Goal: Task Accomplishment & Management: Manage account settings

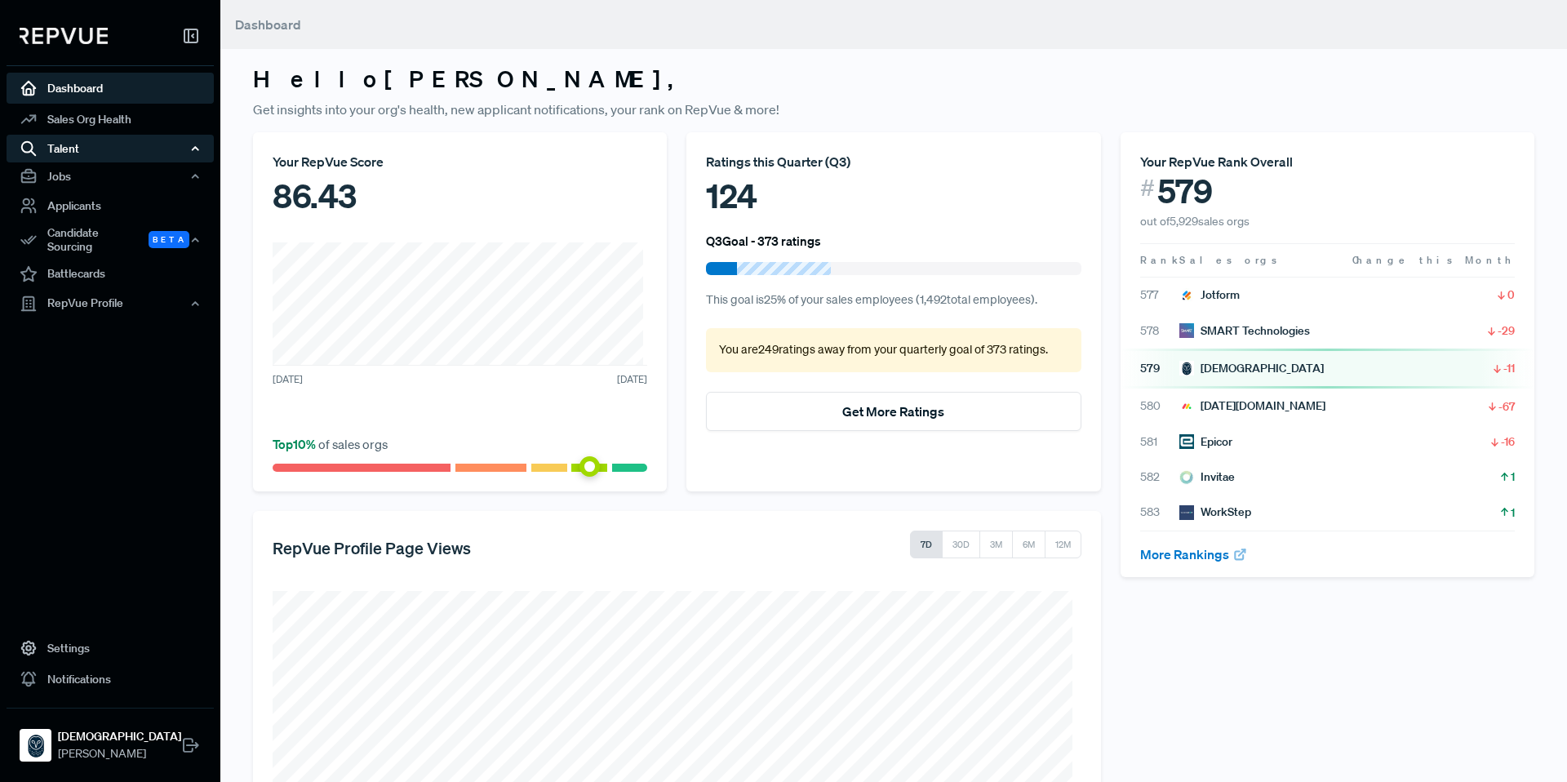
click at [93, 149] on div "Talent" at bounding box center [110, 149] width 207 height 28
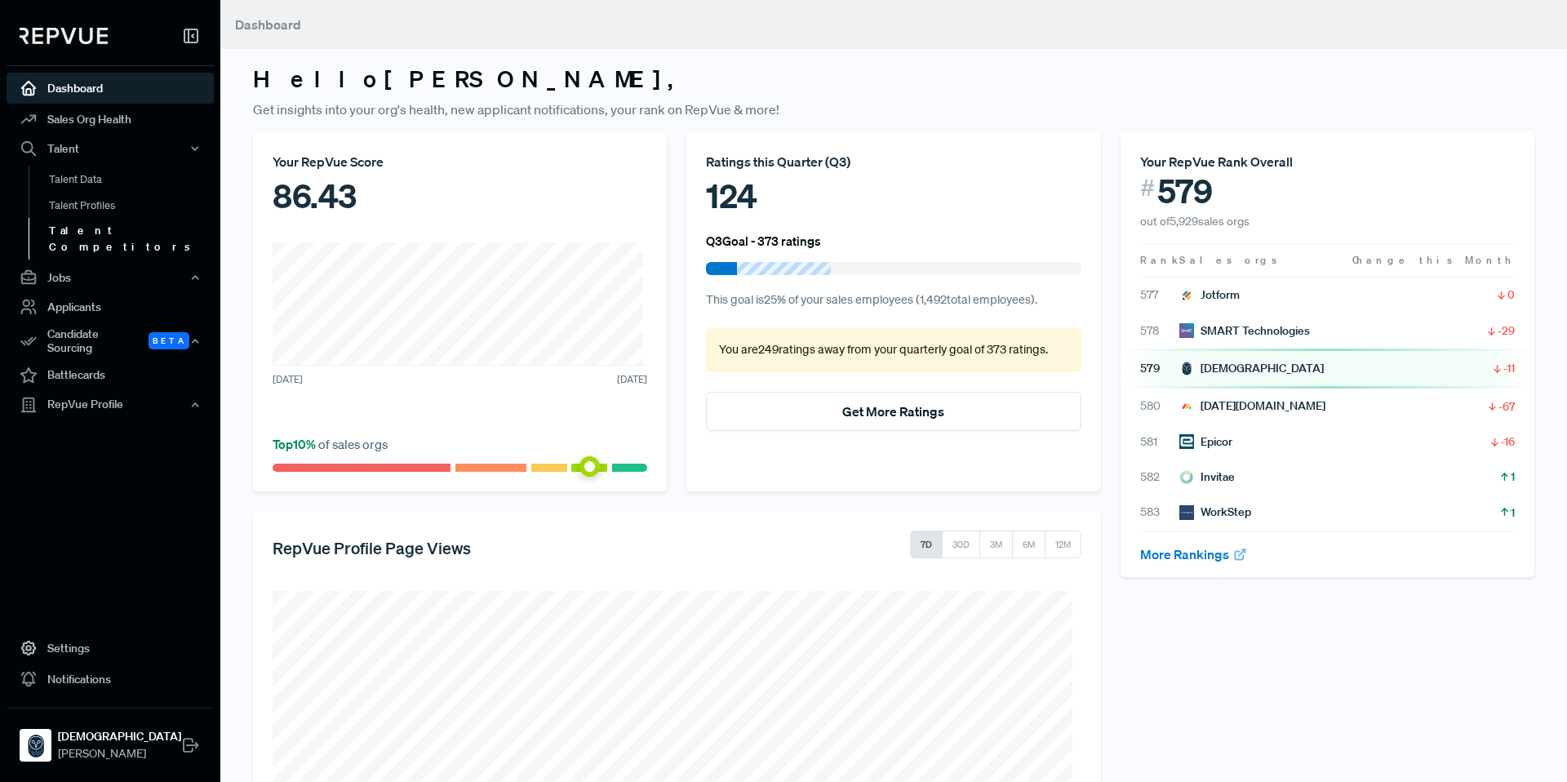
click at [118, 235] on link "Talent Competitors" at bounding box center [132, 239] width 207 height 42
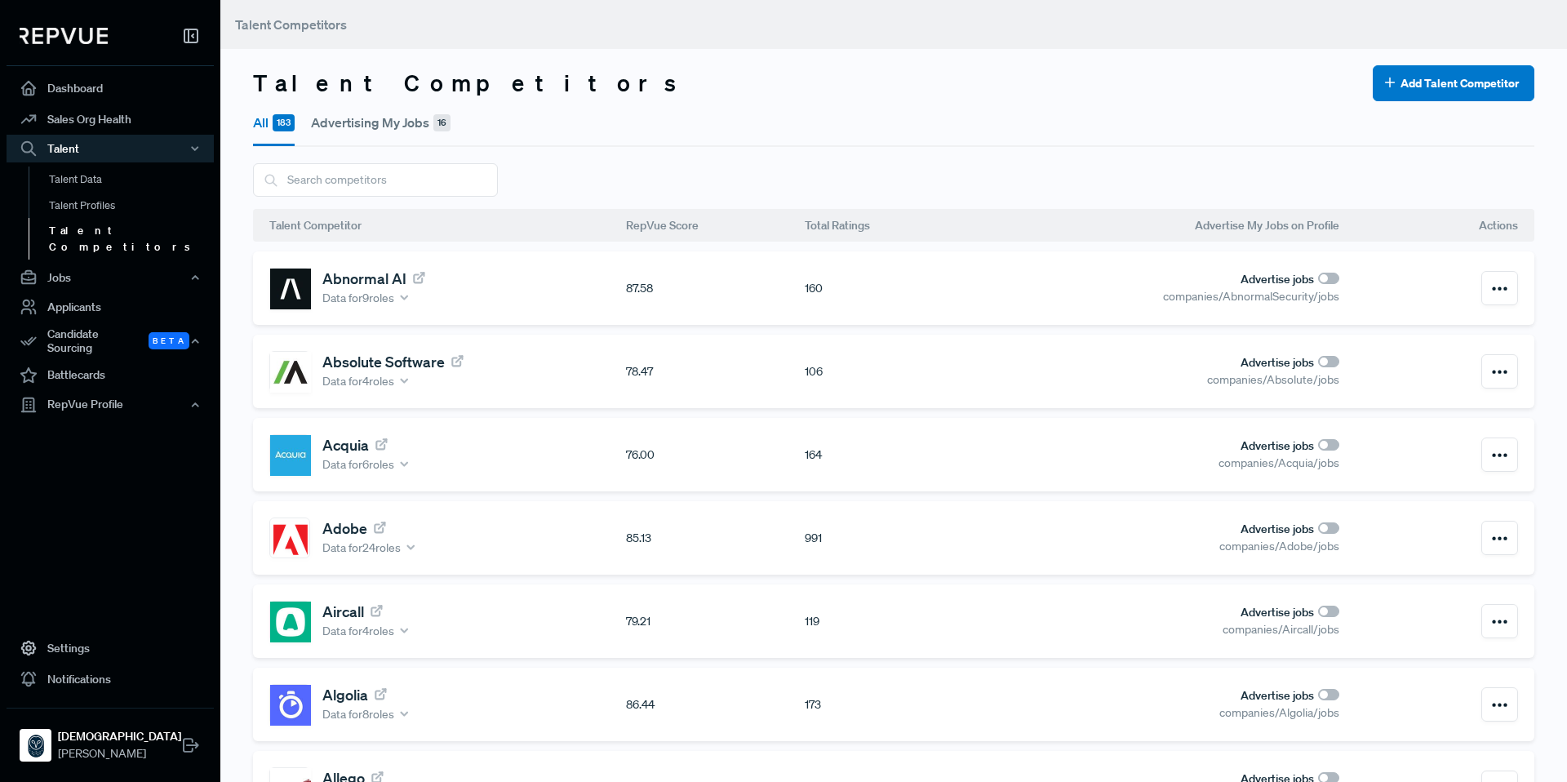
click at [360, 116] on button "Advertising My Jobs 16" at bounding box center [381, 122] width 140 height 42
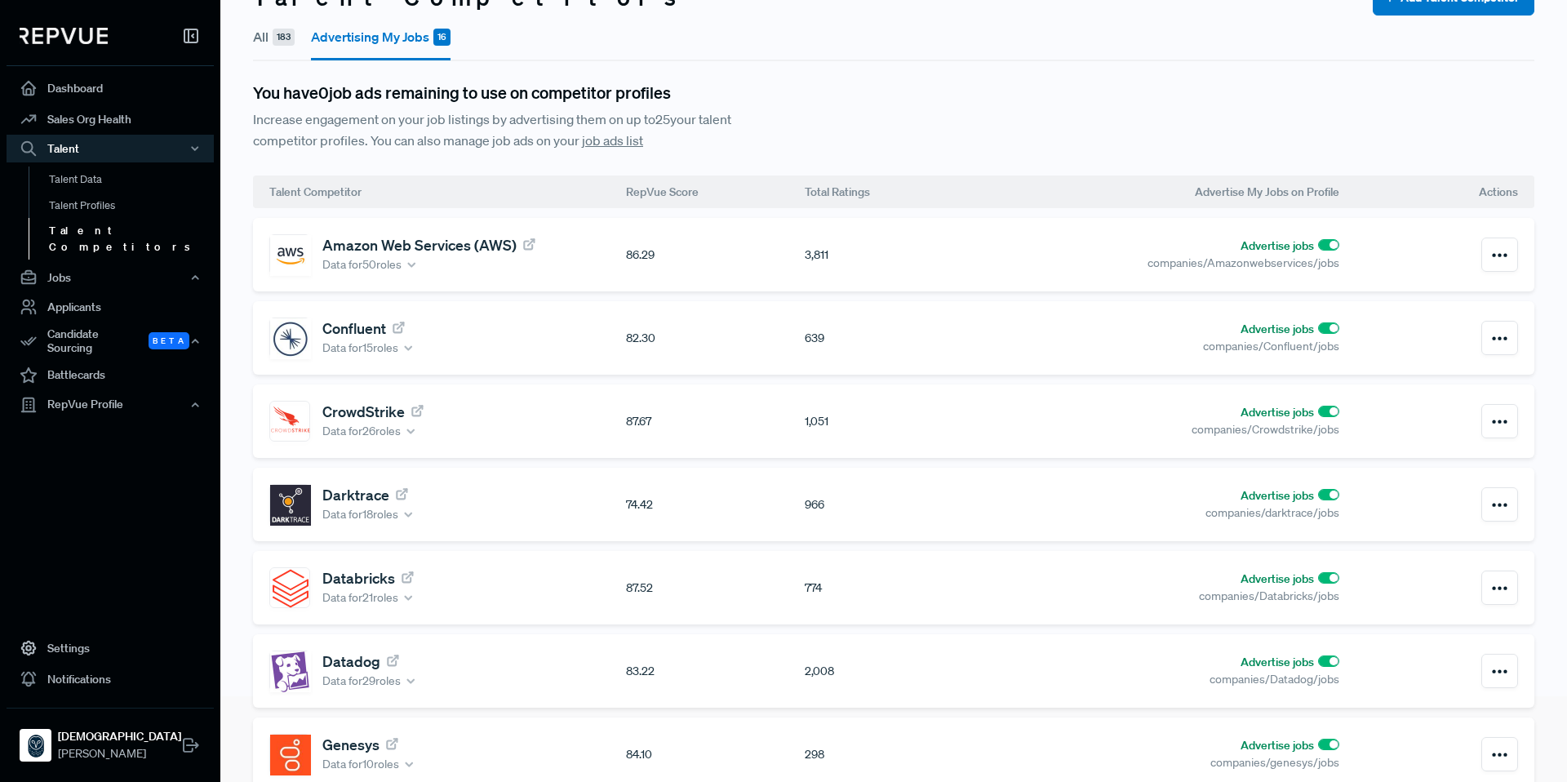
scroll to position [57, 0]
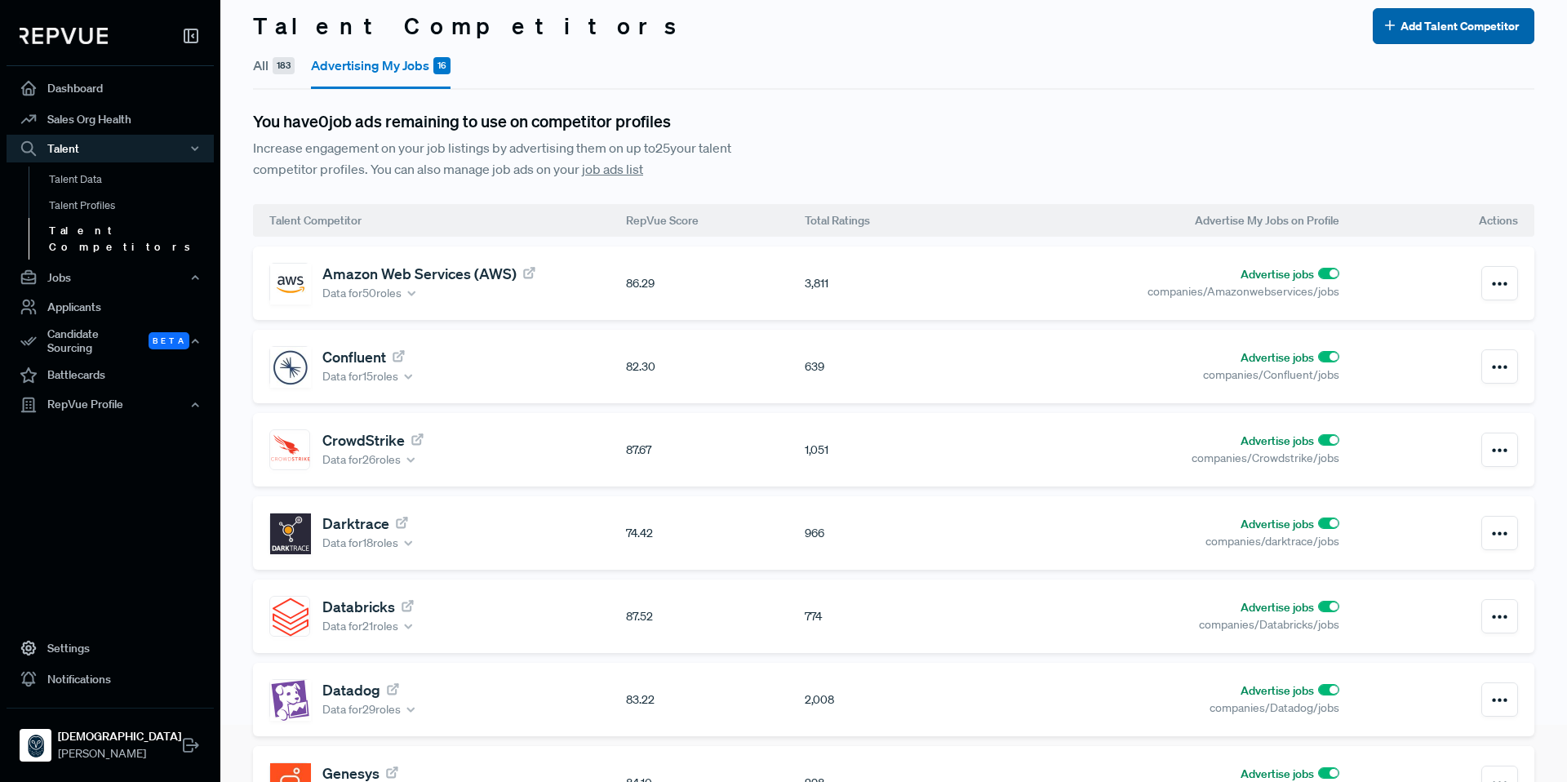
click at [1427, 39] on button "Add Talent Competitor" at bounding box center [1454, 26] width 162 height 36
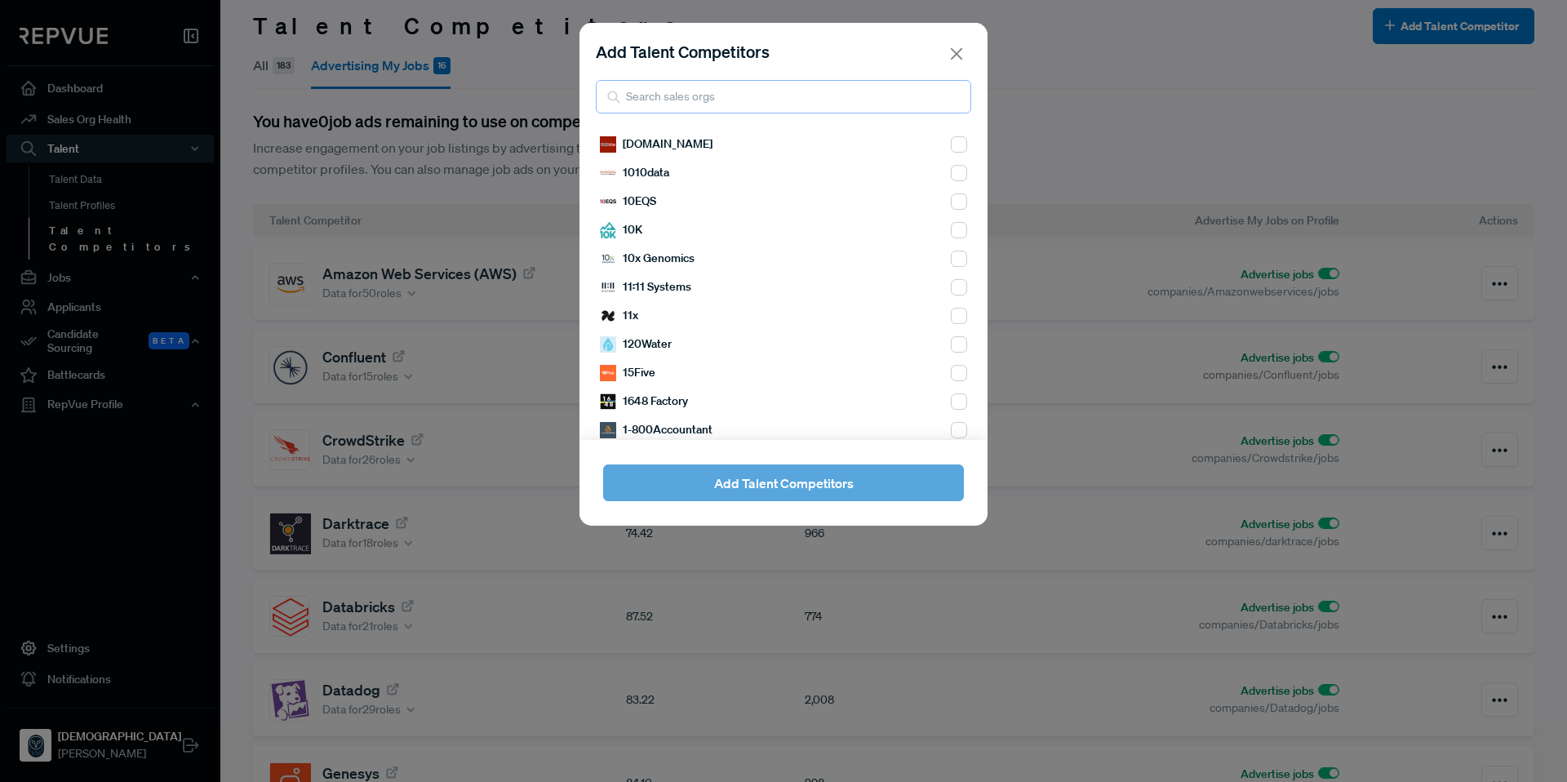
click at [641, 95] on input "search" at bounding box center [783, 96] width 375 height 33
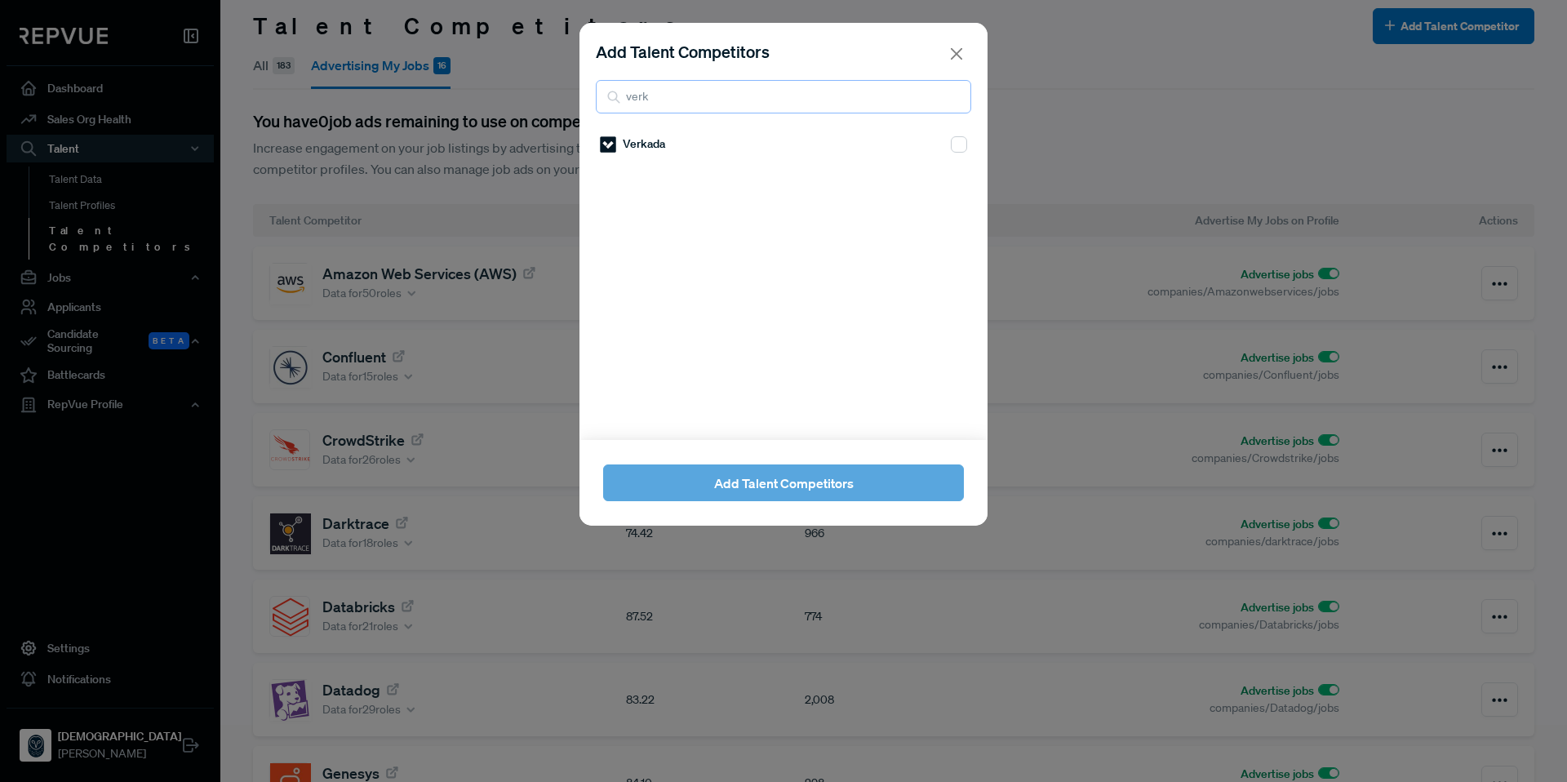
type input "verk"
click at [935, 148] on div "Verkada" at bounding box center [783, 144] width 367 height 29
click at [951, 151] on input "checkbox" at bounding box center [959, 144] width 16 height 16
checkbox input "true"
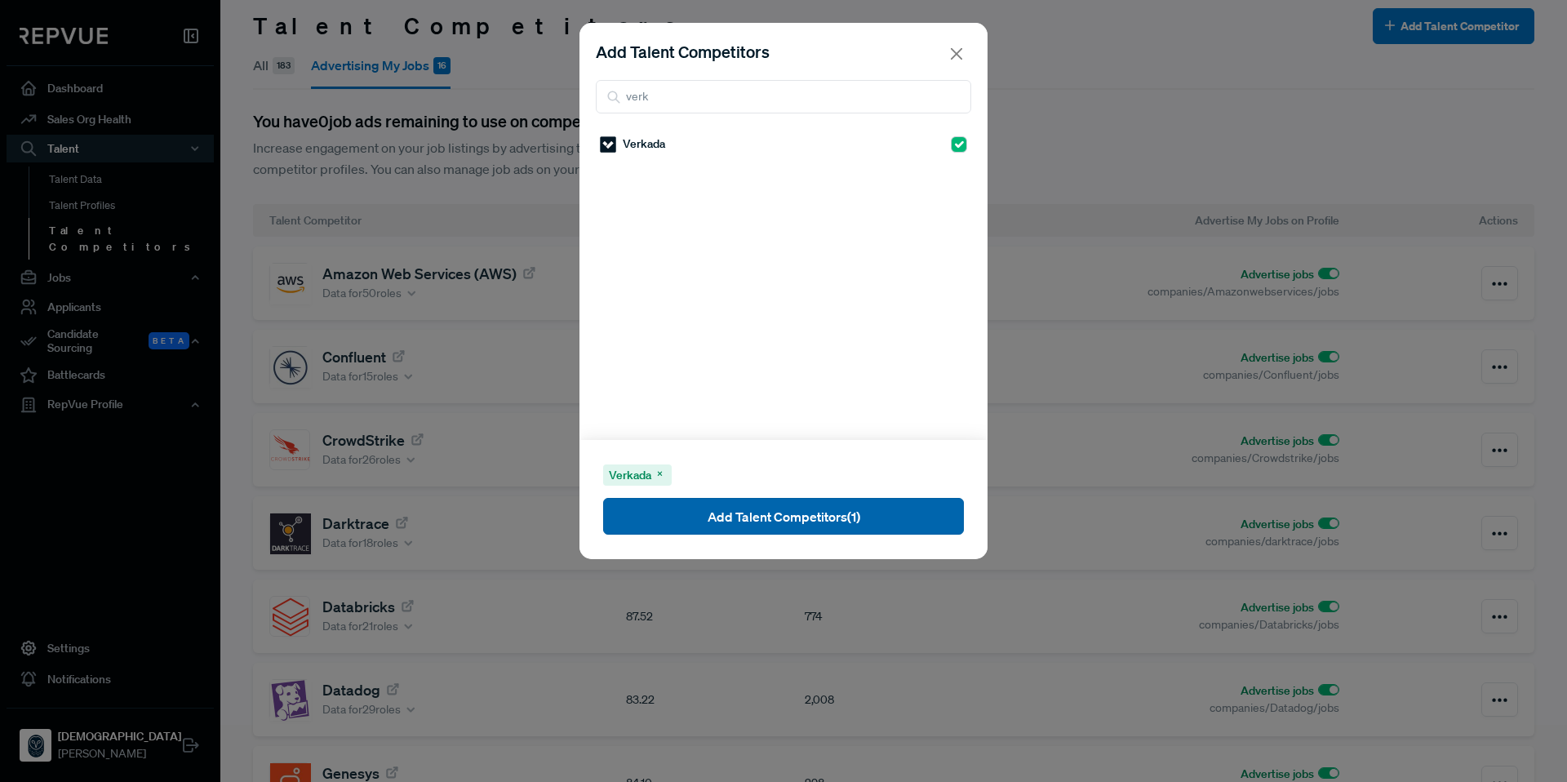
click at [824, 517] on button "Add Talent Competitors (1)" at bounding box center [783, 516] width 361 height 37
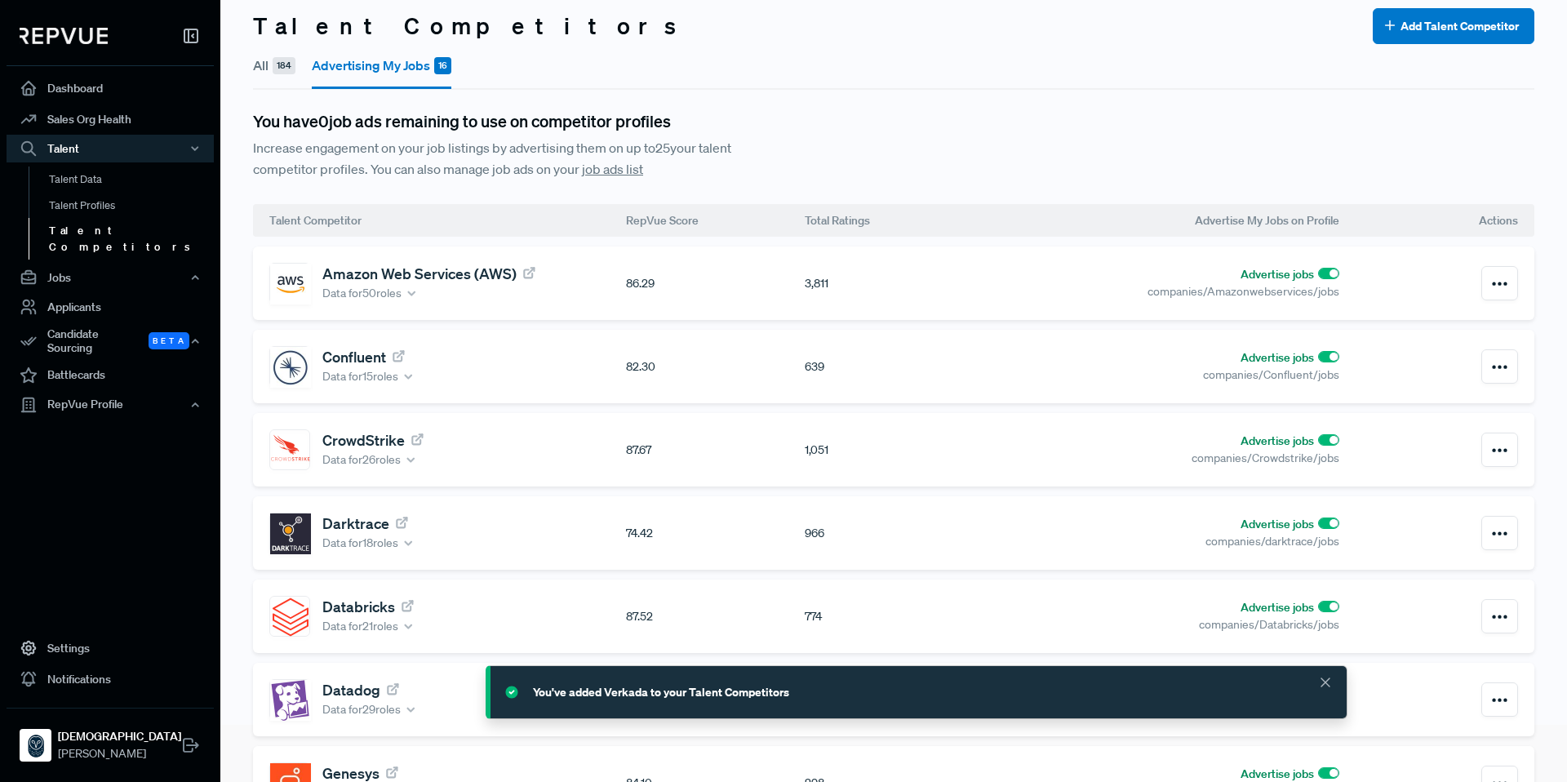
click at [268, 66] on button "All 184" at bounding box center [274, 65] width 42 height 42
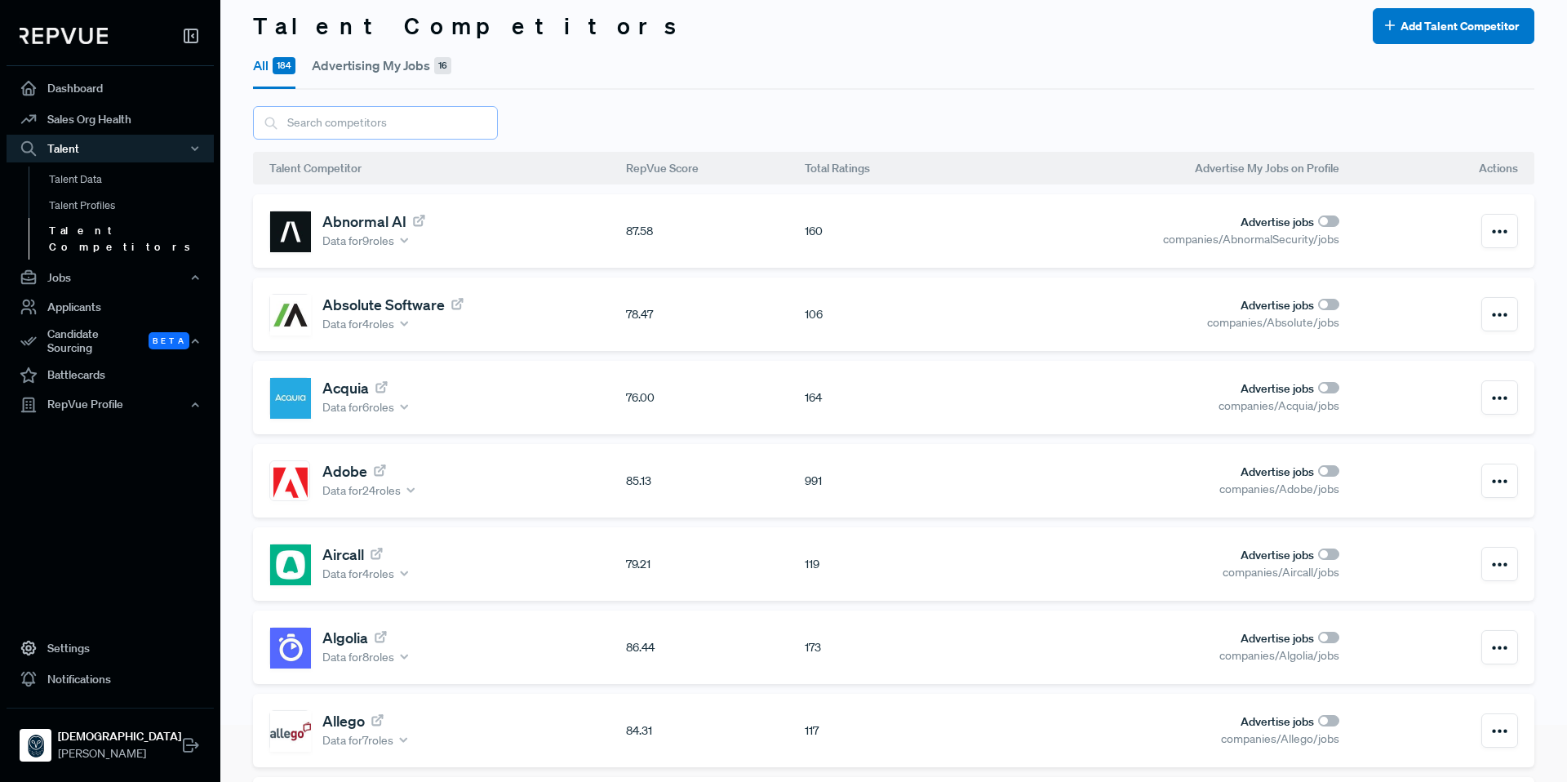
click at [365, 124] on input "text" at bounding box center [375, 122] width 245 height 33
click at [1398, 22] on button "Add Talent Competitor" at bounding box center [1454, 26] width 162 height 36
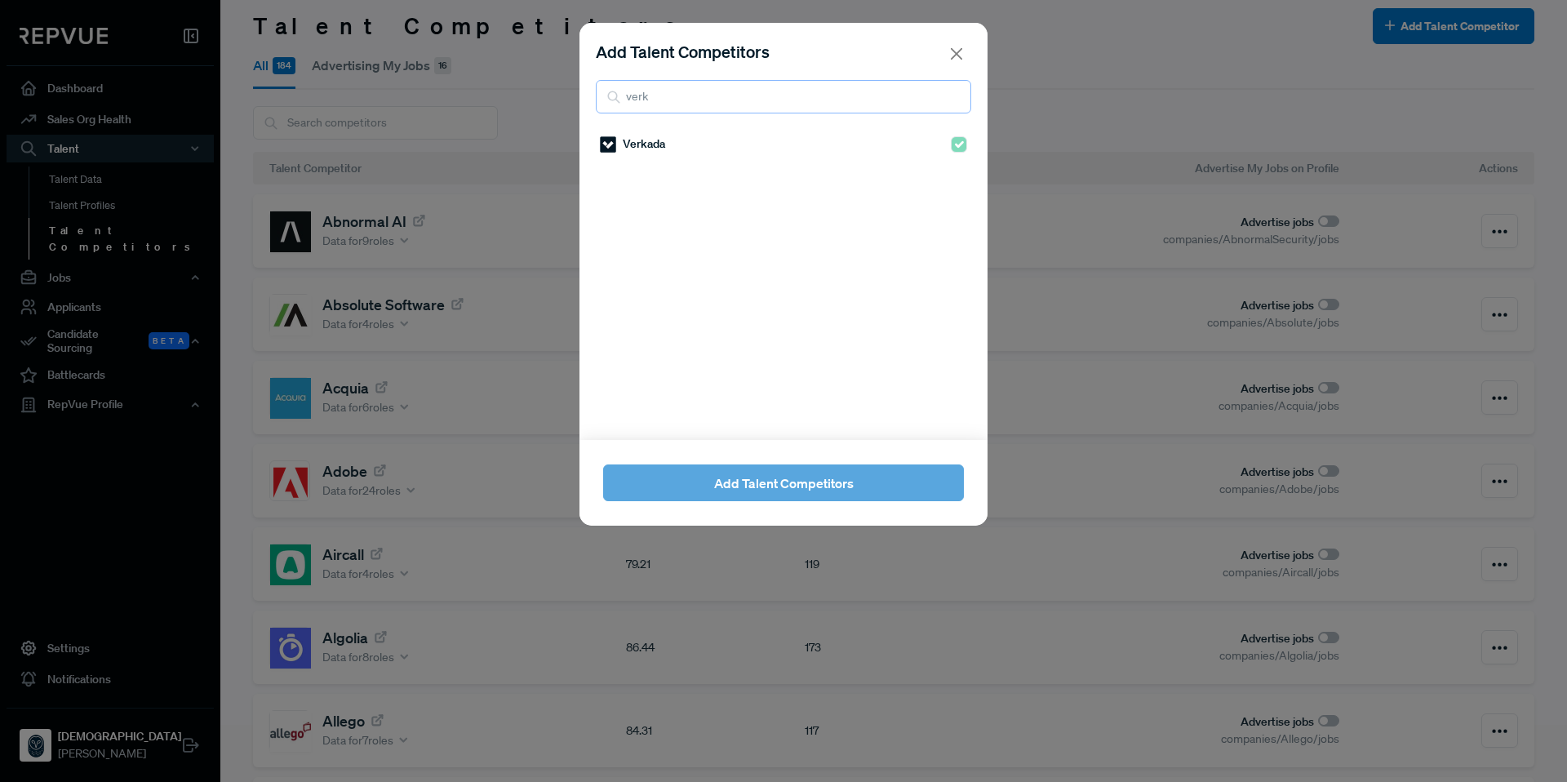
click at [844, 105] on input "verk" at bounding box center [783, 96] width 375 height 33
drag, startPoint x: 668, startPoint y: 96, endPoint x: 568, endPoint y: 100, distance: 100.4
click at [568, 100] on div "Add Talent Competitors verk Verkada Add Talent Competitors" at bounding box center [783, 391] width 1567 height 782
type input "adviz"
click at [933, 140] on div "Advizex" at bounding box center [783, 144] width 367 height 29
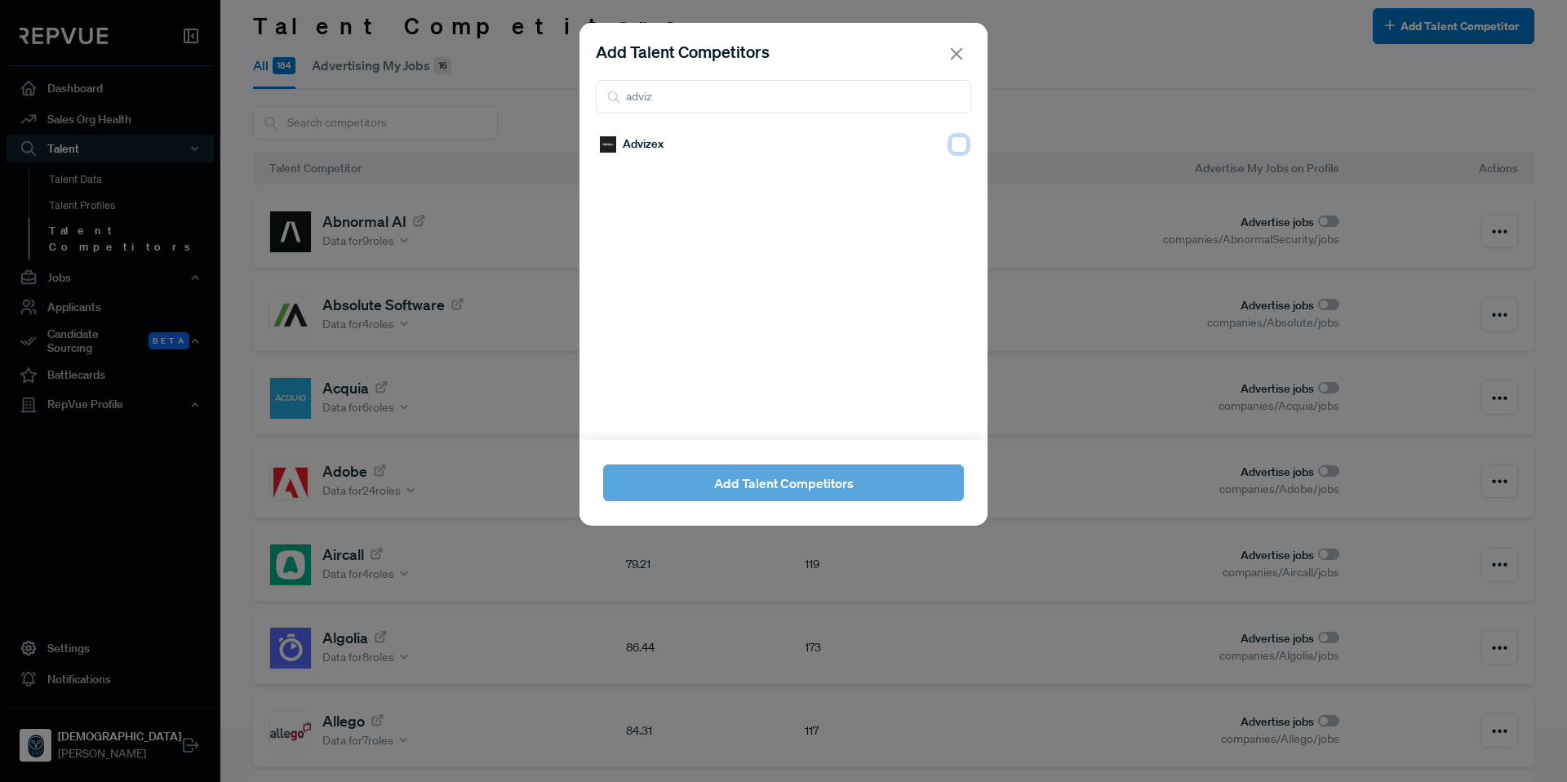
click at [951, 144] on input "checkbox" at bounding box center [959, 144] width 16 height 16
checkbox input "true"
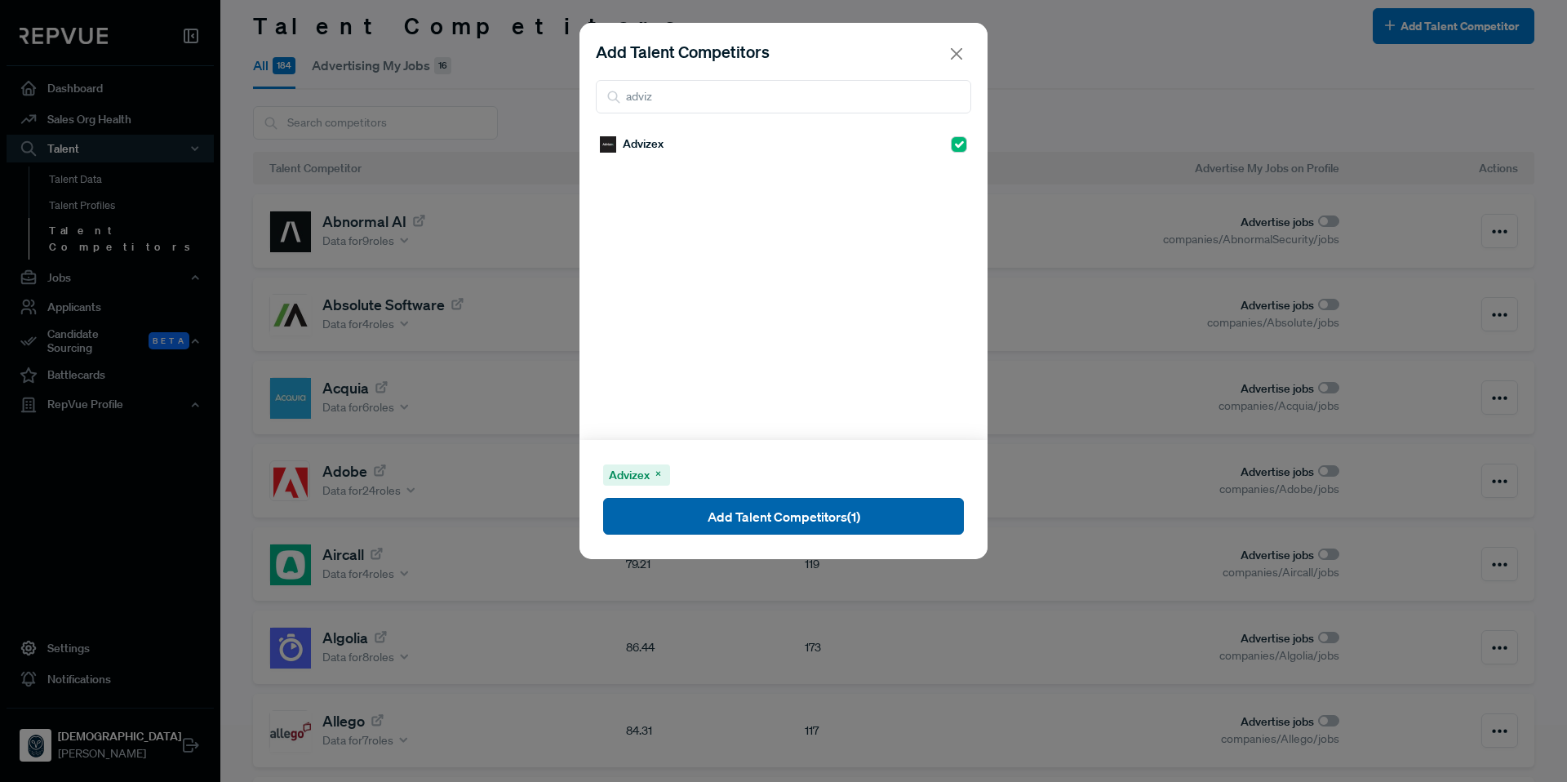
click at [846, 526] on button "Add Talent Competitors (1)" at bounding box center [783, 516] width 361 height 37
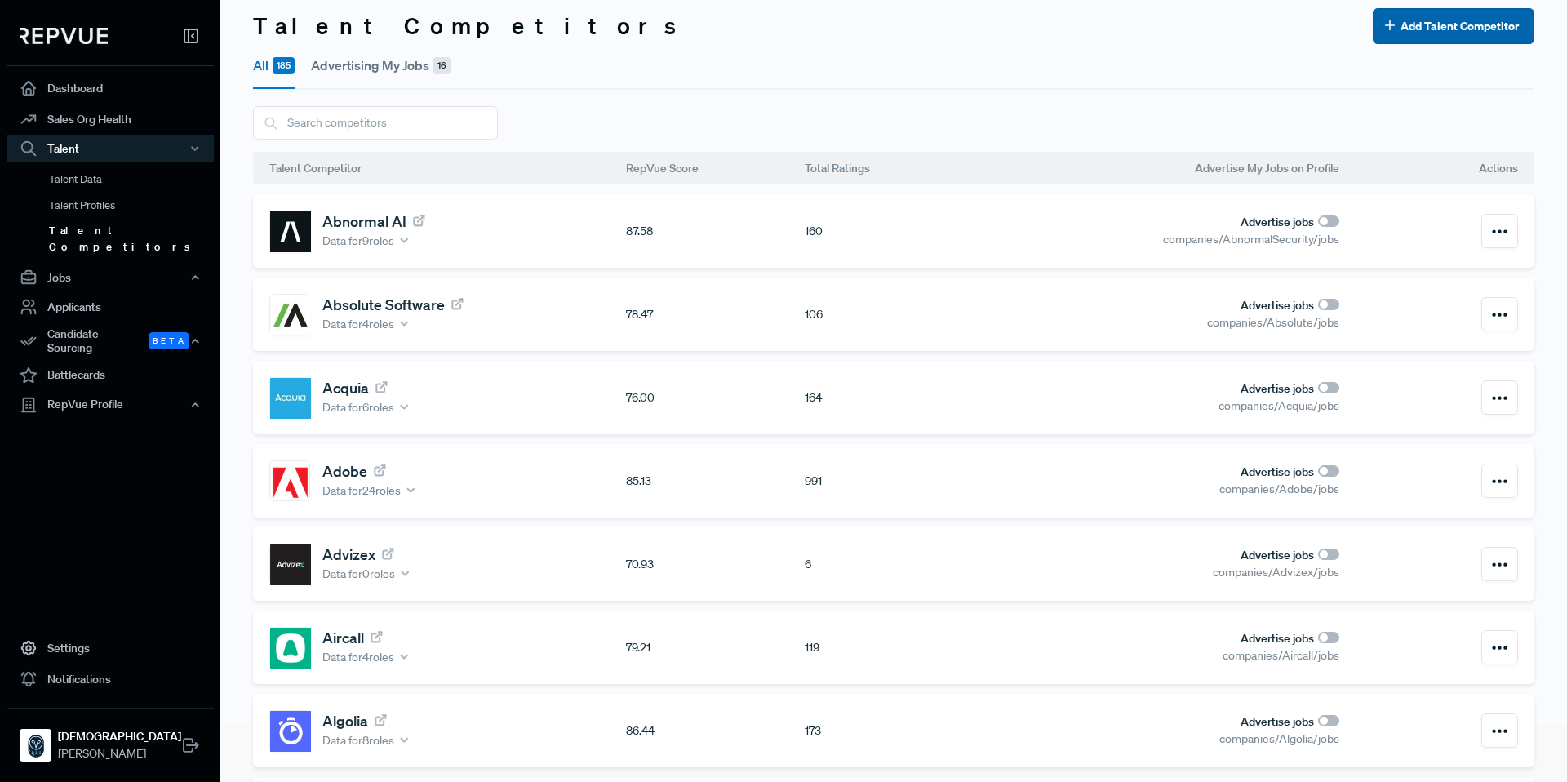
click at [1409, 31] on button "Add Talent Competitor" at bounding box center [1454, 26] width 162 height 36
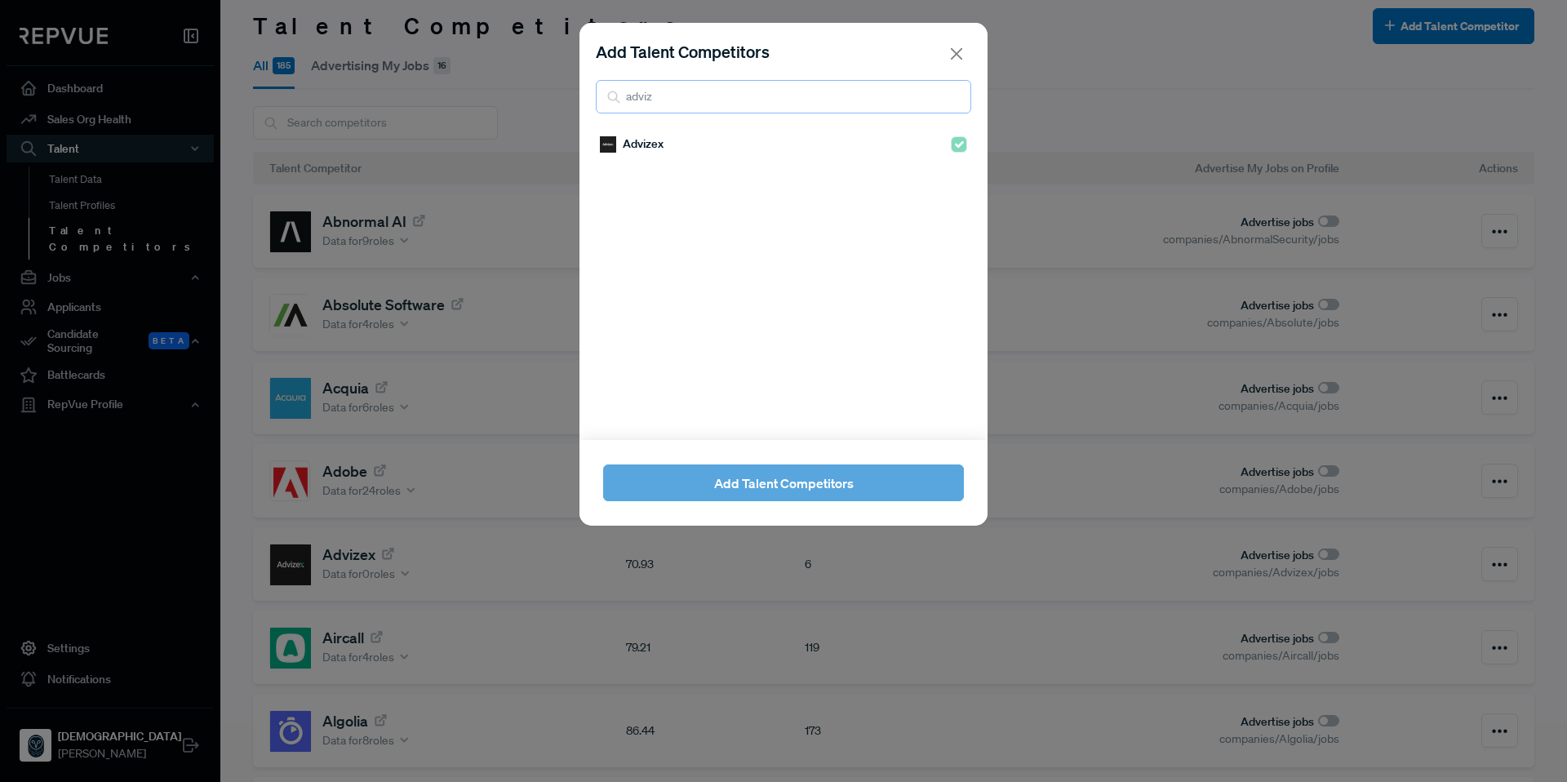
click at [630, 109] on input "adviz" at bounding box center [783, 96] width 375 height 33
drag, startPoint x: 657, startPoint y: 98, endPoint x: 570, endPoint y: 88, distance: 87.9
click at [570, 88] on div "Add Talent Competitors adviz Advizex Add Talent Competitors" at bounding box center [783, 391] width 1567 height 782
drag, startPoint x: 663, startPoint y: 91, endPoint x: 614, endPoint y: 94, distance: 49.0
click at [614, 94] on div "alte" at bounding box center [783, 96] width 375 height 33
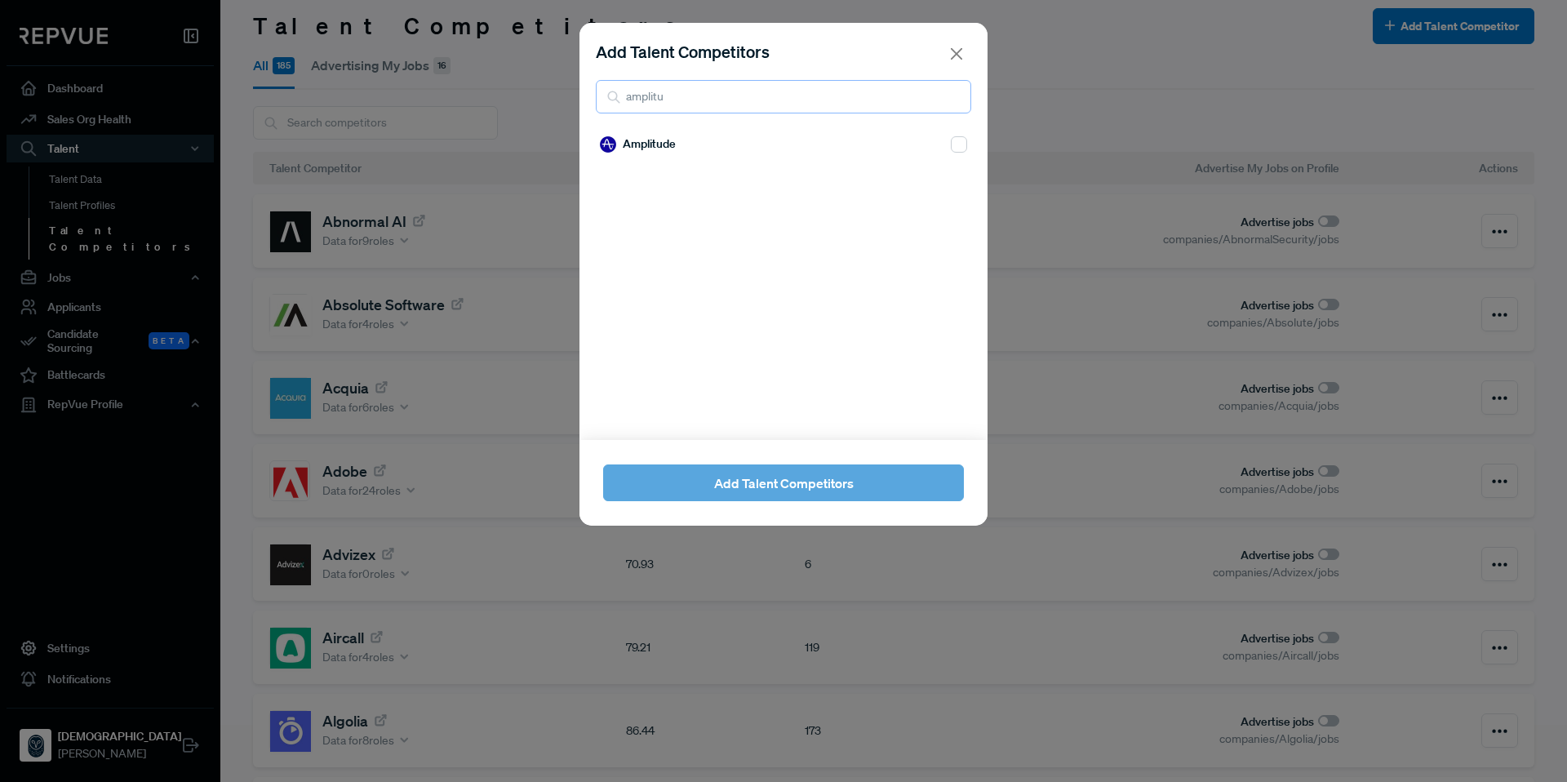
type input "amplitu"
click at [951, 146] on input "checkbox" at bounding box center [959, 144] width 16 height 16
checkbox input "true"
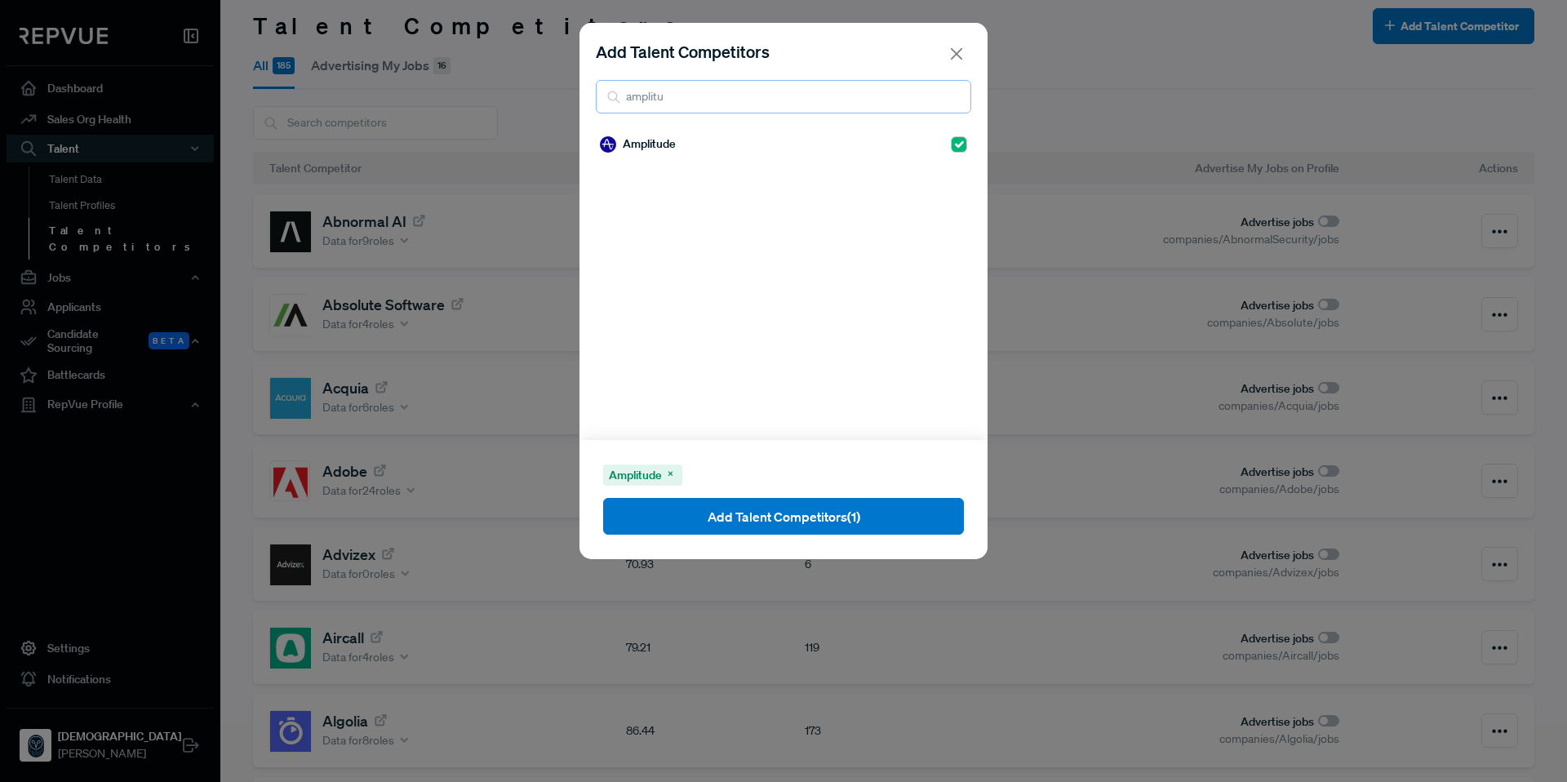
drag, startPoint x: 669, startPoint y: 97, endPoint x: 605, endPoint y: 96, distance: 64.5
click at [605, 96] on input "amplitu" at bounding box center [783, 96] width 375 height 33
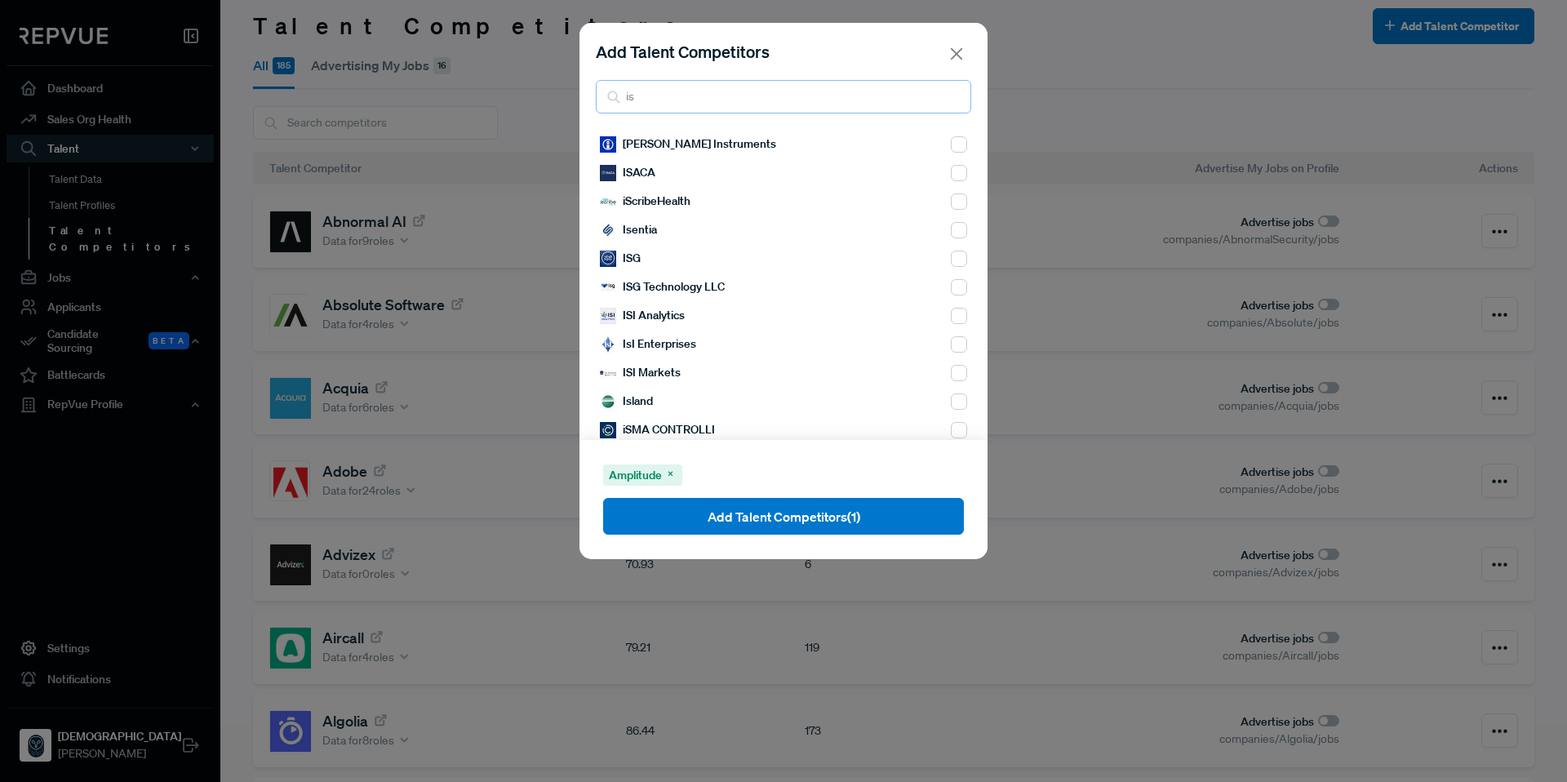
type input "is"
click at [951, 147] on input "checkbox" at bounding box center [959, 144] width 16 height 16
checkbox input "true"
drag, startPoint x: 683, startPoint y: 98, endPoint x: 544, endPoint y: 100, distance: 138.7
click at [544, 100] on div "Add Talent Competitors is ISAAC Instruments ISACA iScribeHealth Isentia ISG ISG…" at bounding box center [783, 391] width 1567 height 782
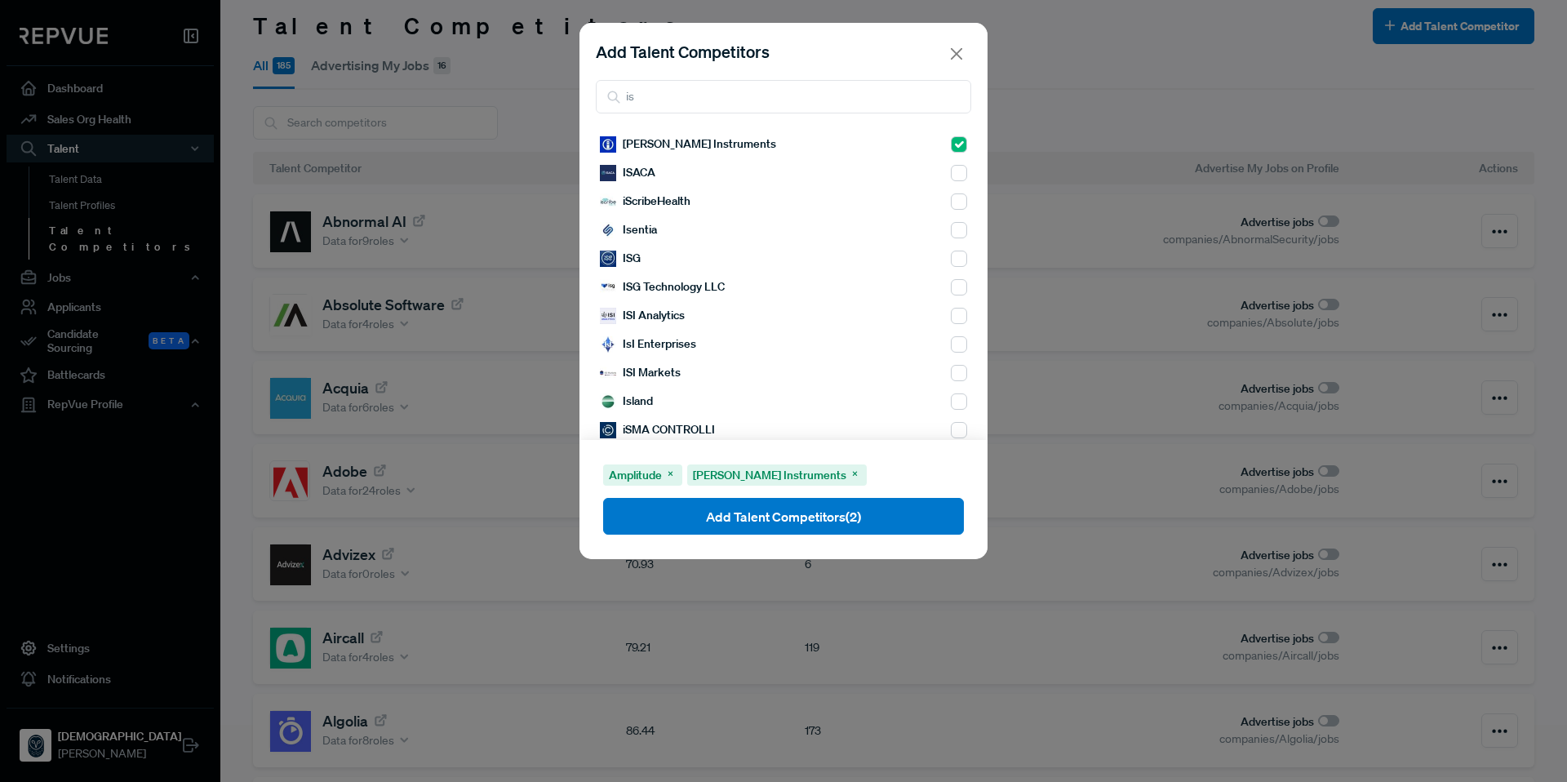
click at [544, 100] on div "Add Talent Competitors is ISAAC Instruments ISACA iScribeHealth Isentia ISG ISG…" at bounding box center [783, 391] width 1567 height 782
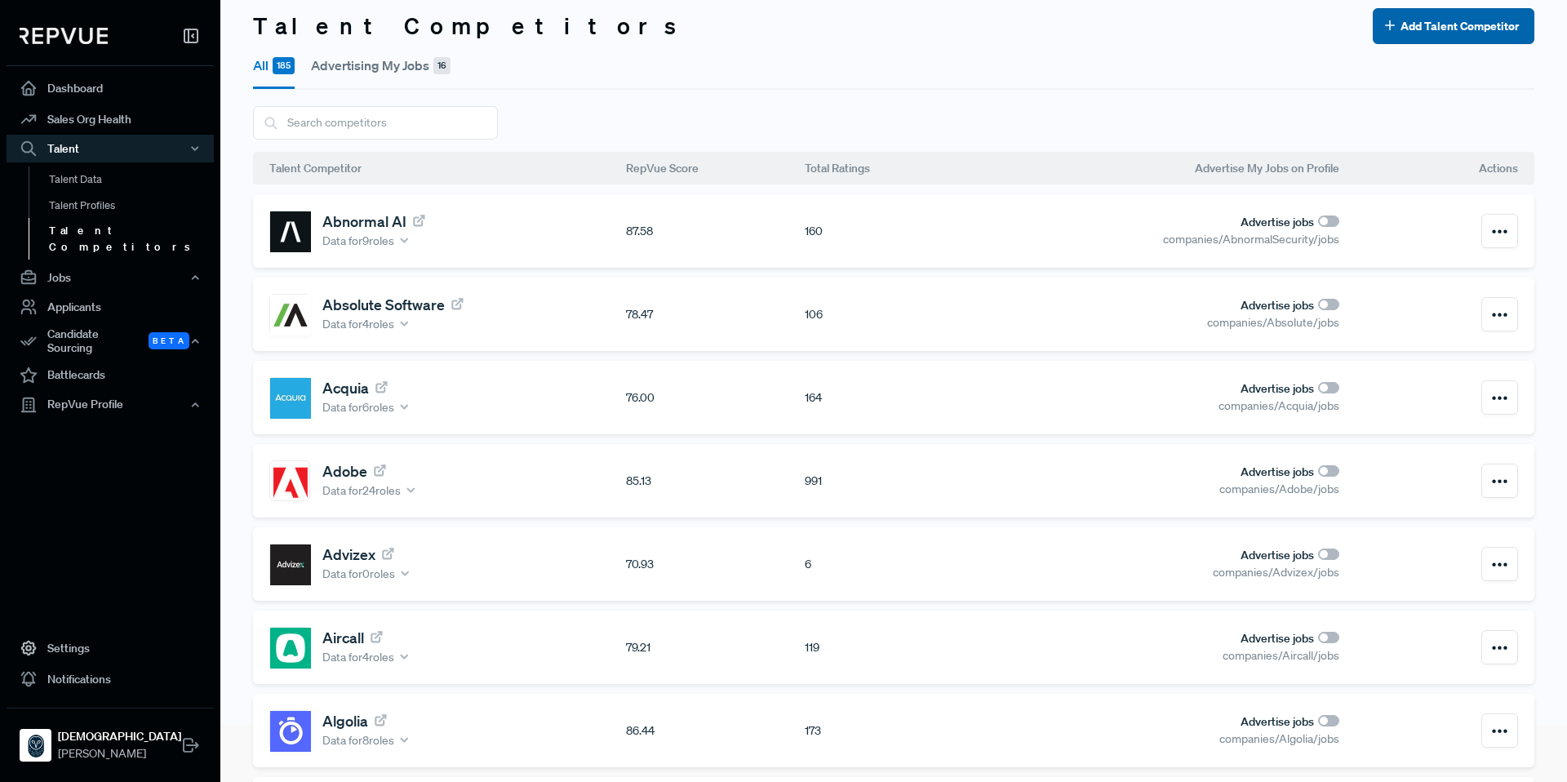
click at [1415, 40] on button "Add Talent Competitor" at bounding box center [1454, 26] width 162 height 36
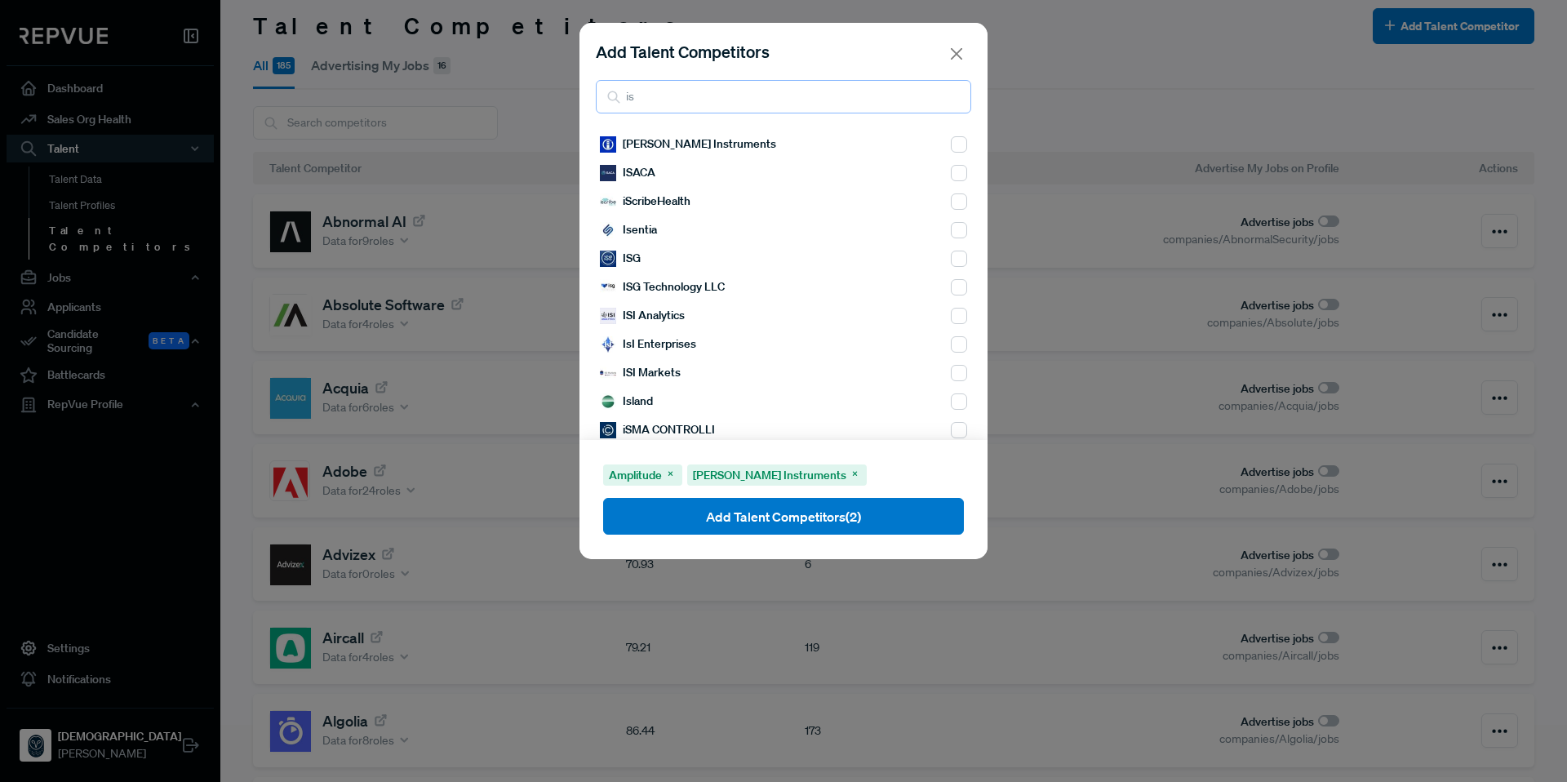
click at [681, 106] on input "is" at bounding box center [783, 96] width 375 height 33
drag, startPoint x: 653, startPoint y: 99, endPoint x: 618, endPoint y: 97, distance: 35.1
click at [618, 97] on div "is" at bounding box center [783, 96] width 375 height 33
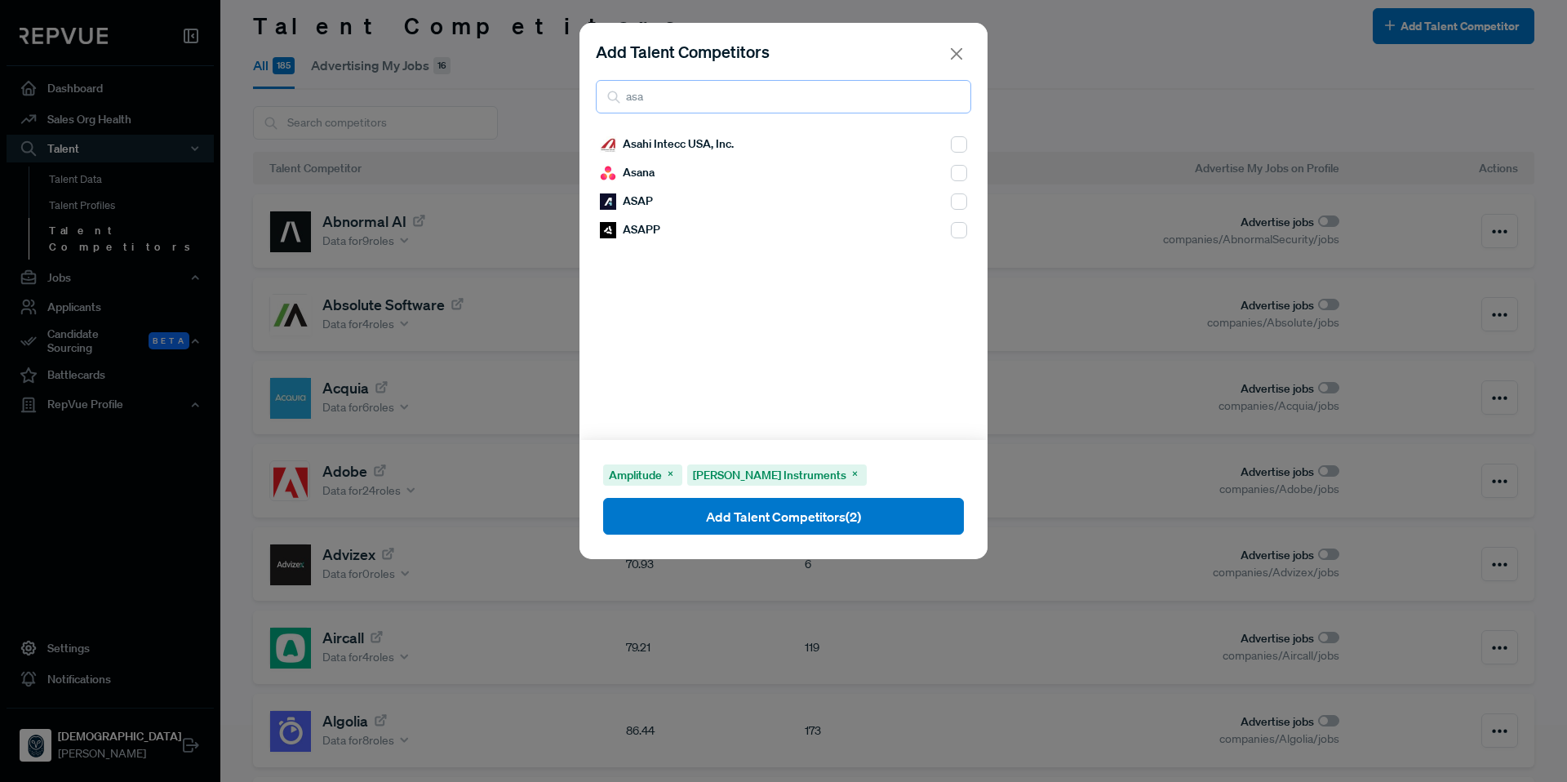
type input "asa"
click at [952, 172] on input "checkbox" at bounding box center [959, 173] width 16 height 16
checkbox input "true"
drag, startPoint x: 654, startPoint y: 102, endPoint x: 590, endPoint y: 102, distance: 63.7
click at [590, 102] on div "Add Talent Competitors asa" at bounding box center [783, 76] width 408 height 107
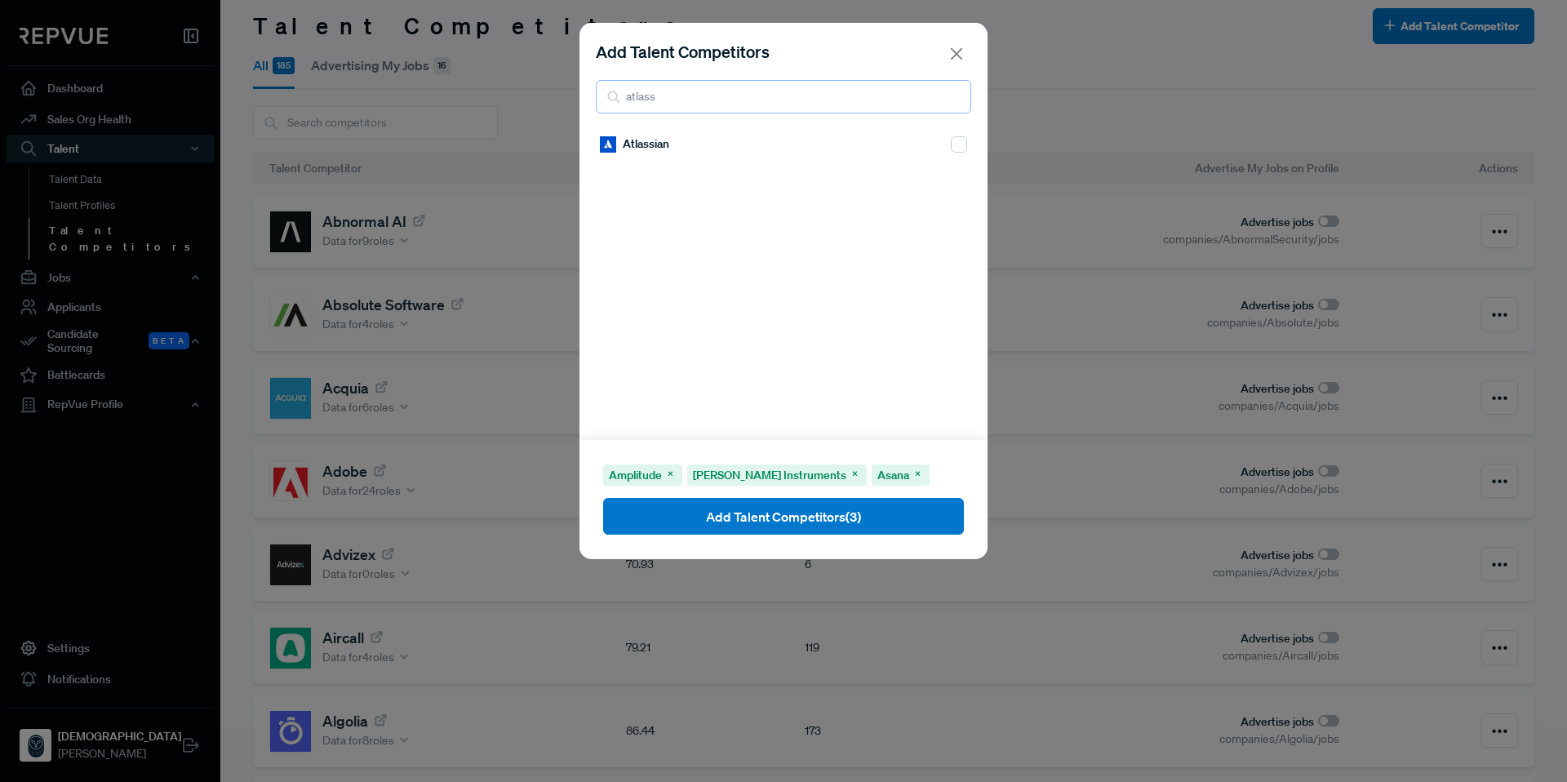
type input "atlass"
click at [955, 144] on div "Atlassian" at bounding box center [783, 285] width 408 height 310
click at [951, 146] on input "checkbox" at bounding box center [959, 144] width 16 height 16
checkbox input "true"
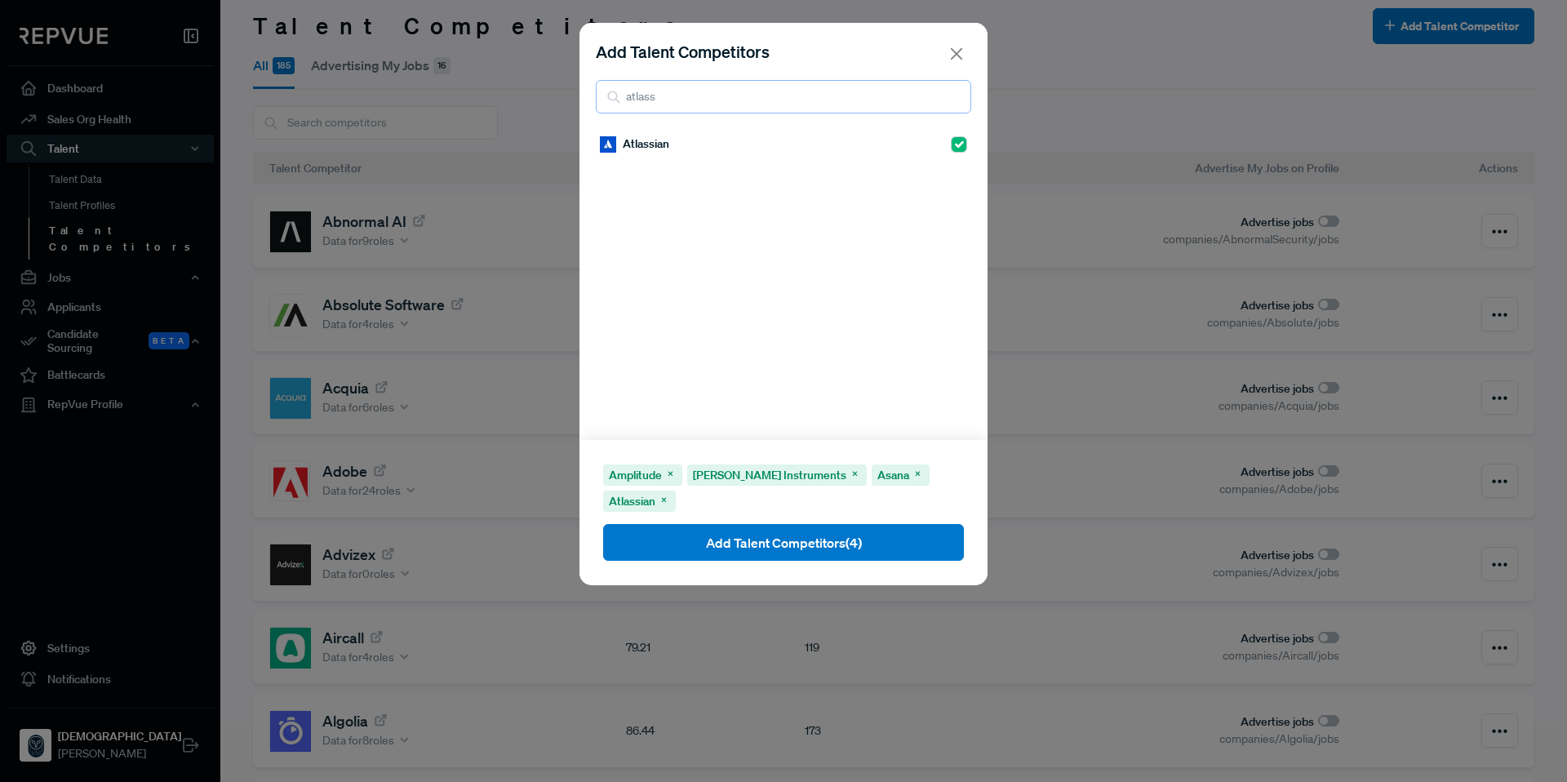
drag, startPoint x: 730, startPoint y: 100, endPoint x: 621, endPoint y: 96, distance: 108.6
click at [621, 96] on input "atlass" at bounding box center [783, 96] width 375 height 33
type input "autod"
click at [951, 141] on input "checkbox" at bounding box center [959, 144] width 16 height 16
checkbox input "true"
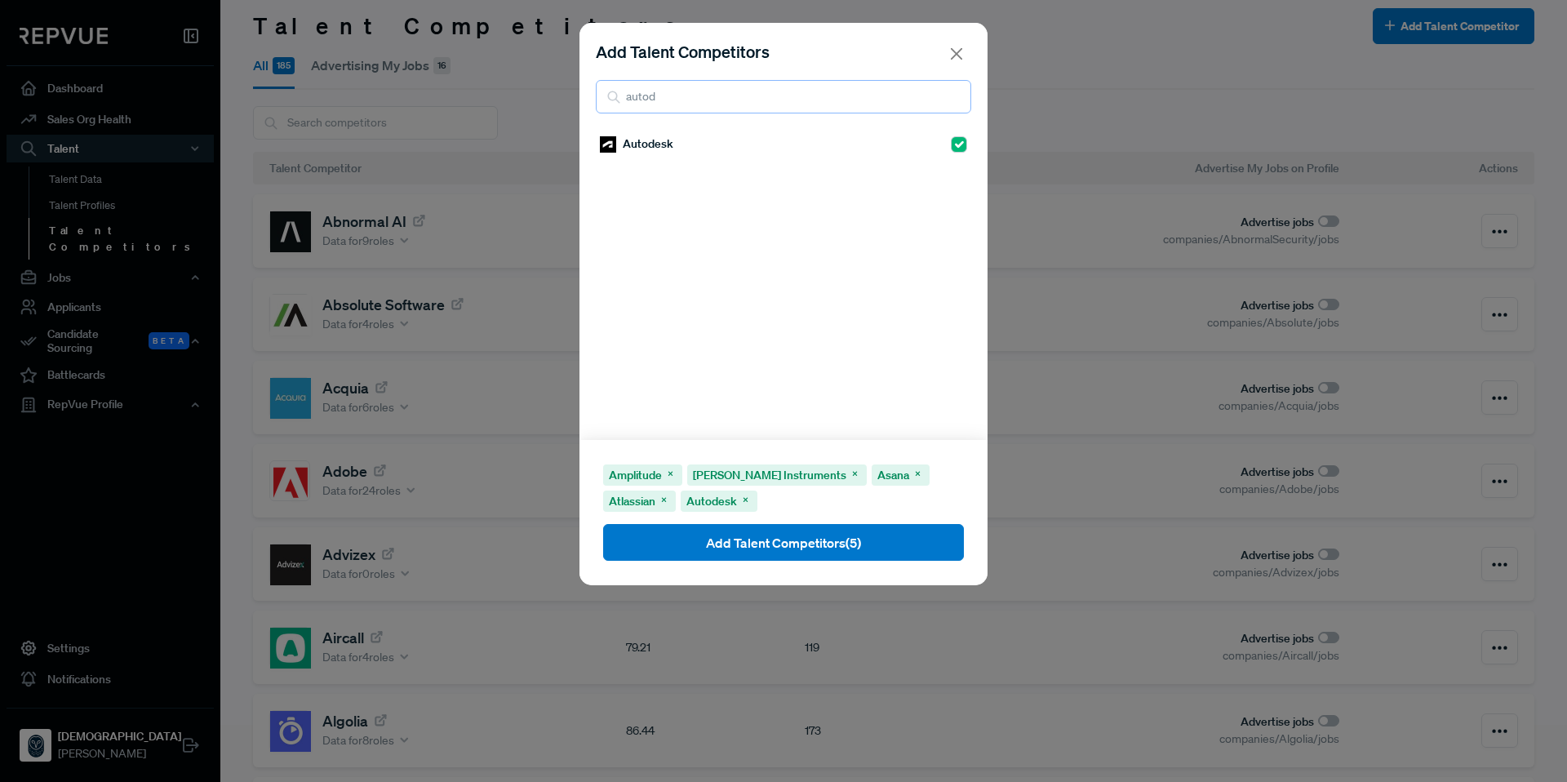
drag, startPoint x: 693, startPoint y: 103, endPoint x: 618, endPoint y: 99, distance: 75.2
click at [618, 99] on div "autod" at bounding box center [783, 96] width 375 height 33
click at [673, 98] on input "autod" at bounding box center [783, 96] width 375 height 33
type input "a"
type input "axon"
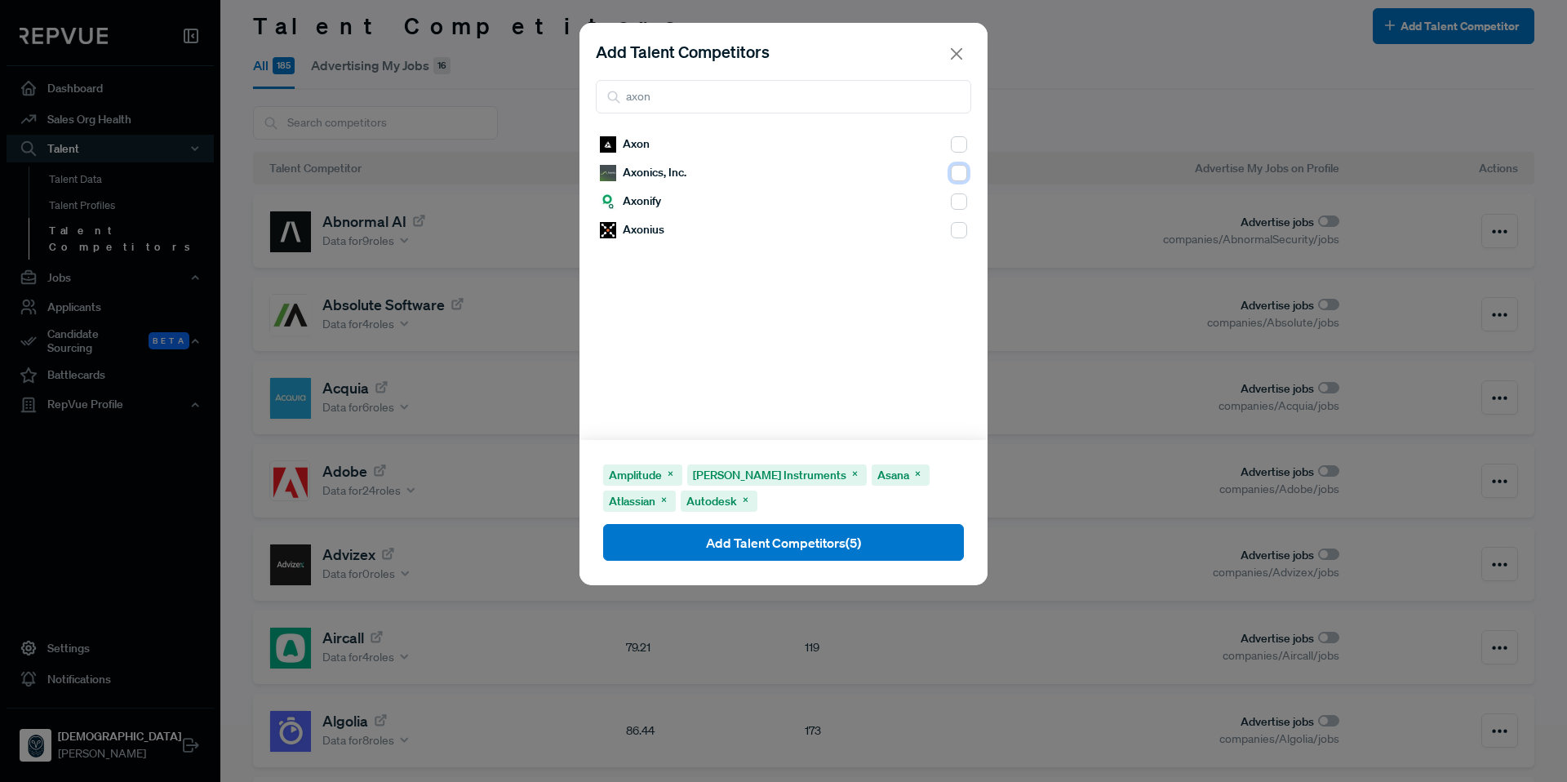
click at [951, 172] on input "checkbox" at bounding box center [959, 173] width 16 height 16
checkbox input "true"
drag, startPoint x: 654, startPoint y: 100, endPoint x: 606, endPoint y: 98, distance: 47.4
click at [606, 98] on div "axon" at bounding box center [783, 96] width 375 height 33
drag, startPoint x: 692, startPoint y: 100, endPoint x: 619, endPoint y: 100, distance: 72.6
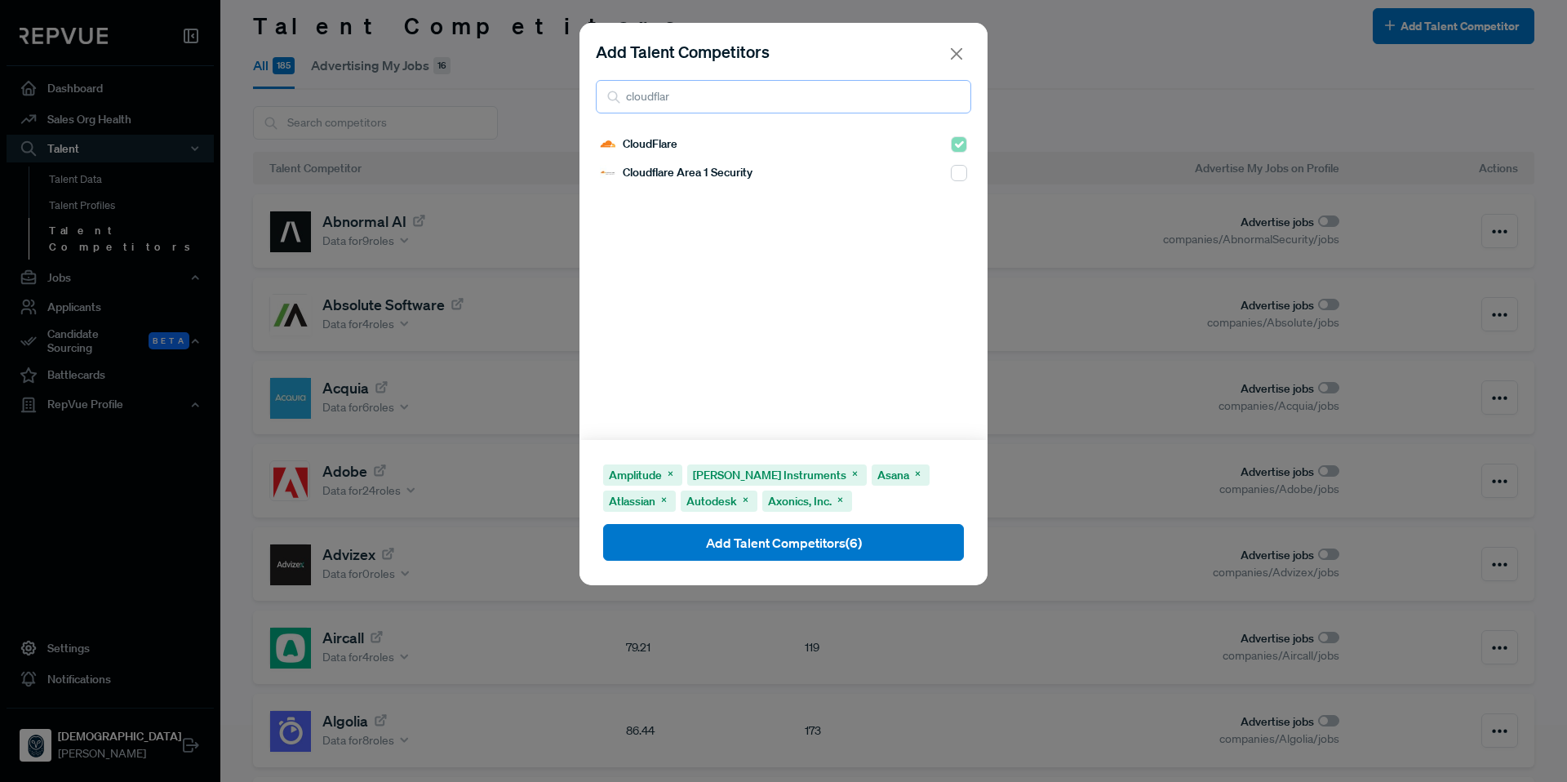
click at [619, 100] on div "cloudflar" at bounding box center [783, 96] width 375 height 33
type input "coh"
click at [951, 208] on input "checkbox" at bounding box center [959, 201] width 16 height 16
checkbox input "true"
drag, startPoint x: 712, startPoint y: 91, endPoint x: 645, endPoint y: 93, distance: 67.8
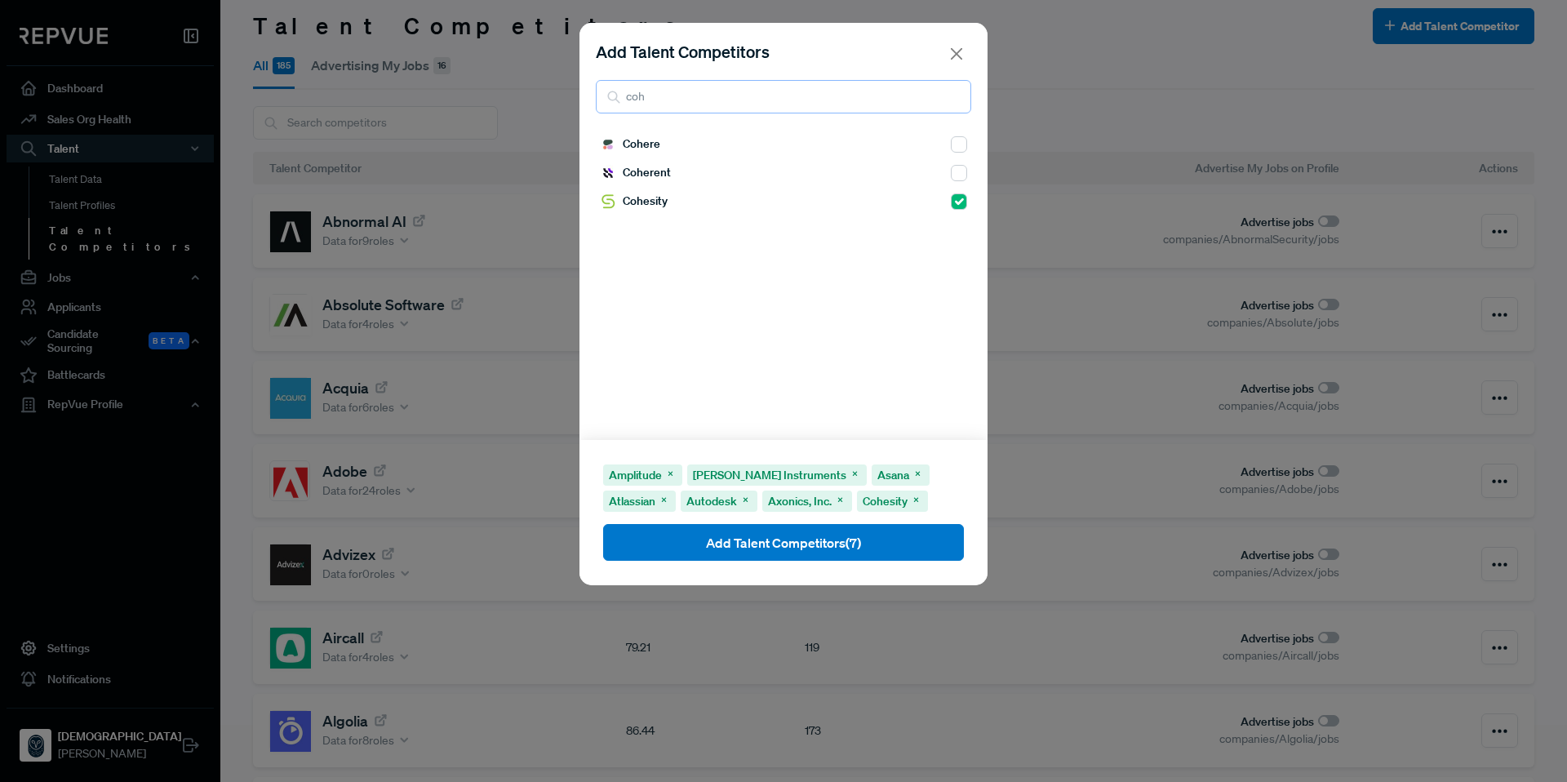
click at [645, 93] on input "coh" at bounding box center [783, 96] width 375 height 33
drag, startPoint x: 670, startPoint y: 87, endPoint x: 672, endPoint y: 104, distance: 16.5
click at [672, 104] on input "confl" at bounding box center [783, 96] width 375 height 33
type input "crib"
click at [951, 145] on input "checkbox" at bounding box center [959, 144] width 16 height 16
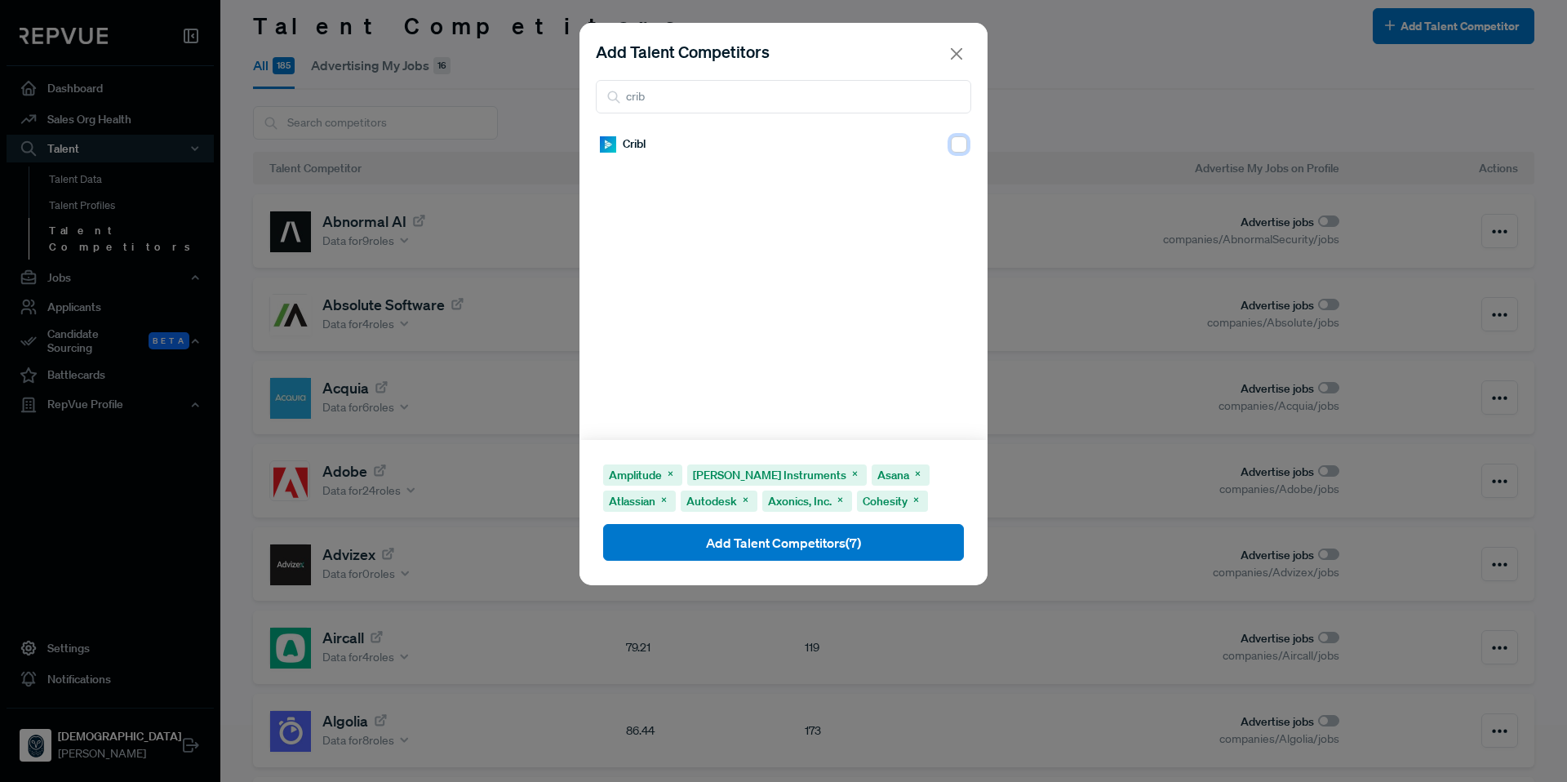
checkbox input "true"
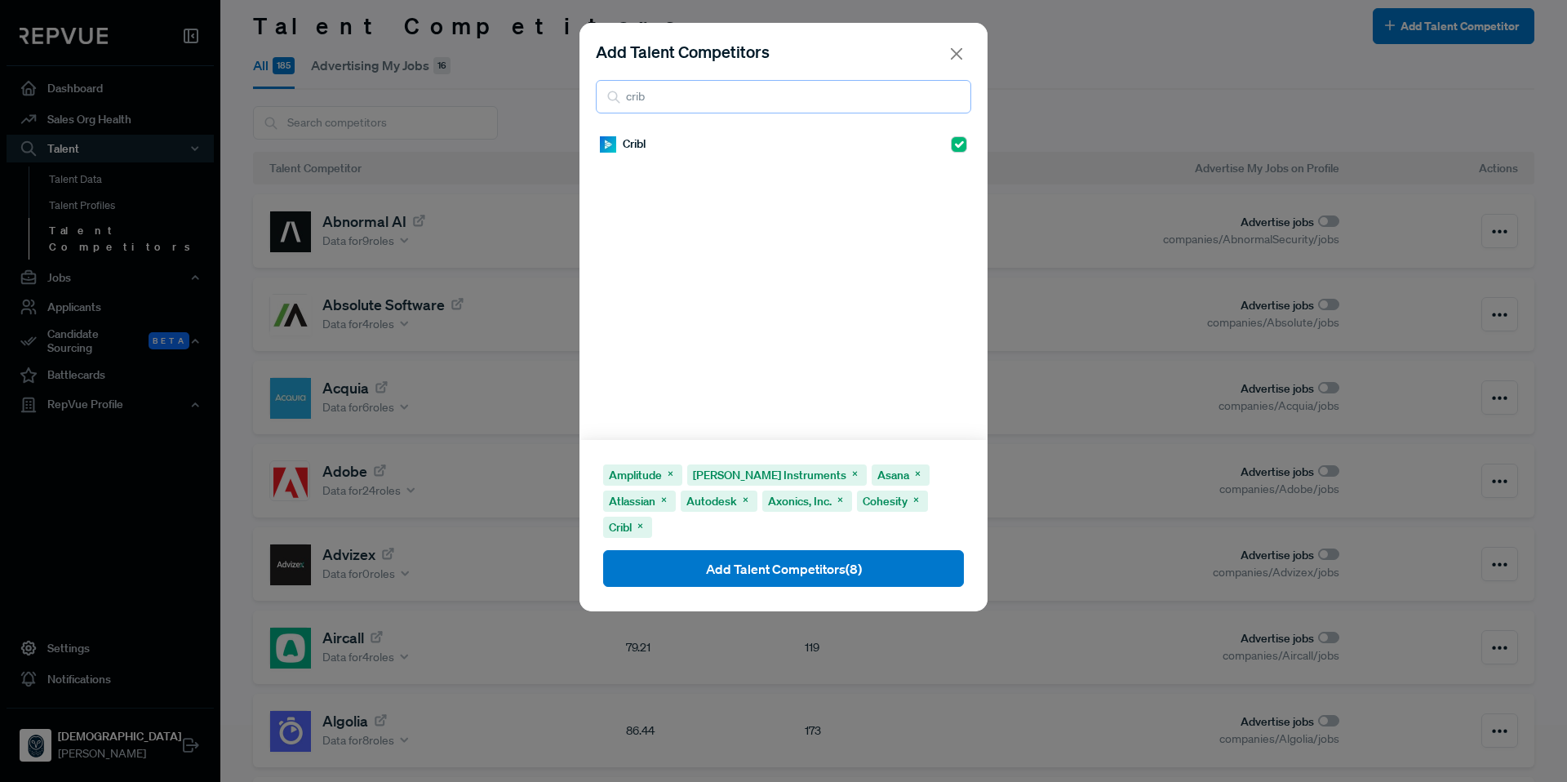
drag, startPoint x: 704, startPoint y: 92, endPoint x: 610, endPoint y: 93, distance: 93.9
click at [610, 93] on div "crib" at bounding box center [783, 96] width 375 height 33
drag, startPoint x: 673, startPoint y: 95, endPoint x: 612, endPoint y: 94, distance: 61.2
click at [612, 94] on div "crowd" at bounding box center [783, 96] width 375 height 33
drag, startPoint x: 686, startPoint y: 98, endPoint x: 578, endPoint y: 95, distance: 108.6
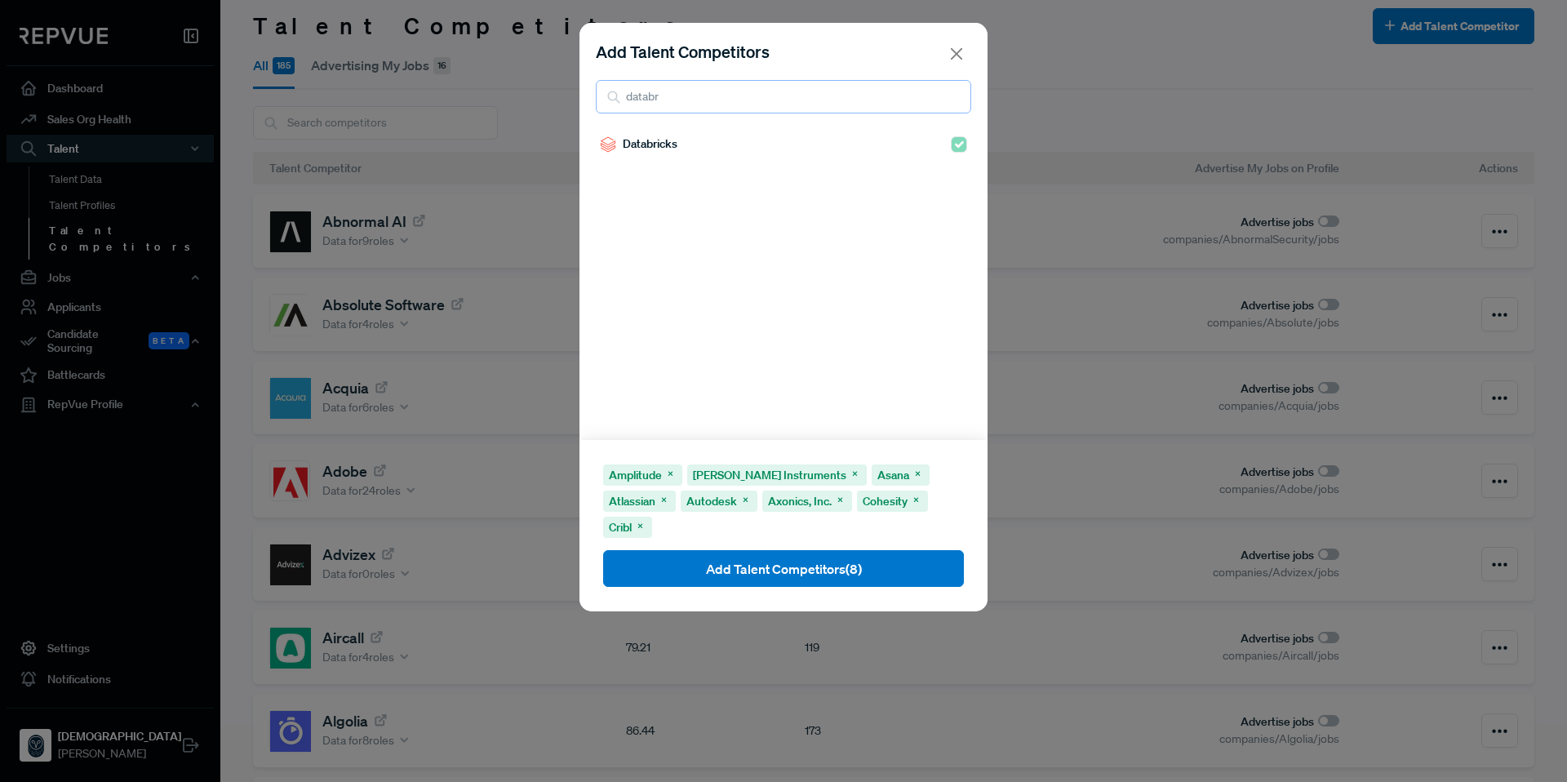
click at [578, 95] on div "Add Talent Competitors databr Databricks Amplitude ISAAC Instruments Asana Atla…" at bounding box center [783, 391] width 1567 height 782
drag, startPoint x: 692, startPoint y: 98, endPoint x: 610, endPoint y: 94, distance: 81.7
click at [610, 94] on div "datad" at bounding box center [783, 96] width 375 height 33
click at [610, 94] on icon at bounding box center [613, 97] width 15 height 15
drag, startPoint x: 717, startPoint y: 95, endPoint x: 618, endPoint y: 95, distance: 99.6
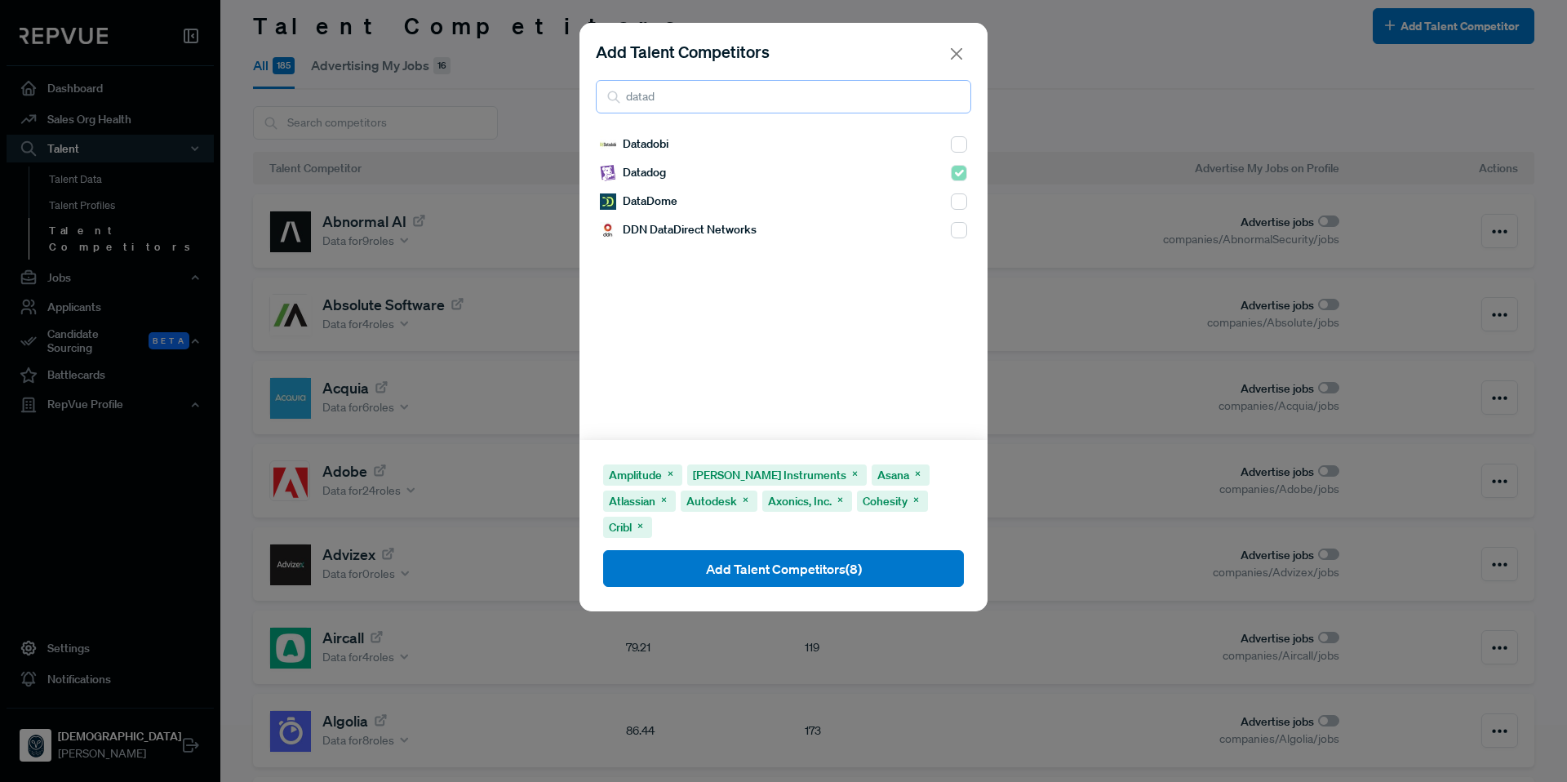
click at [618, 95] on div "datad" at bounding box center [783, 96] width 375 height 33
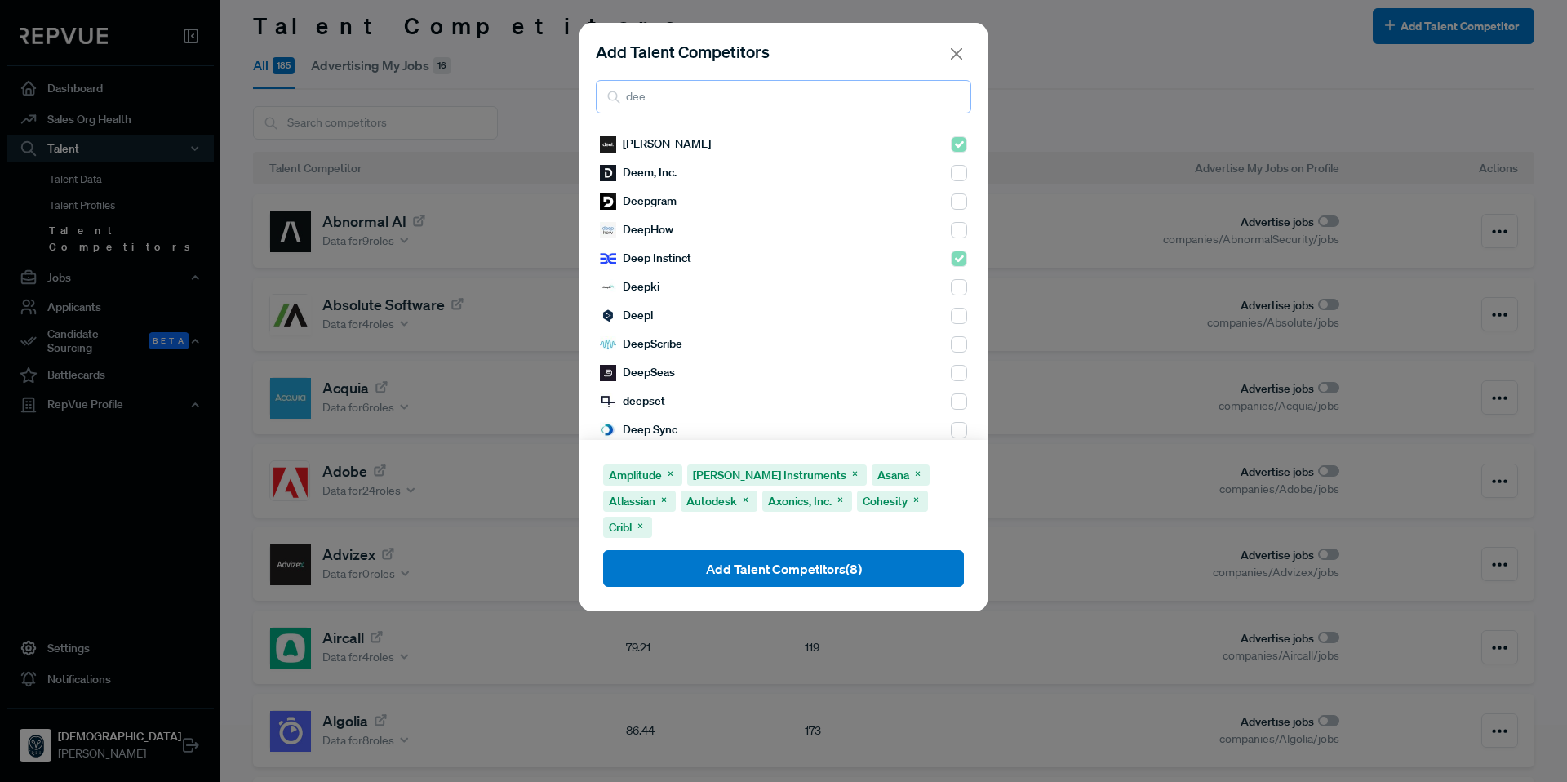
drag, startPoint x: 651, startPoint y: 95, endPoint x: 612, endPoint y: 95, distance: 39.2
click at [612, 95] on div "dee" at bounding box center [783, 96] width 375 height 33
click at [612, 95] on icon at bounding box center [613, 97] width 15 height 15
drag, startPoint x: 666, startPoint y: 100, endPoint x: 613, endPoint y: 97, distance: 53.1
click at [613, 97] on div "dee" at bounding box center [783, 96] width 375 height 33
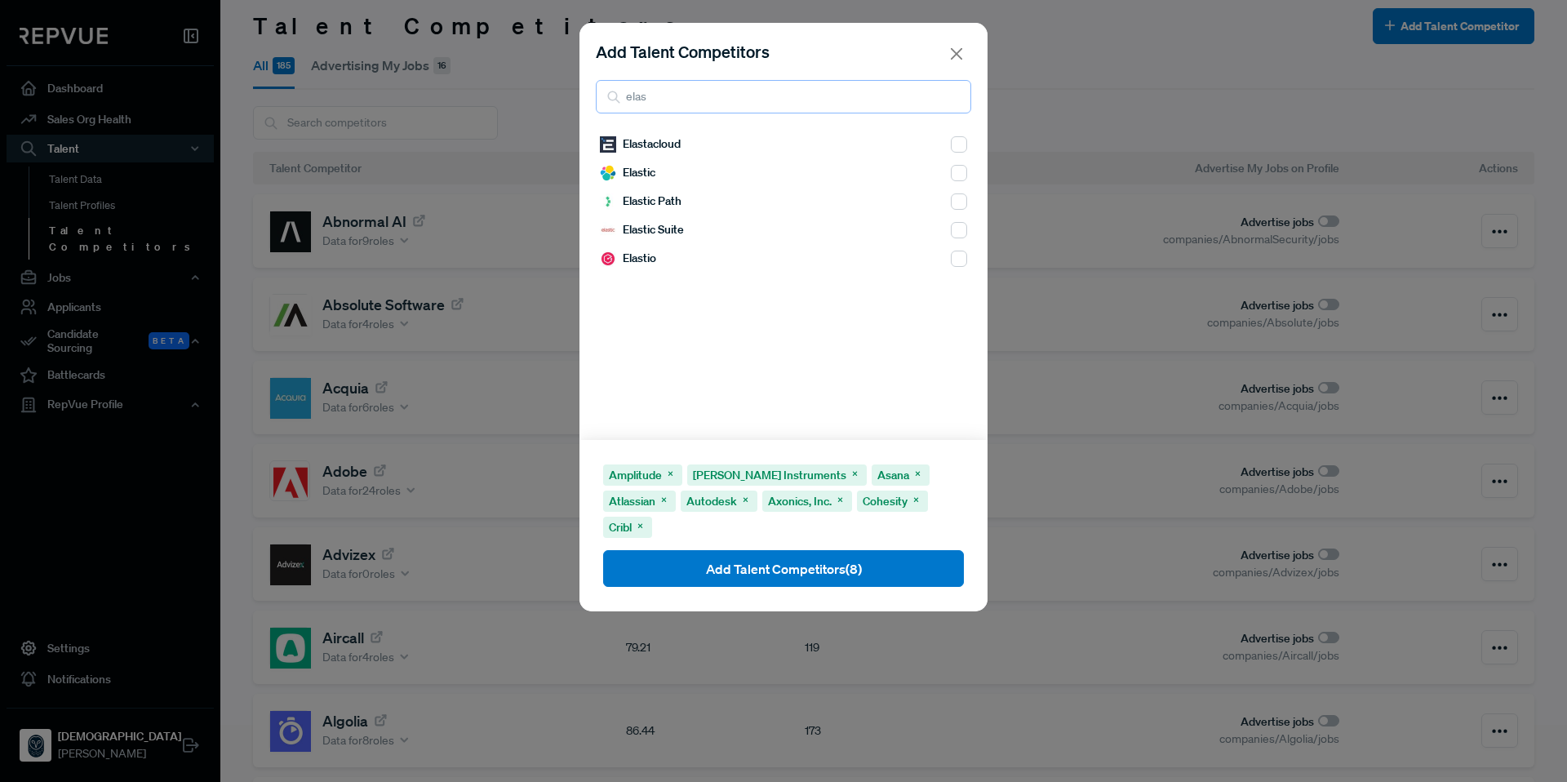
type input "elas"
click at [951, 174] on input "checkbox" at bounding box center [959, 173] width 16 height 16
checkbox input "true"
drag, startPoint x: 678, startPoint y: 104, endPoint x: 601, endPoint y: 102, distance: 77.5
click at [601, 102] on input "elas" at bounding box center [783, 96] width 375 height 33
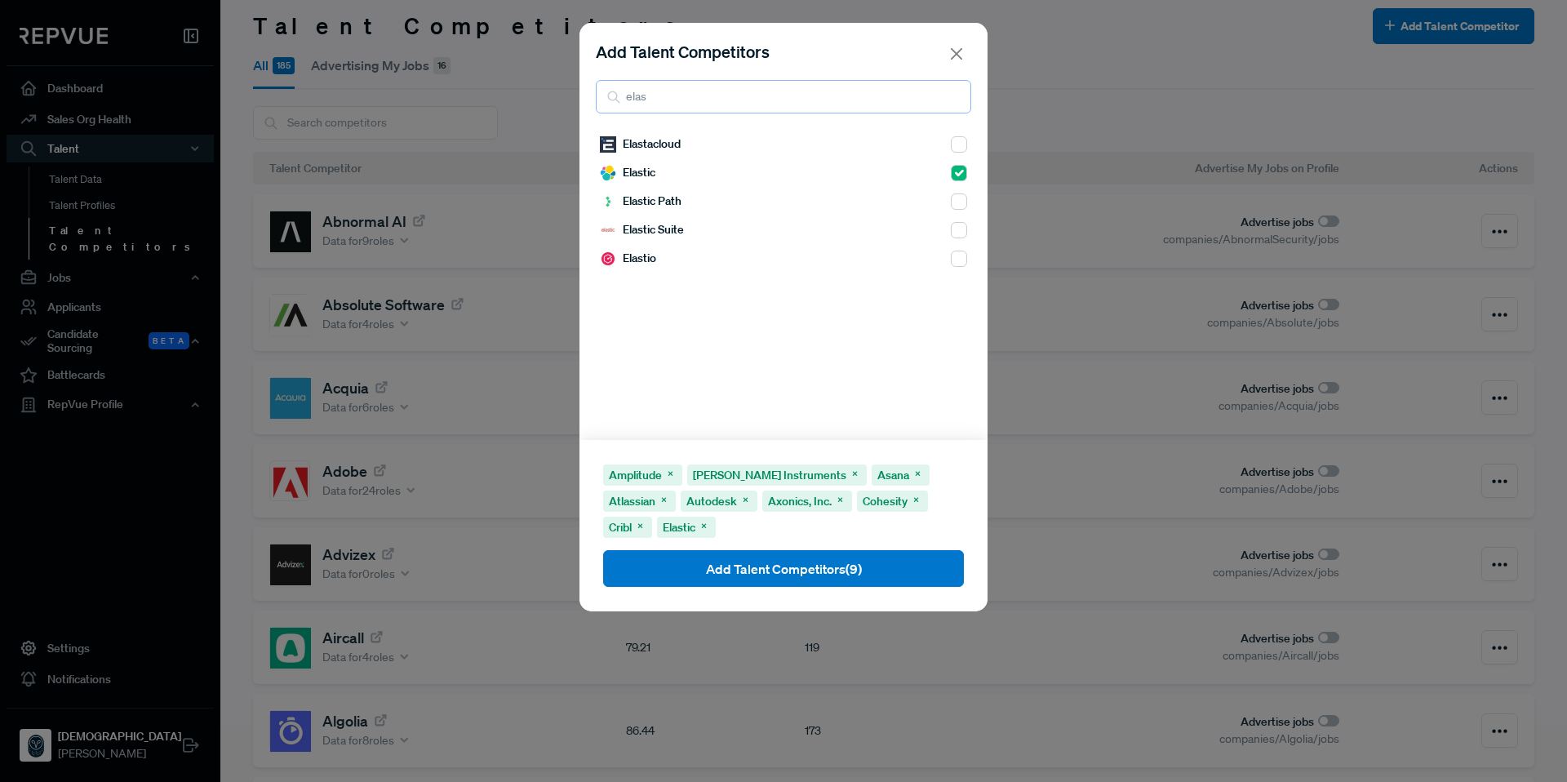
click at [601, 102] on input "elas" at bounding box center [783, 96] width 375 height 33
drag, startPoint x: 675, startPoint y: 96, endPoint x: 644, endPoint y: 104, distance: 31.9
click at [644, 104] on input "fortielas" at bounding box center [783, 96] width 375 height 33
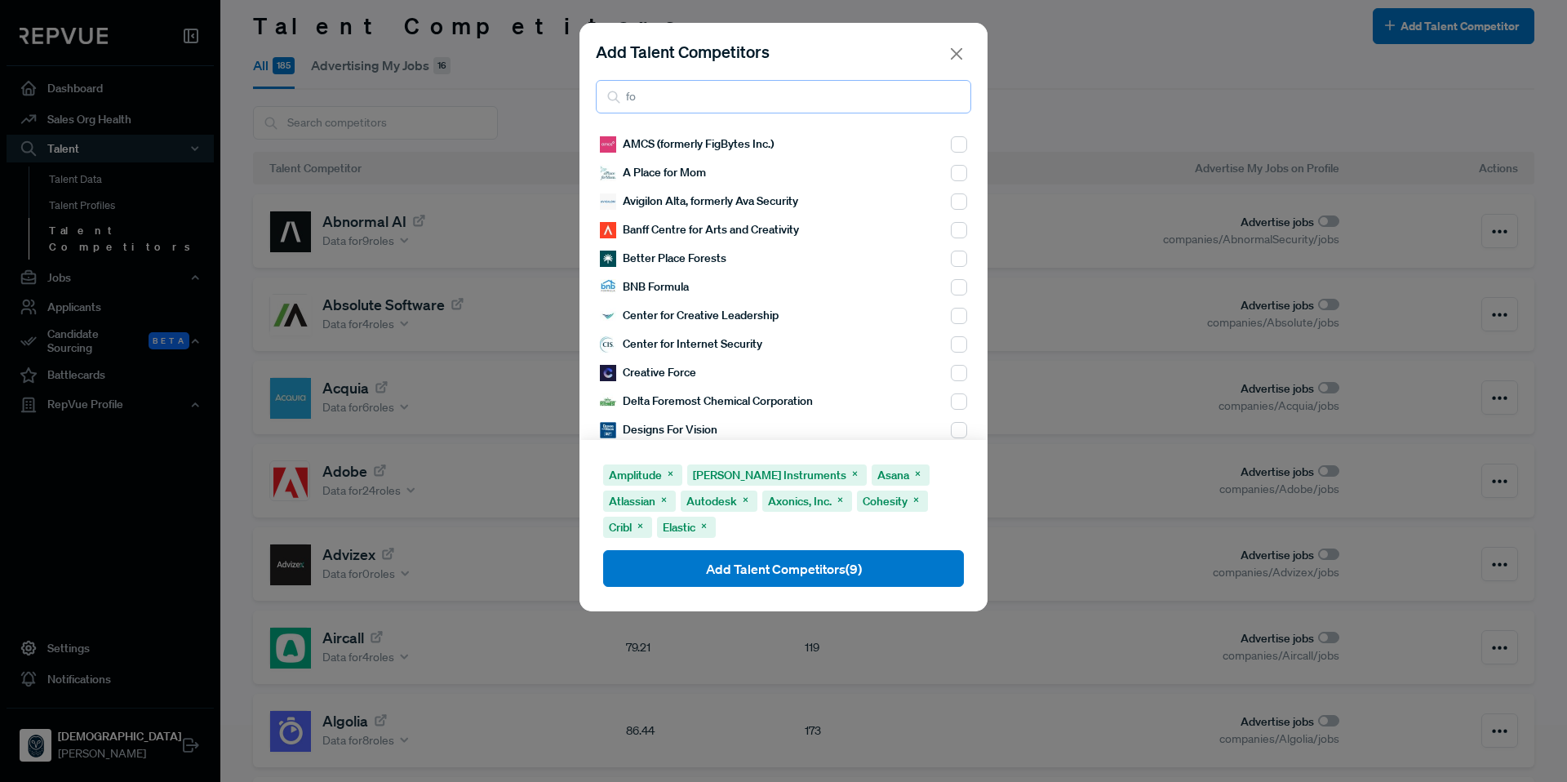
type input "f"
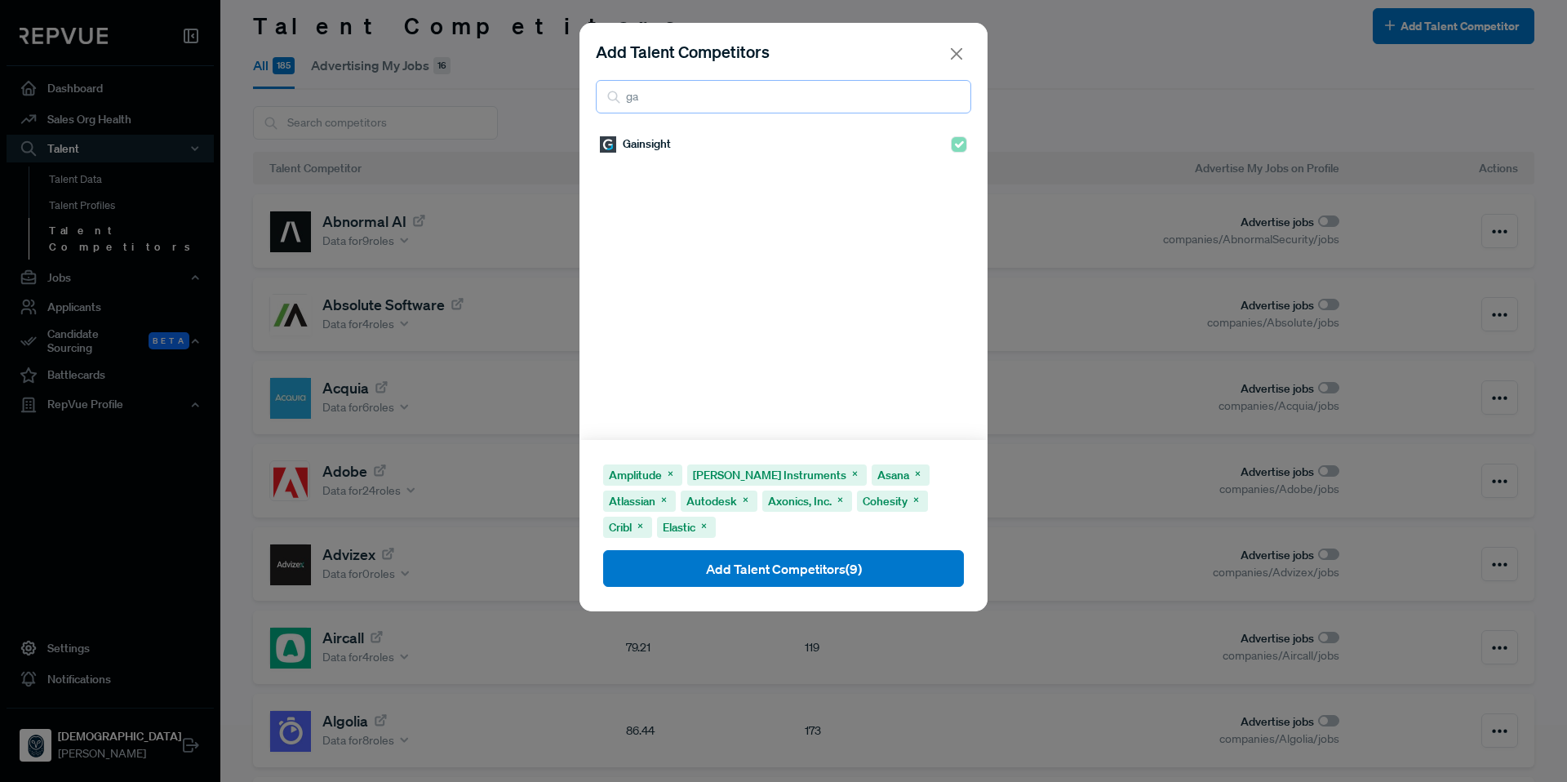
type input "g"
type input "geotab"
click at [951, 144] on input "checkbox" at bounding box center [959, 144] width 16 height 16
checkbox input "true"
drag, startPoint x: 685, startPoint y: 102, endPoint x: 614, endPoint y: 104, distance: 71.0
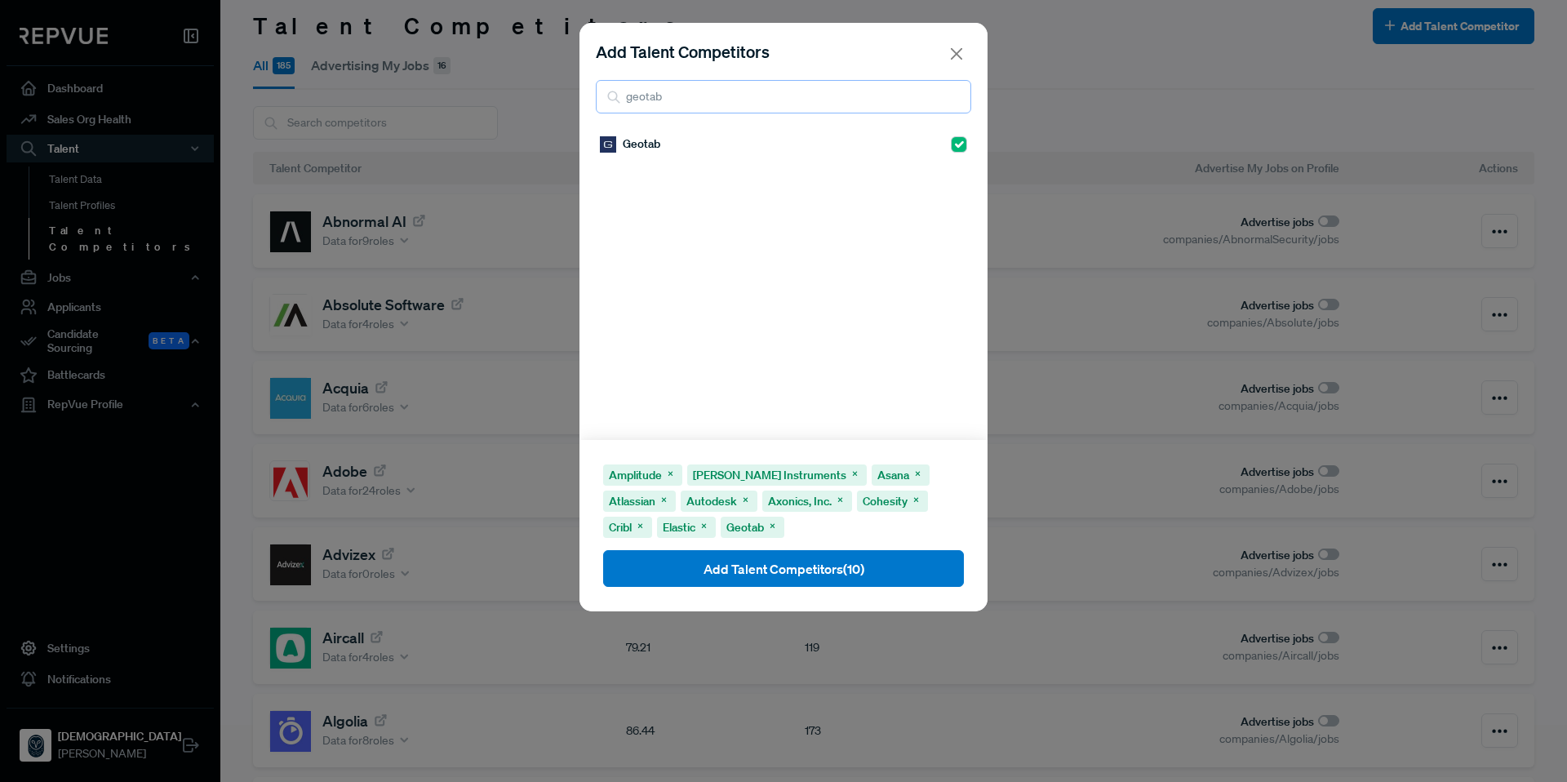
click at [614, 104] on div "geotab" at bounding box center [783, 96] width 375 height 33
type input "gitlab"
click at [951, 145] on input "checkbox" at bounding box center [959, 144] width 16 height 16
checkbox input "true"
drag, startPoint x: 696, startPoint y: 99, endPoint x: 610, endPoint y: 100, distance: 85.7
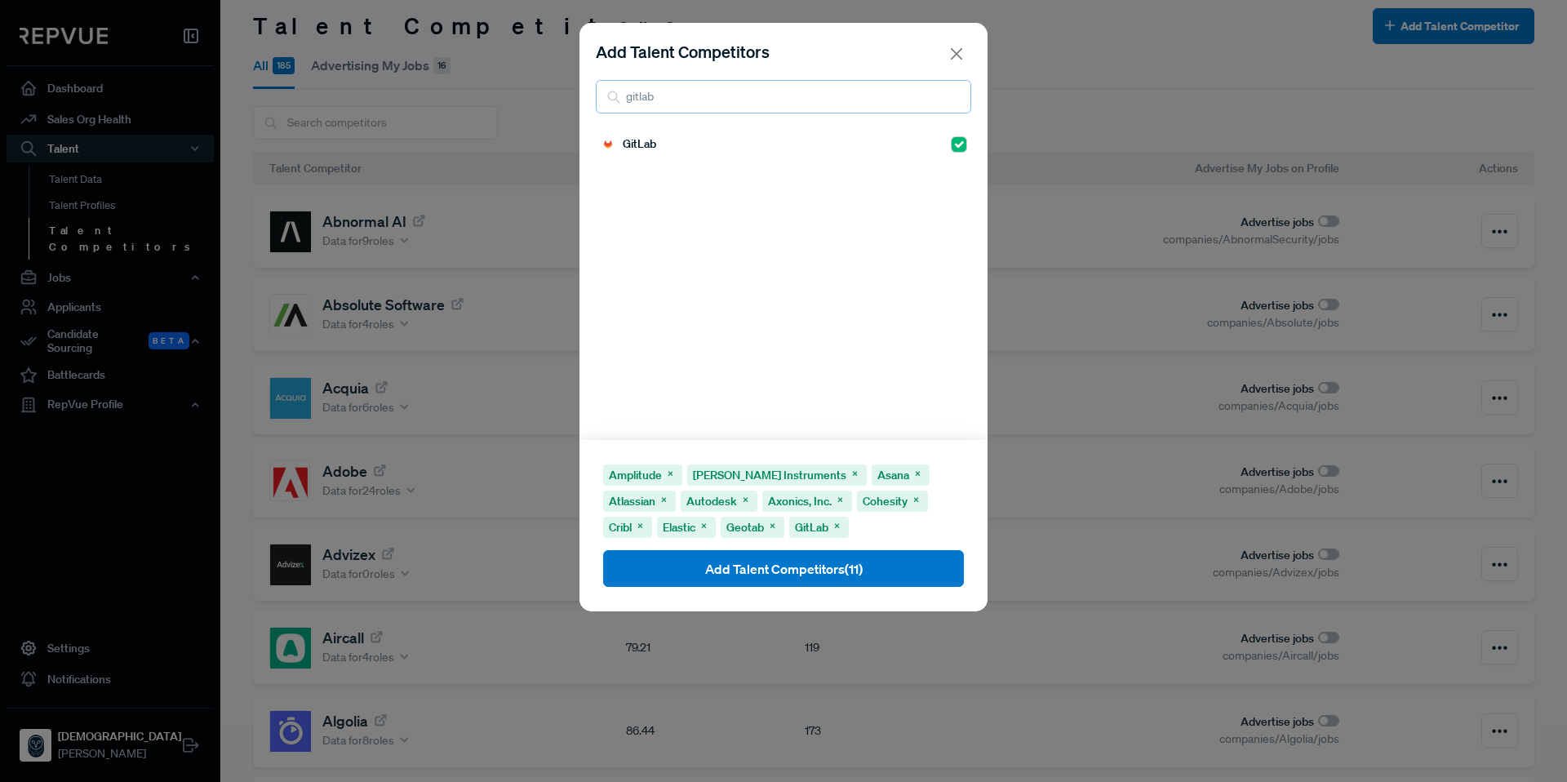
click at [610, 100] on div "gitlab" at bounding box center [783, 96] width 375 height 33
type input "gps in"
click at [951, 143] on input "checkbox" at bounding box center [959, 144] width 16 height 16
checkbox input "true"
drag, startPoint x: 628, startPoint y: 100, endPoint x: 612, endPoint y: 102, distance: 15.6
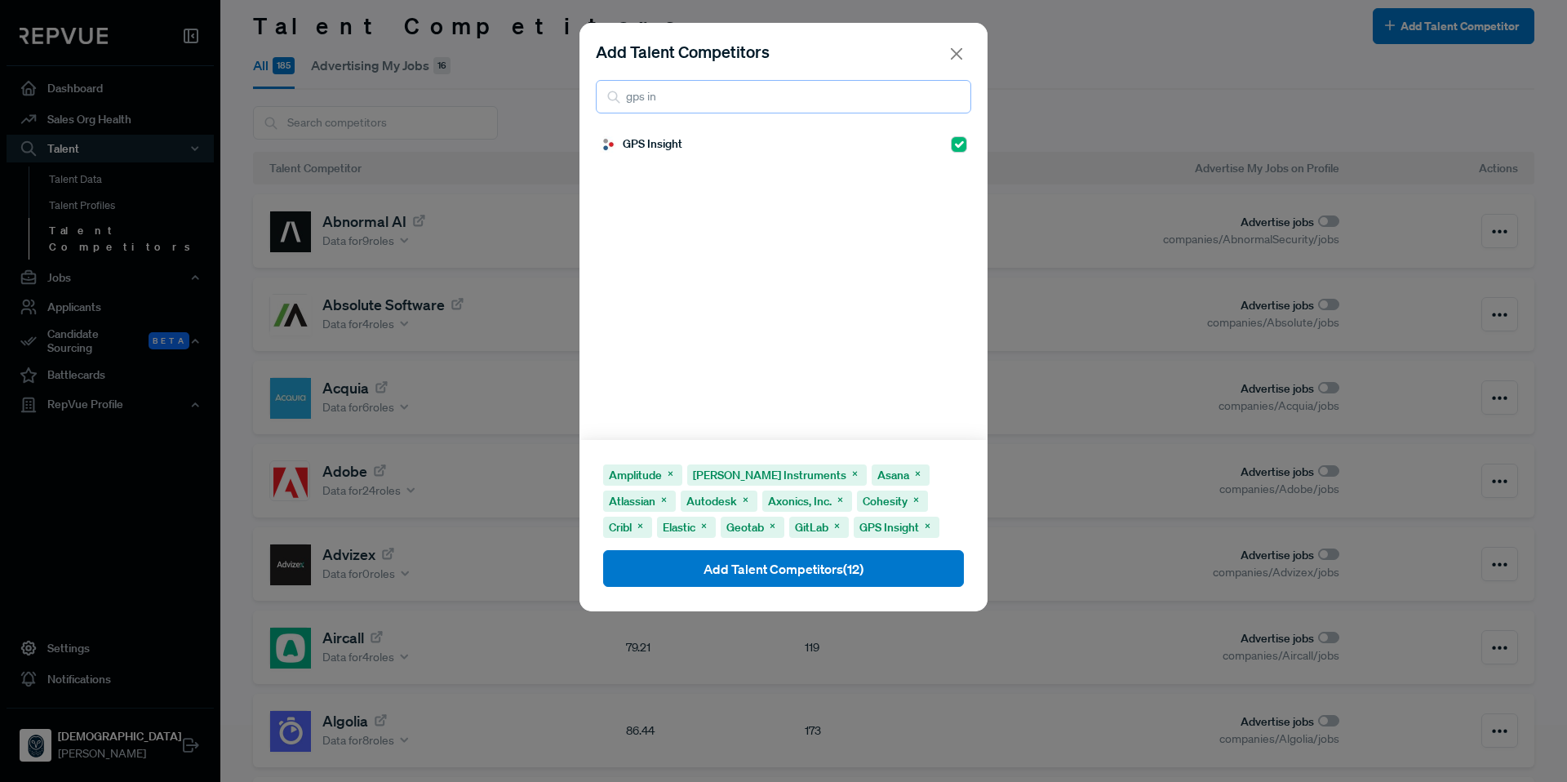
click at [612, 102] on div "gps in" at bounding box center [783, 96] width 375 height 33
type input "grafana"
click at [951, 145] on input "checkbox" at bounding box center [959, 144] width 16 height 16
checkbox input "true"
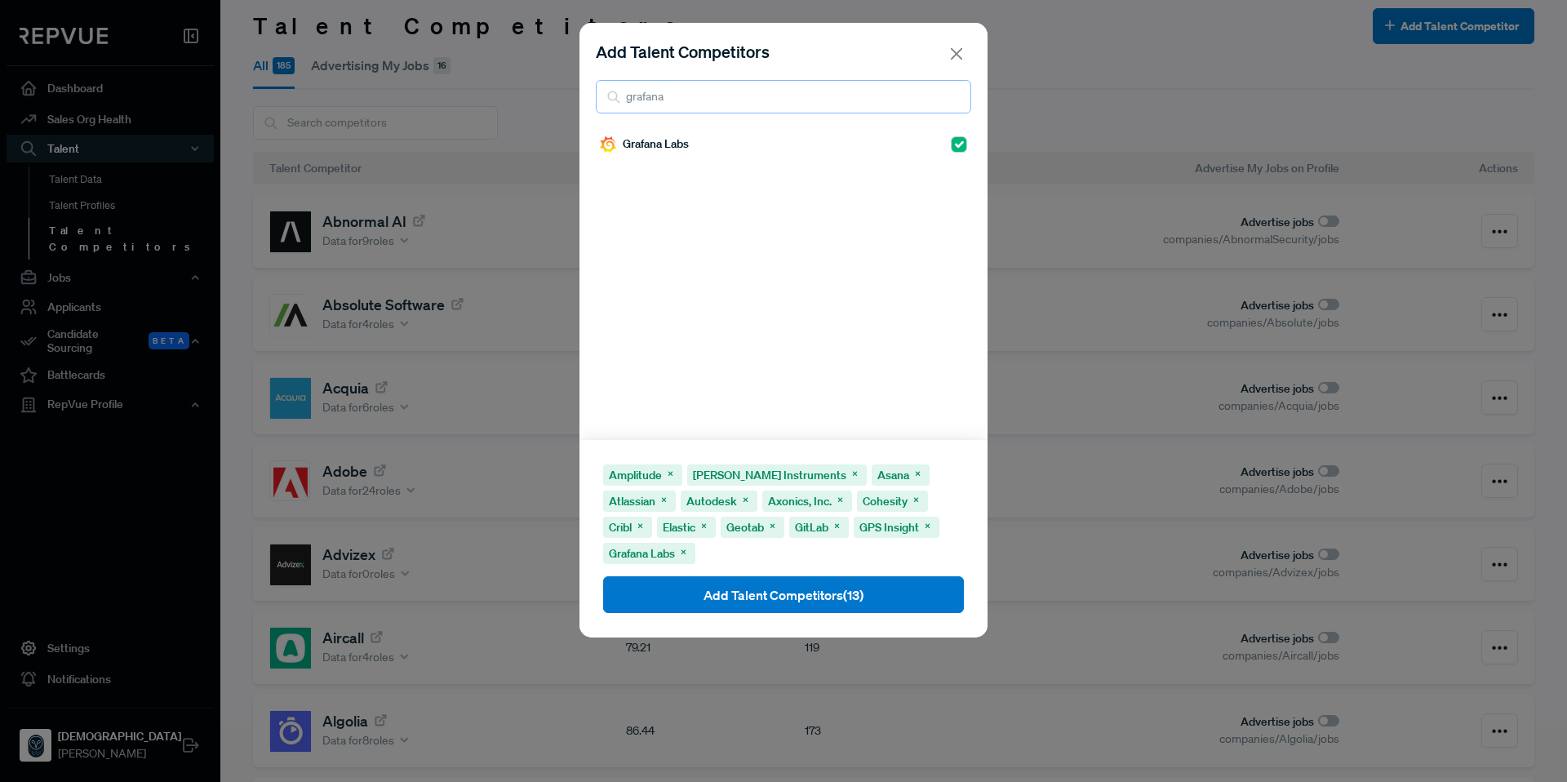
drag, startPoint x: 717, startPoint y: 98, endPoint x: 610, endPoint y: 96, distance: 106.1
click at [610, 96] on div "grafana" at bounding box center [783, 96] width 375 height 33
type input "hoot"
click at [951, 142] on input "checkbox" at bounding box center [959, 144] width 16 height 16
checkbox input "true"
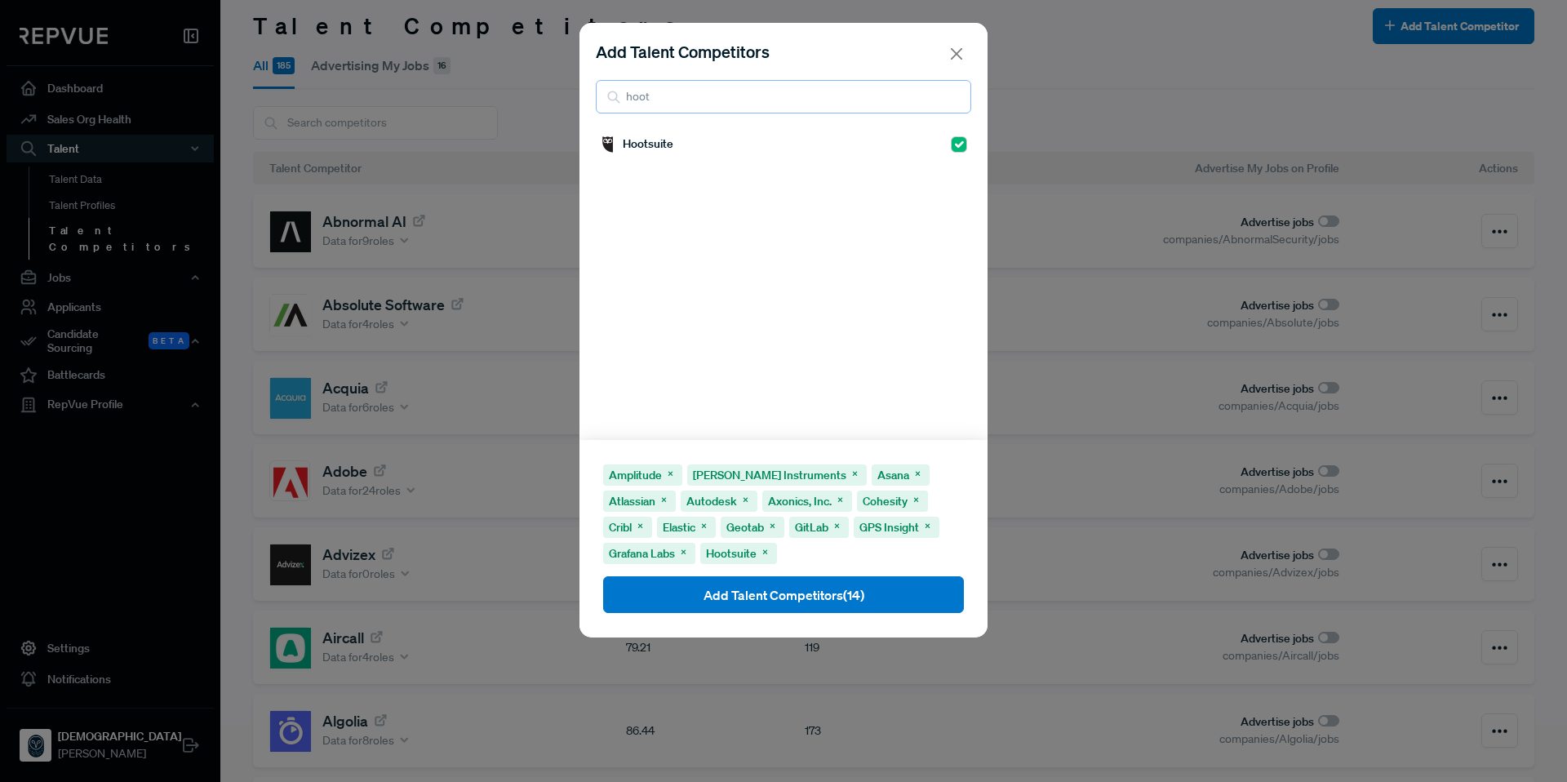
drag, startPoint x: 779, startPoint y: 92, endPoint x: 561, endPoint y: 97, distance: 218.8
click at [561, 97] on div "Add Talent Competitors hoot Hootsuite Amplitude ISAAC Instruments Asana Atlassi…" at bounding box center [783, 391] width 1567 height 782
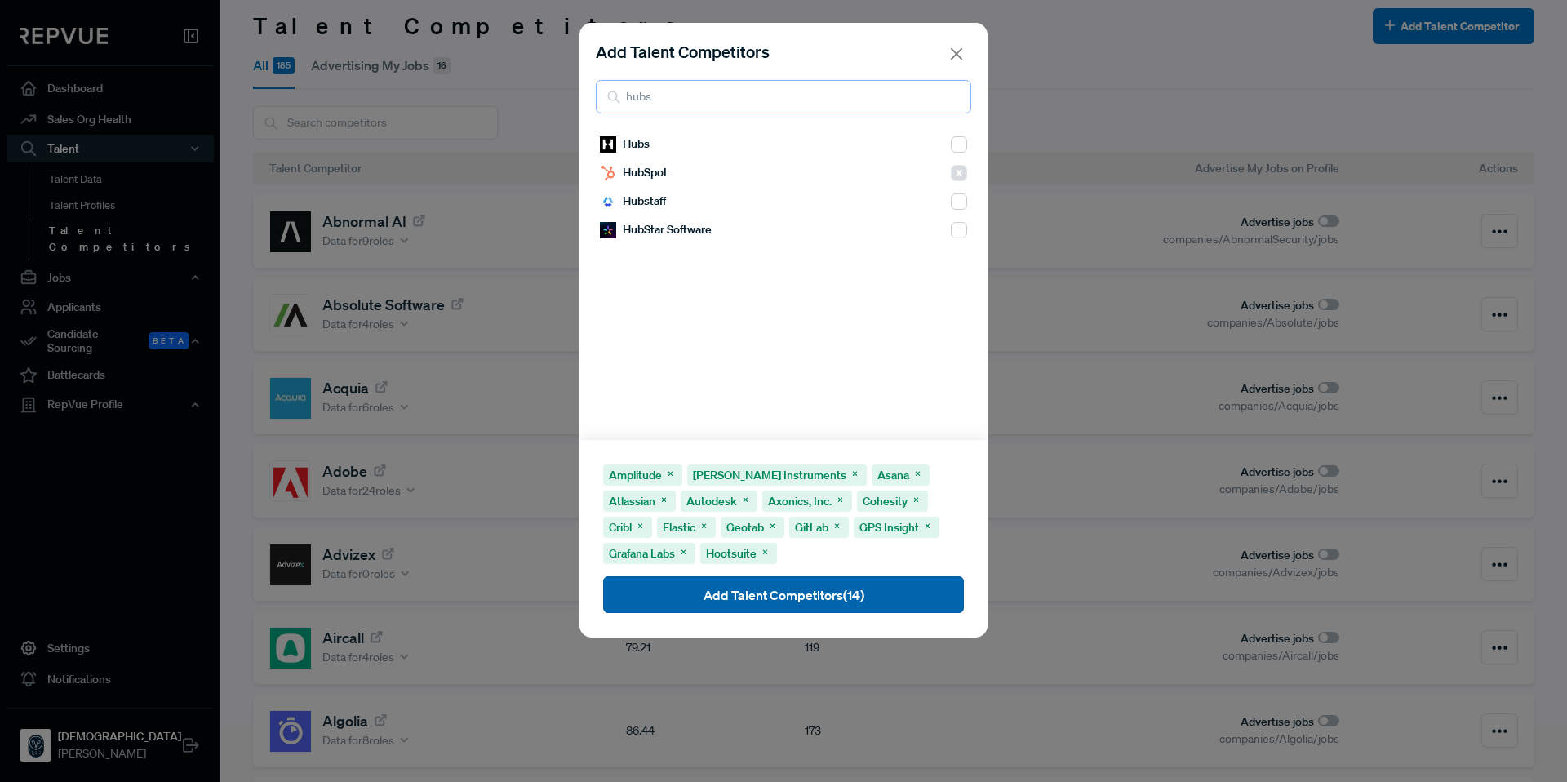
type input "hubs"
click at [752, 594] on button "Add Talent Competitors (14)" at bounding box center [783, 594] width 361 height 37
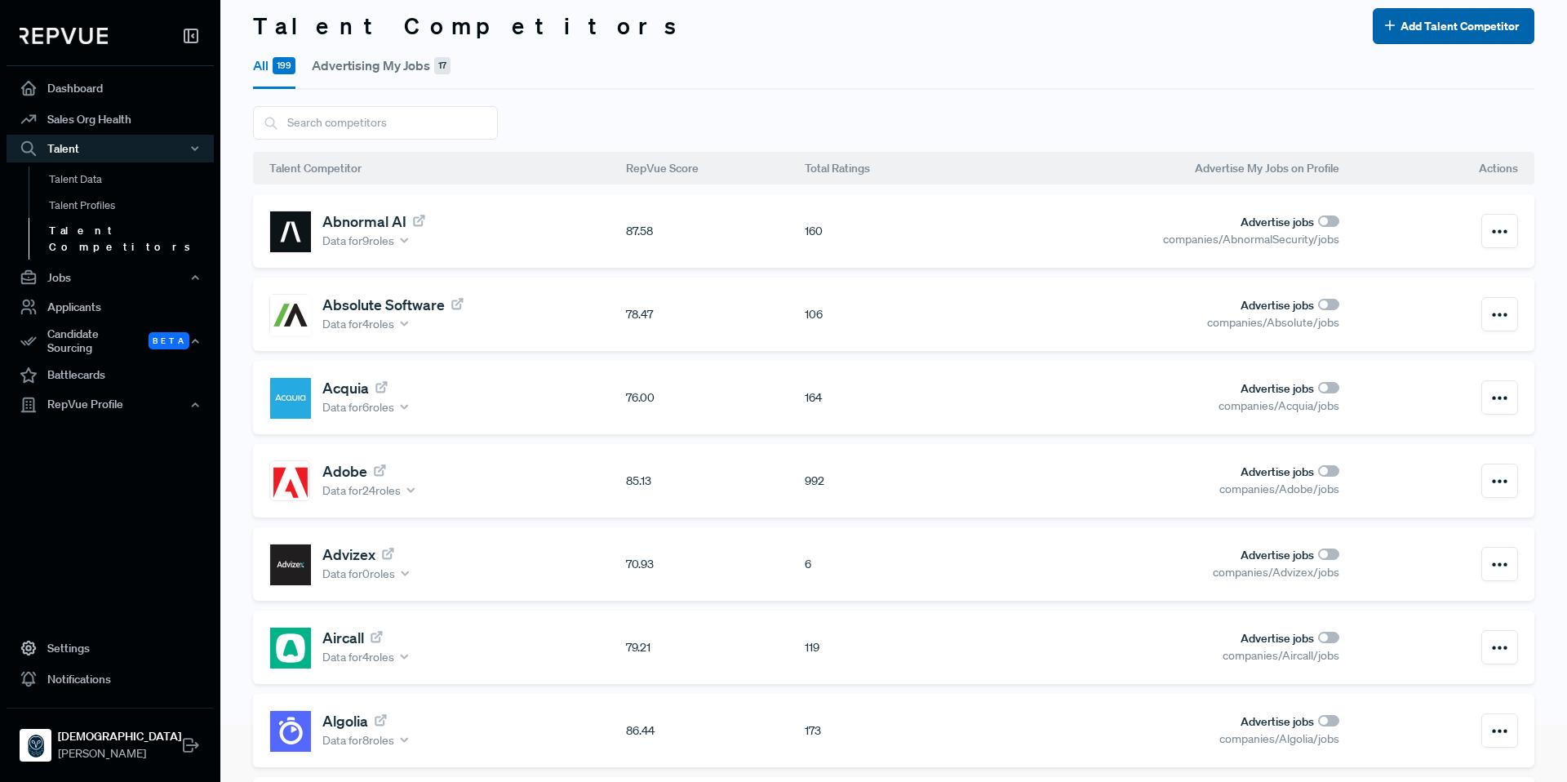
click at [1417, 28] on button "Add Talent Competitor" at bounding box center [1454, 26] width 162 height 36
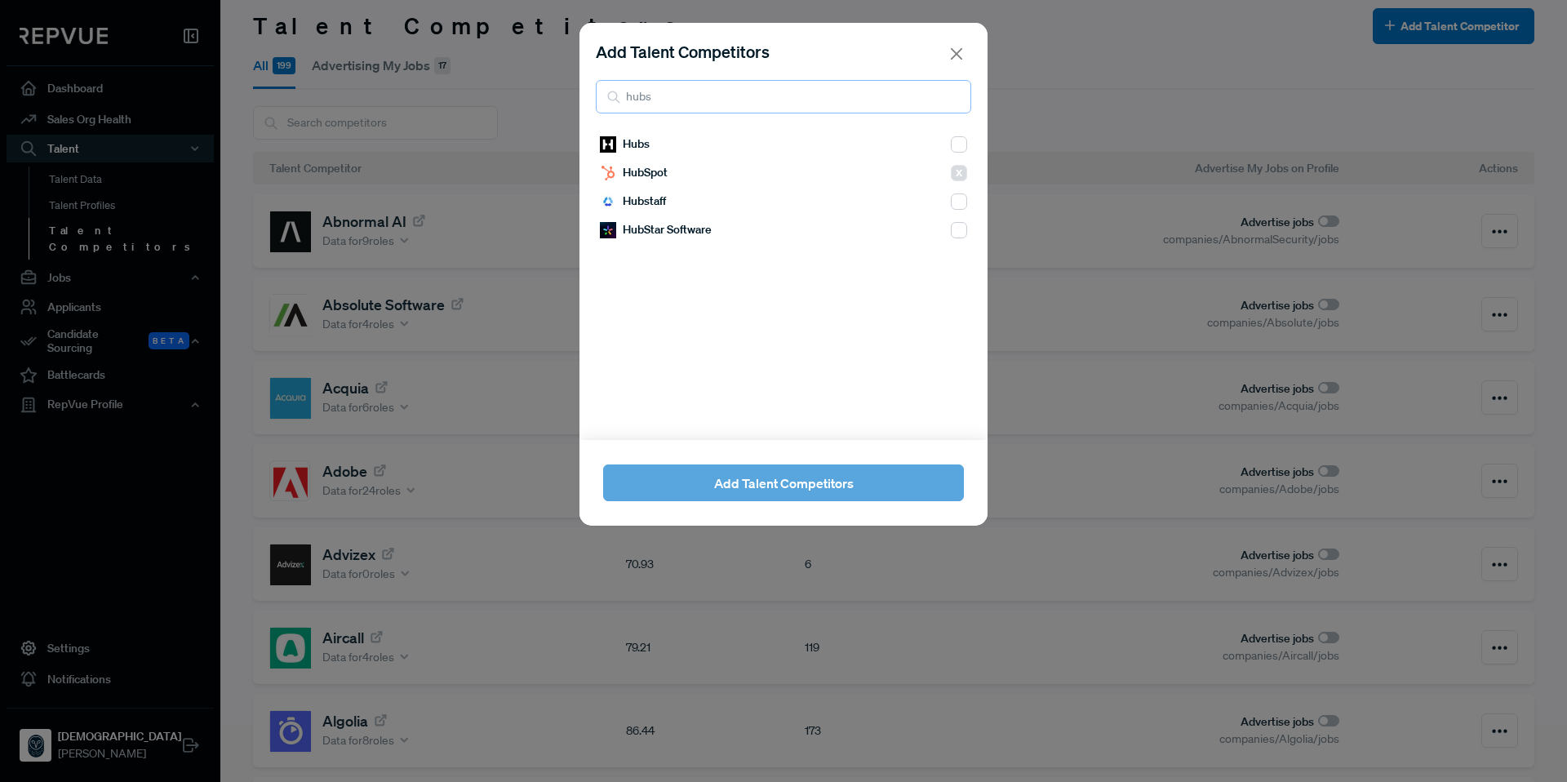
click at [730, 100] on input "hubs" at bounding box center [783, 96] width 375 height 33
drag, startPoint x: 730, startPoint y: 100, endPoint x: 606, endPoint y: 99, distance: 124.1
click at [606, 99] on div "hubs" at bounding box center [783, 96] width 375 height 33
drag, startPoint x: 667, startPoint y: 99, endPoint x: 567, endPoint y: 98, distance: 99.6
click at [567, 98] on div "Add Talent Competitors lynx Add Talent Competitors" at bounding box center [783, 391] width 1567 height 782
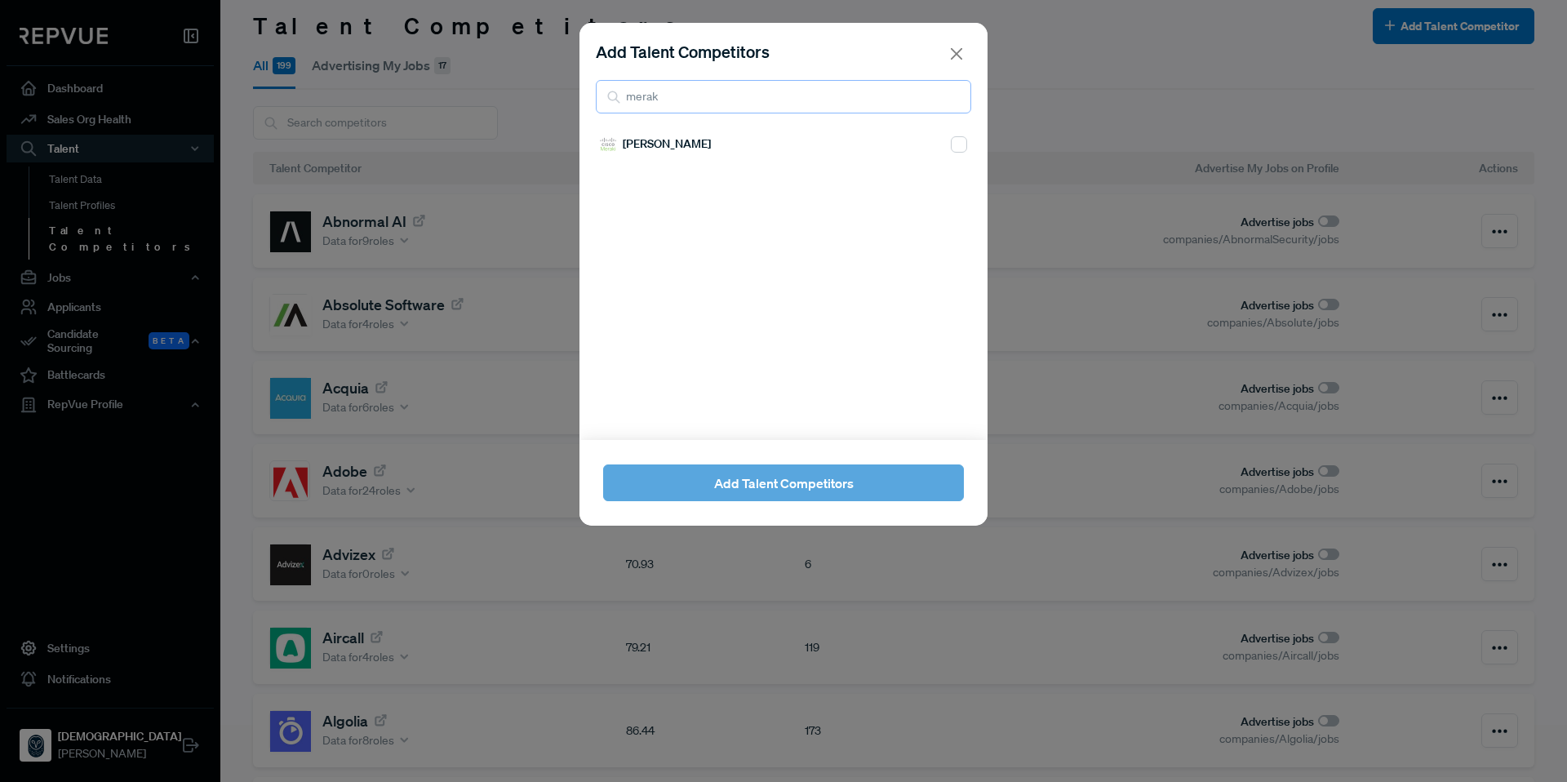
type input "merak"
click at [954, 144] on input "checkbox" at bounding box center [959, 144] width 16 height 16
checkbox input "true"
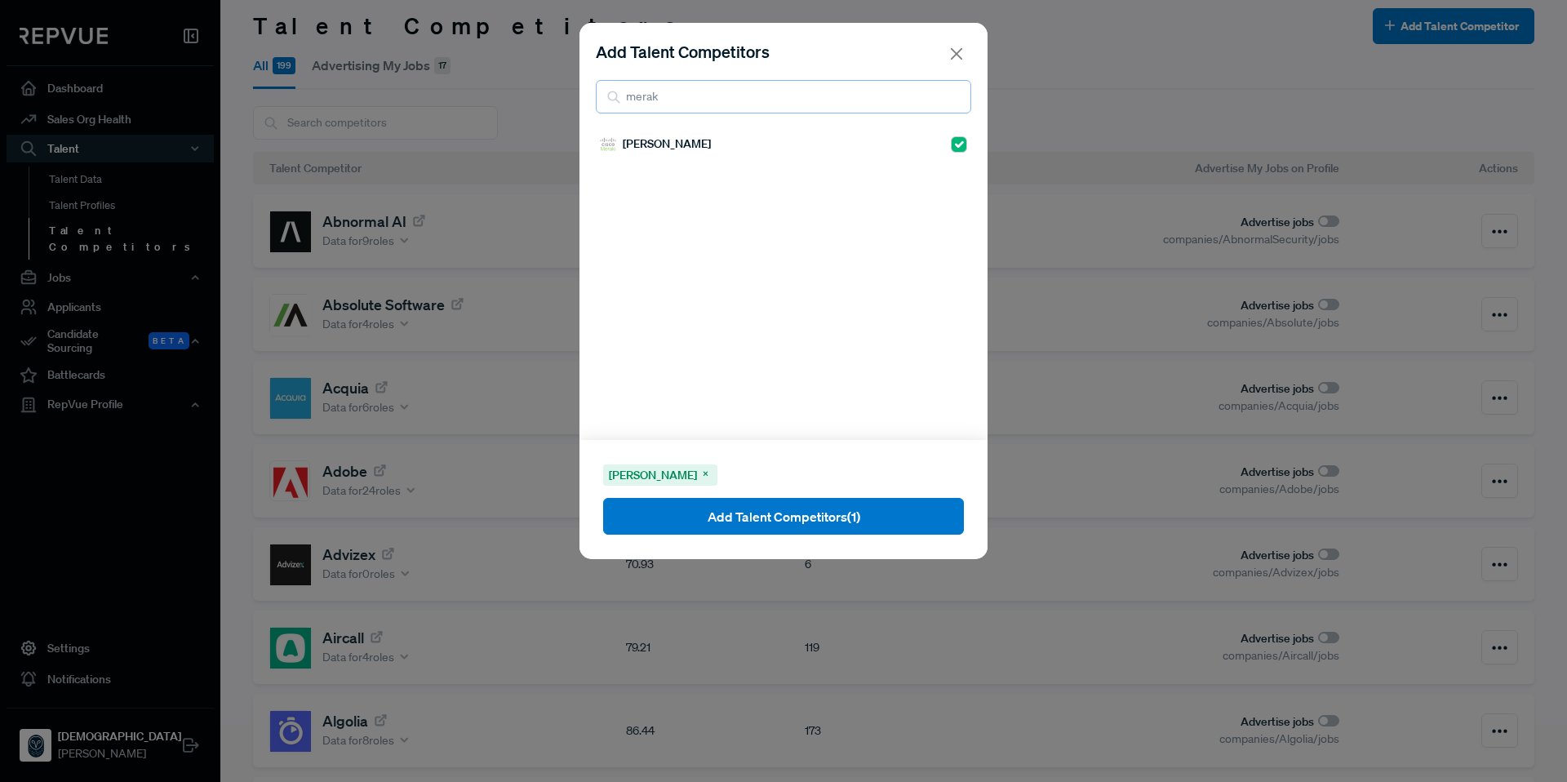
drag, startPoint x: 792, startPoint y: 99, endPoint x: 611, endPoint y: 99, distance: 181.2
click at [610, 99] on div "merak" at bounding box center [783, 96] width 375 height 33
click at [610, 99] on use at bounding box center [613, 96] width 11 height 11
drag, startPoint x: 693, startPoint y: 105, endPoint x: 589, endPoint y: 104, distance: 103.6
click at [589, 104] on div "Add Talent Competitors merak" at bounding box center [783, 76] width 408 height 107
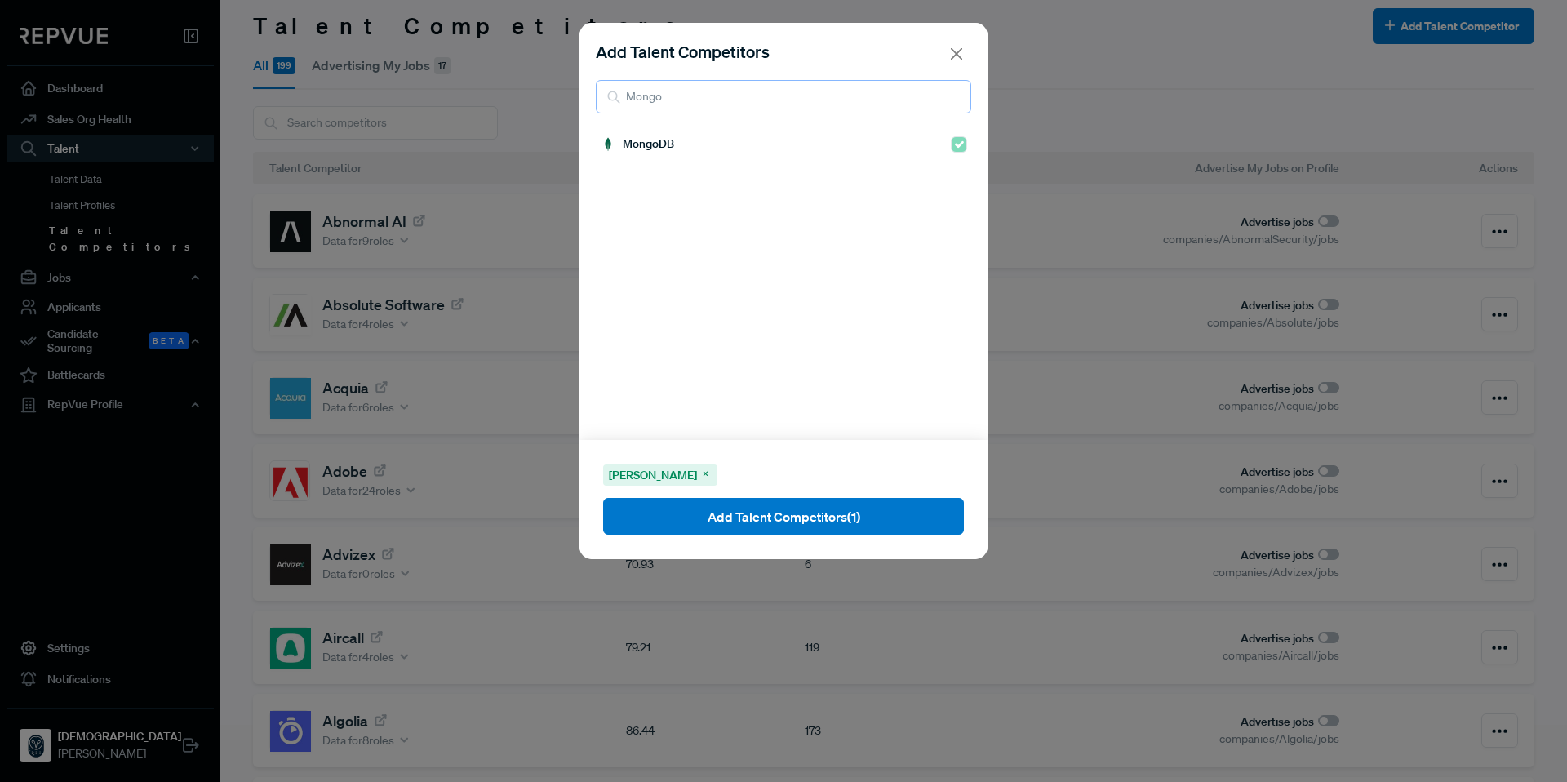
click at [599, 103] on input "Mongo" at bounding box center [783, 96] width 375 height 33
drag, startPoint x: 673, startPoint y: 102, endPoint x: 591, endPoint y: 101, distance: 82.4
click at [591, 101] on div "Add Talent Competitors Mongo" at bounding box center [783, 76] width 408 height 107
type input "Netapp"
click at [951, 142] on input "checkbox" at bounding box center [959, 144] width 16 height 16
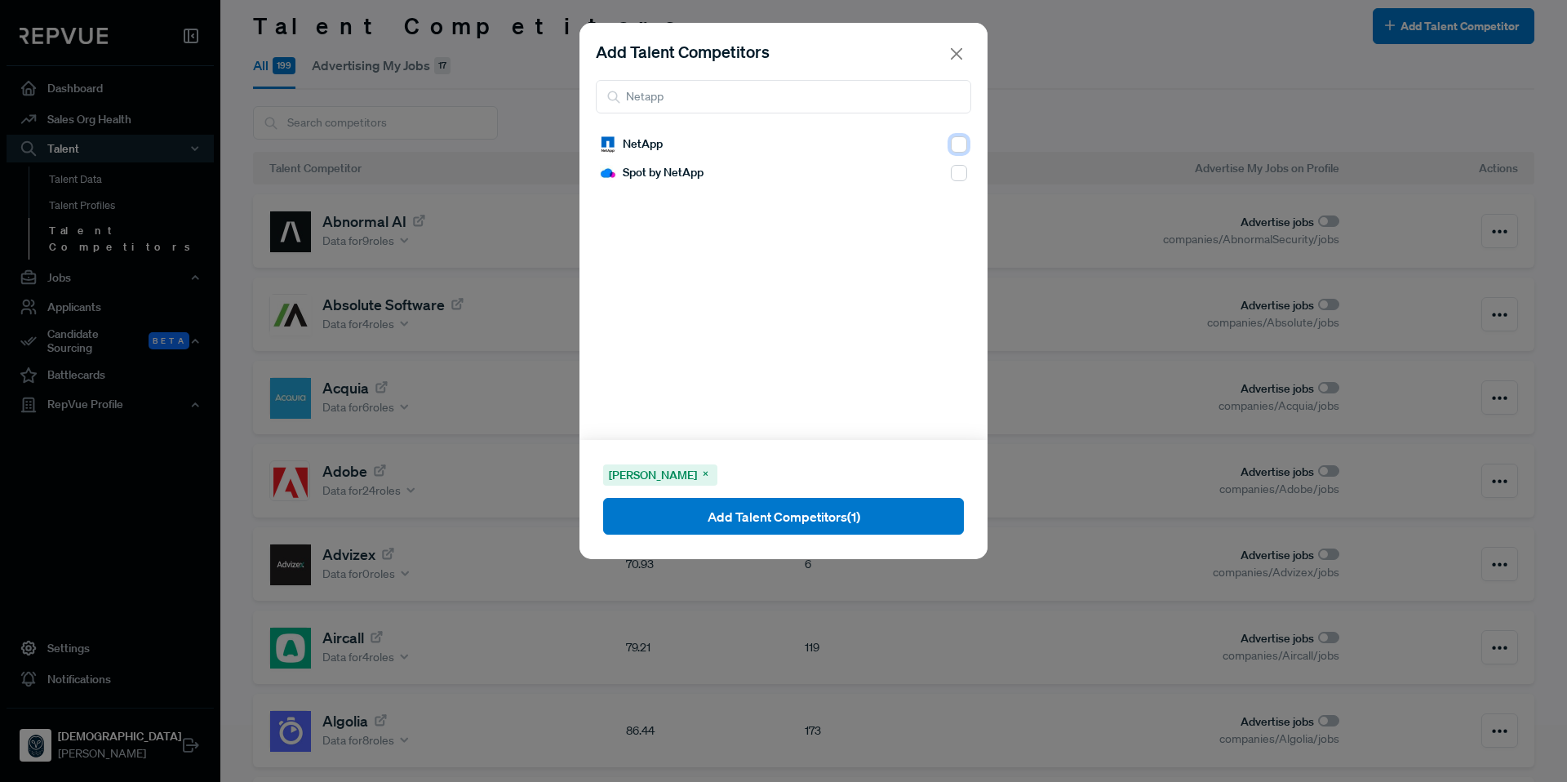
checkbox input "true"
drag, startPoint x: 709, startPoint y: 102, endPoint x: 580, endPoint y: 95, distance: 129.1
click at [580, 95] on div "Add Talent Competitors Netapp" at bounding box center [783, 76] width 408 height 107
type input "netradyne"
click at [951, 144] on input "checkbox" at bounding box center [959, 144] width 16 height 16
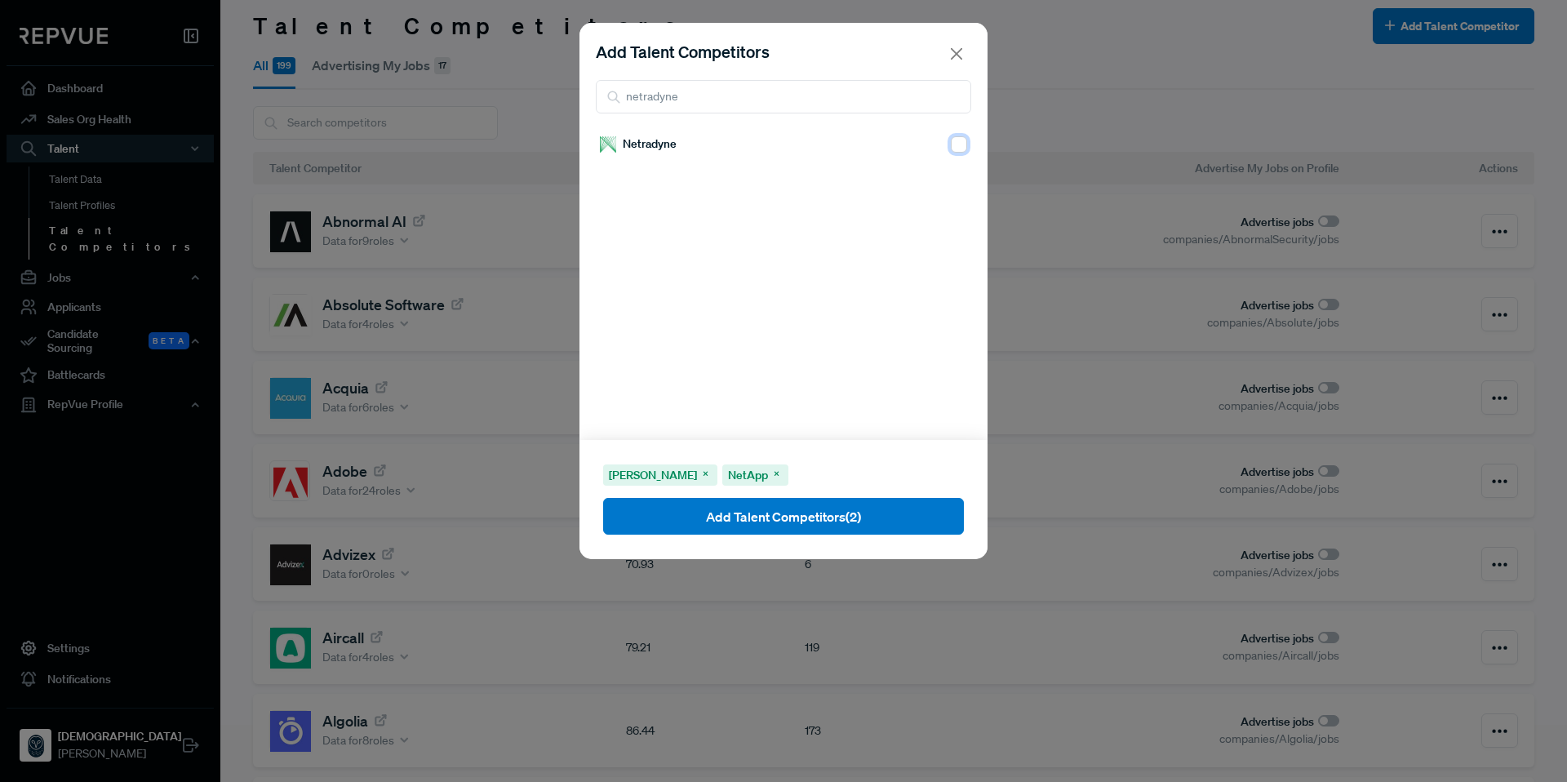
checkbox input "true"
drag, startPoint x: 751, startPoint y: 97, endPoint x: 604, endPoint y: 91, distance: 147.0
click at [604, 91] on input "netradyne" at bounding box center [783, 96] width 375 height 33
type input "nutan"
click at [951, 148] on input "checkbox" at bounding box center [959, 144] width 16 height 16
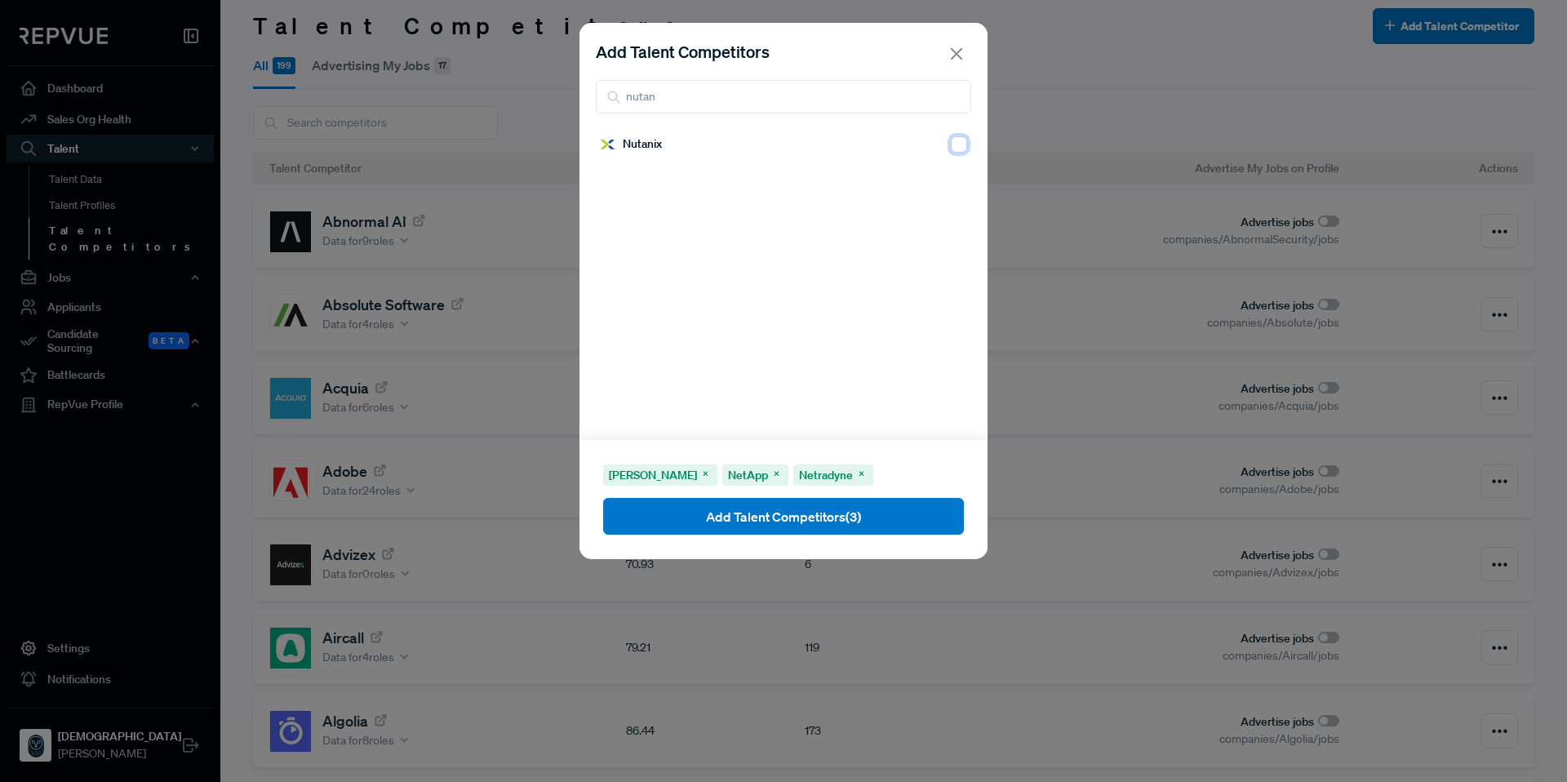
checkbox input "true"
drag, startPoint x: 783, startPoint y: 99, endPoint x: 603, endPoint y: 100, distance: 180.4
click at [603, 100] on input "nutan" at bounding box center [783, 96] width 375 height 33
drag, startPoint x: 668, startPoint y: 103, endPoint x: 583, endPoint y: 100, distance: 84.9
click at [583, 100] on div "Add Talent Competitors okta" at bounding box center [783, 76] width 408 height 107
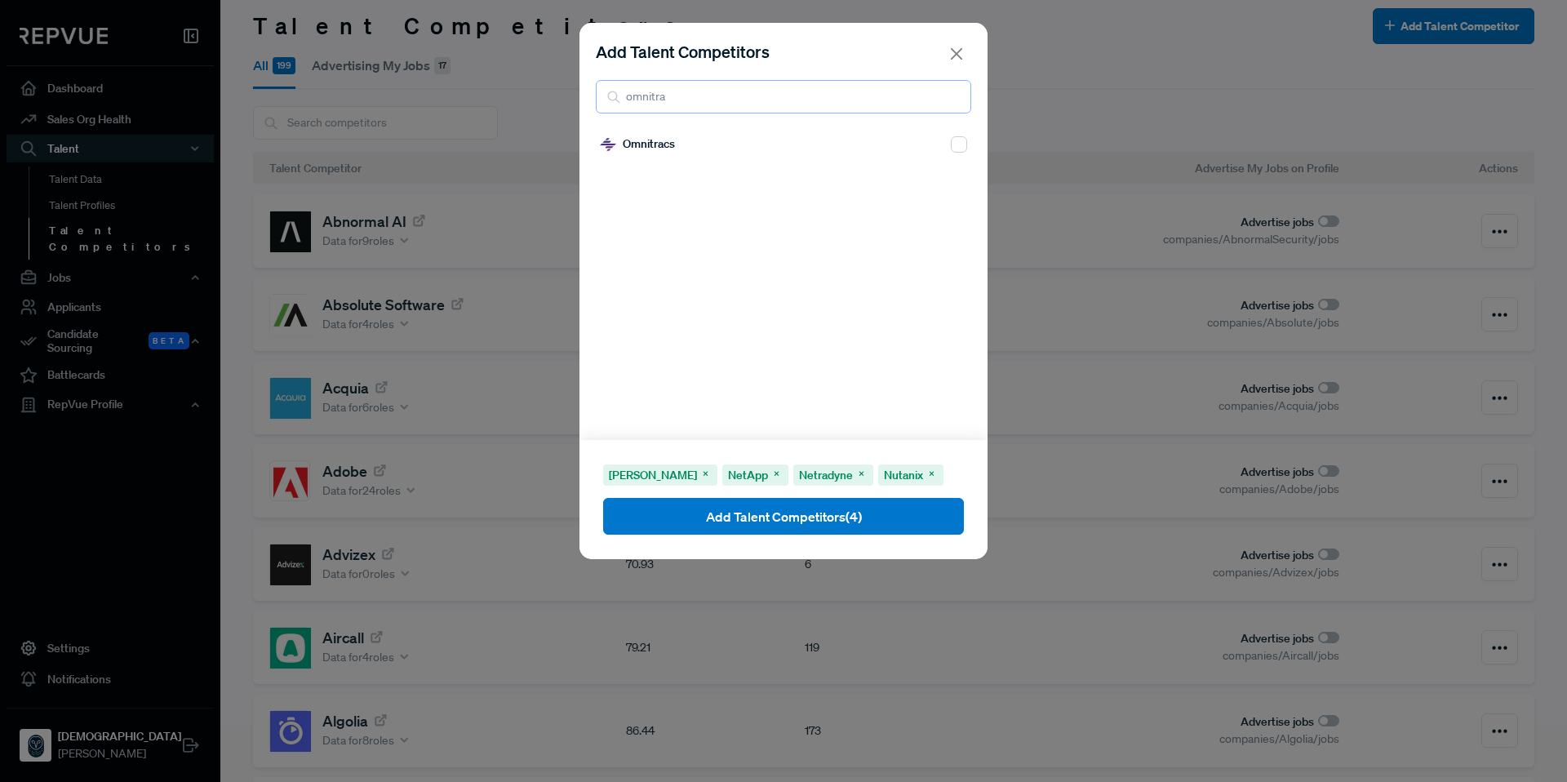
type input "omnitra"
click at [951, 143] on input "checkbox" at bounding box center [959, 144] width 16 height 16
checkbox input "true"
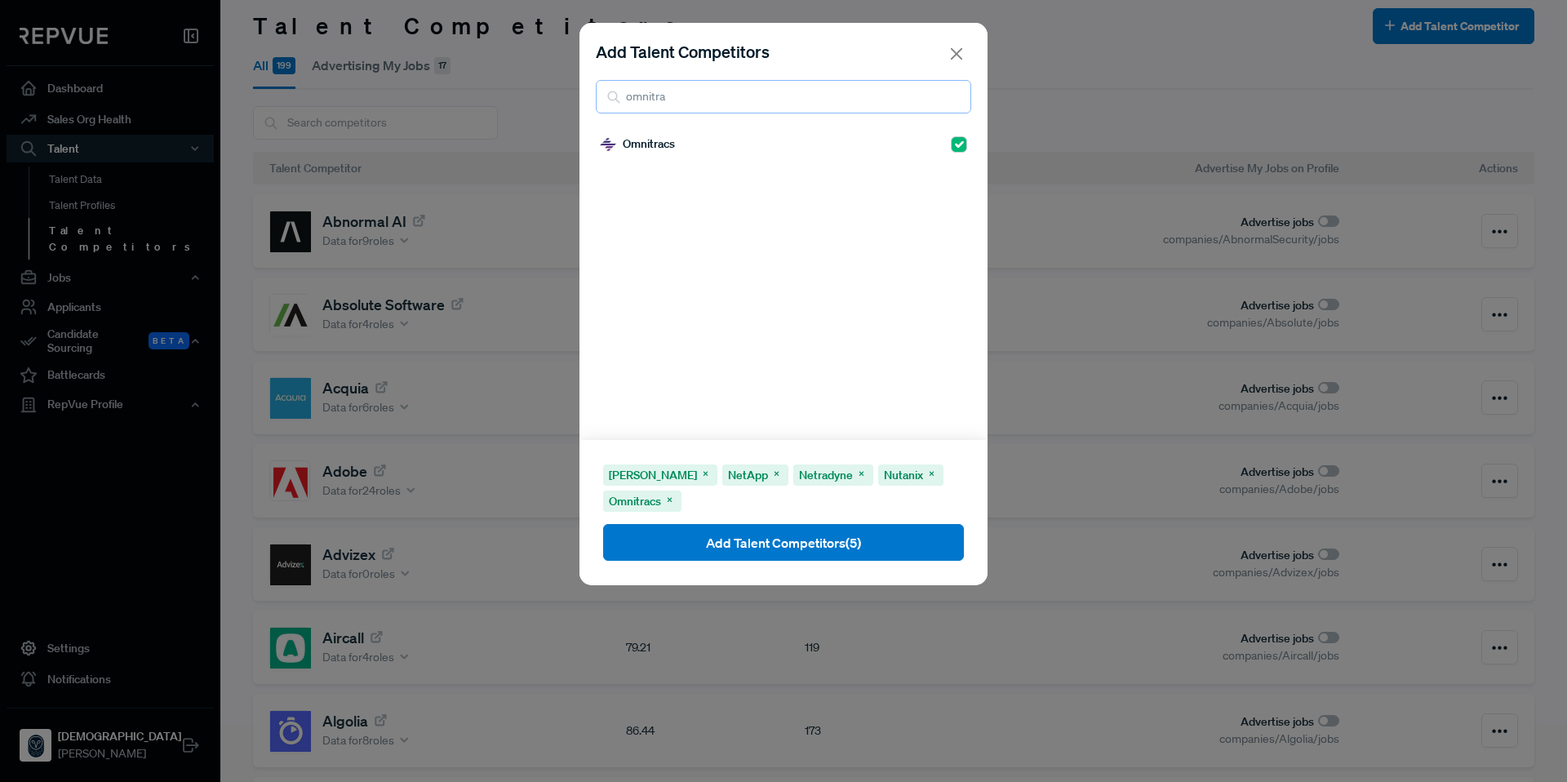
drag, startPoint x: 764, startPoint y: 103, endPoint x: 608, endPoint y: 93, distance: 156.2
click at [608, 93] on div "omnitra" at bounding box center [783, 96] width 375 height 33
type input "palo al"
click at [951, 143] on input "checkbox" at bounding box center [959, 144] width 16 height 16
checkbox input "true"
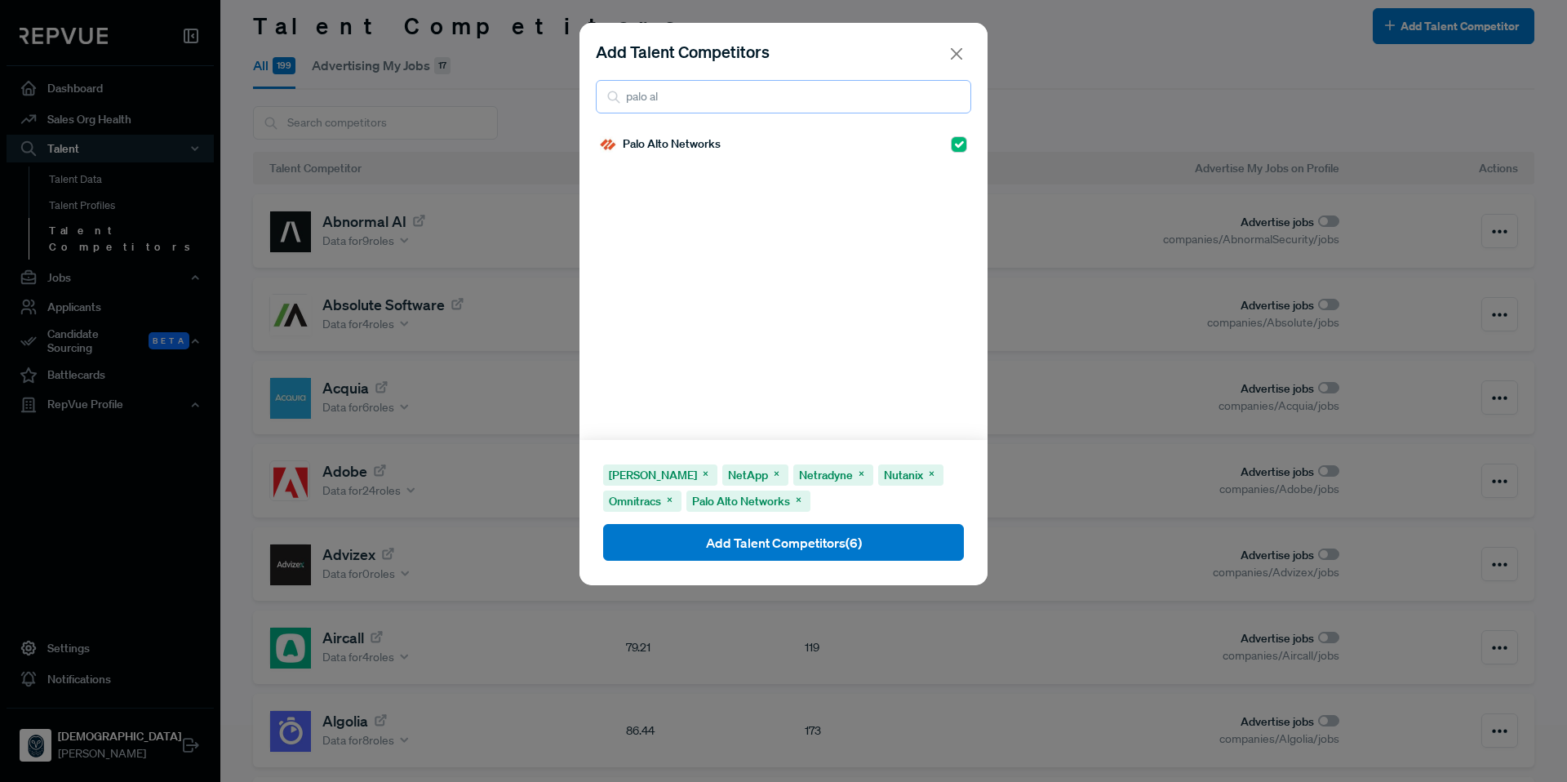
click at [756, 103] on input "palo al" at bounding box center [783, 96] width 375 height 33
drag, startPoint x: 715, startPoint y: 98, endPoint x: 587, endPoint y: 95, distance: 128.2
click at [587, 95] on div "Add Talent Competitors palo al" at bounding box center [783, 76] width 408 height 107
drag, startPoint x: 692, startPoint y: 101, endPoint x: 593, endPoint y: 100, distance: 98.7
click at [593, 100] on div "Add Talent Competitors procore" at bounding box center [783, 76] width 408 height 107
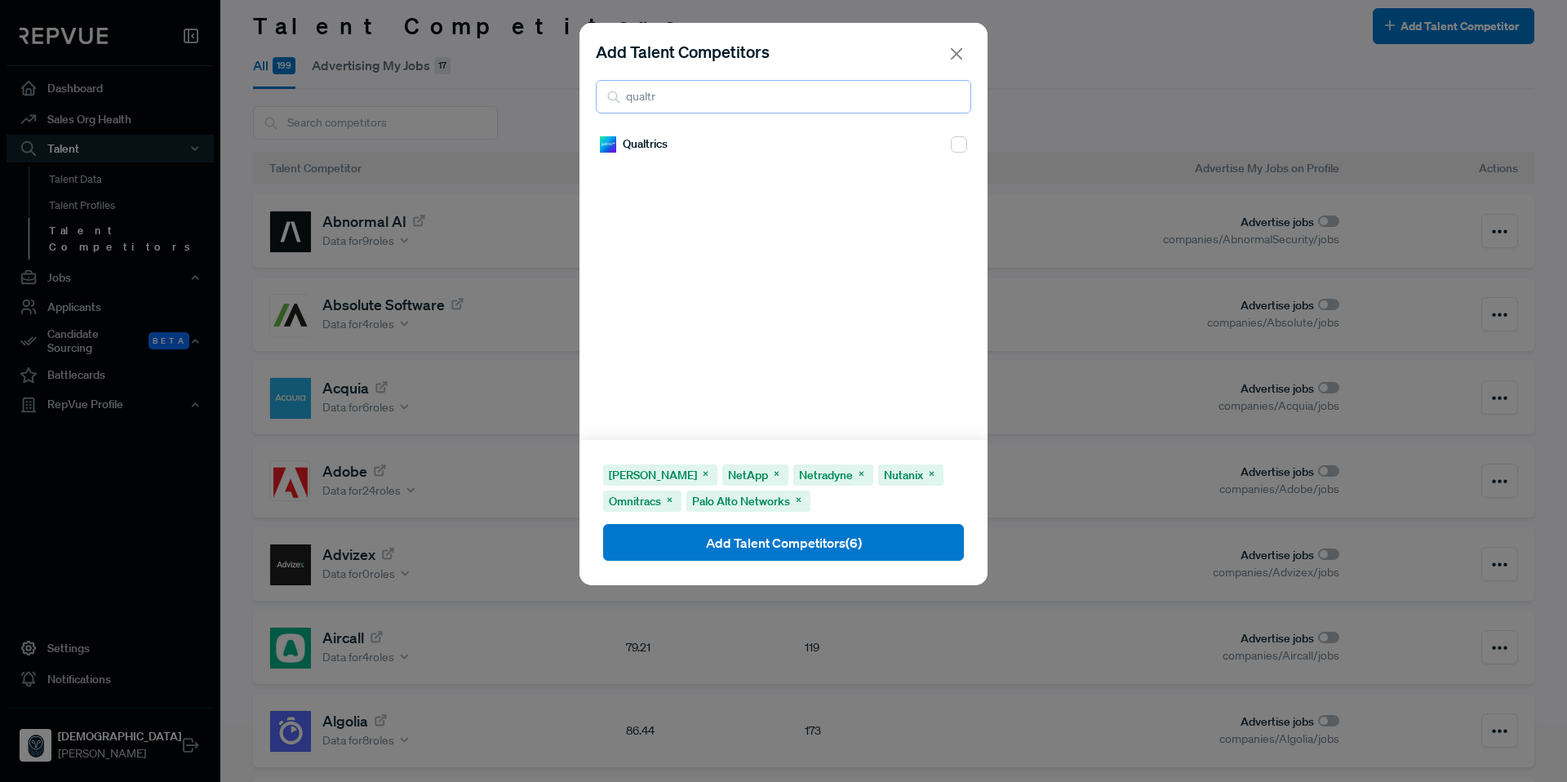
type input "qualtr"
click at [951, 145] on input "checkbox" at bounding box center [959, 144] width 16 height 16
checkbox input "true"
drag, startPoint x: 677, startPoint y: 95, endPoint x: 590, endPoint y: 102, distance: 86.8
click at [590, 102] on div "Add Talent Competitors qualtr" at bounding box center [783, 76] width 408 height 107
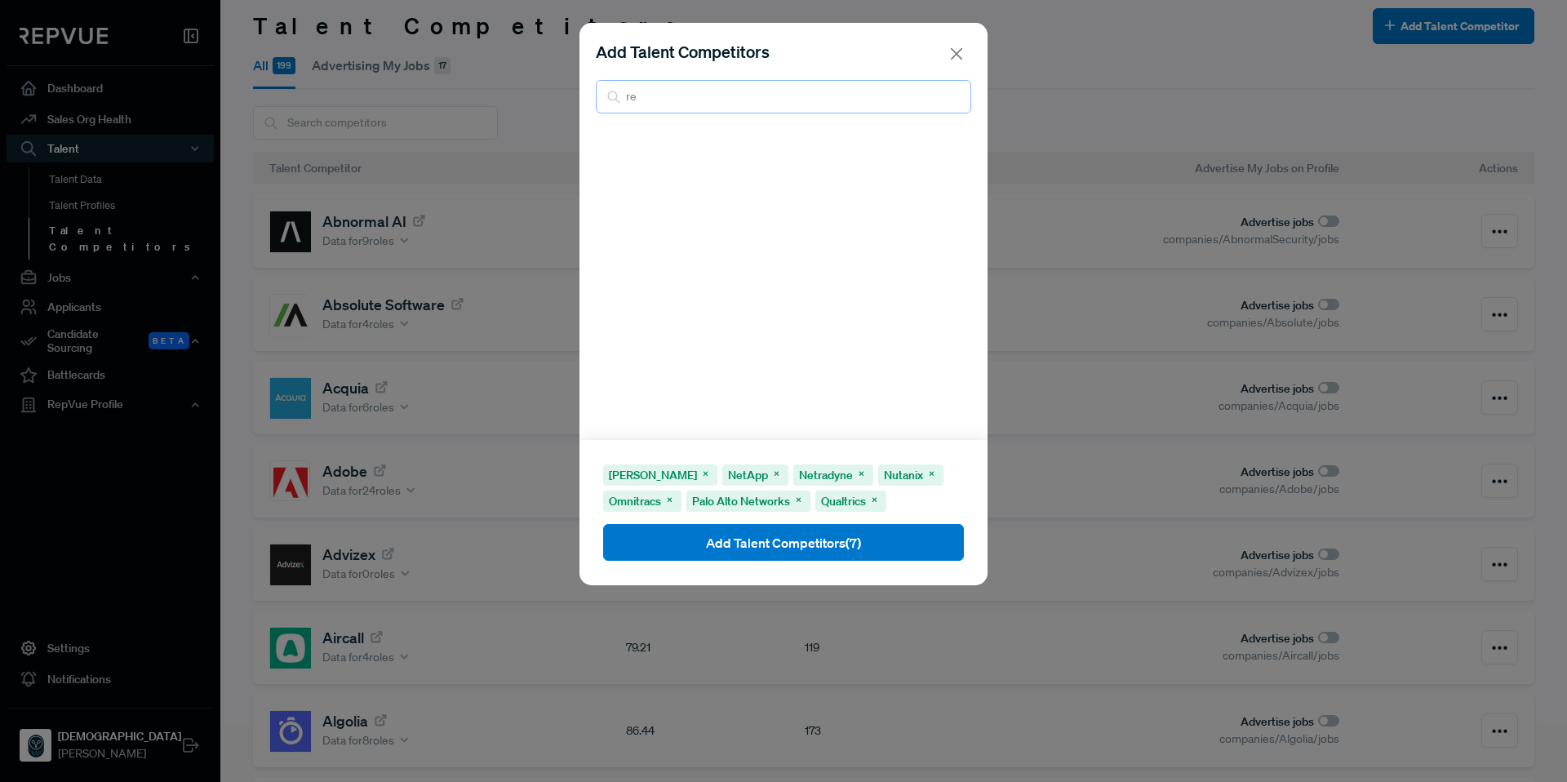
type input "r"
type input "rubr"
click at [952, 148] on input "checkbox" at bounding box center [959, 144] width 16 height 16
checkbox input "true"
click at [677, 107] on input "rubr" at bounding box center [783, 96] width 375 height 33
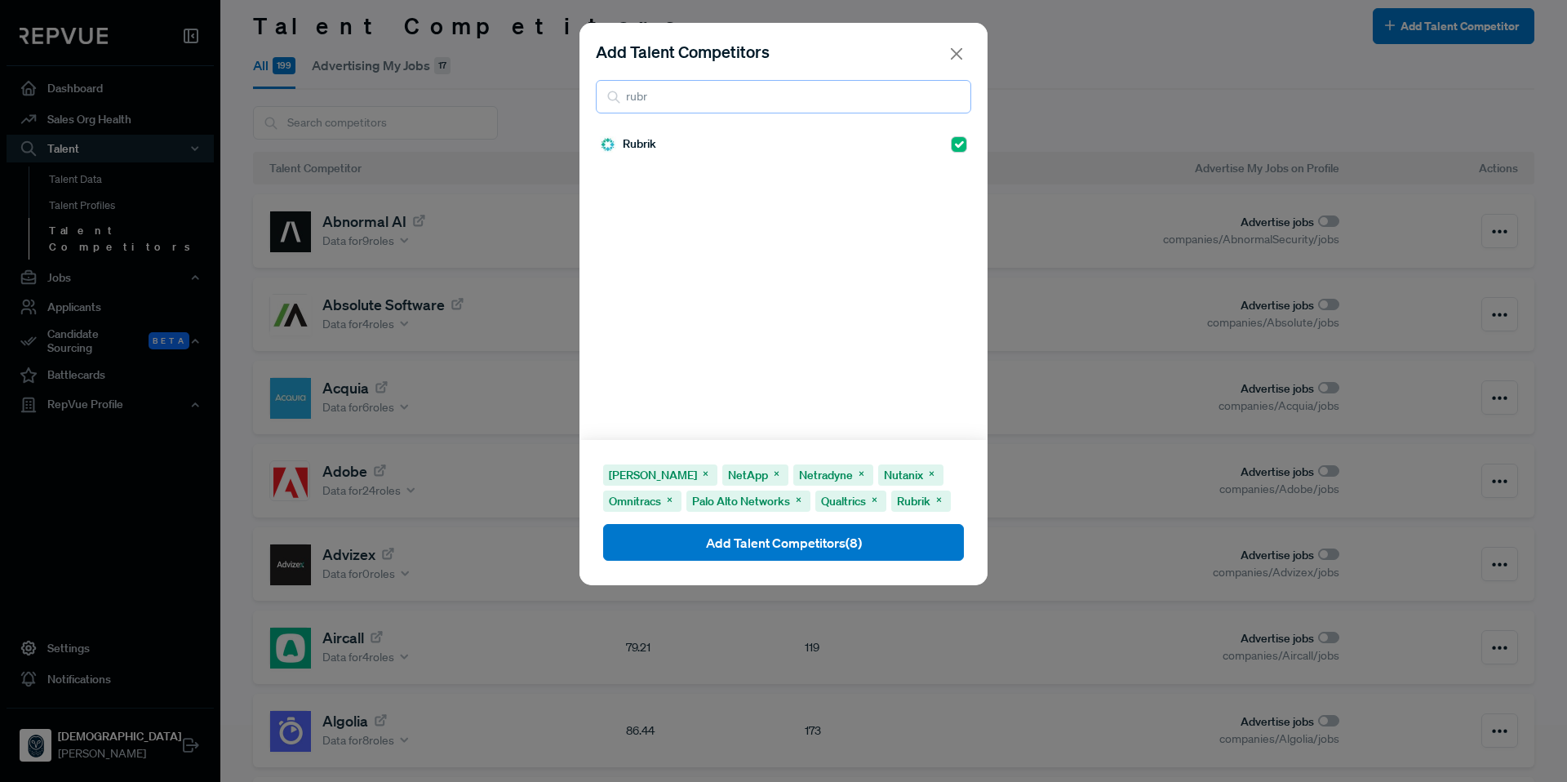
drag, startPoint x: 592, startPoint y: 102, endPoint x: 571, endPoint y: 103, distance: 20.4
click at [571, 103] on div "Add Talent Competitors rubr Rubrik Cisco Meraki NetApp Netradyne Nutanix Omnitr…" at bounding box center [783, 391] width 1567 height 782
type input "slack"
click at [952, 145] on input "checkbox" at bounding box center [959, 144] width 16 height 16
checkbox input "true"
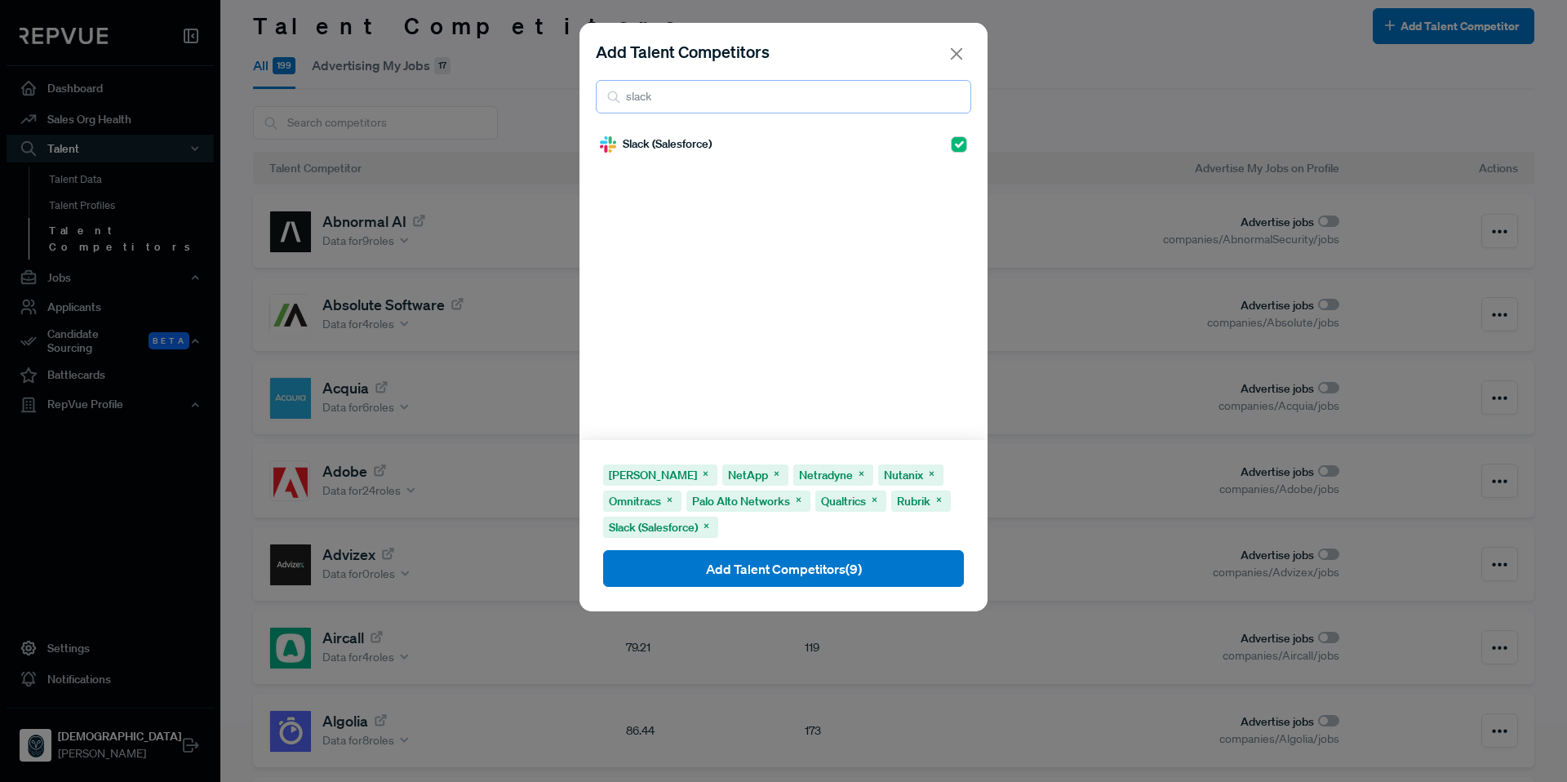
drag, startPoint x: 681, startPoint y: 104, endPoint x: 598, endPoint y: 103, distance: 83.2
click at [598, 103] on input "slack" at bounding box center [783, 96] width 375 height 33
type input "strip"
click at [951, 150] on input "checkbox" at bounding box center [959, 144] width 16 height 16
checkbox input "true"
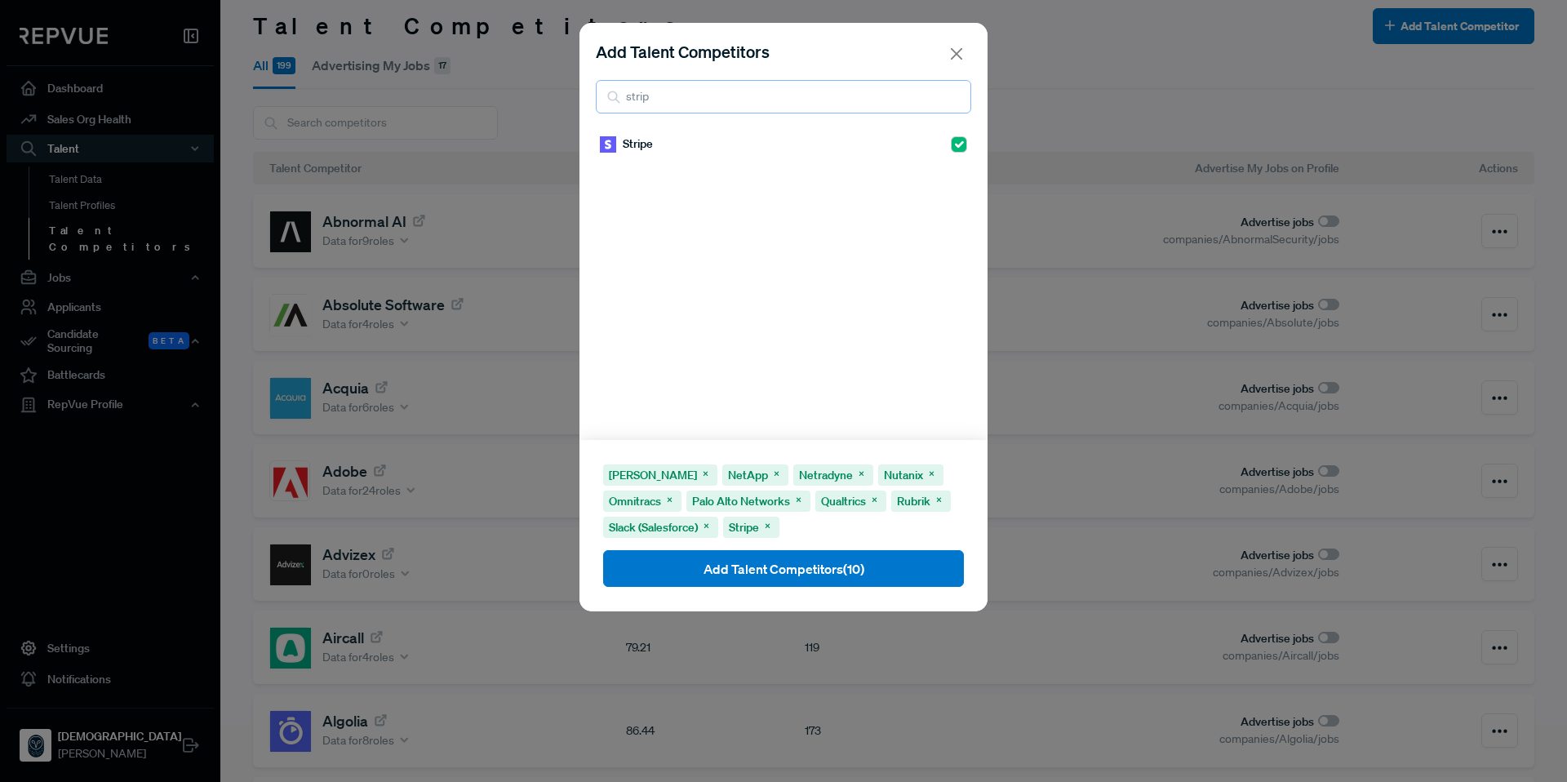
drag, startPoint x: 680, startPoint y: 99, endPoint x: 584, endPoint y: 103, distance: 95.6
click at [584, 103] on div "Add Talent Competitors strip" at bounding box center [783, 76] width 408 height 107
type input "taniu"
click at [951, 138] on input "checkbox" at bounding box center [959, 144] width 16 height 16
checkbox input "true"
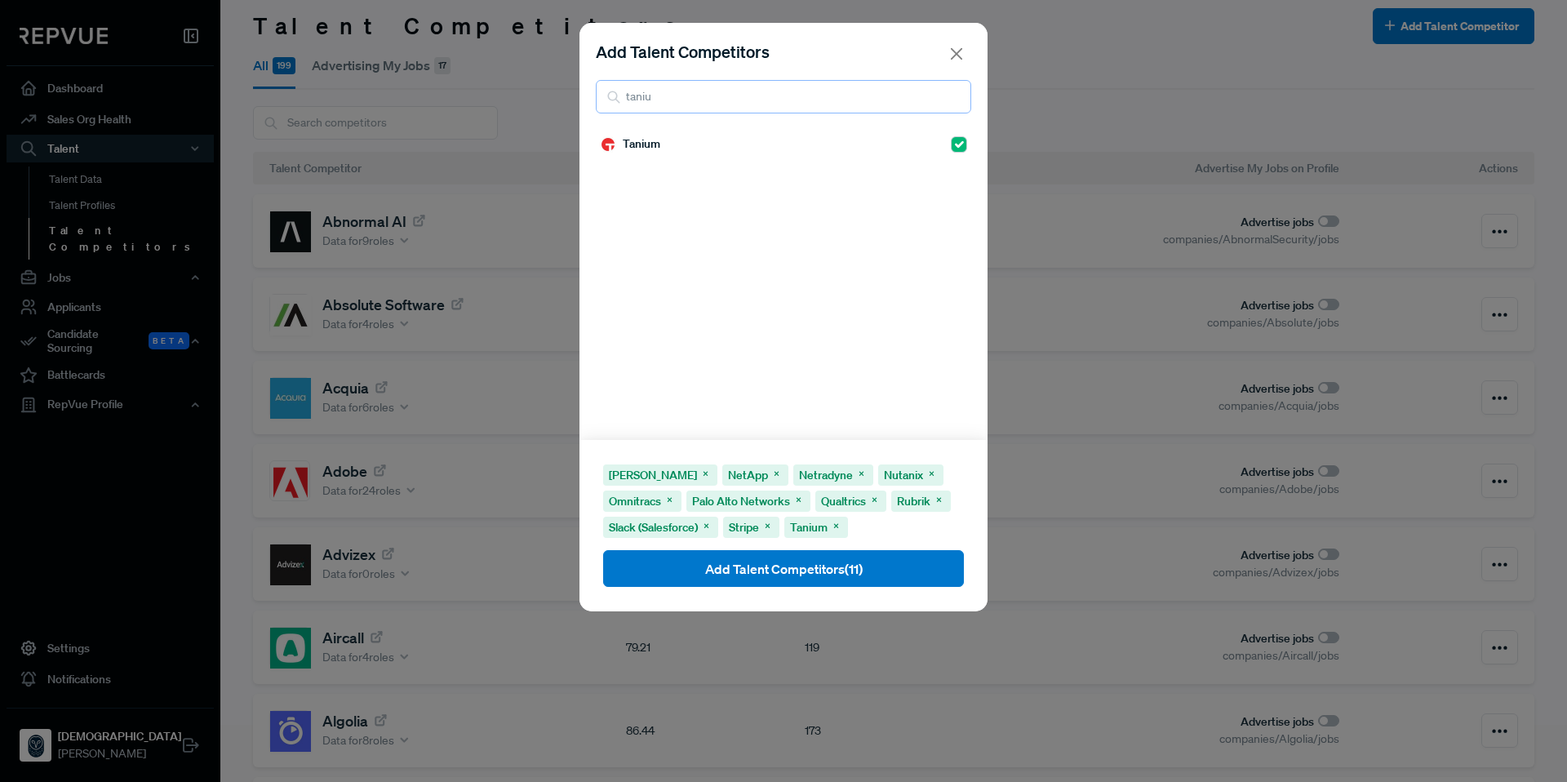
drag, startPoint x: 822, startPoint y: 103, endPoint x: 566, endPoint y: 100, distance: 256.3
click at [566, 100] on div "Add Talent Competitors taniu Tanium Cisco Meraki NetApp Netradyne Nutanix Omnit…" at bounding box center [783, 391] width 1567 height 782
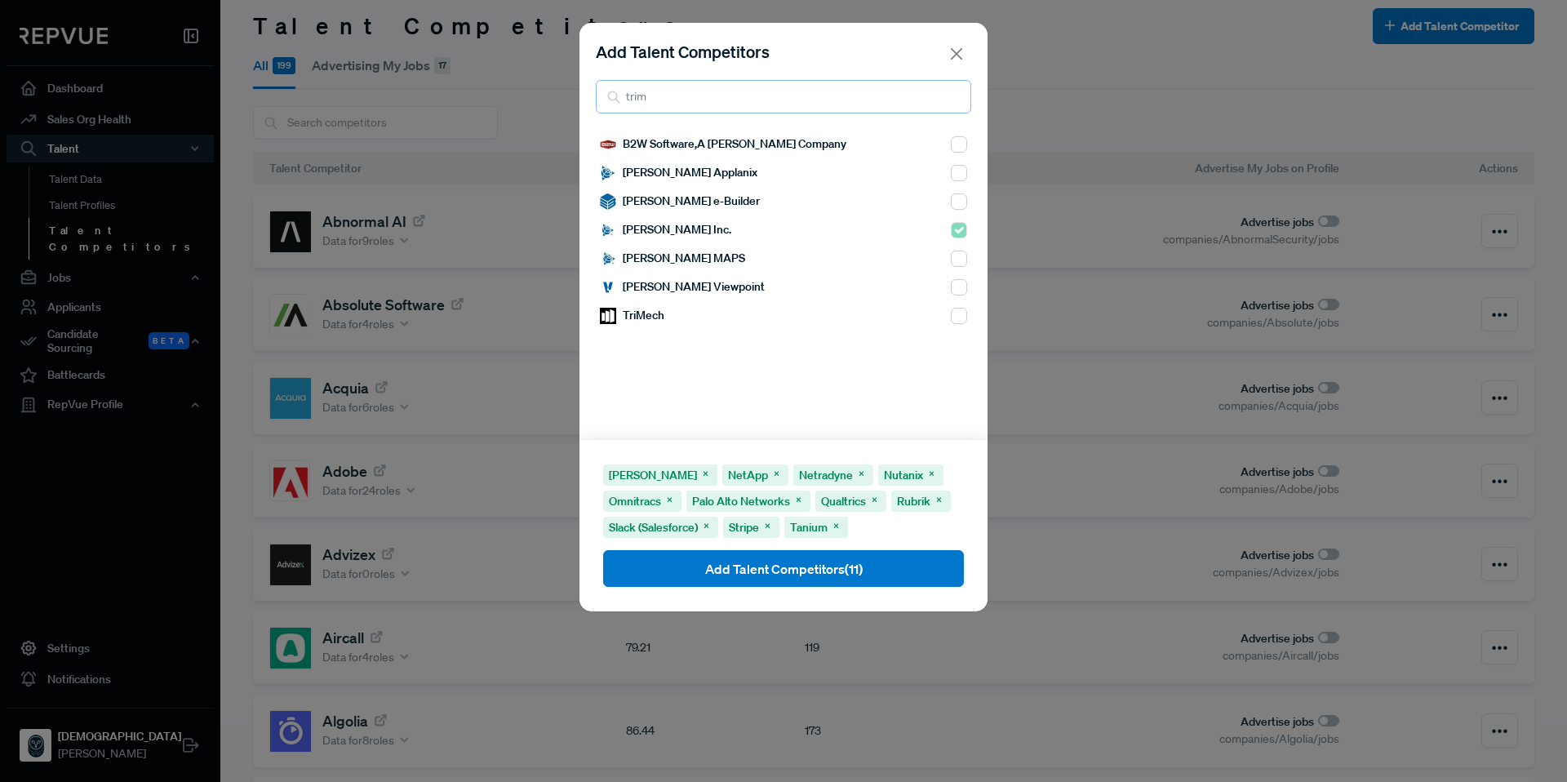
drag, startPoint x: 690, startPoint y: 100, endPoint x: 619, endPoint y: 94, distance: 70.4
click at [619, 94] on div "trim" at bounding box center [783, 96] width 375 height 33
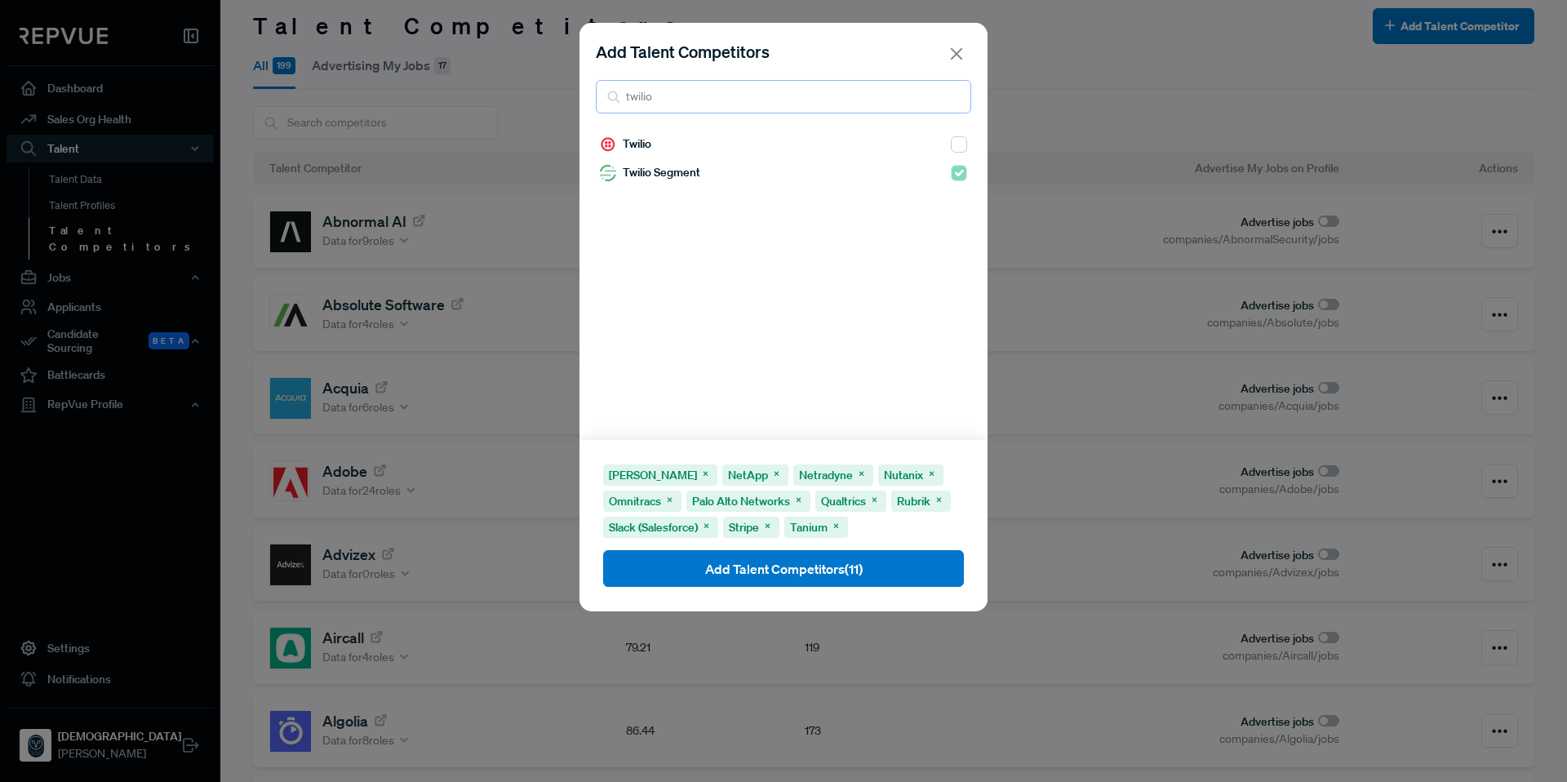
type input "twilio"
click at [951, 149] on input "checkbox" at bounding box center [959, 144] width 16 height 16
checkbox input "true"
drag, startPoint x: 725, startPoint y: 99, endPoint x: 609, endPoint y: 95, distance: 116.0
click at [609, 95] on div "twilio" at bounding box center [783, 96] width 375 height 33
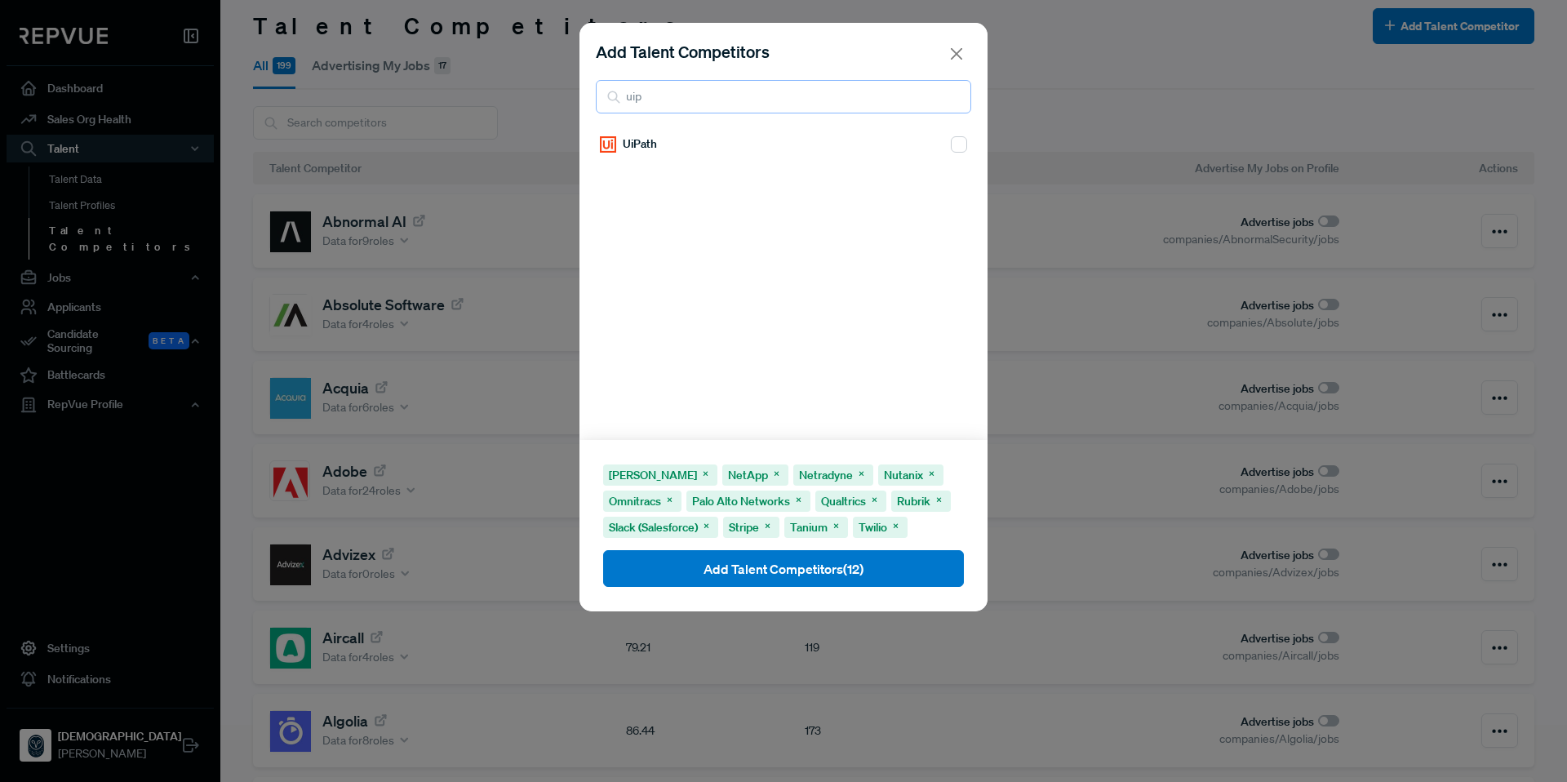
type input "uip"
click at [951, 153] on div at bounding box center [959, 145] width 16 height 20
click at [951, 148] on input "checkbox" at bounding box center [959, 144] width 16 height 16
checkbox input "true"
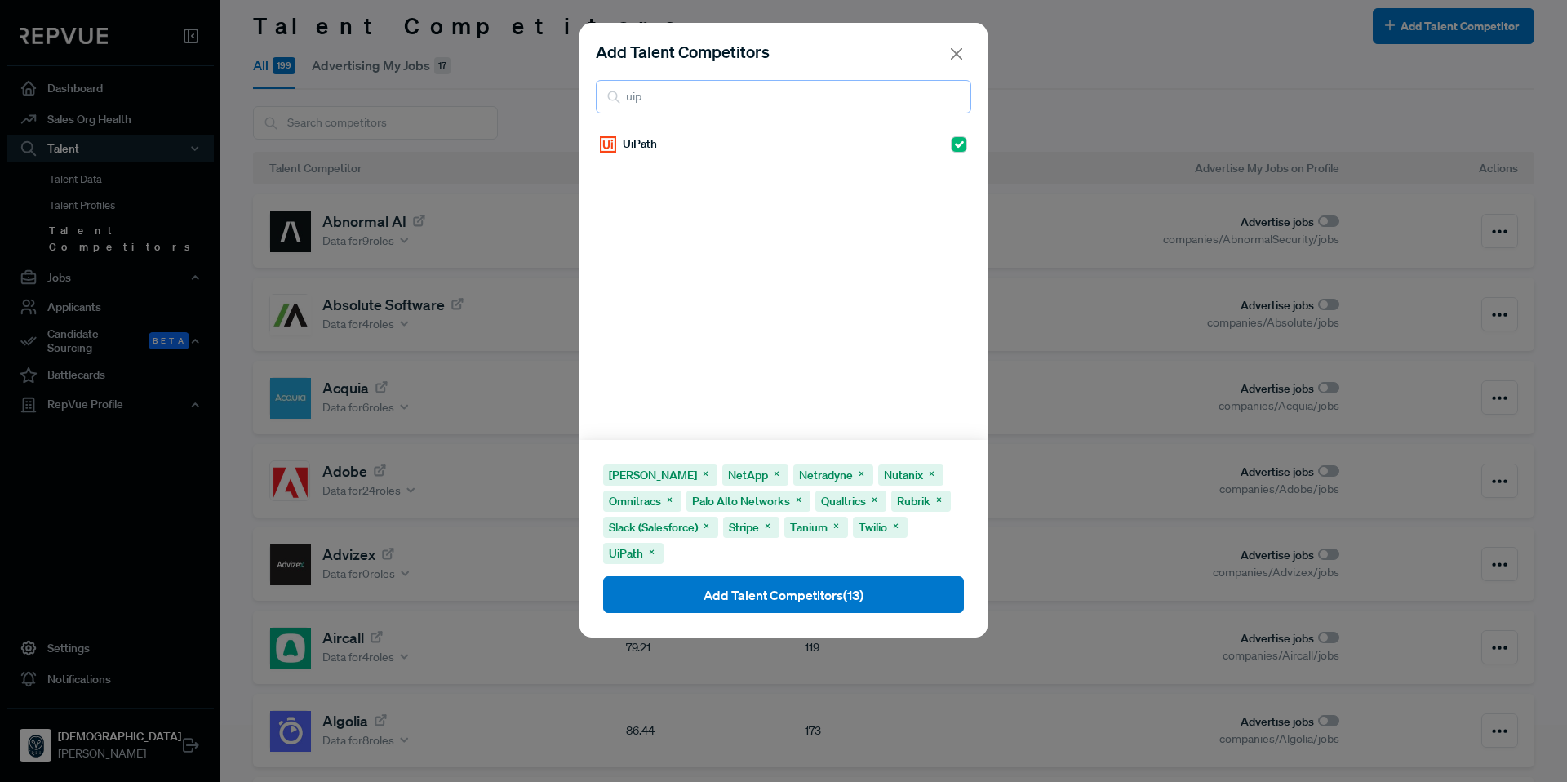
drag, startPoint x: 807, startPoint y: 100, endPoint x: 579, endPoint y: 88, distance: 228.8
click at [579, 88] on div "Add Talent Competitors uip" at bounding box center [783, 76] width 408 height 107
type input "v"
type input "wiz"
click at [951, 138] on input "checkbox" at bounding box center [959, 144] width 16 height 16
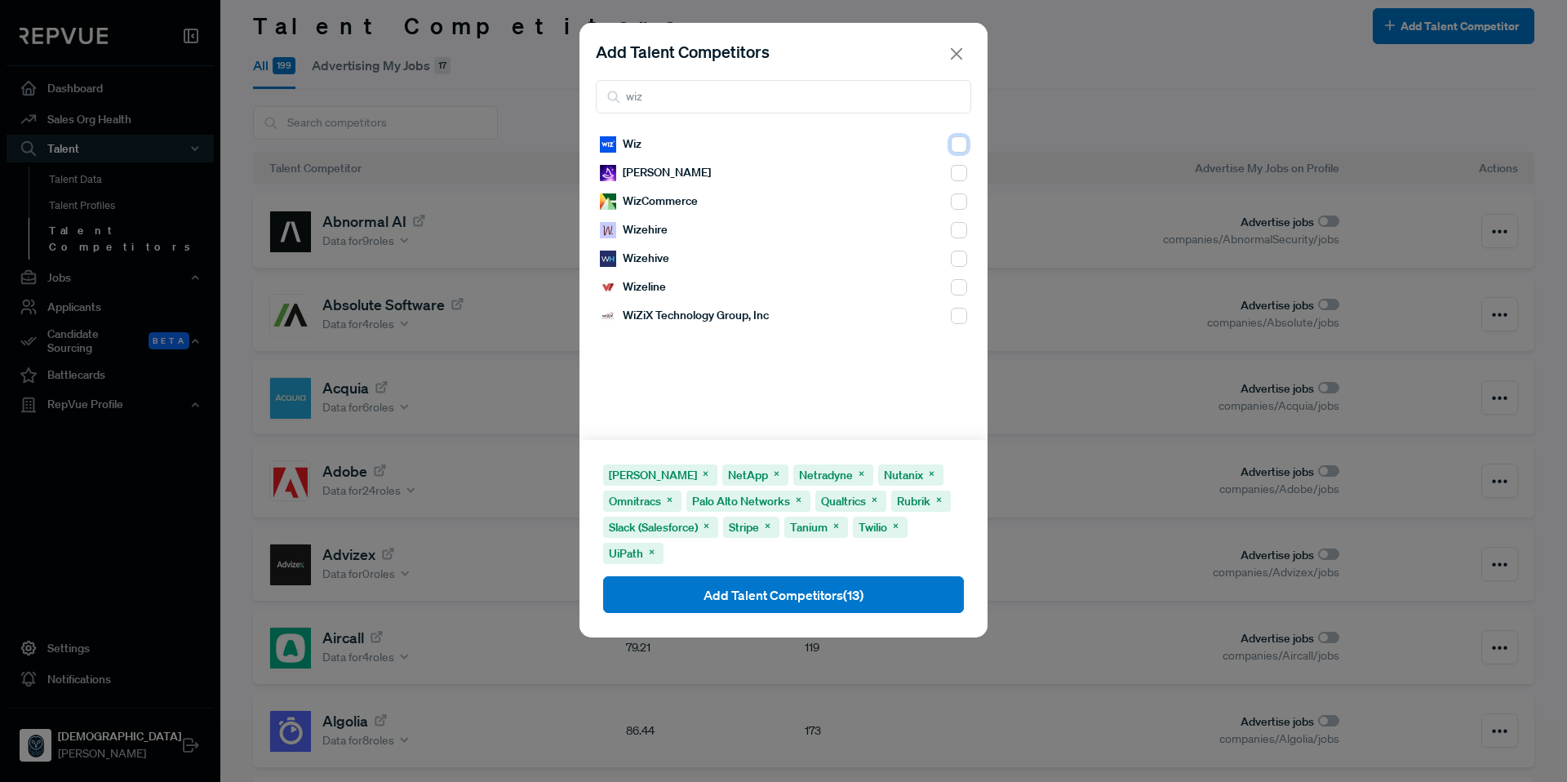
checkbox input "true"
drag, startPoint x: 696, startPoint y: 99, endPoint x: 567, endPoint y: 95, distance: 129.0
click at [567, 95] on div "Add Talent Competitors wiz Wiz Wiza WizCommerce Wizehire Wizehive Wizeline WiZi…" at bounding box center [783, 391] width 1567 height 782
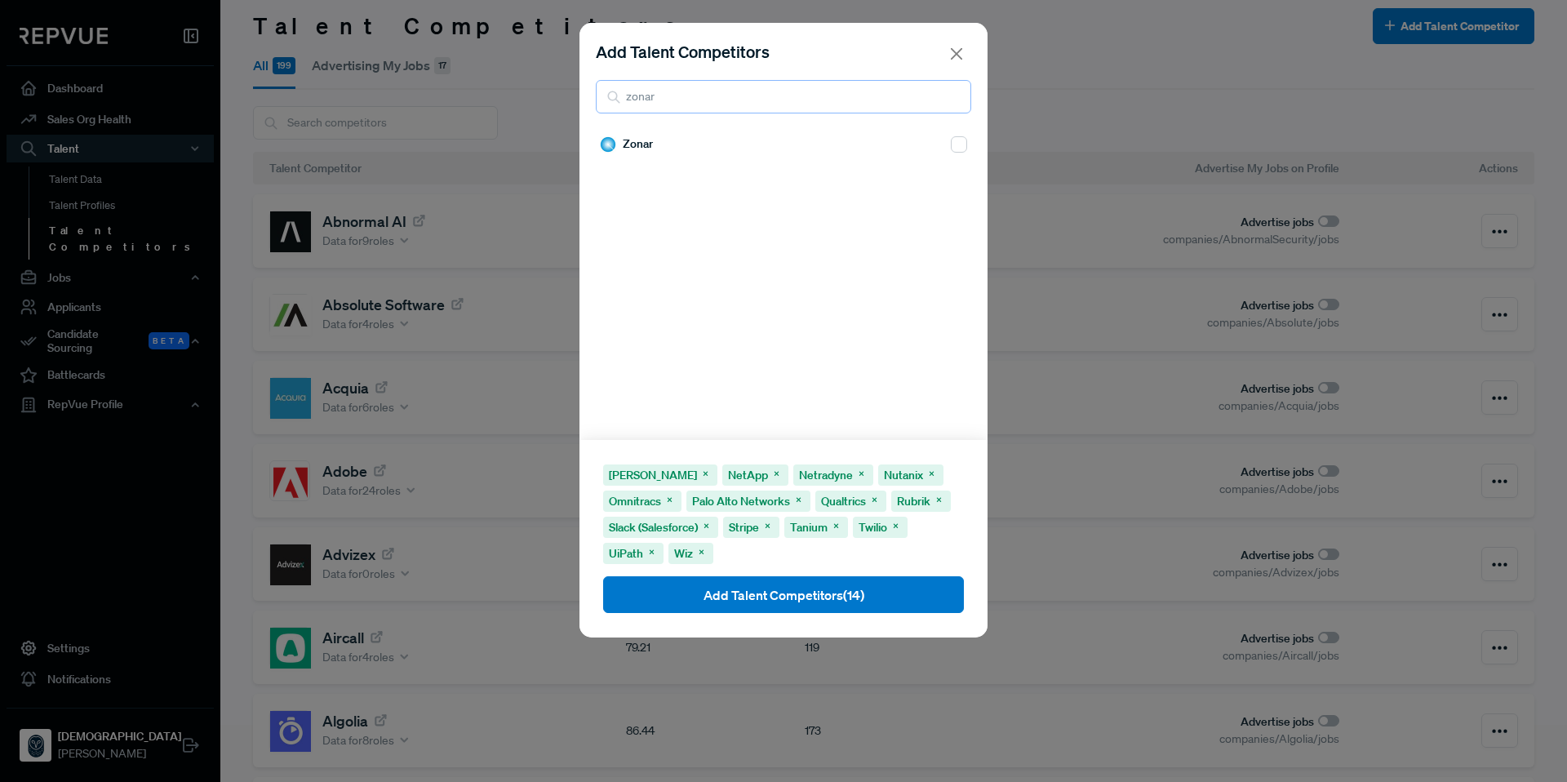
type input "zonar"
click at [951, 144] on input "checkbox" at bounding box center [959, 144] width 16 height 16
checkbox input "true"
drag, startPoint x: 761, startPoint y: 100, endPoint x: 604, endPoint y: 91, distance: 157.8
click at [604, 91] on input "zonar" at bounding box center [783, 96] width 375 height 33
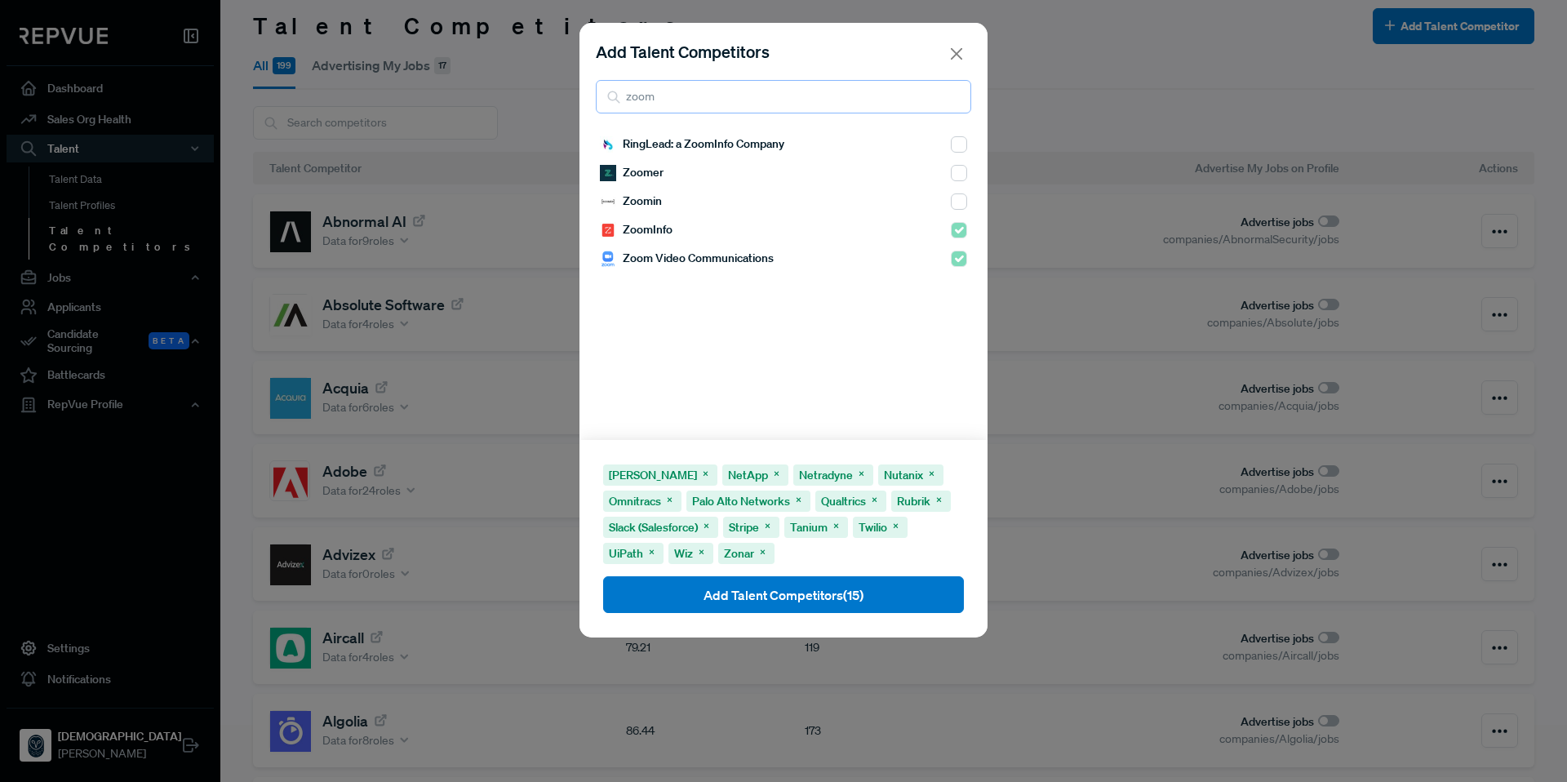
drag, startPoint x: 710, startPoint y: 100, endPoint x: 608, endPoint y: 101, distance: 102.0
click at [608, 101] on div "zoom" at bounding box center [783, 96] width 375 height 33
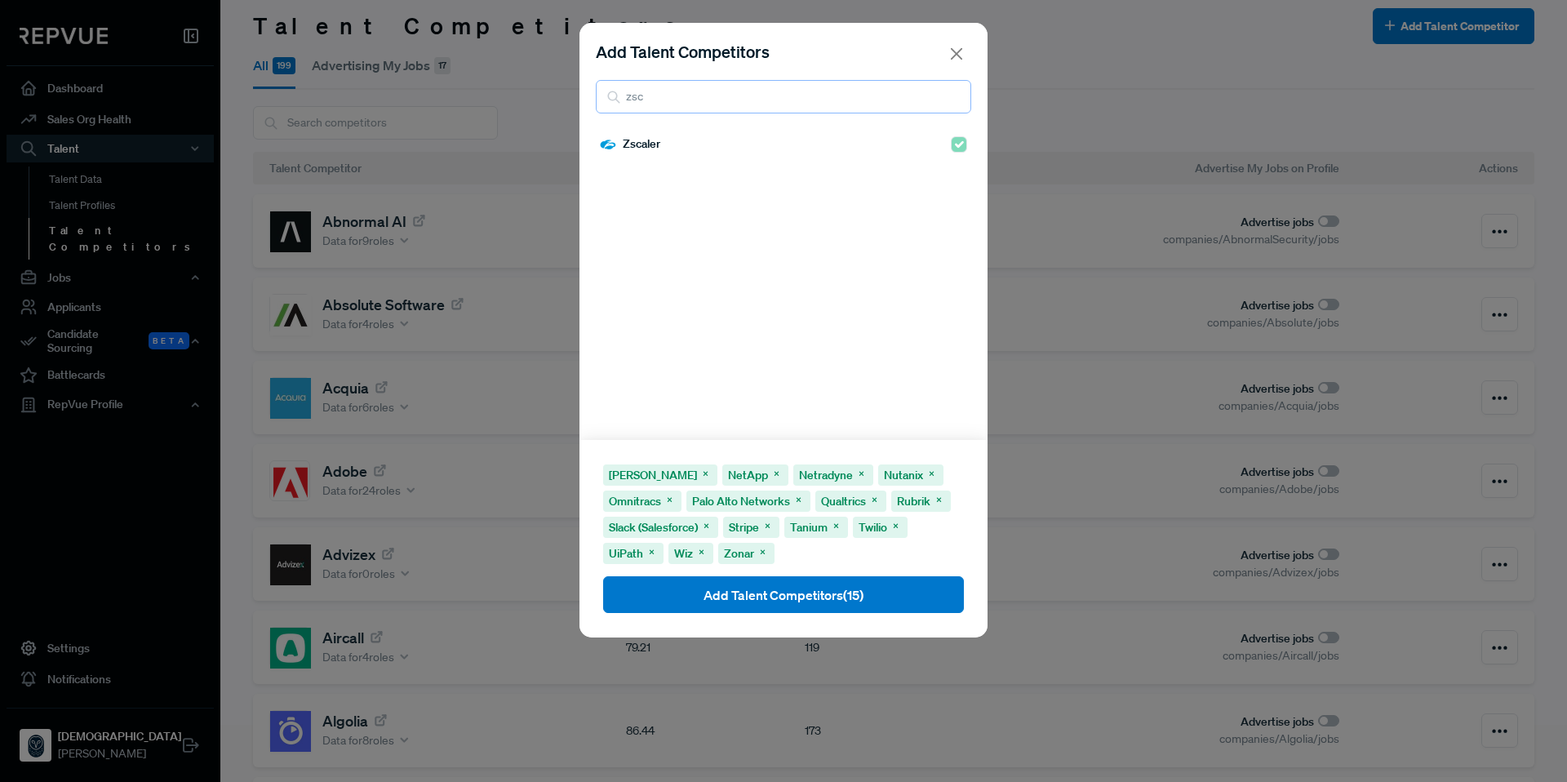
drag, startPoint x: 681, startPoint y: 95, endPoint x: 625, endPoint y: 113, distance: 58.9
click at [575, 95] on div "Add Talent Competitors zsc Zscaler Cisco Meraki NetApp Netradyne Nutanix Omnitr…" at bounding box center [783, 391] width 1567 height 782
type input "zsc"
click at [743, 588] on button "Add Talent Competitors (15)" at bounding box center [783, 594] width 361 height 37
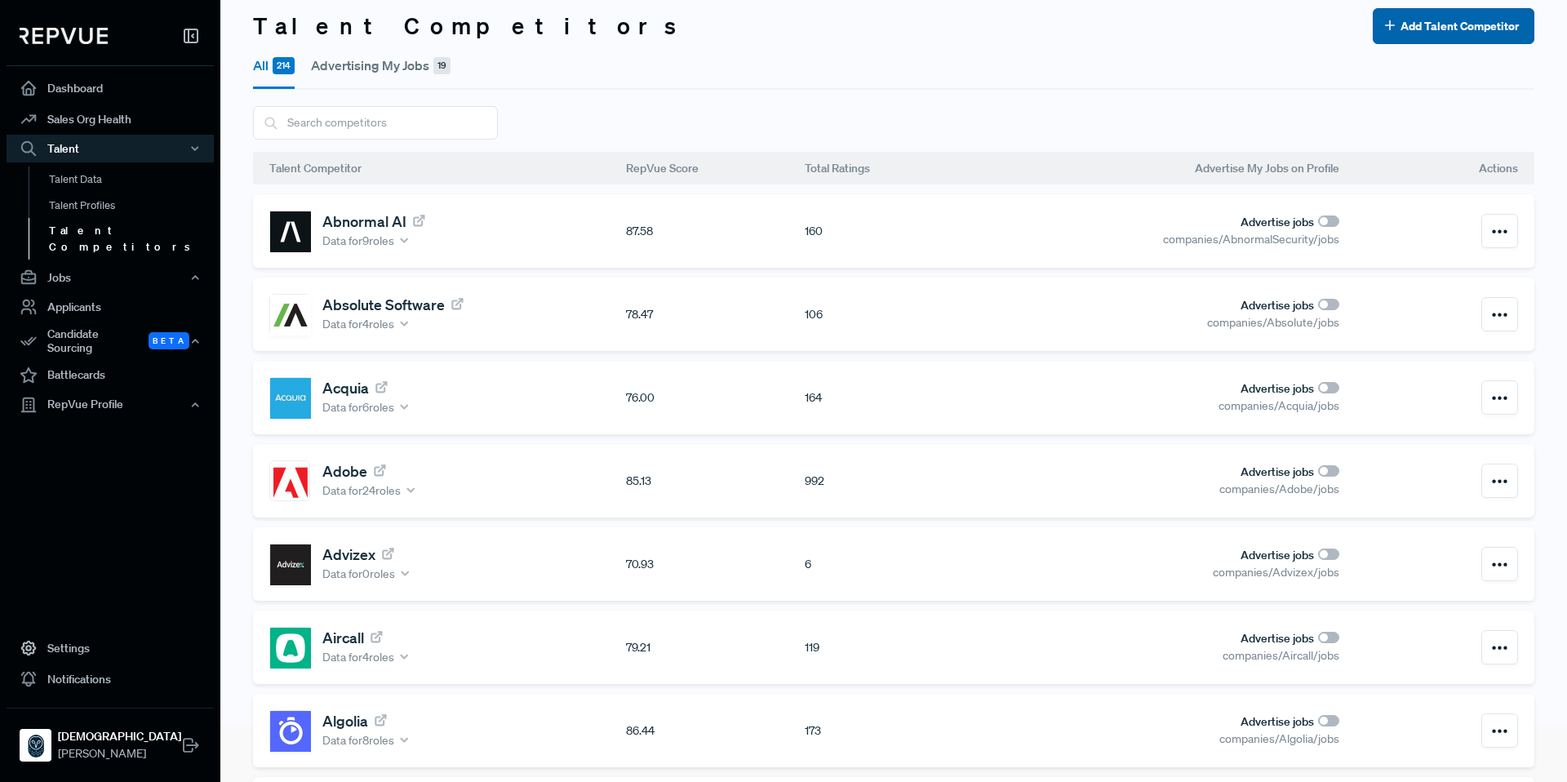
click at [1437, 22] on button "Add Talent Competitor" at bounding box center [1454, 26] width 162 height 36
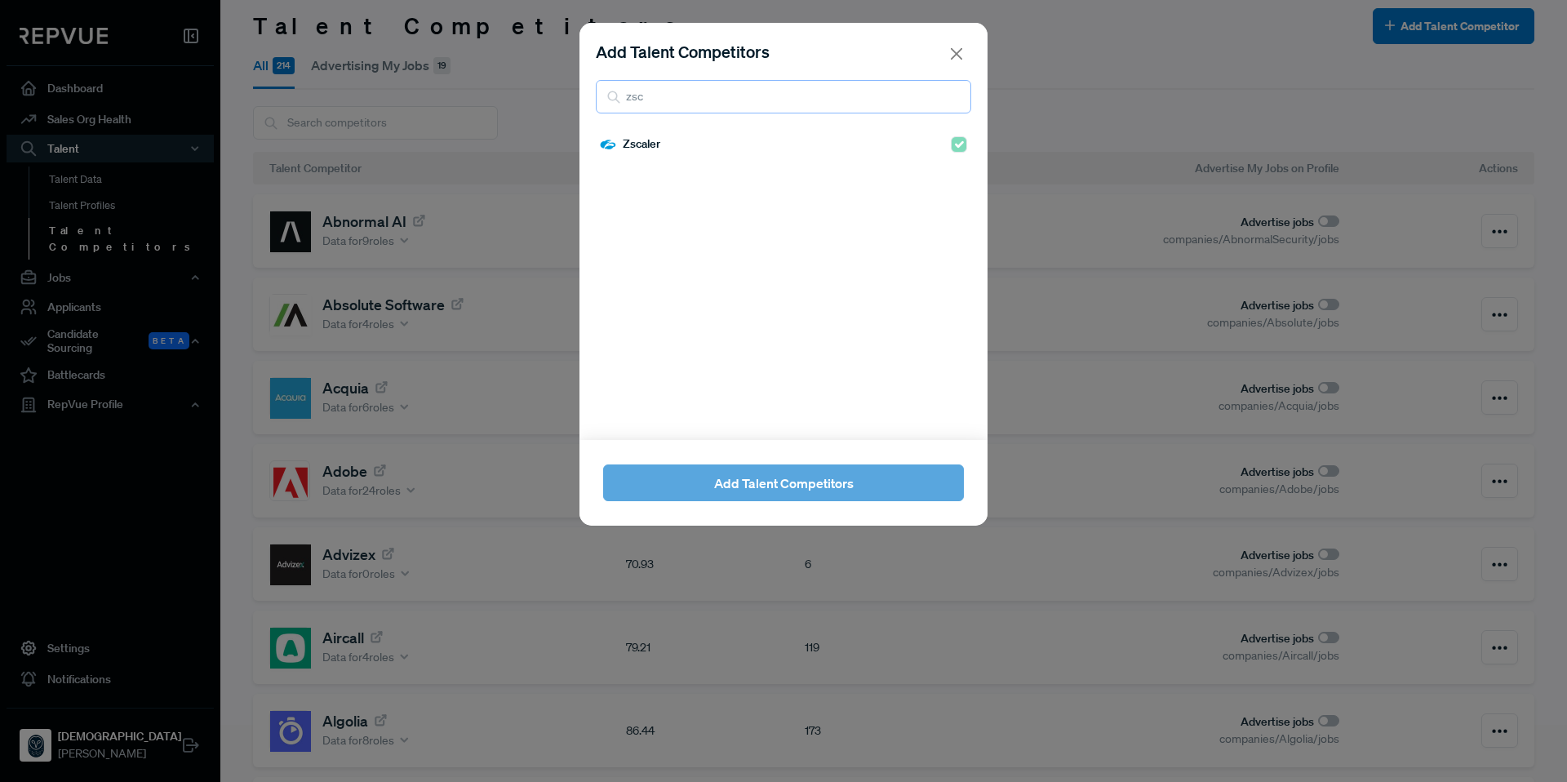
click at [770, 107] on input "zsc" at bounding box center [783, 96] width 375 height 33
drag, startPoint x: 756, startPoint y: 95, endPoint x: 579, endPoint y: 104, distance: 178.1
click at [579, 104] on div "Add Talent Competitors zsc" at bounding box center [783, 76] width 408 height 107
type input "3M"
click at [959, 142] on div "3M" at bounding box center [783, 285] width 408 height 310
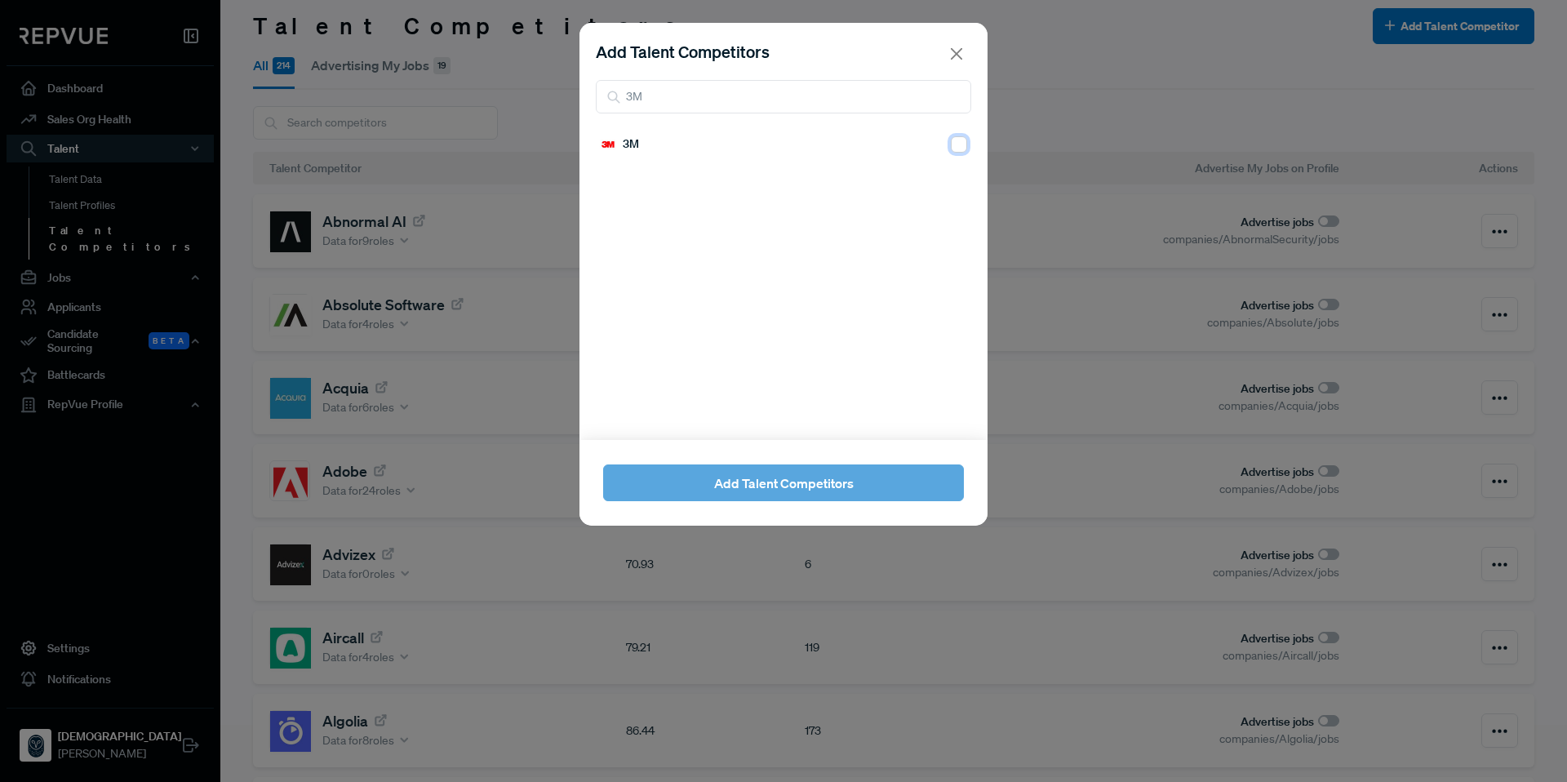
click at [951, 149] on input "checkbox" at bounding box center [959, 144] width 16 height 16
checkbox input "true"
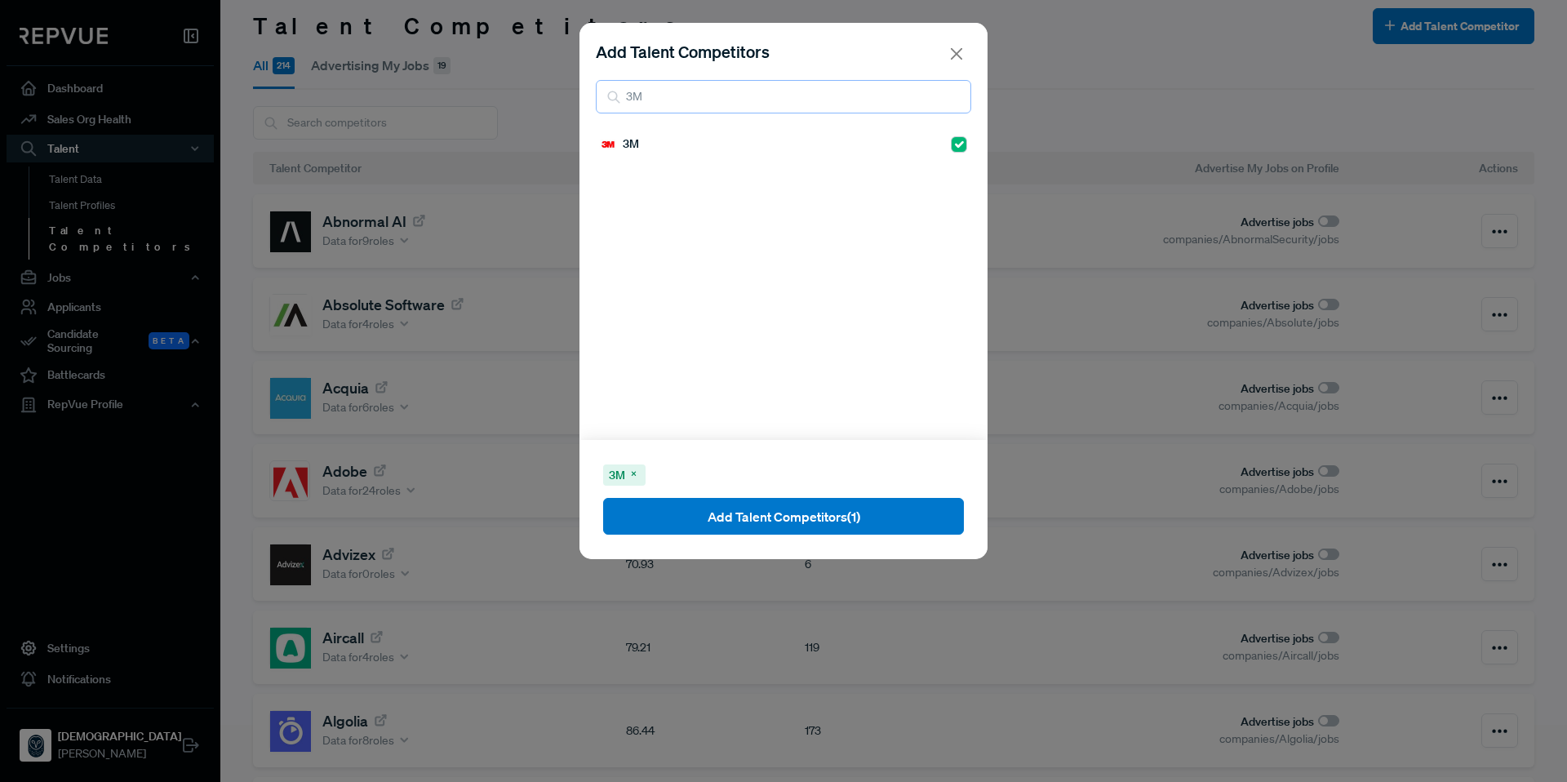
click at [601, 106] on input "3M" at bounding box center [783, 96] width 375 height 33
drag, startPoint x: 639, startPoint y: 95, endPoint x: 611, endPoint y: 96, distance: 27.8
click at [611, 96] on div "3M" at bounding box center [783, 96] width 375 height 33
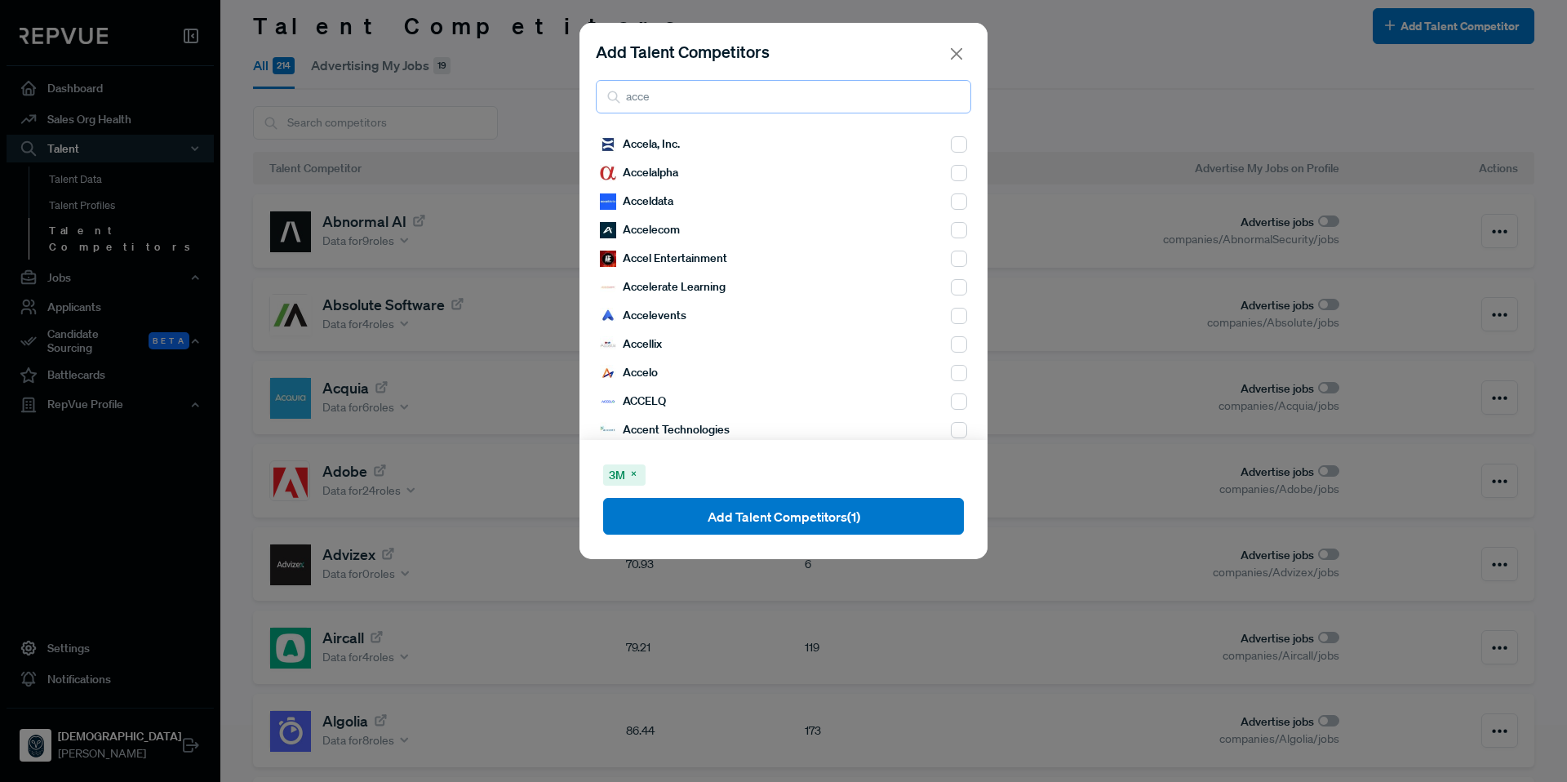
type input "acce"
click at [951, 142] on input "checkbox" at bounding box center [959, 144] width 16 height 16
checkbox input "true"
drag, startPoint x: 755, startPoint y: 104, endPoint x: 597, endPoint y: 106, distance: 157.5
click at [597, 106] on input "acce" at bounding box center [783, 96] width 375 height 33
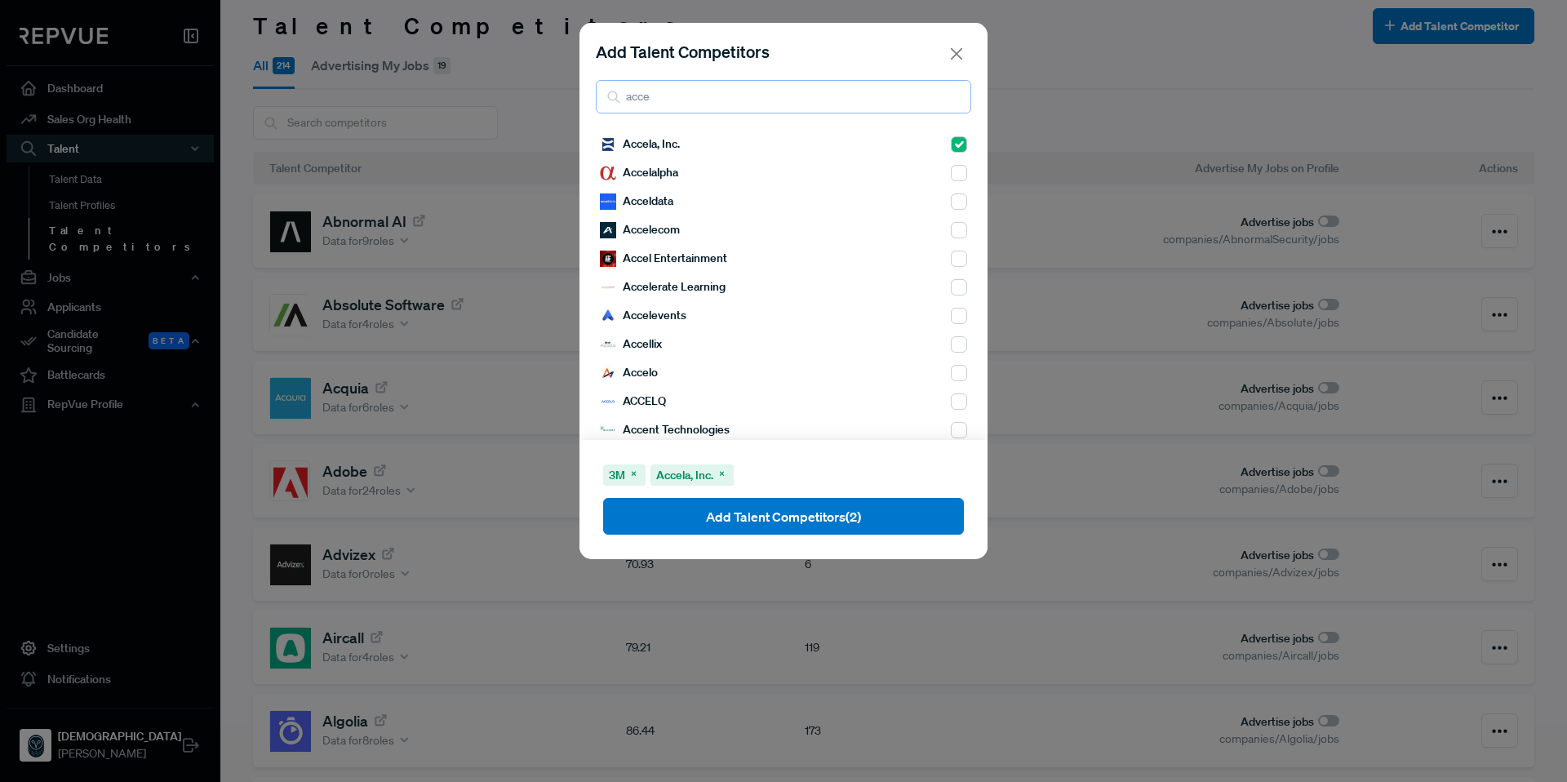
click at [582, 96] on div "Add Talent Competitors acce" at bounding box center [783, 76] width 408 height 107
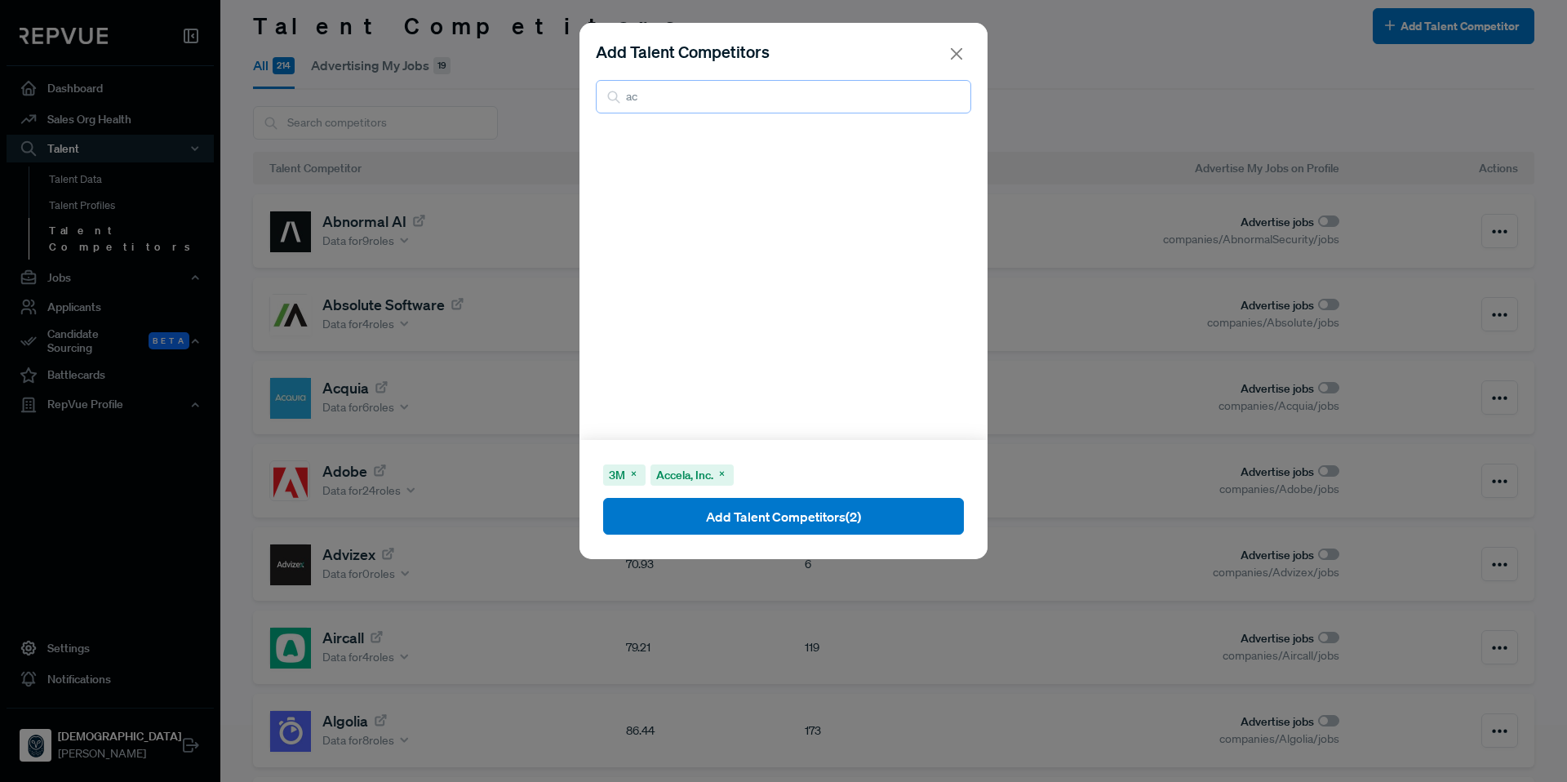
type input "a"
type input "aurigo"
click at [951, 149] on input "checkbox" at bounding box center [959, 144] width 16 height 16
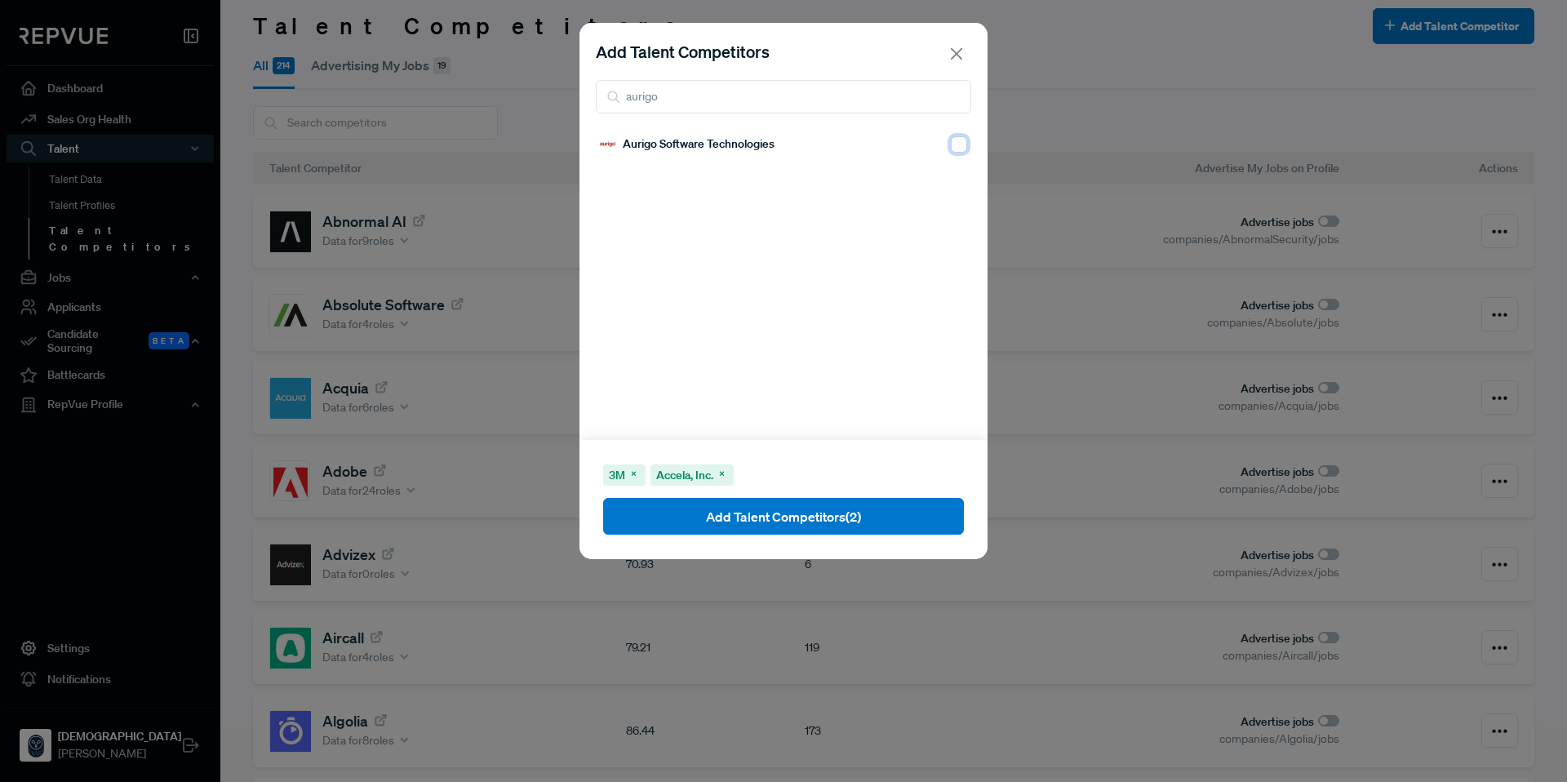
checkbox input "true"
drag, startPoint x: 743, startPoint y: 94, endPoint x: 584, endPoint y: 95, distance: 158.3
click at [584, 95] on div "Add Talent Competitors aurigo" at bounding box center [783, 76] width 408 height 107
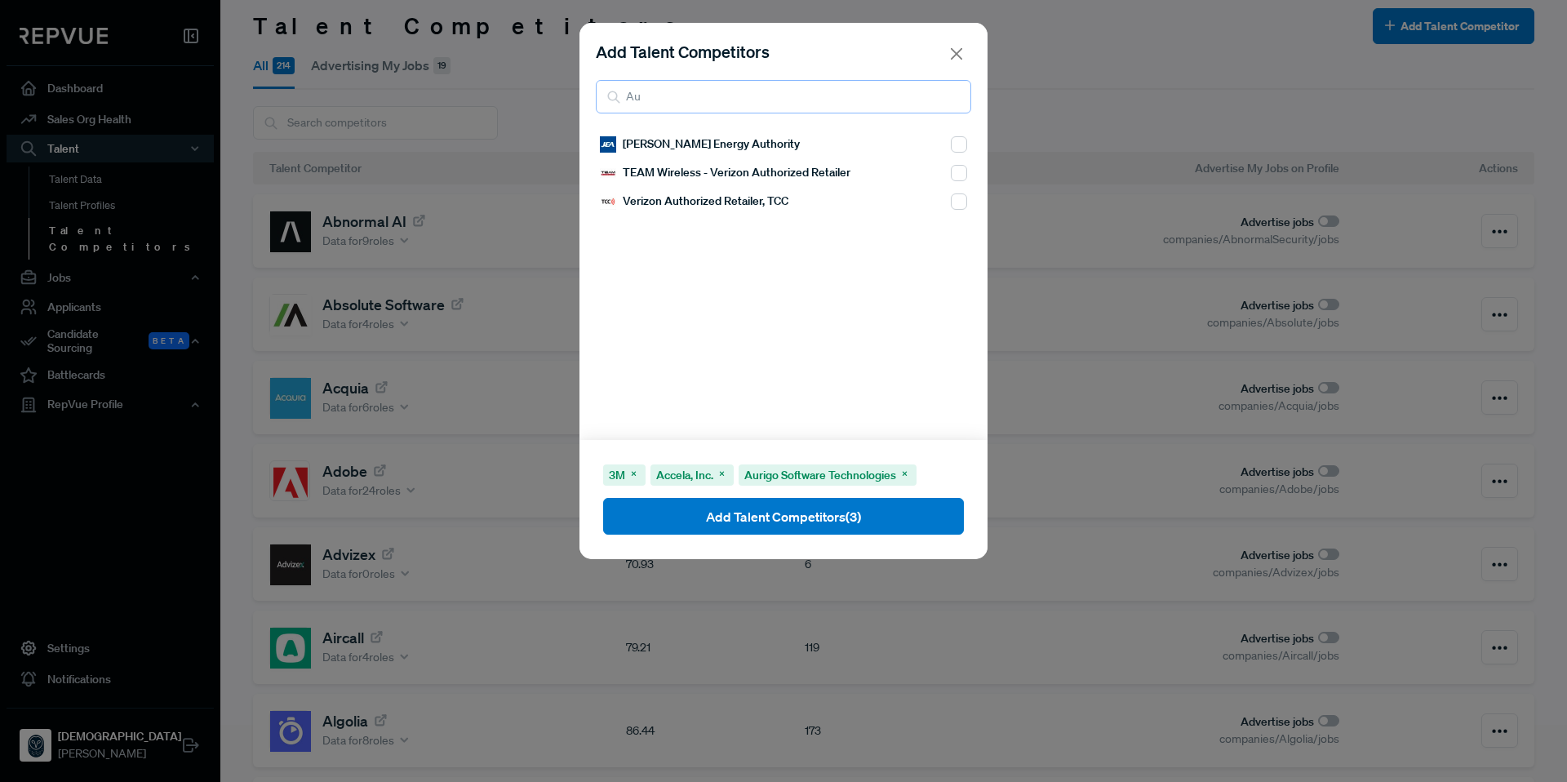
type input "A"
type input "a"
type input "avenu"
click at [951, 202] on input "checkbox" at bounding box center [959, 201] width 16 height 16
checkbox input "true"
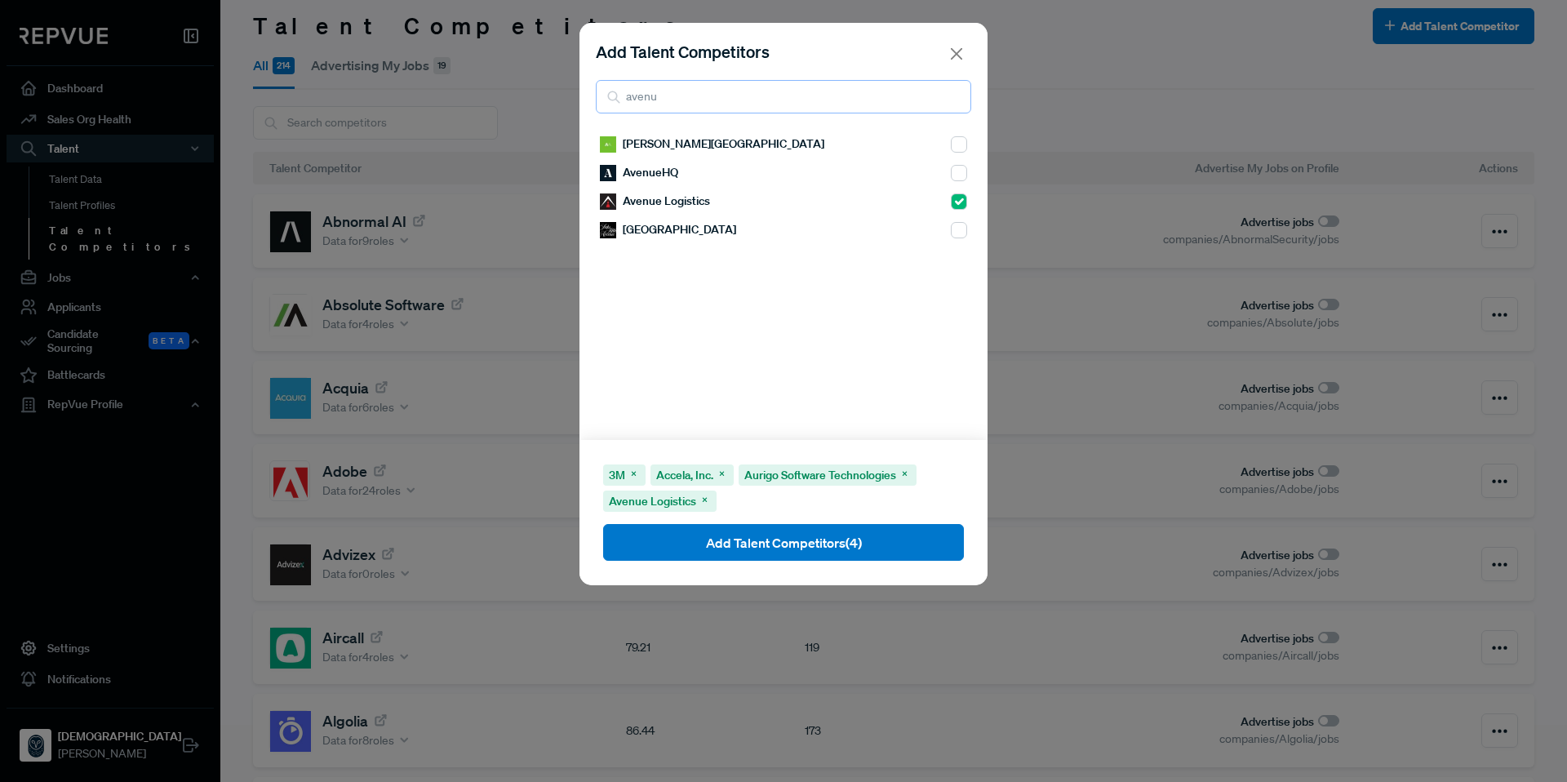
drag, startPoint x: 686, startPoint y: 103, endPoint x: 610, endPoint y: 95, distance: 76.3
click at [610, 95] on div "avenu" at bounding box center [783, 96] width 375 height 33
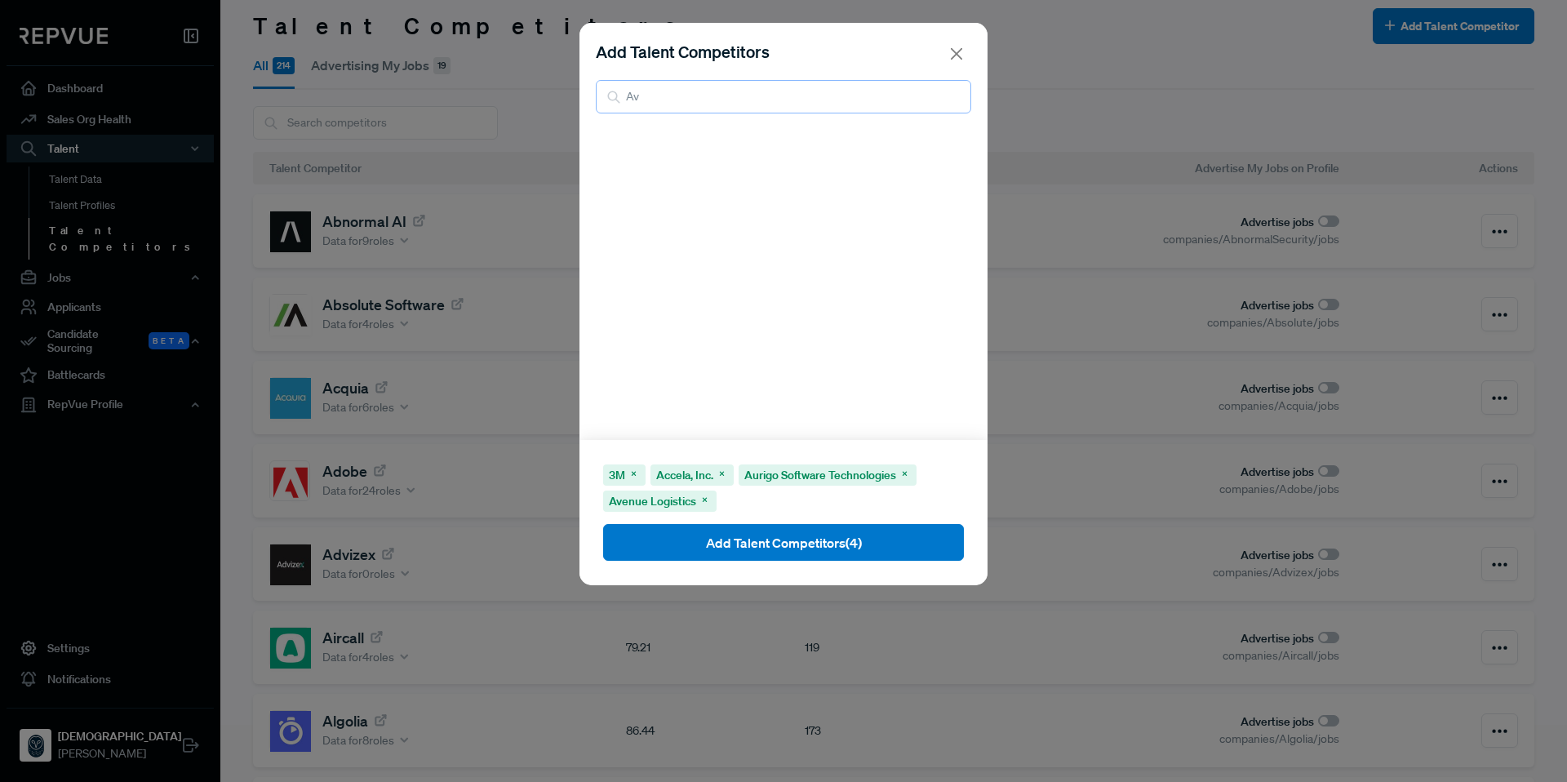
type input "A"
type input "axon"
click at [951, 152] on input "checkbox" at bounding box center [959, 144] width 16 height 16
checkbox input "true"
drag, startPoint x: 760, startPoint y: 100, endPoint x: 620, endPoint y: 95, distance: 139.6
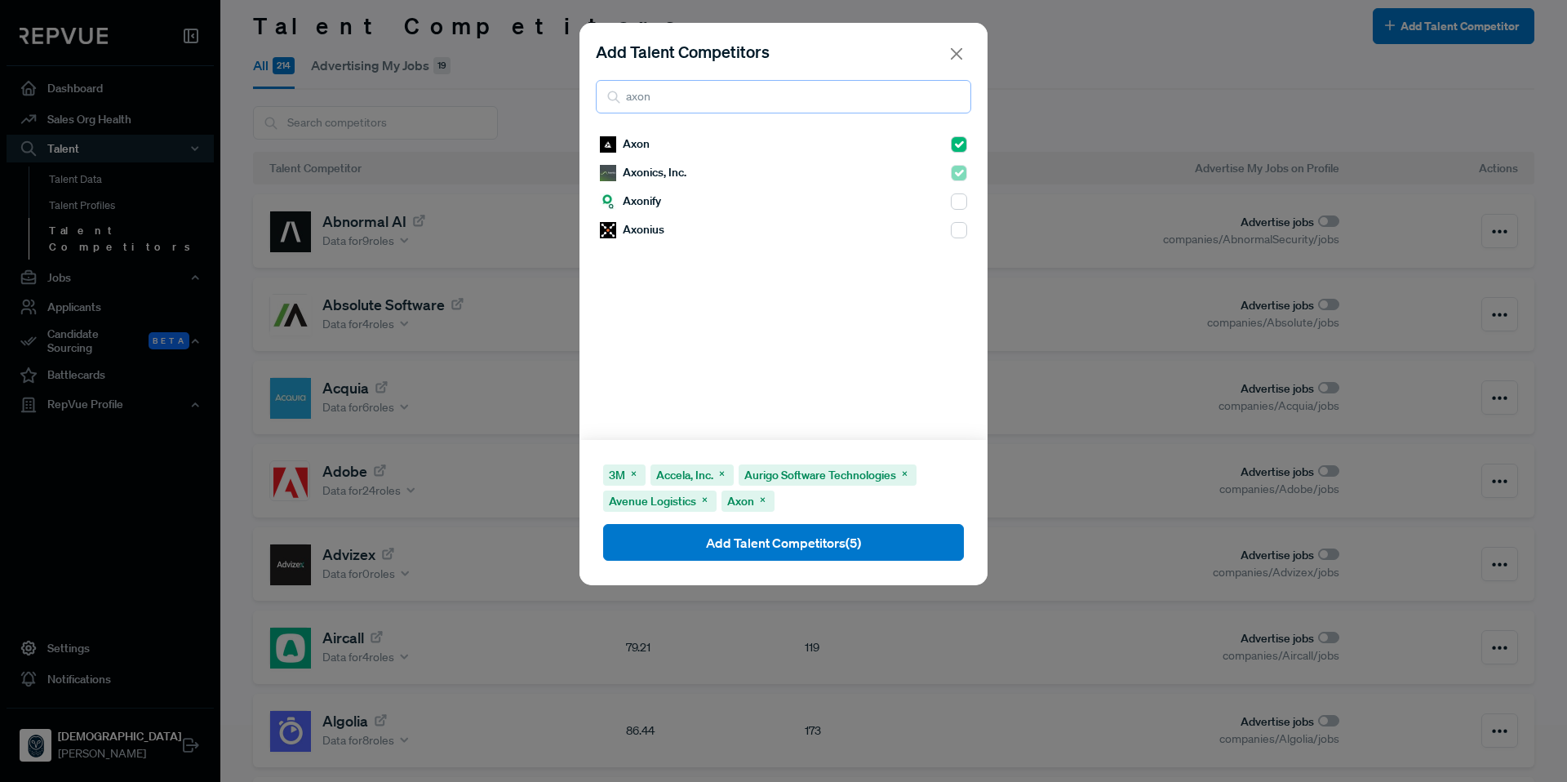
click at [620, 95] on div "axon" at bounding box center [783, 96] width 375 height 33
type input "bin"
click at [951, 293] on input "checkbox" at bounding box center [959, 287] width 16 height 16
checkbox input "true"
drag, startPoint x: 592, startPoint y: 95, endPoint x: 572, endPoint y: 95, distance: 20.4
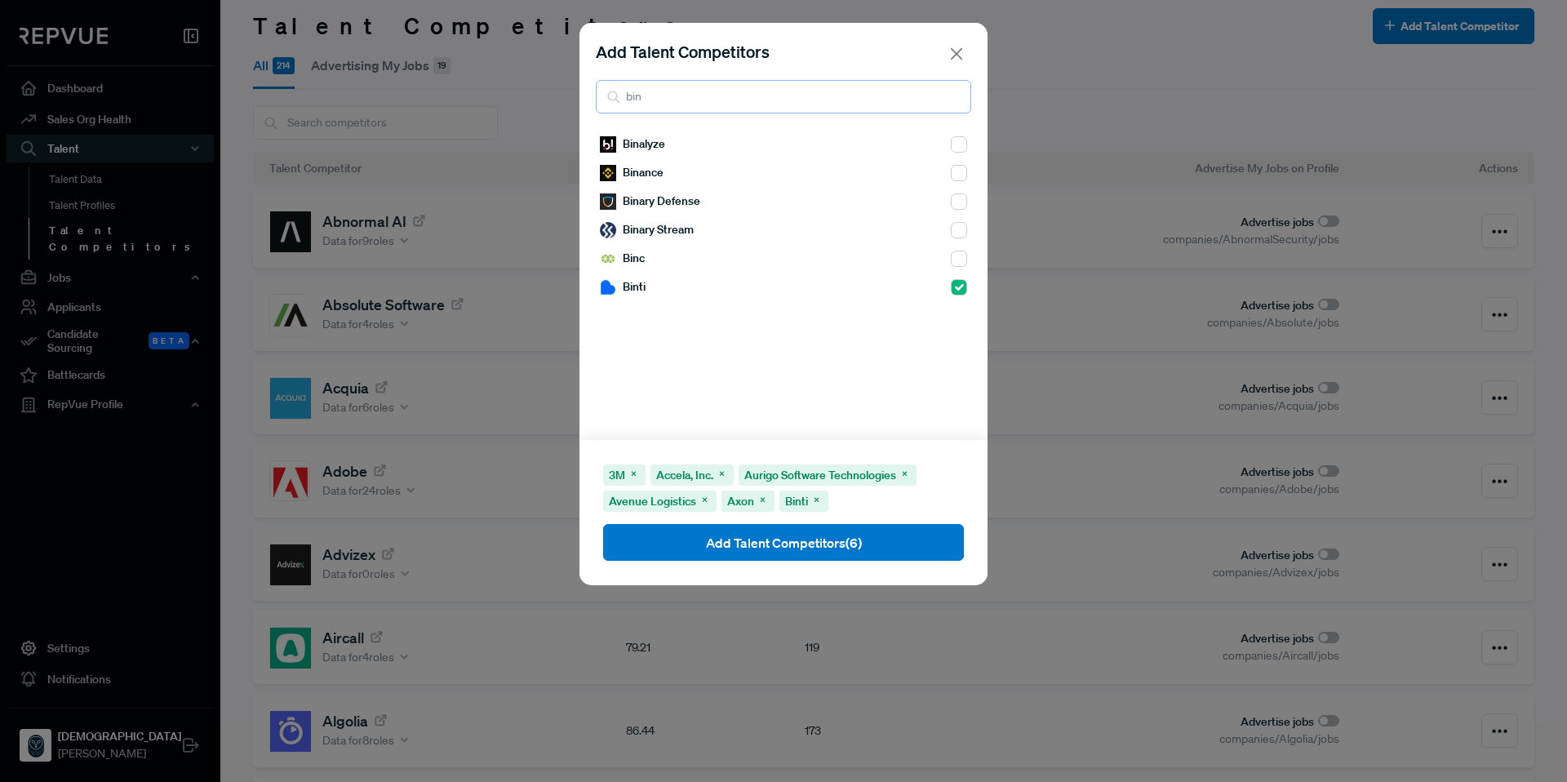
click at [572, 95] on div "Add Talent Competitors bin Binalyze Binance Binary Defense Binary Stream Binc B…" at bounding box center [783, 391] width 1567 height 782
drag, startPoint x: 693, startPoint y: 96, endPoint x: 618, endPoint y: 101, distance: 75.2
click at [618, 101] on div "blud" at bounding box center [783, 96] width 375 height 33
type input "bond"
click at [932, 144] on div "Bond" at bounding box center [783, 144] width 367 height 29
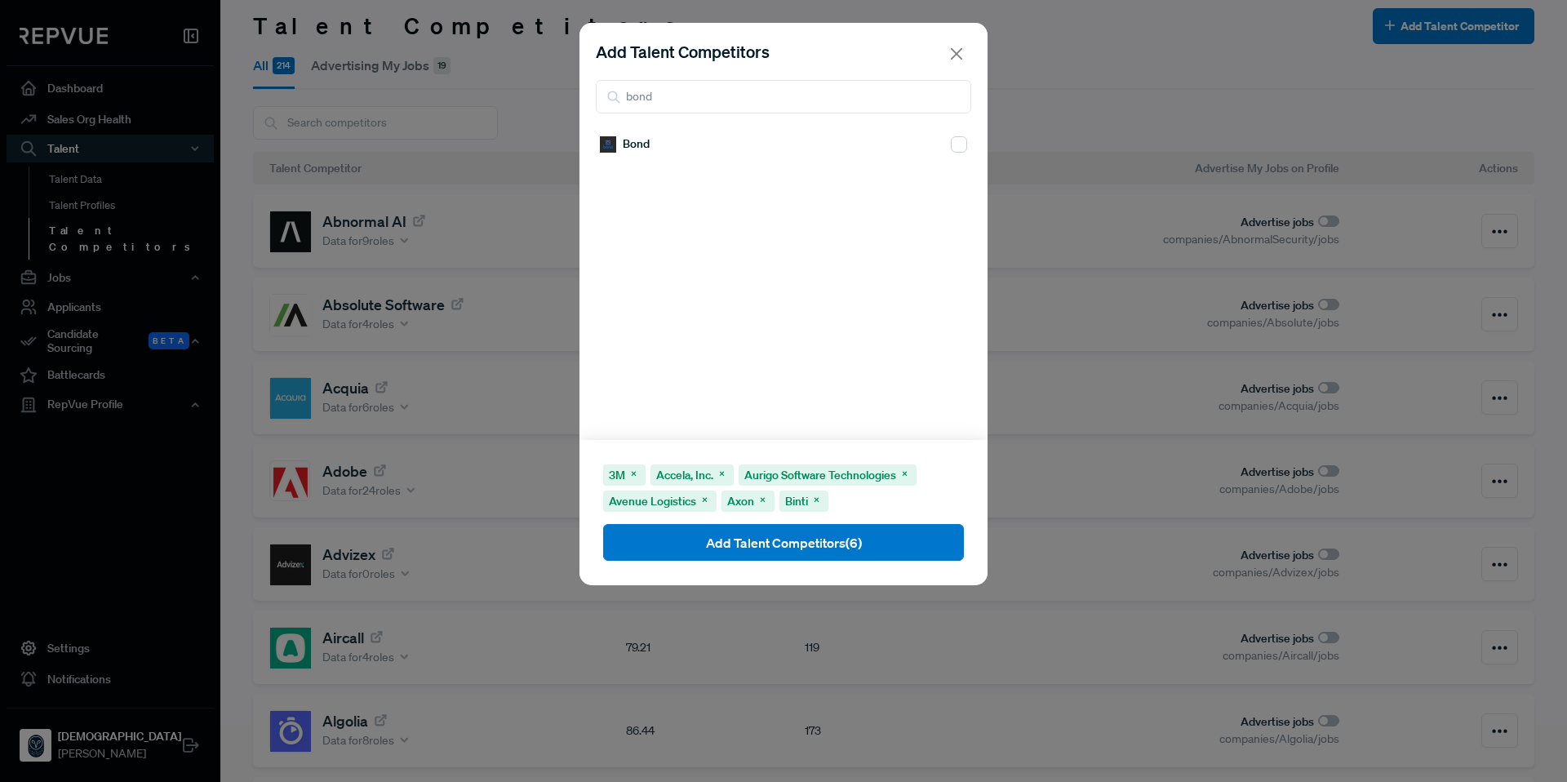
click at [956, 150] on div "Bond" at bounding box center [783, 285] width 408 height 310
click at [951, 148] on input "checkbox" at bounding box center [959, 144] width 16 height 16
checkbox input "true"
drag, startPoint x: 764, startPoint y: 94, endPoint x: 587, endPoint y: 91, distance: 177.1
click at [587, 91] on div "Add Talent Competitors bond" at bounding box center [783, 76] width 408 height 107
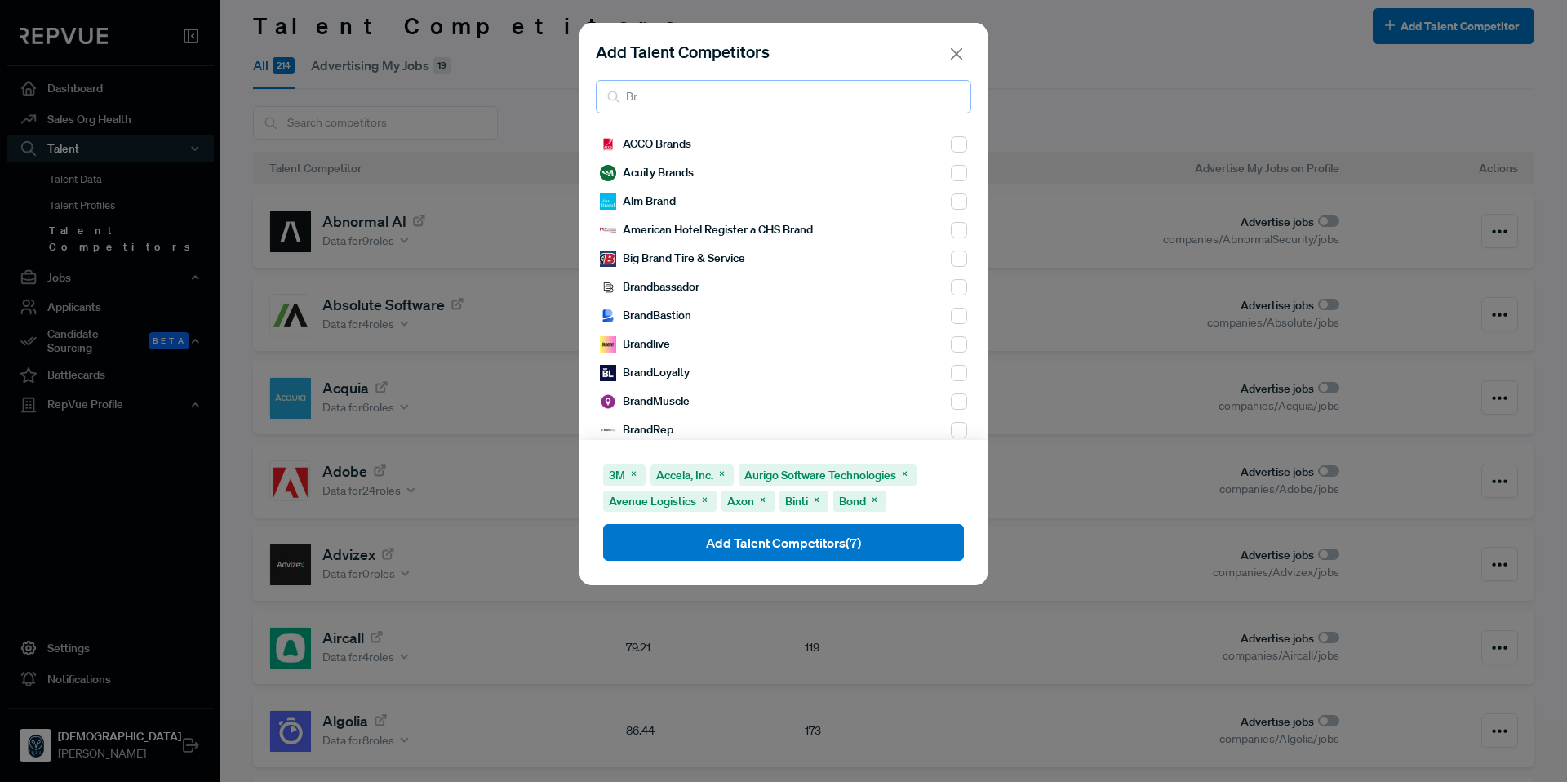
type input "B"
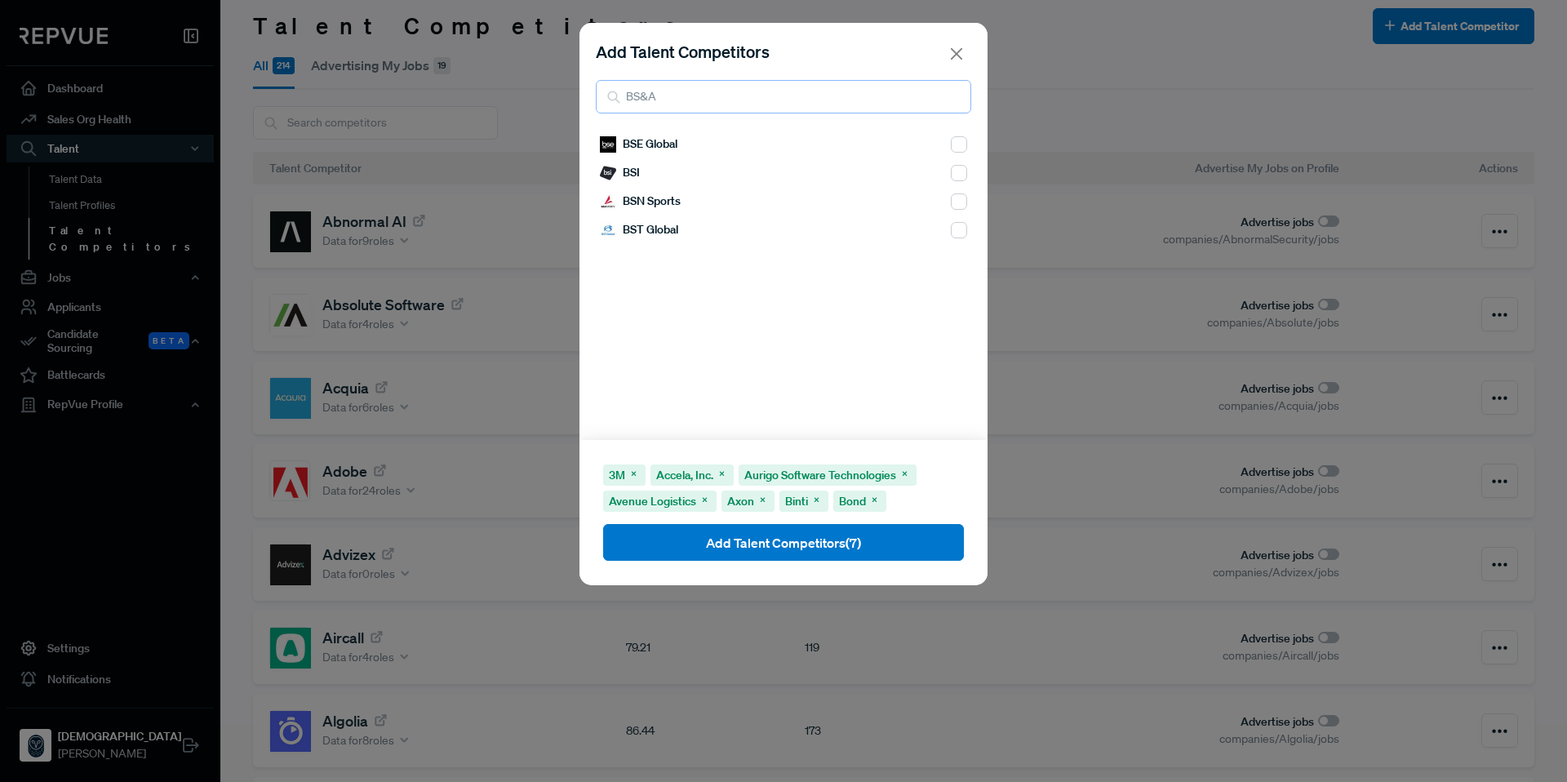
drag, startPoint x: 733, startPoint y: 94, endPoint x: 678, endPoint y: 103, distance: 55.4
click at [625, 108] on input "BS&A" at bounding box center [783, 96] width 375 height 33
drag, startPoint x: 659, startPoint y: 102, endPoint x: 610, endPoint y: 105, distance: 49.1
click at [610, 105] on input "BS&A" at bounding box center [783, 96] width 375 height 33
drag, startPoint x: 654, startPoint y: 100, endPoint x: 606, endPoint y: 101, distance: 49.0
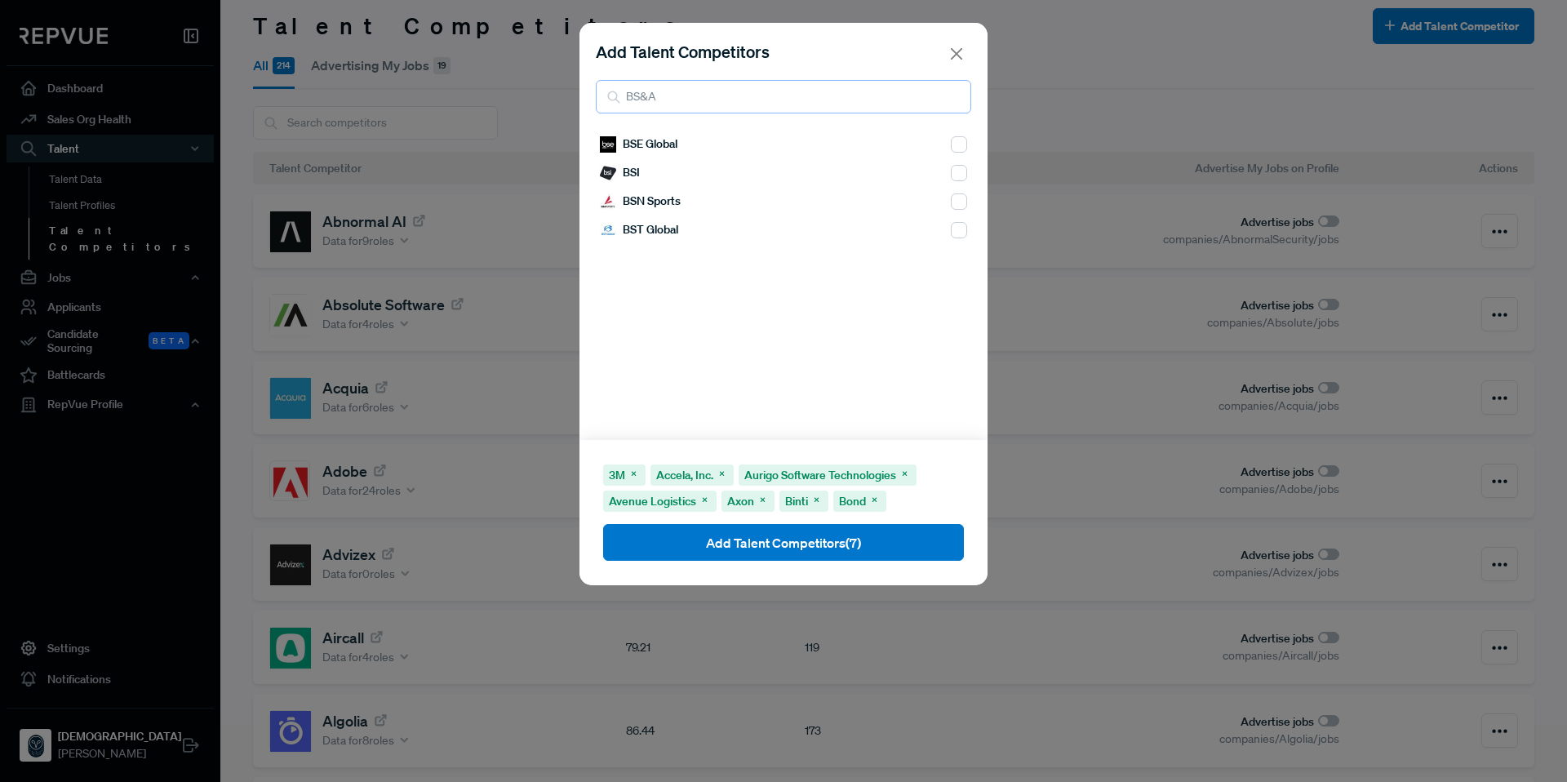
click at [606, 101] on div "BS&A" at bounding box center [783, 96] width 375 height 33
type input "Carby"
click at [951, 150] on input "checkbox" at bounding box center [959, 144] width 16 height 16
checkbox input "true"
drag, startPoint x: 688, startPoint y: 101, endPoint x: 642, endPoint y: 100, distance: 45.7
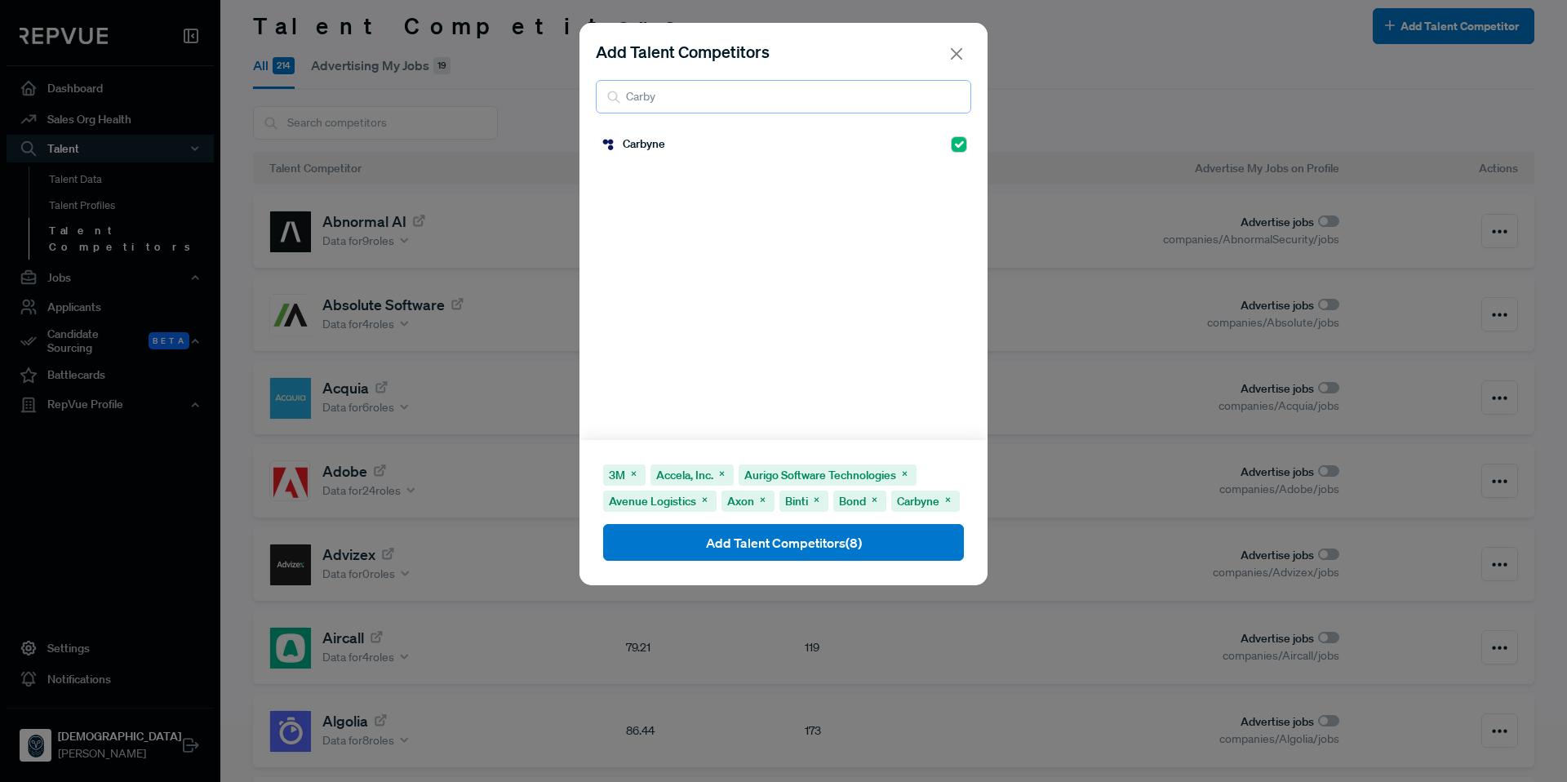
click at [642, 100] on input "Carby" at bounding box center [783, 96] width 375 height 33
type input "C"
type input "c"
type input "catal"
click at [951, 204] on input "checkbox" at bounding box center [959, 201] width 16 height 16
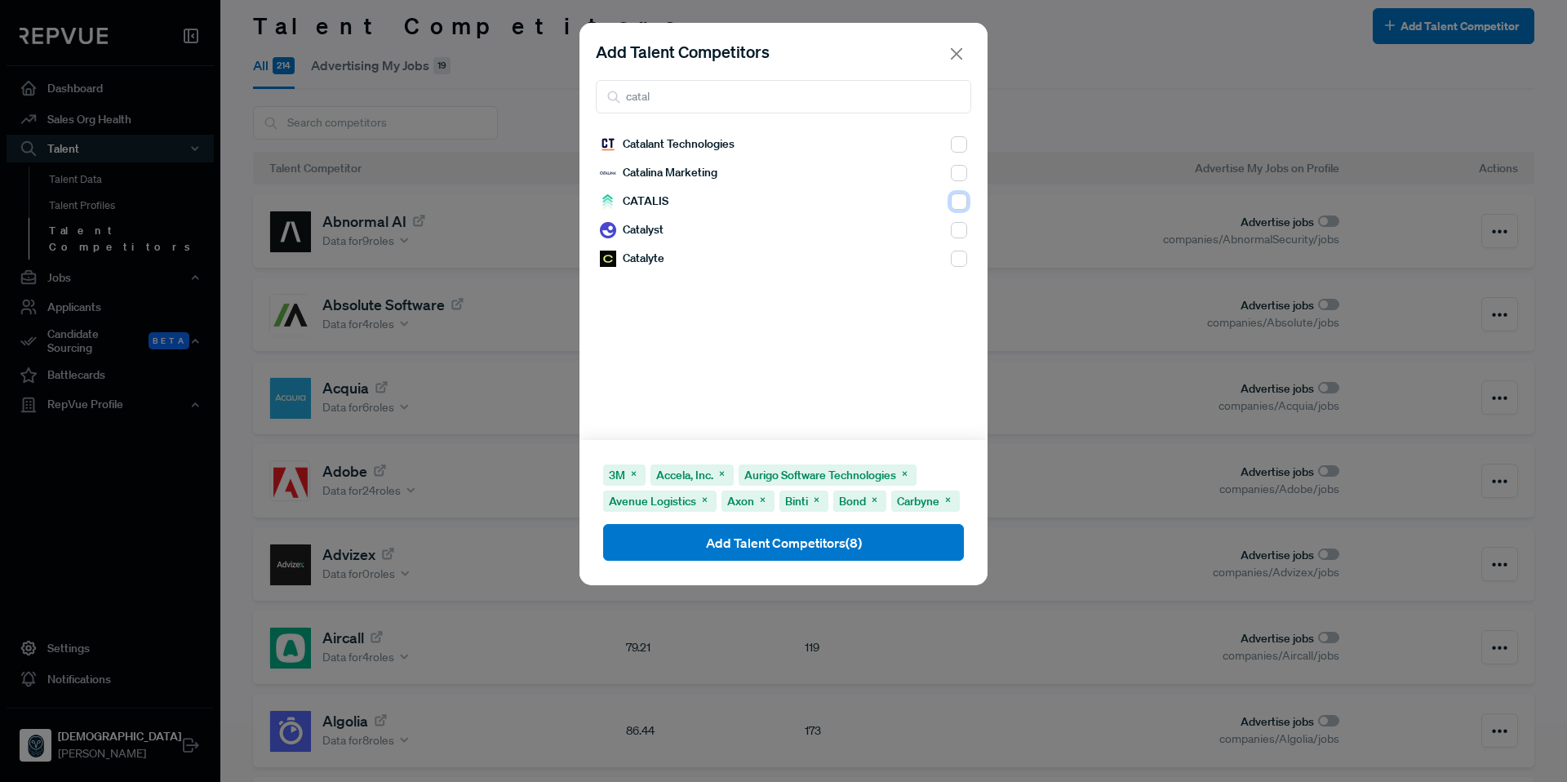
checkbox input "true"
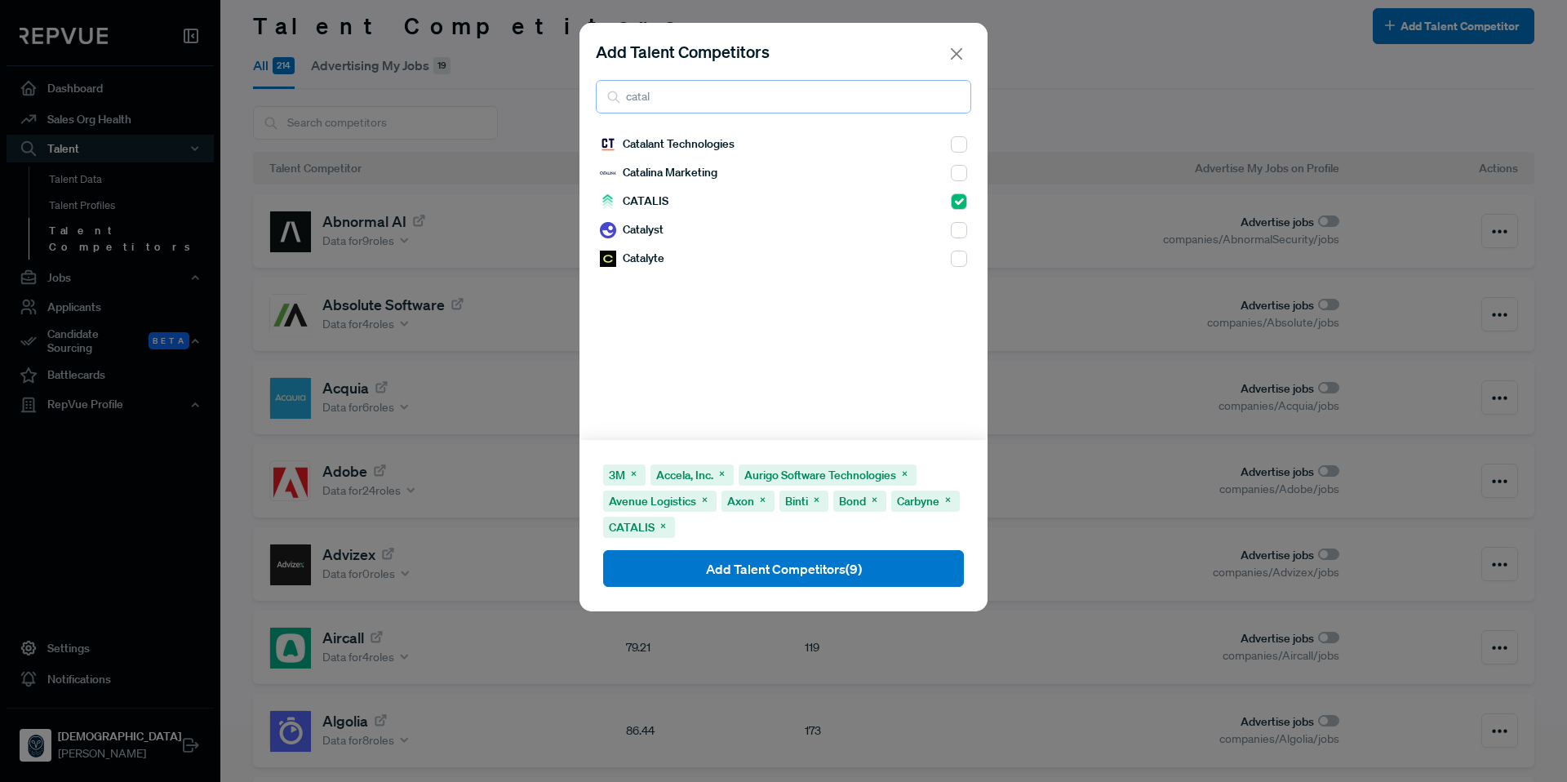
drag, startPoint x: 701, startPoint y: 104, endPoint x: 625, endPoint y: 94, distance: 76.6
click at [625, 94] on input "catal" at bounding box center [783, 96] width 375 height 33
type input "centrals"
click at [952, 149] on input "checkbox" at bounding box center [959, 144] width 16 height 16
checkbox input "true"
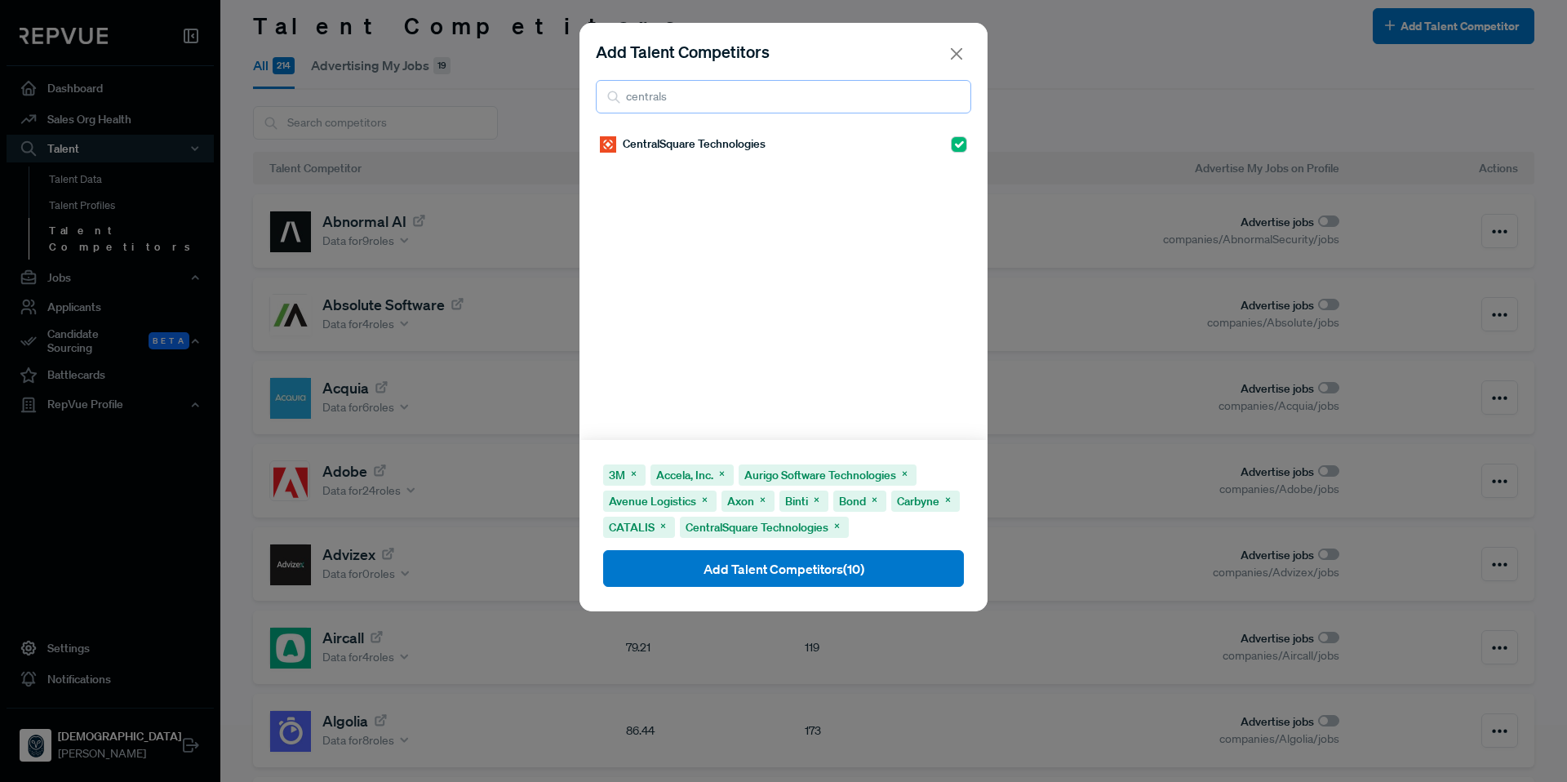
drag, startPoint x: 733, startPoint y: 97, endPoint x: 601, endPoint y: 91, distance: 131.5
click at [601, 91] on input "centrals" at bounding box center [783, 96] width 375 height 33
type input "c"
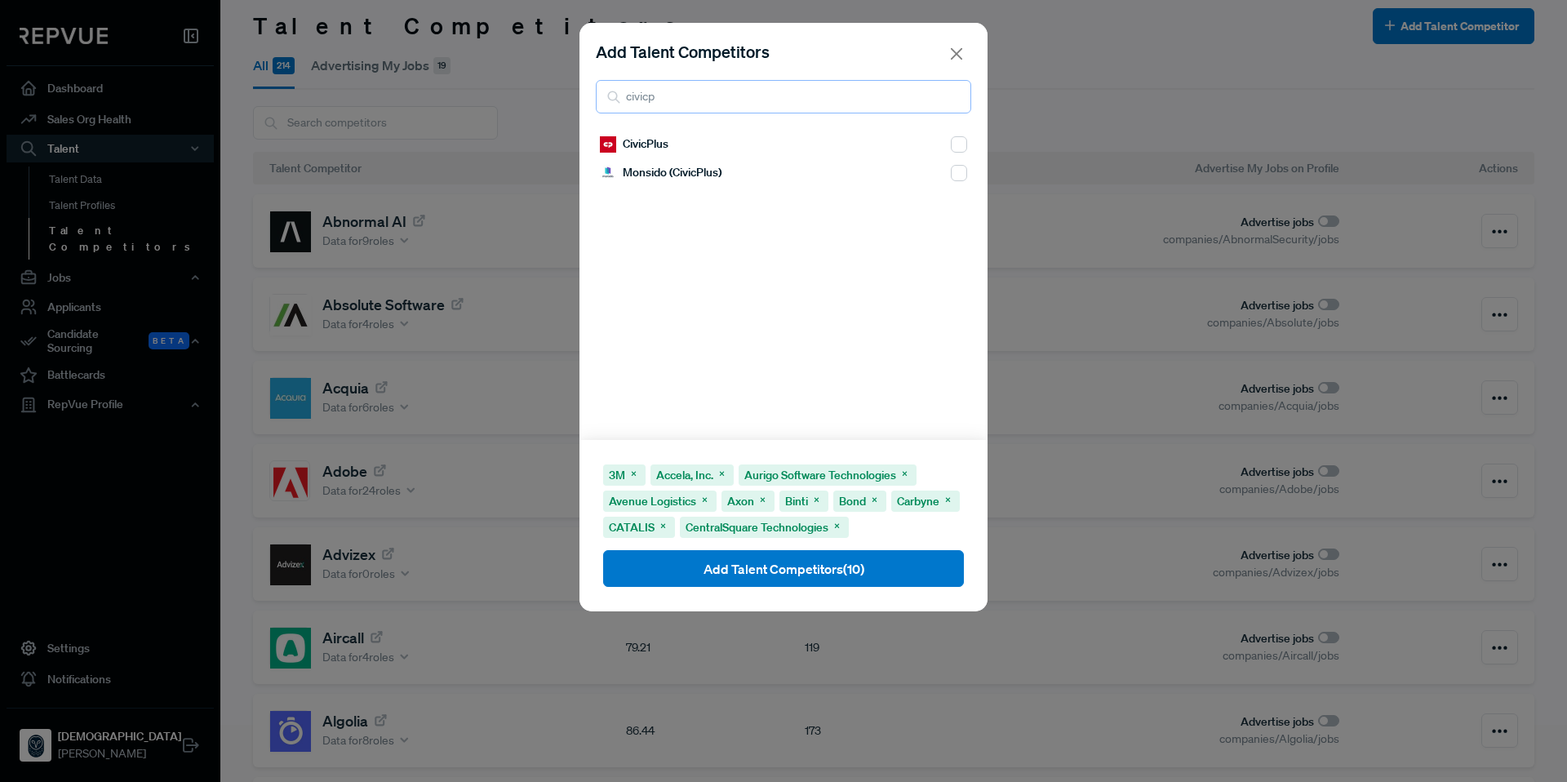
type input "civicp"
click at [952, 150] on input "checkbox" at bounding box center [959, 144] width 16 height 16
checkbox input "true"
drag, startPoint x: 710, startPoint y: 98, endPoint x: 597, endPoint y: 97, distance: 112.6
click at [597, 97] on input "civicp" at bounding box center [783, 96] width 375 height 33
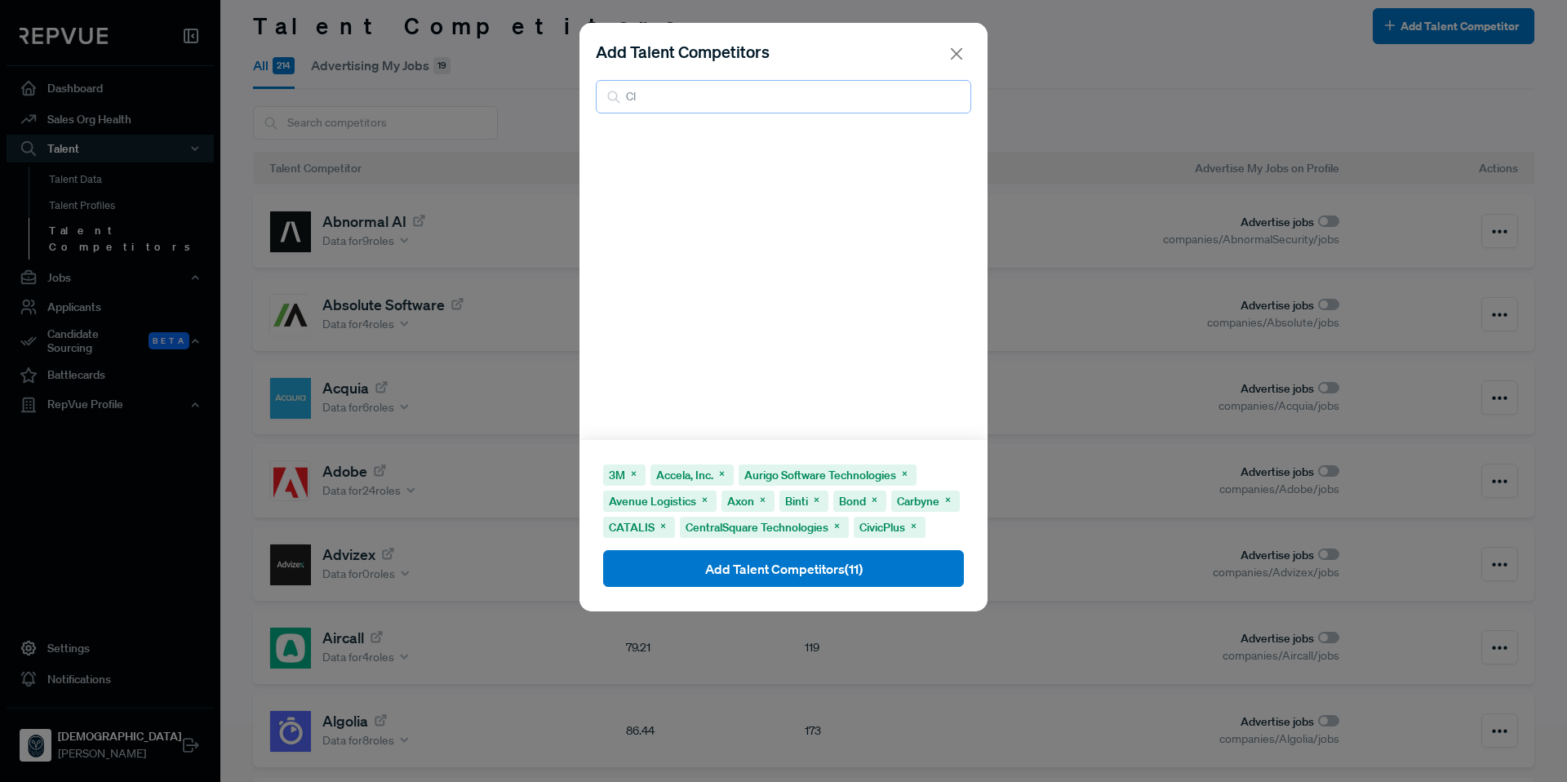
type input "C"
type input "c"
type input "cleargo"
click at [951, 144] on input "checkbox" at bounding box center [959, 144] width 16 height 16
checkbox input "true"
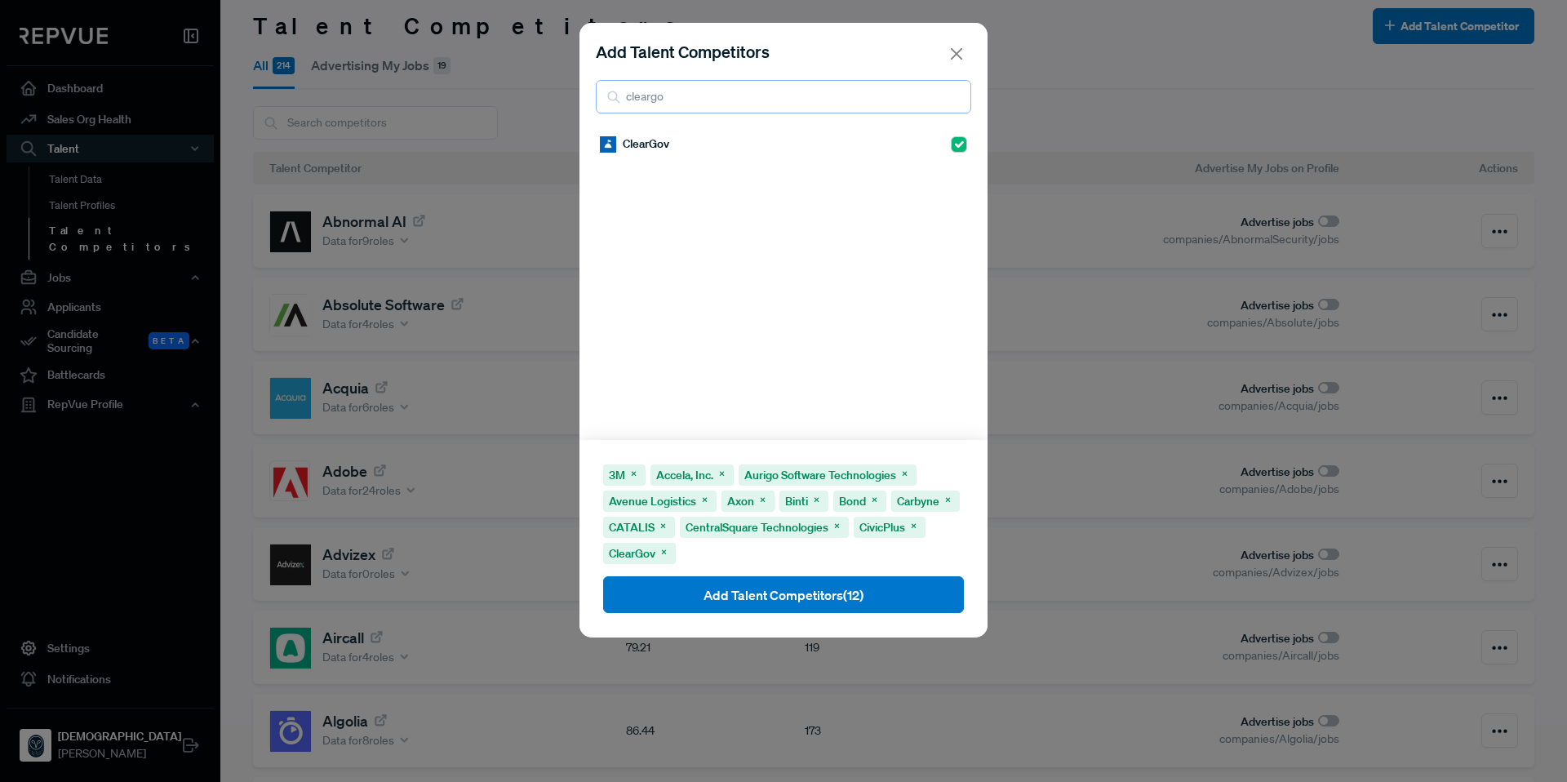
drag, startPoint x: 749, startPoint y: 95, endPoint x: 603, endPoint y: 95, distance: 146.1
click at [603, 95] on input "cleargo" at bounding box center [783, 96] width 375 height 33
type input "condu"
click at [951, 197] on input "checkbox" at bounding box center [959, 201] width 16 height 16
checkbox input "true"
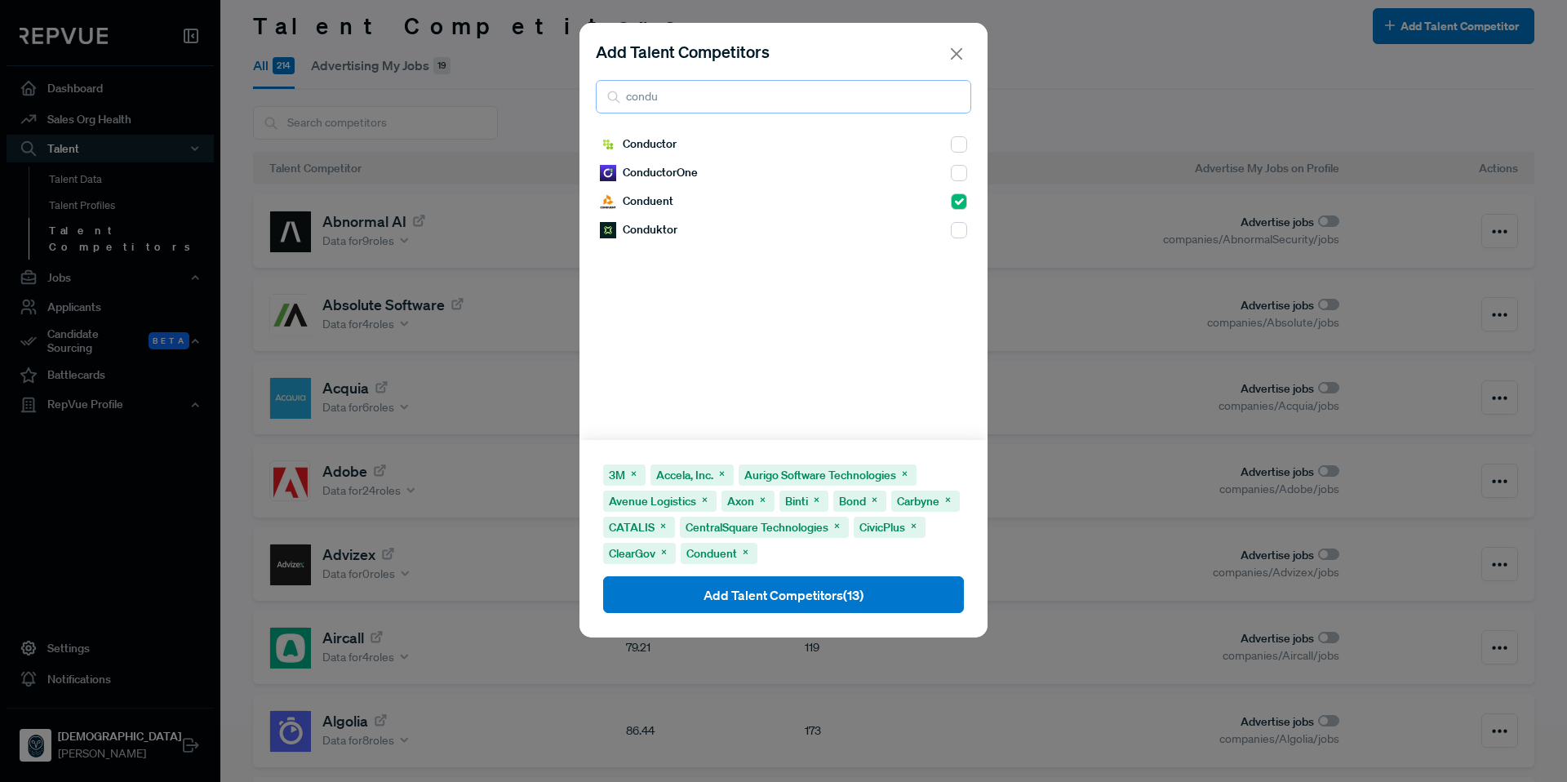
drag, startPoint x: 694, startPoint y: 96, endPoint x: 606, endPoint y: 95, distance: 88.1
click at [606, 95] on div "condu" at bounding box center [783, 96] width 375 height 33
type input "c"
type input "d"
type input "e"
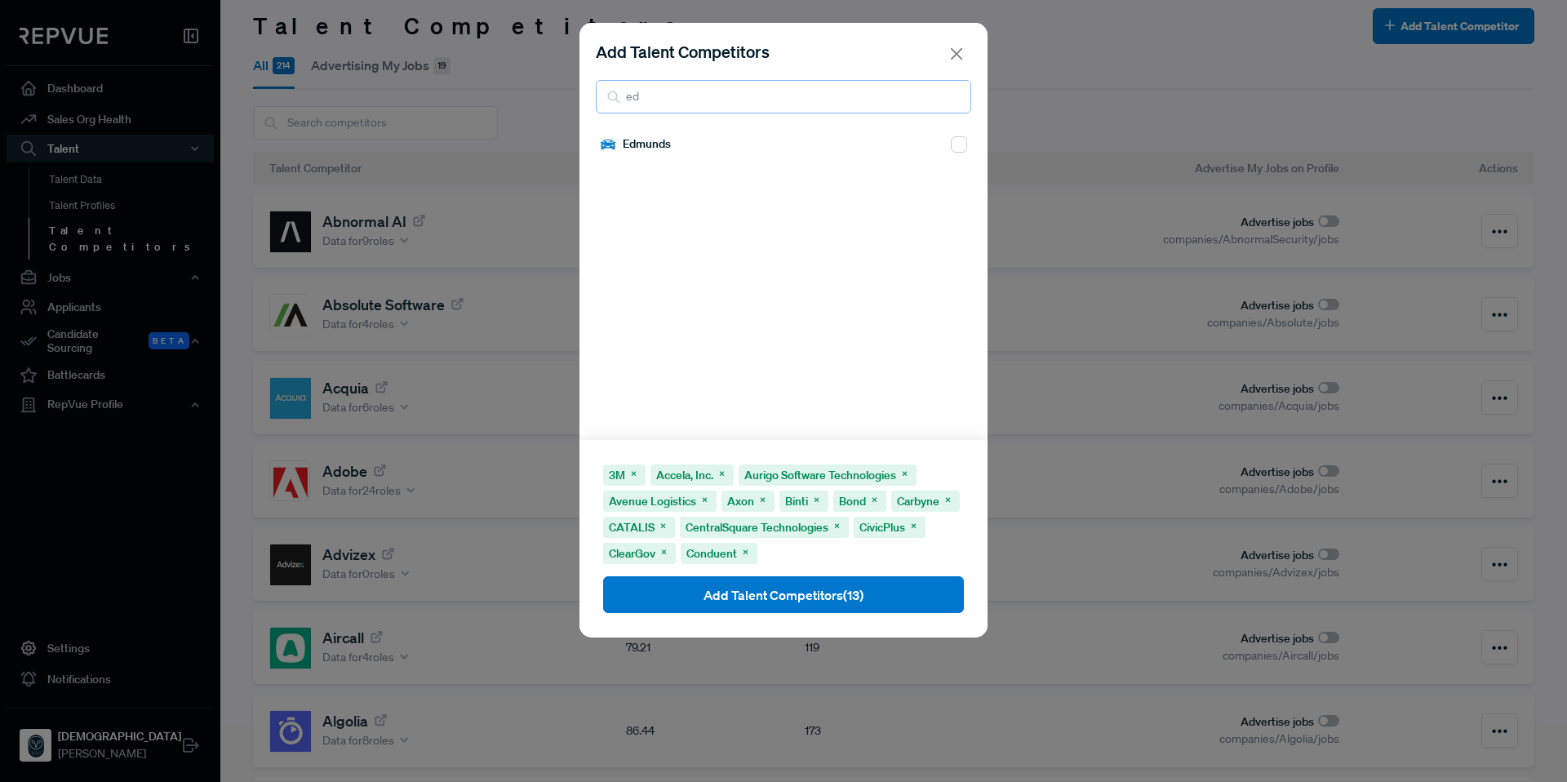
type input "e"
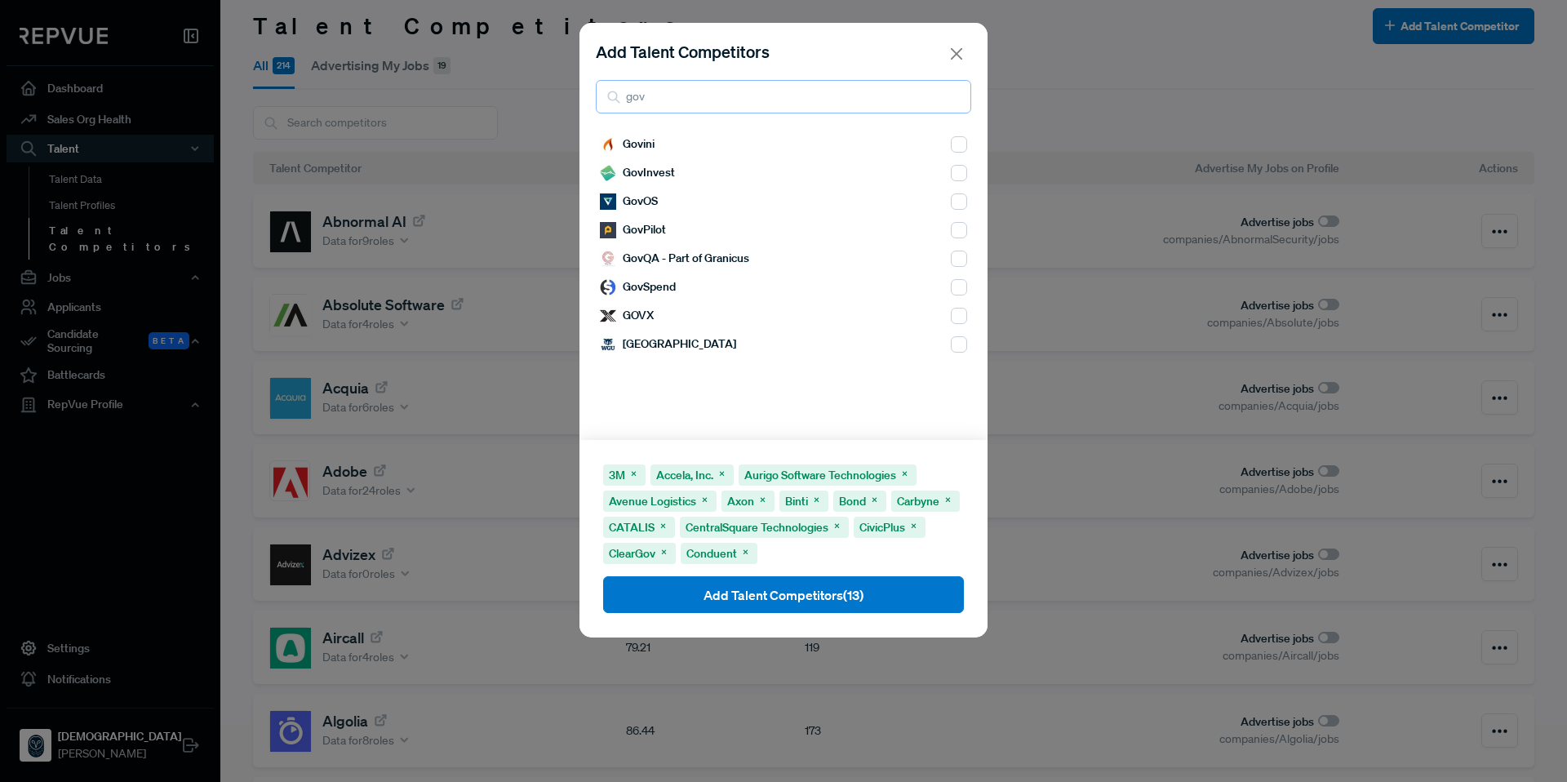
type input "gov"
click at [951, 170] on input "checkbox" at bounding box center [959, 173] width 16 height 16
checkbox input "true"
click at [951, 203] on input "checkbox" at bounding box center [959, 201] width 16 height 16
checkbox input "true"
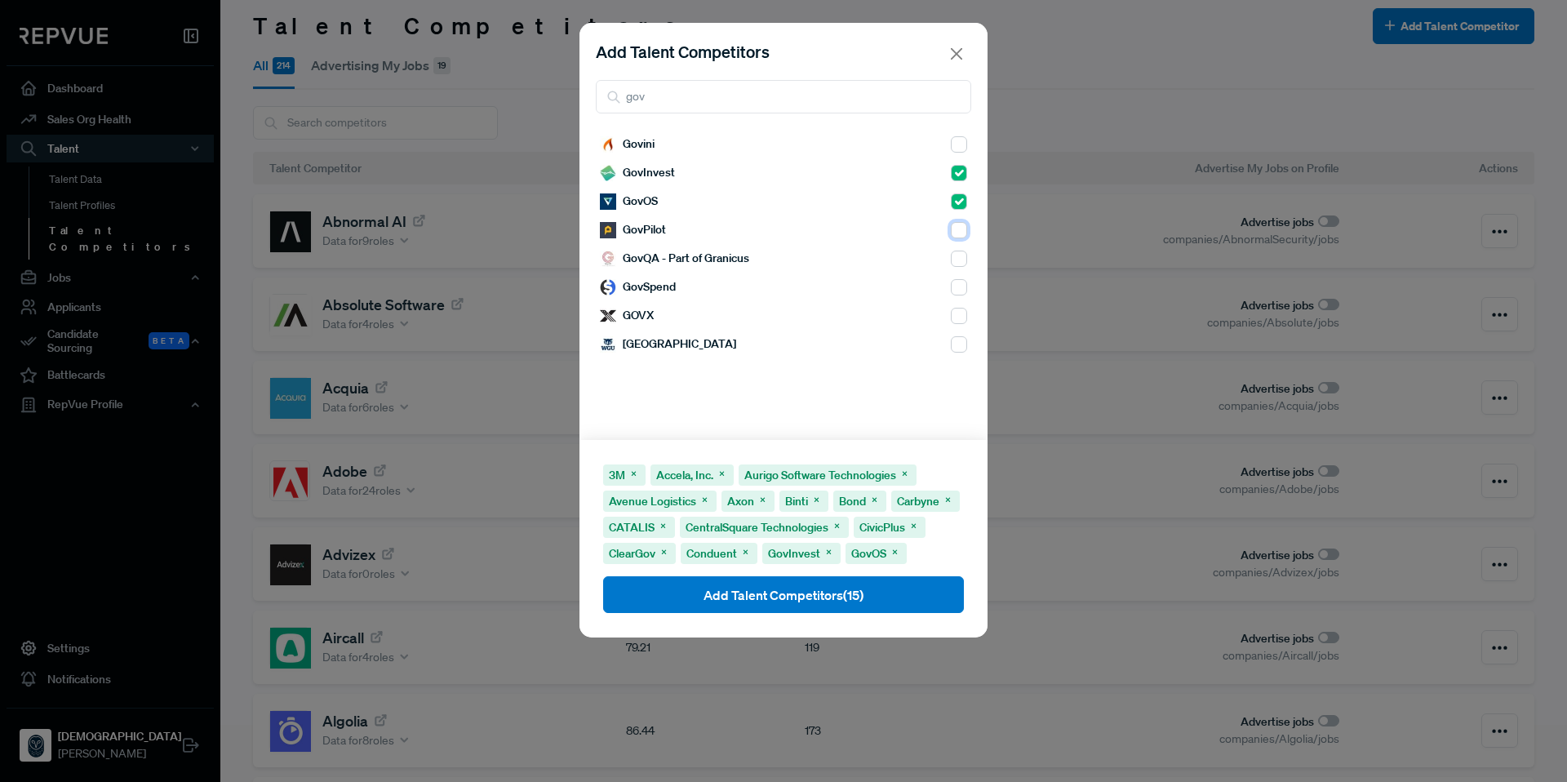
click at [951, 231] on input "checkbox" at bounding box center [959, 230] width 16 height 16
checkbox input "true"
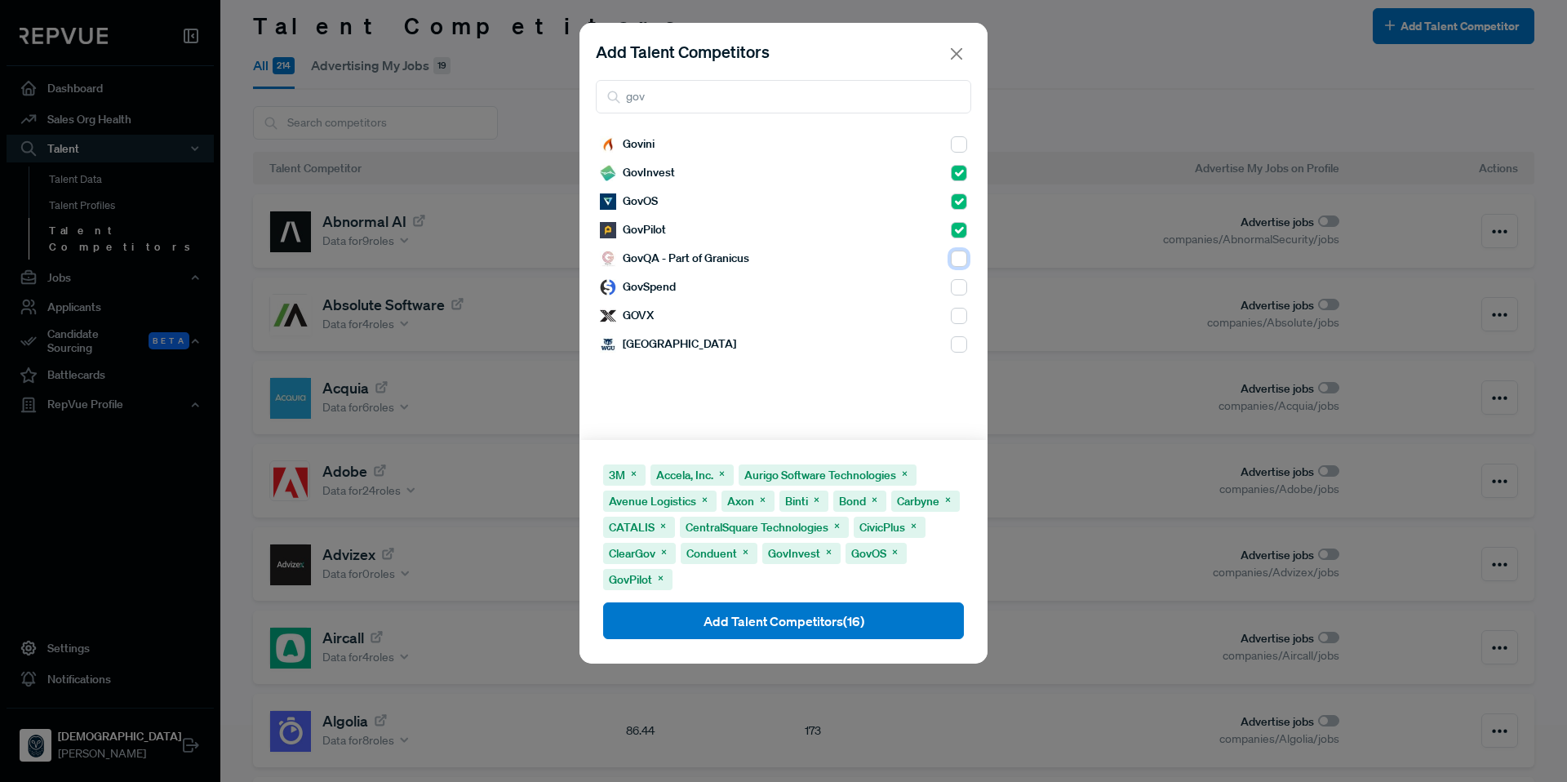
click at [951, 258] on input "checkbox" at bounding box center [959, 259] width 16 height 16
checkbox input "true"
click at [951, 279] on input "checkbox" at bounding box center [959, 287] width 16 height 16
checkbox input "true"
click at [951, 317] on input "checkbox" at bounding box center [959, 316] width 16 height 16
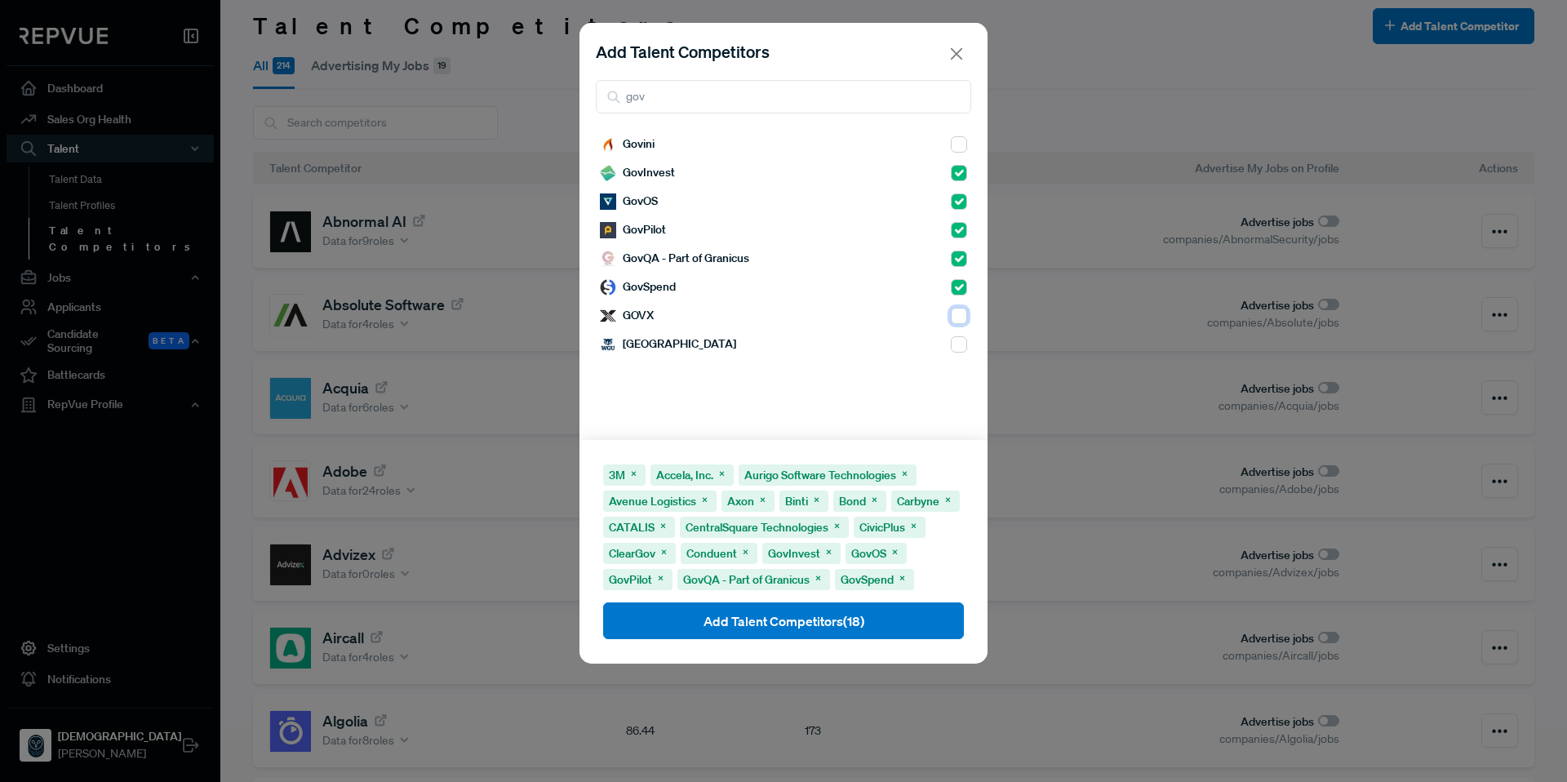
checkbox input "true"
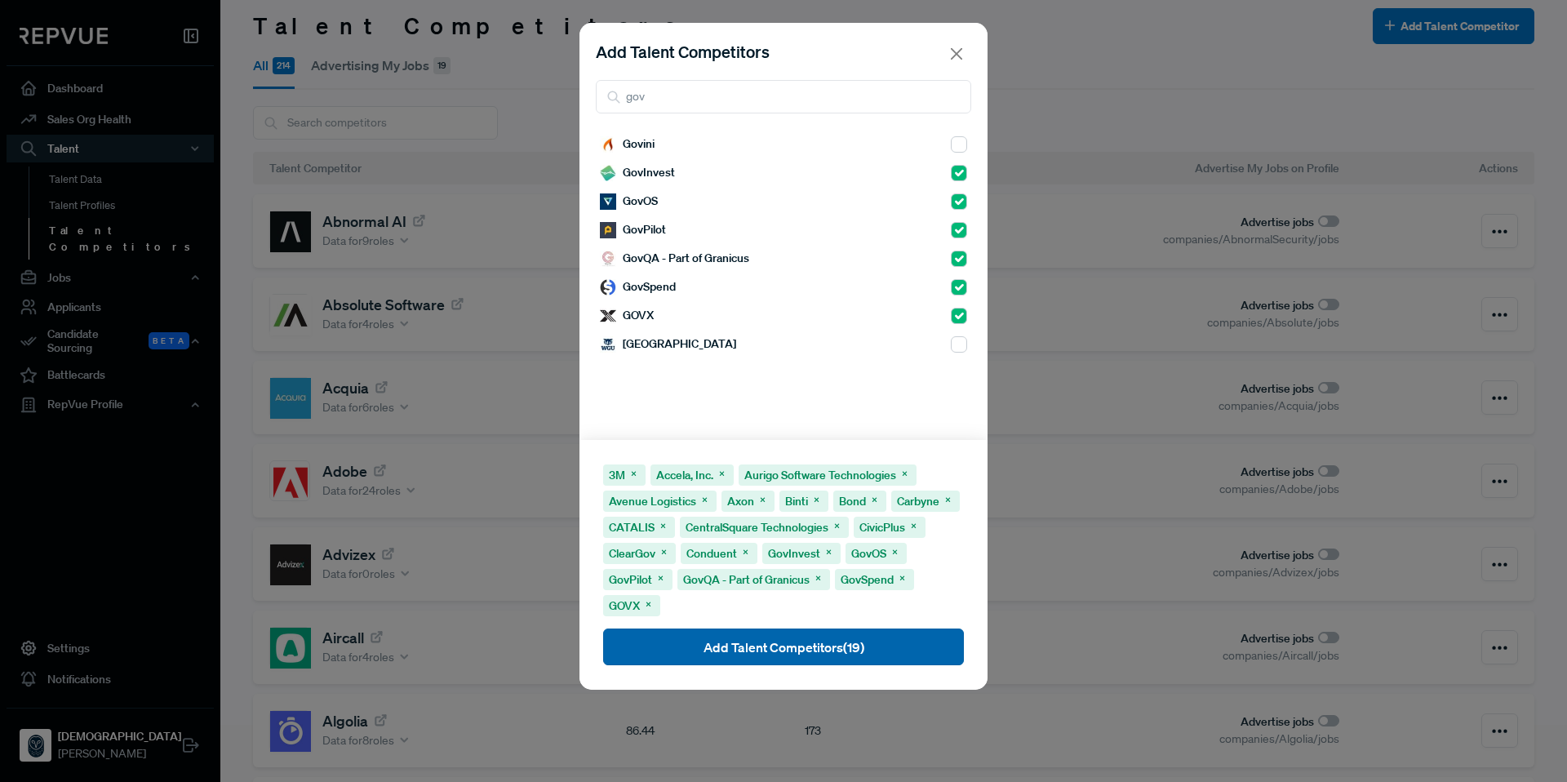
click at [845, 659] on button "Add Talent Competitors (19)" at bounding box center [783, 646] width 361 height 37
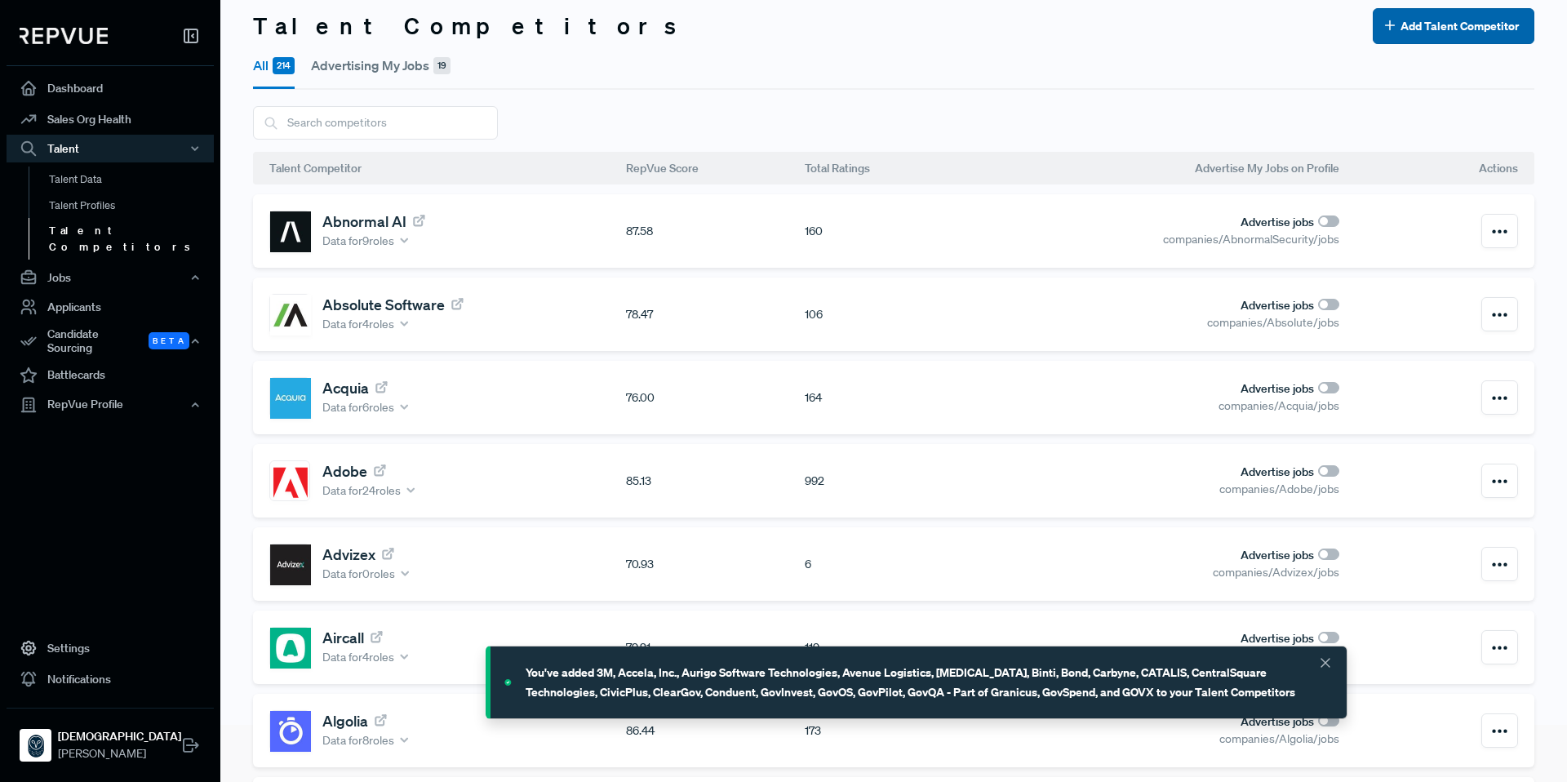
click at [1390, 24] on button "Add Talent Competitor" at bounding box center [1454, 26] width 162 height 36
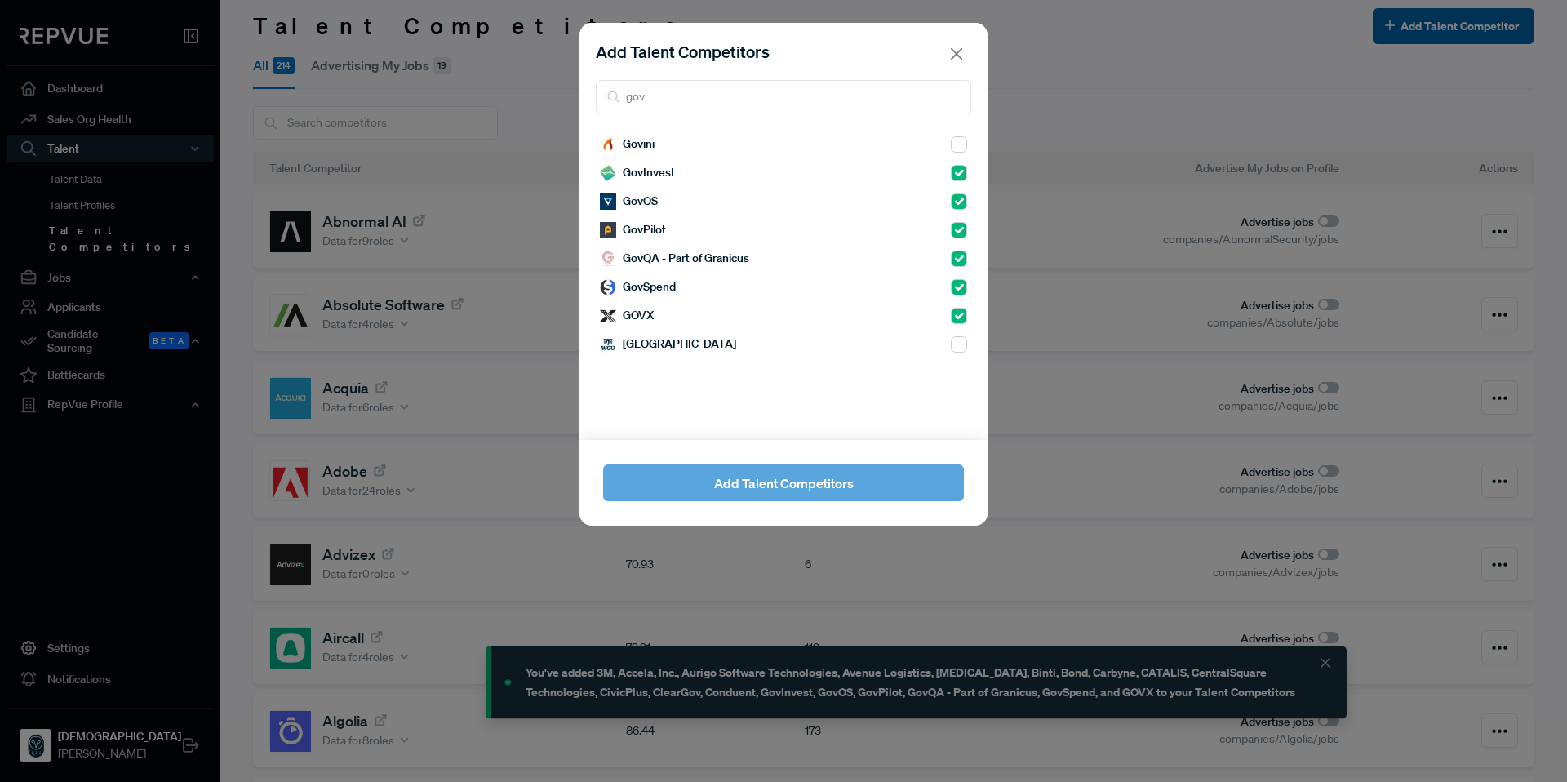
checkbox input "true"
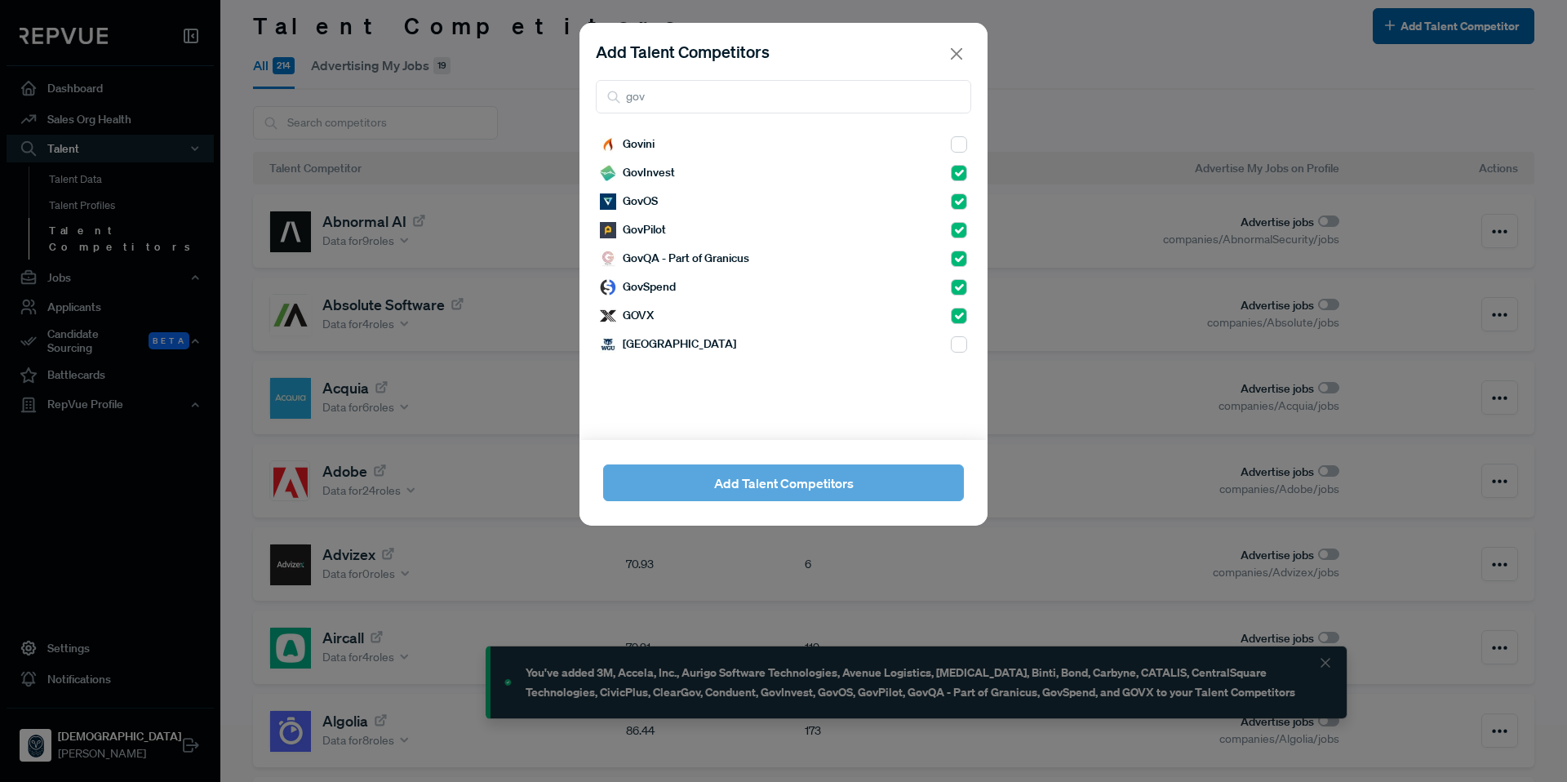
checkbox input "true"
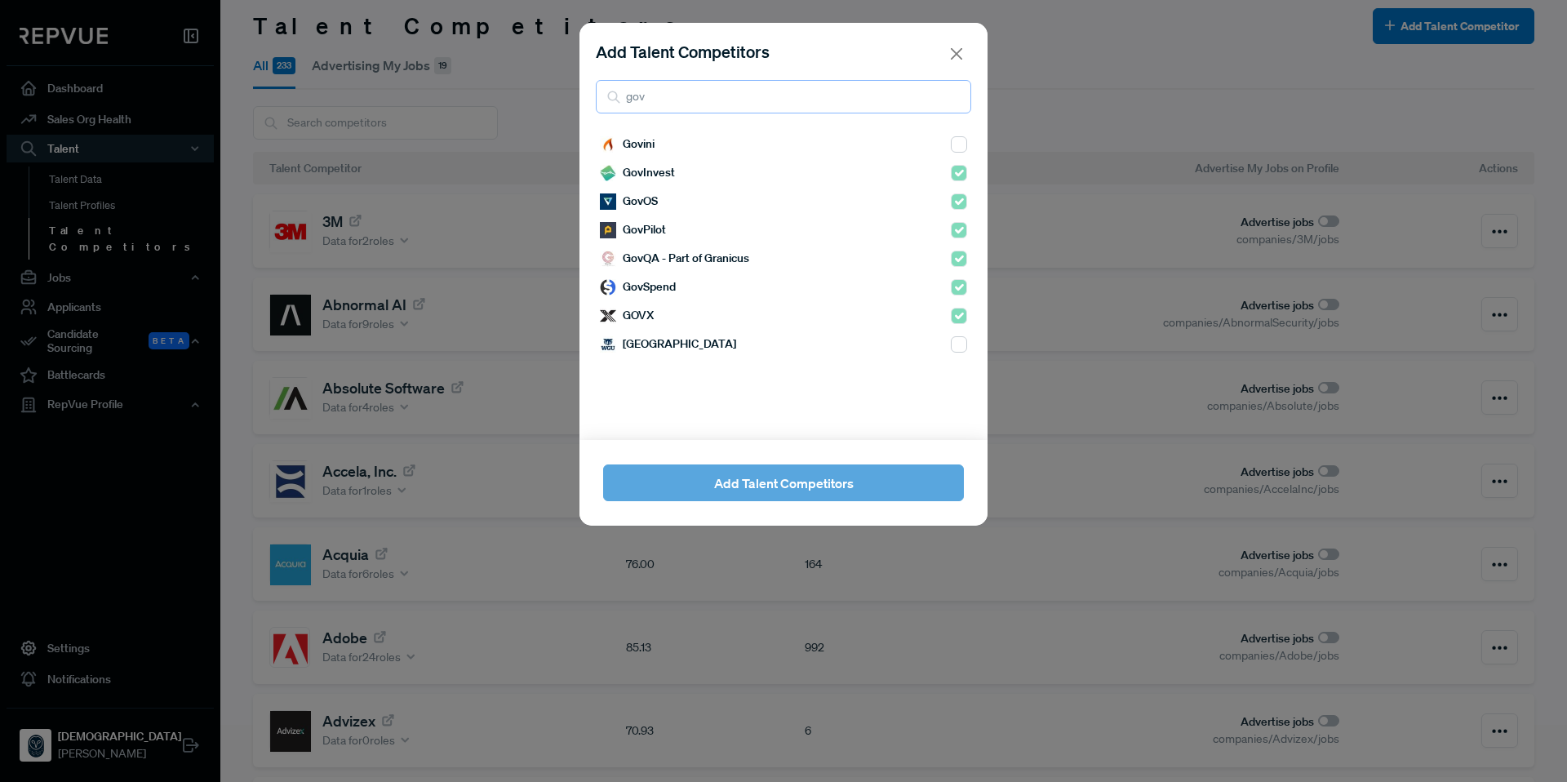
click at [674, 98] on input "gov" at bounding box center [783, 96] width 375 height 33
drag, startPoint x: 674, startPoint y: 98, endPoint x: 583, endPoint y: 95, distance: 90.6
click at [583, 95] on div "Add Talent Competitors gov" at bounding box center [783, 76] width 408 height 107
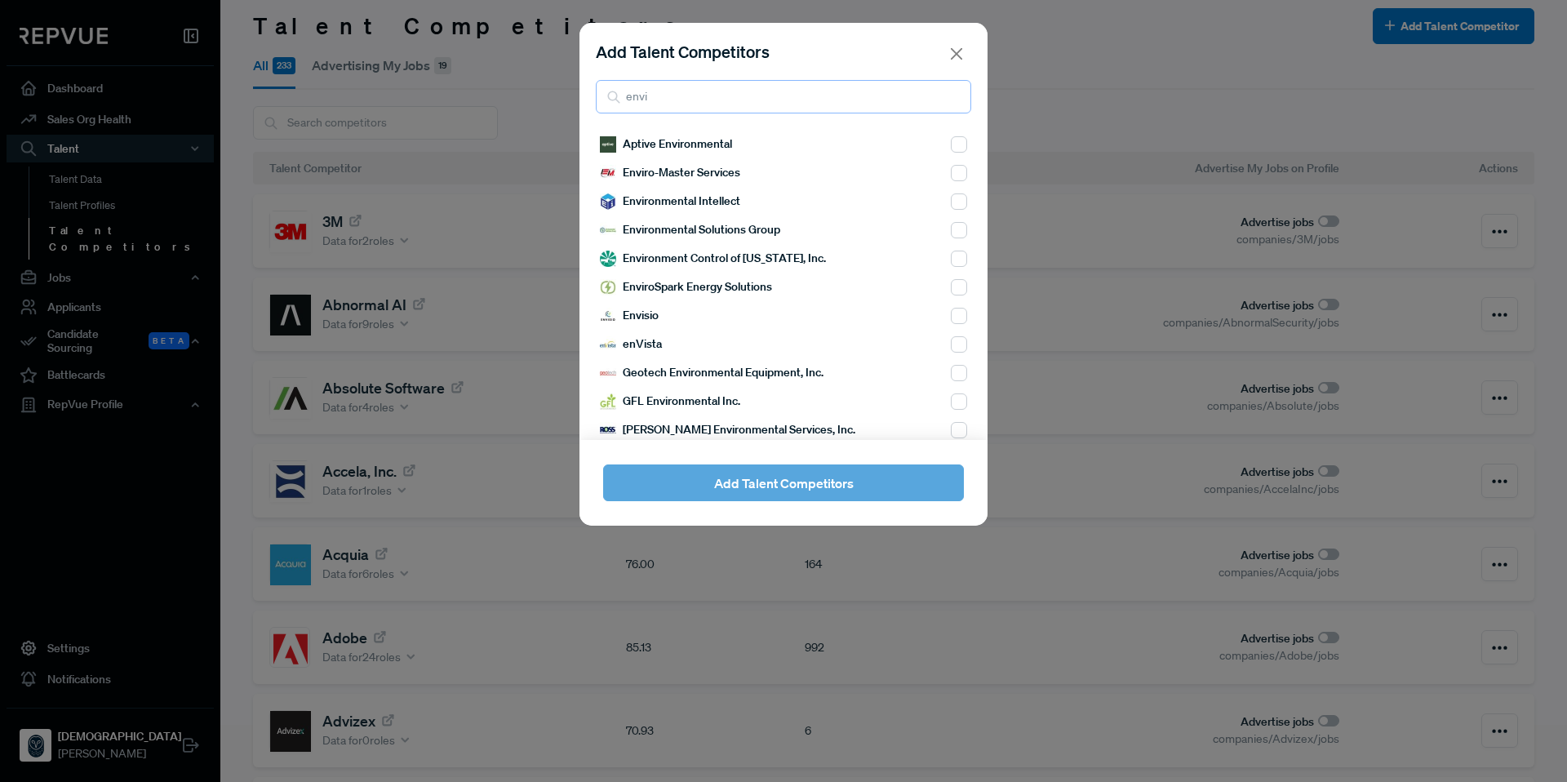
type input "envi"
click at [936, 315] on div "Envisio" at bounding box center [783, 315] width 367 height 29
click at [951, 317] on input "checkbox" at bounding box center [959, 316] width 16 height 16
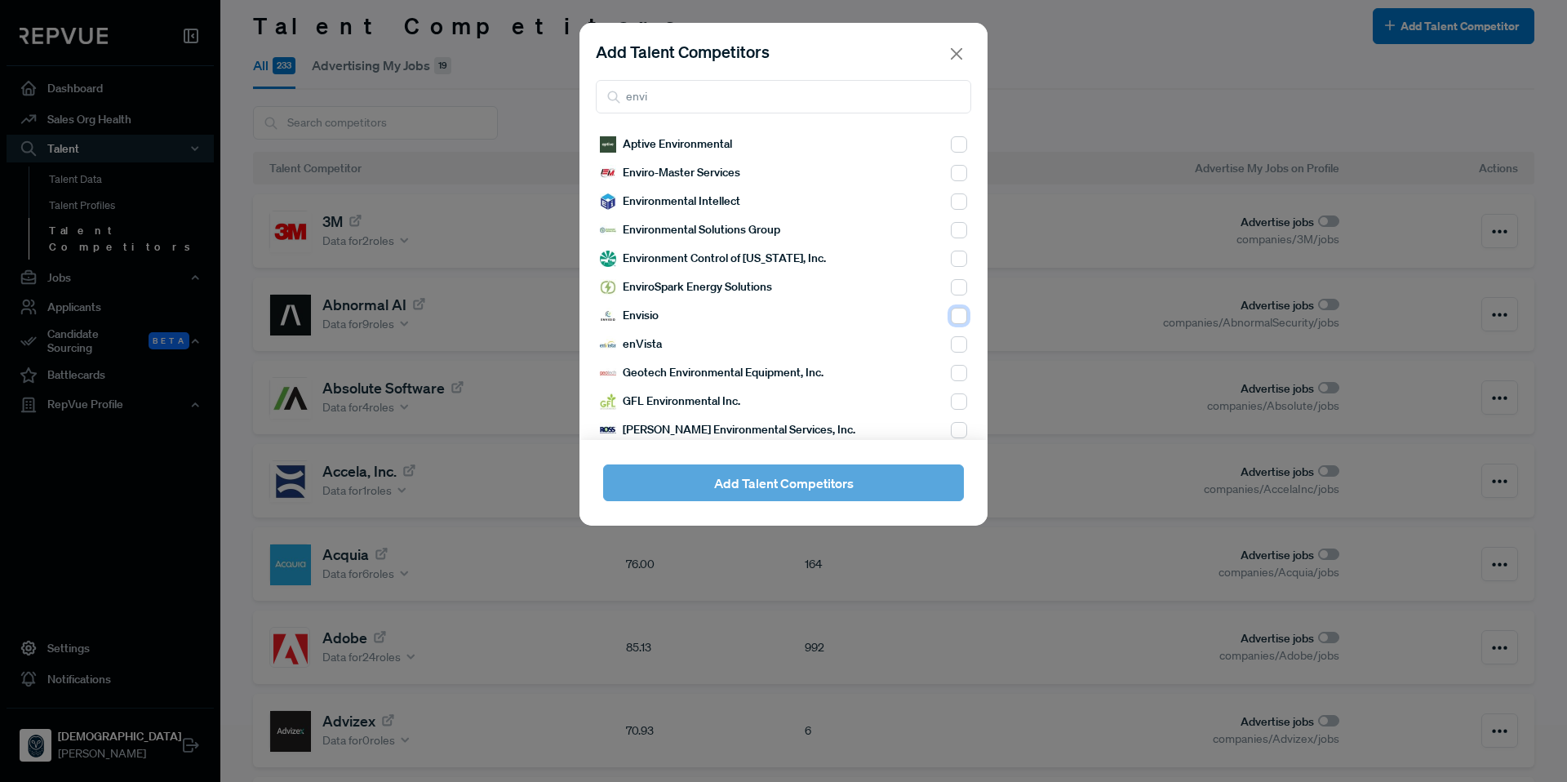
checkbox input "true"
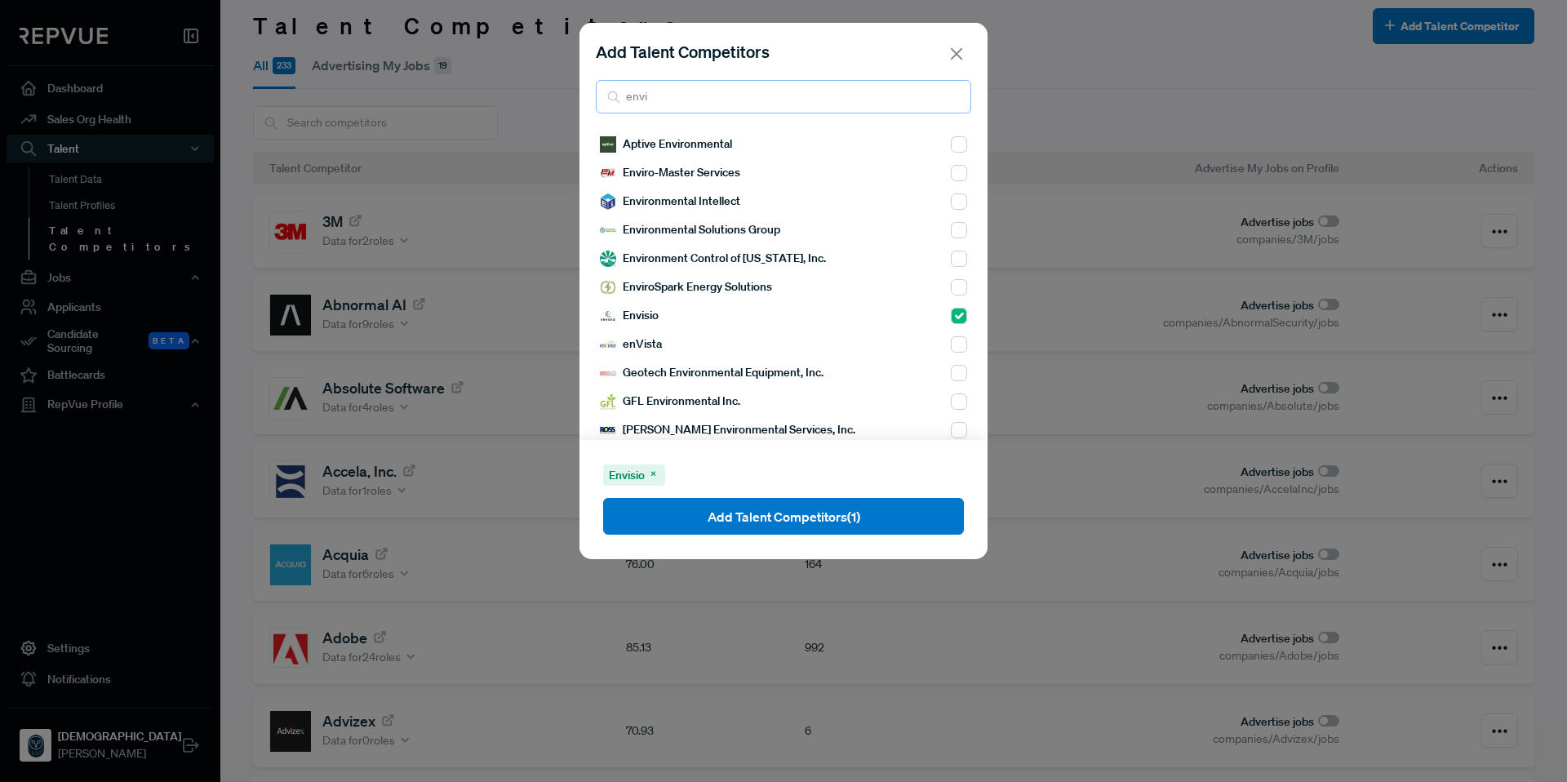
drag, startPoint x: 694, startPoint y: 91, endPoint x: 617, endPoint y: 81, distance: 78.2
click at [617, 81] on input "envi" at bounding box center [783, 96] width 375 height 33
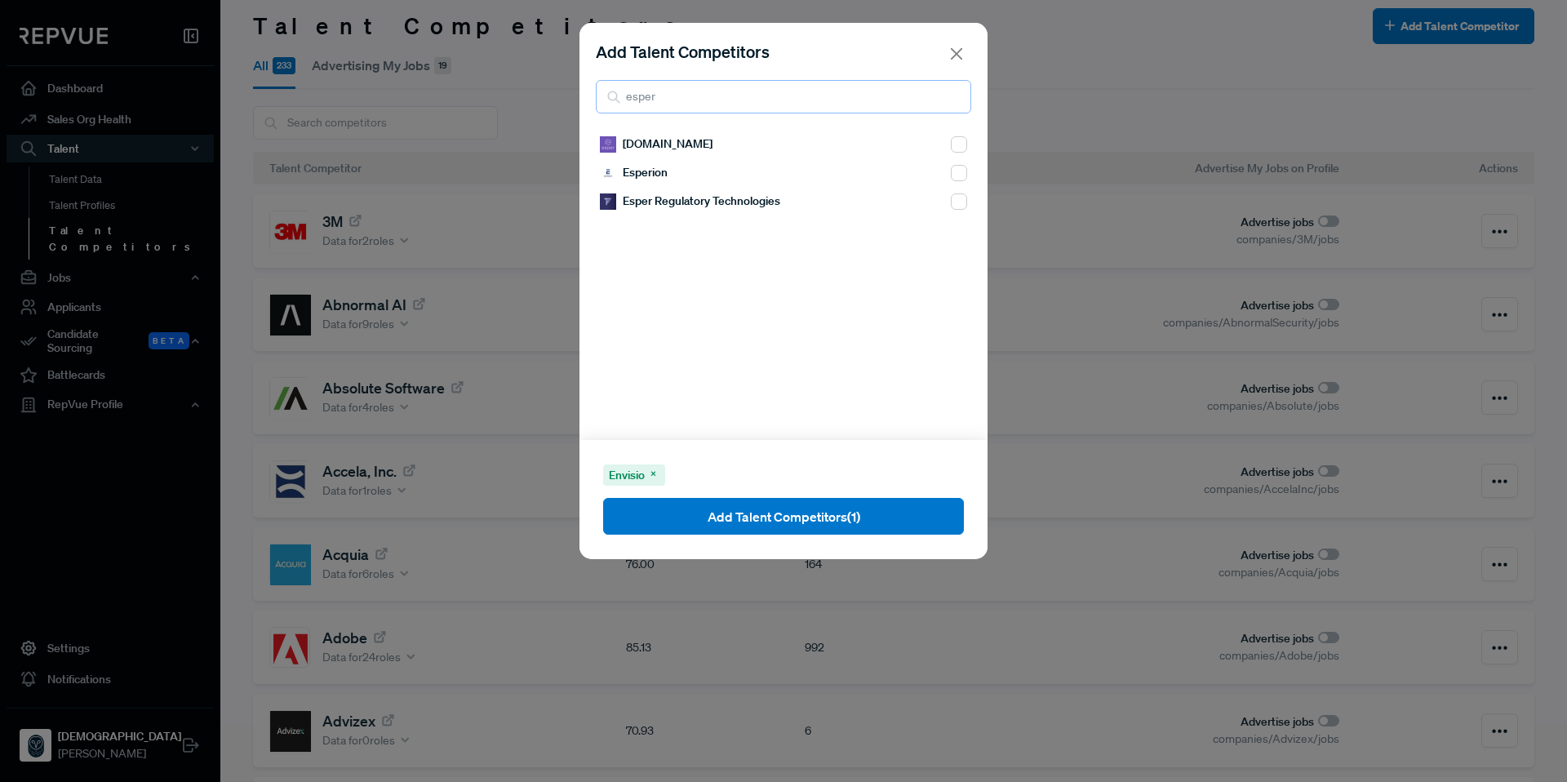
type input "esper"
click at [951, 151] on input "checkbox" at bounding box center [959, 144] width 16 height 16
checkbox input "true"
drag, startPoint x: 759, startPoint y: 101, endPoint x: 598, endPoint y: 91, distance: 161.1
click at [598, 91] on input "esper" at bounding box center [783, 96] width 375 height 33
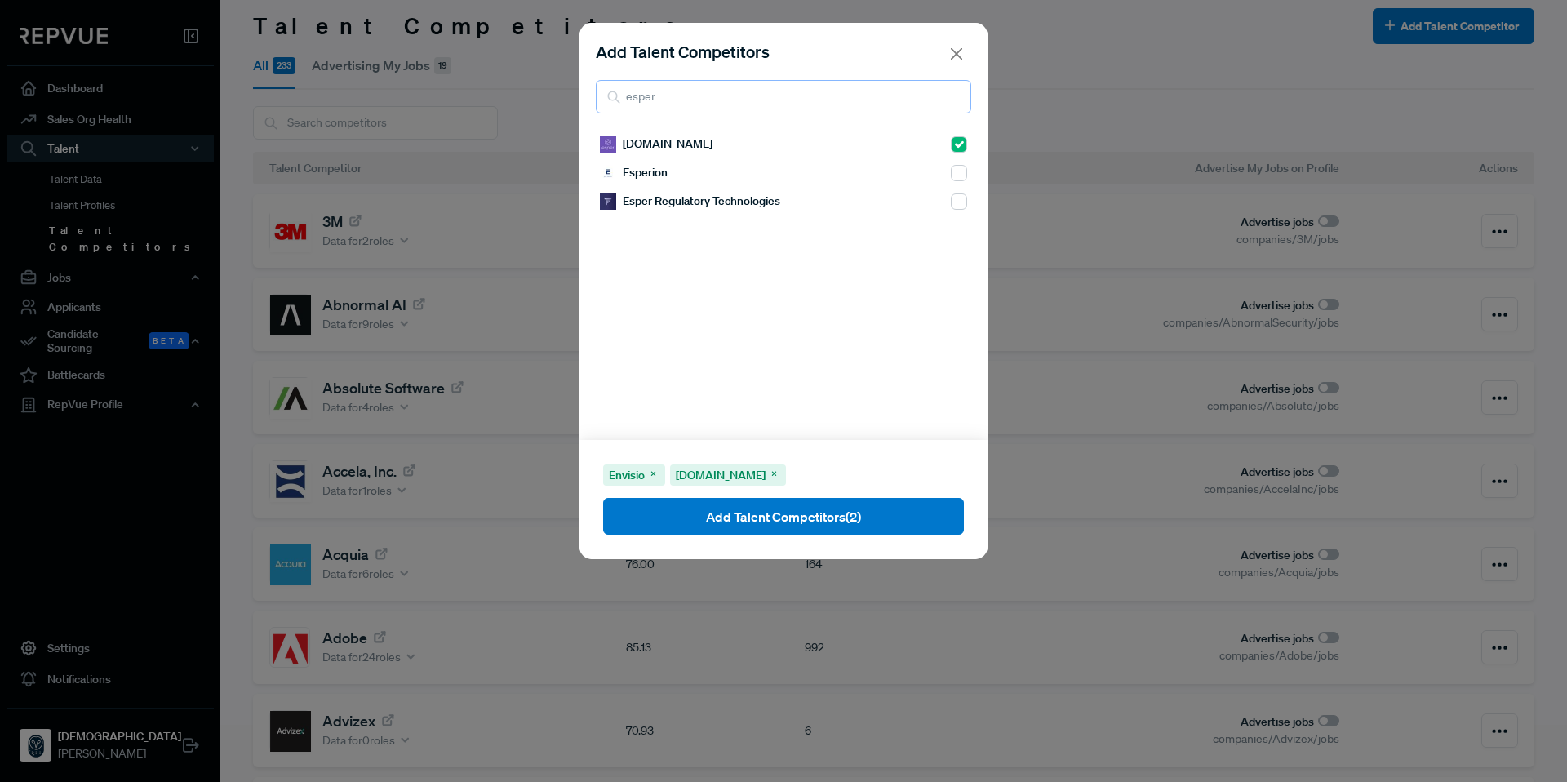
click at [598, 91] on input "esper" at bounding box center [783, 96] width 375 height 33
click at [951, 203] on input "checkbox" at bounding box center [959, 201] width 16 height 16
checkbox input "true"
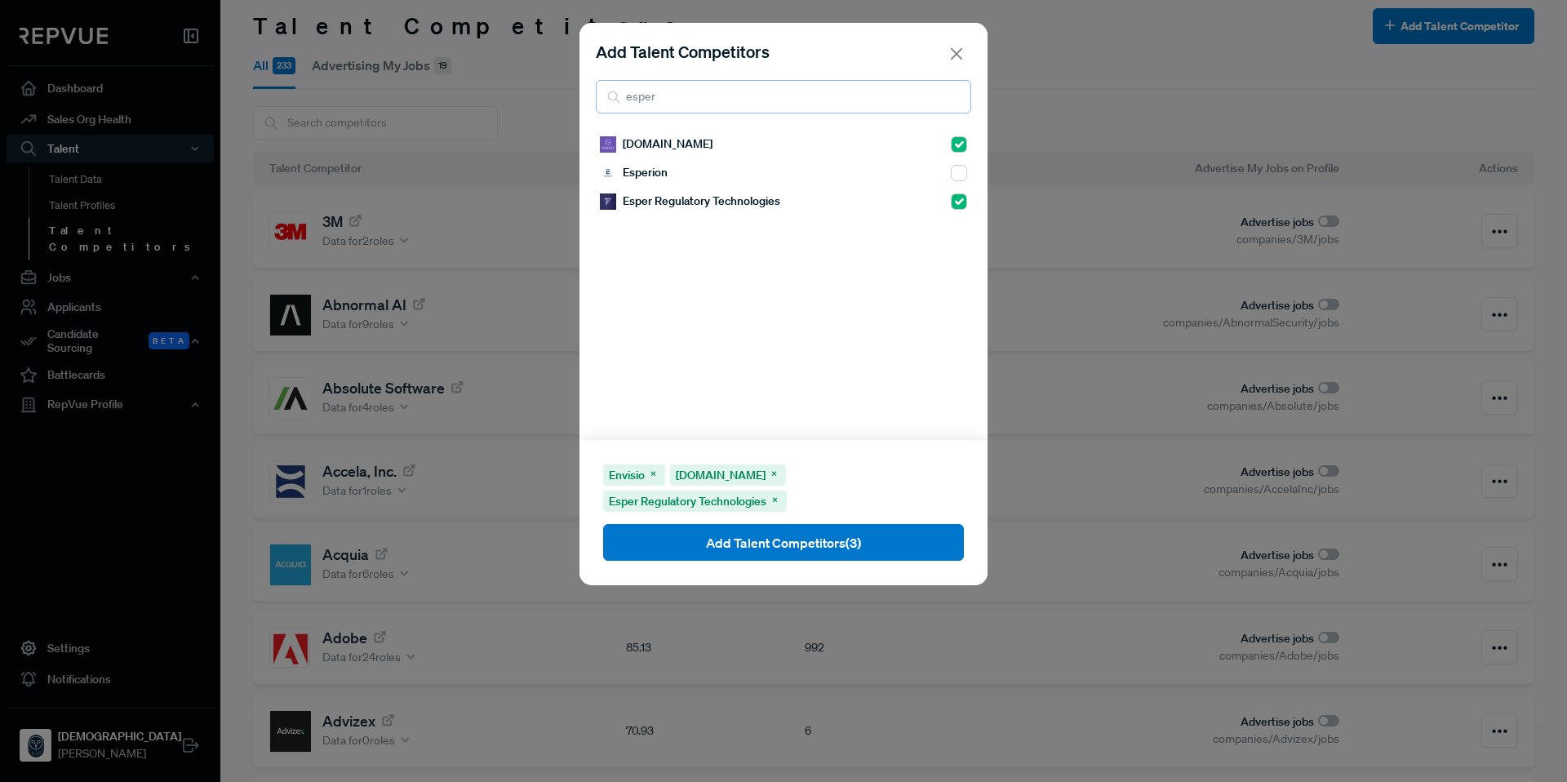
drag, startPoint x: 693, startPoint y: 101, endPoint x: 575, endPoint y: 86, distance: 119.3
click at [575, 86] on div "Add Talent Competitors esper Esper.io Esperion Esper Regulatory Technologies En…" at bounding box center [783, 391] width 1567 height 782
type input "Esri"
click at [951, 148] on input "checkbox" at bounding box center [959, 144] width 16 height 16
checkbox input "true"
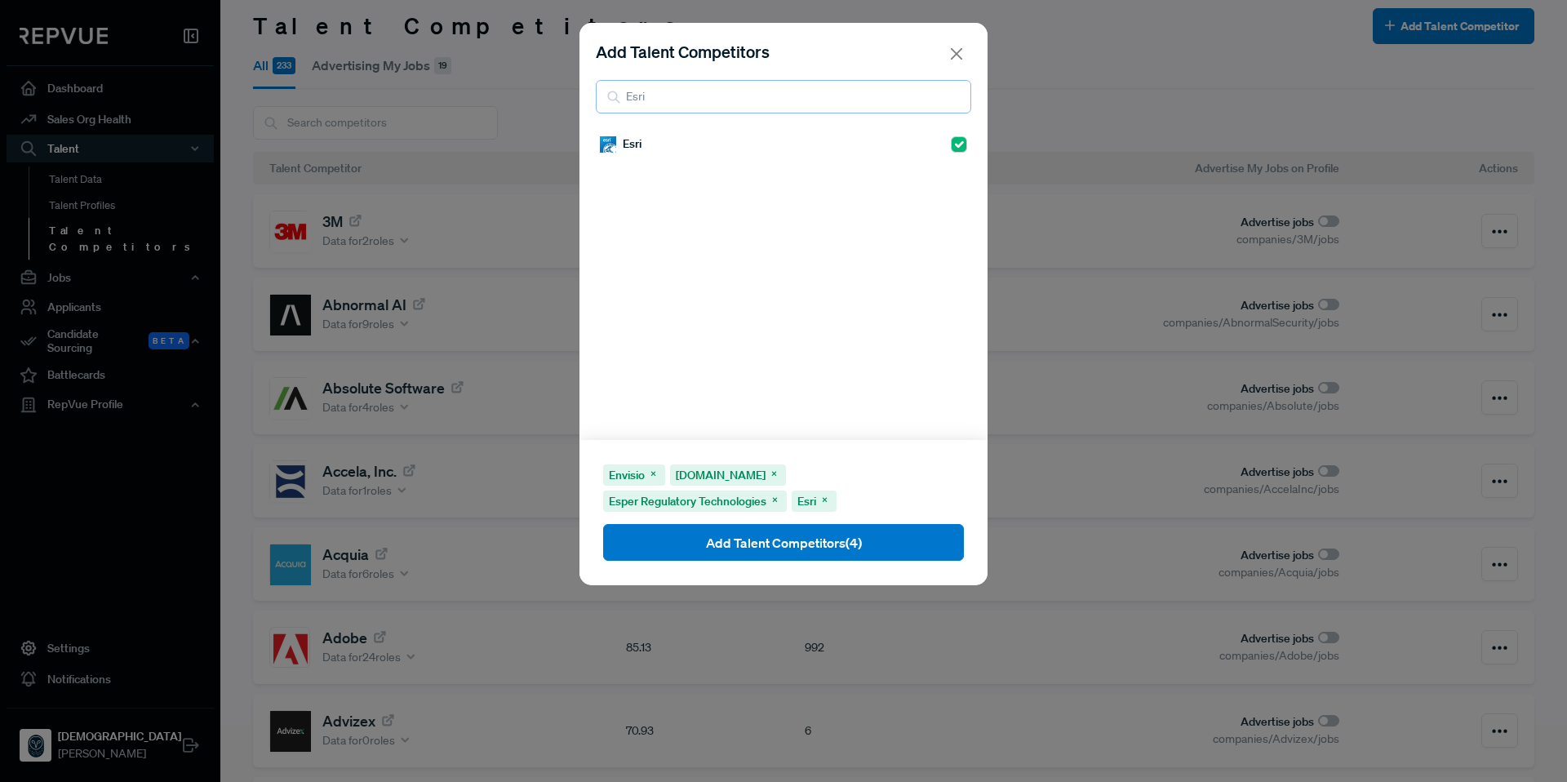
drag, startPoint x: 814, startPoint y: 92, endPoint x: 590, endPoint y: 90, distance: 224.4
click at [590, 90] on div "Add Talent Competitors Esri" at bounding box center [783, 76] width 408 height 107
type input "Euna"
click at [951, 149] on input "checkbox" at bounding box center [959, 144] width 16 height 16
checkbox input "true"
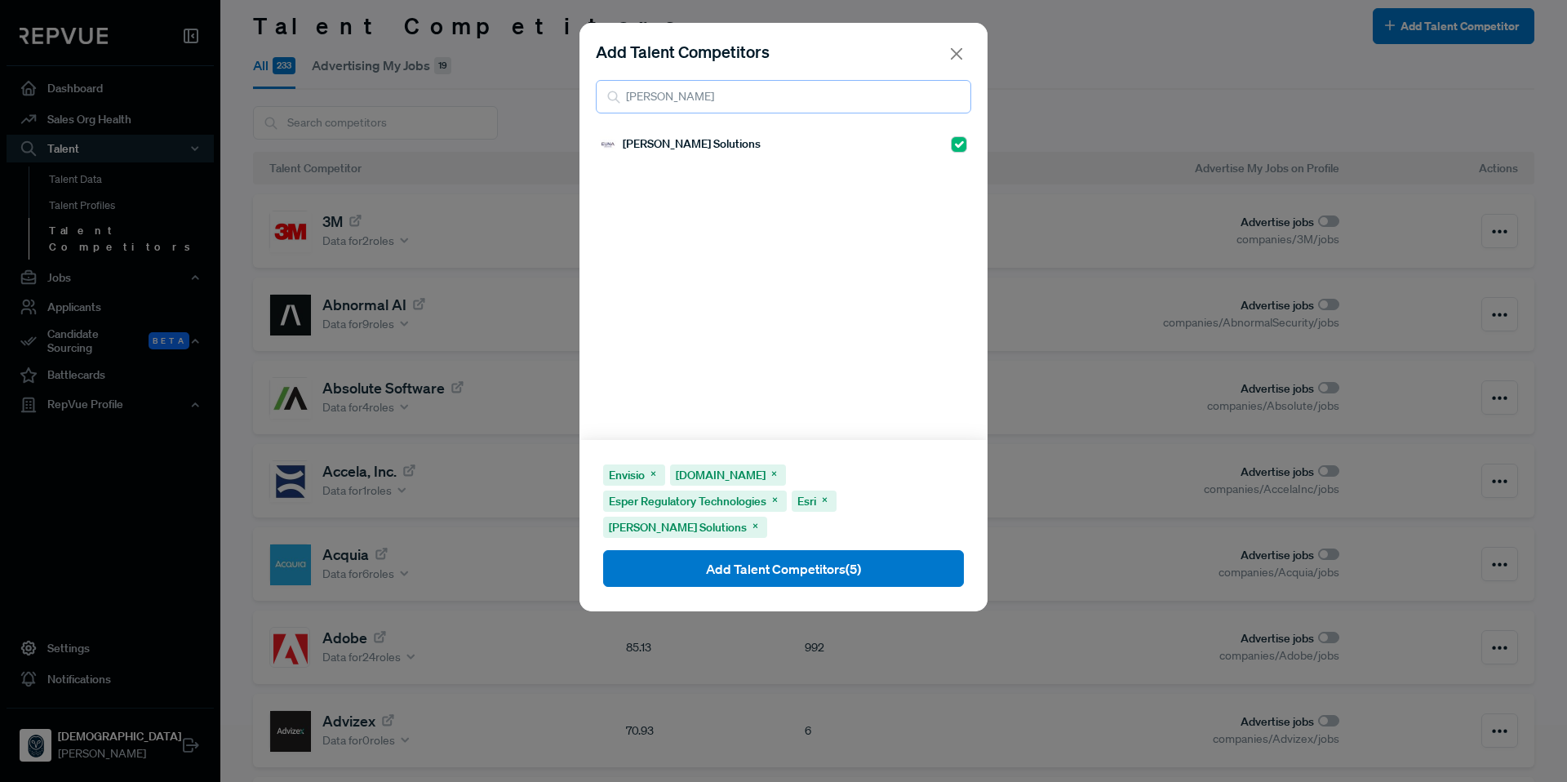
drag, startPoint x: 718, startPoint y: 91, endPoint x: 586, endPoint y: 85, distance: 132.4
click at [586, 85] on div "Add Talent Competitors Euna" at bounding box center [783, 76] width 408 height 107
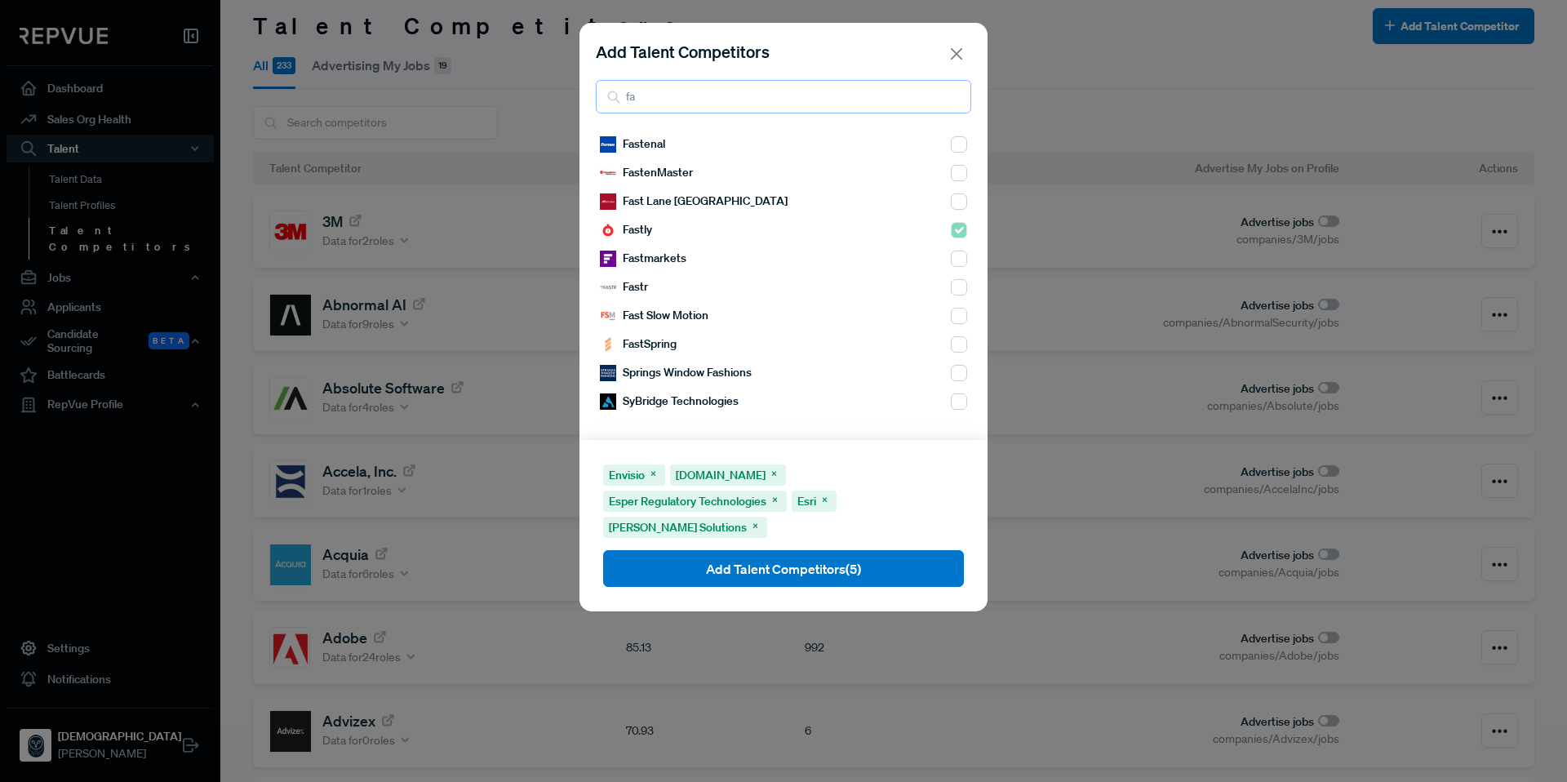
type input "f"
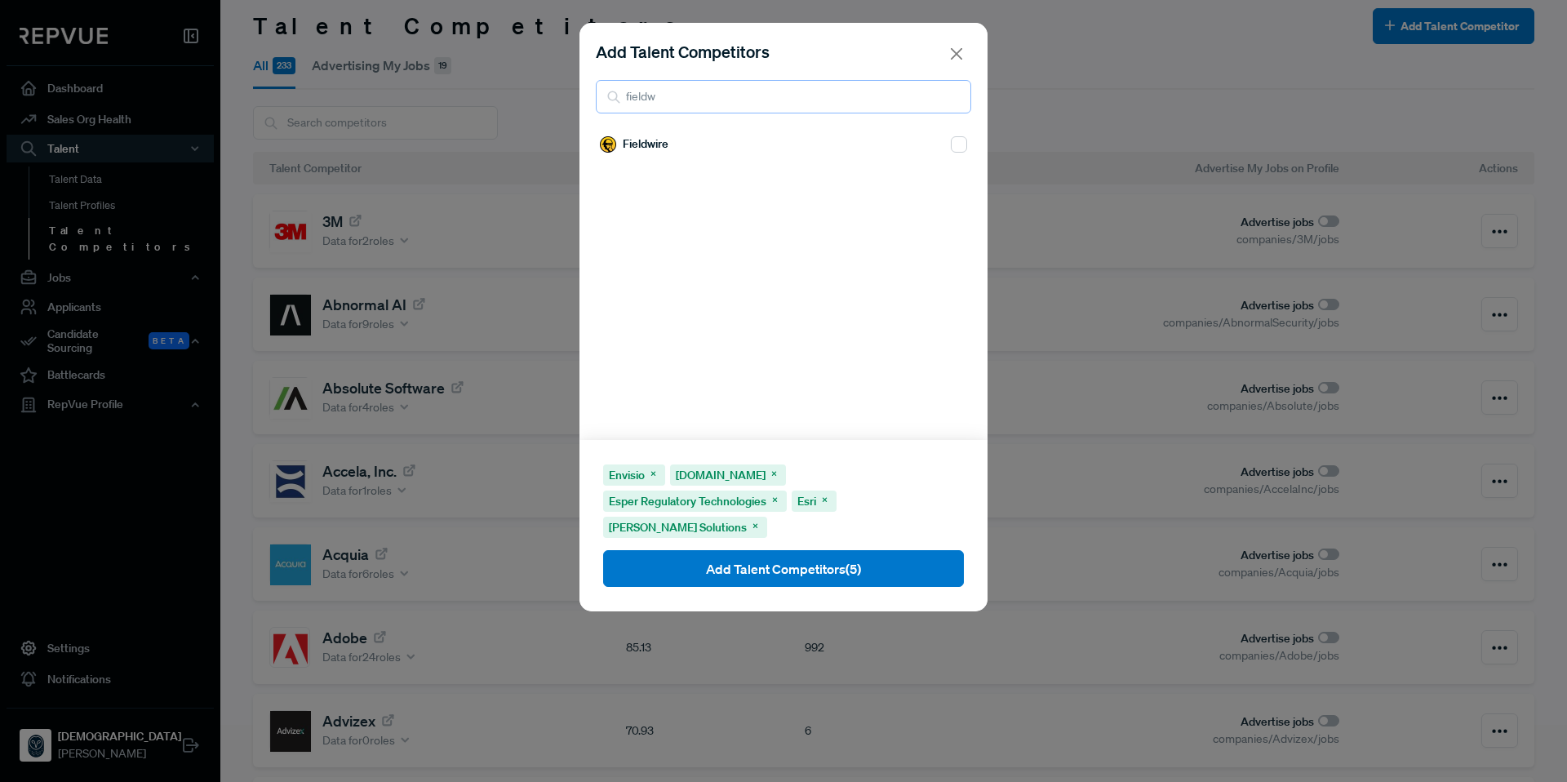
type input "fieldw"
click at [951, 140] on input "checkbox" at bounding box center [959, 144] width 16 height 16
checkbox input "true"
drag, startPoint x: 778, startPoint y: 82, endPoint x: 620, endPoint y: 98, distance: 158.3
click at [620, 98] on div "fieldw" at bounding box center [783, 96] width 375 height 33
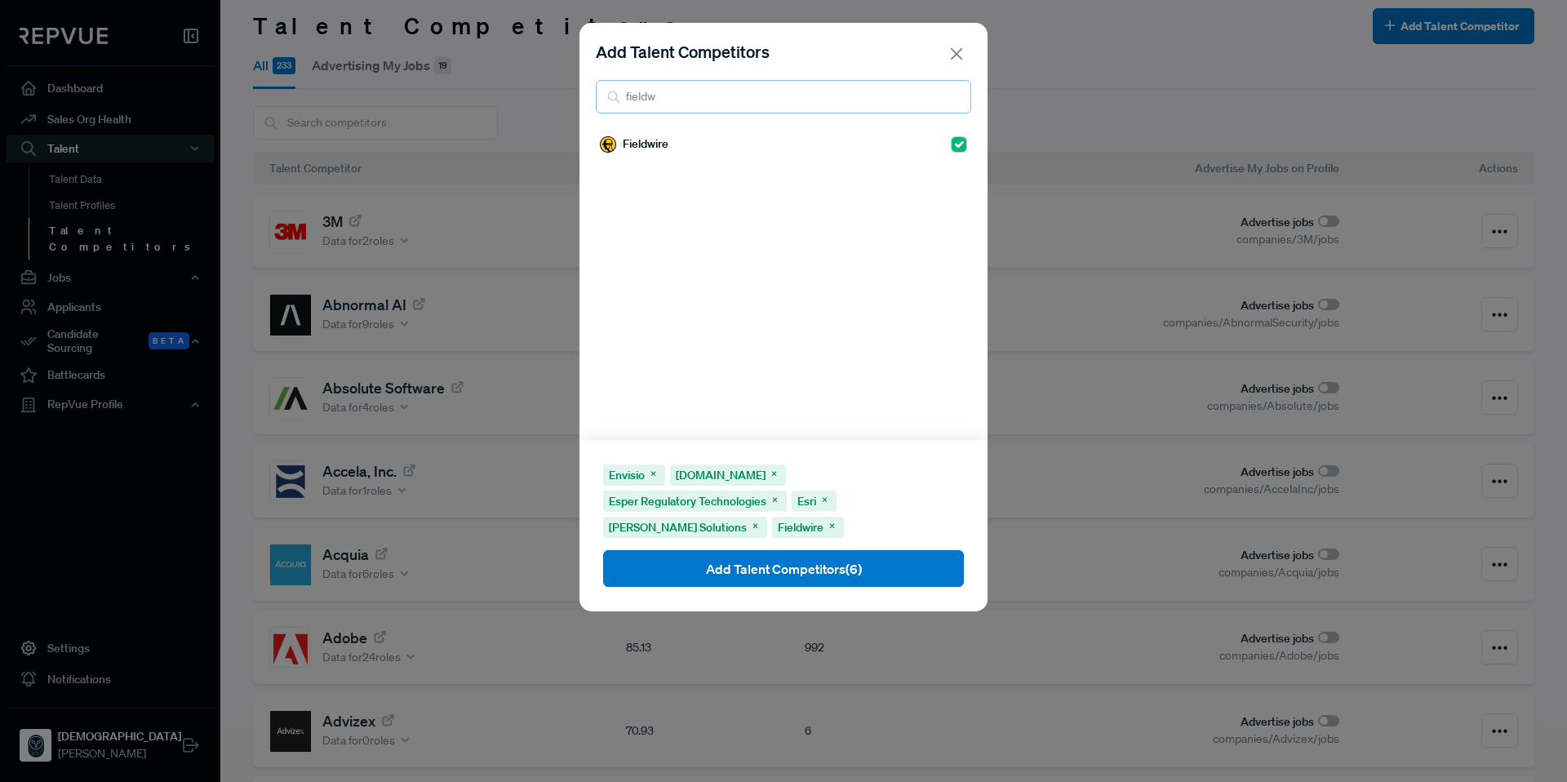
drag, startPoint x: 660, startPoint y: 100, endPoint x: 611, endPoint y: 100, distance: 49.0
click at [611, 100] on div "fieldw" at bounding box center [783, 96] width 375 height 33
type input "first arr"
click at [951, 148] on input "checkbox" at bounding box center [959, 144] width 16 height 16
checkbox input "true"
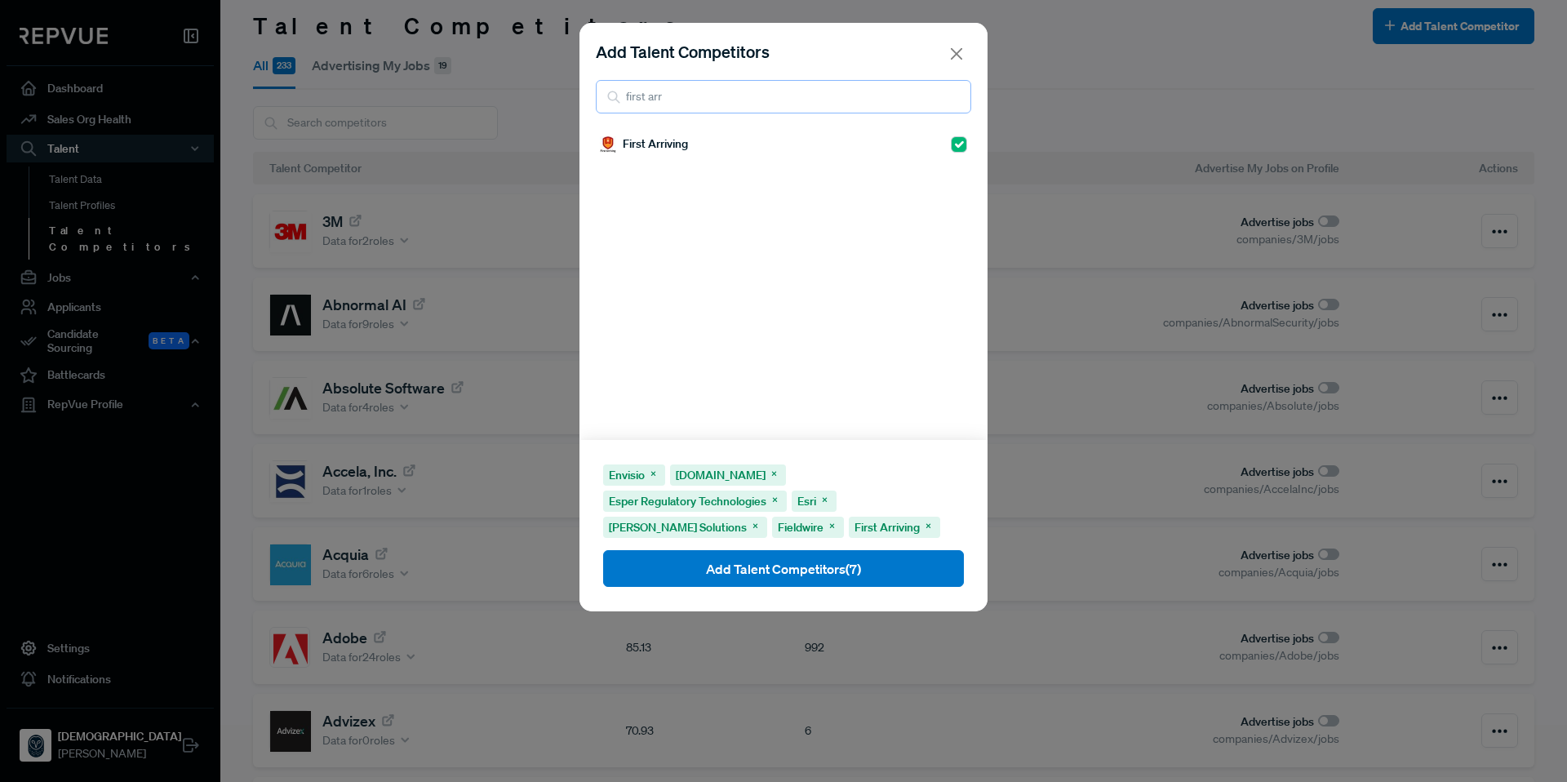
drag, startPoint x: 774, startPoint y: 96, endPoint x: 595, endPoint y: 96, distance: 178.7
click at [596, 96] on input "first arr" at bounding box center [783, 96] width 375 height 33
type input "flock"
click at [953, 142] on input "checkbox" at bounding box center [959, 144] width 16 height 16
checkbox input "true"
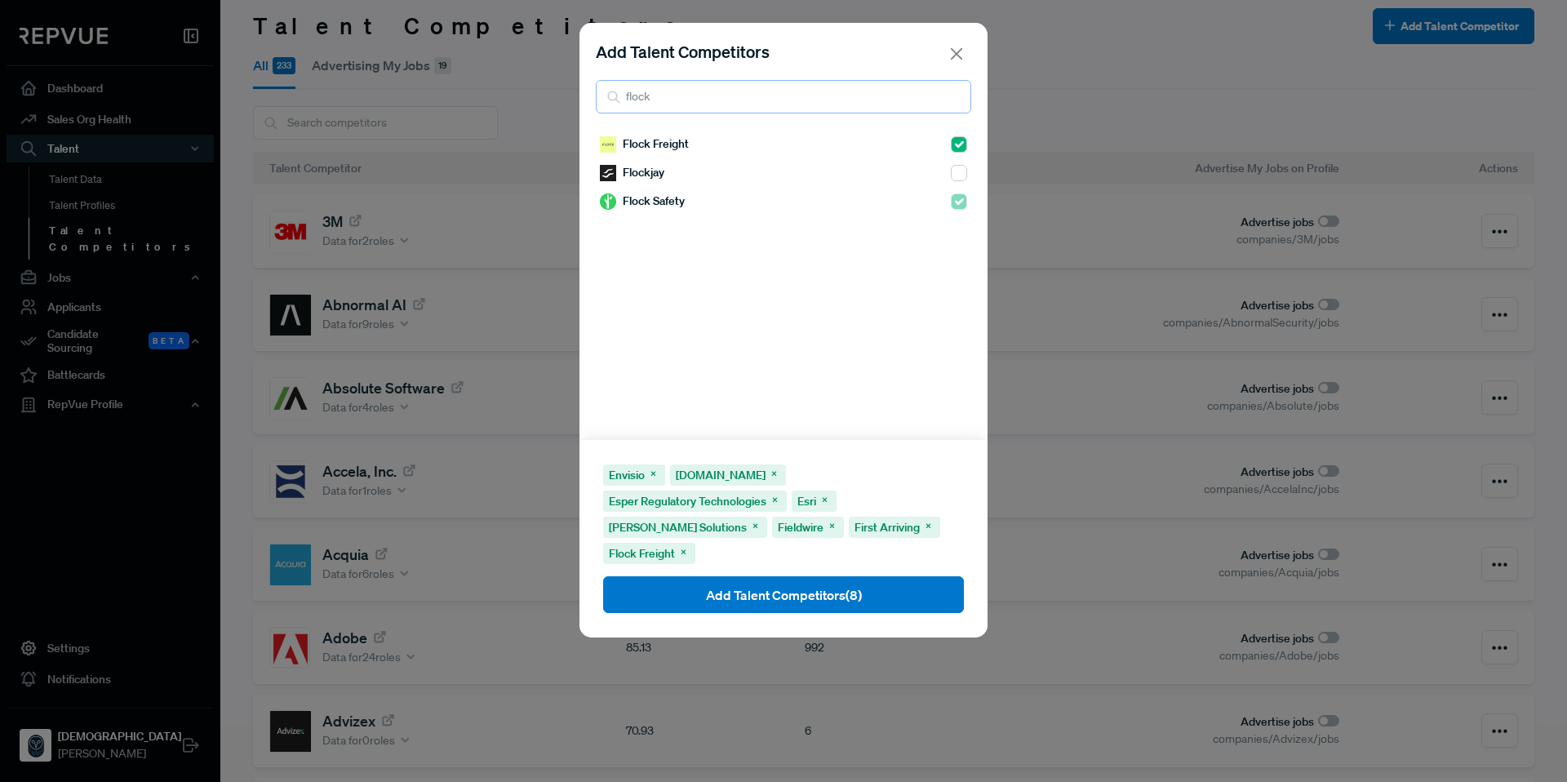
drag, startPoint x: 720, startPoint y: 104, endPoint x: 605, endPoint y: 101, distance: 115.1
click at [605, 101] on input "flock" at bounding box center [783, 96] width 375 height 33
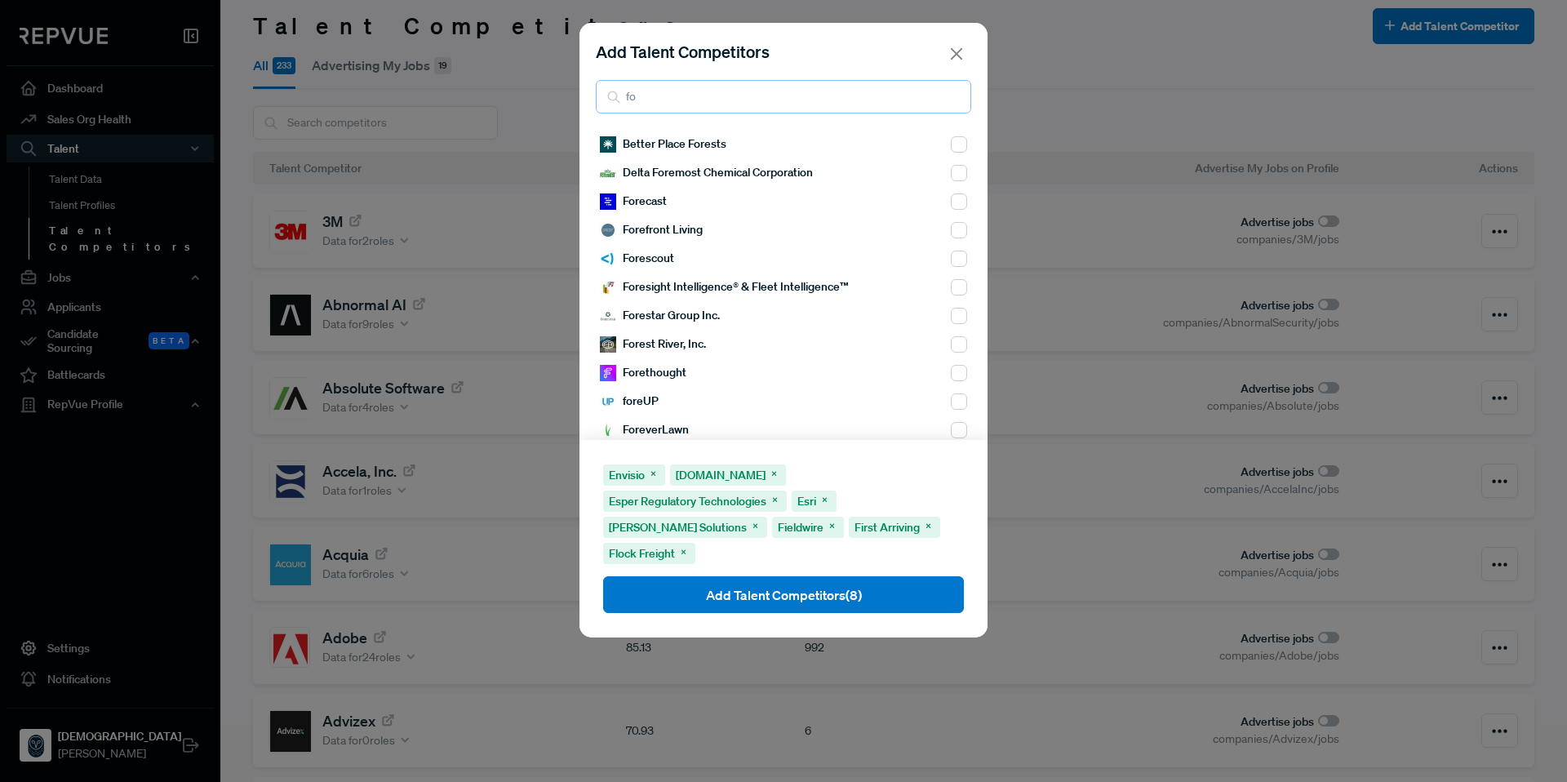
type input "f"
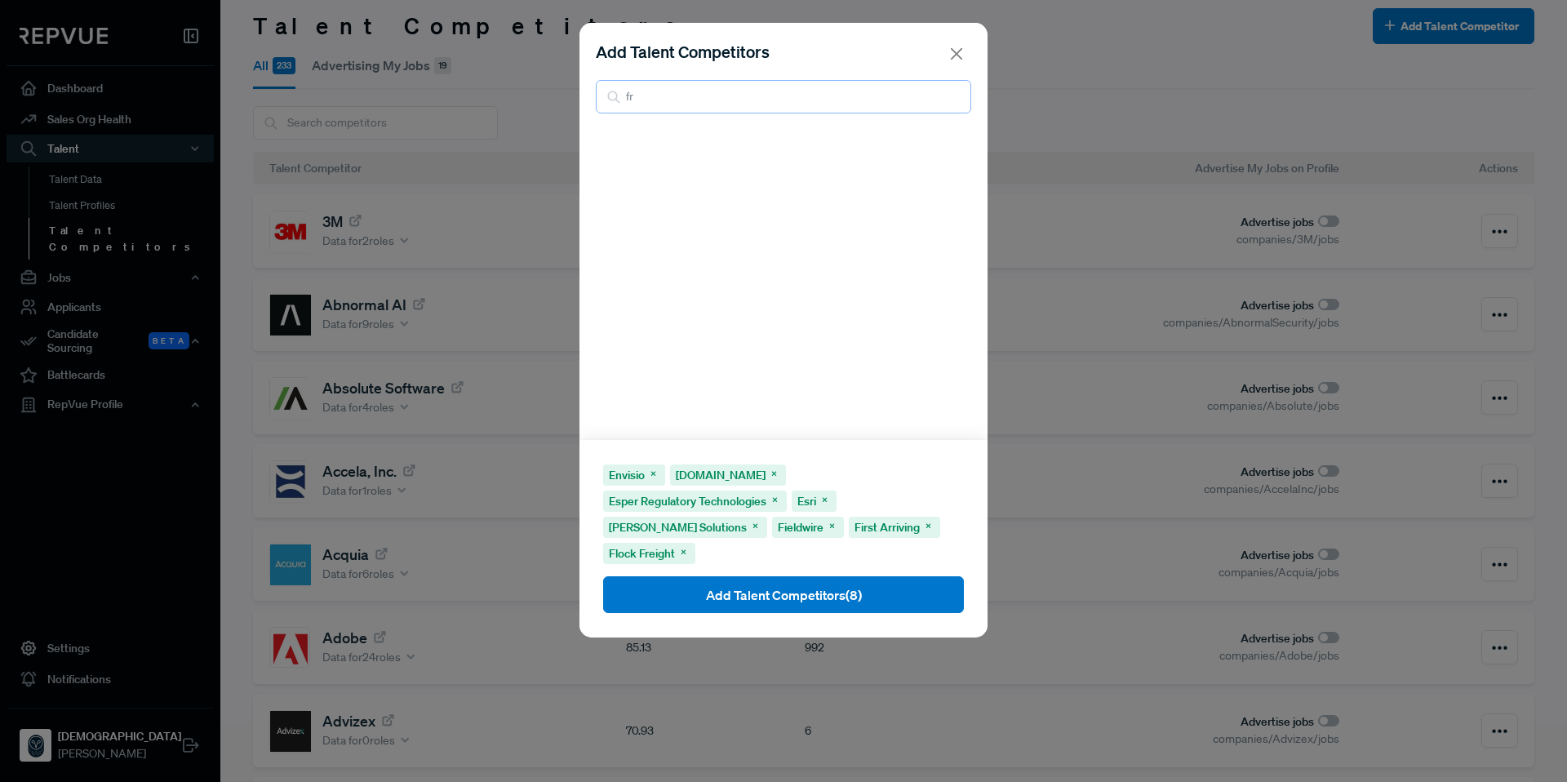
type input "f"
type input "grani"
click at [951, 177] on input "checkbox" at bounding box center [959, 173] width 16 height 16
checkbox input "true"
drag, startPoint x: 725, startPoint y: 109, endPoint x: 601, endPoint y: 104, distance: 124.1
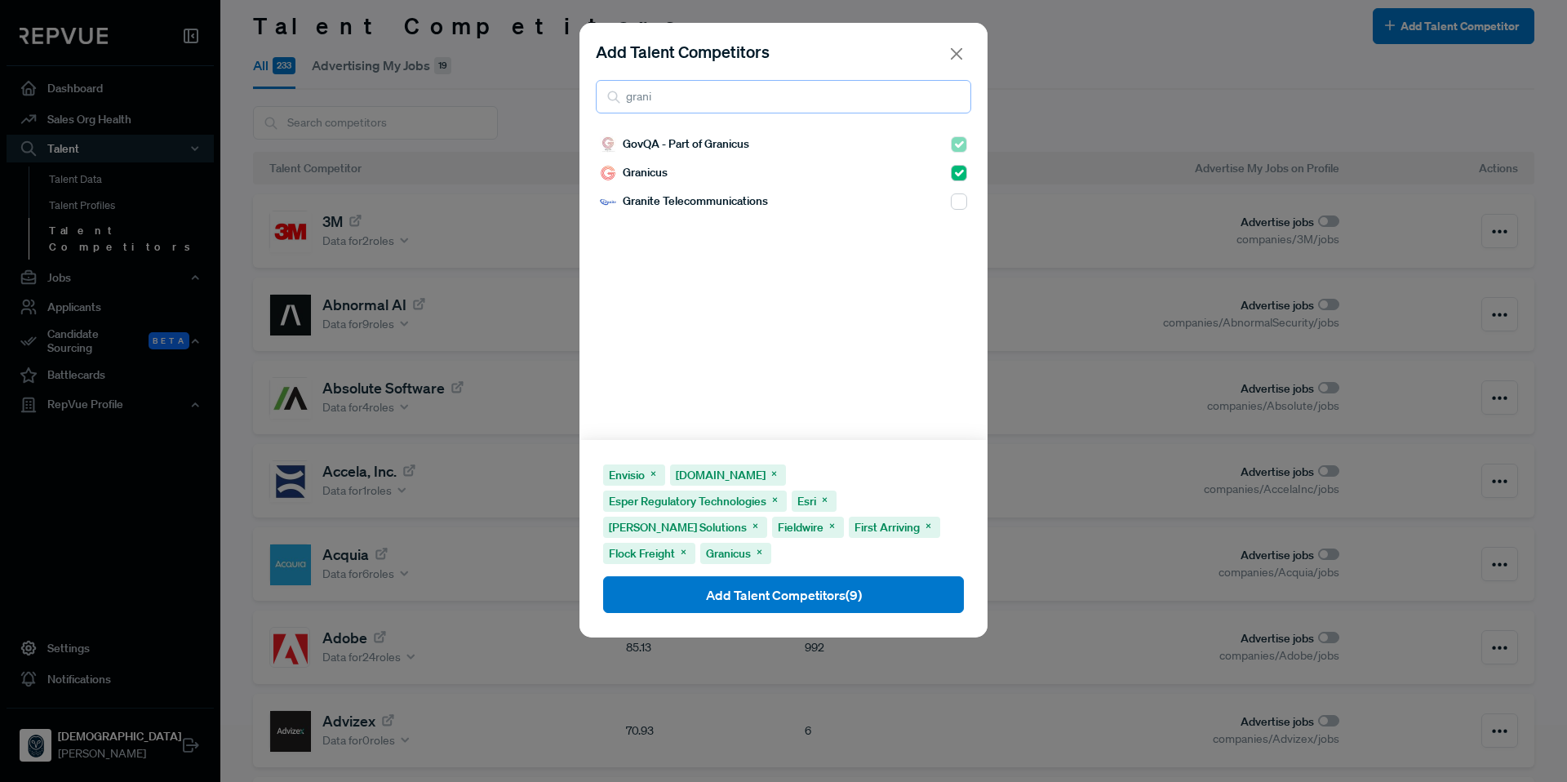
click at [601, 104] on input "grani" at bounding box center [783, 96] width 375 height 33
type input "gwor"
click at [951, 144] on input "checkbox" at bounding box center [959, 144] width 16 height 16
checkbox input "true"
click at [796, 102] on input "gwor" at bounding box center [783, 96] width 375 height 33
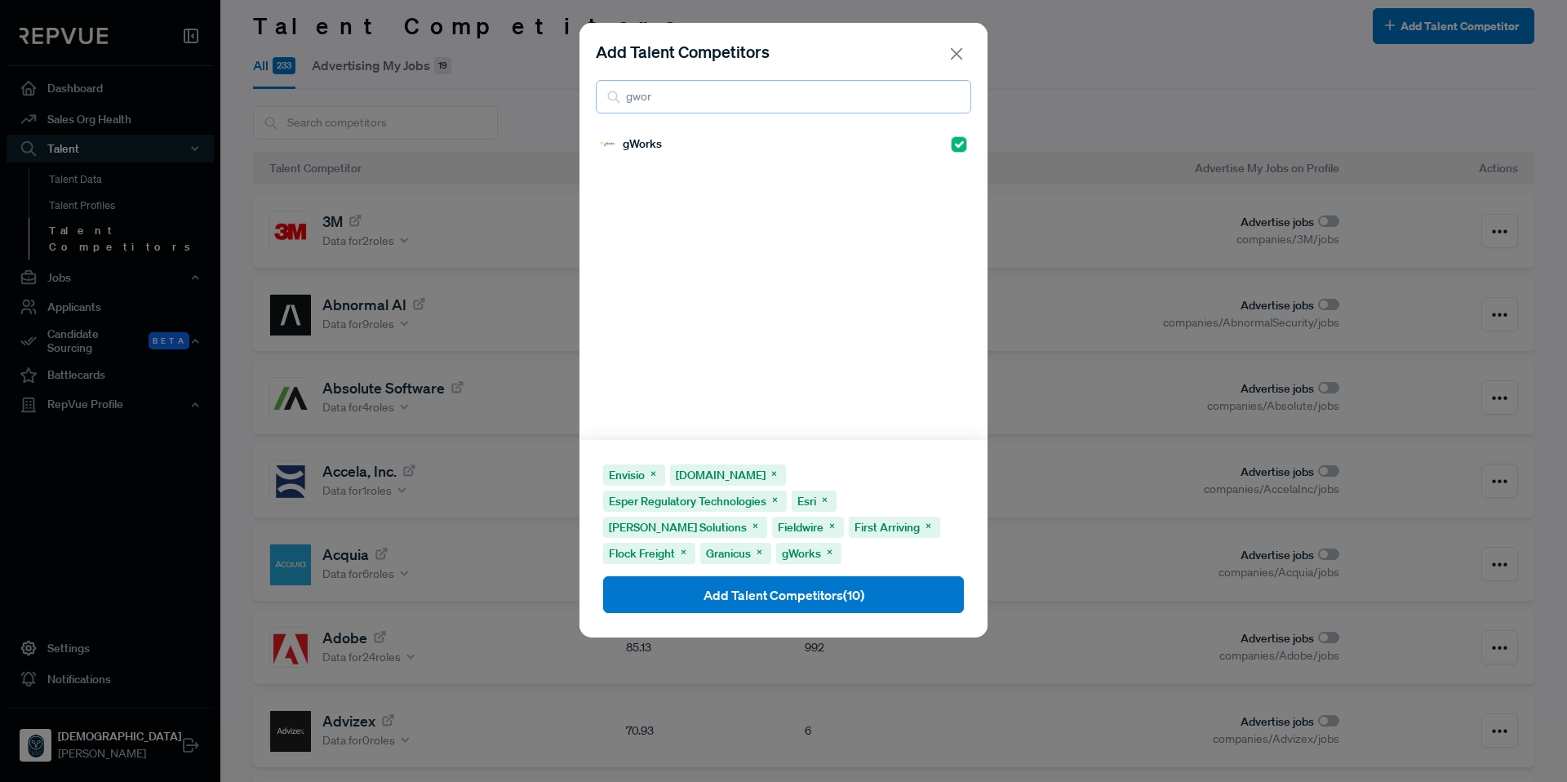
click at [795, 103] on input "gwor" at bounding box center [783, 96] width 375 height 33
drag, startPoint x: 795, startPoint y: 103, endPoint x: 673, endPoint y: 107, distance: 121.7
click at [673, 107] on input "gwor" at bounding box center [783, 96] width 375 height 33
type input "H"
type input "h"
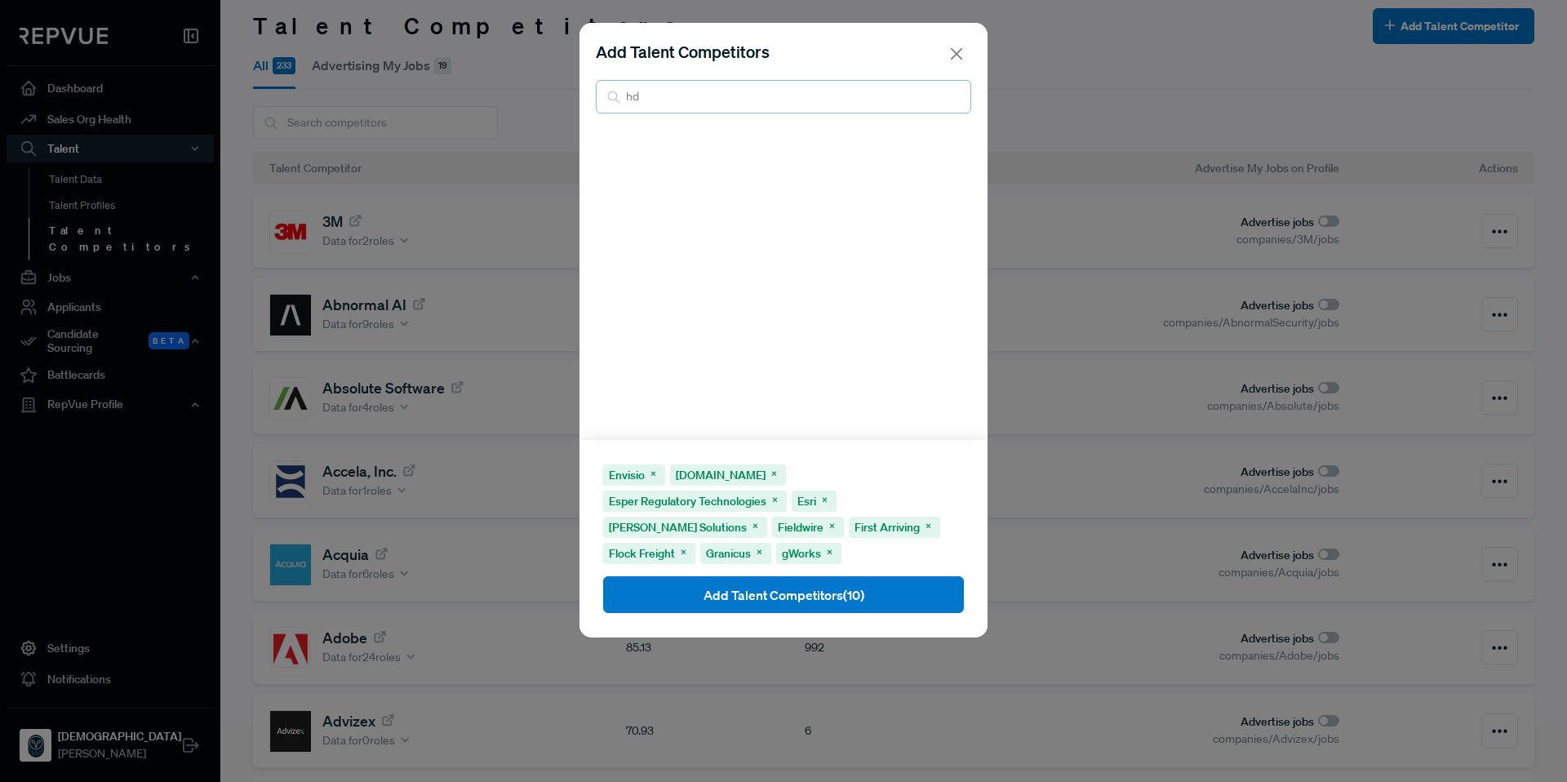
type input "h"
type input "iwor"
click at [951, 148] on input "checkbox" at bounding box center [959, 144] width 16 height 16
checkbox input "true"
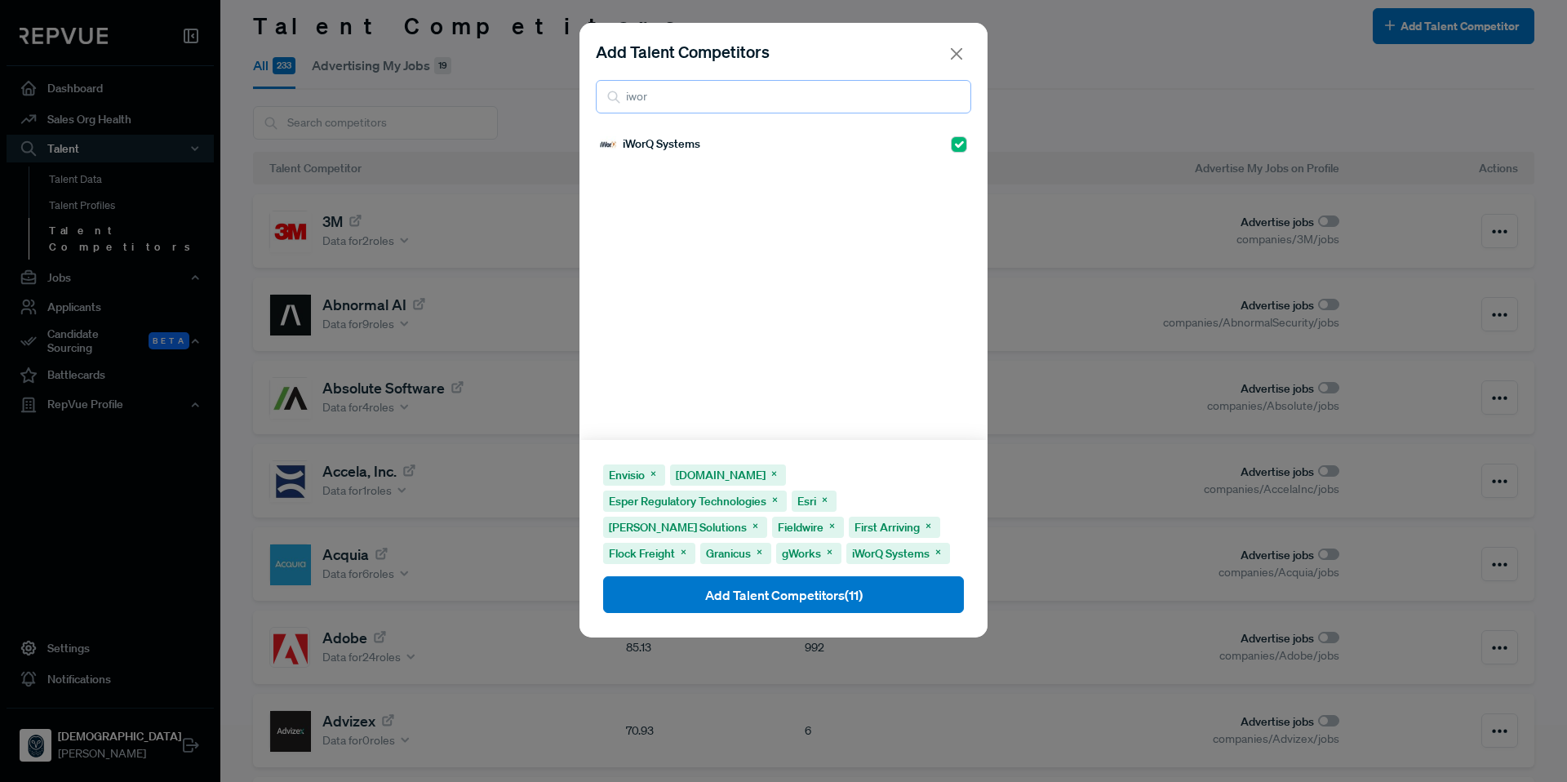
drag, startPoint x: 740, startPoint y: 102, endPoint x: 598, endPoint y: 95, distance: 142.1
click at [598, 95] on input "iwor" at bounding box center [783, 96] width 375 height 33
type input "justf"
click at [951, 144] on input "checkbox" at bounding box center [959, 144] width 16 height 16
checkbox input "true"
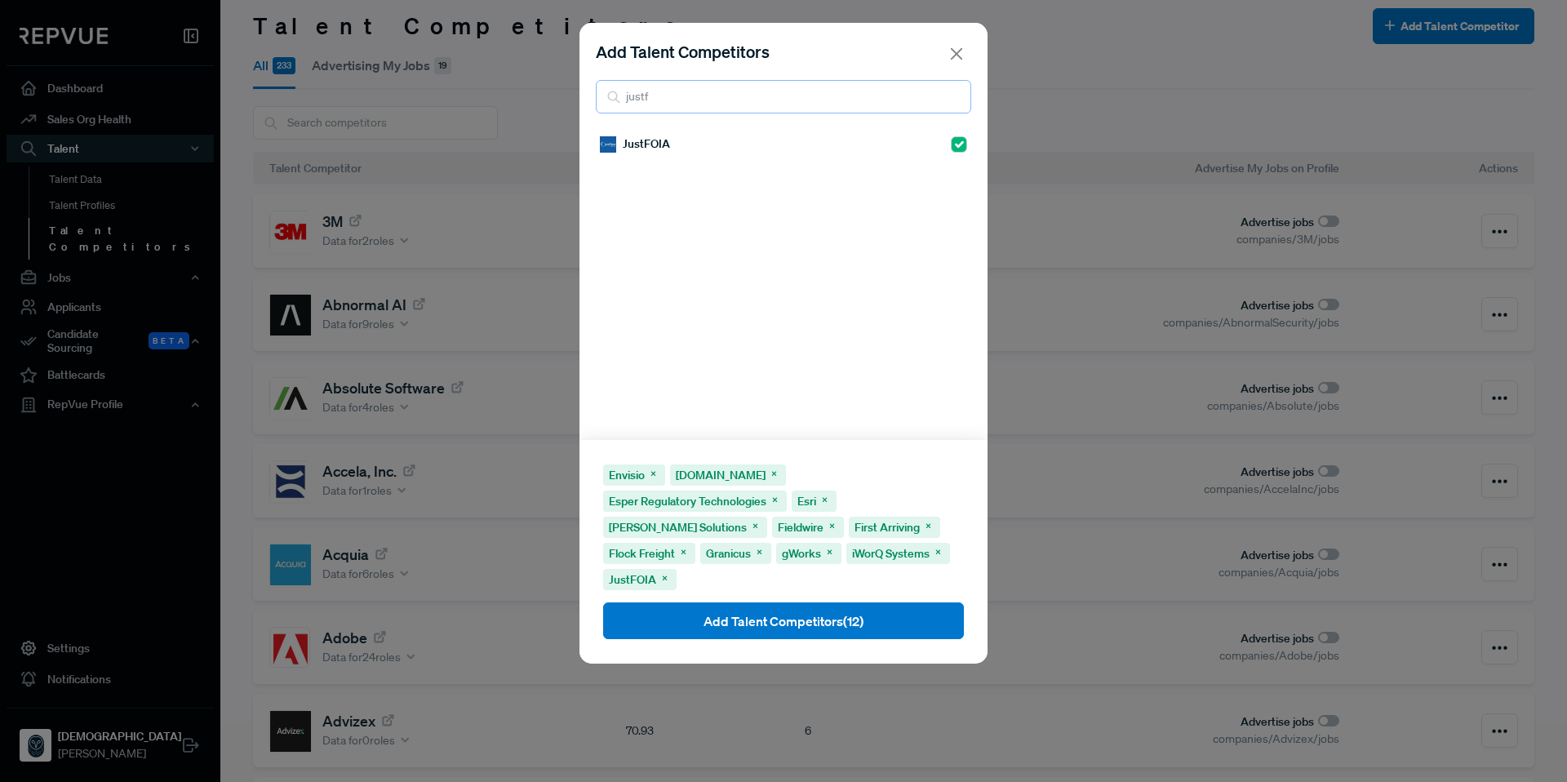
drag, startPoint x: 822, startPoint y: 103, endPoint x: 596, endPoint y: 97, distance: 226.1
click at [596, 97] on input "justf" at bounding box center [783, 96] width 375 height 33
type input "k"
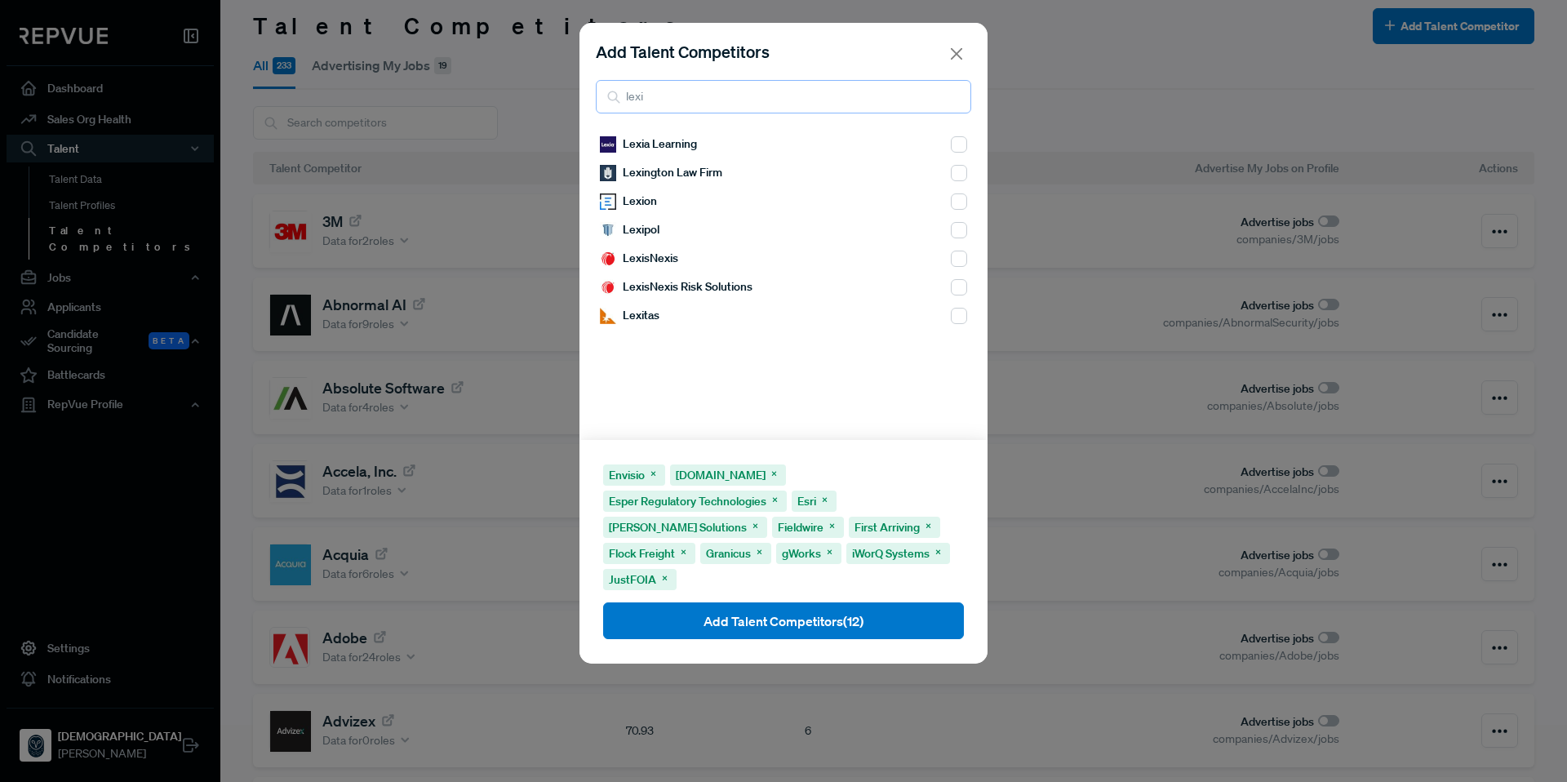
type input "lexi"
click at [951, 234] on input "checkbox" at bounding box center [959, 230] width 16 height 16
checkbox input "true"
click at [951, 291] on input "checkbox" at bounding box center [959, 287] width 16 height 16
checkbox input "true"
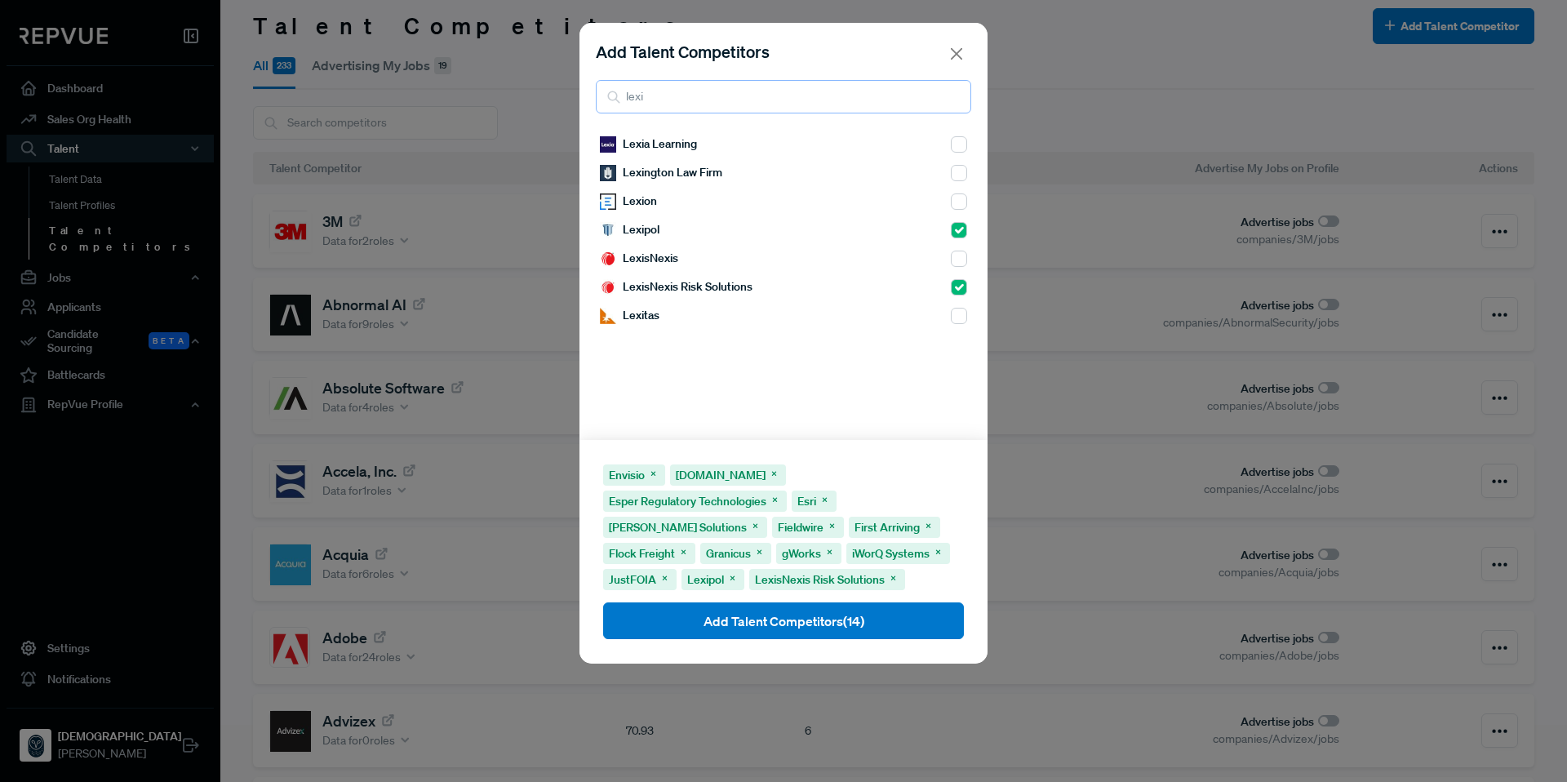
drag, startPoint x: 691, startPoint y: 103, endPoint x: 606, endPoint y: 100, distance: 84.9
click at [606, 100] on div "lexi" at bounding box center [783, 96] width 375 height 33
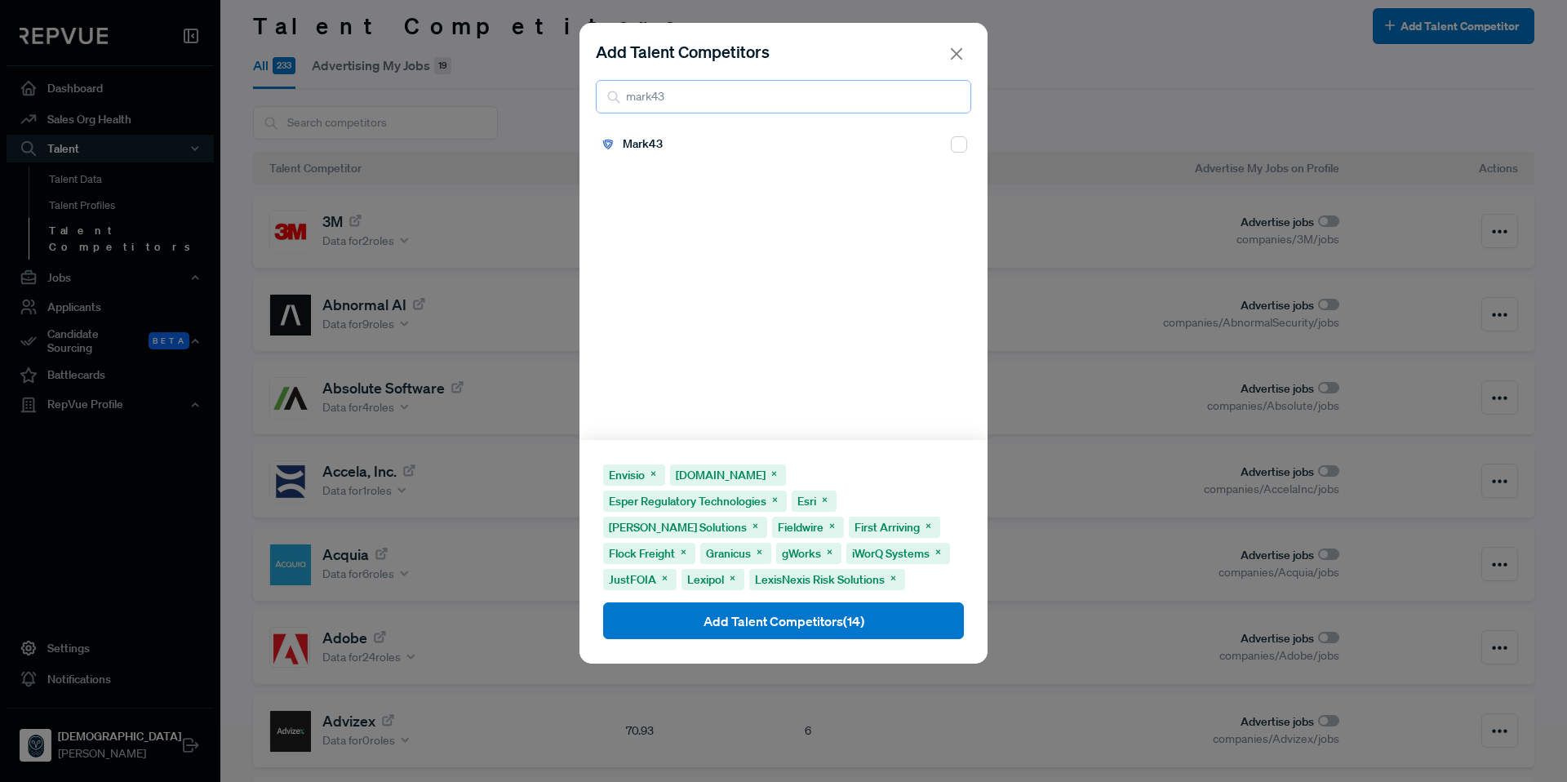
type input "mark43"
click at [954, 141] on input "checkbox" at bounding box center [959, 144] width 16 height 16
checkbox input "true"
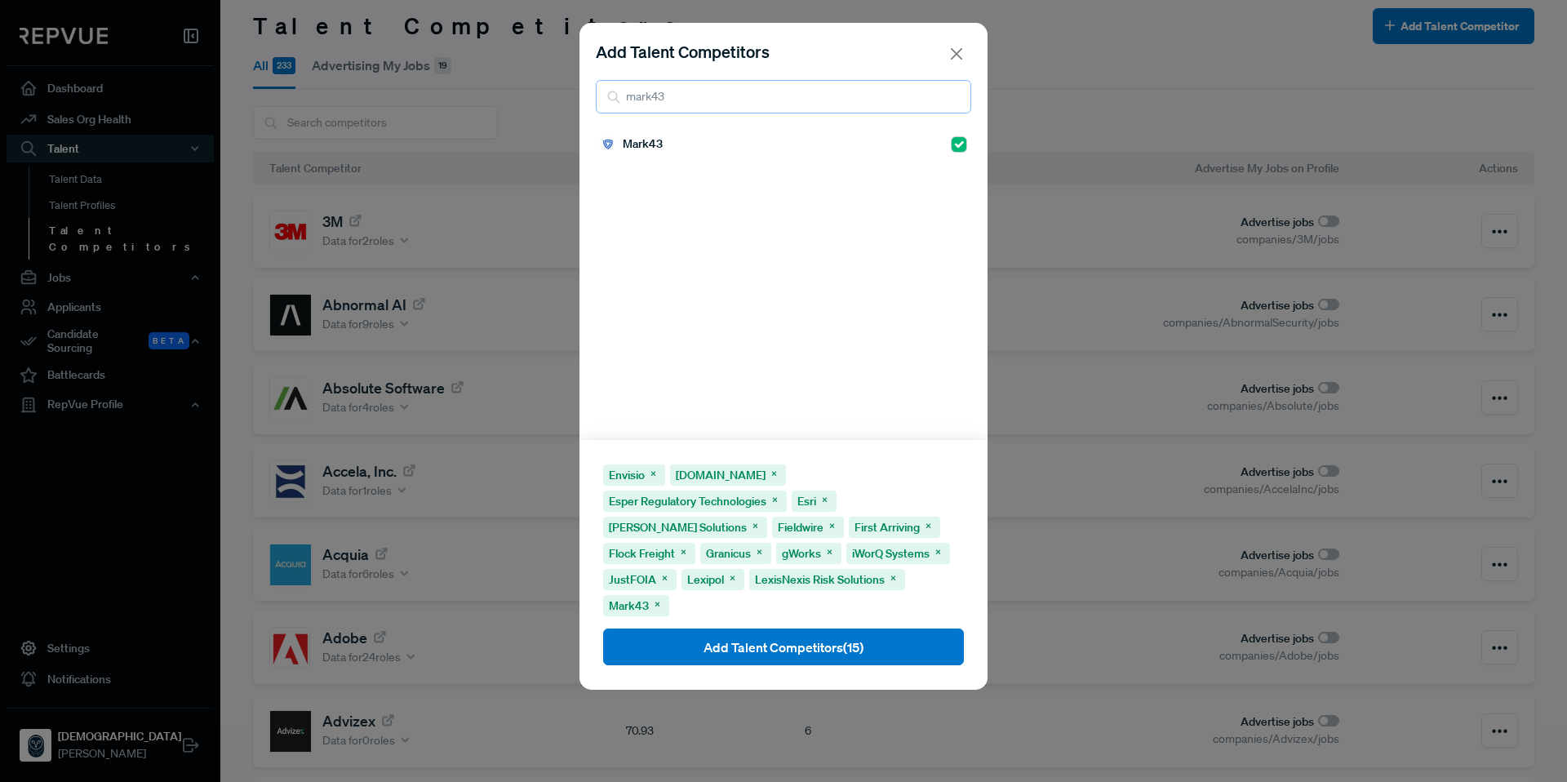
drag, startPoint x: 812, startPoint y: 102, endPoint x: 581, endPoint y: 106, distance: 231.0
click at [581, 106] on div "Add Talent Competitors mark43" at bounding box center [783, 76] width 408 height 107
drag, startPoint x: 659, startPoint y: 107, endPoint x: 588, endPoint y: 95, distance: 71.2
click at [588, 95] on div "Add Talent Competitors mark43" at bounding box center [783, 76] width 408 height 107
type input "mcci"
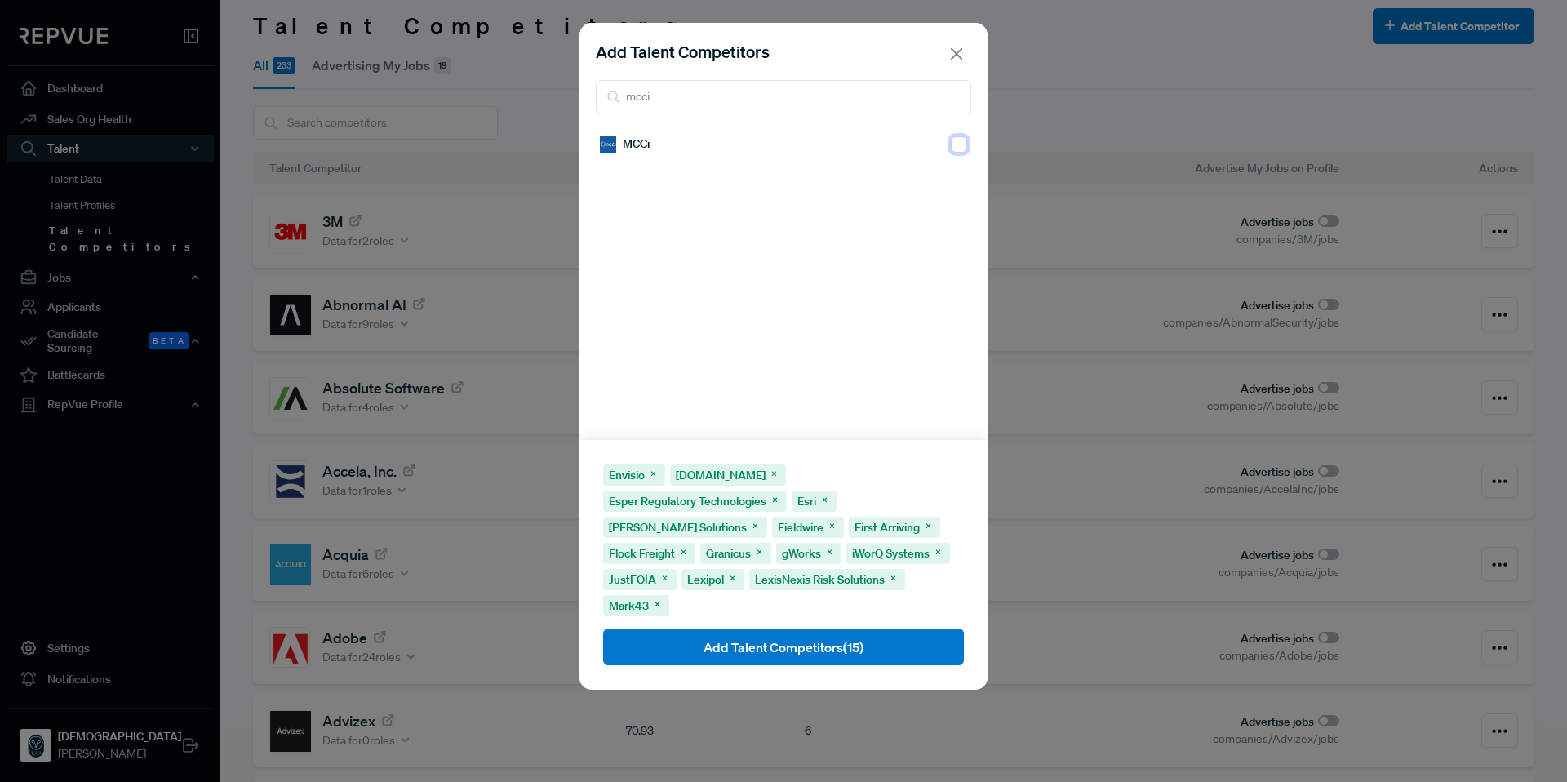
click at [951, 149] on input "checkbox" at bounding box center [959, 144] width 16 height 16
checkbox input "true"
drag, startPoint x: 812, startPoint y: 104, endPoint x: 590, endPoint y: 88, distance: 222.6
click at [590, 88] on div "Add Talent Competitors mcci" at bounding box center [783, 76] width 408 height 107
type input "mdf c"
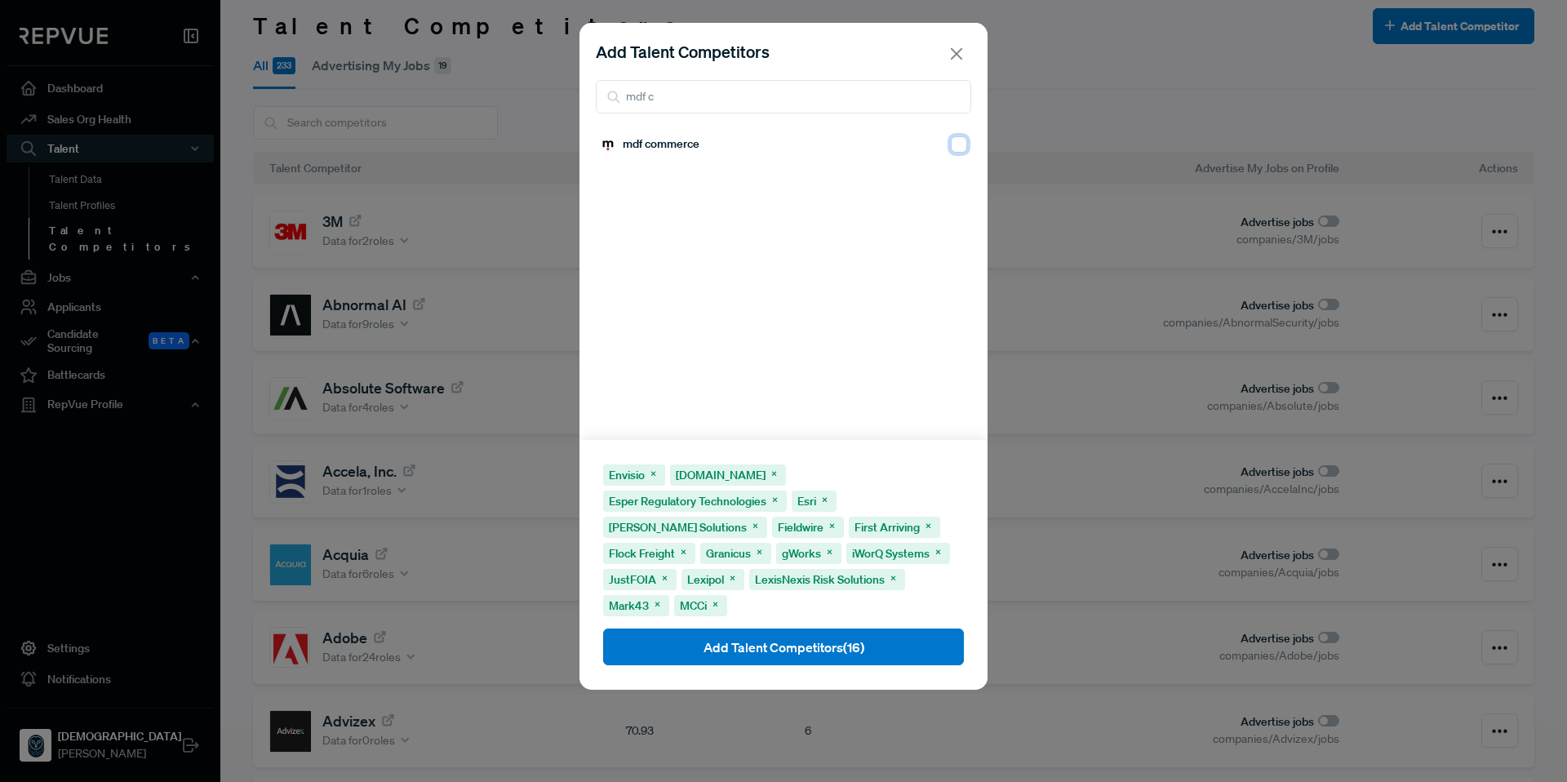
click at [951, 144] on input "checkbox" at bounding box center [959, 144] width 16 height 16
checkbox input "true"
drag, startPoint x: 737, startPoint y: 95, endPoint x: 588, endPoint y: 81, distance: 149.2
click at [588, 81] on div "Add Talent Competitors mdf c" at bounding box center [783, 76] width 408 height 107
type input "merit"
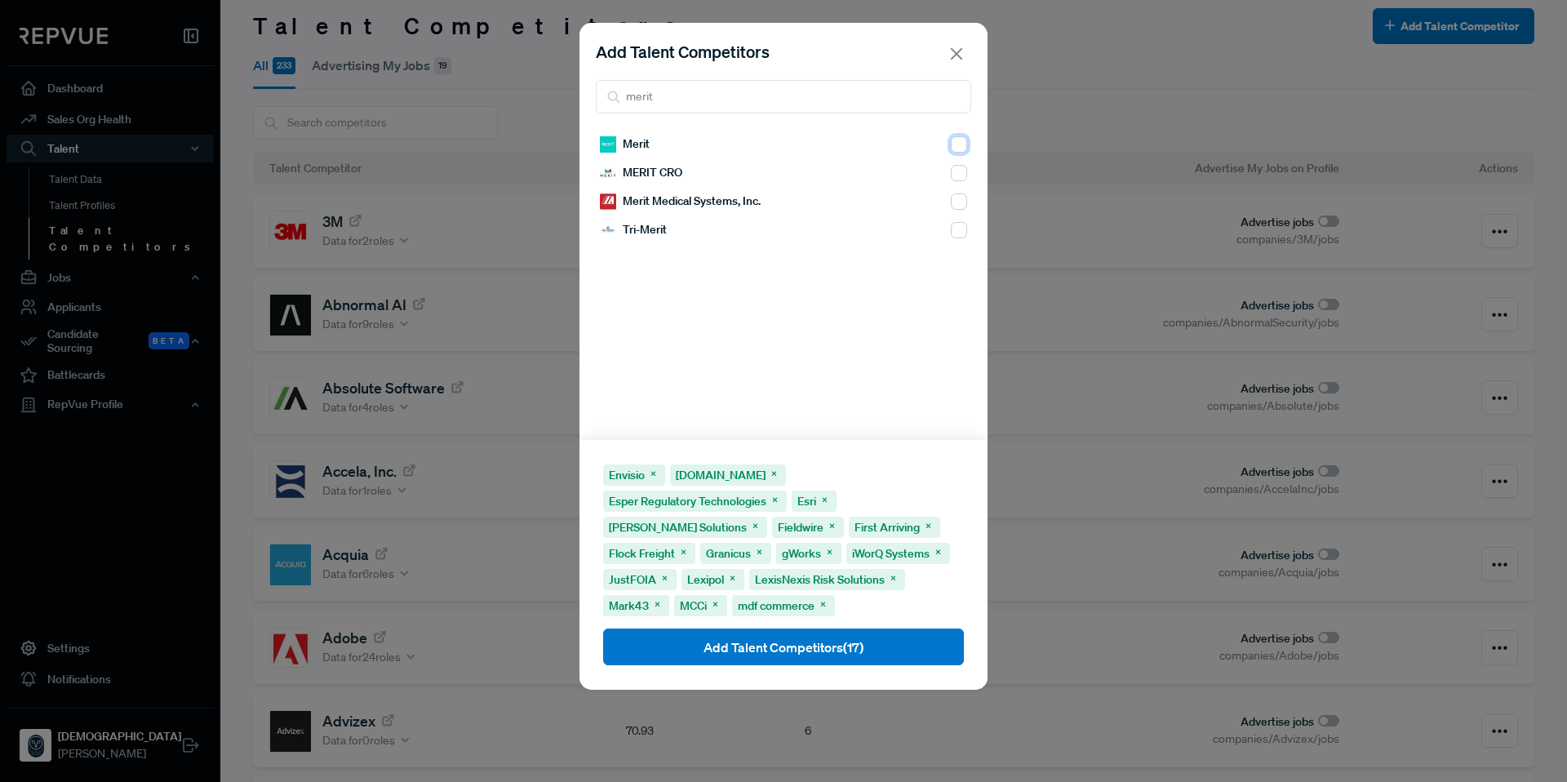
click at [952, 146] on input "checkbox" at bounding box center [959, 144] width 16 height 16
checkbox input "true"
drag, startPoint x: 696, startPoint y: 101, endPoint x: 557, endPoint y: 98, distance: 139.6
click at [557, 98] on div "Add Talent Competitors merit Merit MERIT CRO Merit Medical Systems, Inc. Tri-Me…" at bounding box center [783, 391] width 1567 height 782
type input "motorola"
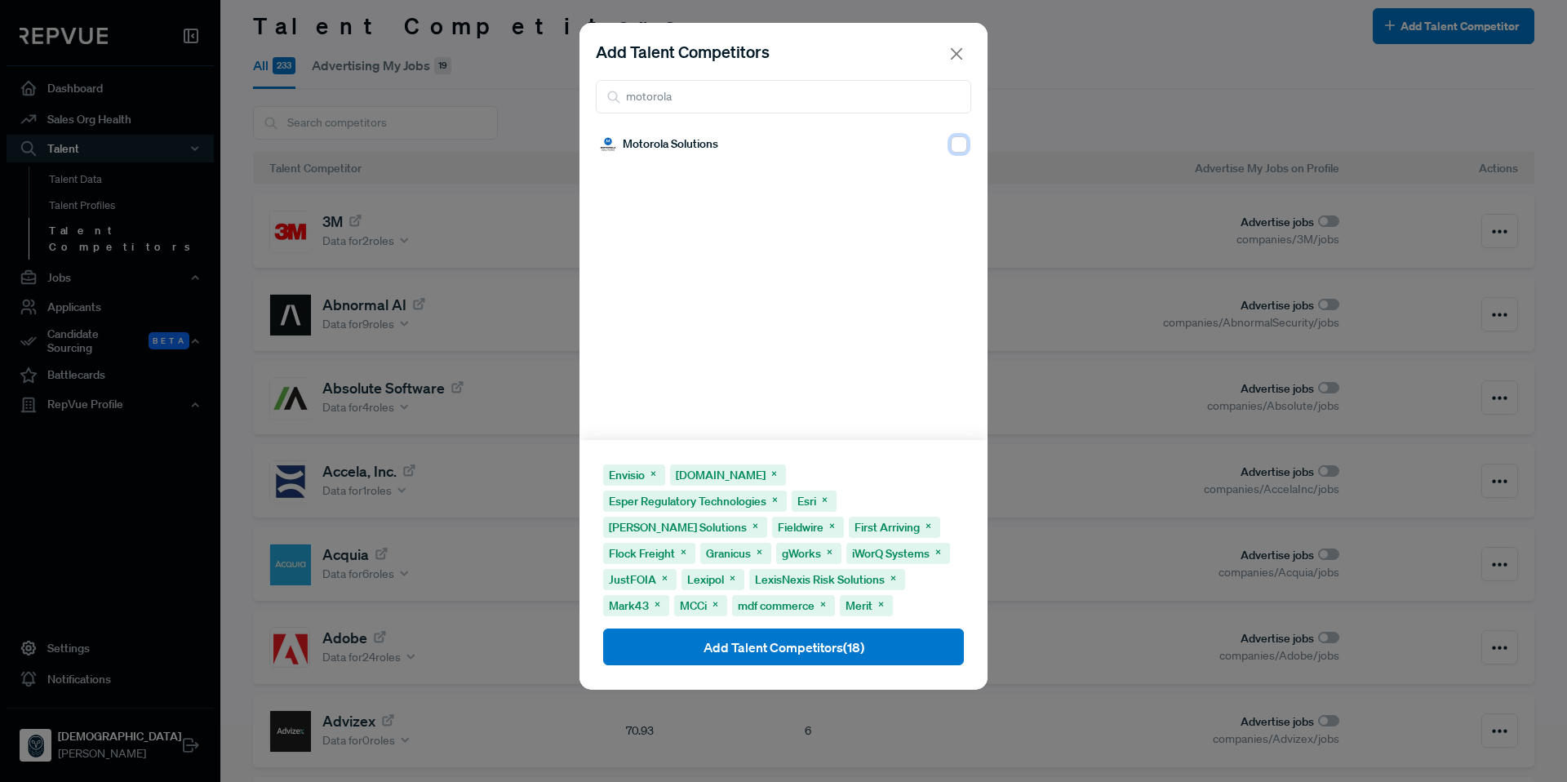
click at [951, 146] on input "checkbox" at bounding box center [959, 144] width 16 height 16
checkbox input "true"
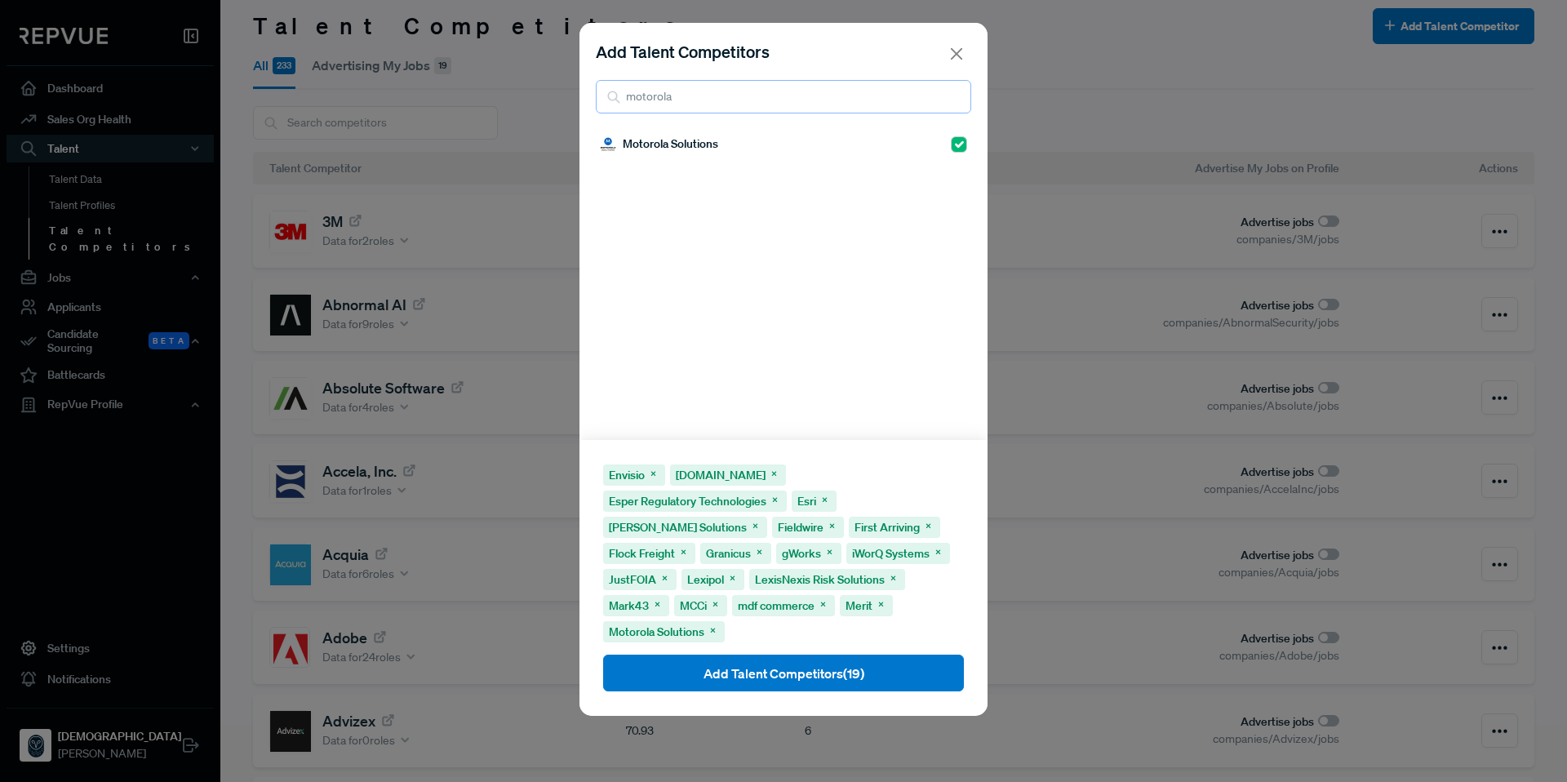
drag, startPoint x: 791, startPoint y: 101, endPoint x: 570, endPoint y: 99, distance: 221.2
click at [570, 99] on div "Add Talent Competitors motorola Motorola Solutions Envisio Esper.io Esper Regul…" at bounding box center [783, 391] width 1567 height 782
drag, startPoint x: 676, startPoint y: 98, endPoint x: 590, endPoint y: 100, distance: 85.7
click at [590, 100] on div "Add Talent Competitors mun" at bounding box center [783, 76] width 408 height 107
type input "mysi"
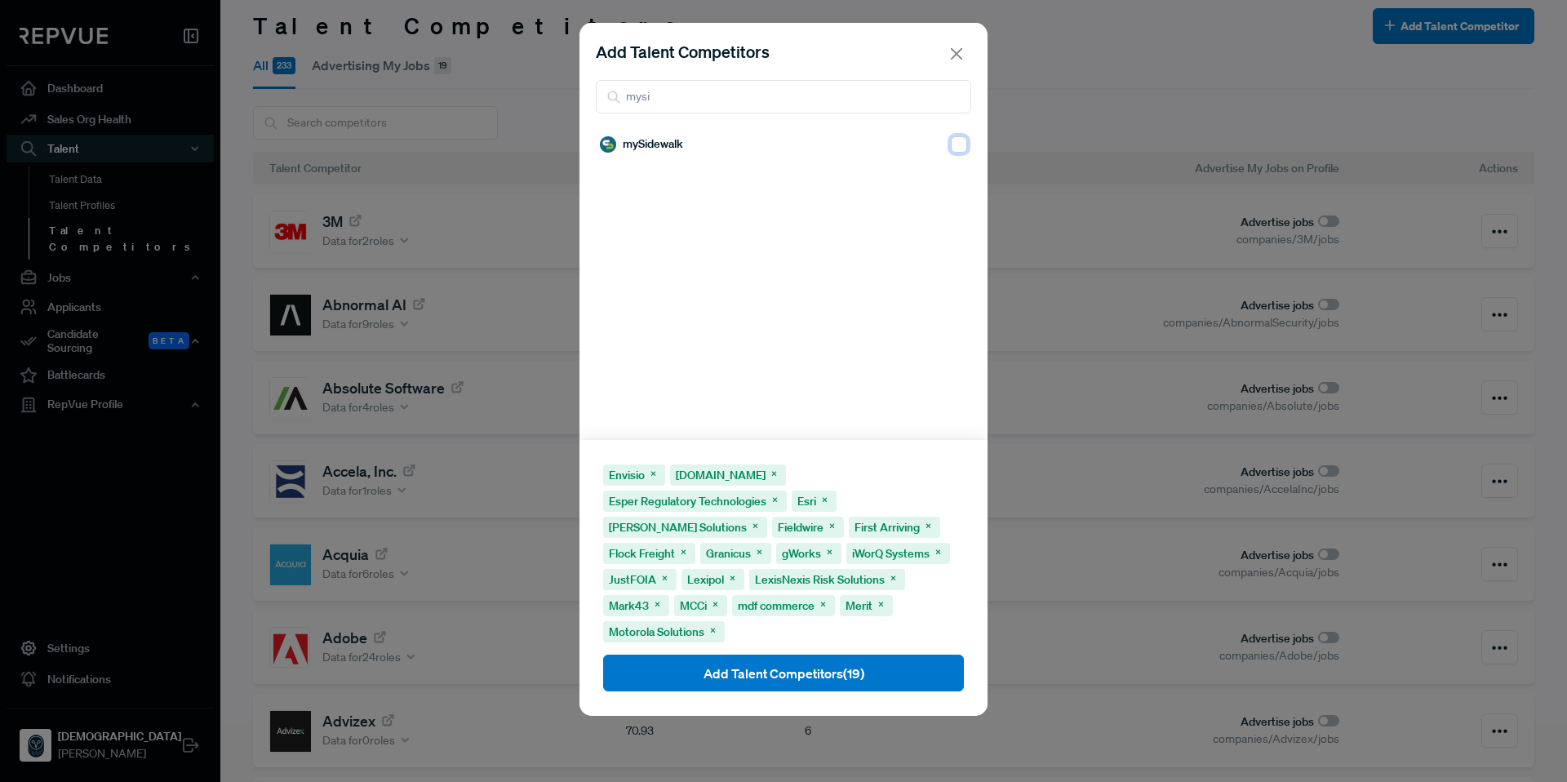
click at [951, 147] on input "checkbox" at bounding box center [959, 144] width 16 height 16
checkbox input "true"
drag, startPoint x: 757, startPoint y: 101, endPoint x: 522, endPoint y: 103, distance: 235.0
click at [522, 103] on div "Add Talent Competitors mysi mySidewalk Envisio Esper.io Esper Regulatory Techno…" at bounding box center [783, 391] width 1567 height 782
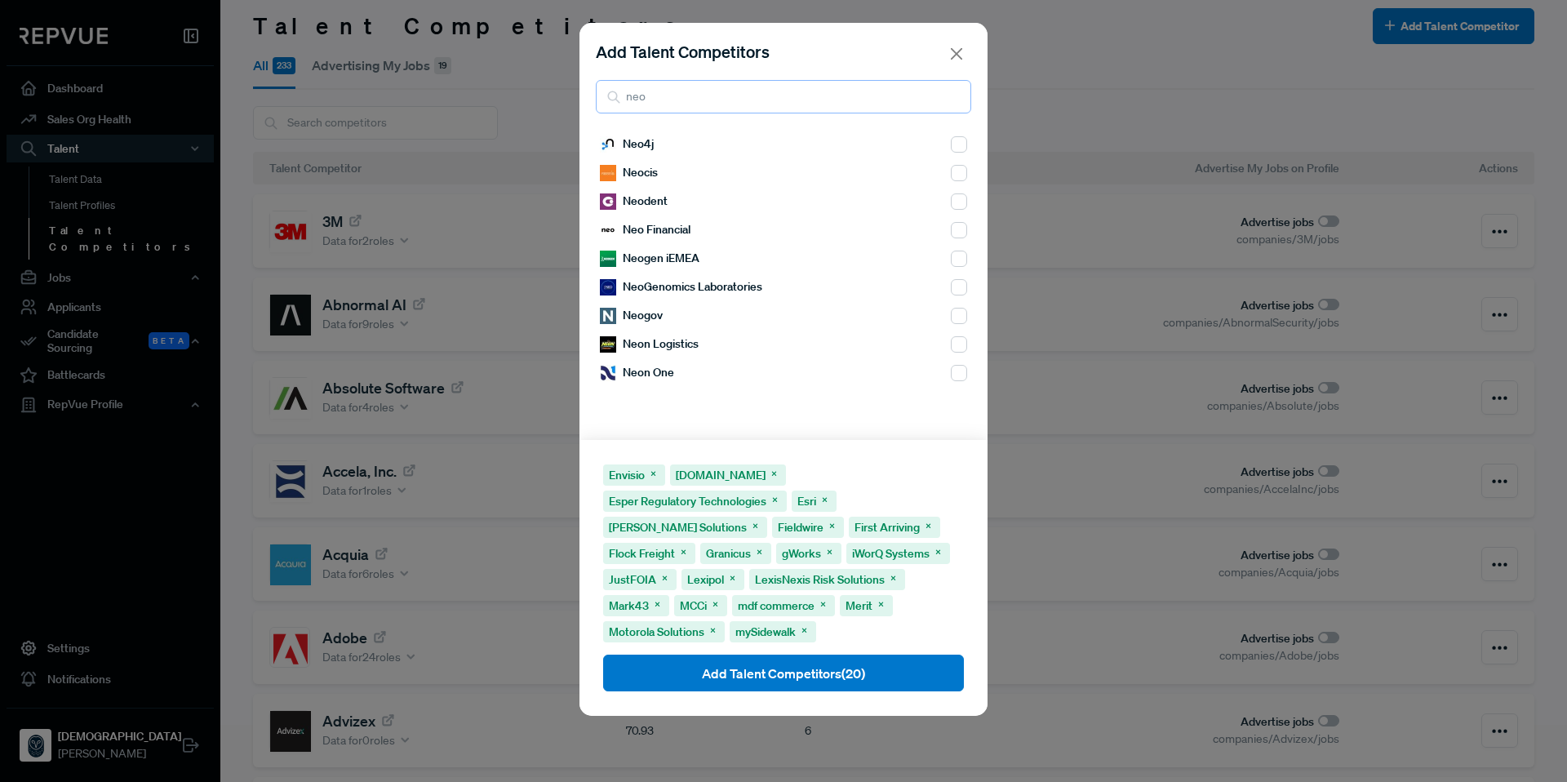
type input "neo"
click at [951, 317] on input "checkbox" at bounding box center [959, 316] width 16 height 16
checkbox input "true"
click at [951, 347] on input "checkbox" at bounding box center [959, 344] width 16 height 16
checkbox input "true"
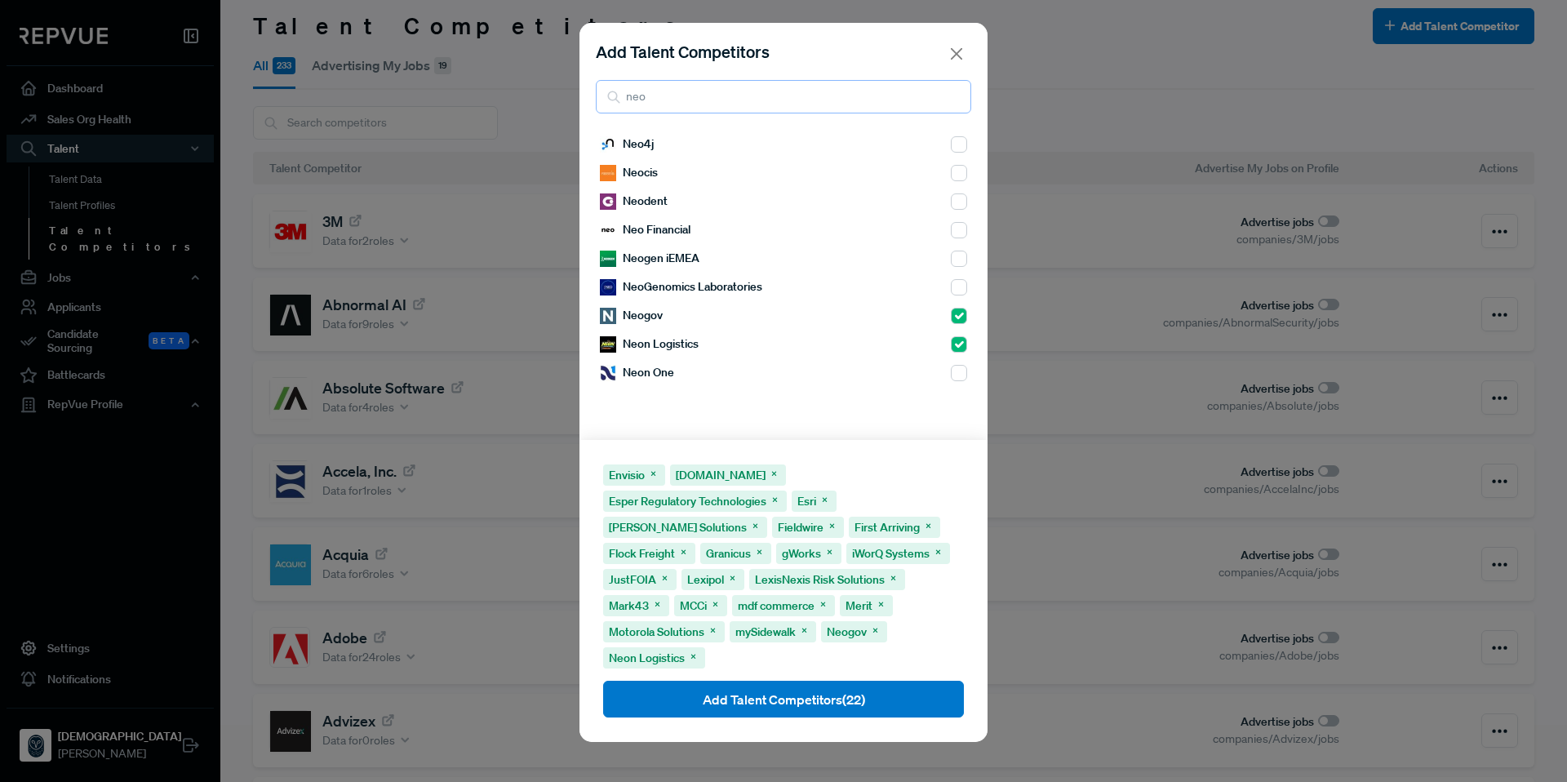
drag, startPoint x: 668, startPoint y: 103, endPoint x: 594, endPoint y: 97, distance: 73.7
click at [594, 97] on div "Add Talent Competitors neo" at bounding box center [783, 76] width 408 height 107
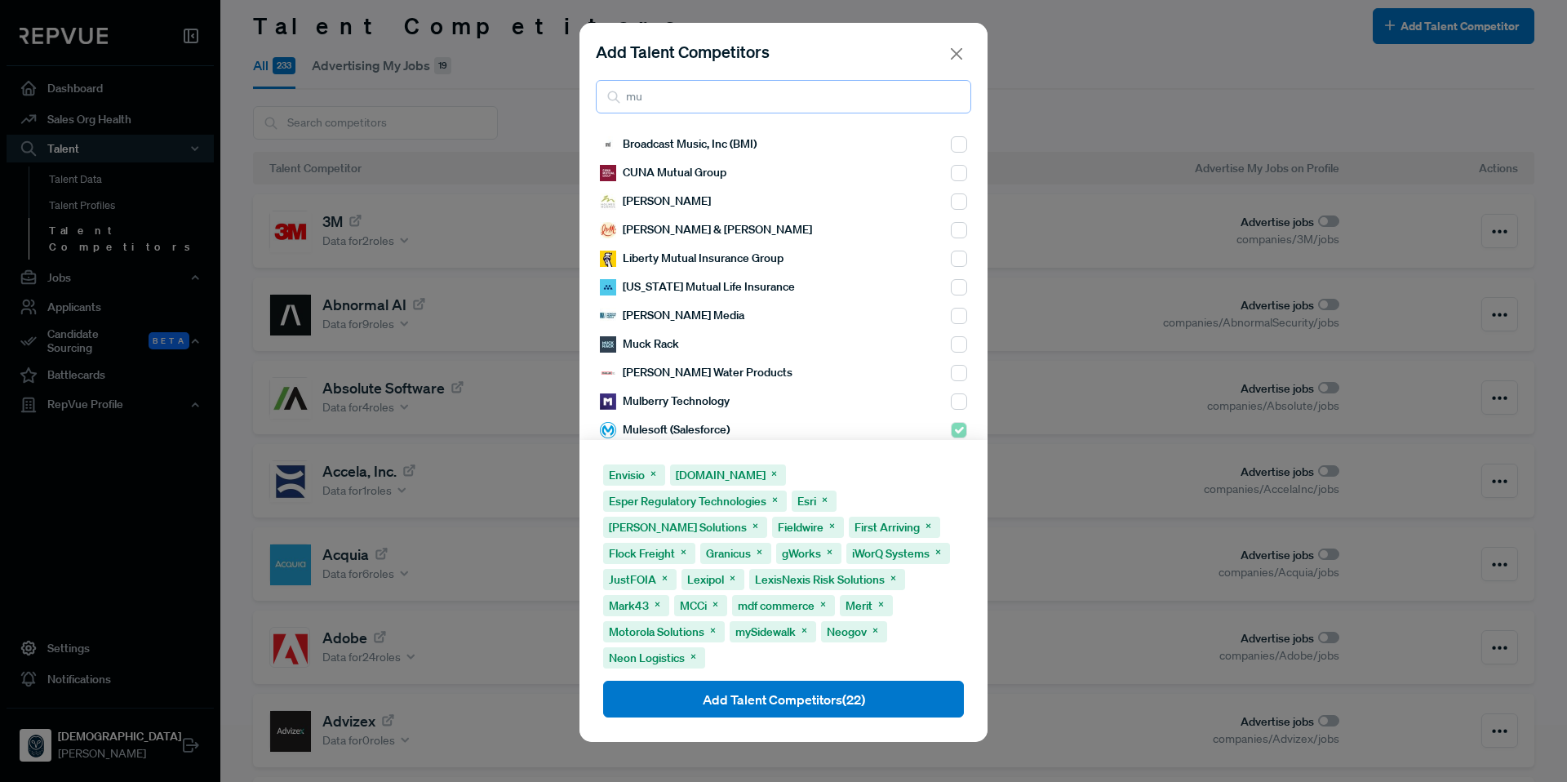
type input "m"
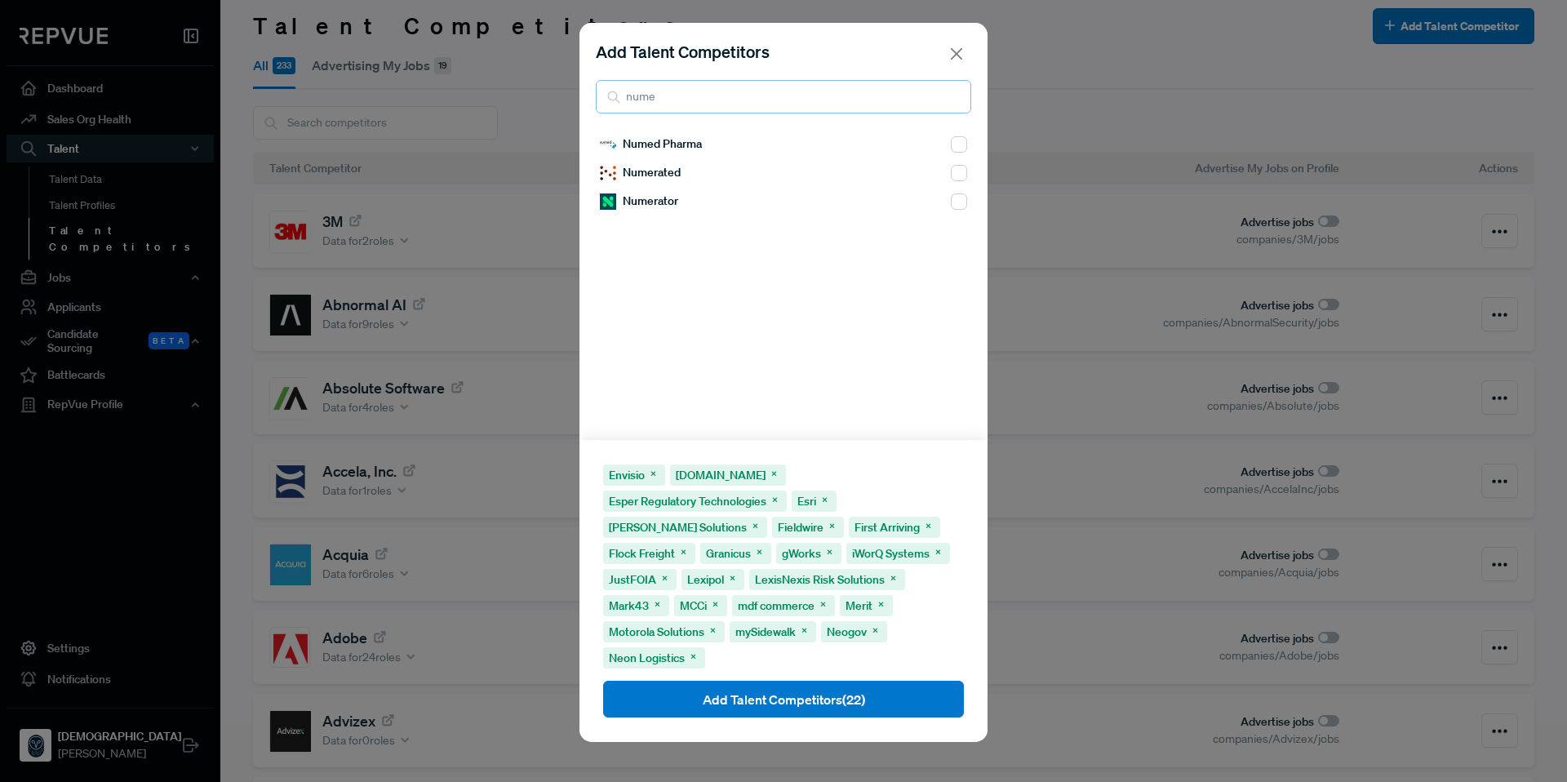
drag, startPoint x: 709, startPoint y: 104, endPoint x: 583, endPoint y: 96, distance: 126.7
click at [583, 96] on div "Add Talent Competitors nume" at bounding box center [783, 76] width 408 height 107
type input "opengo"
click at [951, 144] on input "checkbox" at bounding box center [959, 144] width 16 height 16
checkbox input "true"
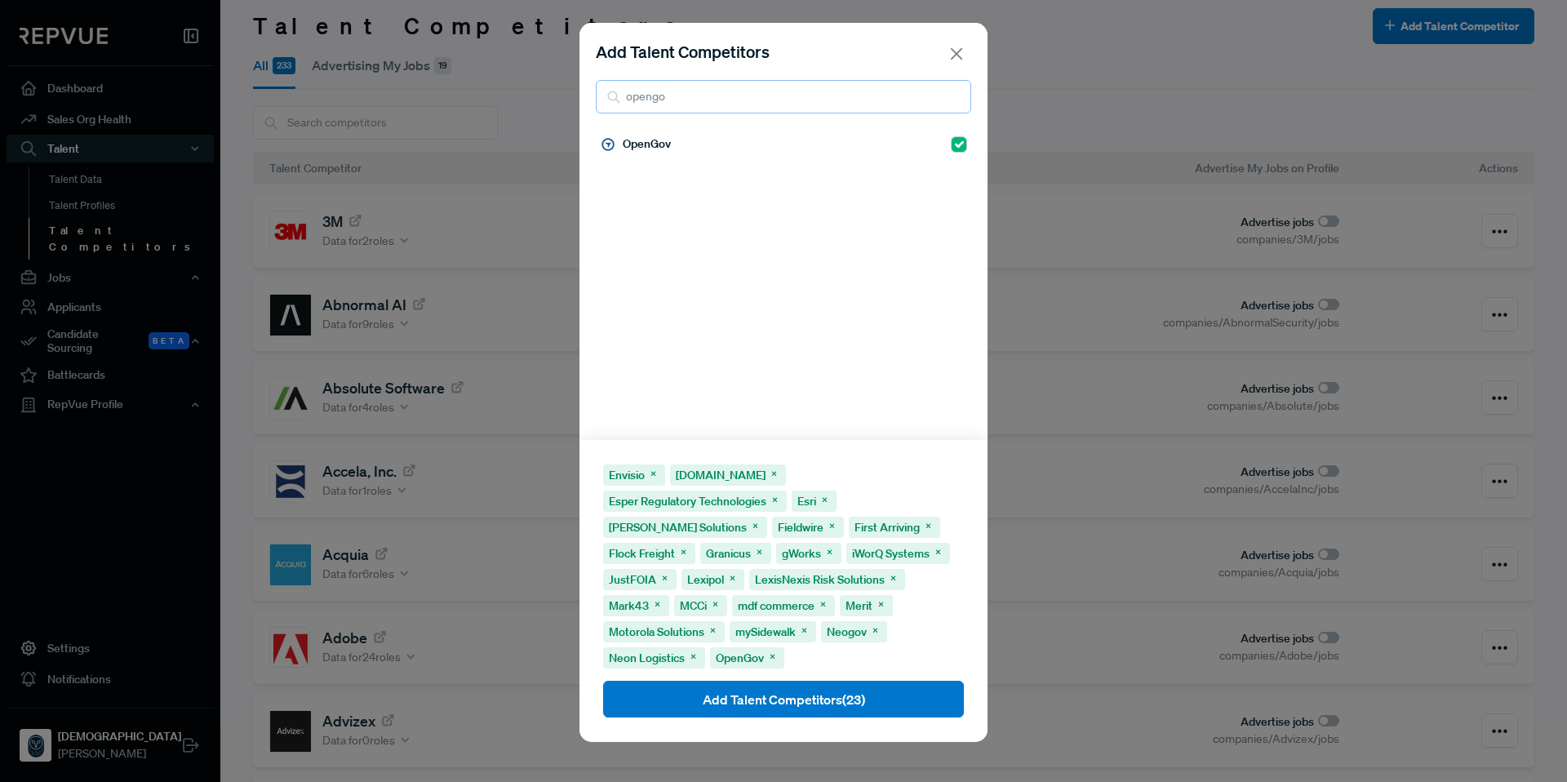
drag, startPoint x: 824, startPoint y: 105, endPoint x: 587, endPoint y: 91, distance: 237.9
click at [587, 91] on div "Add Talent Competitors opengo" at bounding box center [783, 76] width 408 height 107
drag, startPoint x: 687, startPoint y: 102, endPoint x: 621, endPoint y: 103, distance: 66.1
click at [621, 103] on input "opengo" at bounding box center [783, 96] width 375 height 33
type input "opex"
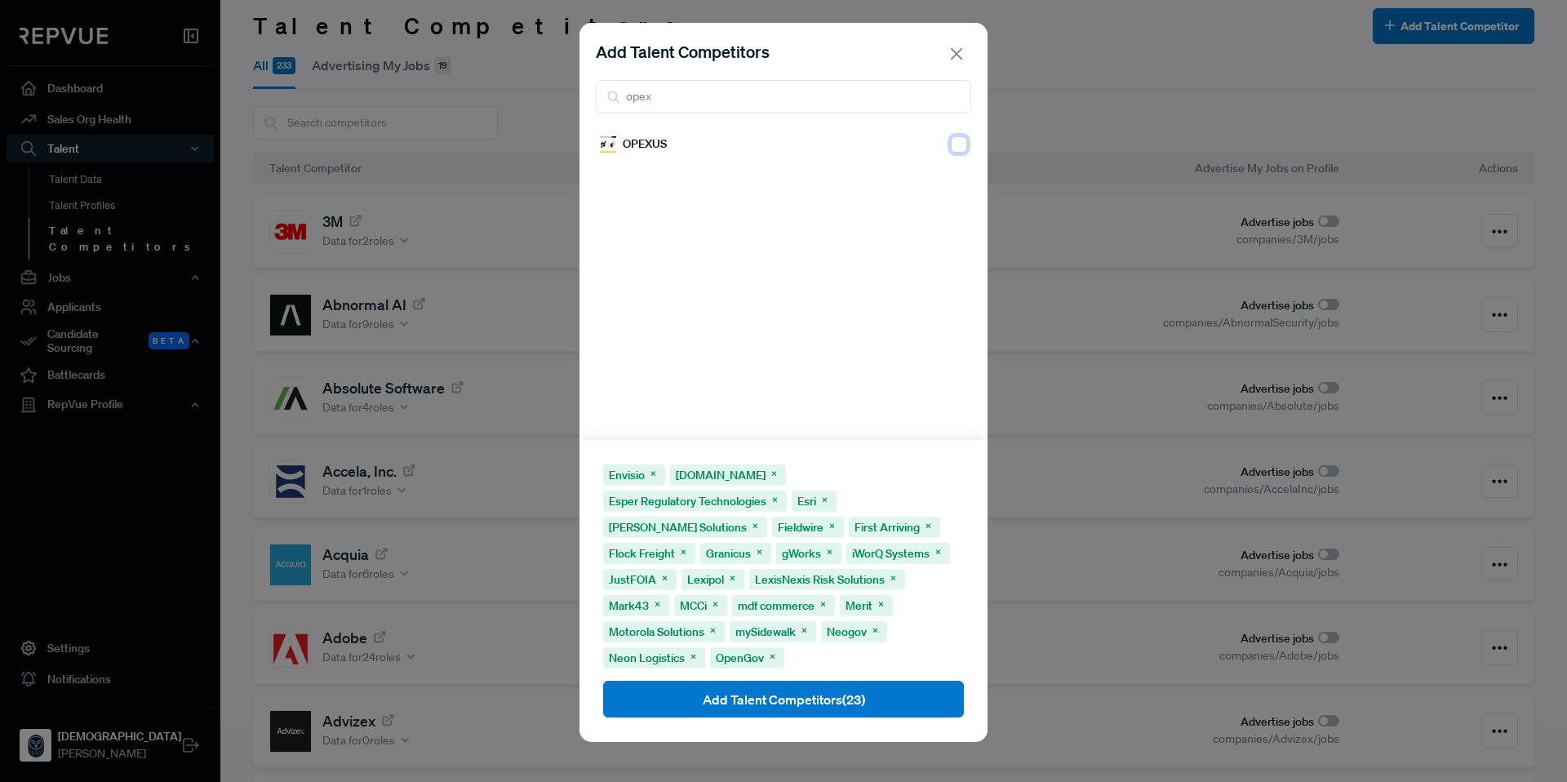
click at [951, 145] on input "checkbox" at bounding box center [959, 144] width 16 height 16
checkbox input "true"
drag, startPoint x: 730, startPoint y: 96, endPoint x: 622, endPoint y: 98, distance: 107.7
click at [622, 98] on input "opex" at bounding box center [783, 96] width 375 height 33
type input "passp"
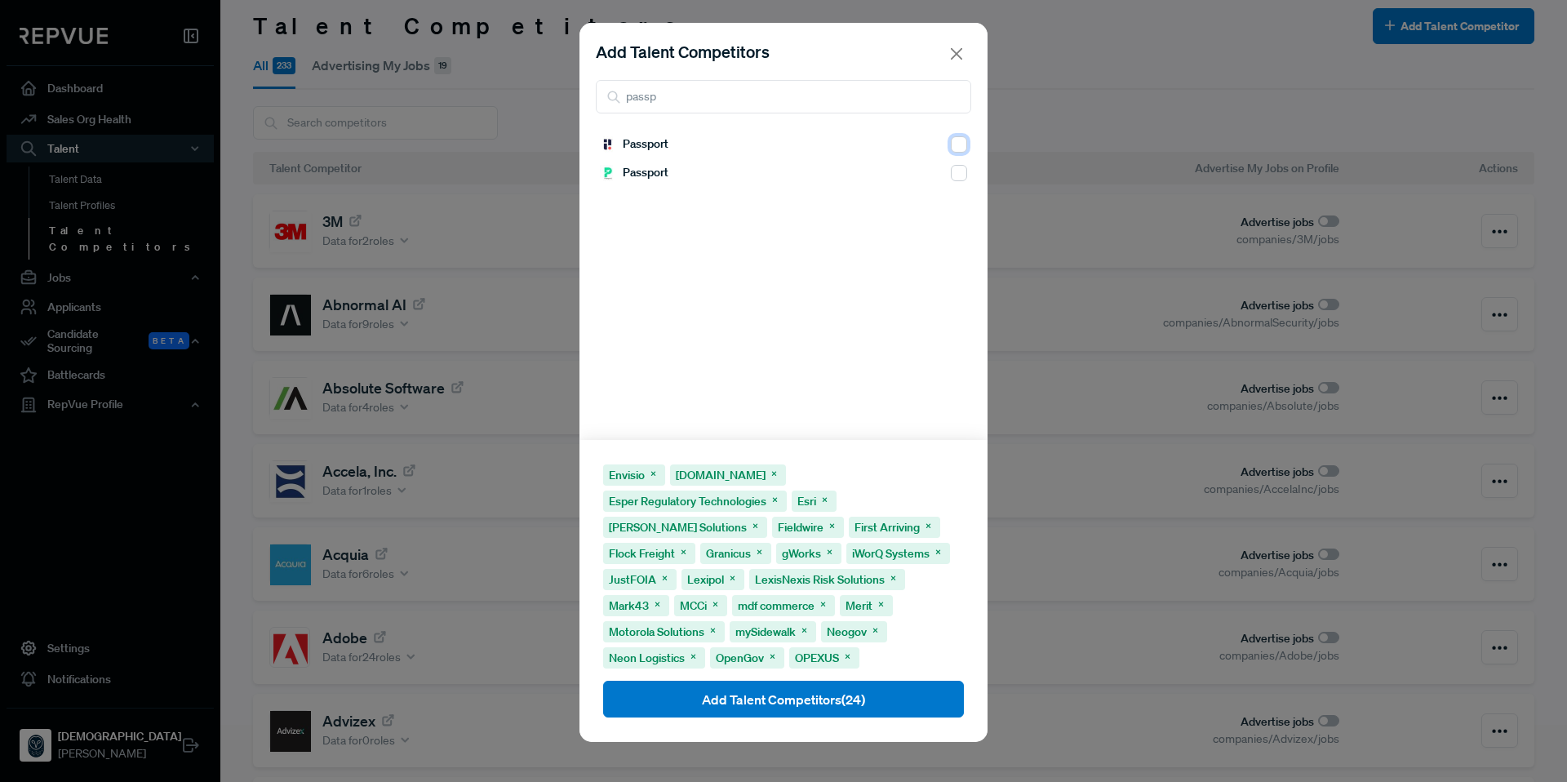
click at [951, 145] on input "checkbox" at bounding box center [959, 144] width 16 height 16
checkbox input "true"
click at [951, 178] on input "checkbox" at bounding box center [959, 173] width 16 height 16
checkbox input "true"
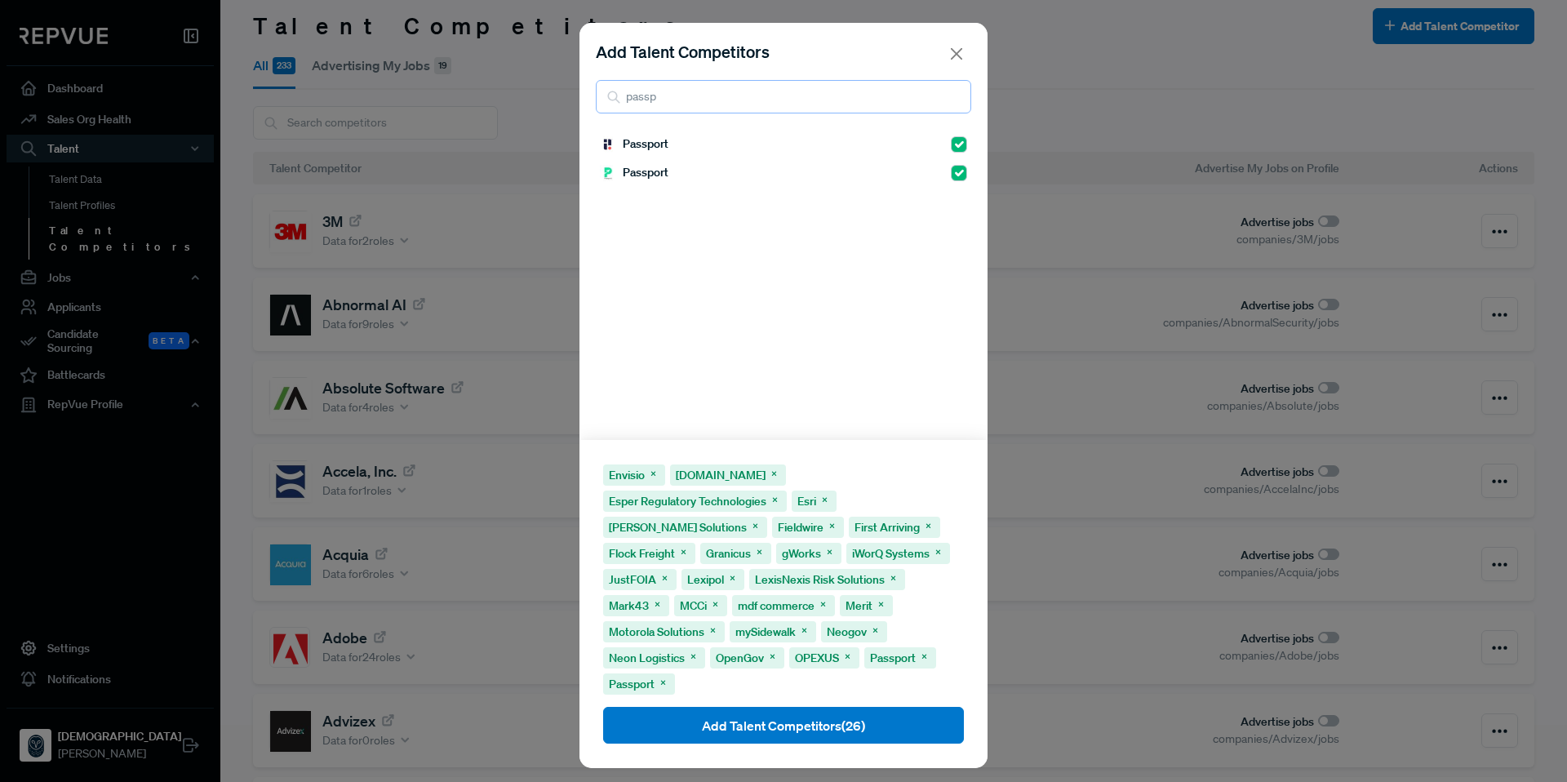
drag, startPoint x: 732, startPoint y: 95, endPoint x: 576, endPoint y: 93, distance: 155.9
click at [576, 93] on div "Add Talent Competitors passp Passport Passport Envisio Esper.io Esper Regulator…" at bounding box center [783, 391] width 1567 height 782
type input "pavil"
click at [951, 148] on input "checkbox" at bounding box center [959, 144] width 16 height 16
checkbox input "true"
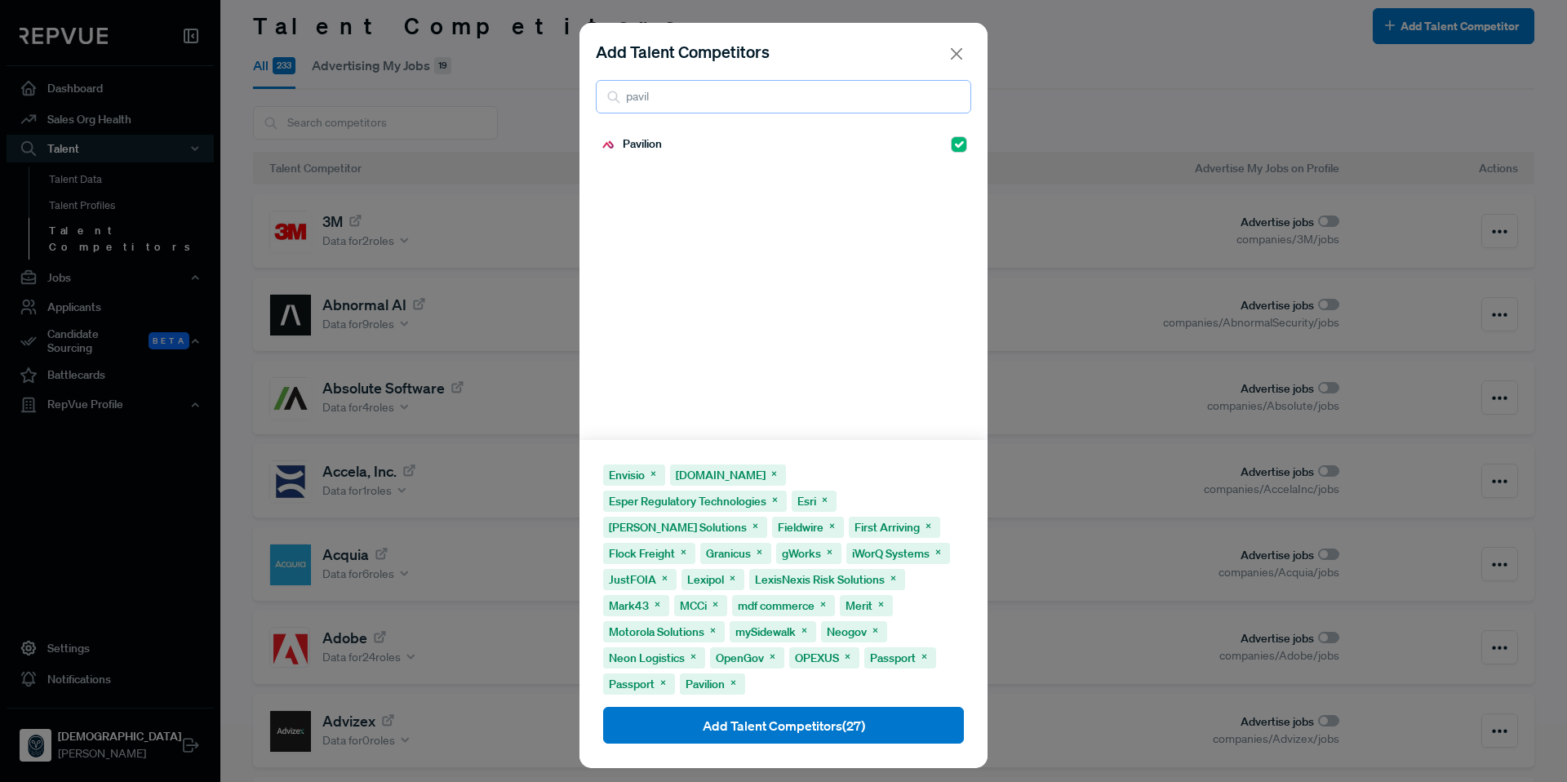
drag, startPoint x: 771, startPoint y: 104, endPoint x: 578, endPoint y: 90, distance: 193.9
click at [578, 90] on div "Add Talent Competitors pavil Pavilion Envisio Esper.io Esper Regulatory Technol…" at bounding box center [783, 391] width 1567 height 782
type input "payl"
click at [938, 148] on div "Paylocity" at bounding box center [783, 144] width 367 height 29
click at [951, 149] on input "checkbox" at bounding box center [959, 144] width 16 height 16
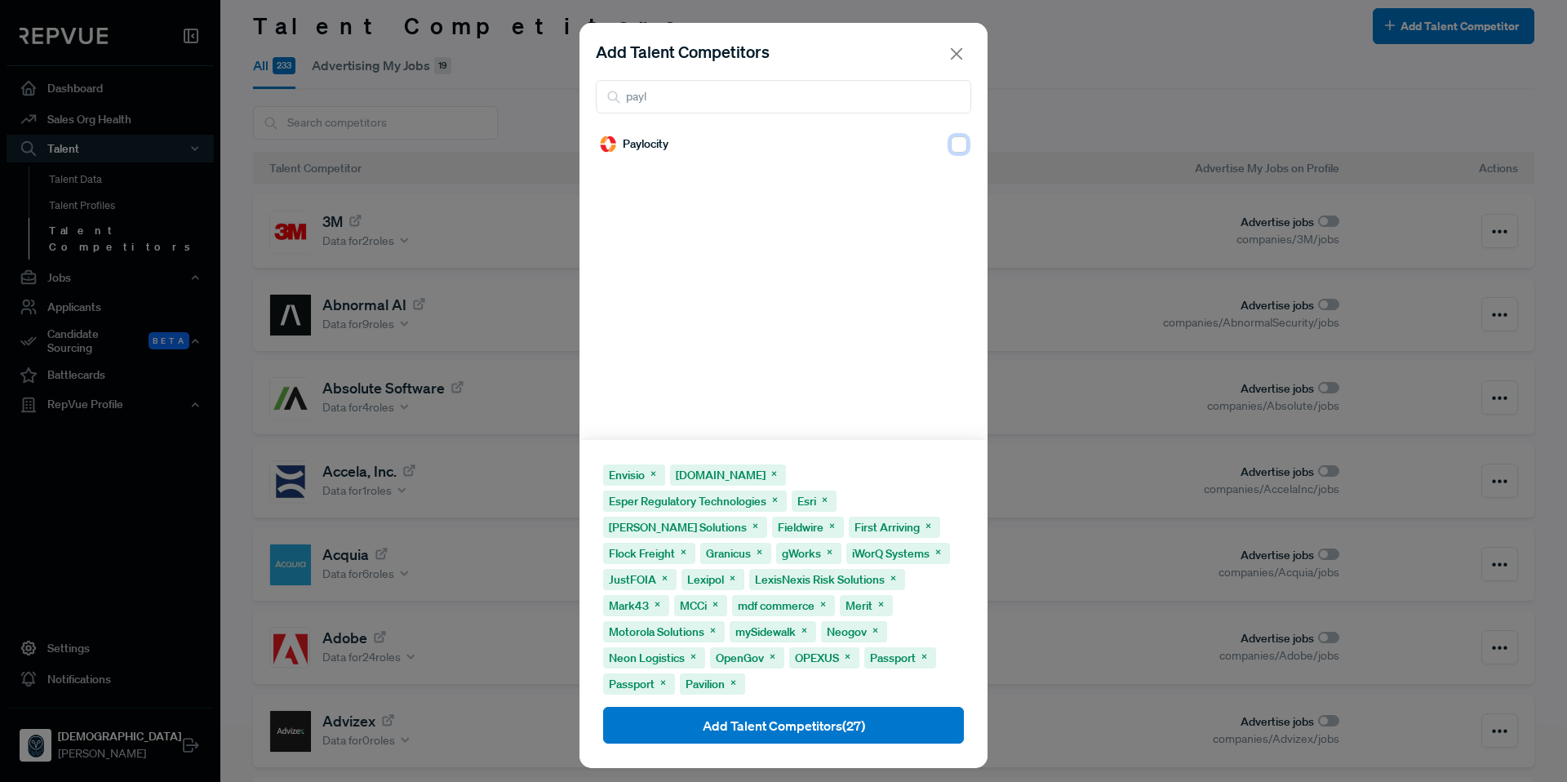
checkbox input "true"
drag, startPoint x: 774, startPoint y: 96, endPoint x: 576, endPoint y: 91, distance: 198.4
click at [576, 91] on div "Add Talent Competitors payl Paylocity Envisio Esper.io Esper Regulatory Technol…" at bounding box center [783, 391] width 1567 height 782
type input "adp"
click at [951, 144] on input "checkbox" at bounding box center [959, 144] width 16 height 16
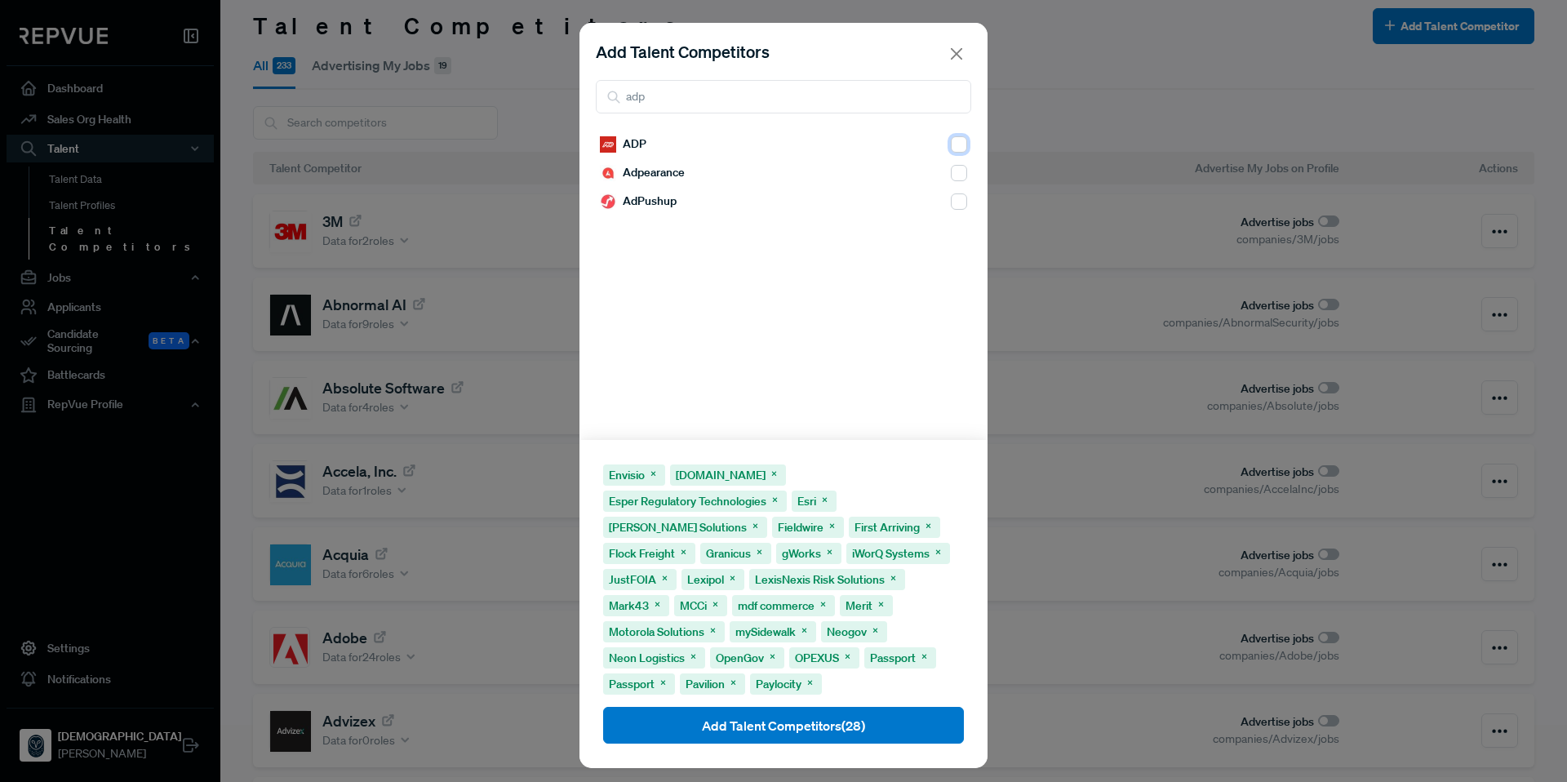
checkbox input "true"
drag, startPoint x: 706, startPoint y: 91, endPoint x: 593, endPoint y: 94, distance: 112.7
click at [593, 94] on div "Add Talent Competitors adp" at bounding box center [783, 76] width 408 height 107
type input "payc"
click at [951, 232] on input "checkbox" at bounding box center [959, 230] width 16 height 16
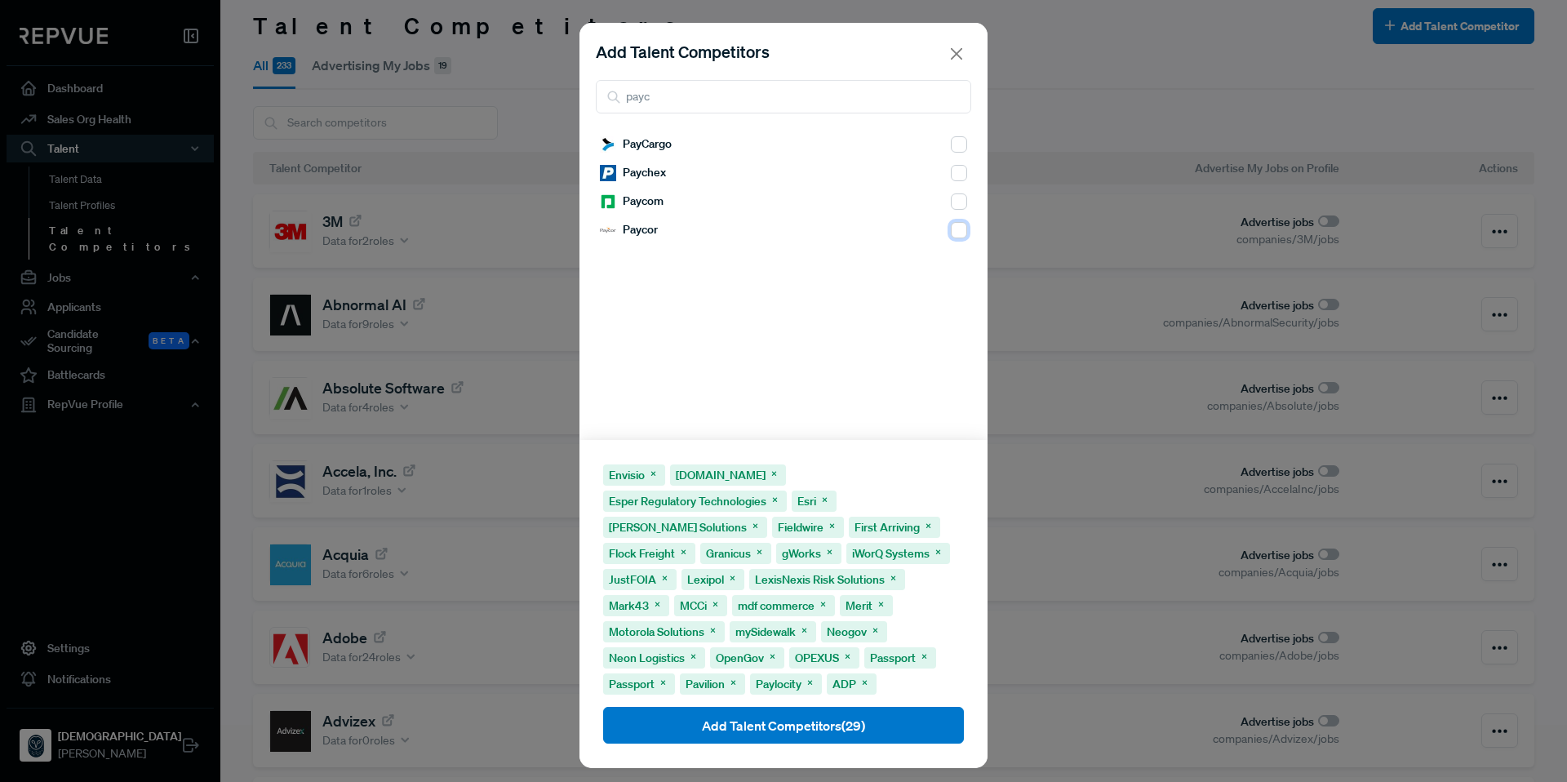
checkbox input "true"
click at [951, 204] on input "checkbox" at bounding box center [959, 201] width 16 height 16
checkbox input "true"
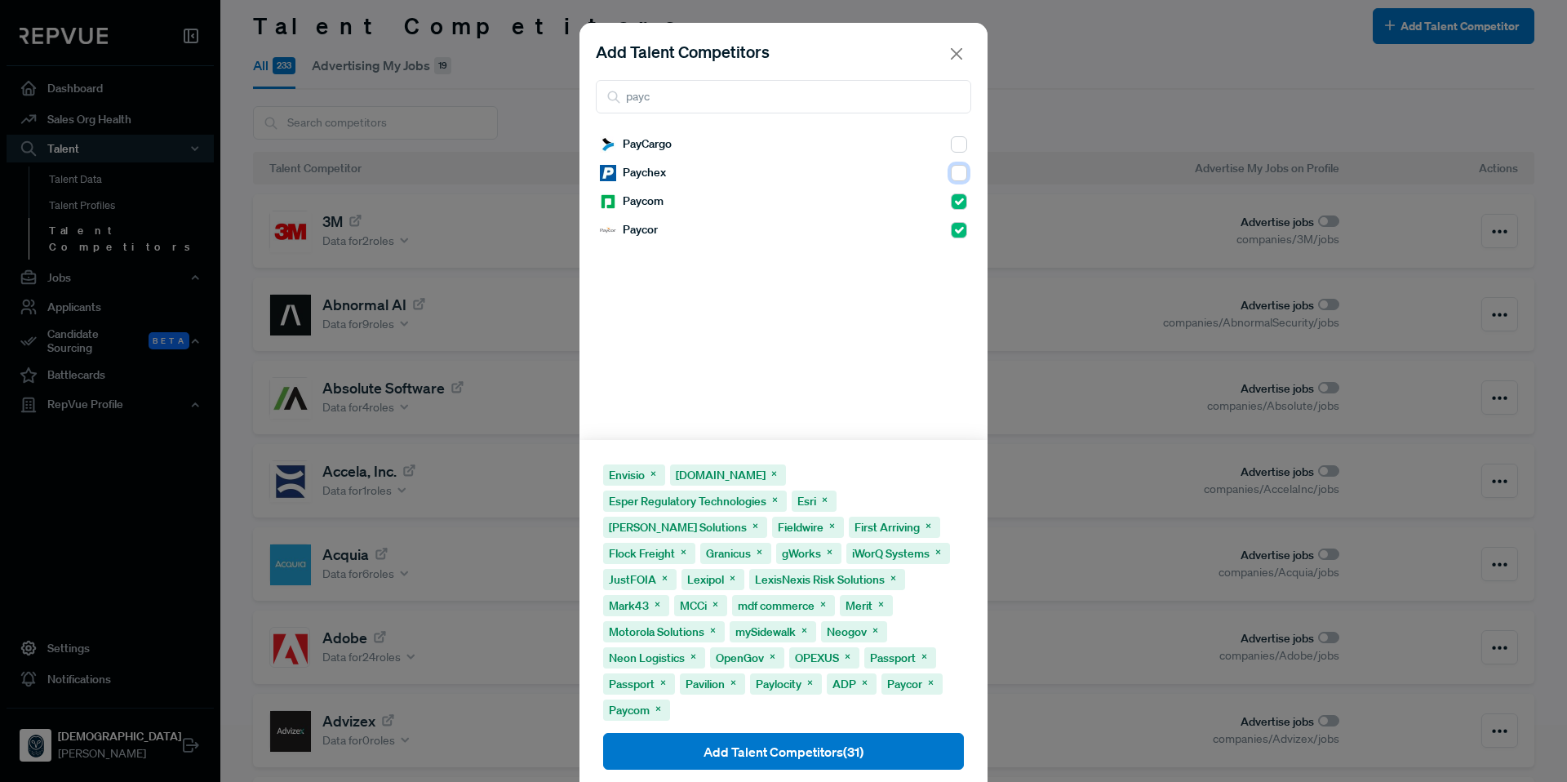
click at [951, 178] on input "checkbox" at bounding box center [959, 173] width 16 height 16
checkbox input "true"
drag, startPoint x: 774, startPoint y: 98, endPoint x: 621, endPoint y: 92, distance: 152.7
click at [621, 92] on input "payc" at bounding box center [783, 96] width 375 height 33
type input "p"
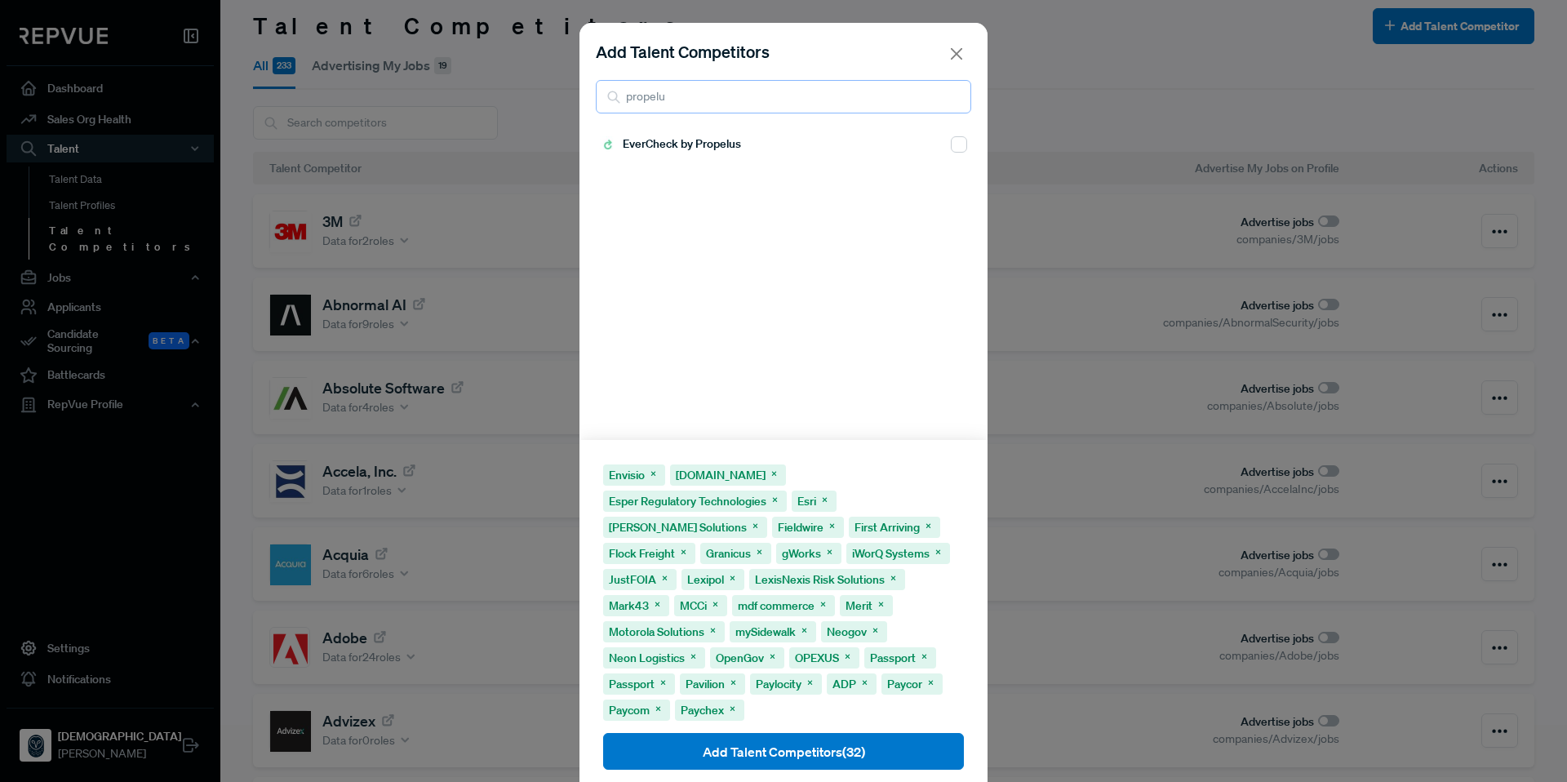
type input "propelu"
click at [951, 144] on input "checkbox" at bounding box center [959, 144] width 16 height 16
checkbox input "true"
drag, startPoint x: 769, startPoint y: 111, endPoint x: 571, endPoint y: 97, distance: 198.0
click at [571, 97] on div "Add Talent Competitors propelu EverCheck by Propelus Envisio Esper.io Esper Reg…" at bounding box center [783, 391] width 1567 height 782
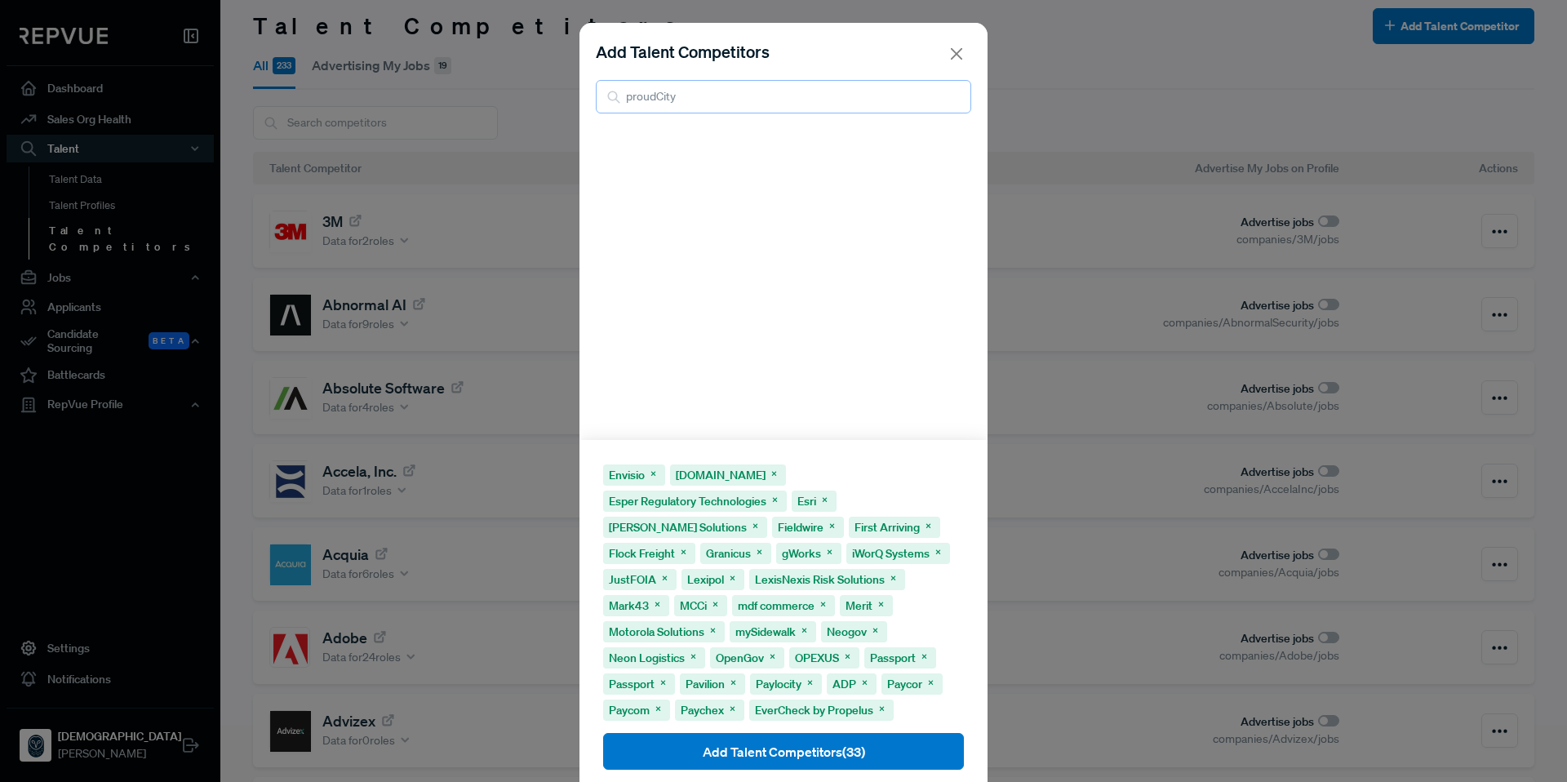
drag, startPoint x: 686, startPoint y: 98, endPoint x: 607, endPoint y: 106, distance: 79.6
click at [607, 106] on input "proudCity" at bounding box center [783, 96] width 375 height 33
drag, startPoint x: 732, startPoint y: 96, endPoint x: 614, endPoint y: 103, distance: 117.7
click at [614, 103] on input "proudCity" at bounding box center [783, 96] width 375 height 33
type input "publici"
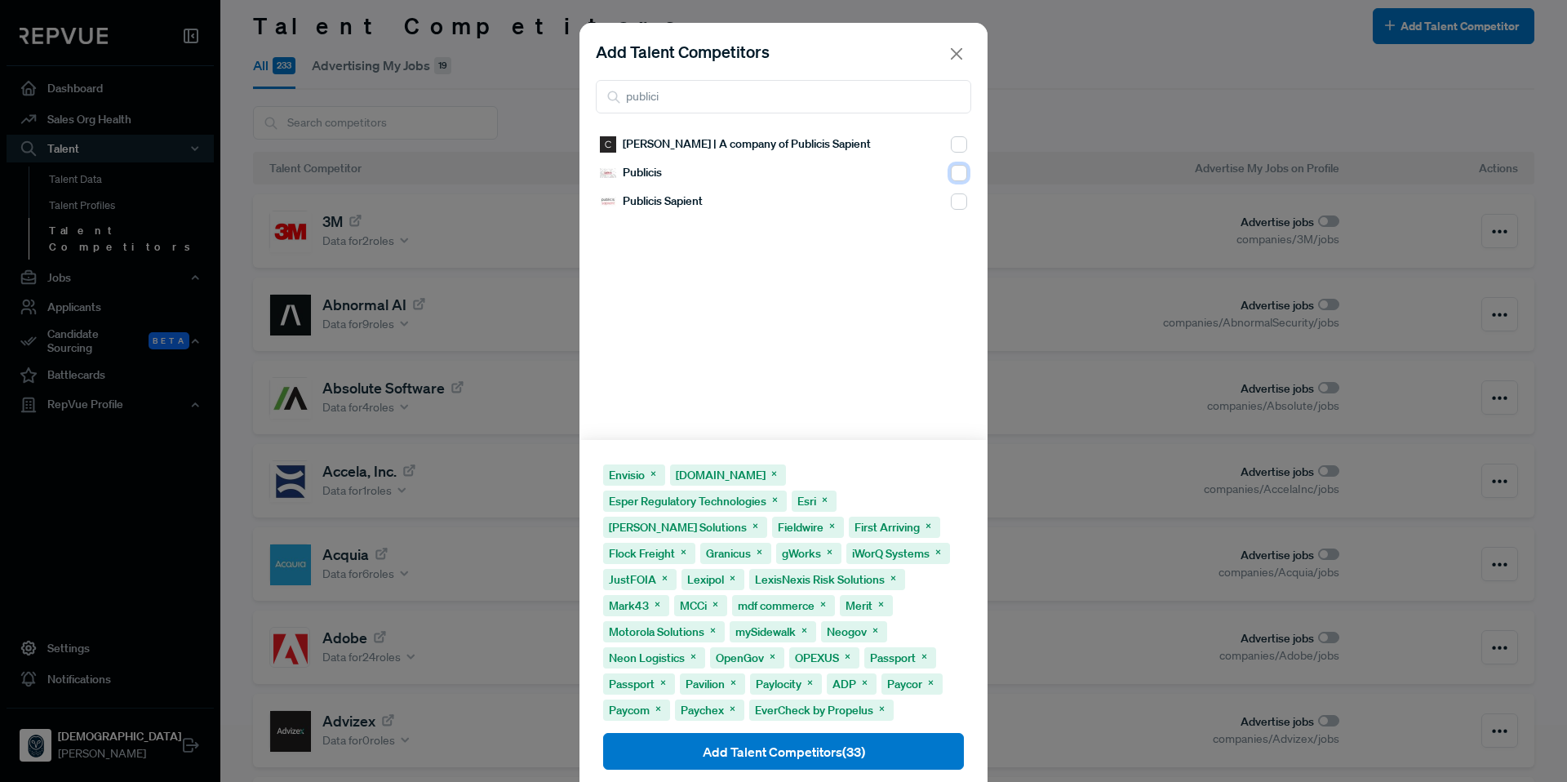
click at [951, 175] on input "checkbox" at bounding box center [959, 173] width 16 height 16
checkbox input "true"
drag, startPoint x: 740, startPoint y: 104, endPoint x: 579, endPoint y: 108, distance: 160.8
click at [579, 108] on div "Add Talent Competitors publici" at bounding box center [783, 76] width 408 height 107
drag, startPoint x: 699, startPoint y: 99, endPoint x: 575, endPoint y: 100, distance: 123.2
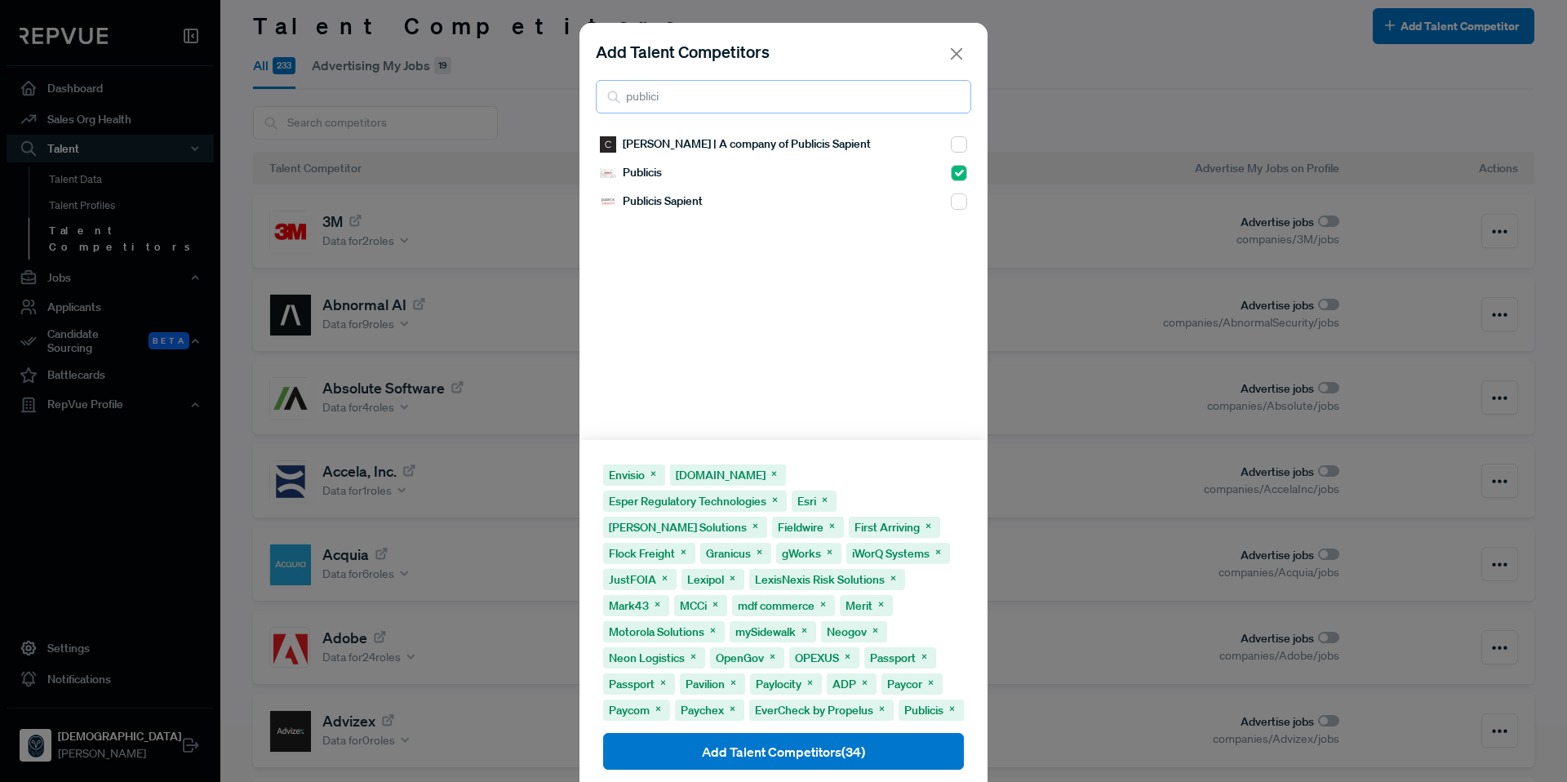
click at [579, 100] on div "Add Talent Competitors publici" at bounding box center [783, 76] width 408 height 107
drag, startPoint x: 703, startPoint y: 98, endPoint x: 573, endPoint y: 95, distance: 129.8
click at [579, 95] on div "Add Talent Competitors quicket" at bounding box center [783, 76] width 408 height 107
type input "rapidso"
click at [951, 143] on input "checkbox" at bounding box center [959, 144] width 16 height 16
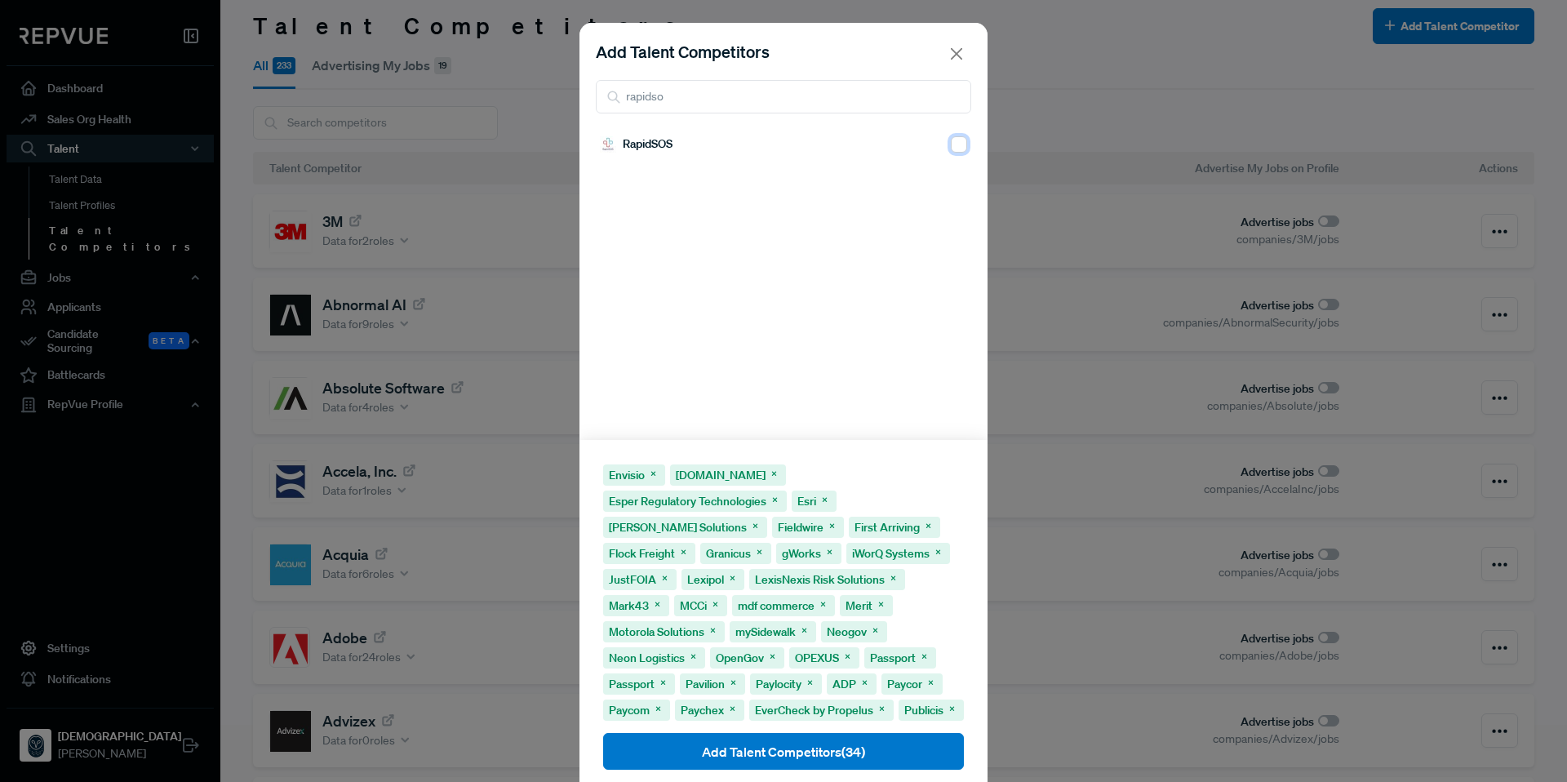
checkbox input "true"
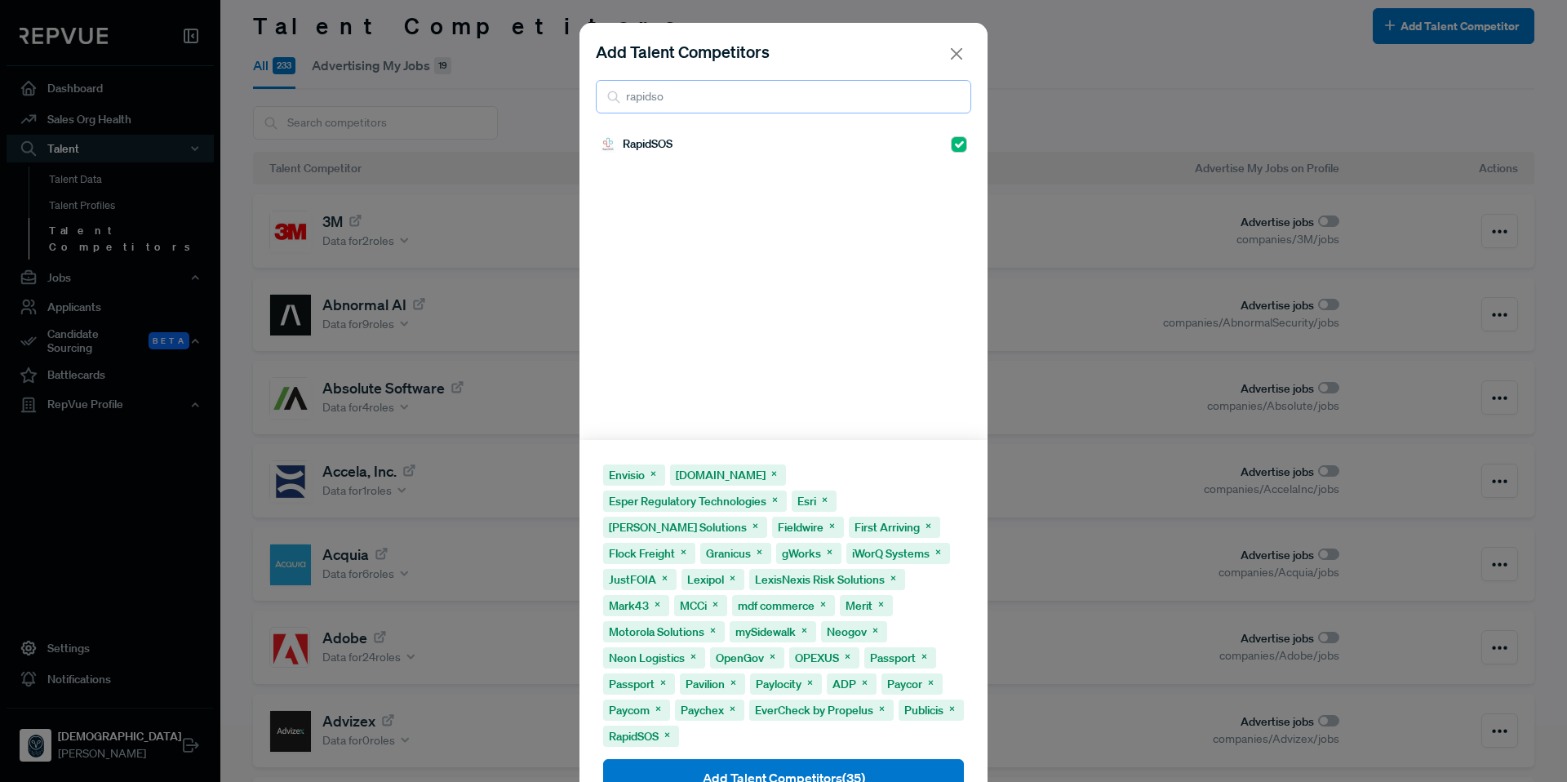
drag, startPoint x: 787, startPoint y: 95, endPoint x: 598, endPoint y: 95, distance: 188.5
click at [598, 95] on input "rapidso" at bounding box center [783, 96] width 375 height 33
drag, startPoint x: 682, startPoint y: 104, endPoint x: 598, endPoint y: 97, distance: 84.4
click at [598, 97] on input "replic" at bounding box center [783, 96] width 375 height 33
click at [951, 141] on input "checkbox" at bounding box center [959, 144] width 16 height 16
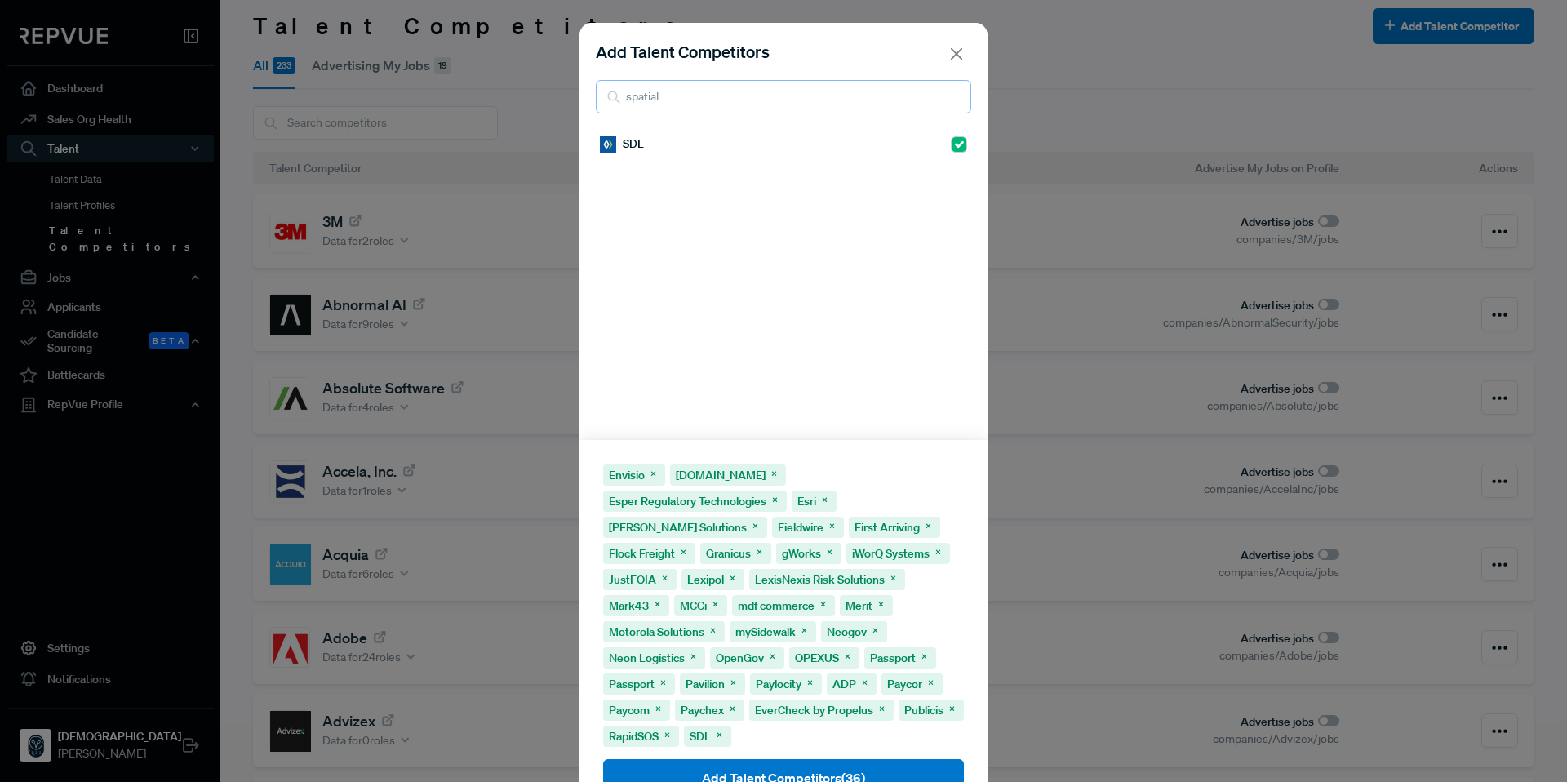
drag, startPoint x: 664, startPoint y: 100, endPoint x: 632, endPoint y: 100, distance: 31.8
click at [632, 100] on input "spatial" at bounding box center [783, 96] width 375 height 33
click at [951, 144] on input "checkbox" at bounding box center [959, 144] width 16 height 16
drag, startPoint x: 774, startPoint y: 107, endPoint x: 587, endPoint y: 91, distance: 188.3
click at [587, 91] on div "Add Talent Competitors springbro" at bounding box center [783, 76] width 408 height 107
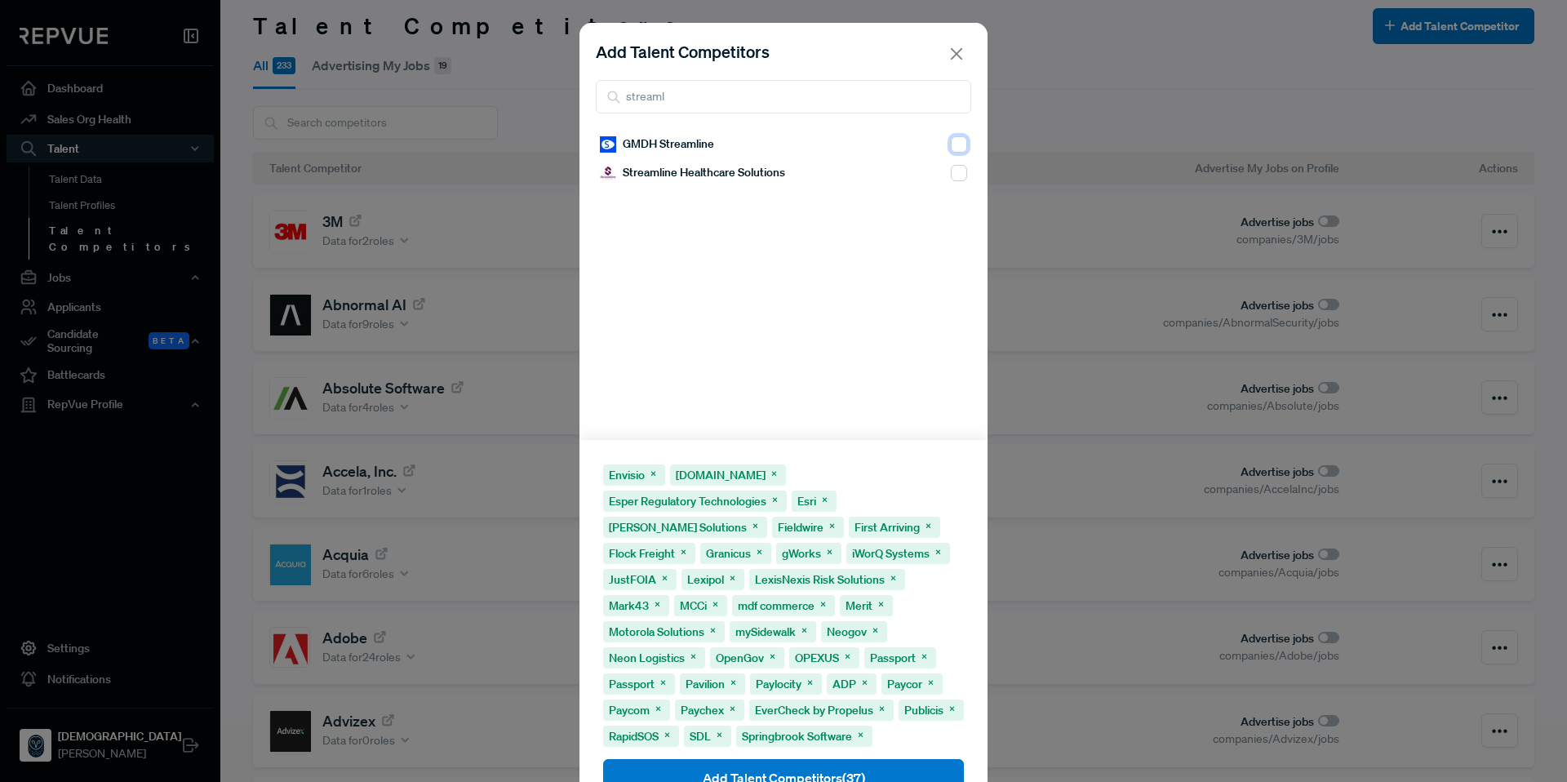
click at [951, 141] on input "checkbox" at bounding box center [959, 144] width 16 height 16
click at [951, 168] on input "checkbox" at bounding box center [959, 173] width 16 height 16
drag, startPoint x: 766, startPoint y: 103, endPoint x: 575, endPoint y: 94, distance: 191.2
click at [579, 94] on div "Add Talent Competitors streaml" at bounding box center [783, 76] width 408 height 107
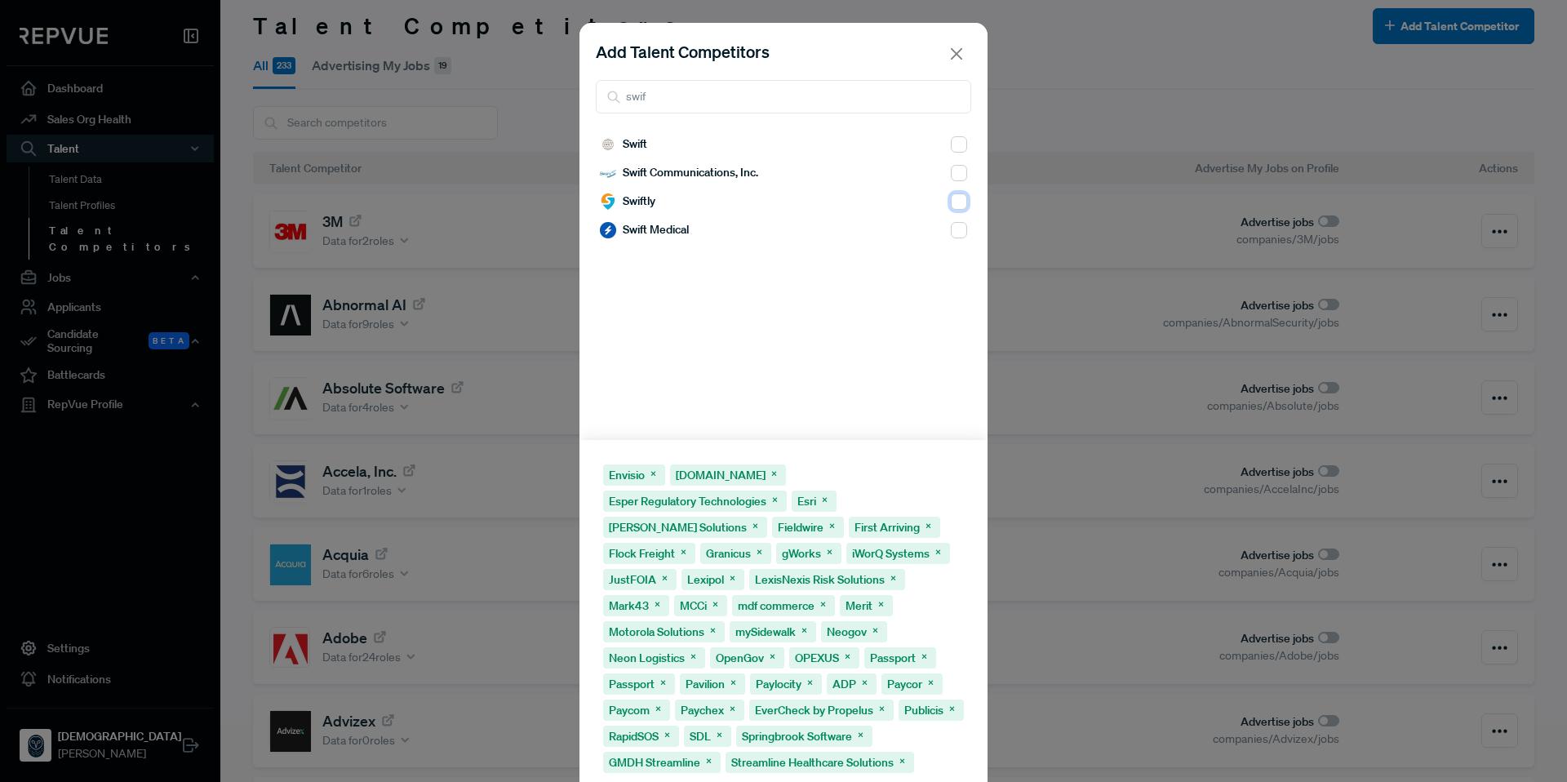
click at [951, 207] on input "checkbox" at bounding box center [959, 201] width 16 height 16
drag, startPoint x: 667, startPoint y: 100, endPoint x: 583, endPoint y: 89, distance: 84.0
click at [583, 89] on div "Add Talent Competitors swif" at bounding box center [783, 76] width 408 height 107
click at [951, 149] on input "checkbox" at bounding box center [959, 144] width 16 height 16
drag, startPoint x: 774, startPoint y: 98, endPoint x: 595, endPoint y: 97, distance: 178.7
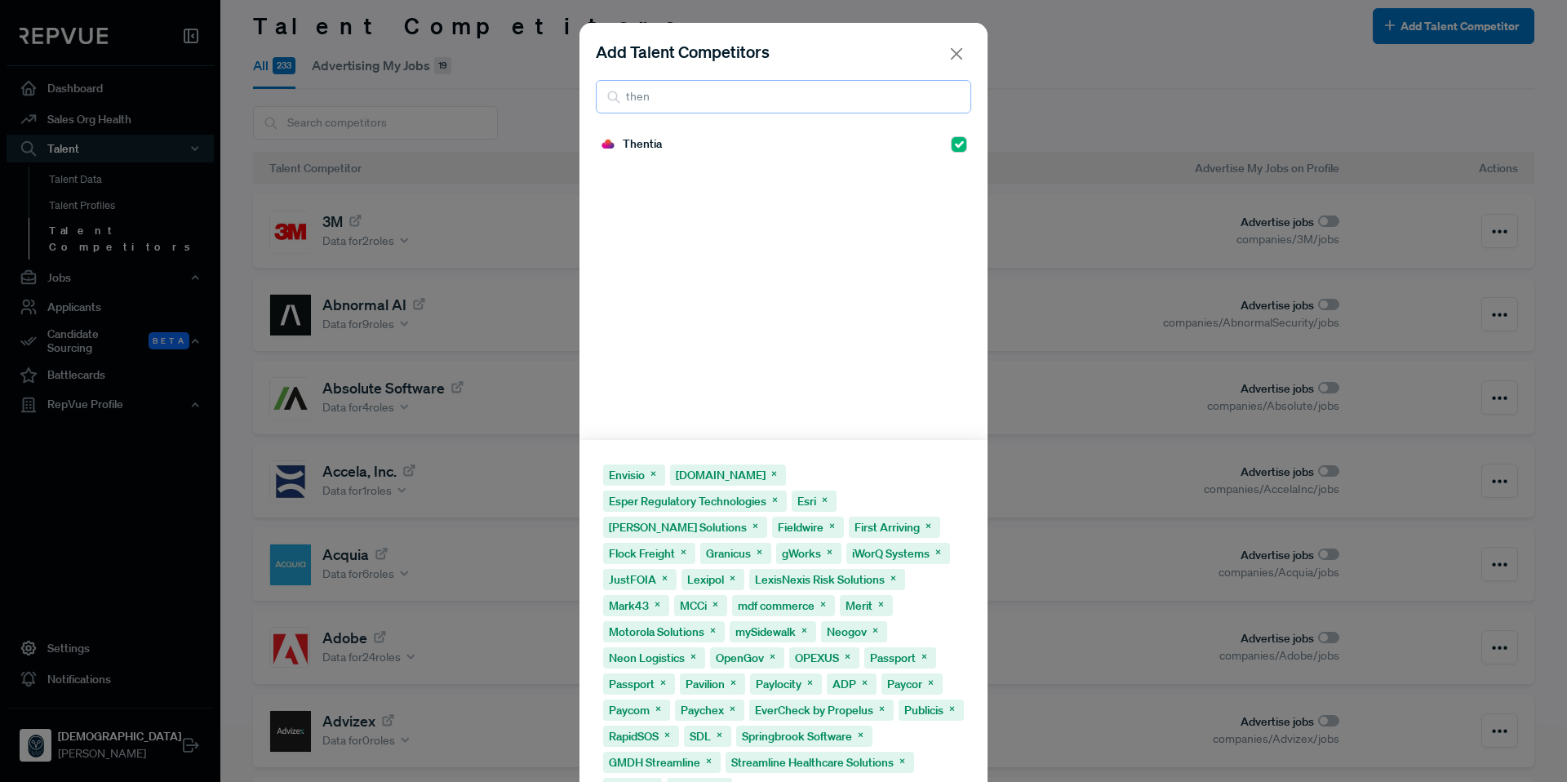
click at [596, 97] on input "then" at bounding box center [783, 96] width 375 height 33
drag, startPoint x: 643, startPoint y: 100, endPoint x: 565, endPoint y: 94, distance: 78.6
click at [565, 94] on div "Add Talent Competitors third Fifth Third Bank Third Bridge ThirdChannel Thirdfo…" at bounding box center [783, 391] width 1567 height 782
click at [951, 148] on input "checkbox" at bounding box center [959, 144] width 16 height 16
click at [719, 78] on div "Add Talent Competitors tyler" at bounding box center [783, 76] width 408 height 107
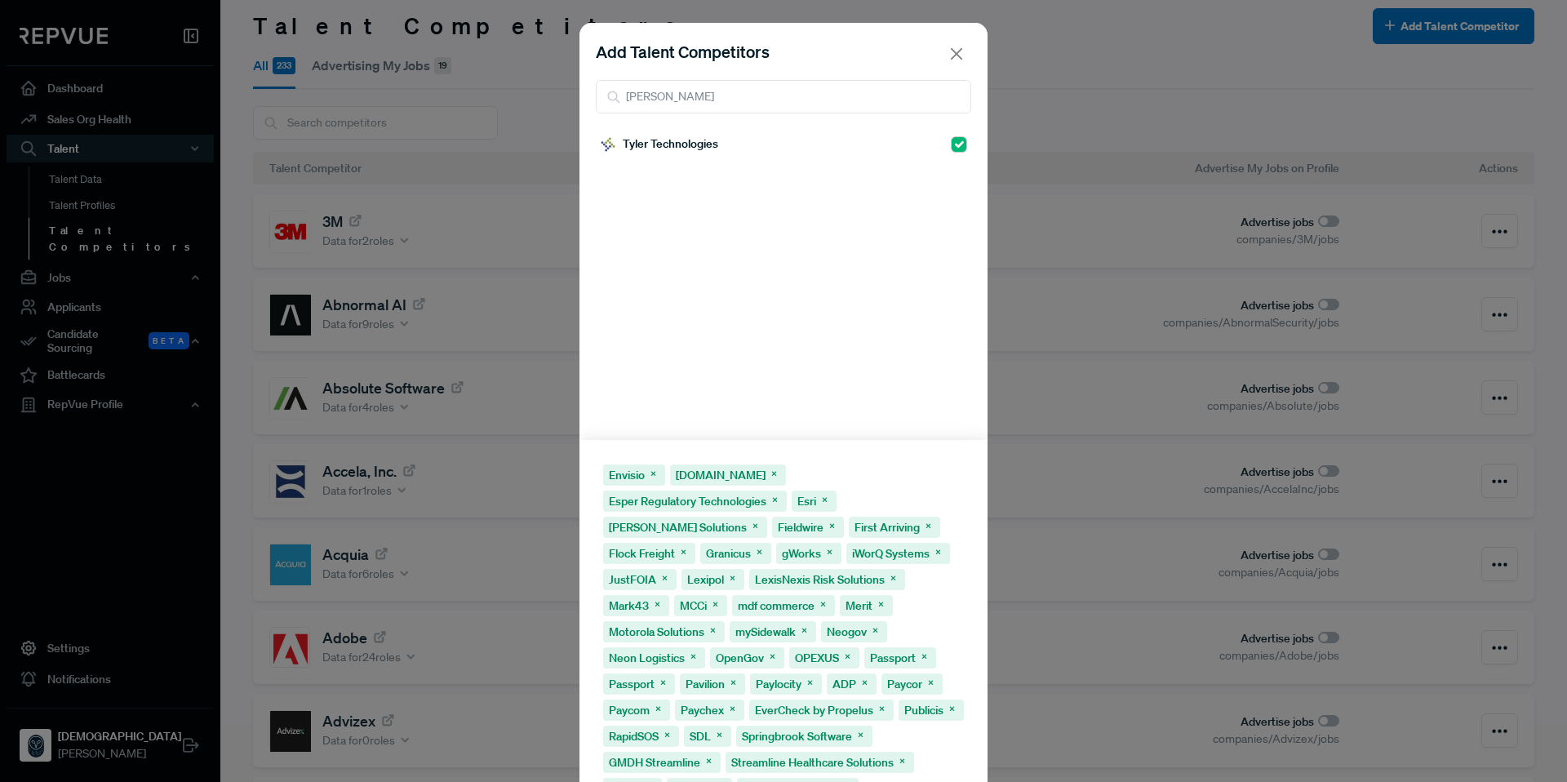
click at [717, 78] on div "Add Talent Competitors tyler" at bounding box center [783, 76] width 408 height 107
drag, startPoint x: 697, startPoint y: 99, endPoint x: 606, endPoint y: 100, distance: 90.6
click at [606, 100] on div "tyler" at bounding box center [783, 96] width 375 height 33
click at [951, 202] on input "checkbox" at bounding box center [959, 201] width 16 height 16
click at [951, 174] on input "checkbox" at bounding box center [959, 173] width 16 height 16
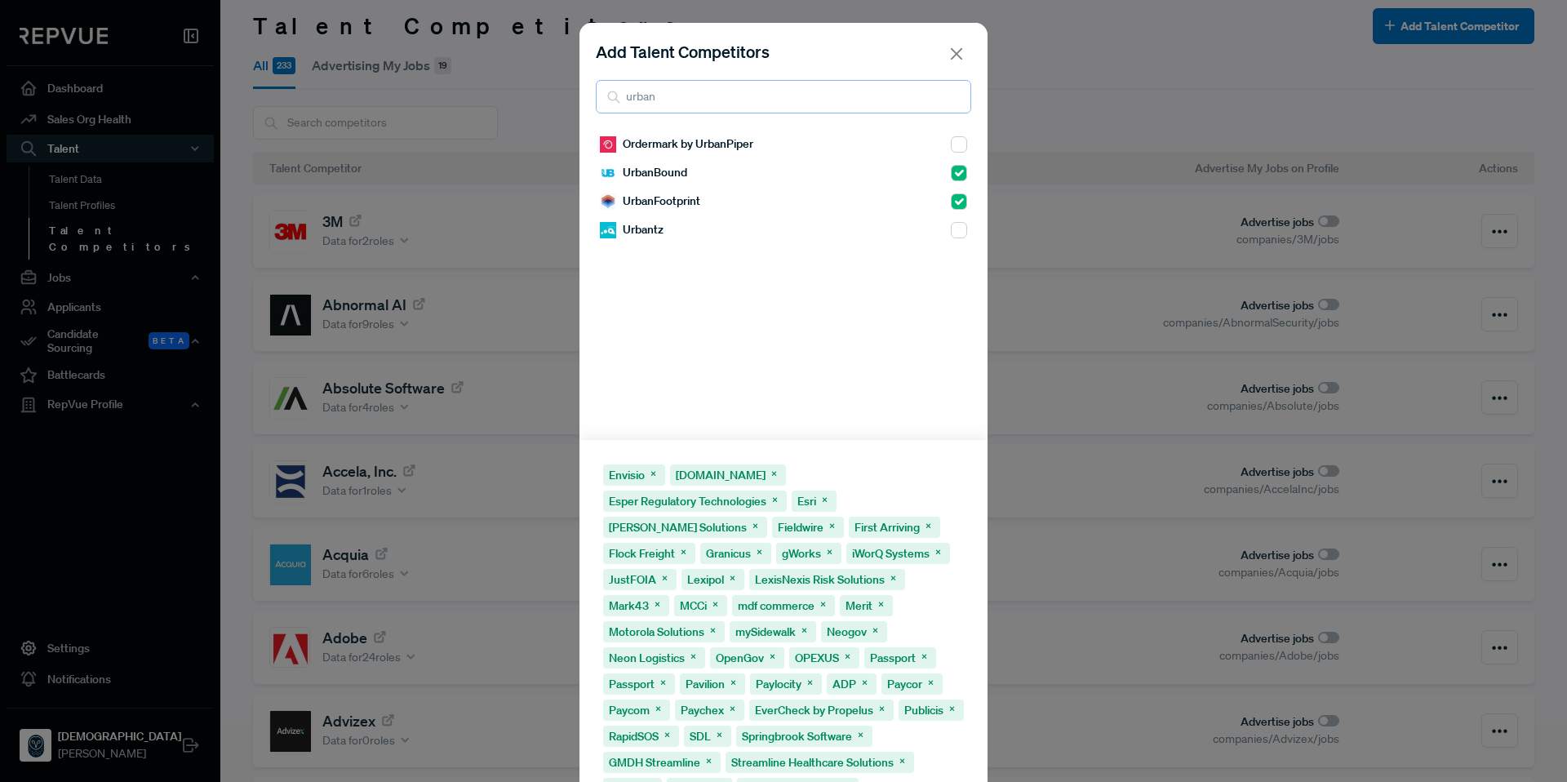
drag, startPoint x: 718, startPoint y: 95, endPoint x: 587, endPoint y: 91, distance: 131.4
click at [587, 91] on div "Add Talent Competitors urban" at bounding box center [783, 76] width 408 height 107
click at [951, 144] on input "checkbox" at bounding box center [959, 144] width 16 height 16
drag, startPoint x: 819, startPoint y: 95, endPoint x: 588, endPoint y: 85, distance: 231.2
click at [588, 85] on div "Add Talent Competitors utilit" at bounding box center [783, 76] width 408 height 107
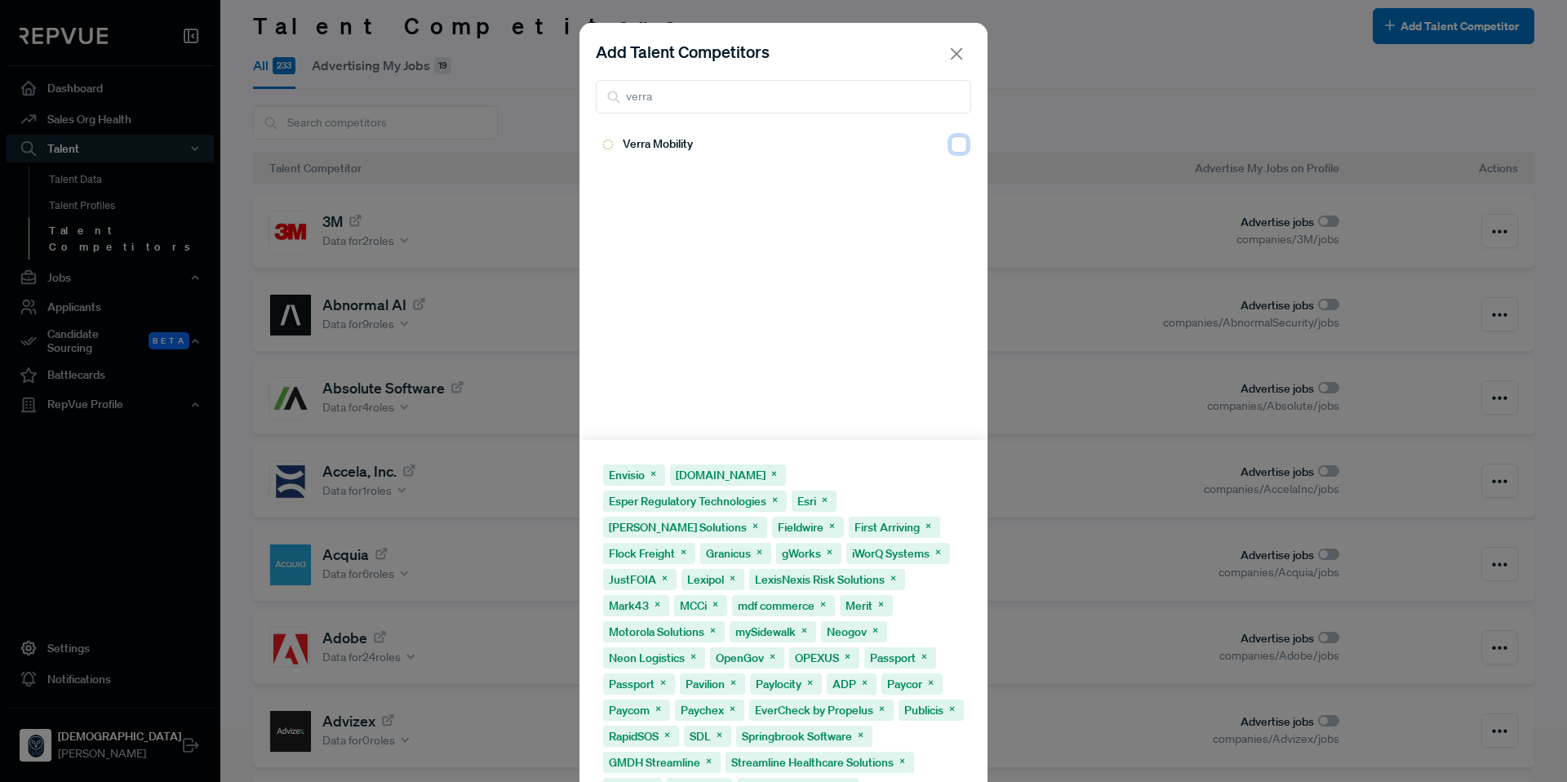
click at [951, 147] on input "checkbox" at bounding box center [959, 144] width 16 height 16
drag, startPoint x: 705, startPoint y: 98, endPoint x: 601, endPoint y: 94, distance: 103.7
click at [601, 94] on div "verra" at bounding box center [783, 96] width 375 height 33
click at [956, 153] on div "Vertex Inc." at bounding box center [783, 285] width 408 height 310
click at [951, 145] on input "checkbox" at bounding box center [959, 144] width 16 height 16
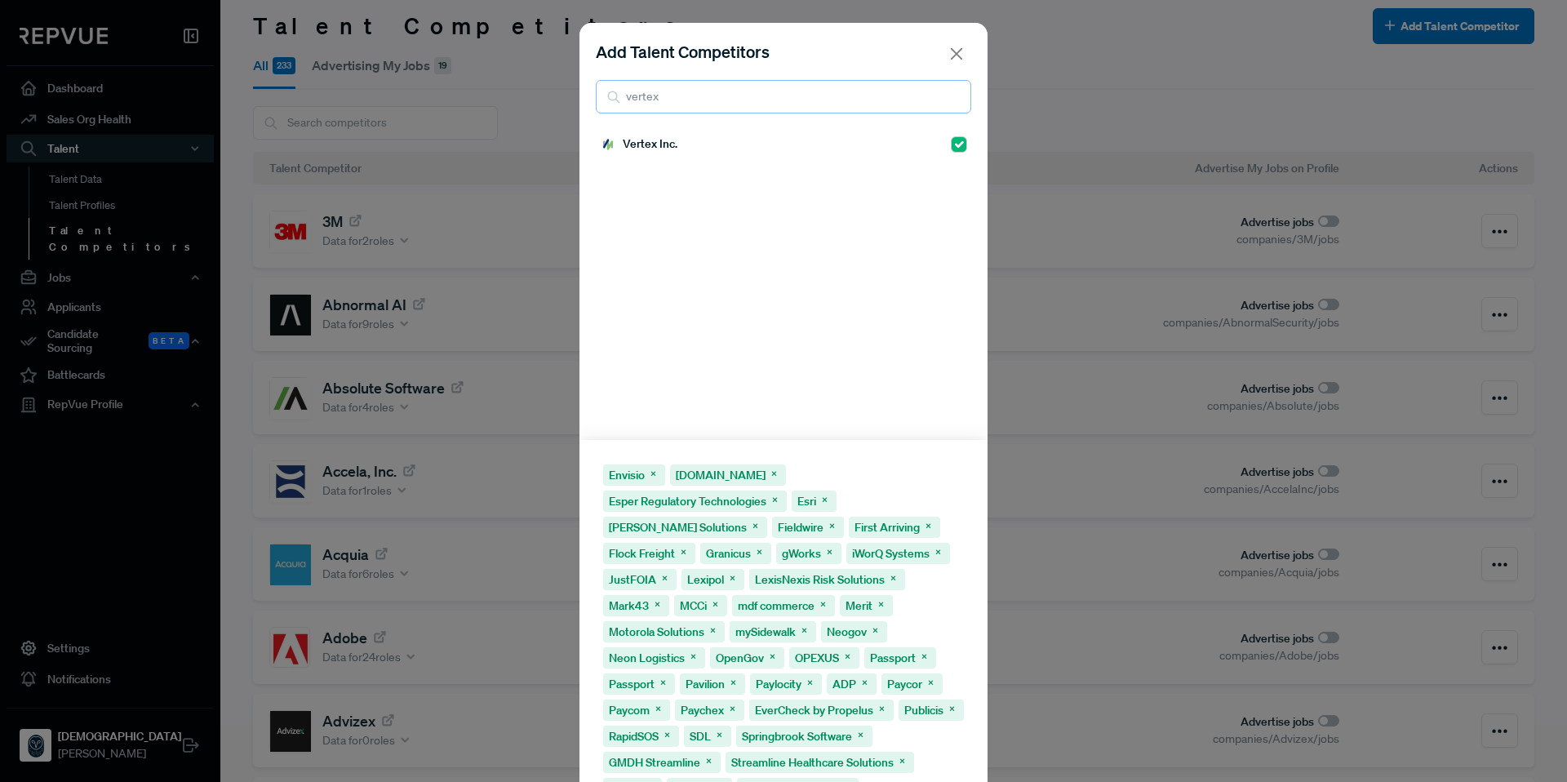
drag, startPoint x: 700, startPoint y: 102, endPoint x: 562, endPoint y: 100, distance: 137.9
click at [562, 100] on div "Add Talent Competitors vertex Vertex Inc. Envisio Esper.io Esper Regulatory Tec…" at bounding box center [783, 391] width 1567 height 782
drag, startPoint x: 664, startPoint y: 104, endPoint x: 583, endPoint y: 94, distance: 81.4
click at [583, 94] on div "Add Talent Competitors voya" at bounding box center [783, 76] width 408 height 107
click at [951, 149] on div "Zencity" at bounding box center [783, 285] width 408 height 310
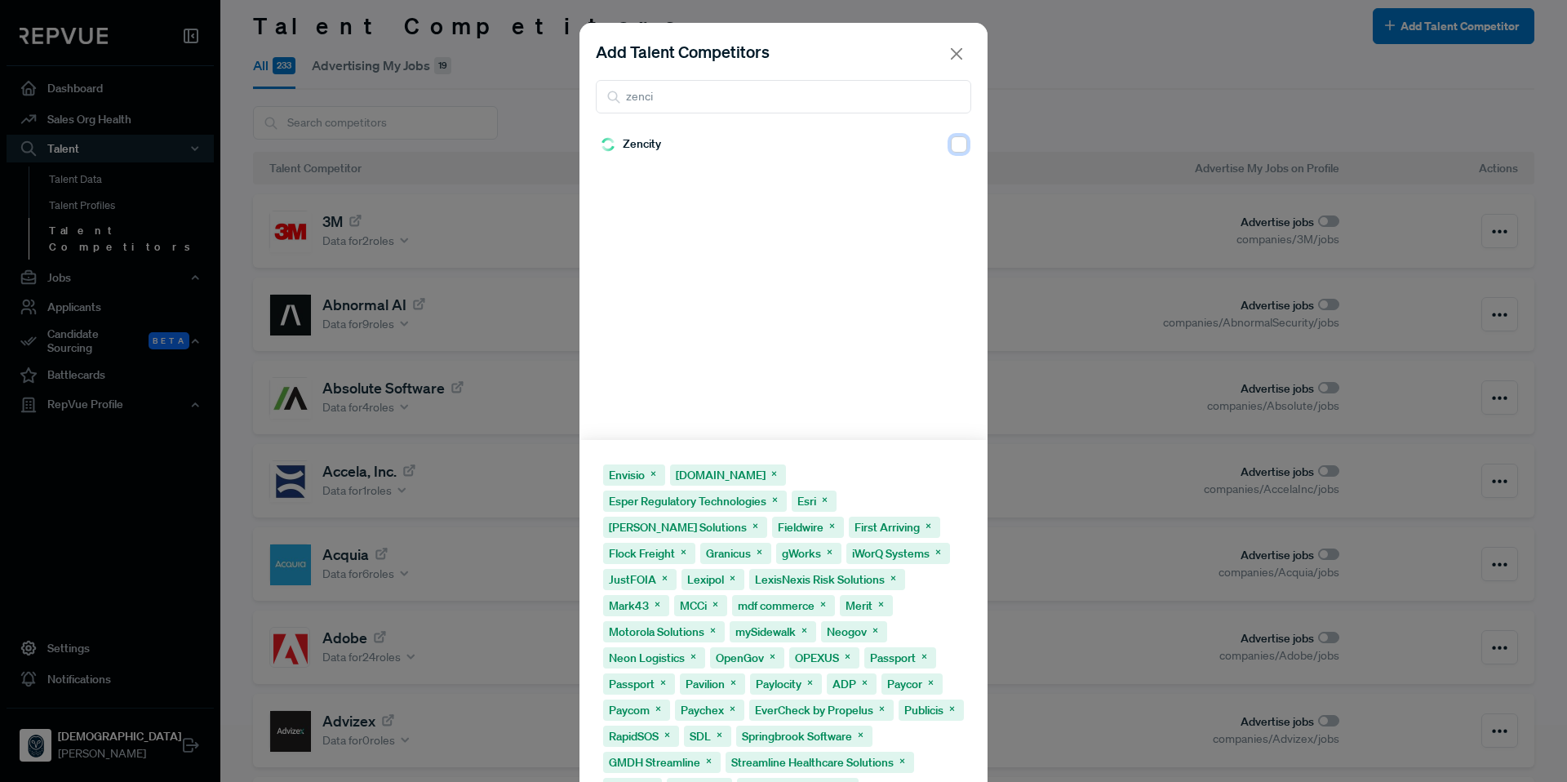
click at [951, 148] on input "checkbox" at bounding box center [959, 144] width 16 height 16
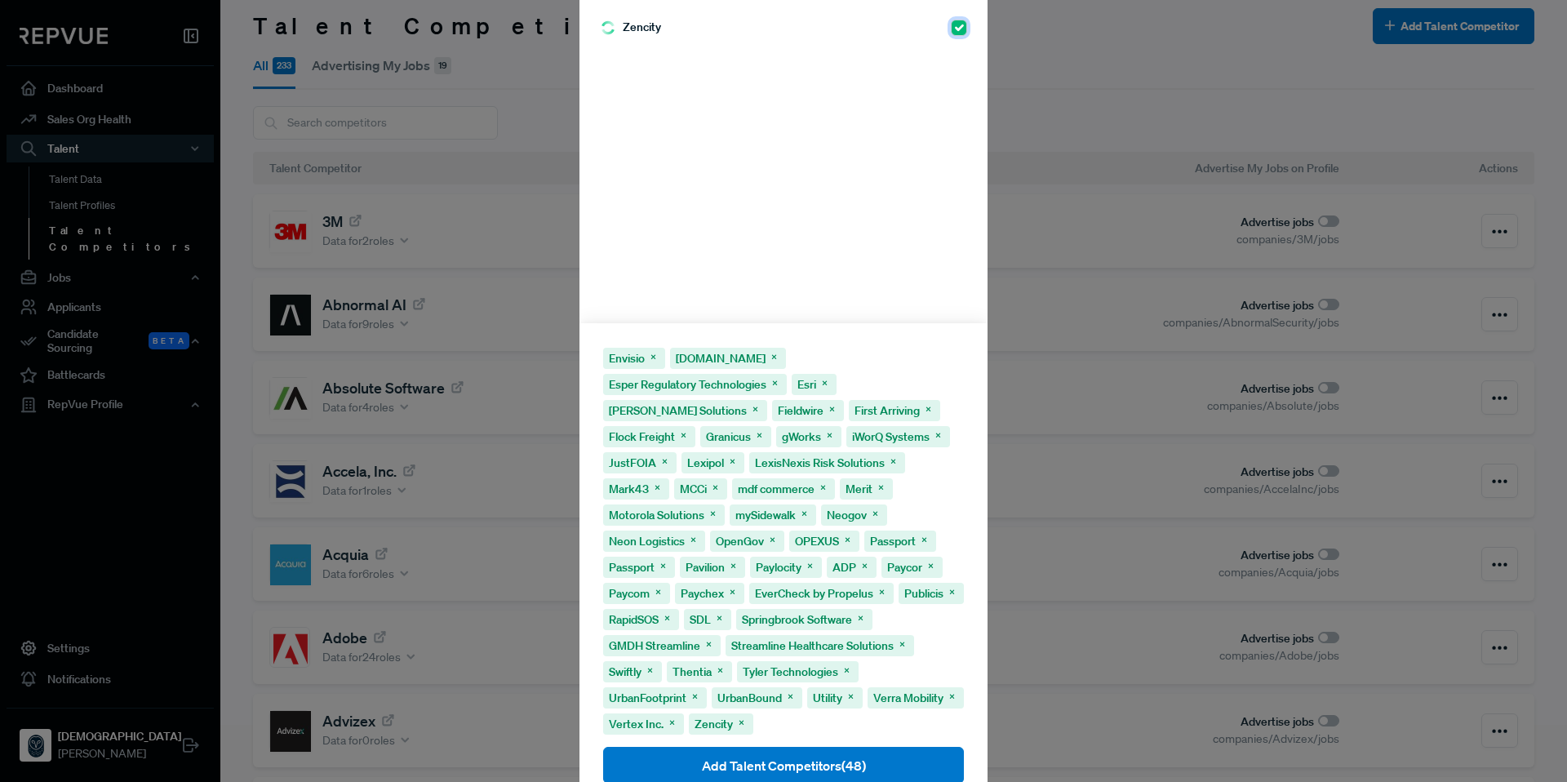
scroll to position [140, 0]
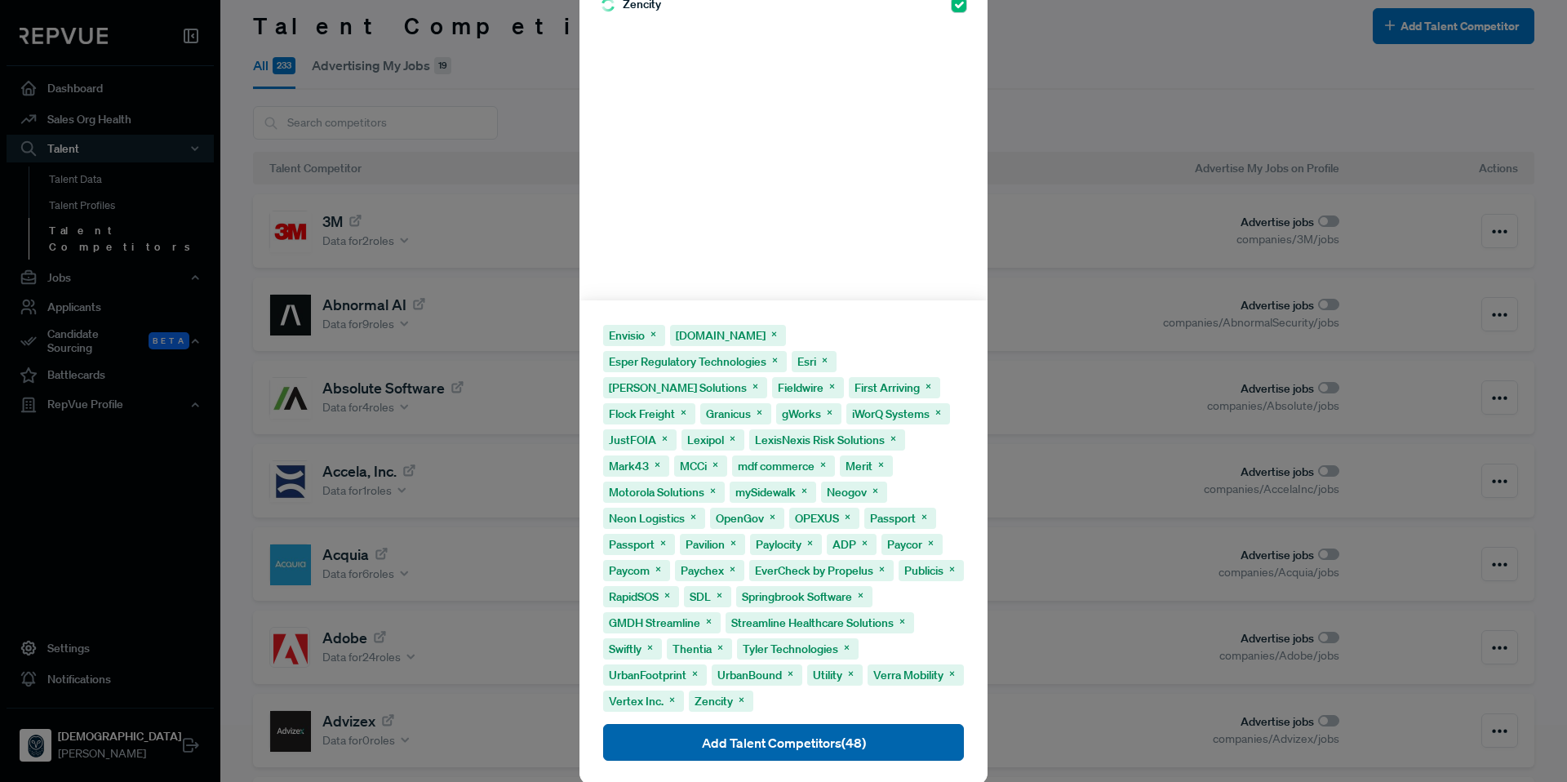
click at [873, 724] on button "Add Talent Competitors (48)" at bounding box center [783, 742] width 361 height 37
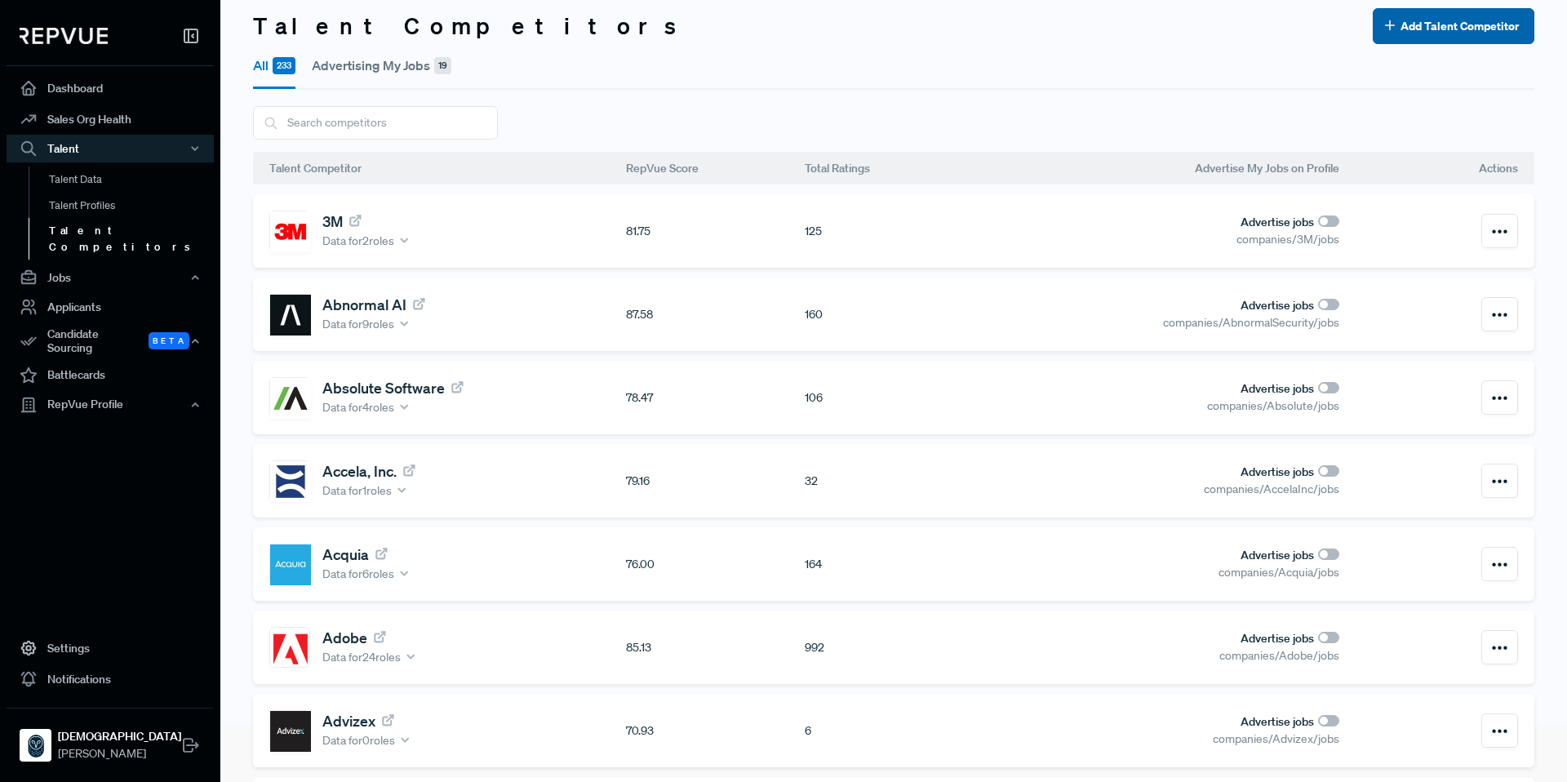
click at [1446, 19] on button "Add Talent Competitor" at bounding box center [1454, 26] width 162 height 36
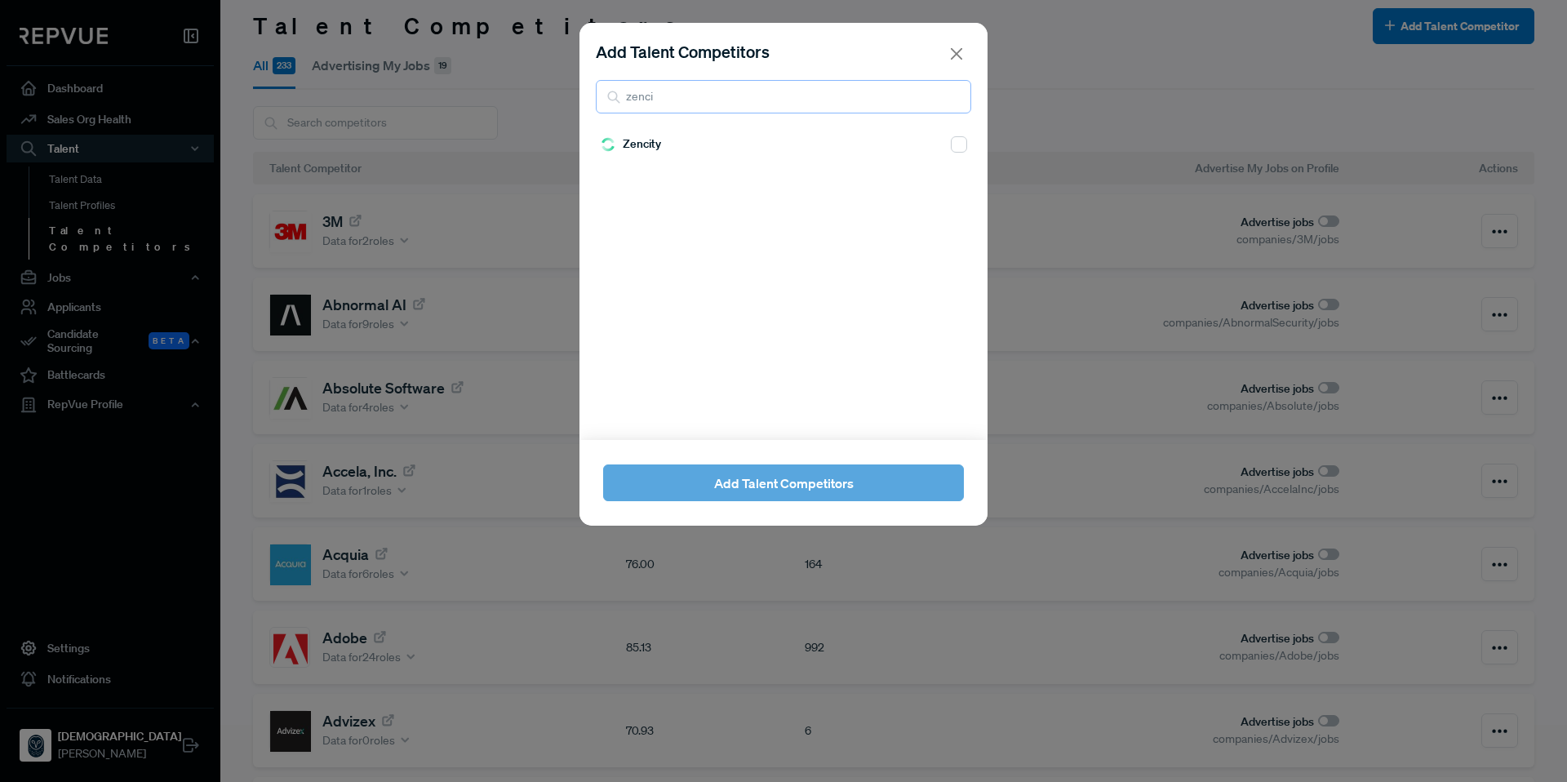
drag, startPoint x: 779, startPoint y: 95, endPoint x: 599, endPoint y: 95, distance: 180.3
click at [599, 95] on input "zenci" at bounding box center [783, 96] width 375 height 33
click at [953, 174] on input "checkbox" at bounding box center [959, 173] width 16 height 16
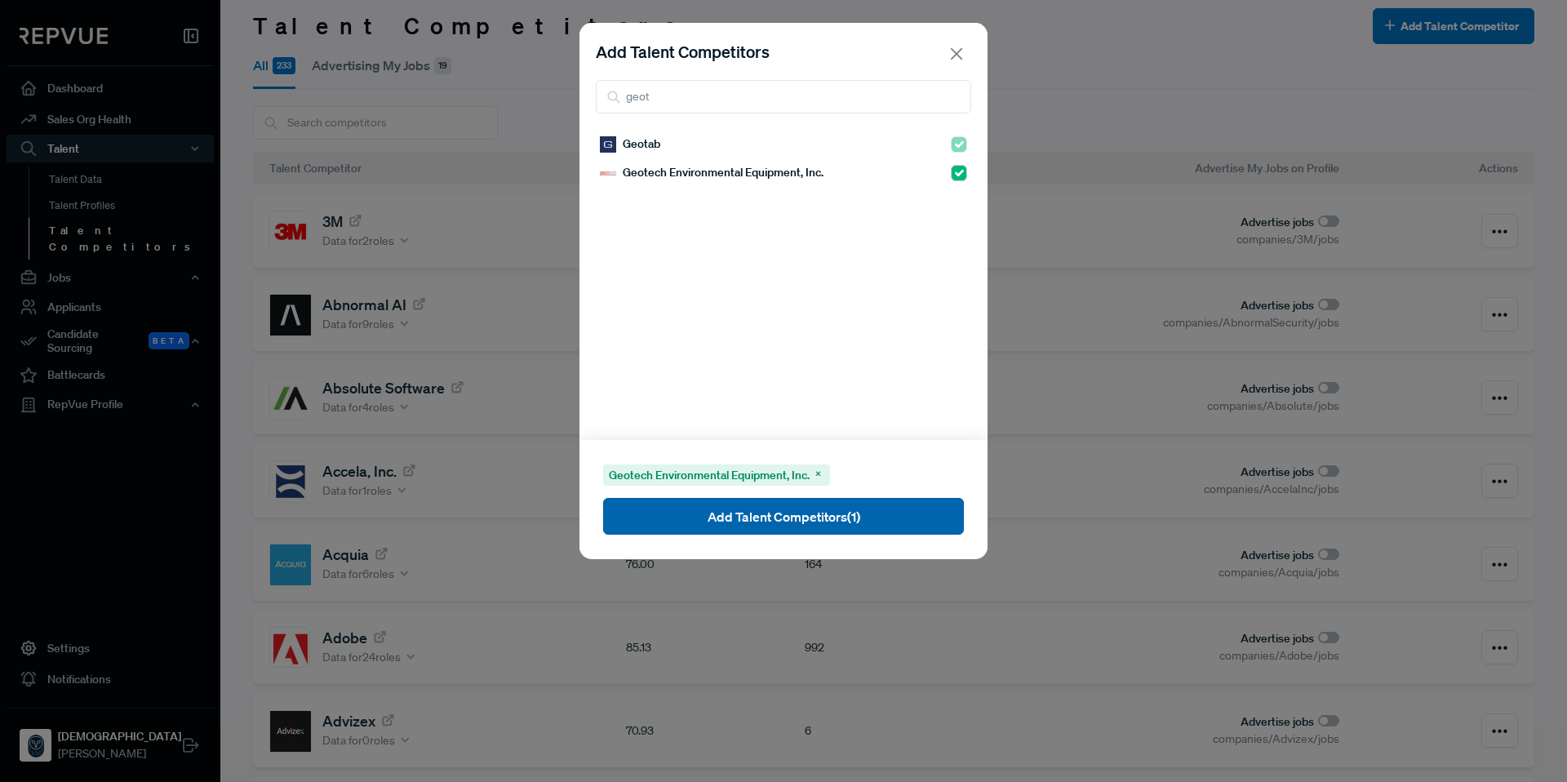
click at [865, 502] on button "Add Talent Competitors (1)" at bounding box center [783, 516] width 361 height 37
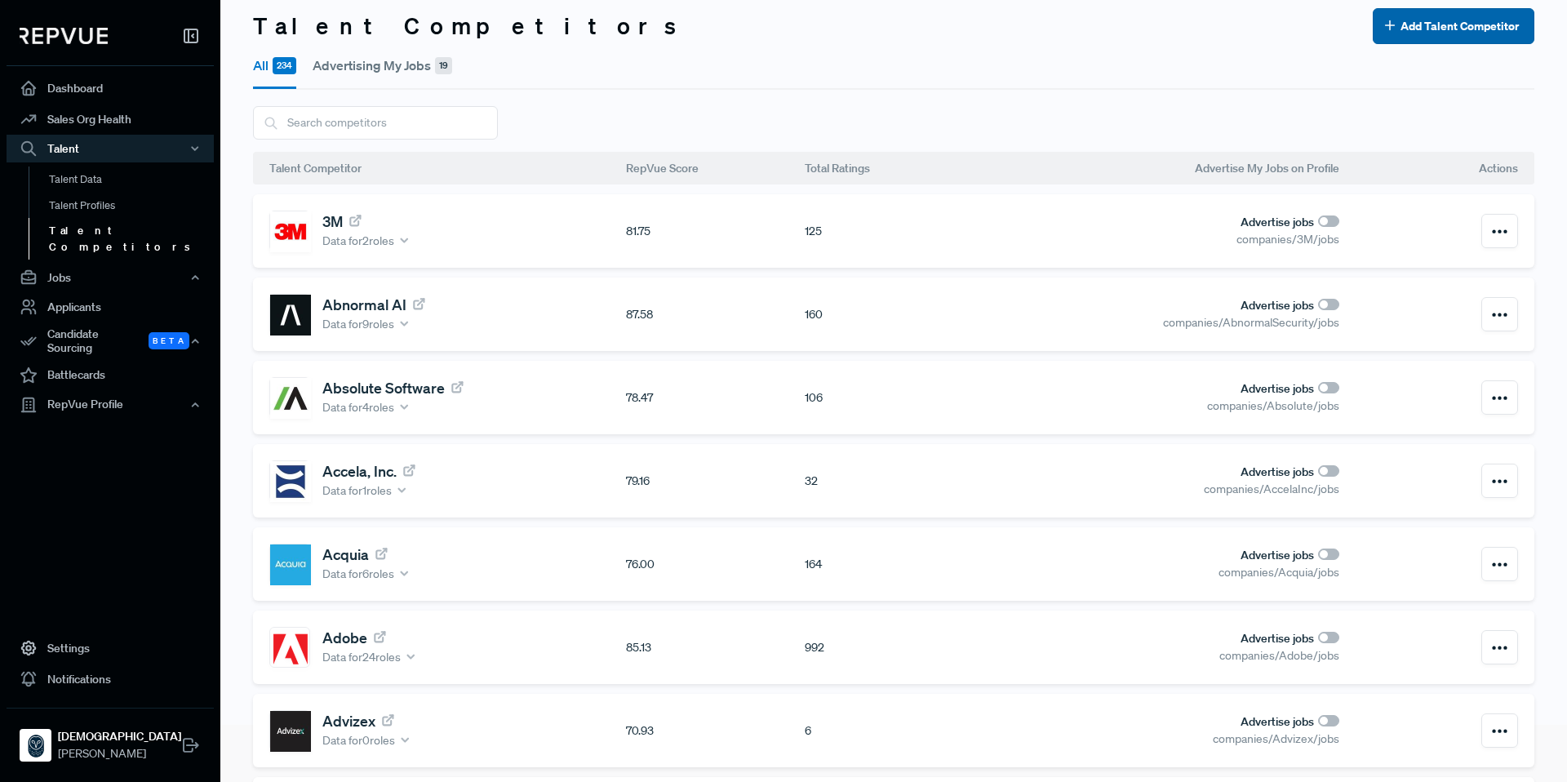
click at [1448, 27] on button "Add Talent Competitor" at bounding box center [1454, 26] width 162 height 36
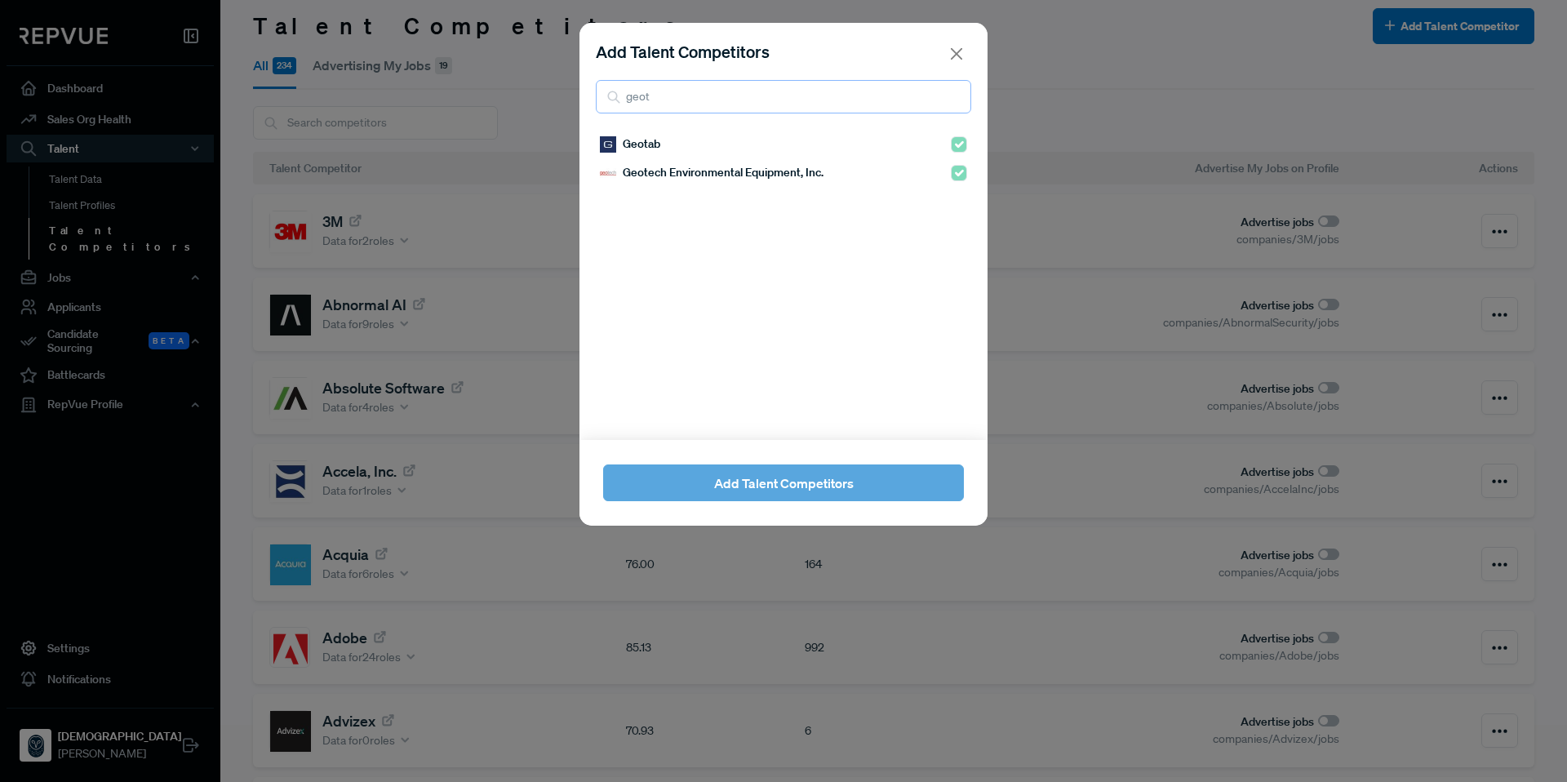
drag, startPoint x: 666, startPoint y: 96, endPoint x: 603, endPoint y: 95, distance: 62.8
click at [603, 95] on input "geot" at bounding box center [783, 96] width 375 height 33
click at [951, 206] on input "checkbox" at bounding box center [959, 201] width 16 height 16
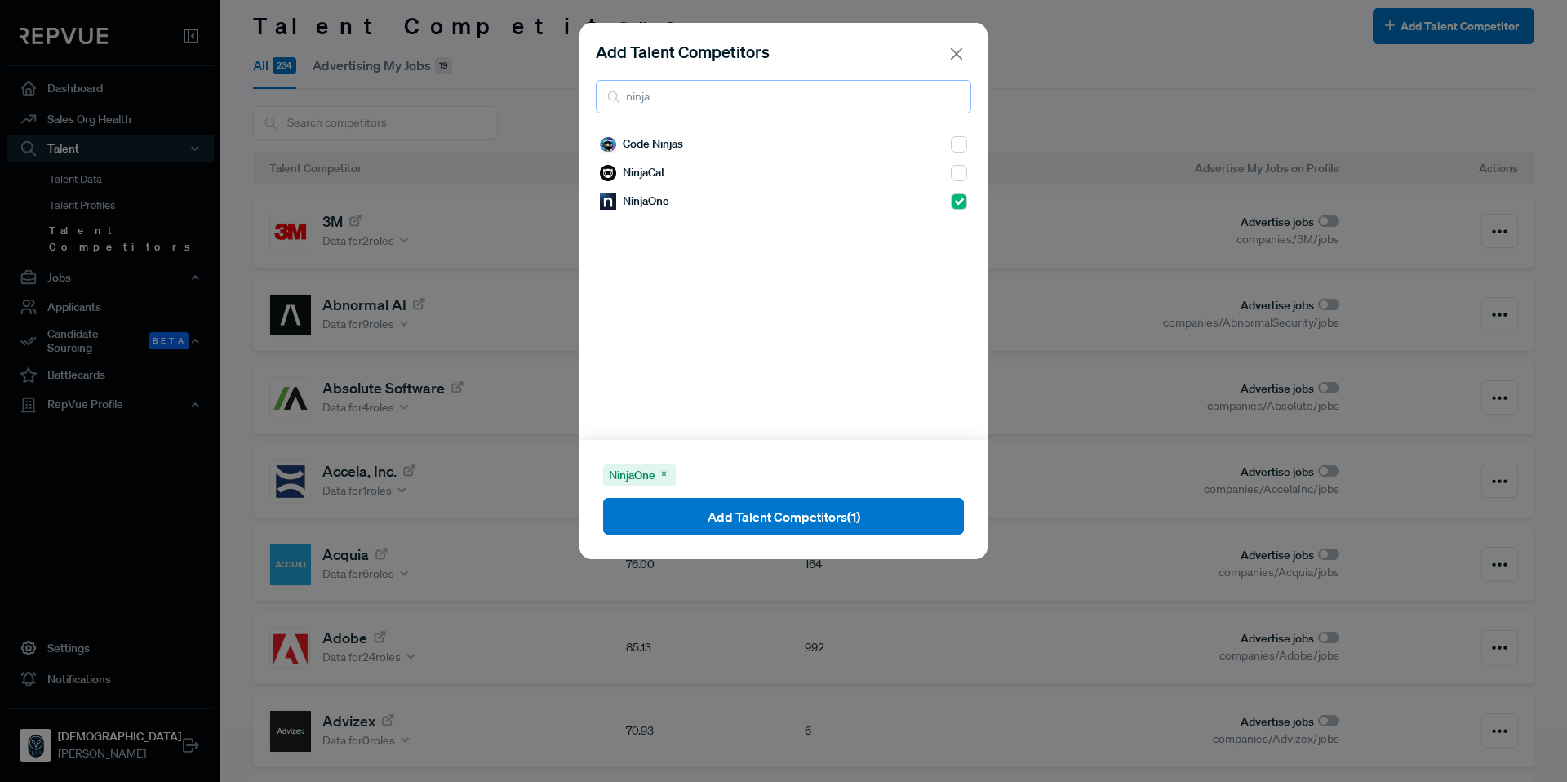
drag, startPoint x: 687, startPoint y: 94, endPoint x: 589, endPoint y: 95, distance: 97.9
click at [589, 95] on div "Add Talent Competitors ninja" at bounding box center [783, 76] width 408 height 107
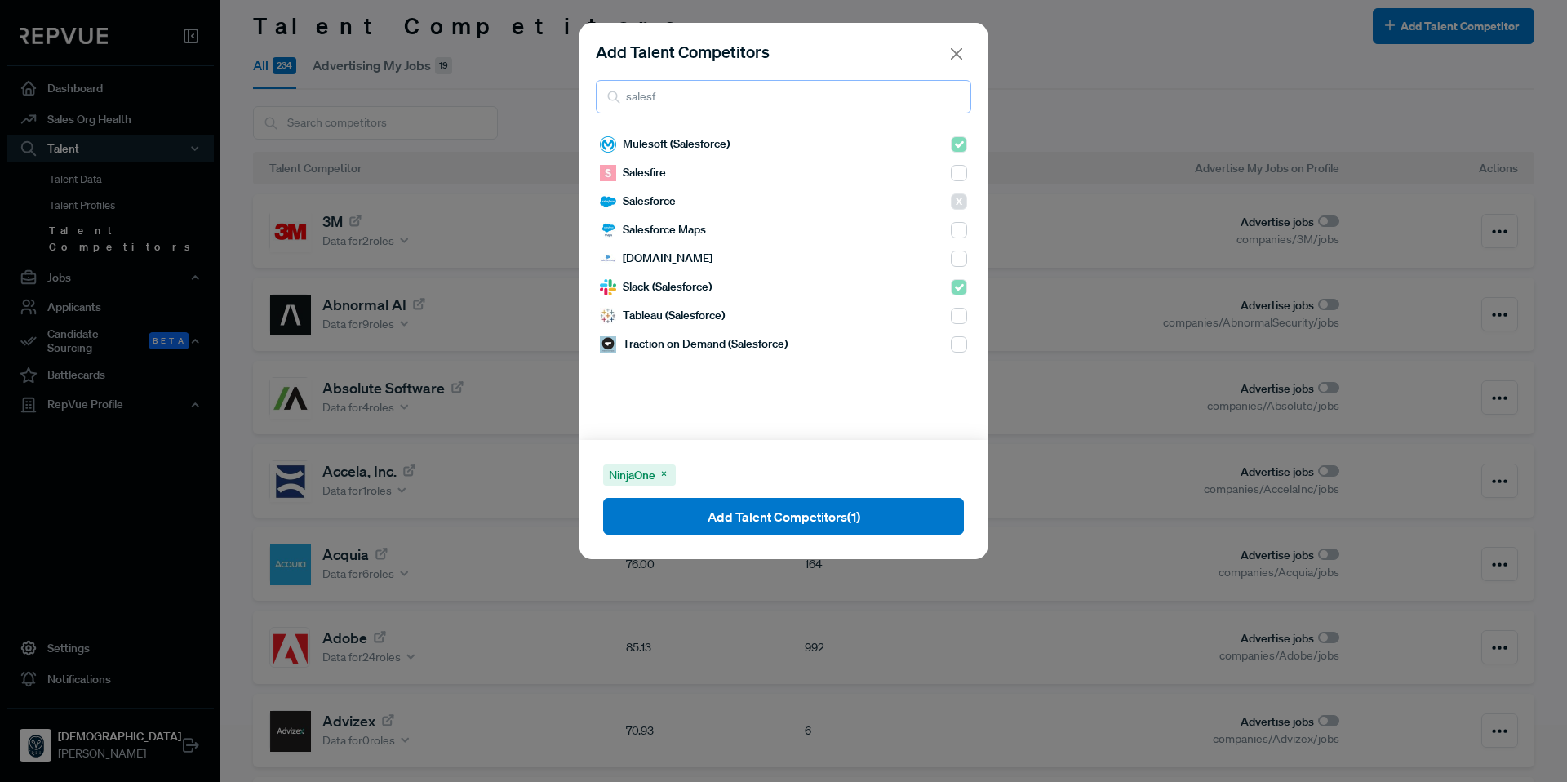
drag, startPoint x: 663, startPoint y: 98, endPoint x: 587, endPoint y: 99, distance: 76.7
click at [587, 99] on div "Add Talent Competitors salesf" at bounding box center [783, 76] width 408 height 107
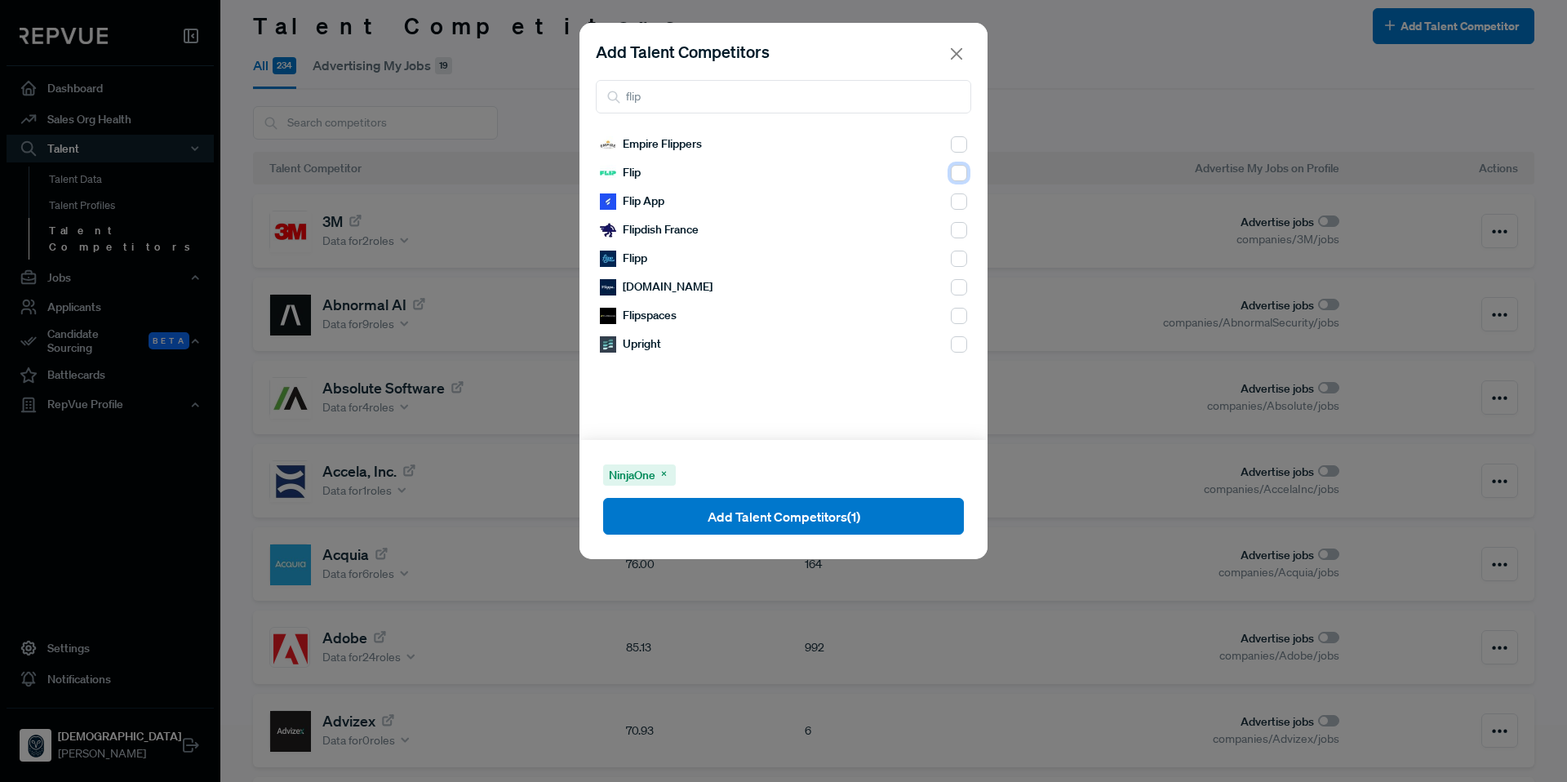
click at [951, 172] on input "checkbox" at bounding box center [959, 173] width 16 height 16
drag, startPoint x: 709, startPoint y: 100, endPoint x: 578, endPoint y: 102, distance: 131.4
click at [578, 102] on div "Add Talent Competitors flip Empire Flippers Flip Flip App Flipdish France Flipp…" at bounding box center [783, 391] width 1567 height 782
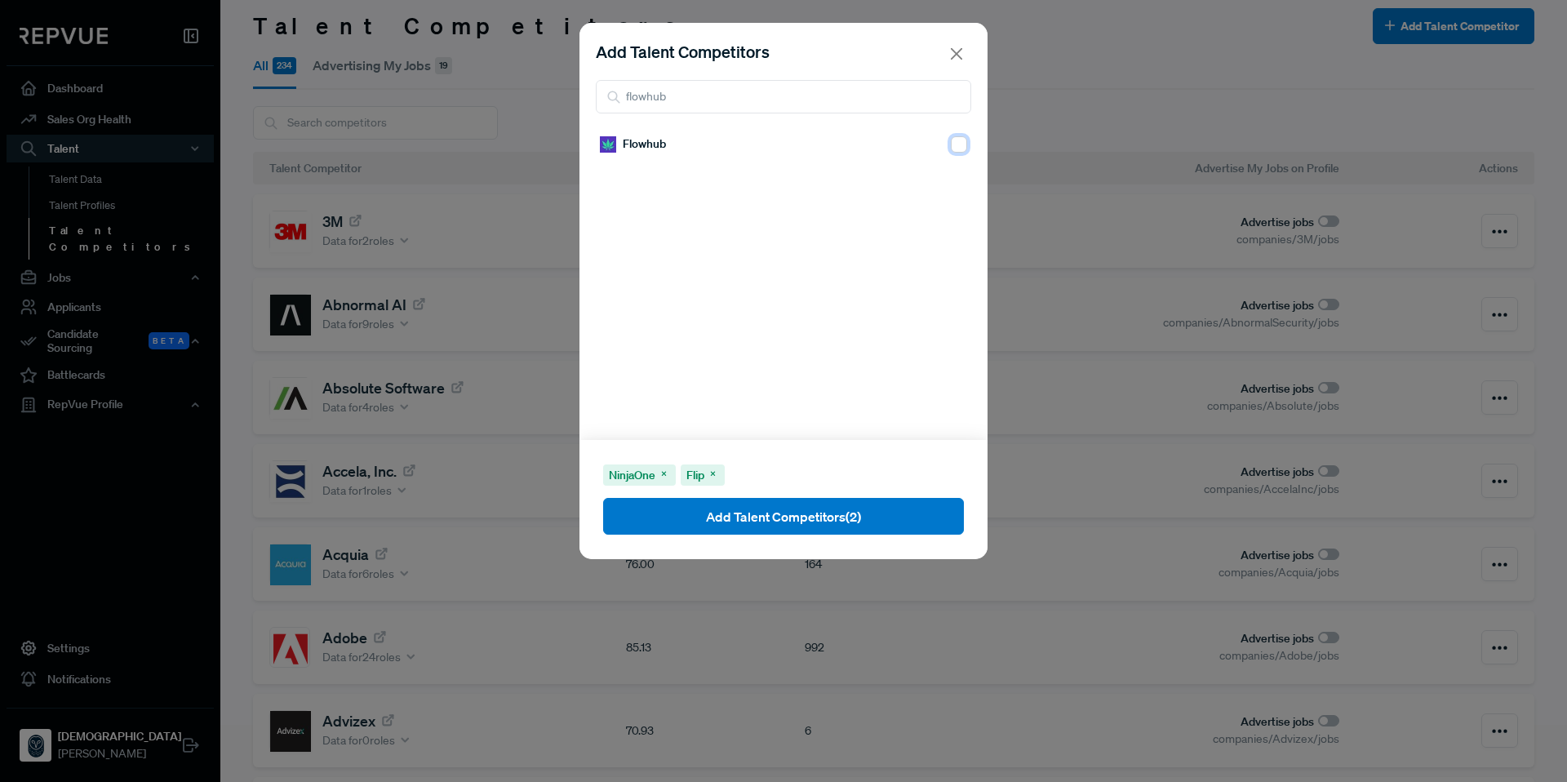
click at [951, 143] on input "checkbox" at bounding box center [959, 144] width 16 height 16
drag, startPoint x: 787, startPoint y: 99, endPoint x: 617, endPoint y: 95, distance: 169.8
click at [617, 95] on div "flowhub" at bounding box center [783, 96] width 375 height 33
click at [951, 148] on input "checkbox" at bounding box center [959, 144] width 16 height 16
drag, startPoint x: 756, startPoint y: 107, endPoint x: 583, endPoint y: 95, distance: 173.4
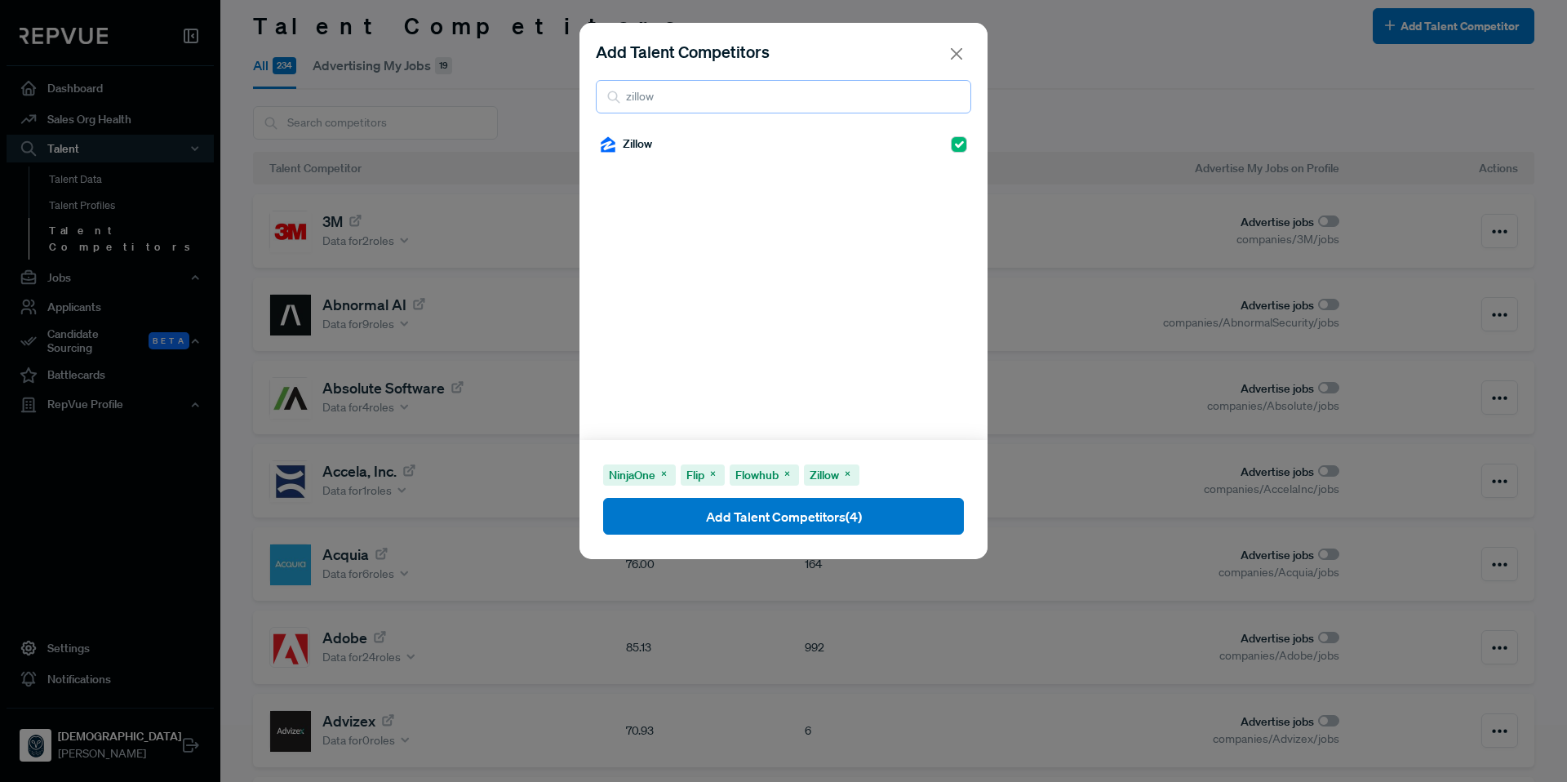
click at [583, 95] on div "Add Talent Competitors zillow" at bounding box center [783, 76] width 408 height 107
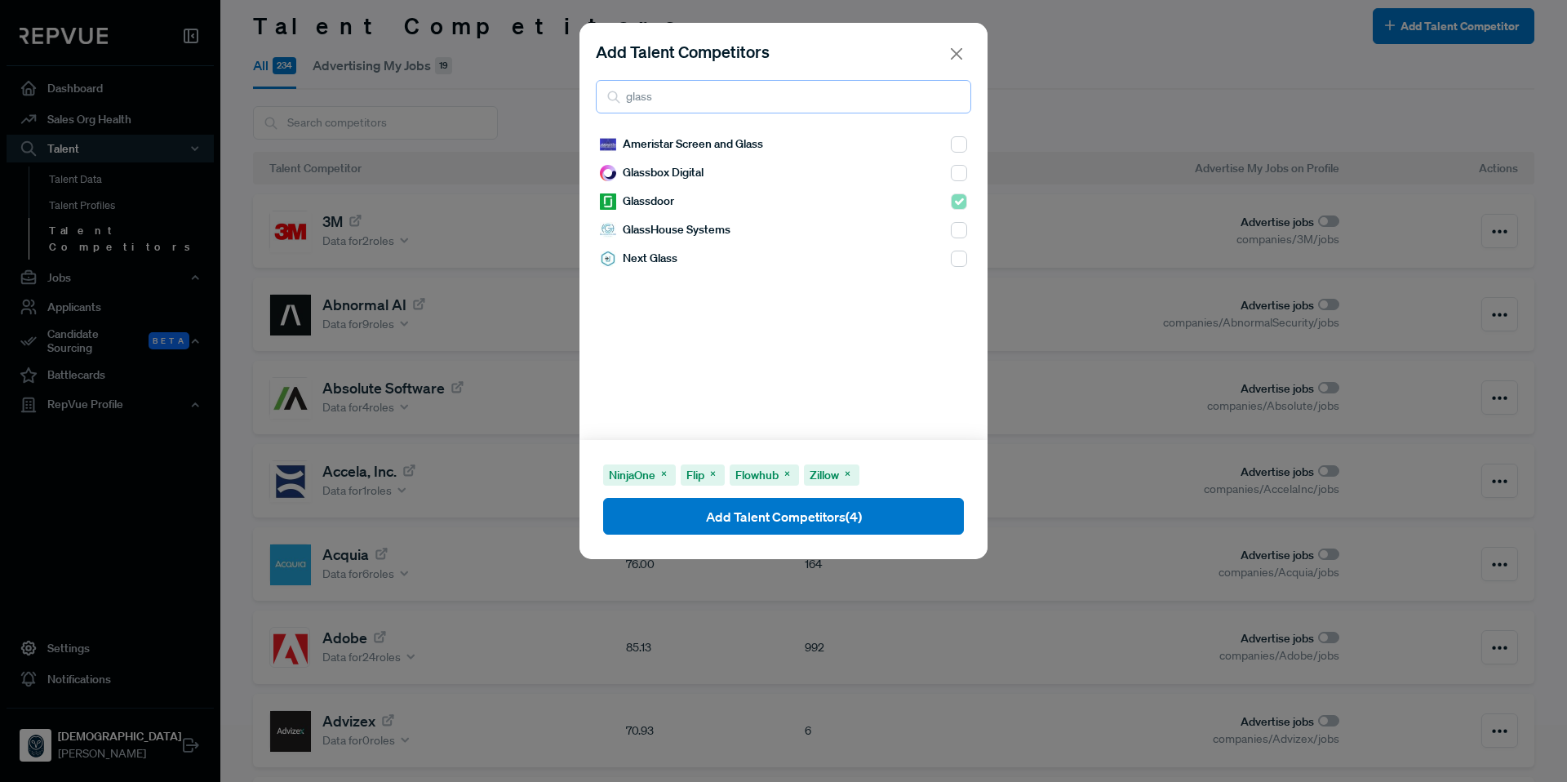
drag, startPoint x: 672, startPoint y: 100, endPoint x: 581, endPoint y: 97, distance: 91.5
click at [581, 97] on div "Add Talent Competitors glass" at bounding box center [783, 76] width 408 height 107
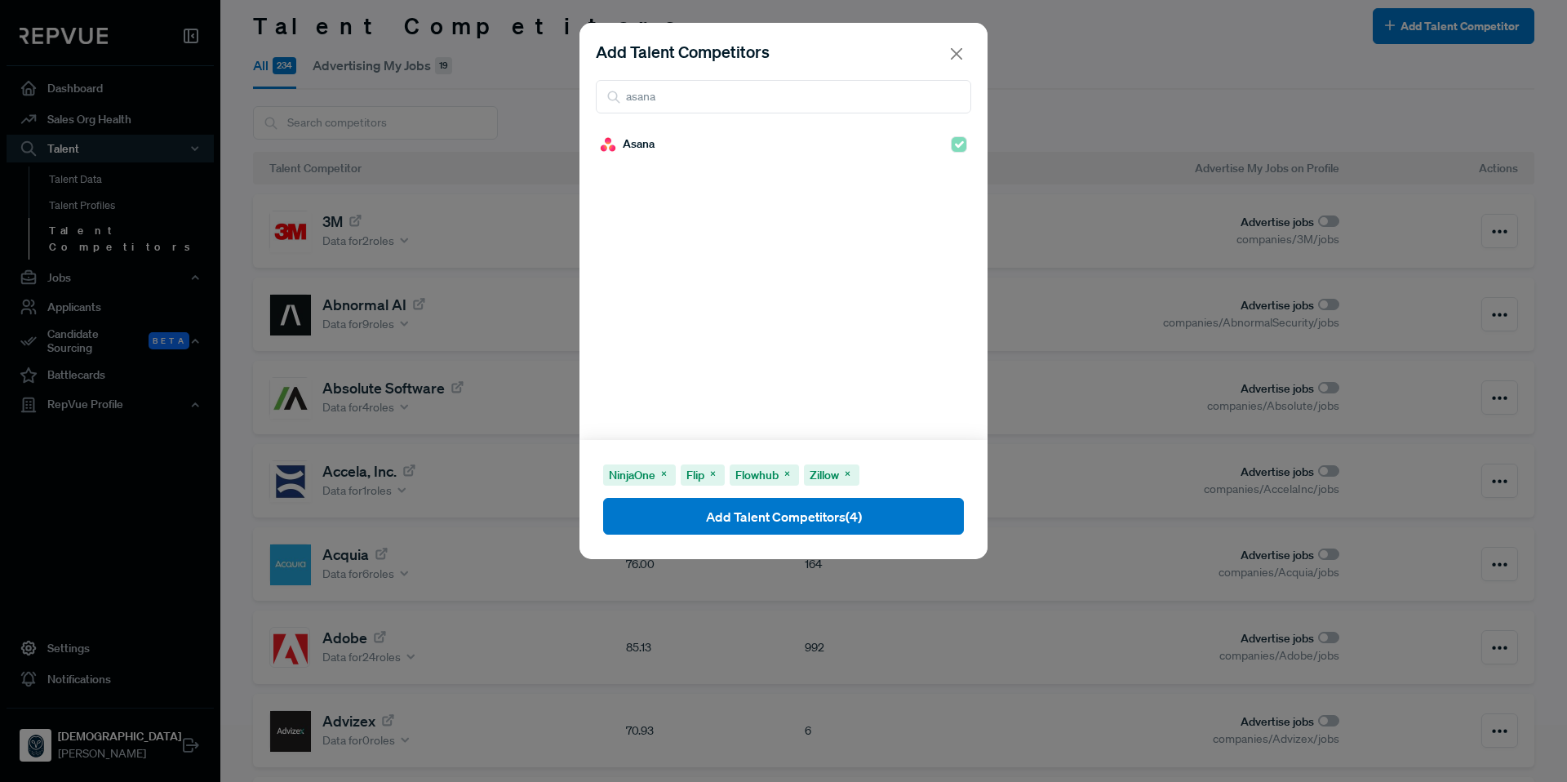
drag, startPoint x: 581, startPoint y: 97, endPoint x: 595, endPoint y: 100, distance: 14.1
click at [536, 97] on div "Add Talent Competitors asana Asana NinjaOne Flip Flowhub Zillow Add Talent Comp…" at bounding box center [783, 391] width 1567 height 782
drag, startPoint x: 670, startPoint y: 100, endPoint x: 602, endPoint y: 100, distance: 67.7
click at [602, 100] on input "asana" at bounding box center [783, 96] width 375 height 33
click at [951, 139] on input "checkbox" at bounding box center [959, 144] width 16 height 16
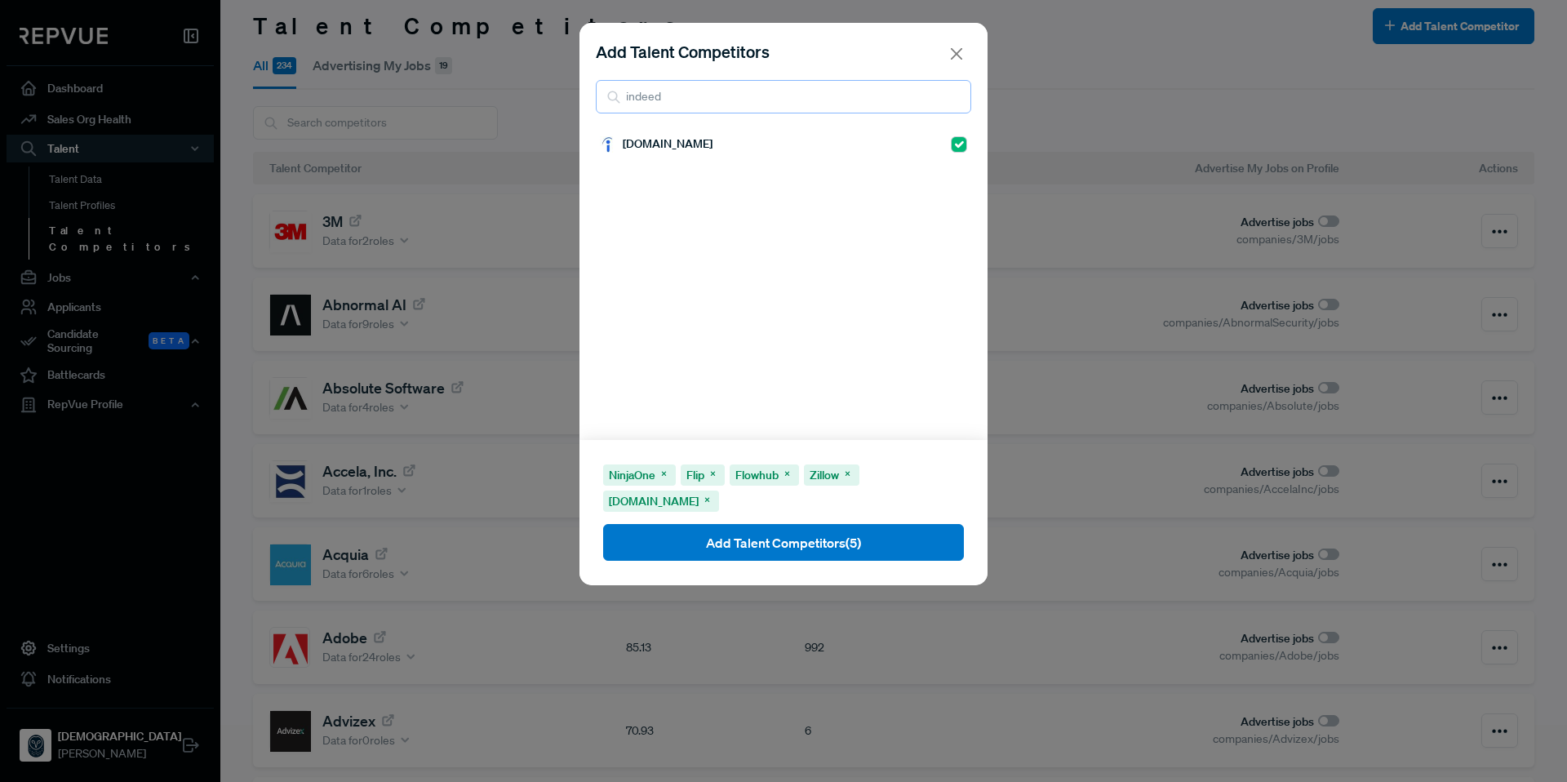
drag, startPoint x: 708, startPoint y: 97, endPoint x: 596, endPoint y: 91, distance: 112.8
click at [596, 91] on input "indeed" at bounding box center [783, 96] width 375 height 33
drag, startPoint x: 735, startPoint y: 99, endPoint x: 588, endPoint y: 100, distance: 147.7
click at [588, 100] on div "Add Talent Competitors Dell t" at bounding box center [783, 76] width 408 height 107
click at [952, 225] on input "checkbox" at bounding box center [959, 230] width 16 height 16
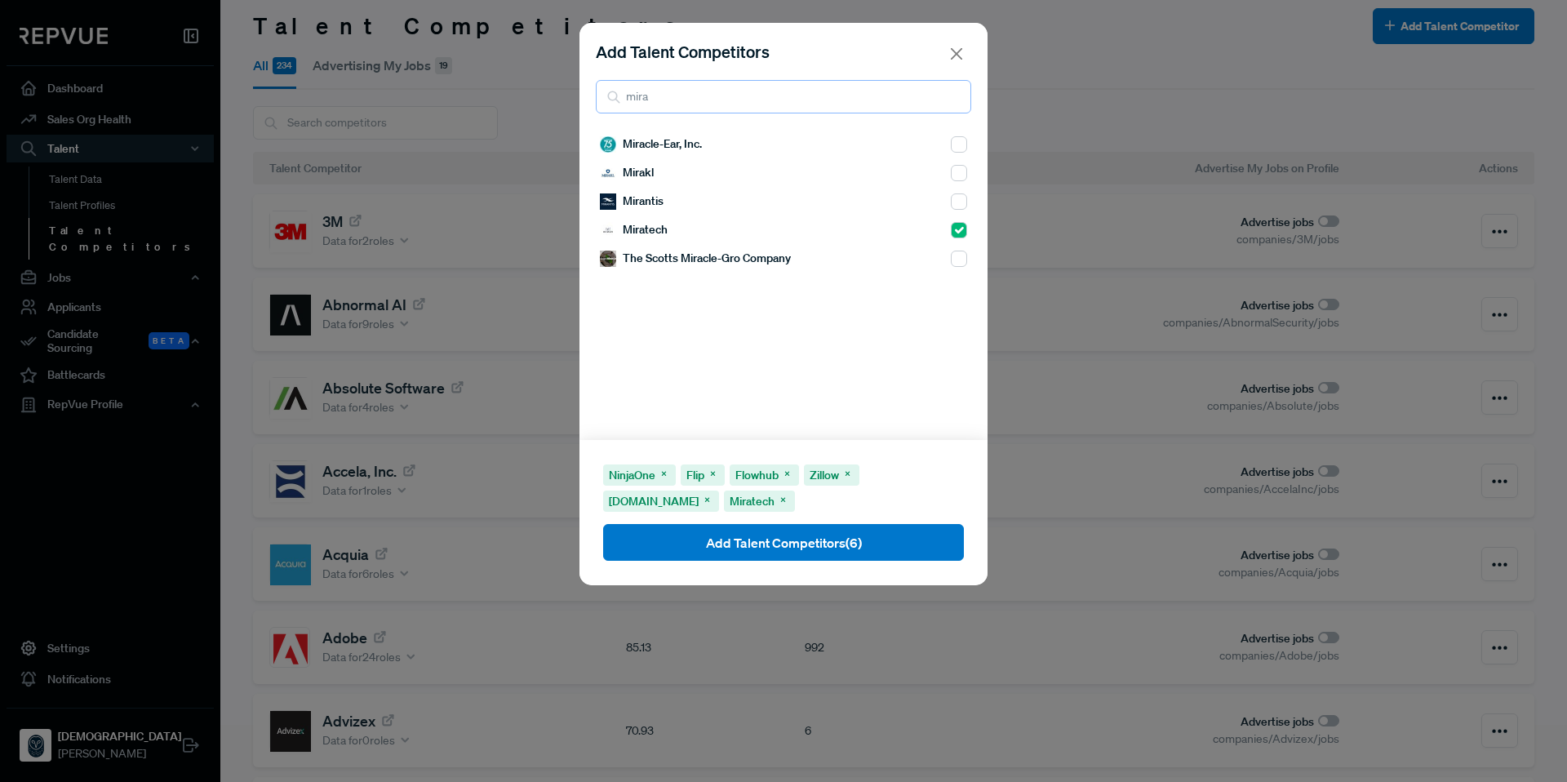
drag, startPoint x: 677, startPoint y: 93, endPoint x: 606, endPoint y: 96, distance: 71.9
click at [606, 96] on div "mira" at bounding box center [783, 96] width 375 height 33
click at [951, 145] on input "checkbox" at bounding box center [959, 144] width 16 height 16
drag, startPoint x: 657, startPoint y: 101, endPoint x: 578, endPoint y: 98, distance: 79.2
click at [578, 98] on div "Add Talent Competitors stackad StackAdapt NinjaOne Flip Flowhub Zillow Indeed.c…" at bounding box center [783, 391] width 1567 height 782
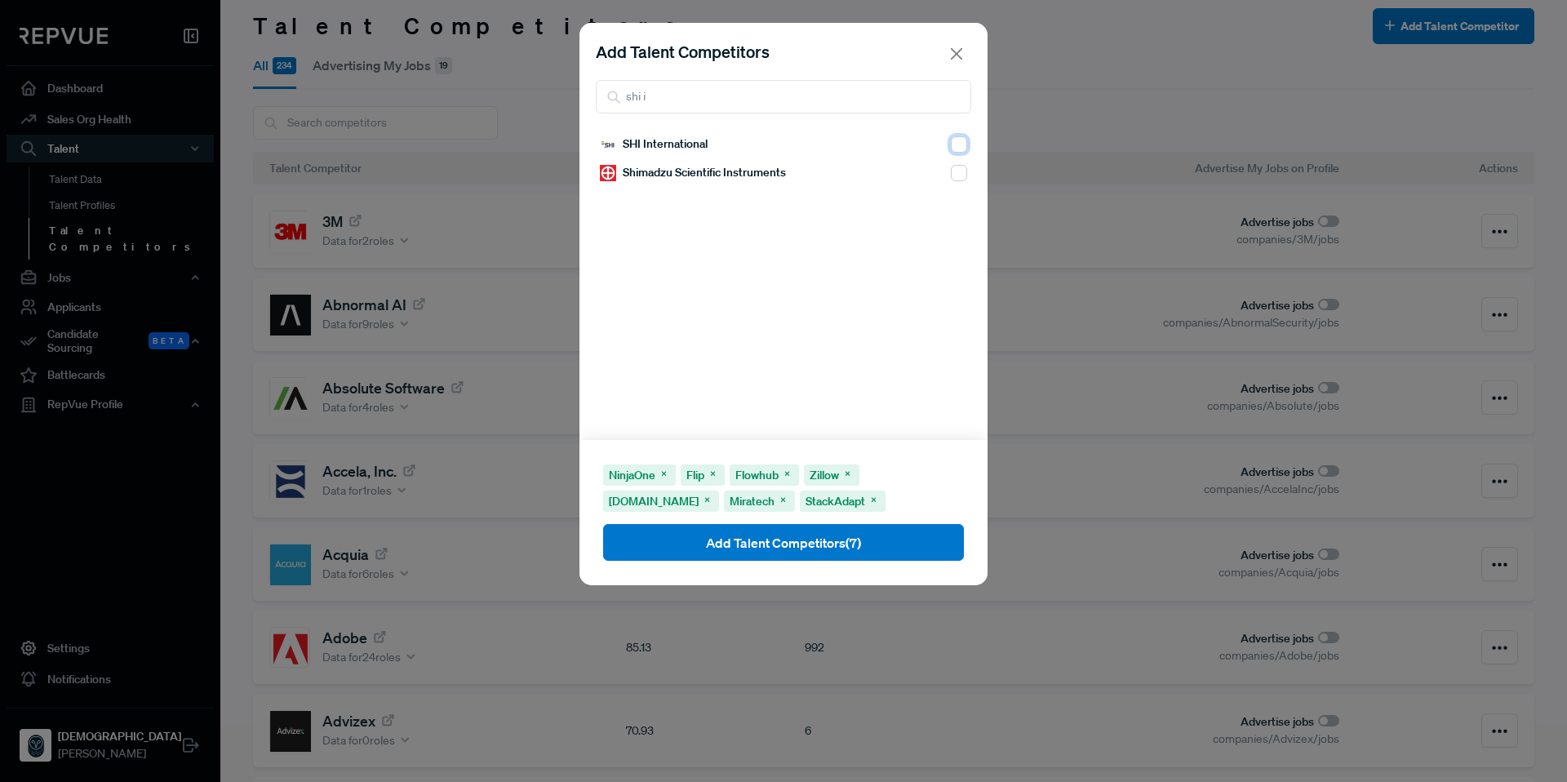
click at [951, 151] on input "checkbox" at bounding box center [959, 144] width 16 height 16
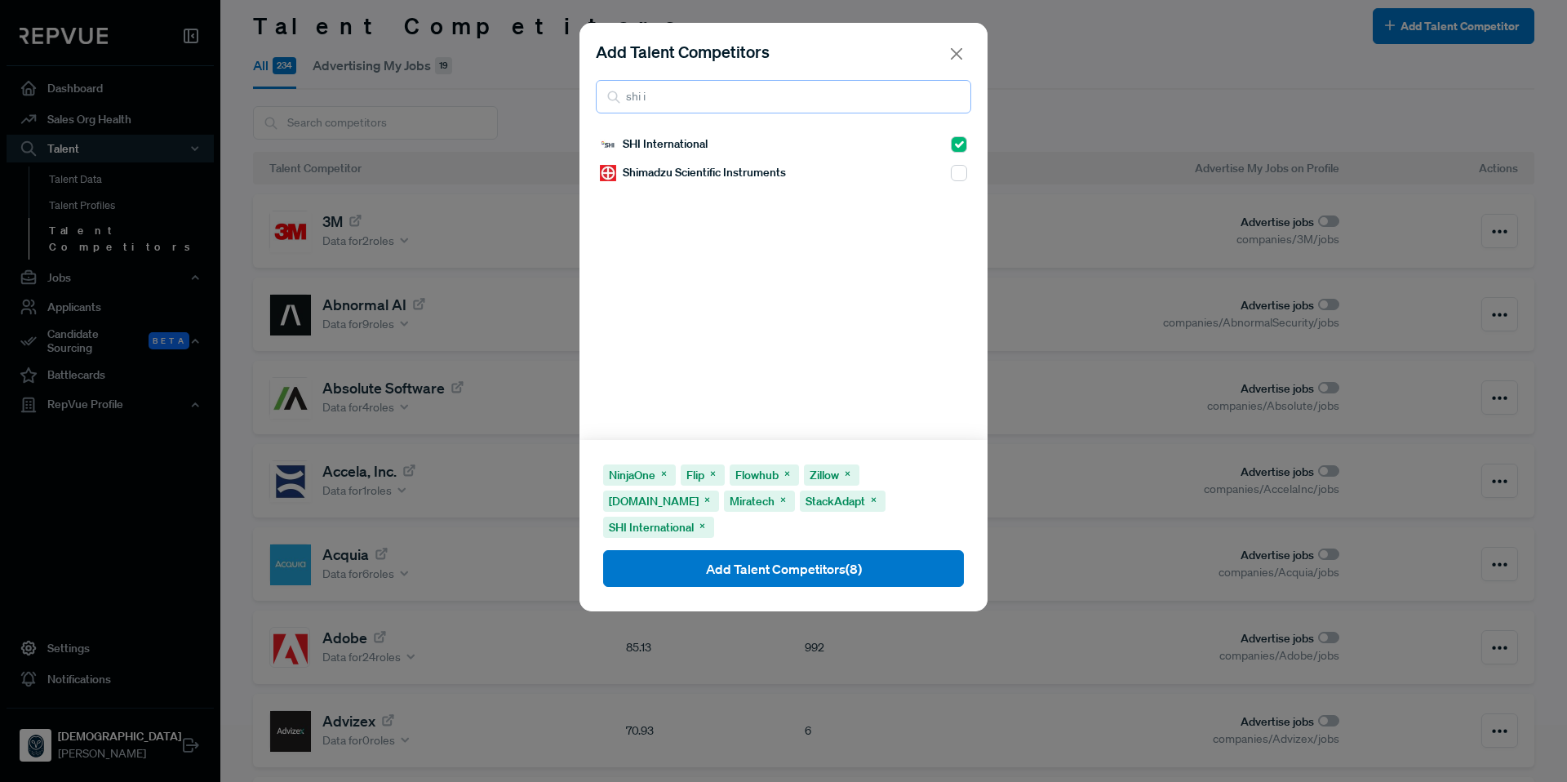
drag, startPoint x: 696, startPoint y: 96, endPoint x: 623, endPoint y: 94, distance: 72.7
click at [623, 94] on input "shi i" at bounding box center [783, 96] width 375 height 33
click at [951, 147] on input "checkbox" at bounding box center [959, 144] width 16 height 16
drag, startPoint x: 748, startPoint y: 97, endPoint x: 603, endPoint y: 87, distance: 145.6
click at [603, 87] on input "stry" at bounding box center [783, 96] width 375 height 33
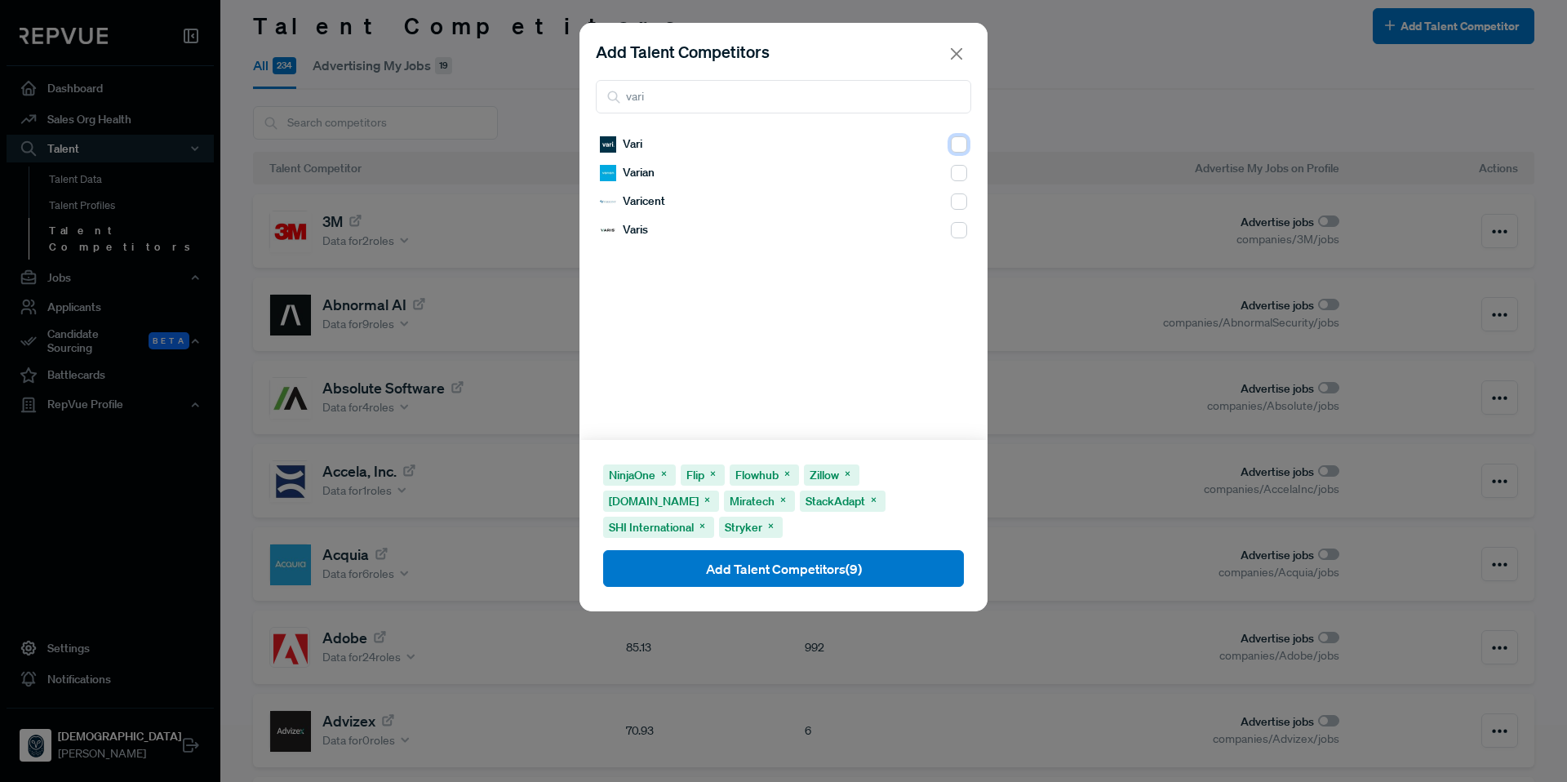
click at [951, 148] on input "checkbox" at bounding box center [959, 144] width 16 height 16
drag, startPoint x: 699, startPoint y: 95, endPoint x: 597, endPoint y: 91, distance: 102.1
click at [597, 91] on input "vari" at bounding box center [783, 96] width 375 height 33
drag, startPoint x: 652, startPoint y: 103, endPoint x: 624, endPoint y: 105, distance: 27.9
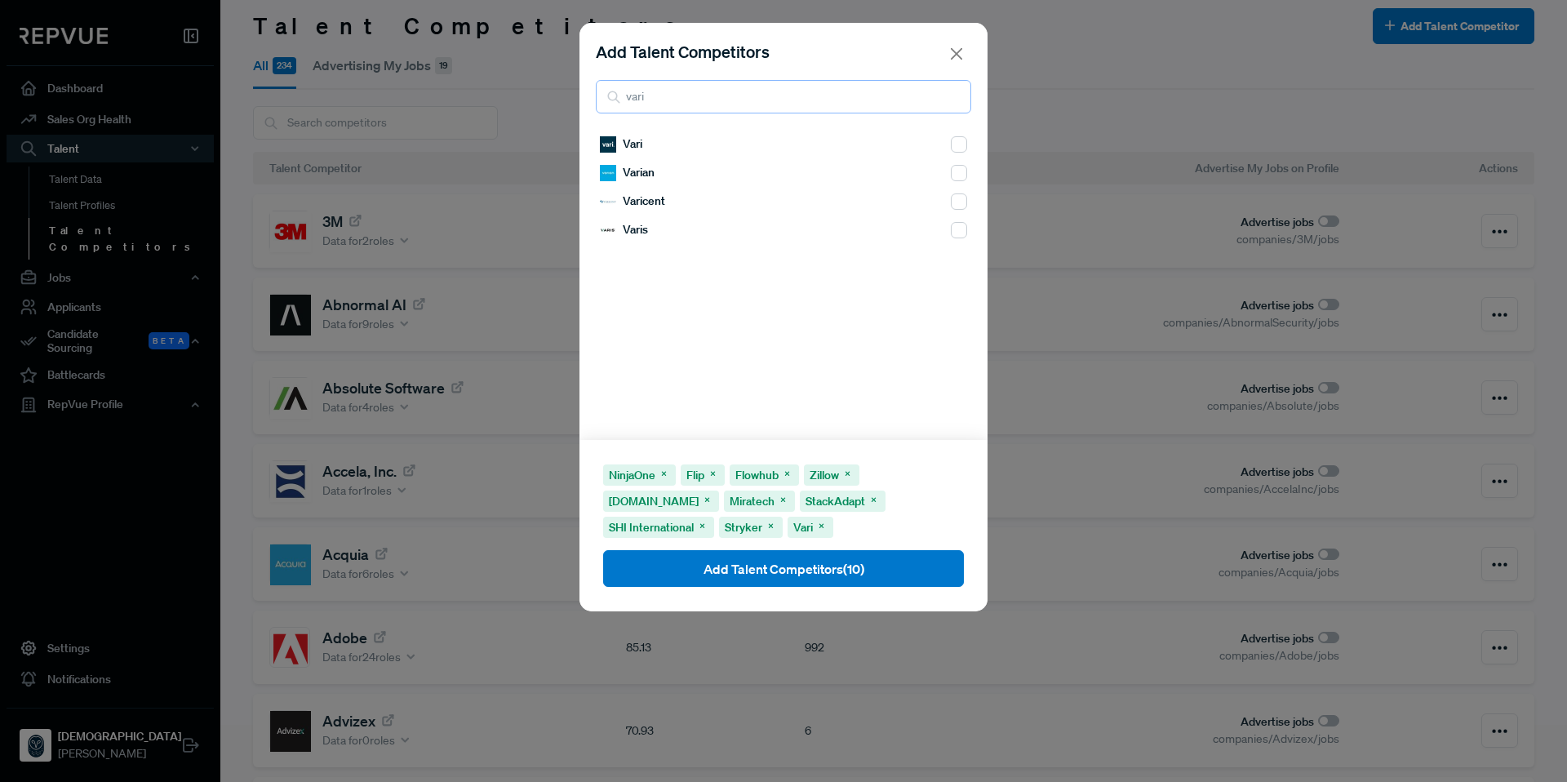
click at [624, 105] on input "vari" at bounding box center [783, 96] width 375 height 33
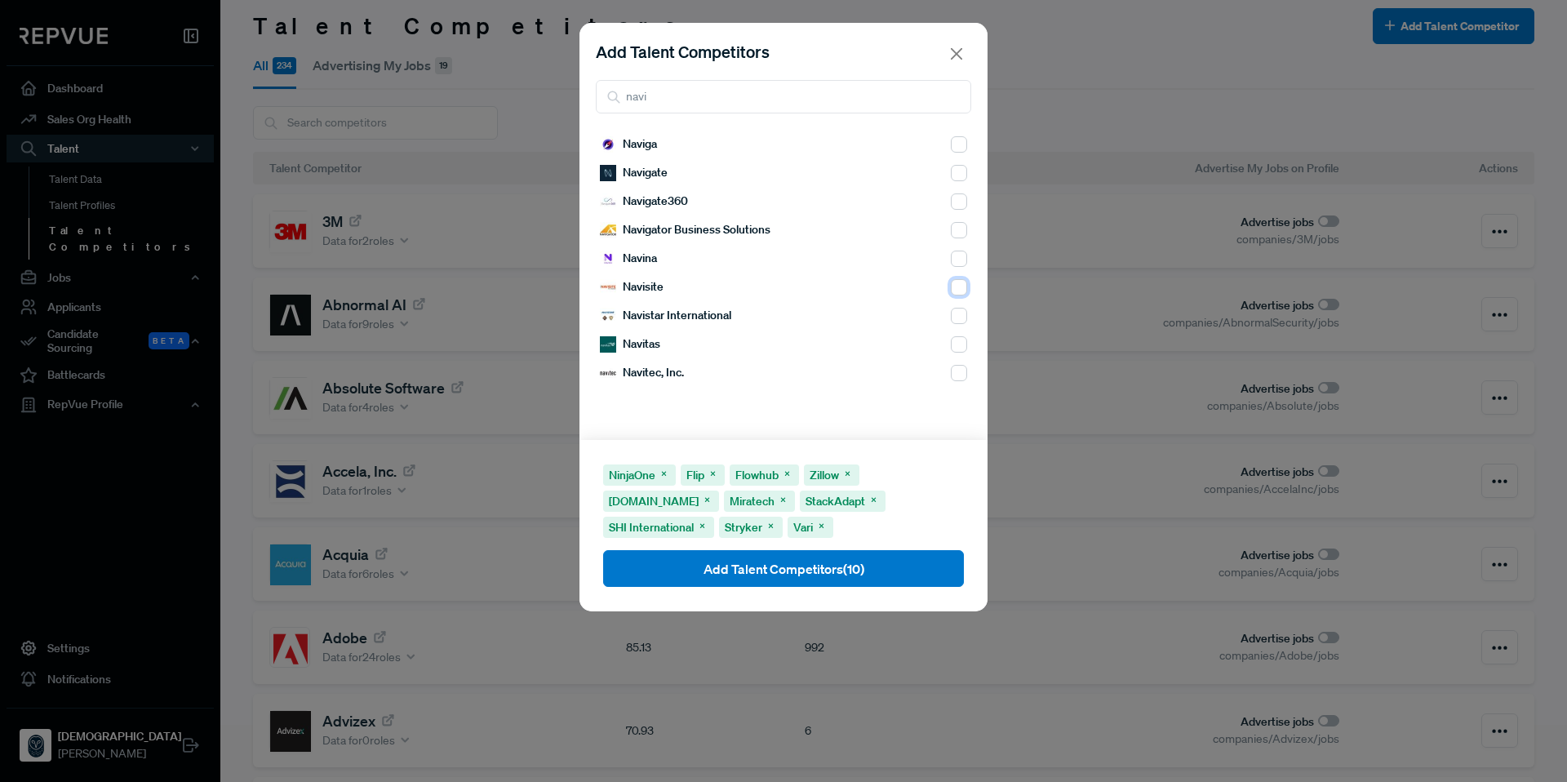
click at [951, 286] on input "checkbox" at bounding box center [959, 287] width 16 height 16
drag, startPoint x: 708, startPoint y: 109, endPoint x: 609, endPoint y: 98, distance: 99.3
click at [609, 98] on div "navi" at bounding box center [783, 96] width 375 height 33
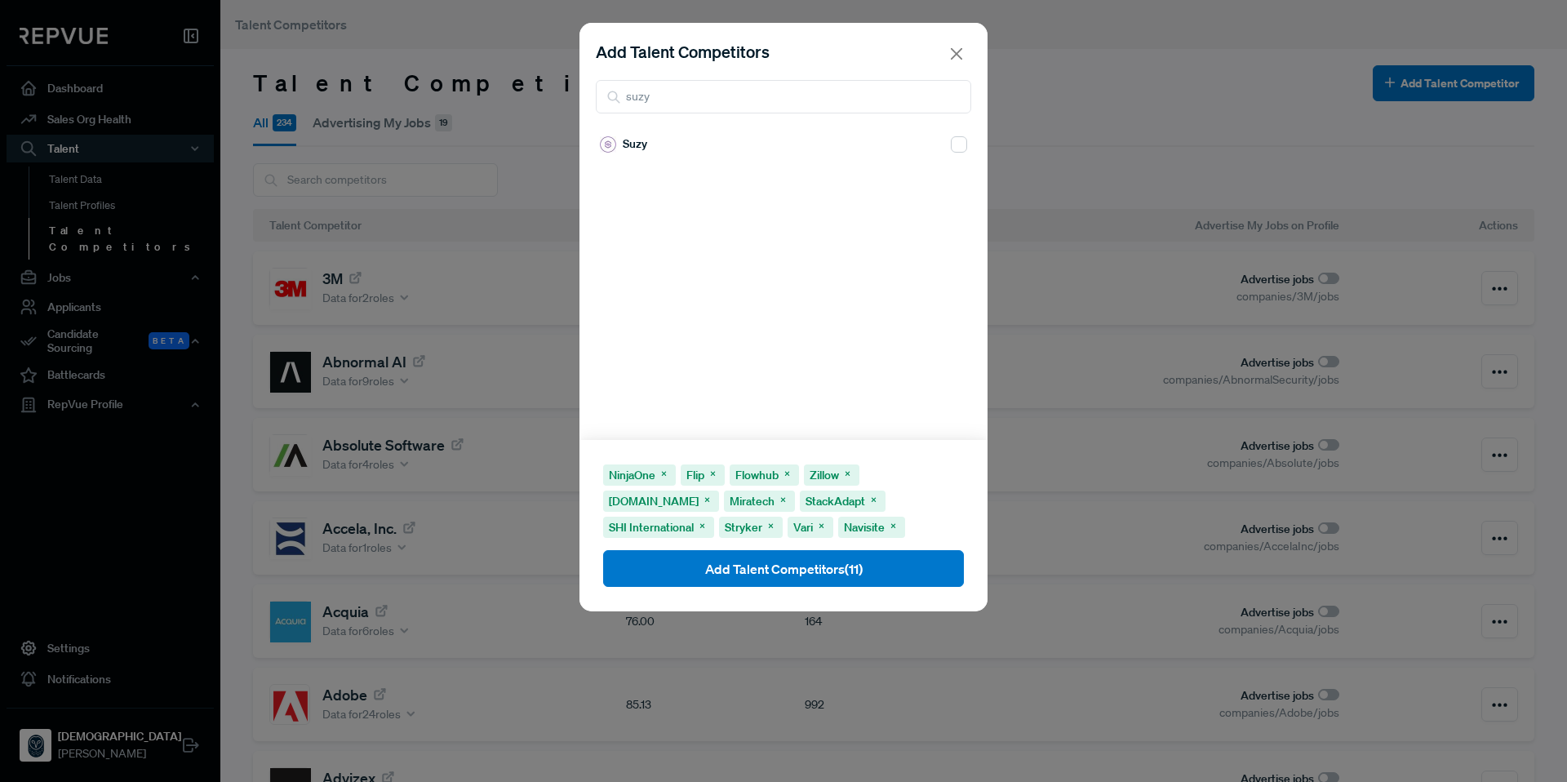
type input "suzy"
click at [952, 145] on input "checkbox" at bounding box center [959, 144] width 16 height 16
checkbox input "true"
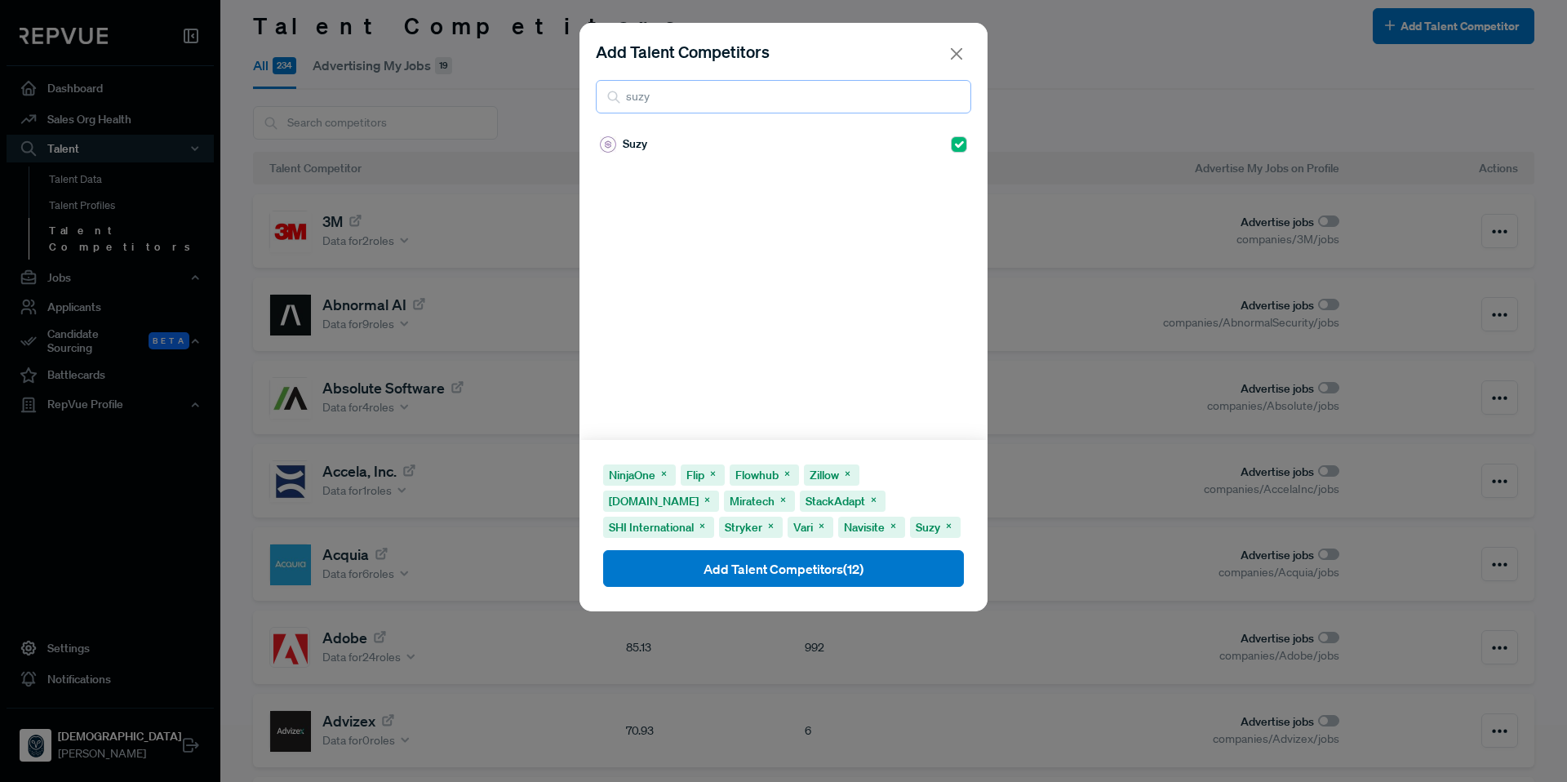
drag, startPoint x: 756, startPoint y: 109, endPoint x: 613, endPoint y: 101, distance: 143.8
click at [613, 101] on div "suzy" at bounding box center [783, 96] width 375 height 33
type input "bamboo"
click at [951, 173] on input "checkbox" at bounding box center [959, 173] width 16 height 16
checkbox input "true"
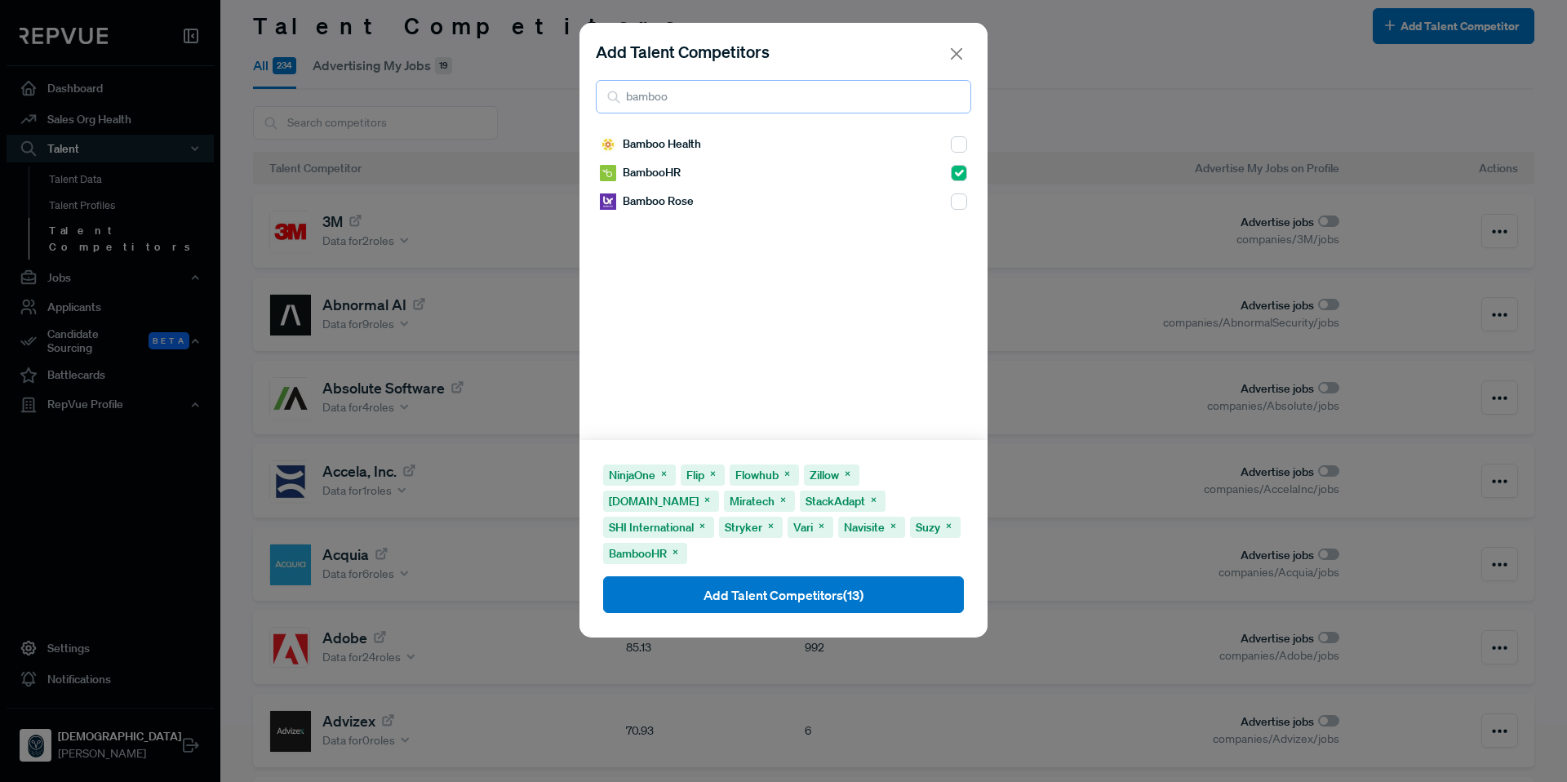
drag, startPoint x: 681, startPoint y: 96, endPoint x: 611, endPoint y: 92, distance: 69.5
click at [611, 92] on div "bamboo" at bounding box center [783, 96] width 375 height 33
type input "d"
type input "b"
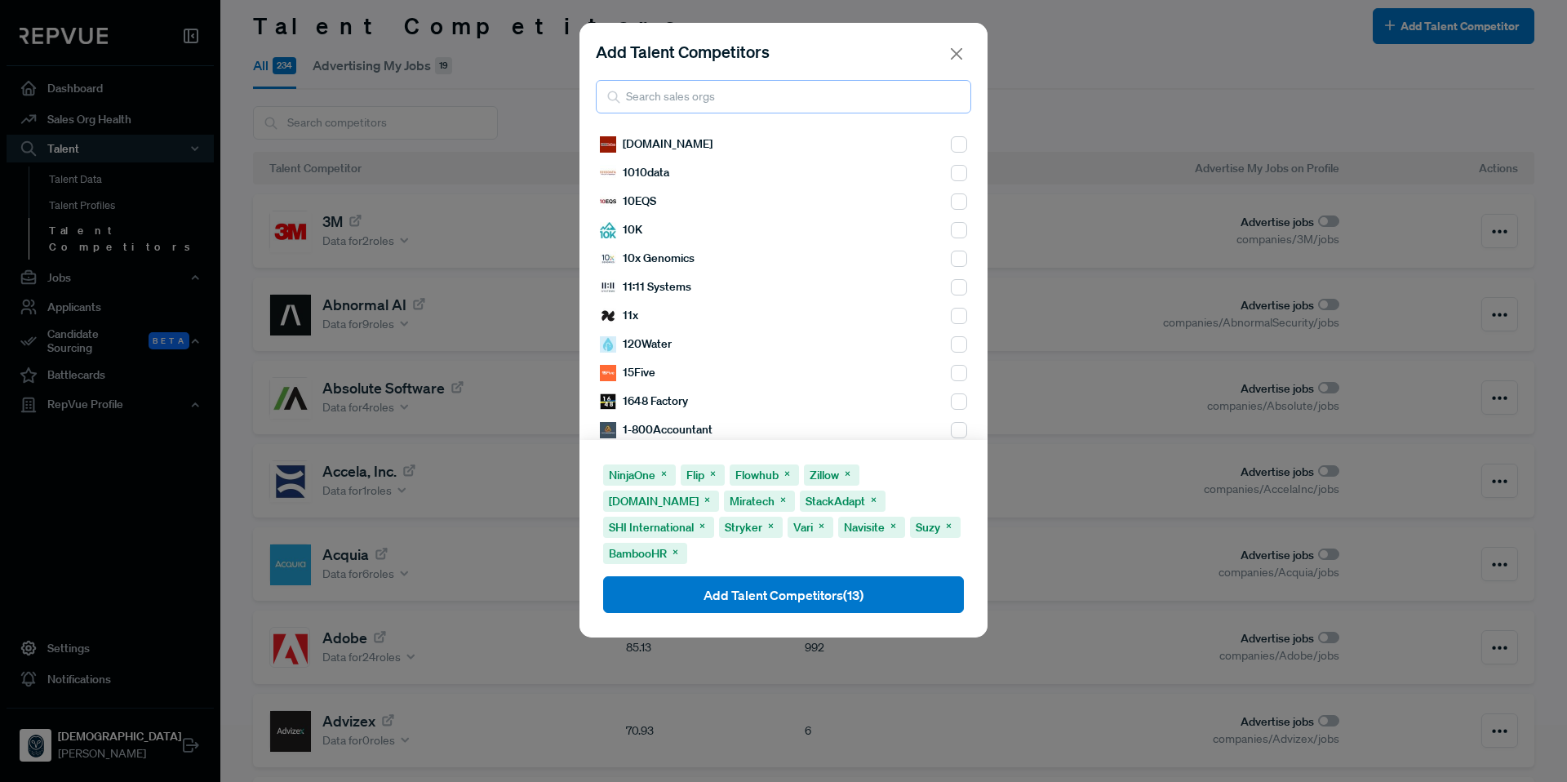
click at [682, 104] on input "search" at bounding box center [783, 96] width 375 height 33
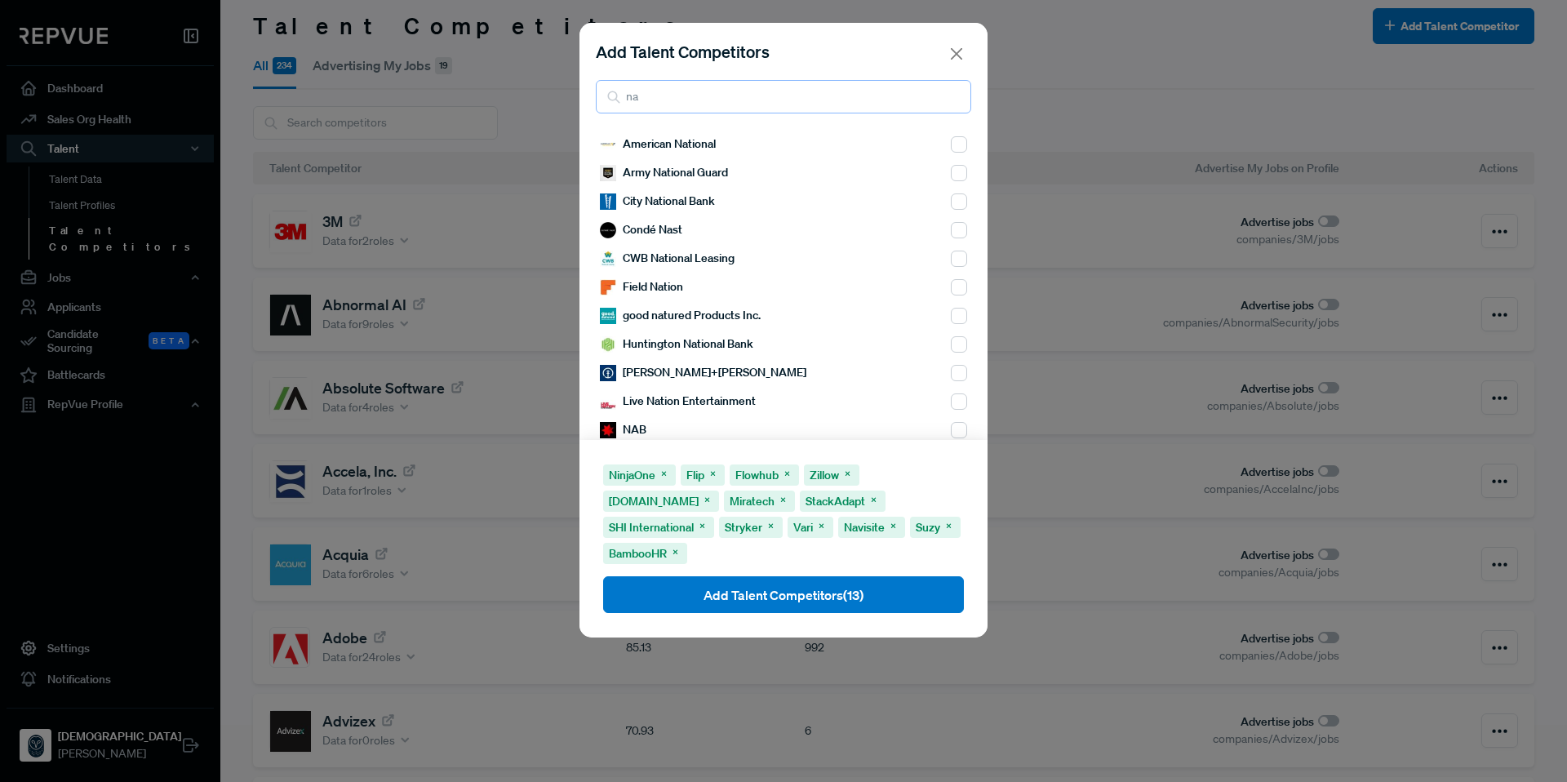
type input "n"
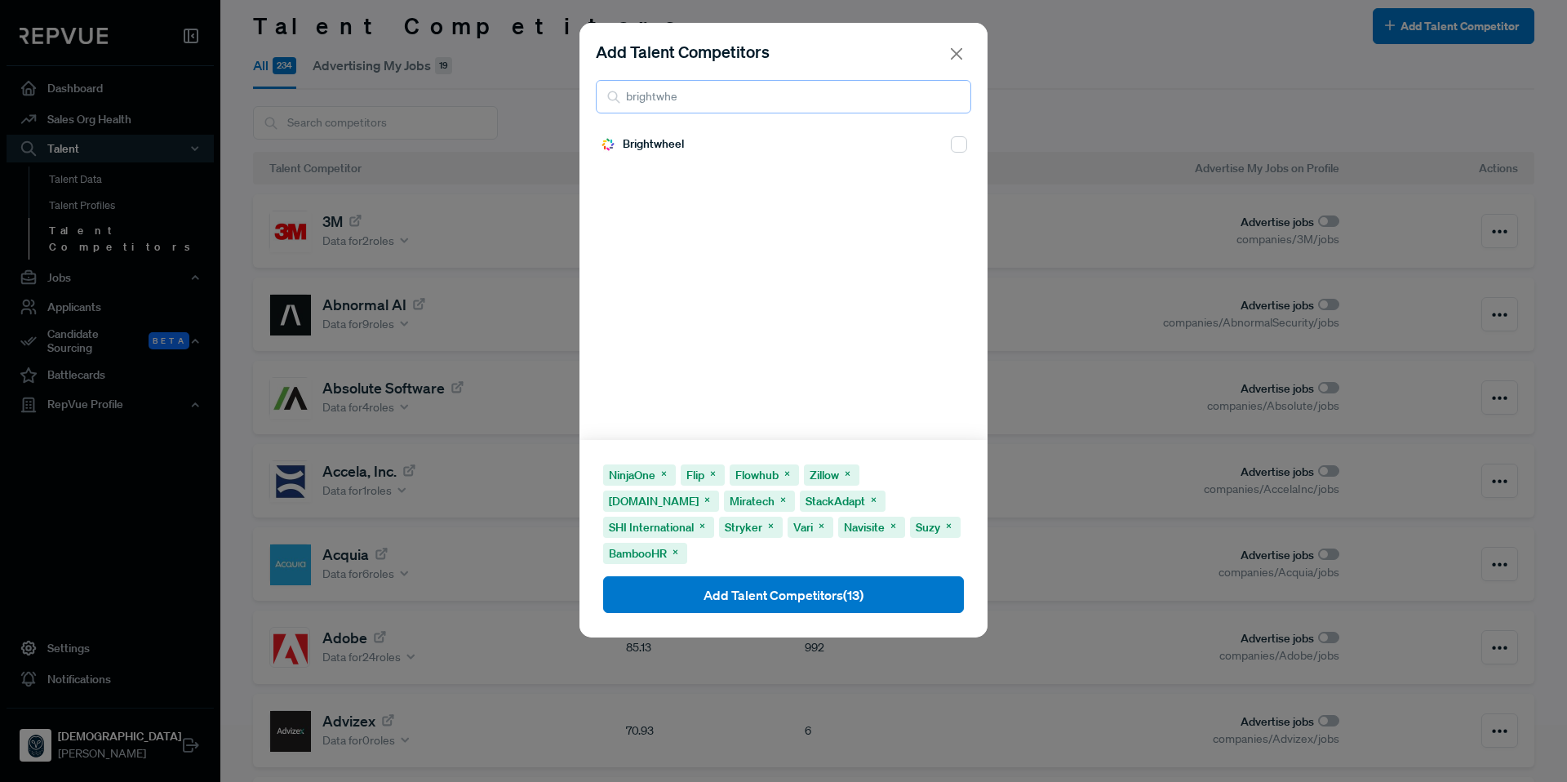
type input "brightwhe"
click at [952, 145] on input "checkbox" at bounding box center [959, 144] width 16 height 16
checkbox input "true"
drag, startPoint x: 770, startPoint y: 110, endPoint x: 604, endPoint y: 98, distance: 166.1
click at [604, 98] on input "brightwhe" at bounding box center [783, 96] width 375 height 33
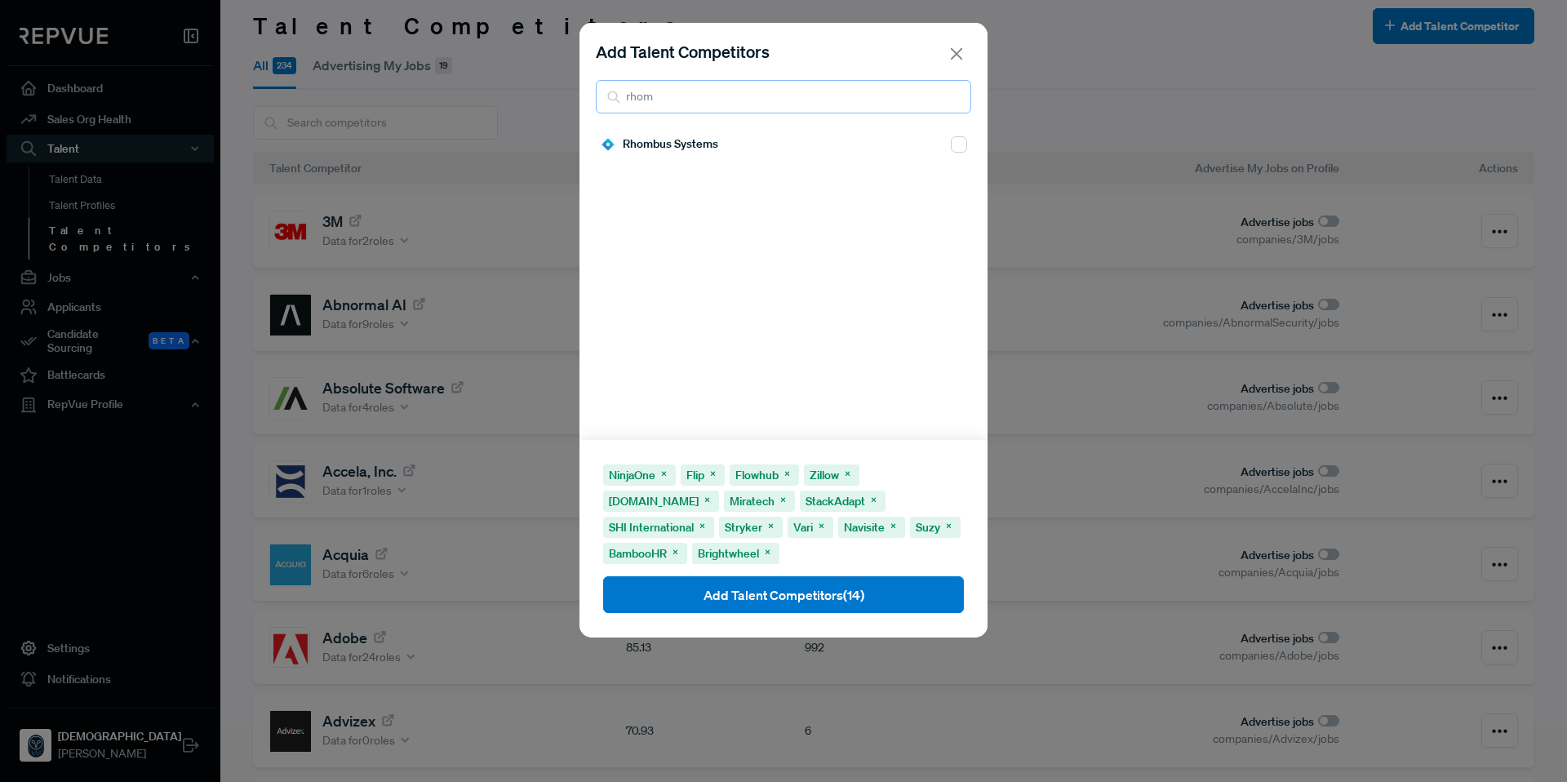
type input "rhom"
click at [951, 147] on input "checkbox" at bounding box center [959, 144] width 16 height 16
checkbox input "true"
drag, startPoint x: 674, startPoint y: 104, endPoint x: 593, endPoint y: 101, distance: 80.8
click at [593, 101] on div "Add Talent Competitors rhom" at bounding box center [783, 76] width 408 height 107
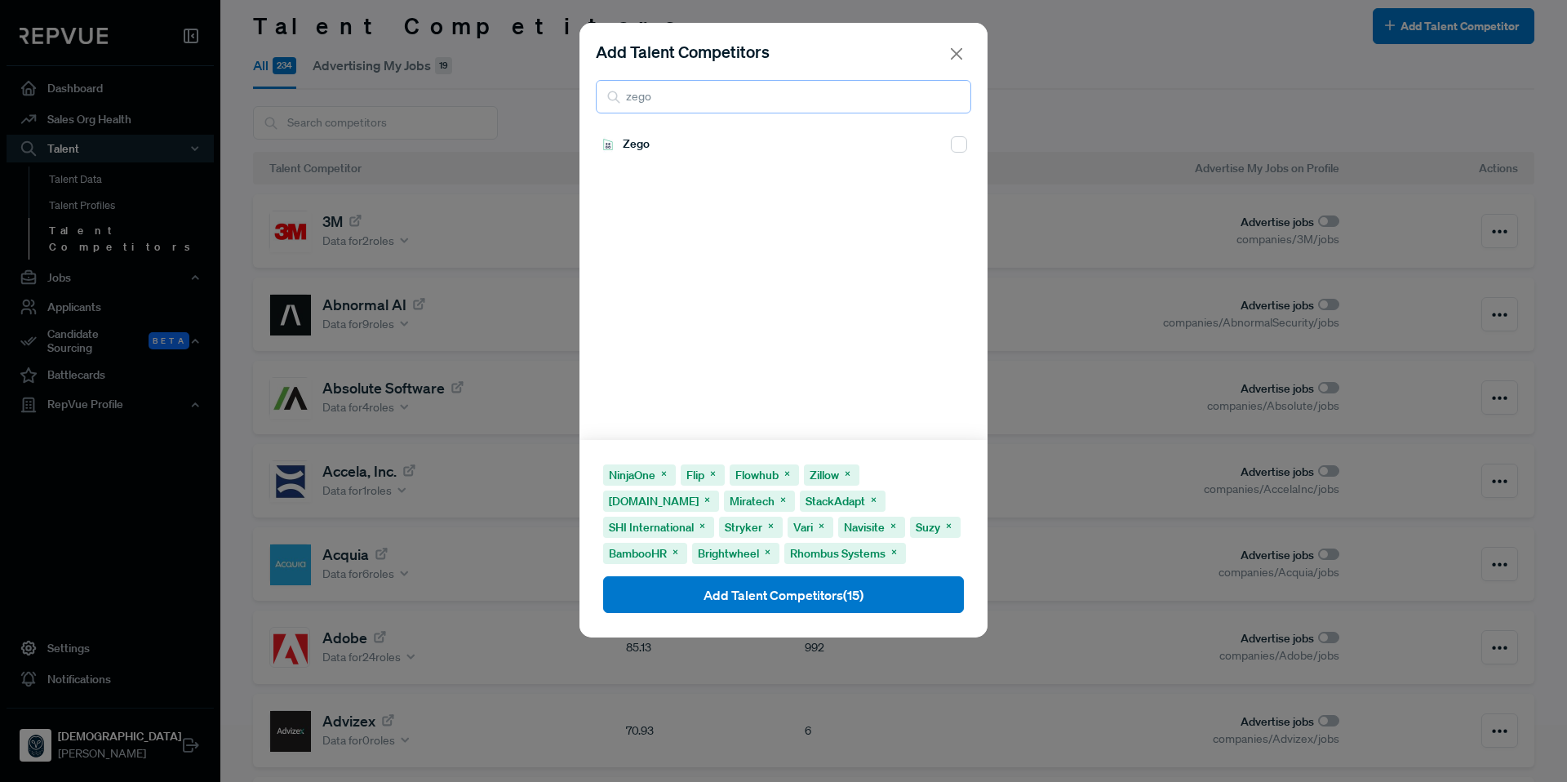
type input "zego"
click at [951, 144] on input "checkbox" at bounding box center [959, 144] width 16 height 16
checkbox input "true"
drag, startPoint x: 791, startPoint y: 115, endPoint x: 606, endPoint y: 100, distance: 185.8
click at [606, 100] on div "Add Talent Competitors zego" at bounding box center [783, 76] width 408 height 107
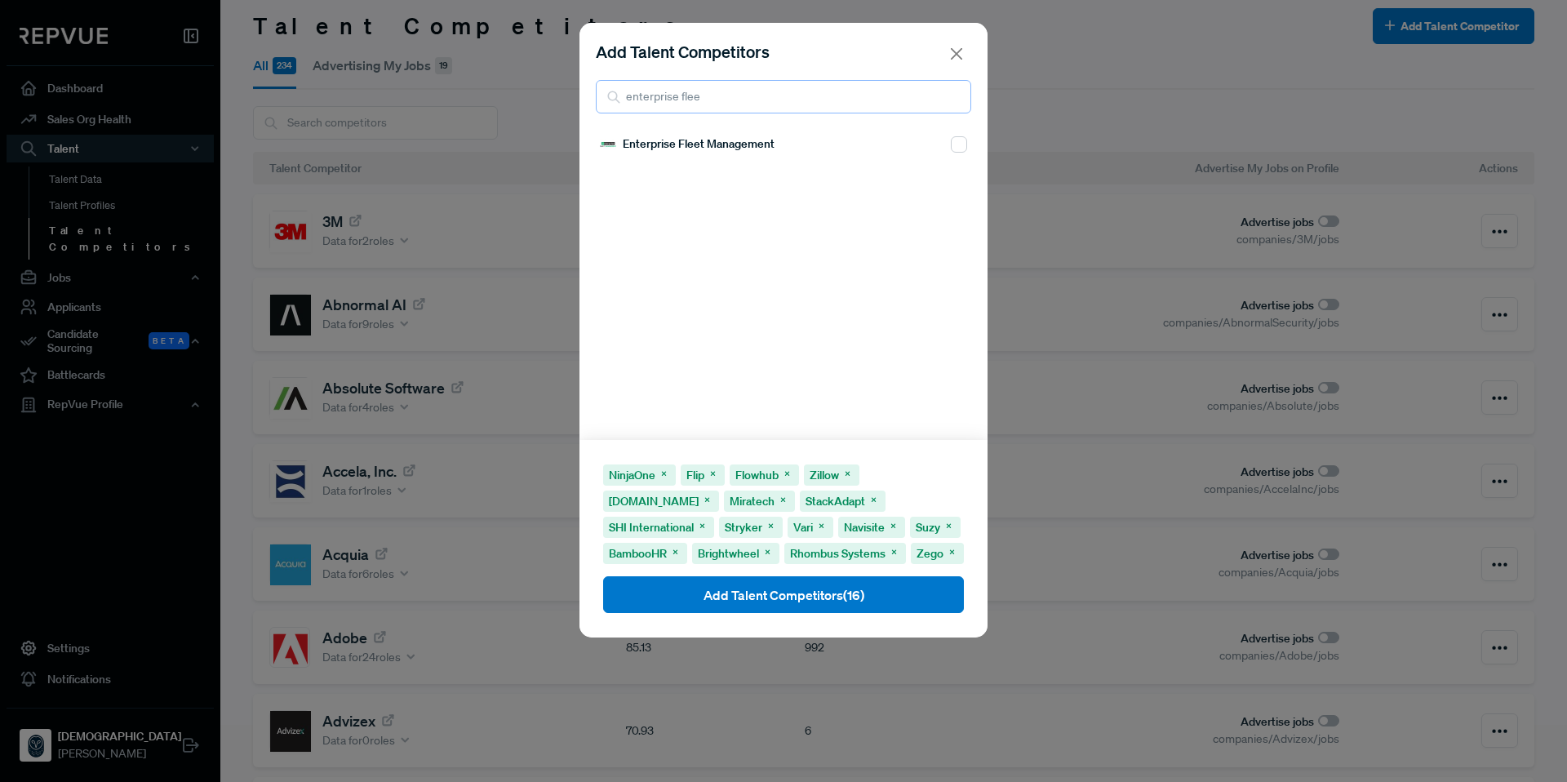
type input "enterprise flee"
click at [951, 147] on input "checkbox" at bounding box center [959, 144] width 16 height 16
checkbox input "true"
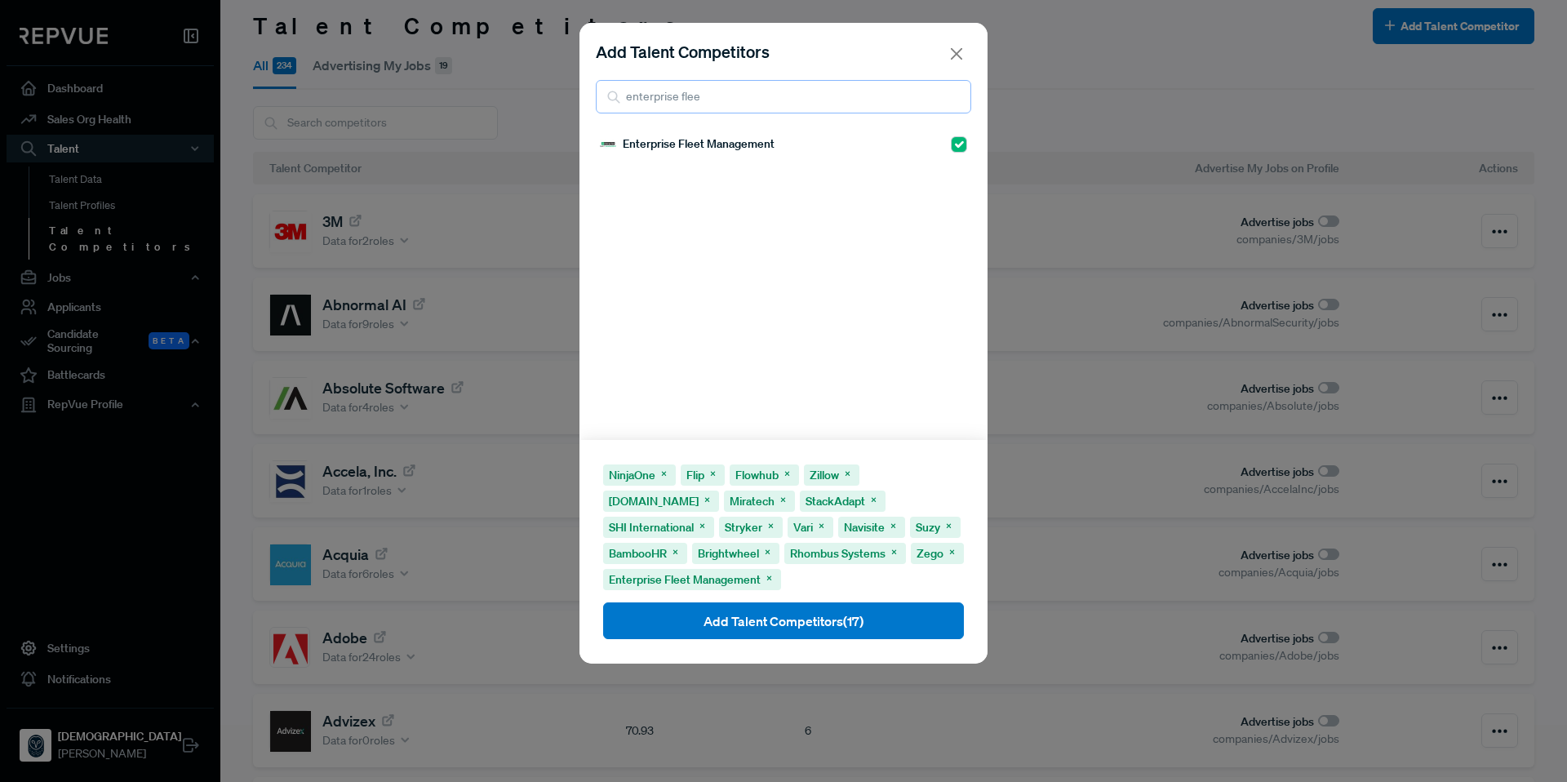
drag, startPoint x: 837, startPoint y: 110, endPoint x: 604, endPoint y: 99, distance: 233.7
click at [604, 99] on input "enterprise flee" at bounding box center [783, 96] width 375 height 33
drag, startPoint x: 740, startPoint y: 98, endPoint x: 659, endPoint y: 100, distance: 80.8
click at [659, 100] on input "leanIXenterprise flee" at bounding box center [783, 96] width 375 height 33
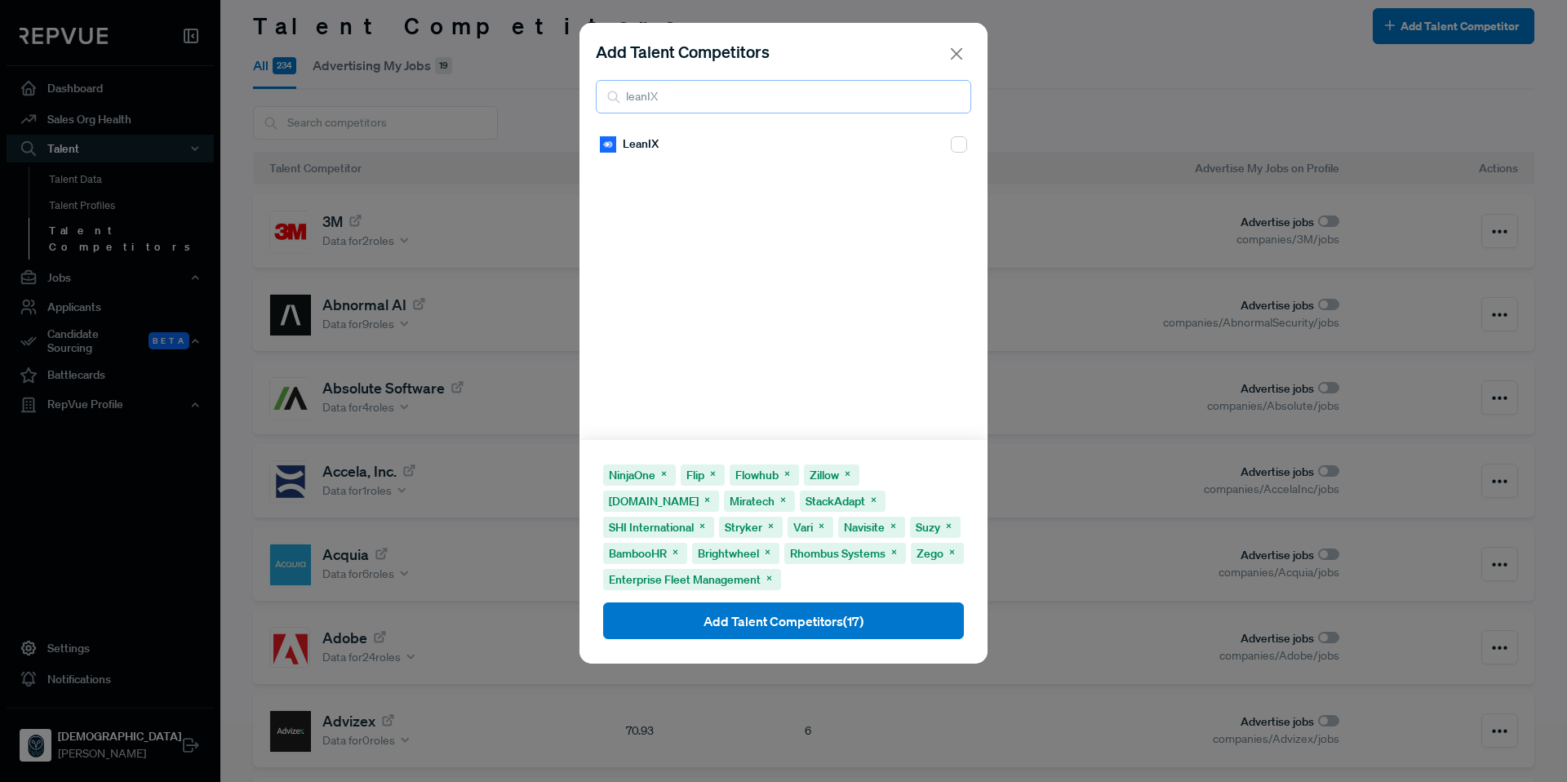
type input "leanIX"
drag, startPoint x: 943, startPoint y: 147, endPoint x: 922, endPoint y: 136, distance: 23.7
click at [951, 147] on input "checkbox" at bounding box center [959, 144] width 16 height 16
checkbox input "true"
drag, startPoint x: 708, startPoint y: 99, endPoint x: 606, endPoint y: 95, distance: 102.1
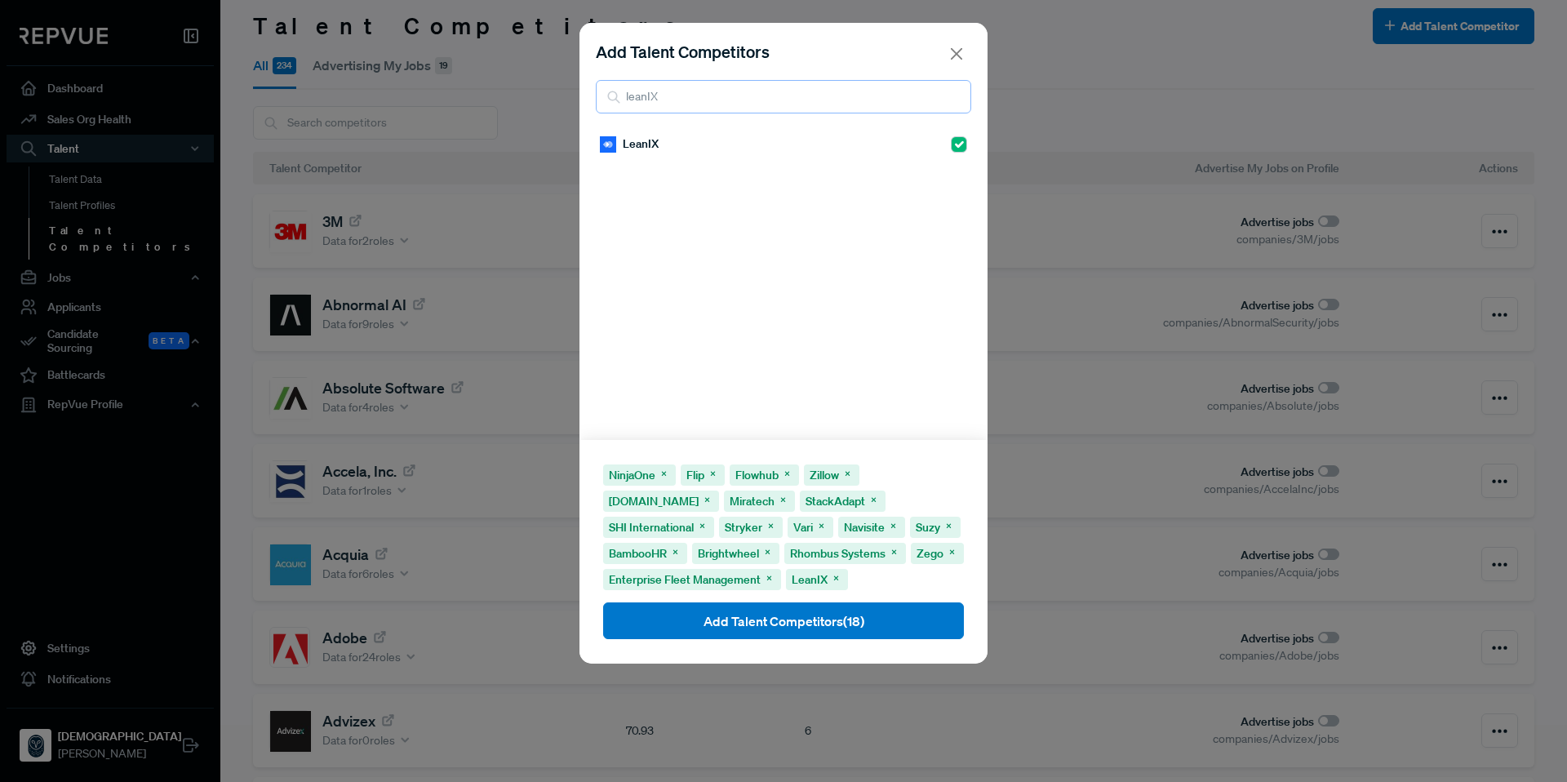
click at [606, 95] on div "leanIX" at bounding box center [783, 96] width 375 height 33
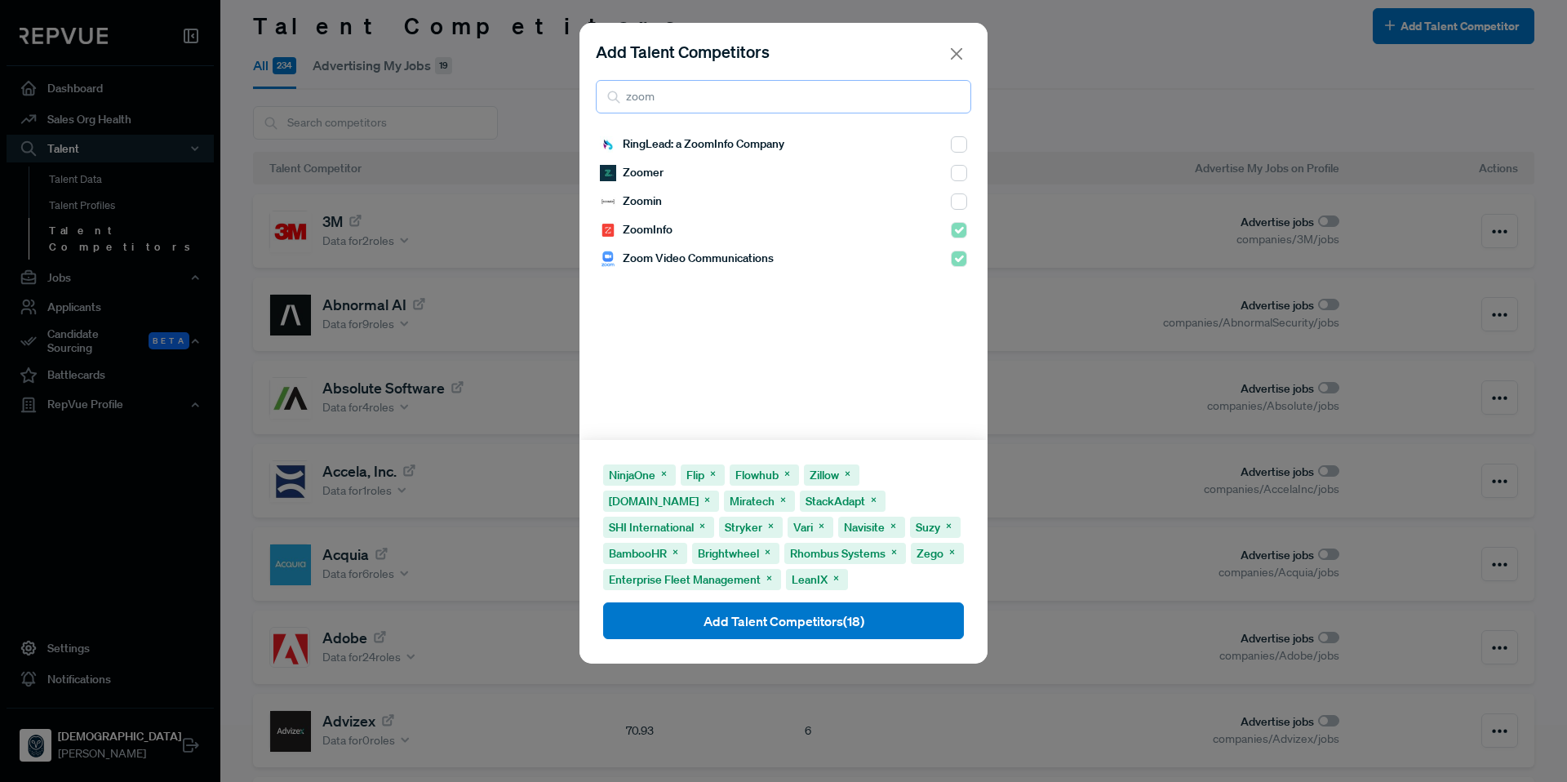
type input "zoom"
click at [898, 625] on button "Add Talent Competitors (18)" at bounding box center [783, 620] width 361 height 37
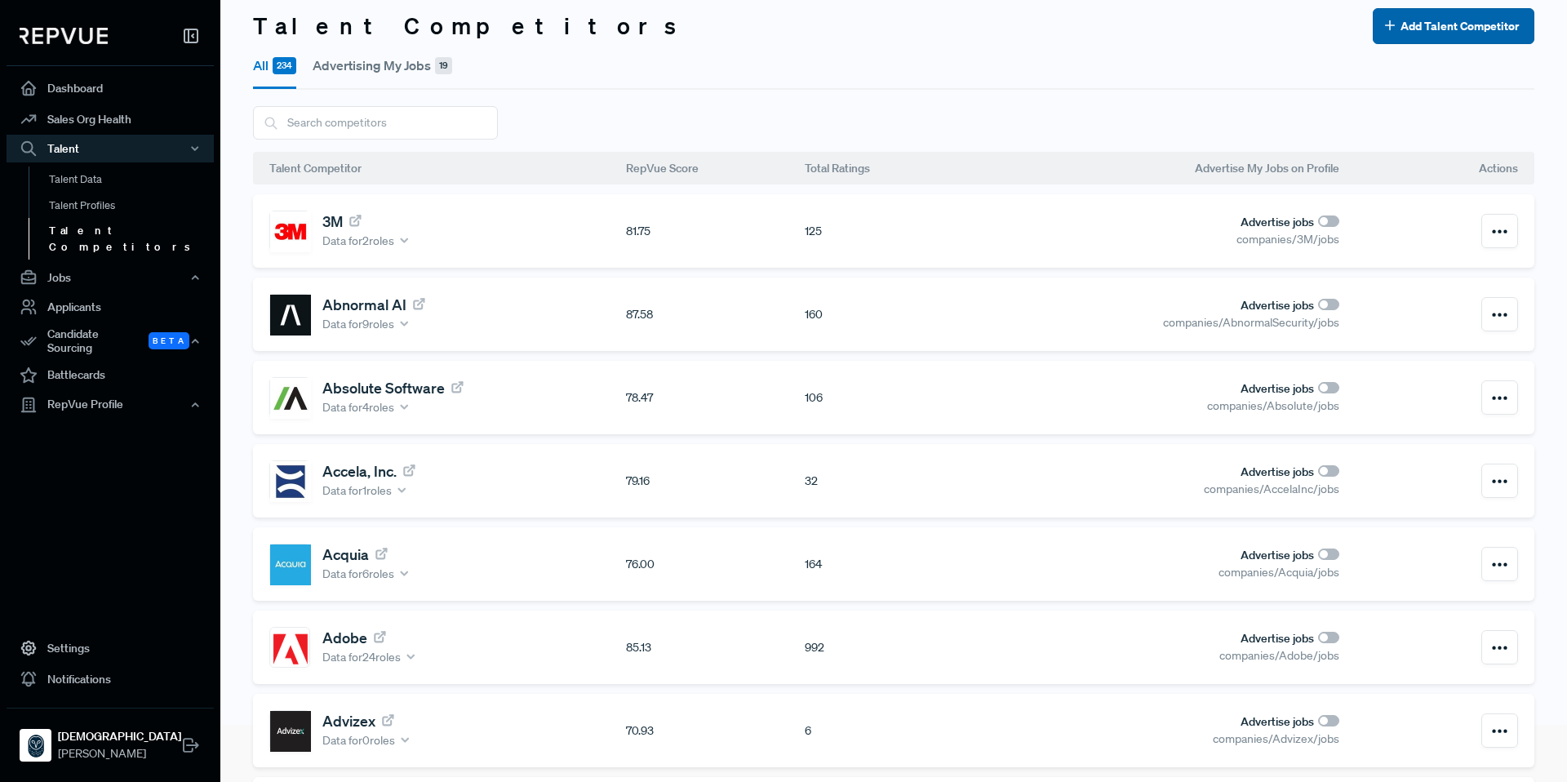
click at [1418, 22] on button "Add Talent Competitor" at bounding box center [1454, 26] width 162 height 36
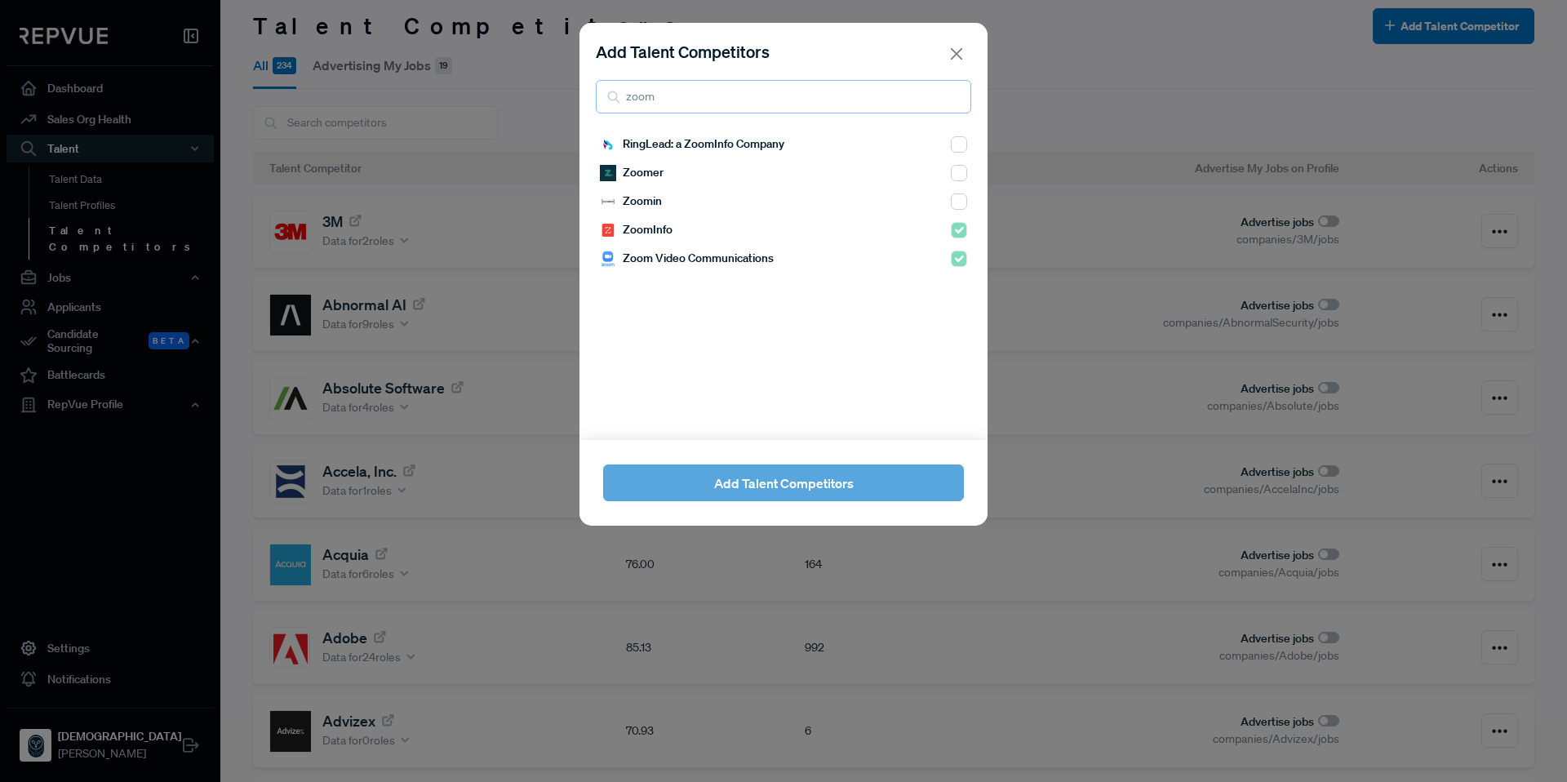
click at [771, 91] on input "zoom" at bounding box center [783, 96] width 375 height 33
drag, startPoint x: 753, startPoint y: 102, endPoint x: 592, endPoint y: 81, distance: 163.0
click at [592, 81] on div "Add Talent Competitors zoom" at bounding box center [783, 76] width 408 height 107
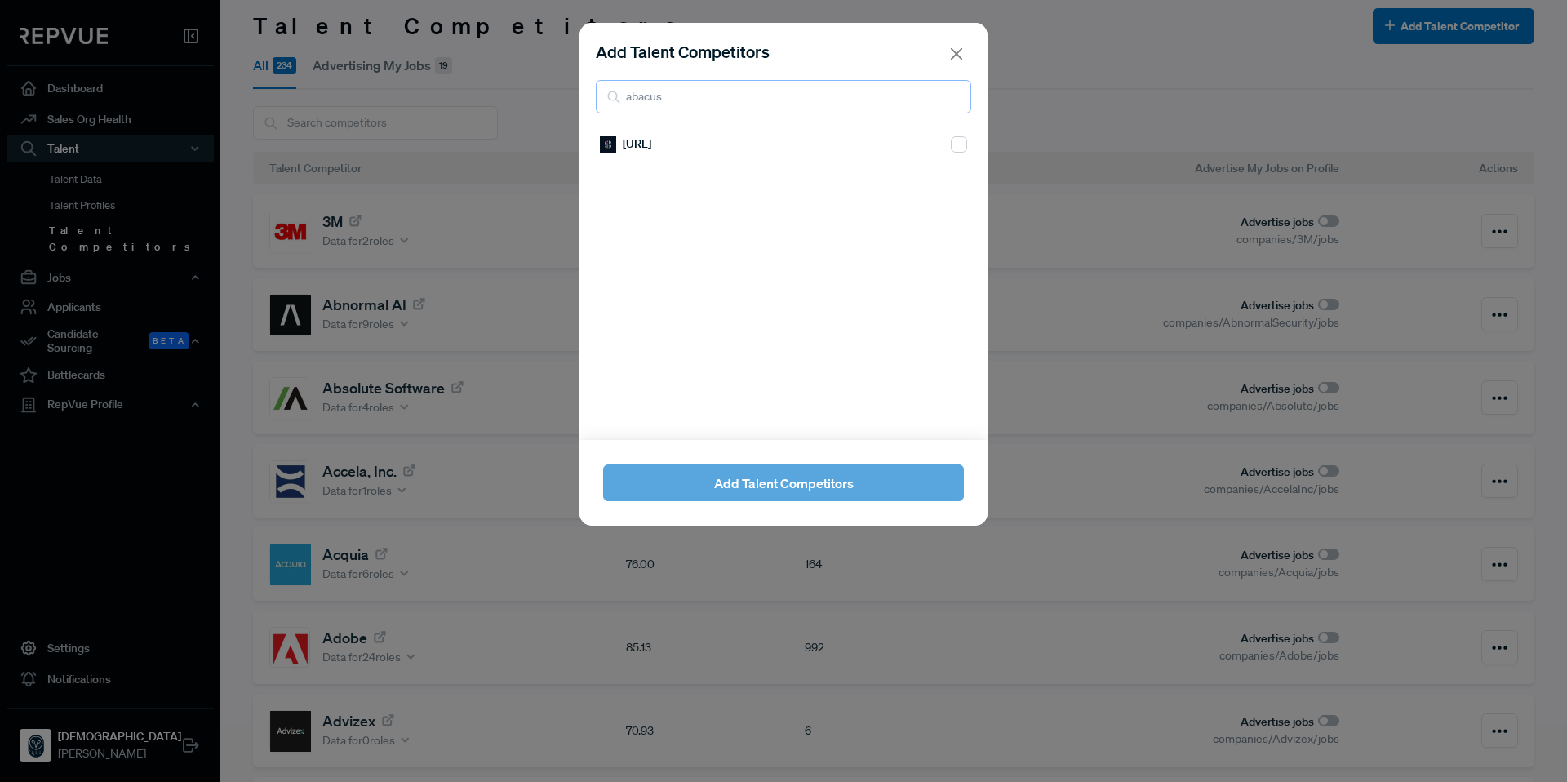
type input "abacus"
click at [951, 144] on input "checkbox" at bounding box center [959, 144] width 16 height 16
checkbox input "true"
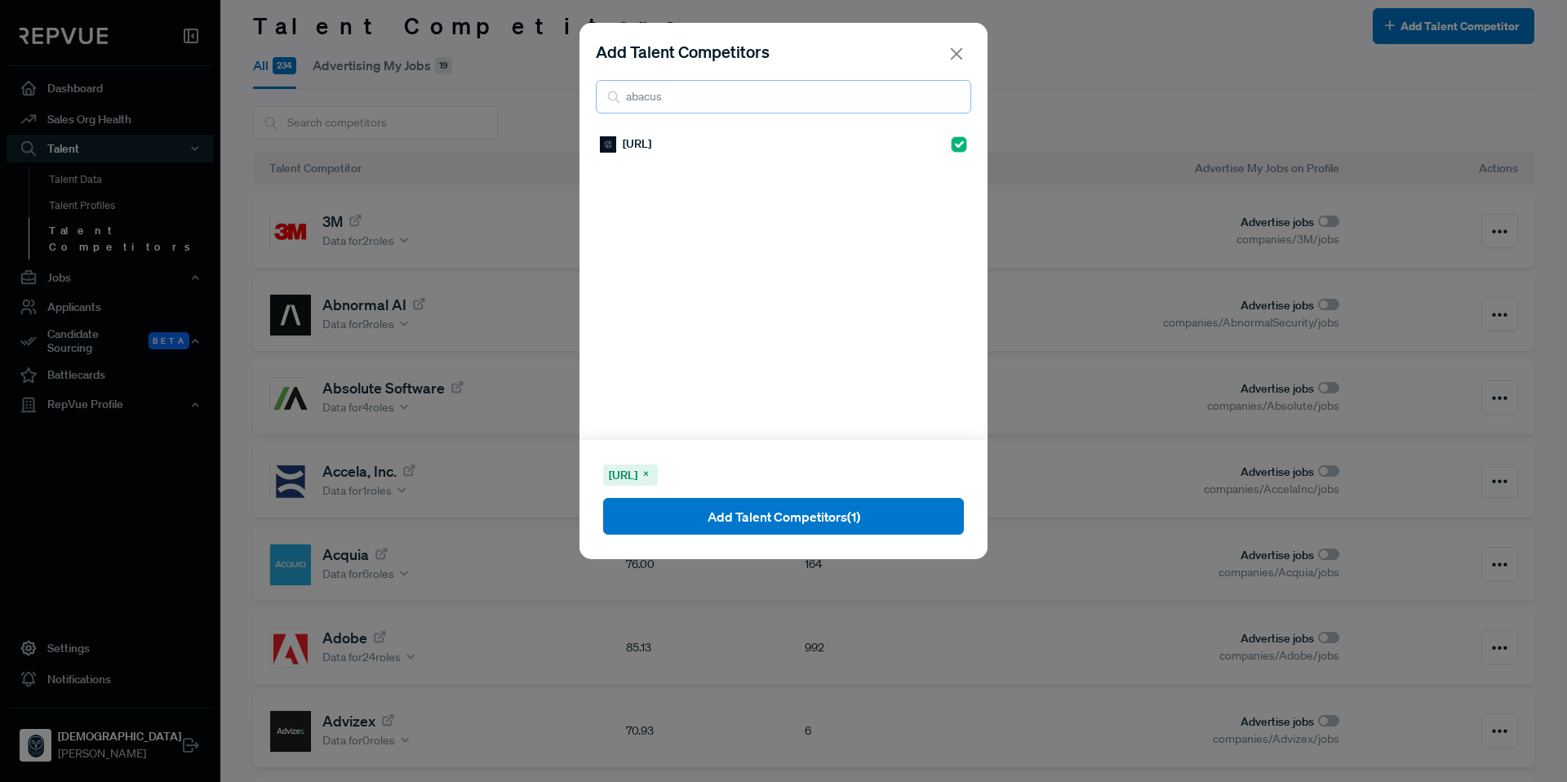
drag, startPoint x: 756, startPoint y: 93, endPoint x: 557, endPoint y: 97, distance: 199.2
click at [557, 97] on div "Add Talent Competitors abacus [URL] [URL] Add Talent Competitors (1)" at bounding box center [783, 391] width 1567 height 782
type input "alphaS"
click at [951, 144] on input "checkbox" at bounding box center [959, 144] width 16 height 16
checkbox input "true"
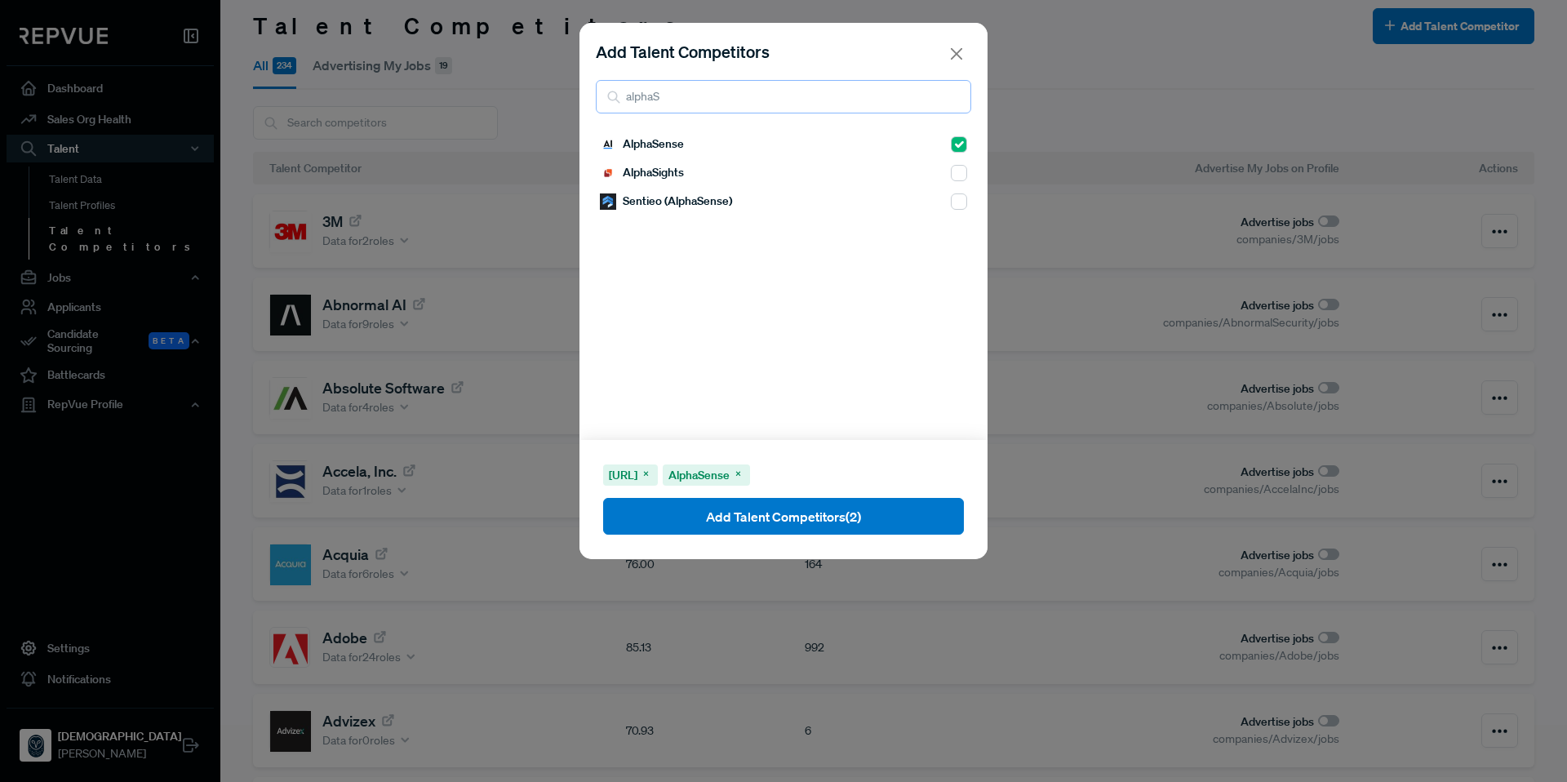
drag, startPoint x: 758, startPoint y: 107, endPoint x: 598, endPoint y: 103, distance: 160.0
click at [598, 103] on input "alphaS" at bounding box center [783, 96] width 375 height 33
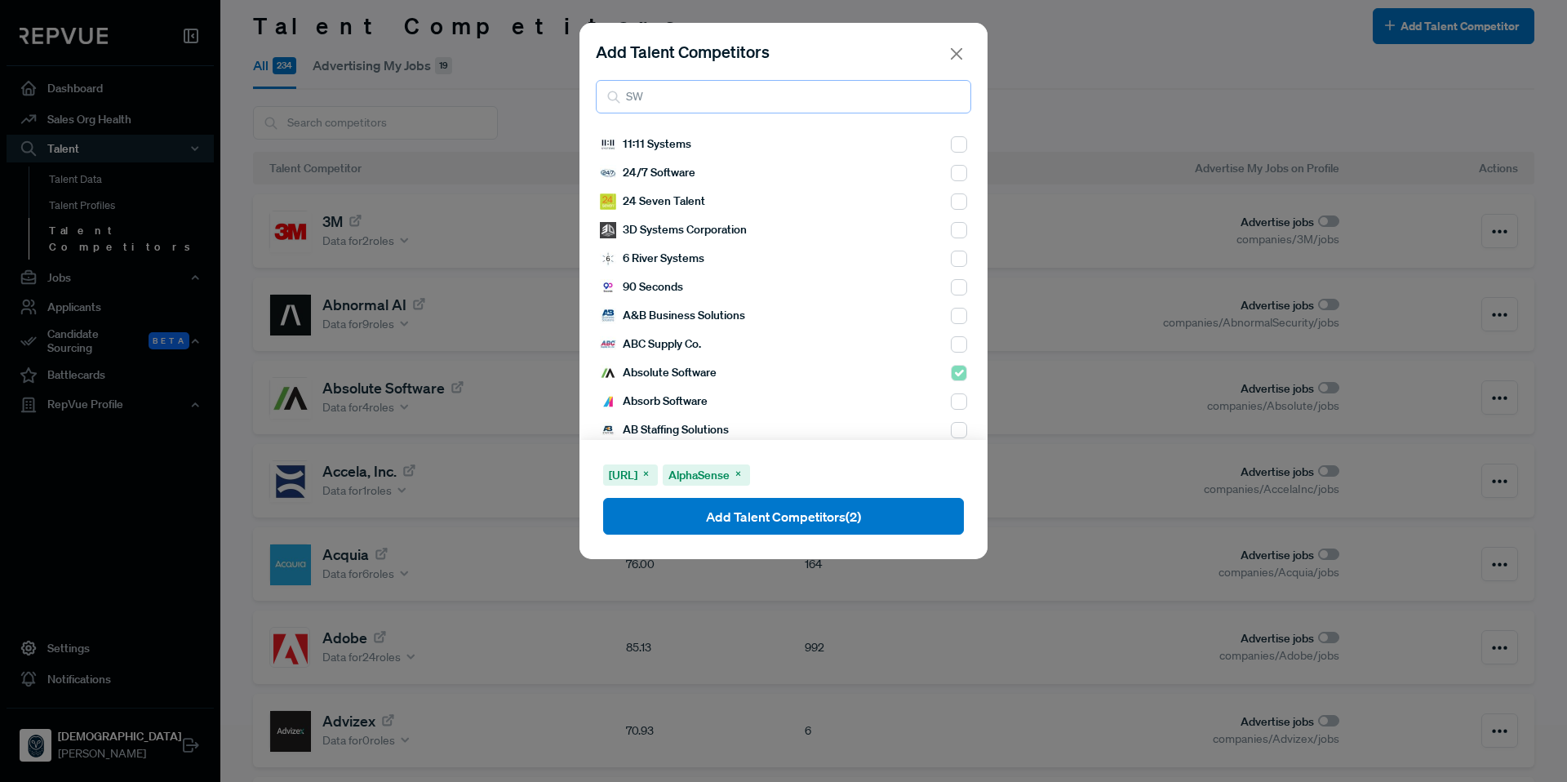
type input "S"
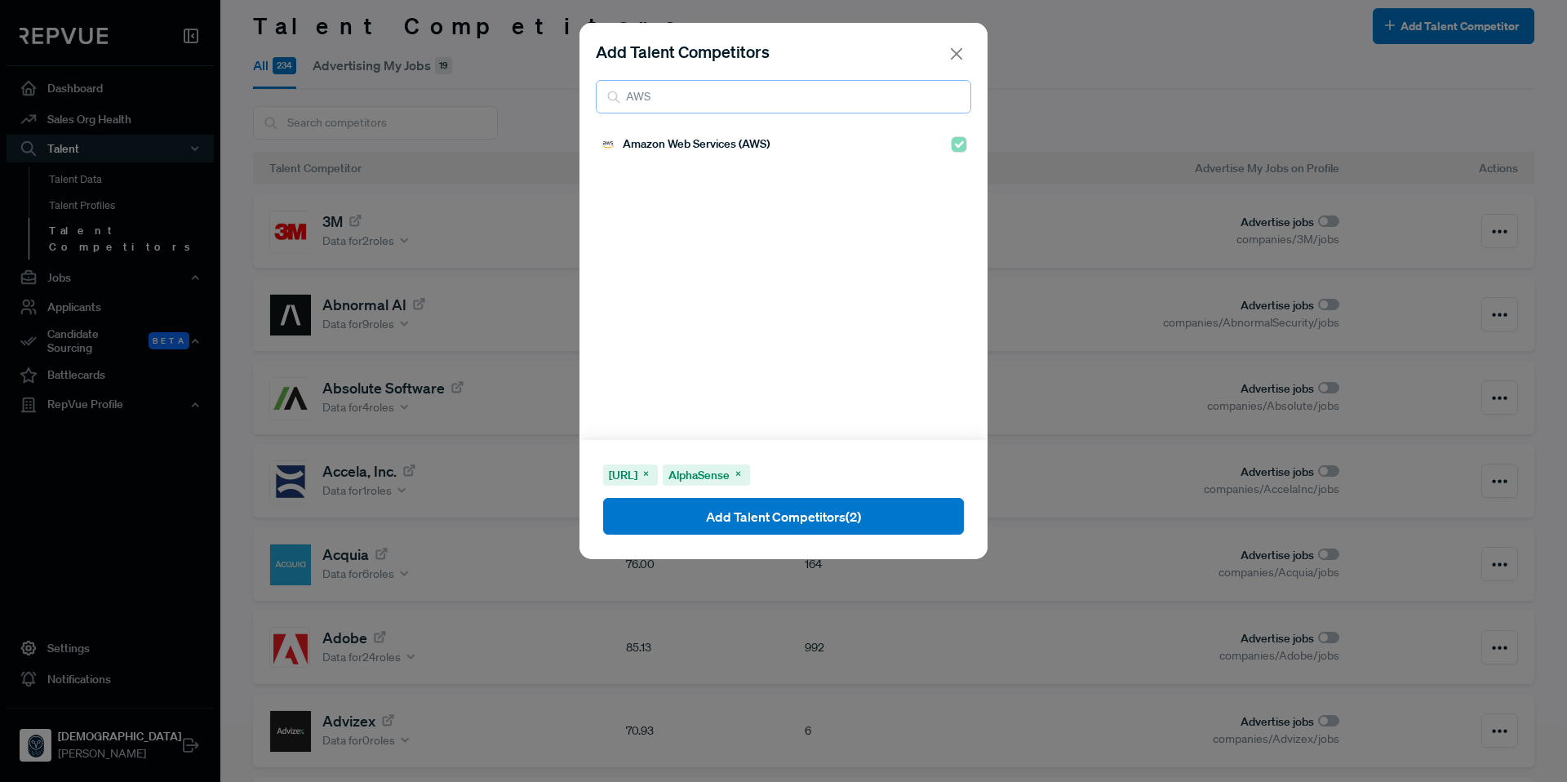
drag, startPoint x: 673, startPoint y: 99, endPoint x: 614, endPoint y: 97, distance: 58.8
click at [614, 97] on div "AWS" at bounding box center [783, 96] width 375 height 33
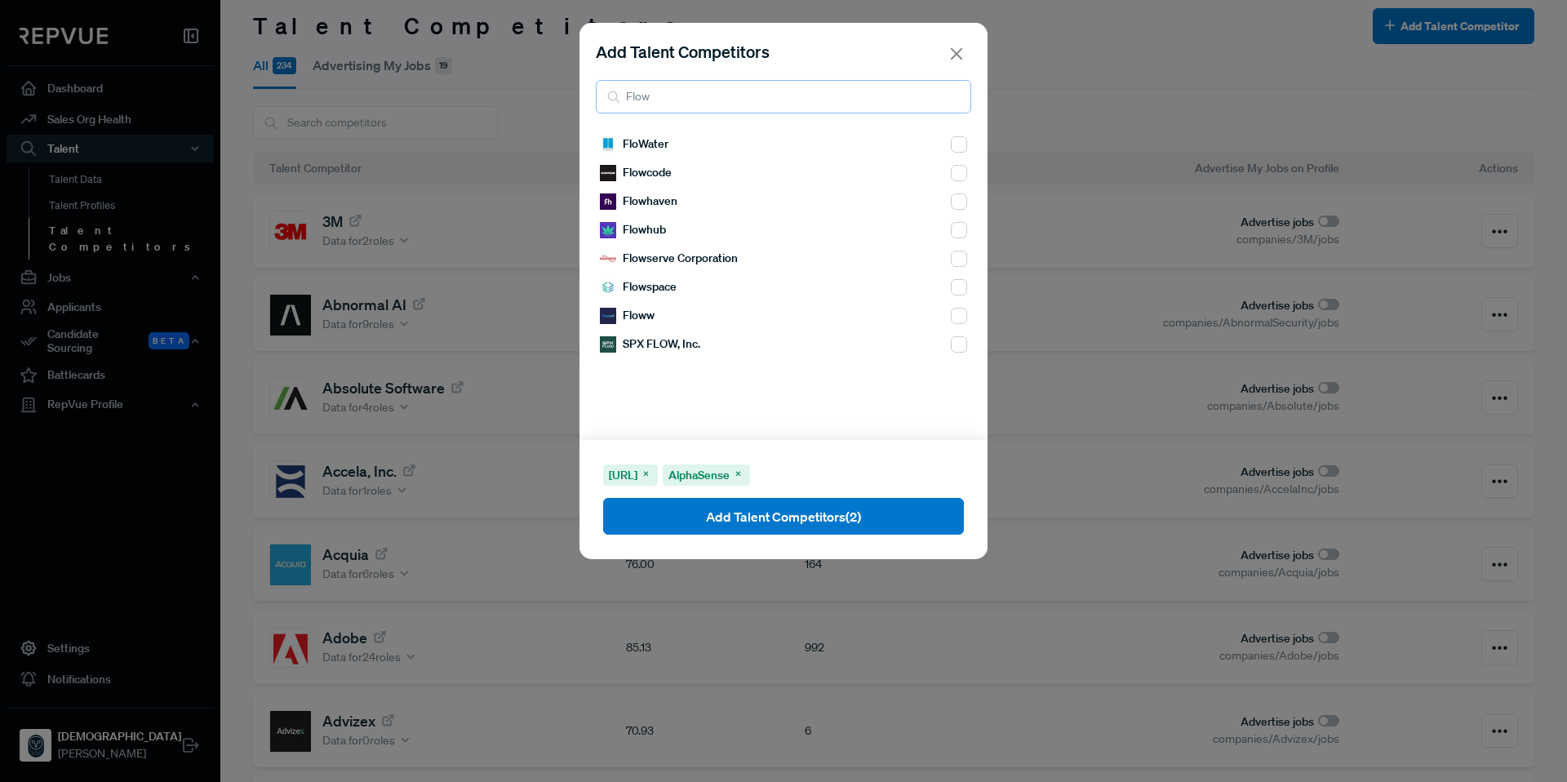
type input "Flow"
click at [951, 232] on input "checkbox" at bounding box center [959, 230] width 16 height 16
checkbox input "true"
drag, startPoint x: 681, startPoint y: 102, endPoint x: 599, endPoint y: 101, distance: 82.4
click at [599, 101] on input "Flow" at bounding box center [783, 96] width 375 height 33
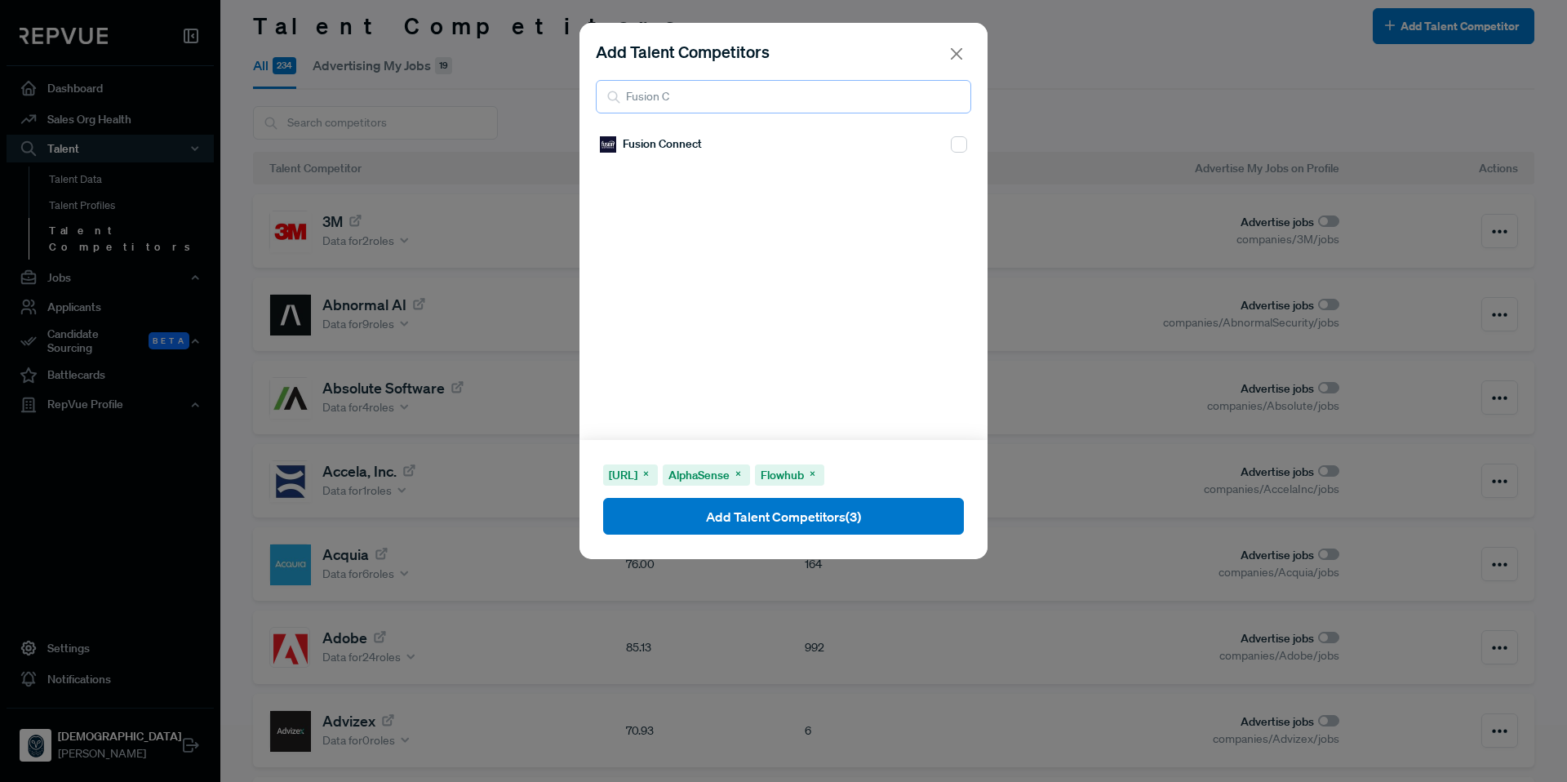
type input "Fusion C"
click at [951, 144] on input "checkbox" at bounding box center [959, 144] width 16 height 16
checkbox input "true"
drag, startPoint x: 747, startPoint y: 96, endPoint x: 570, endPoint y: 97, distance: 176.3
click at [570, 97] on div "Add Talent Competitors Fusion C Fusion Connect [URL] AlphaSense Flowhub Fusion …" at bounding box center [783, 391] width 1567 height 782
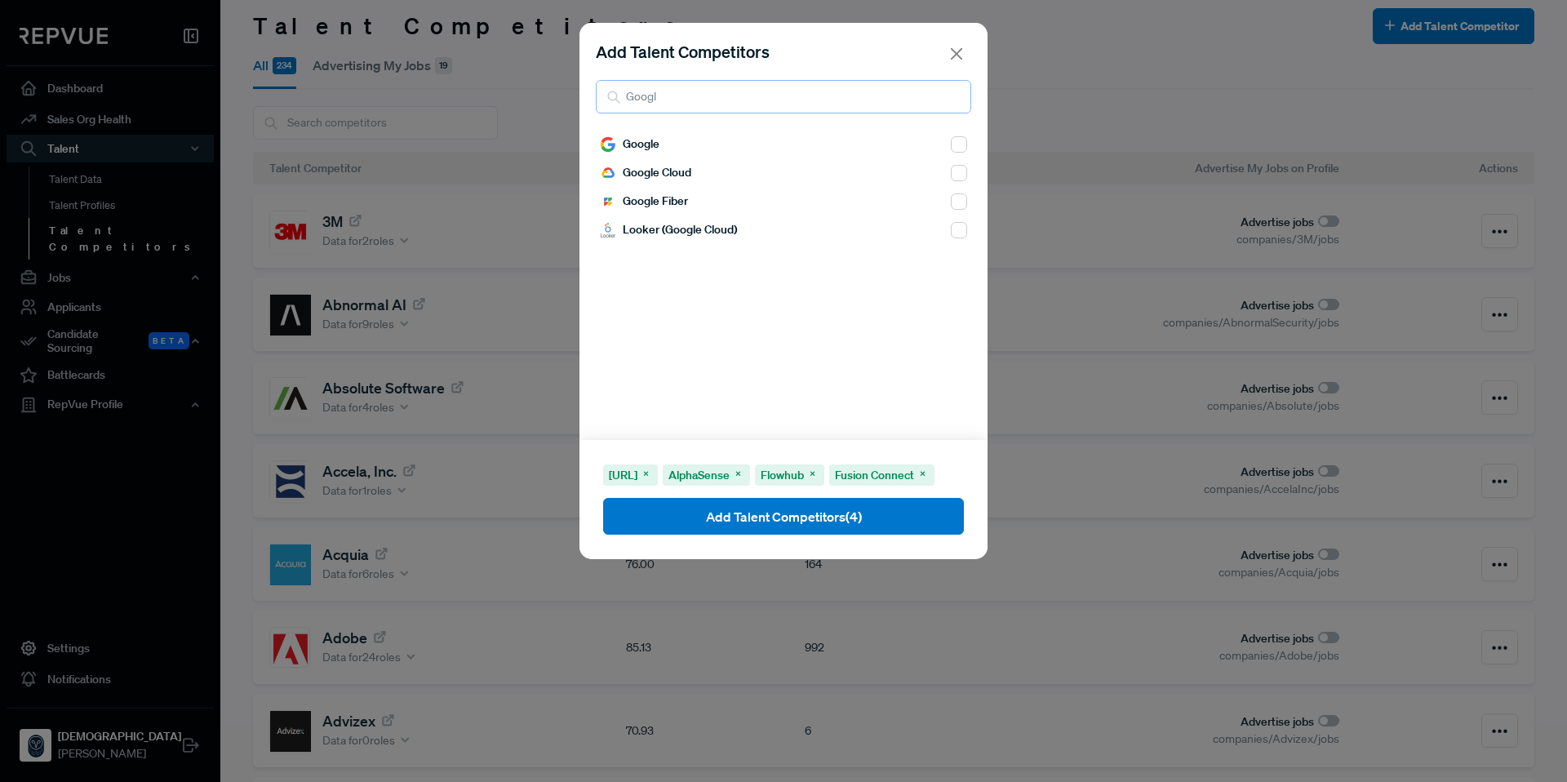
type input "Googl"
click at [951, 144] on input "checkbox" at bounding box center [959, 144] width 16 height 16
checkbox input "true"
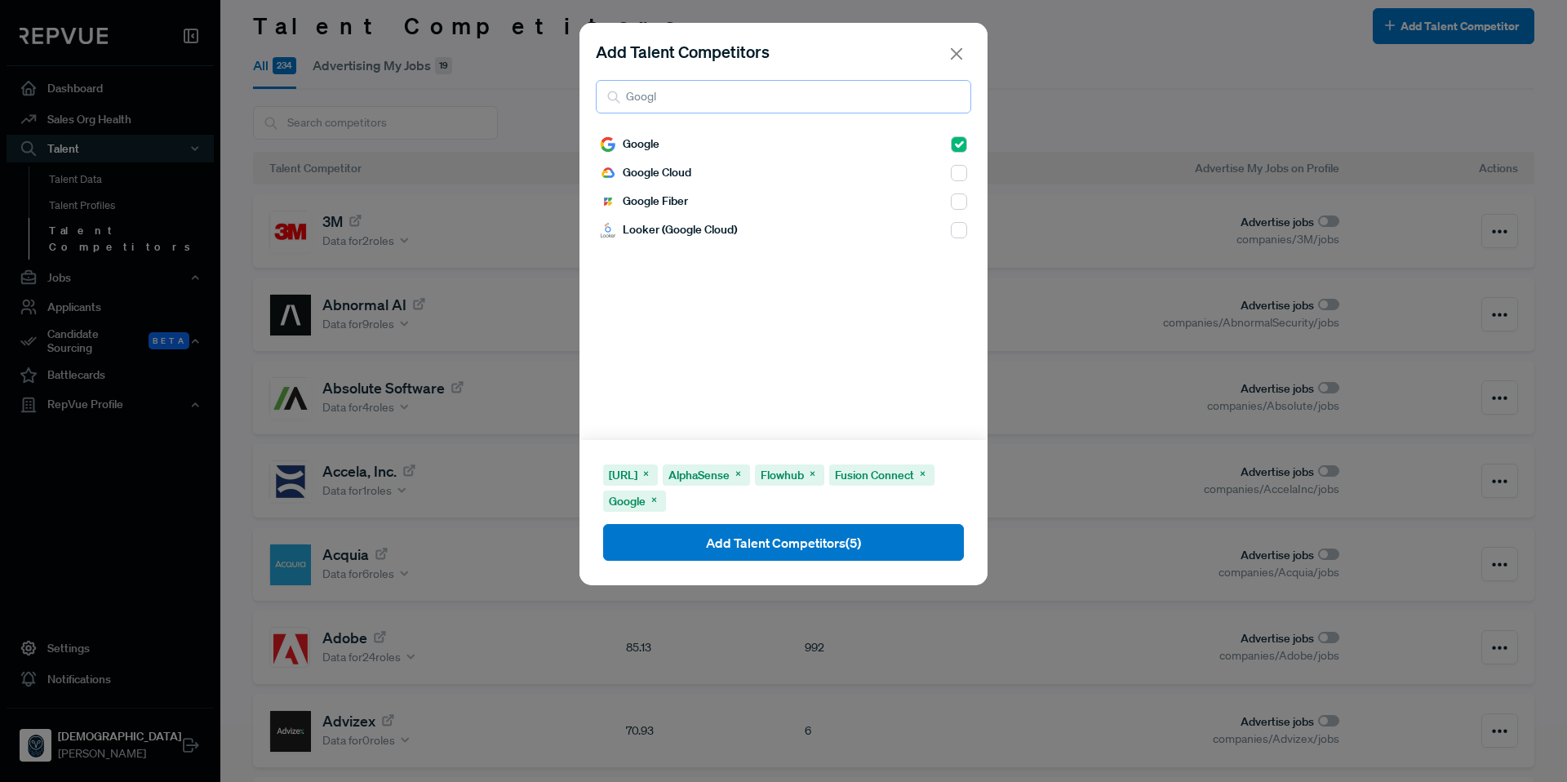
drag, startPoint x: 756, startPoint y: 98, endPoint x: 548, endPoint y: 104, distance: 208.2
click at [548, 104] on div "Add Talent Competitors Googl Google Google Cloud Google Fiber Looker (Google Cl…" at bounding box center [783, 391] width 1567 height 782
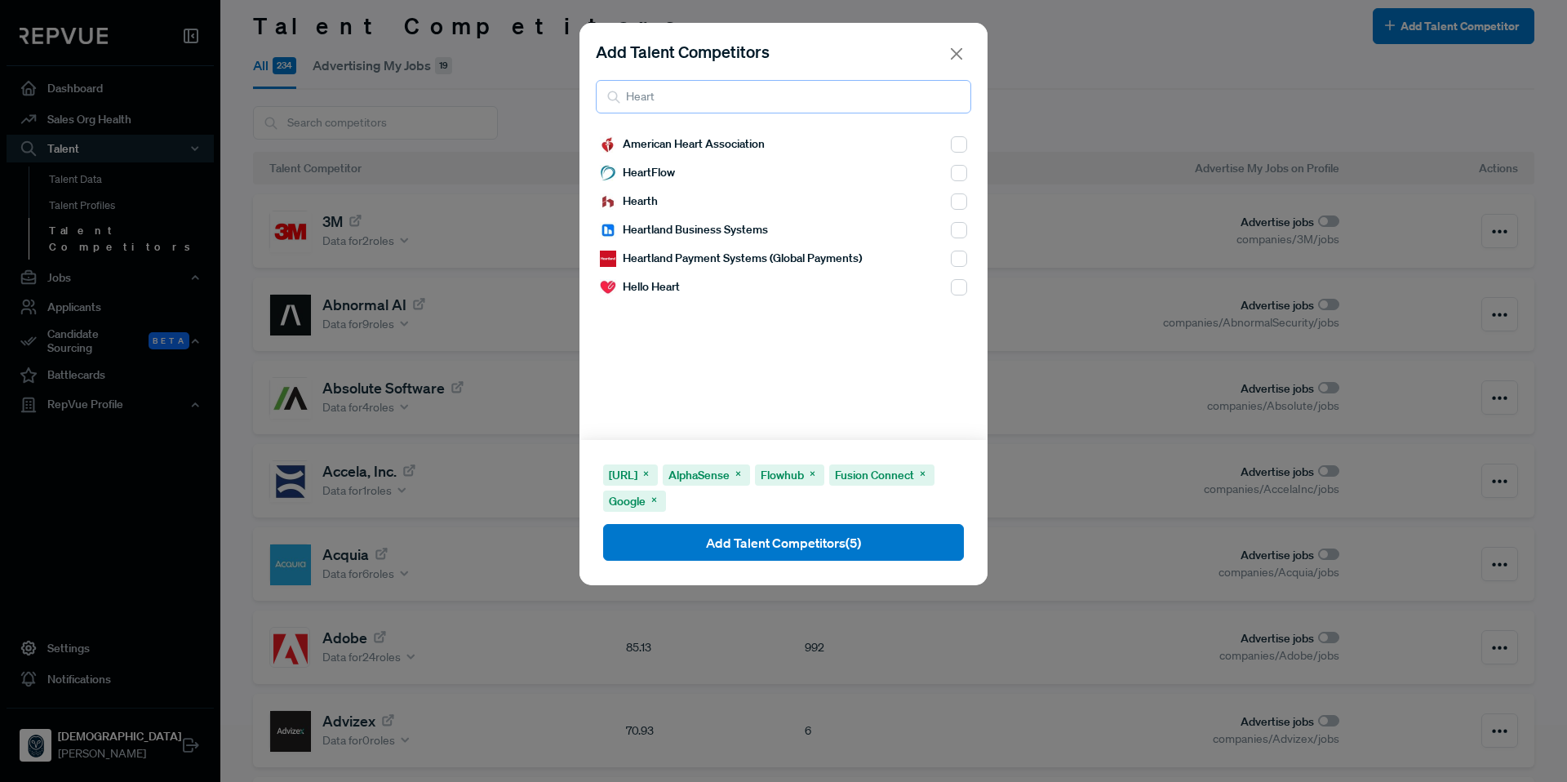
type input "Heart"
click at [951, 199] on input "checkbox" at bounding box center [959, 201] width 16 height 16
checkbox input "true"
drag, startPoint x: 712, startPoint y: 104, endPoint x: 585, endPoint y: 102, distance: 127.3
click at [585, 102] on div "Add Talent Competitors Heart" at bounding box center [783, 76] width 408 height 107
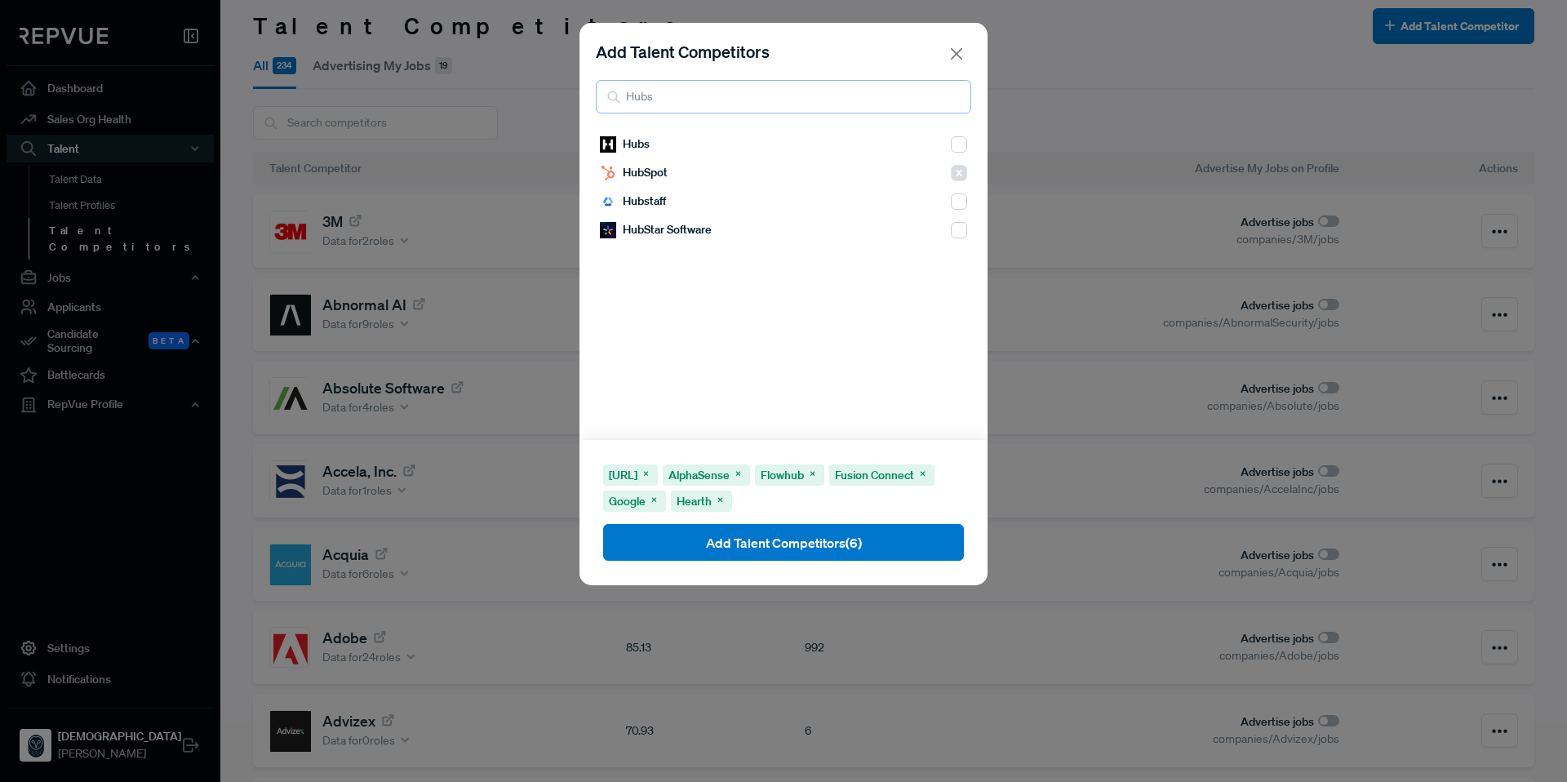
drag, startPoint x: 663, startPoint y: 91, endPoint x: 579, endPoint y: 99, distance: 84.4
click at [579, 99] on div "Add Talent Competitors Hubs" at bounding box center [783, 76] width 408 height 107
type input "Last"
click at [951, 143] on input "checkbox" at bounding box center [959, 144] width 16 height 16
checkbox input "true"
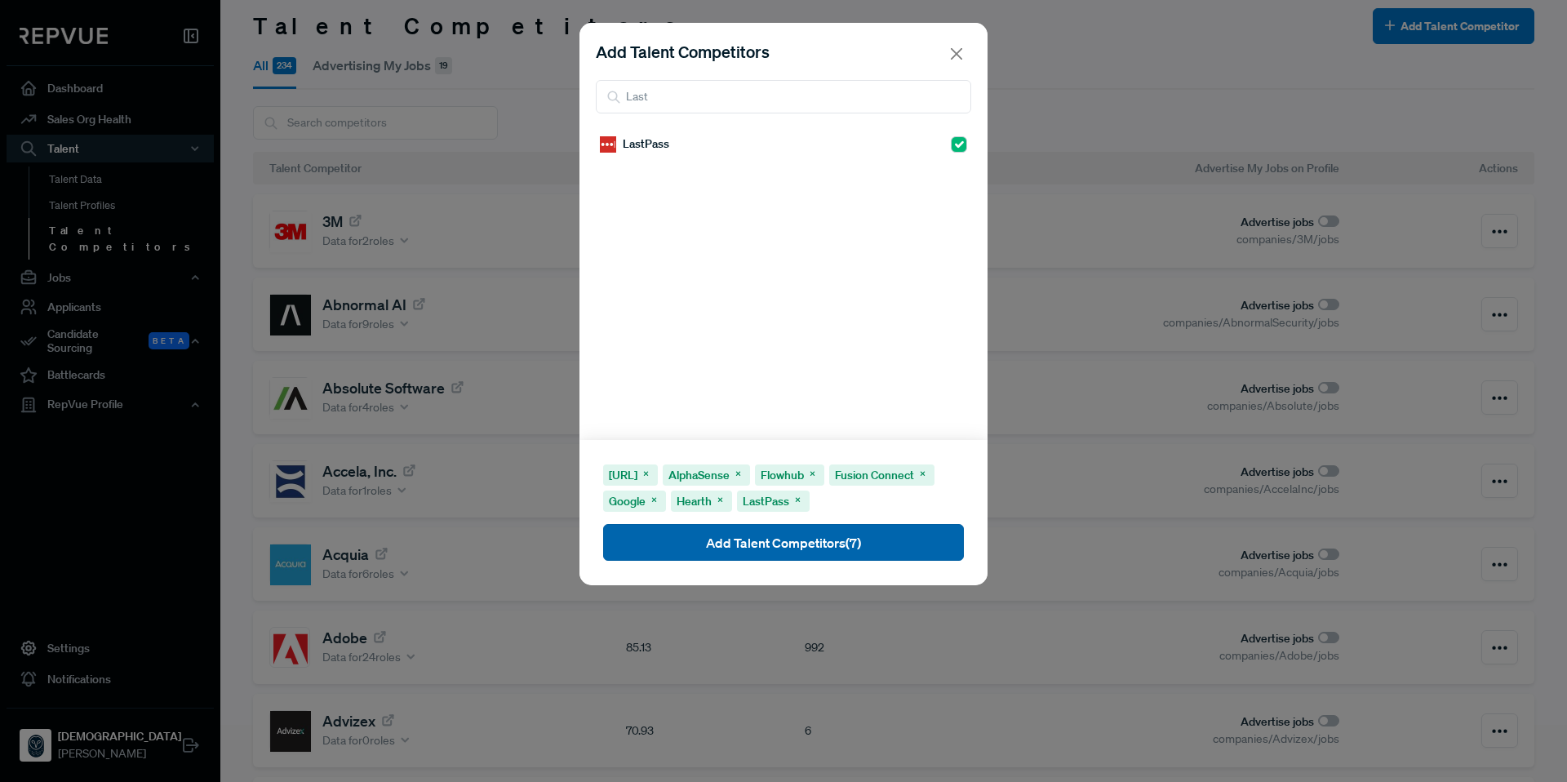
click at [933, 538] on button "Add Talent Competitors (7)" at bounding box center [783, 542] width 361 height 37
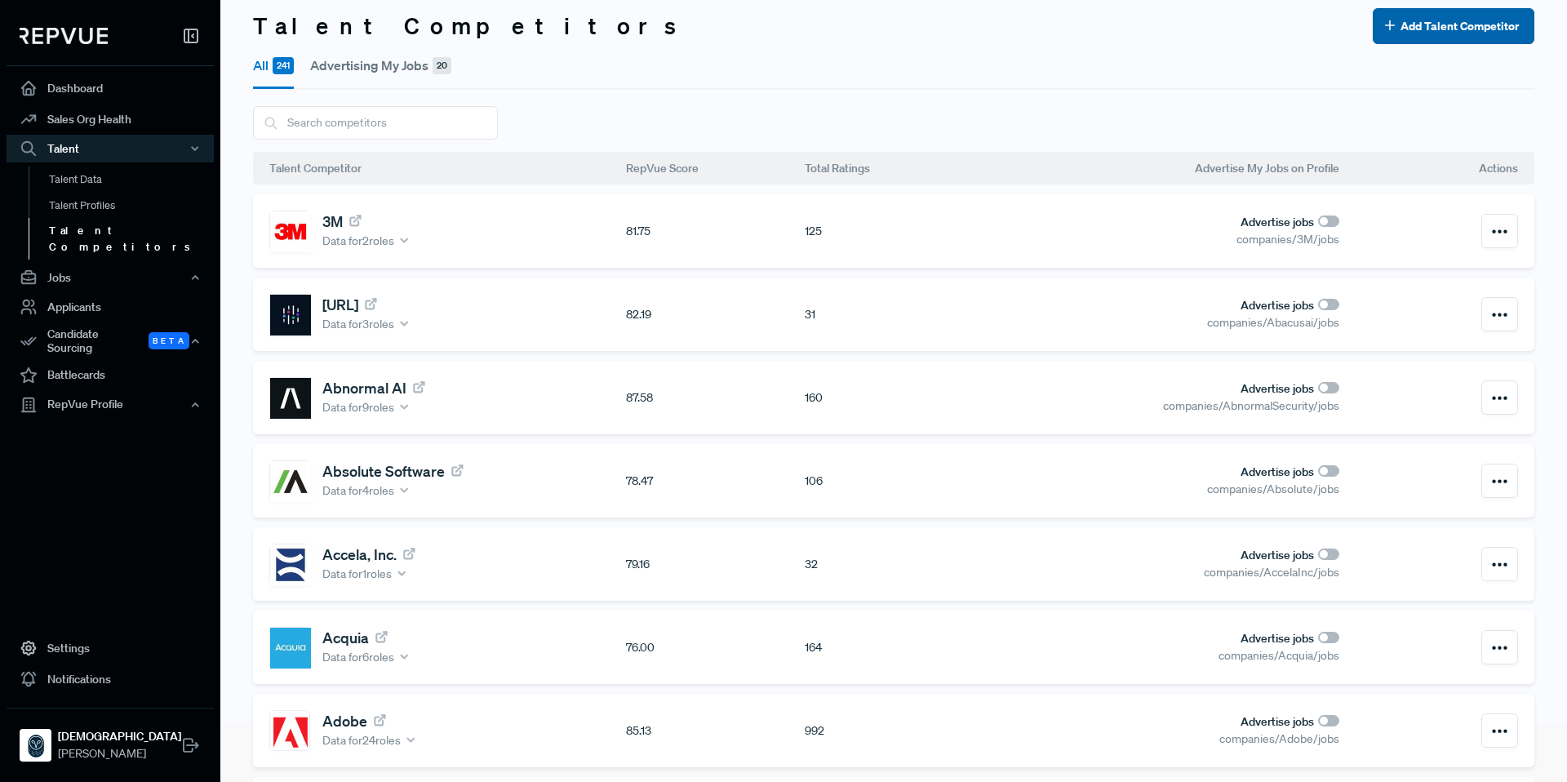
click at [1406, 13] on button "Add Talent Competitor" at bounding box center [1454, 26] width 162 height 36
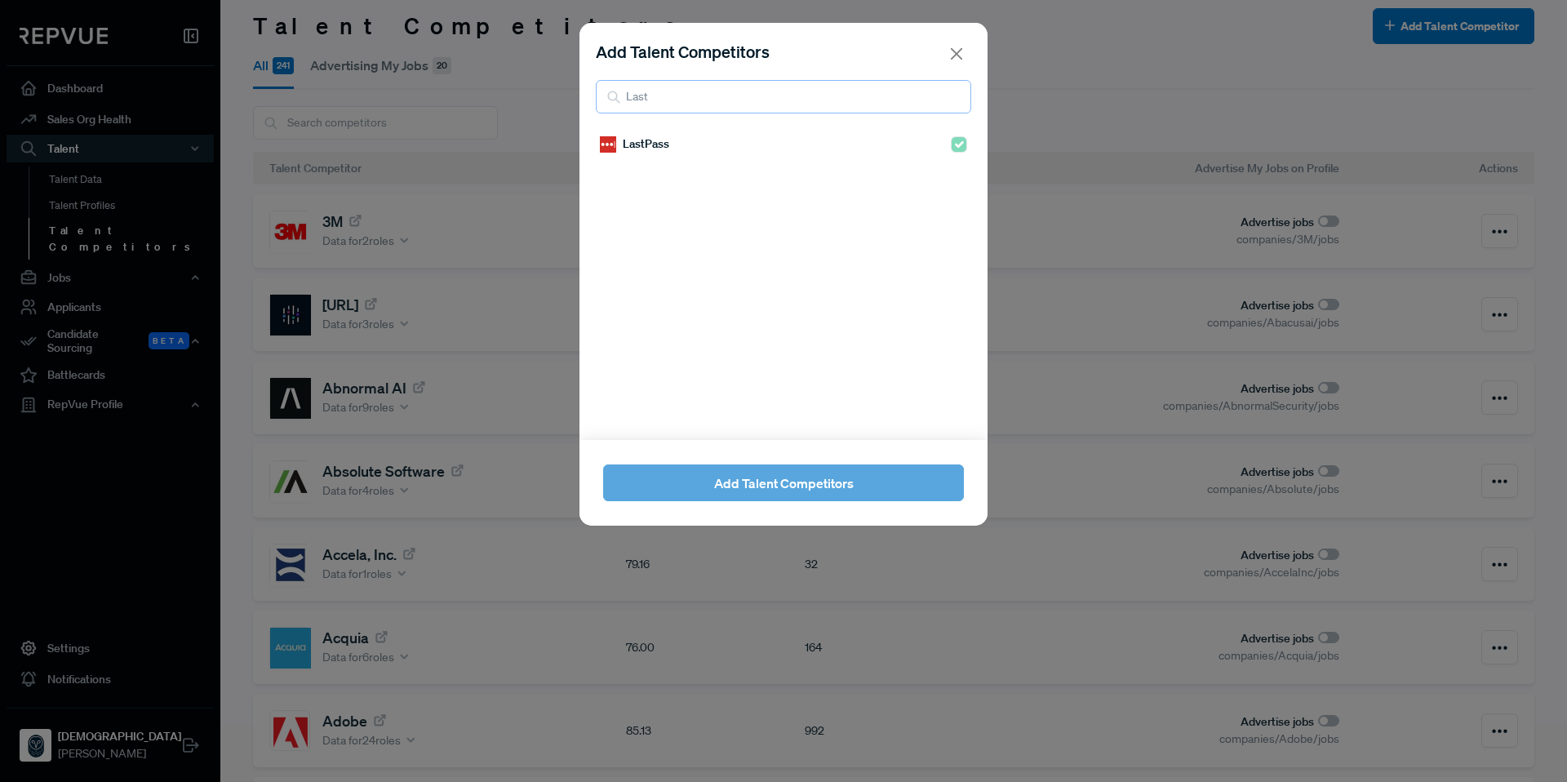
drag, startPoint x: 673, startPoint y: 104, endPoint x: 585, endPoint y: 103, distance: 88.1
click at [585, 103] on div "Add Talent Competitors Last" at bounding box center [783, 76] width 408 height 107
type input "[PERSON_NAME]"
click at [951, 143] on input "checkbox" at bounding box center [959, 144] width 16 height 16
checkbox input "true"
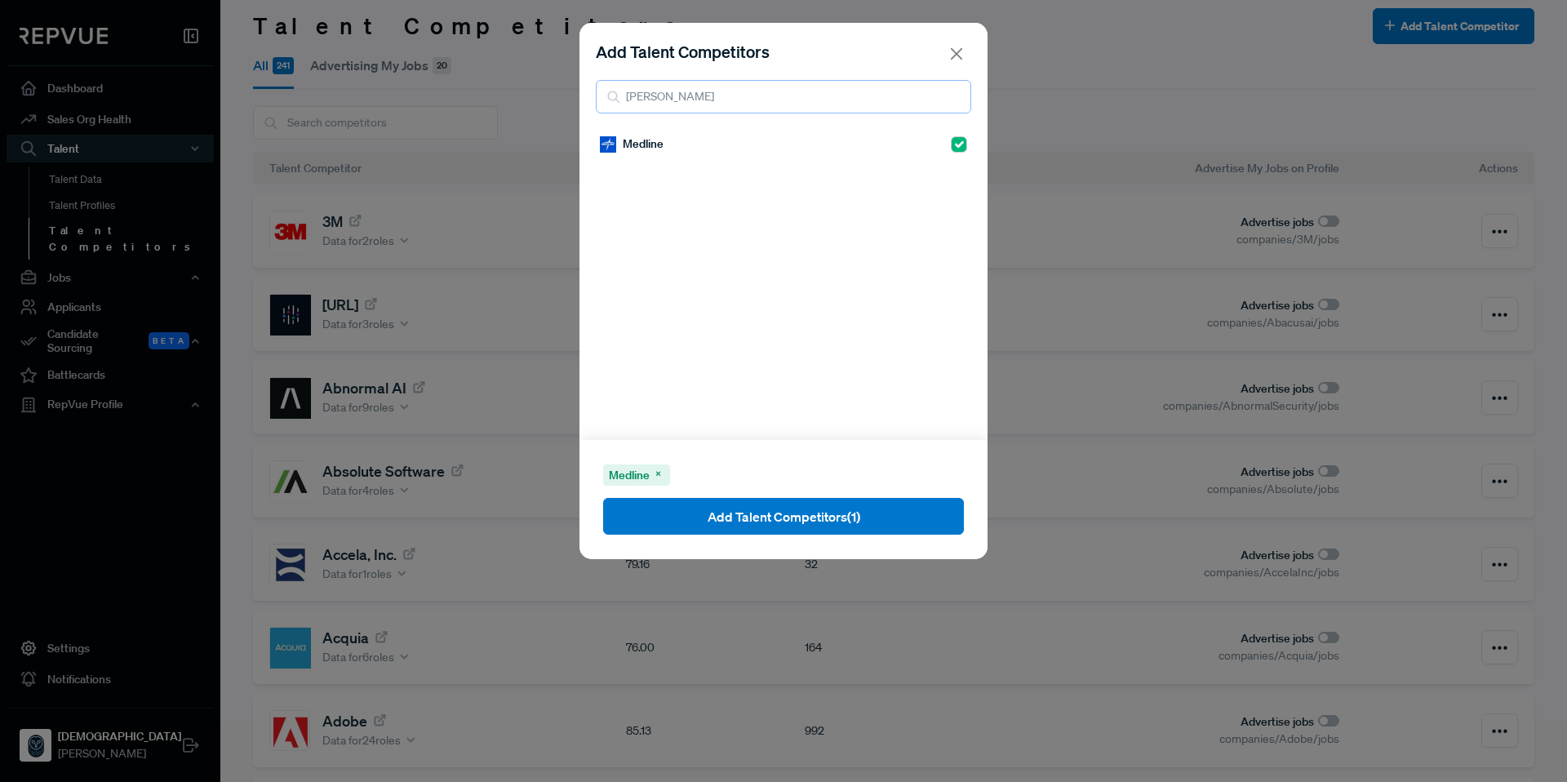
drag, startPoint x: 633, startPoint y: 98, endPoint x: 555, endPoint y: 95, distance: 78.4
click at [555, 95] on div "Add Talent Competitors [PERSON_NAME] Medline Medline Add Talent Competitors (1)" at bounding box center [783, 391] width 1567 height 782
type input "Ninja"
click at [951, 206] on input "checkbox" at bounding box center [959, 201] width 16 height 16
checkbox input "true"
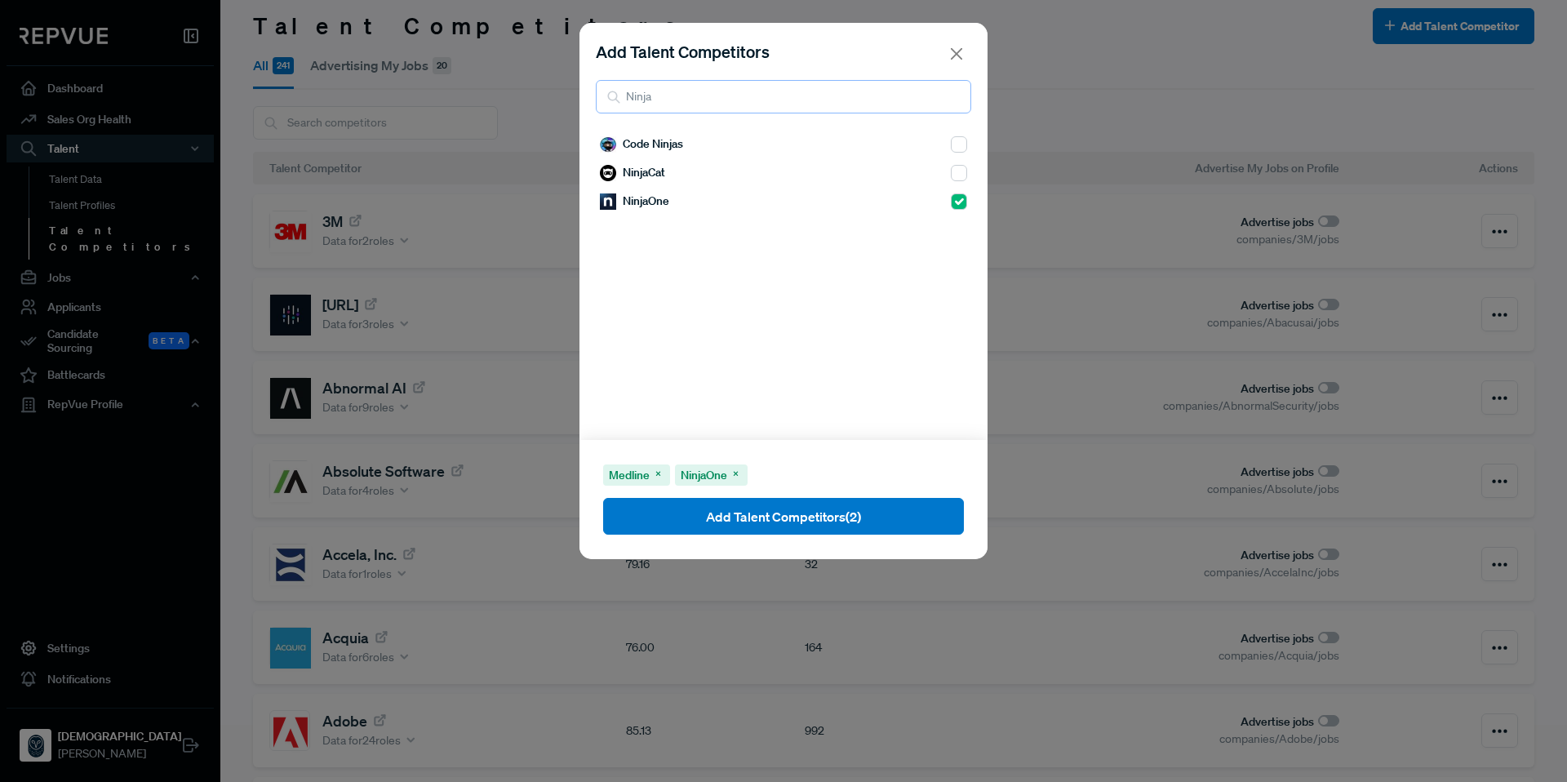
drag, startPoint x: 726, startPoint y: 95, endPoint x: 619, endPoint y: 91, distance: 107.0
click at [619, 91] on div "Ninja" at bounding box center [783, 96] width 375 height 33
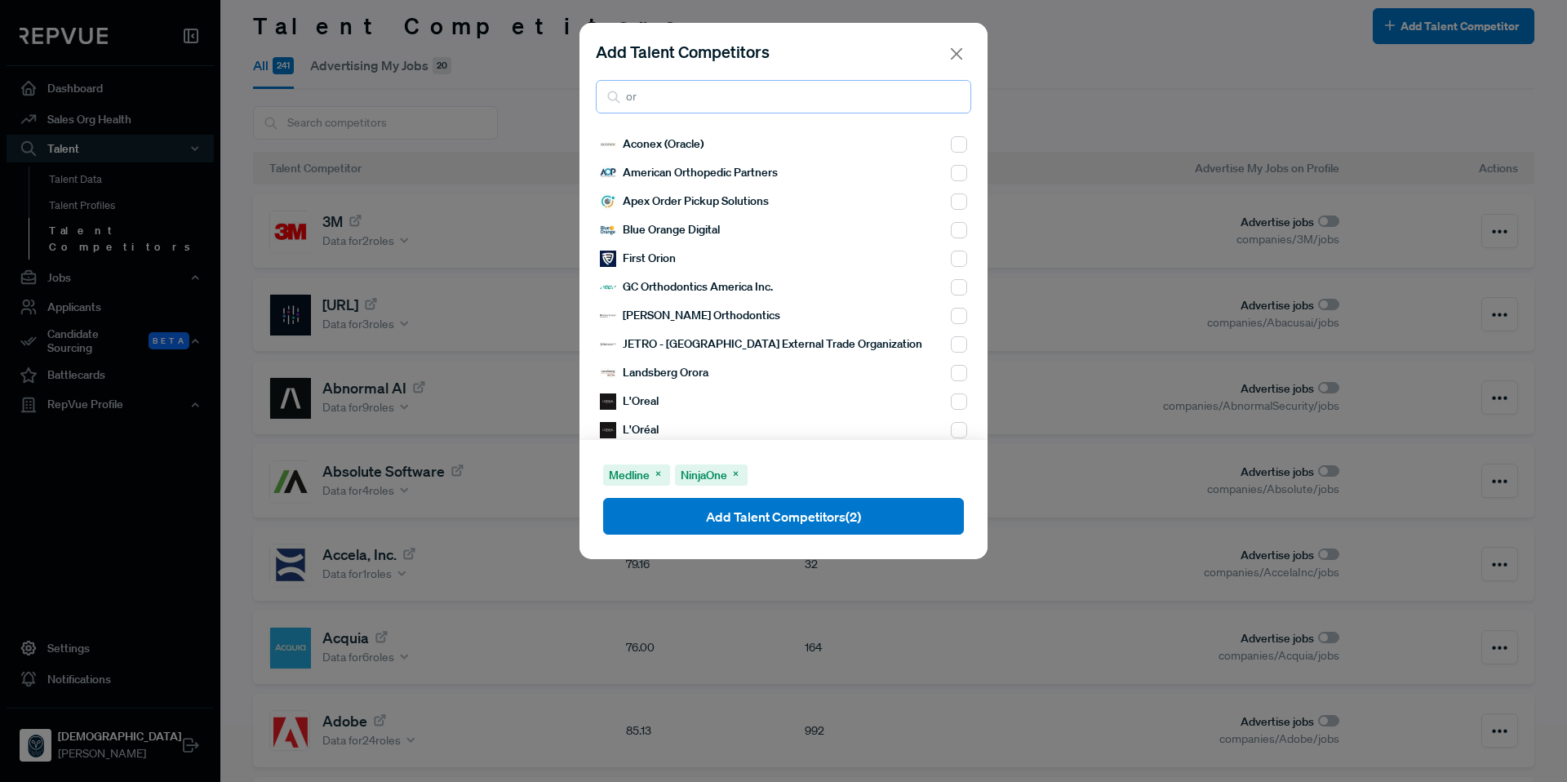
type input "o"
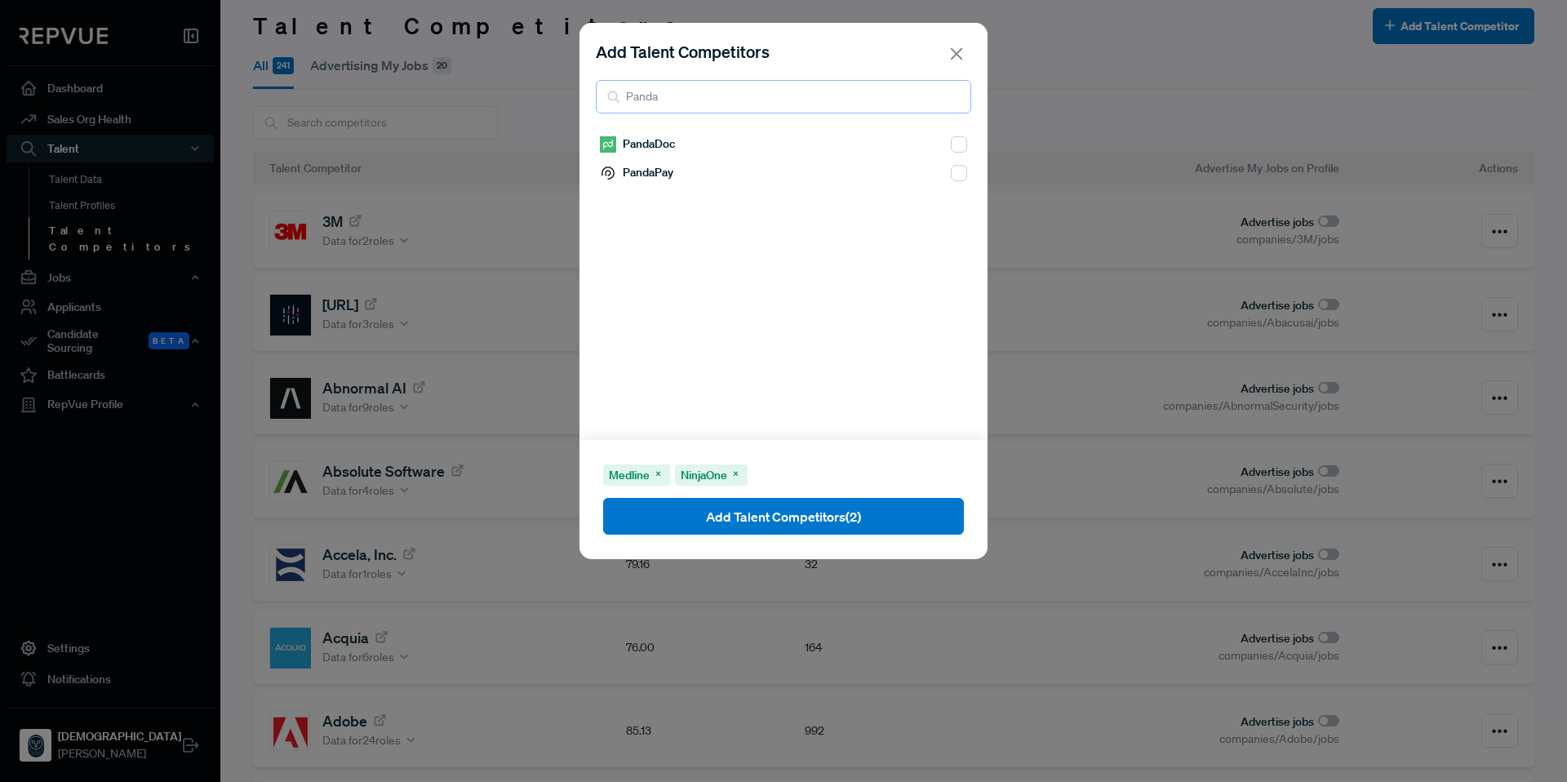
type input "Panda"
click at [951, 144] on input "checkbox" at bounding box center [959, 144] width 16 height 16
checkbox input "true"
drag, startPoint x: 782, startPoint y: 92, endPoint x: 561, endPoint y: 87, distance: 221.2
click at [561, 87] on div "Add Talent Competitors Panda PandaDoc PandaPay Medline NinjaOne PandaDoc Add Ta…" at bounding box center [783, 391] width 1567 height 782
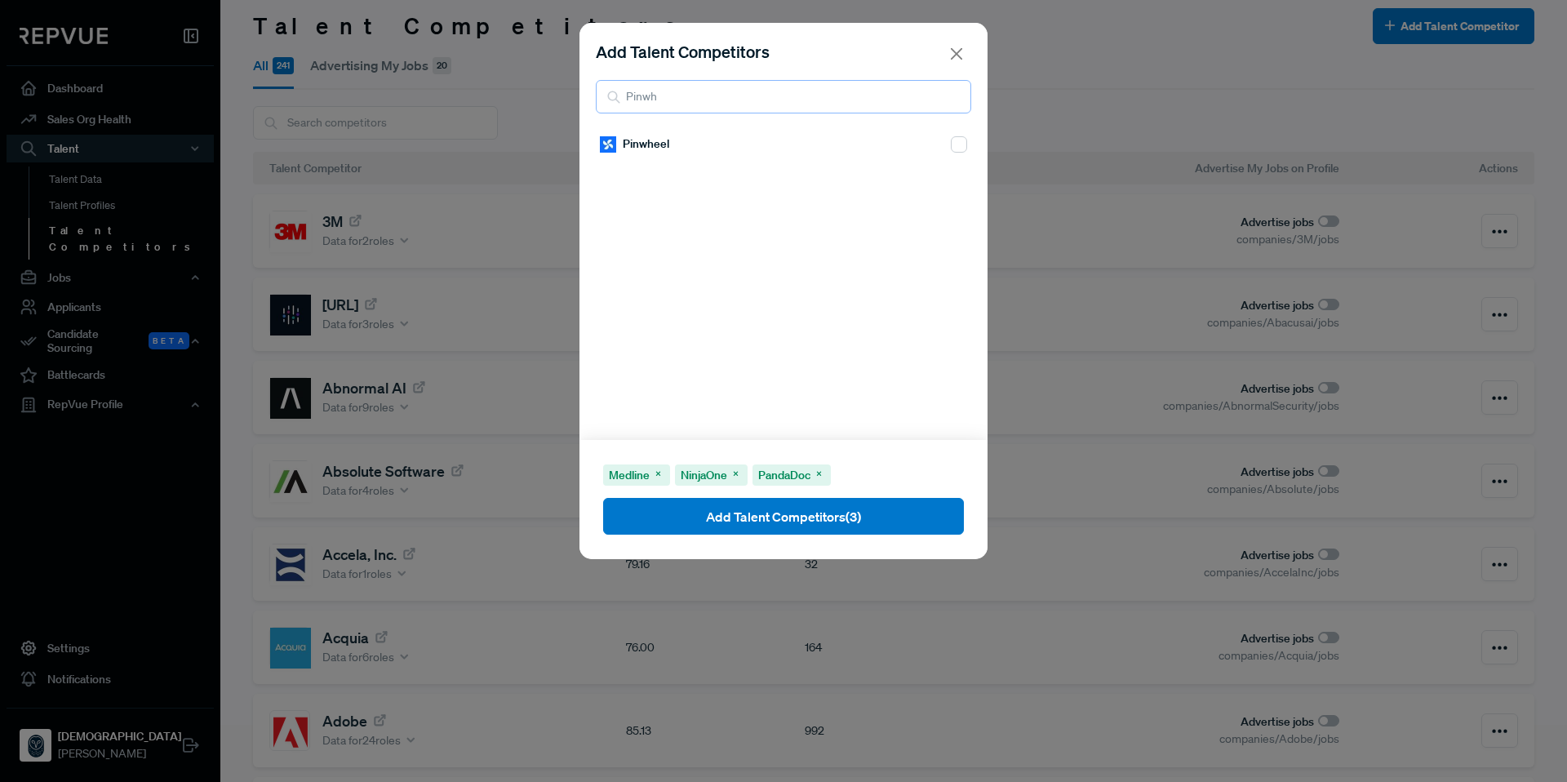
type input "Pinwh"
click at [951, 145] on input "checkbox" at bounding box center [959, 144] width 16 height 16
checkbox input "true"
drag, startPoint x: 802, startPoint y: 104, endPoint x: 594, endPoint y: 96, distance: 208.3
click at [594, 96] on div "Add Talent Competitors Pinwh" at bounding box center [783, 76] width 408 height 107
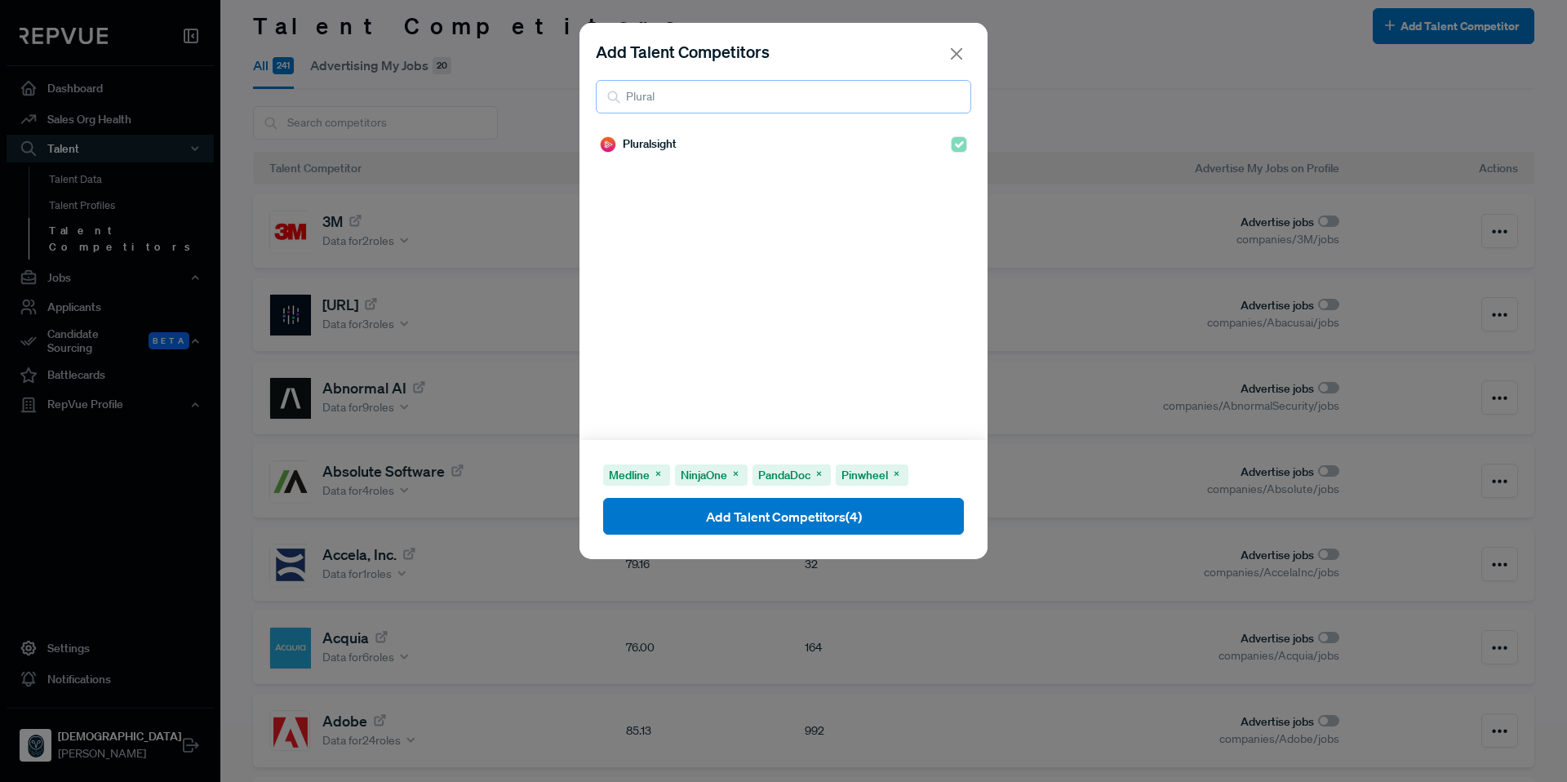
drag, startPoint x: 717, startPoint y: 91, endPoint x: 590, endPoint y: 88, distance: 127.3
click at [590, 88] on div "Add Talent Competitors Plural" at bounding box center [783, 76] width 408 height 107
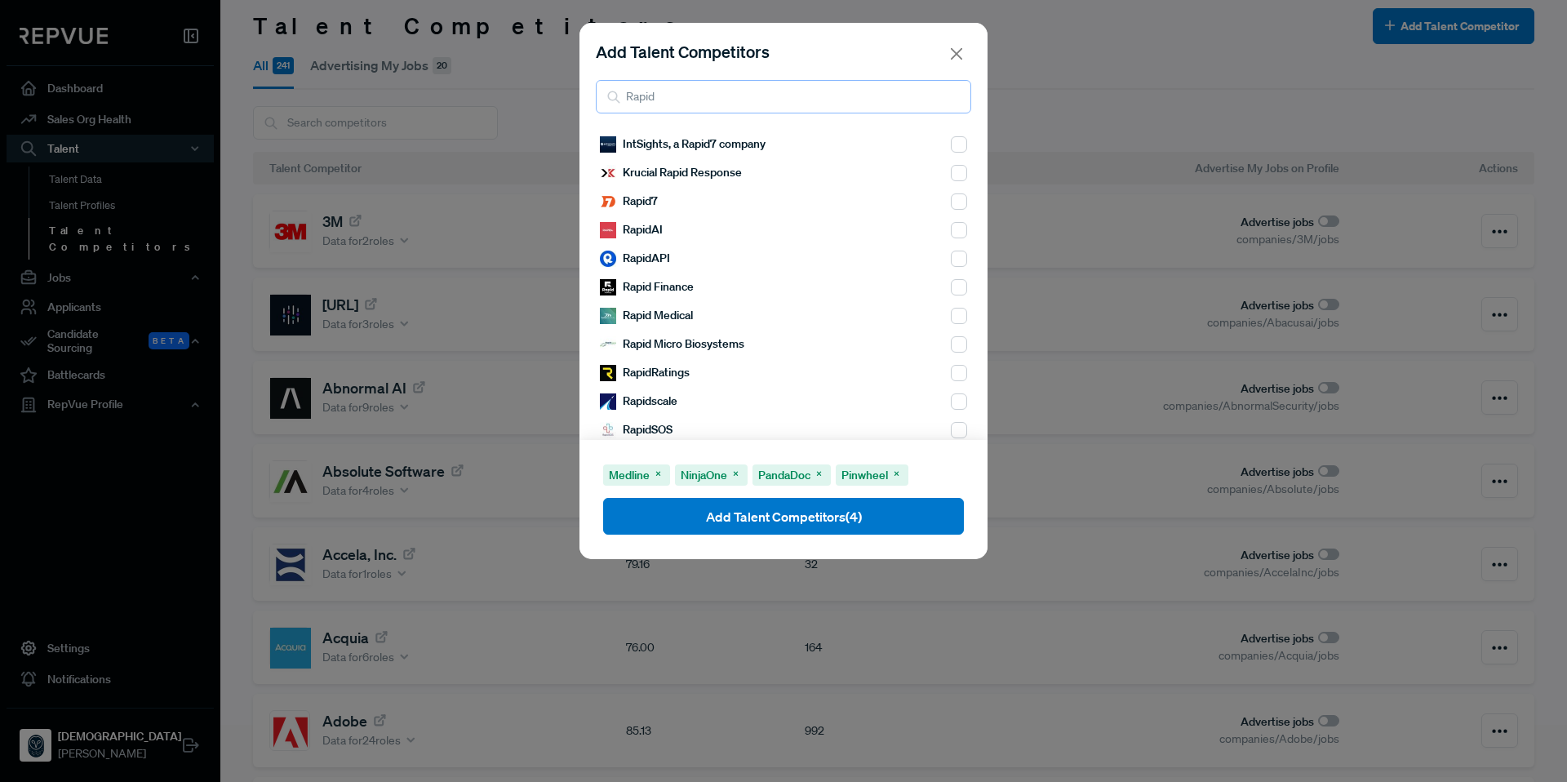
type input "Rapid"
click at [951, 206] on input "checkbox" at bounding box center [959, 201] width 16 height 16
checkbox input "true"
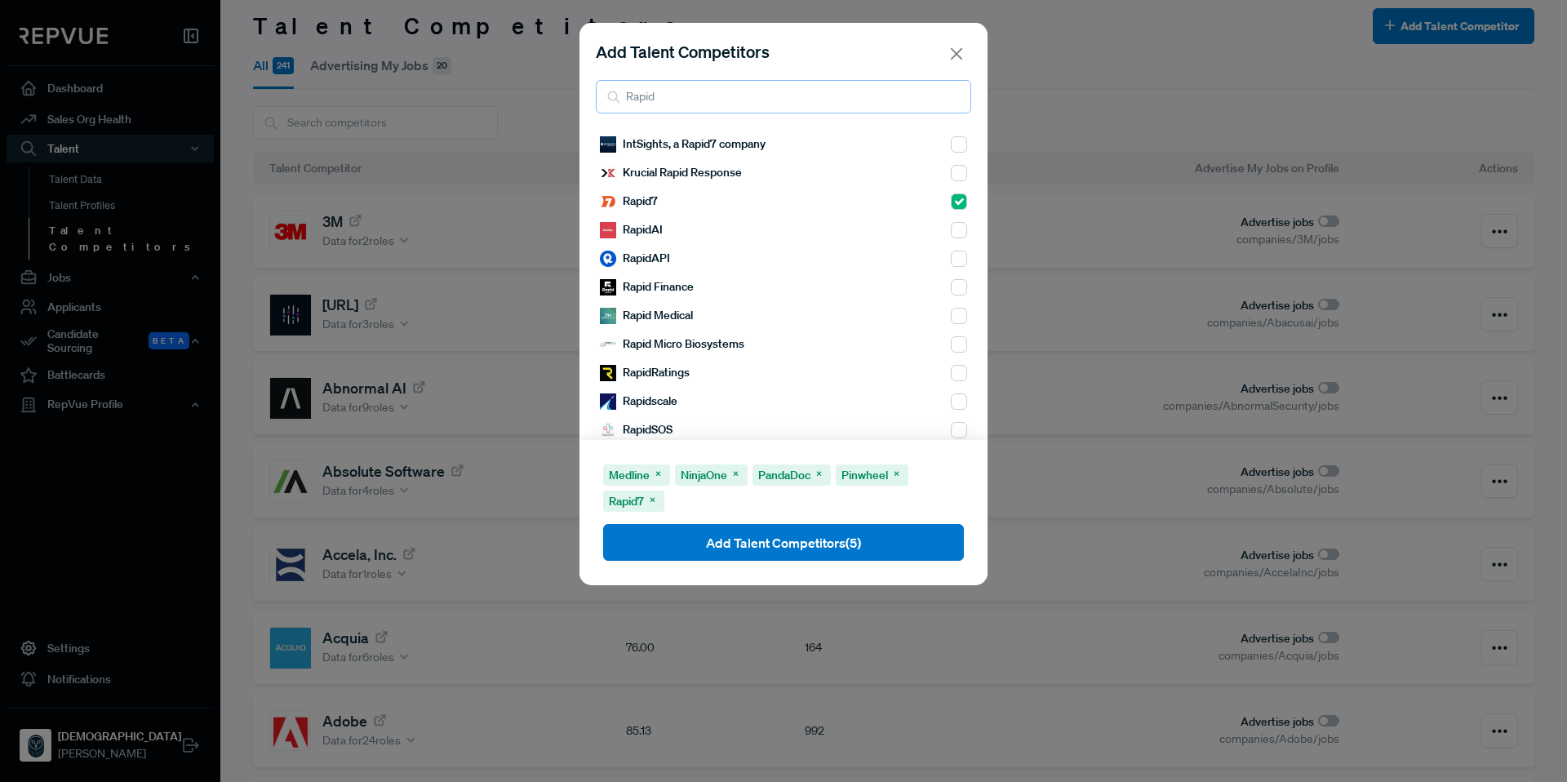
drag, startPoint x: 687, startPoint y: 105, endPoint x: 566, endPoint y: 91, distance: 121.6
click at [566, 91] on div "Add Talent Competitors Rapid IntSights, a Rapid7 company Krucial Rapid Response…" at bounding box center [783, 391] width 1567 height 782
type input "R"
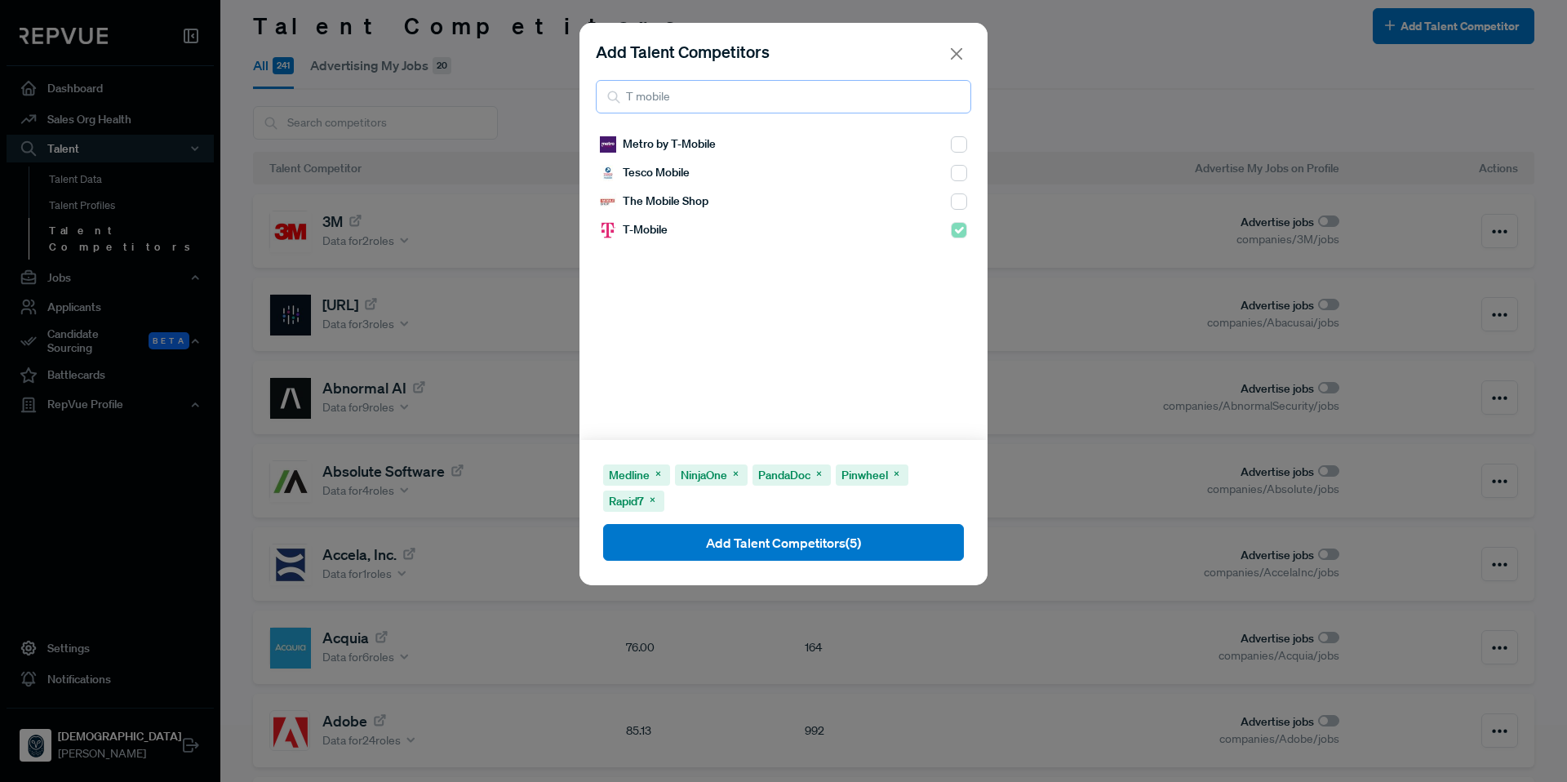
drag, startPoint x: 606, startPoint y: 99, endPoint x: 588, endPoint y: 98, distance: 18.0
click at [588, 98] on div "Add Talent Competitors T mobile" at bounding box center [783, 76] width 408 height 107
drag, startPoint x: 670, startPoint y: 100, endPoint x: 570, endPoint y: 95, distance: 99.6
click at [570, 95] on div "Add Talent Competitors toast Toast Medline NinjaOne PandaDoc Pinwheel Rapid7 Ad…" at bounding box center [783, 391] width 1567 height 782
type input "truckst"
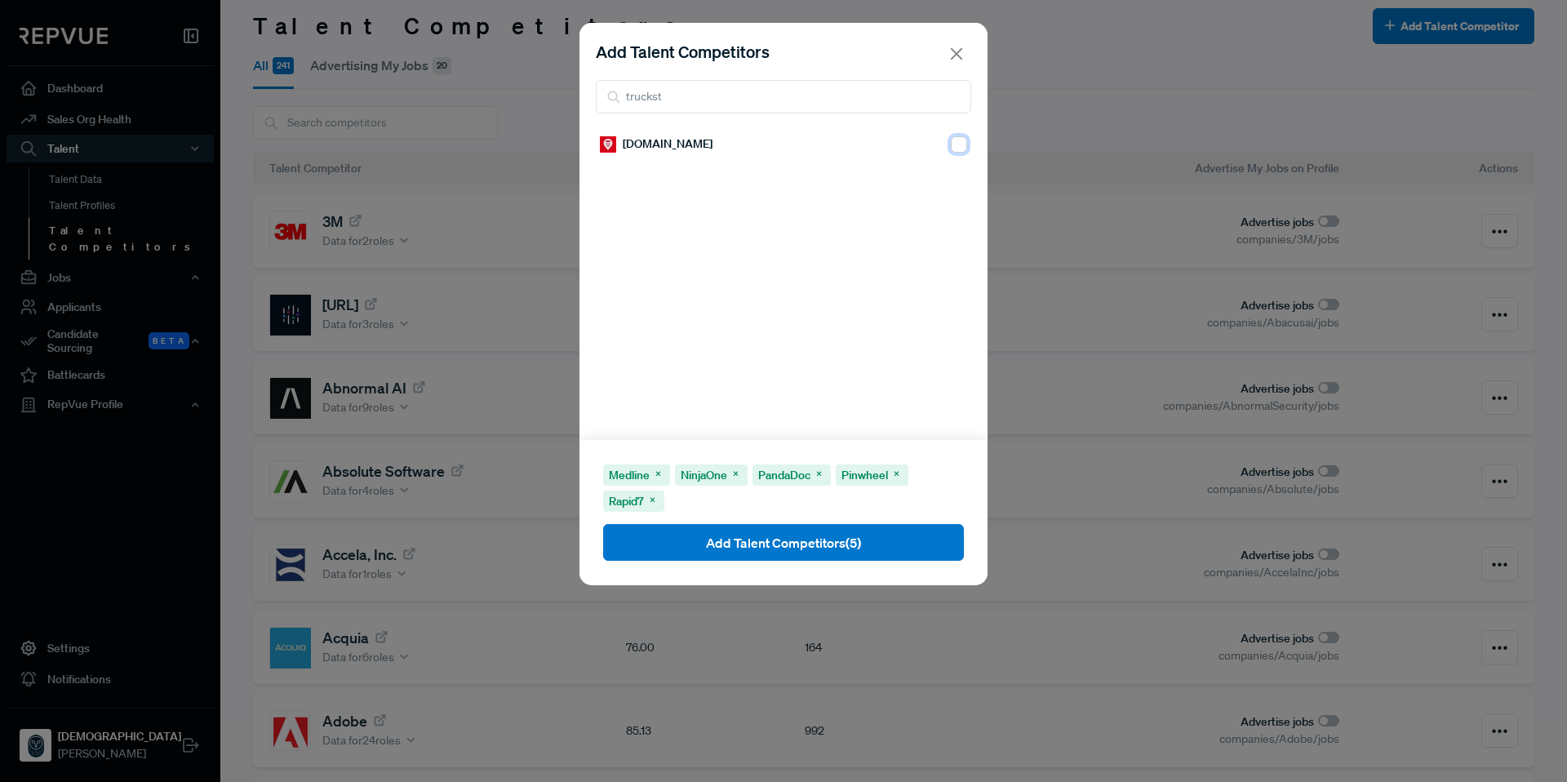
click at [951, 145] on input "checkbox" at bounding box center [959, 144] width 16 height 16
checkbox input "true"
drag, startPoint x: 746, startPoint y: 100, endPoint x: 632, endPoint y: 97, distance: 114.3
click at [632, 97] on input "truckst" at bounding box center [783, 96] width 375 height 33
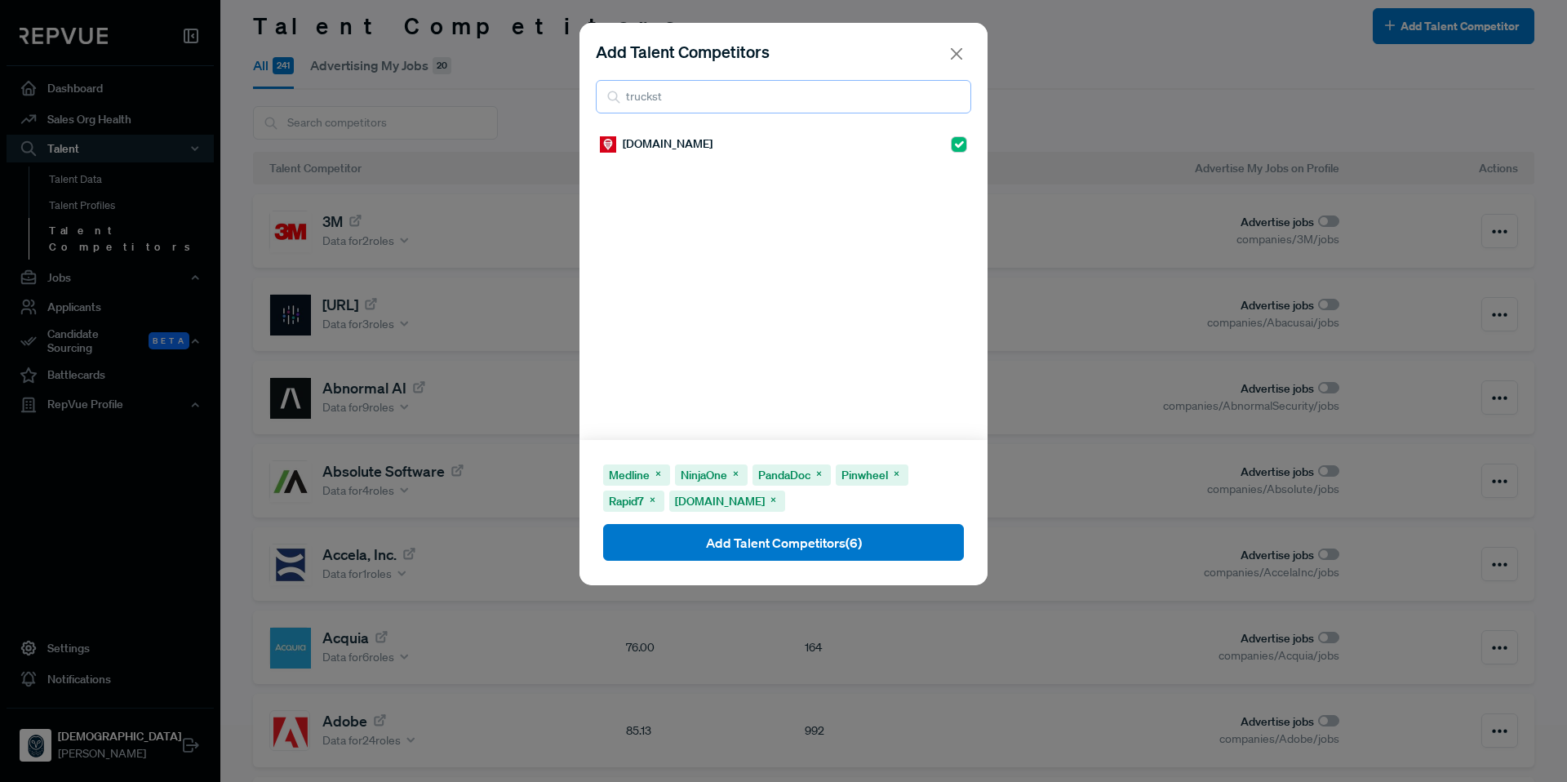
drag, startPoint x: 728, startPoint y: 93, endPoint x: 614, endPoint y: 97, distance: 114.3
click at [614, 97] on div "truckst" at bounding box center [783, 96] width 375 height 33
type input "upwork"
click at [951, 145] on input "checkbox" at bounding box center [959, 144] width 16 height 16
checkbox input "true"
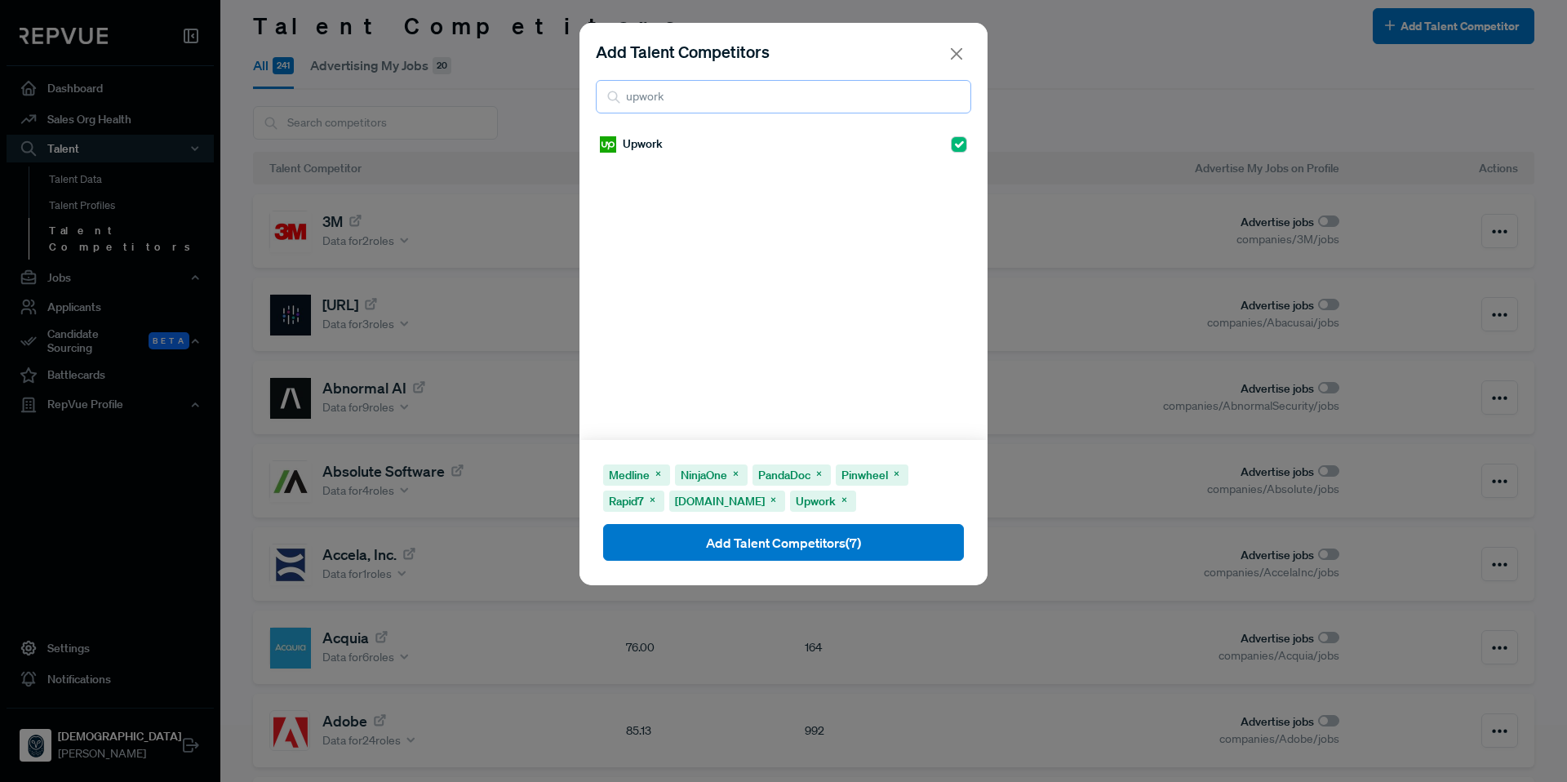
click at [703, 81] on div "Add Talent Competitors upwork" at bounding box center [783, 76] width 408 height 107
drag, startPoint x: 696, startPoint y: 100, endPoint x: 606, endPoint y: 100, distance: 89.8
click at [606, 100] on div "upwork" at bounding box center [783, 96] width 375 height 33
type input "vcita"
click at [951, 148] on input "checkbox" at bounding box center [959, 144] width 16 height 16
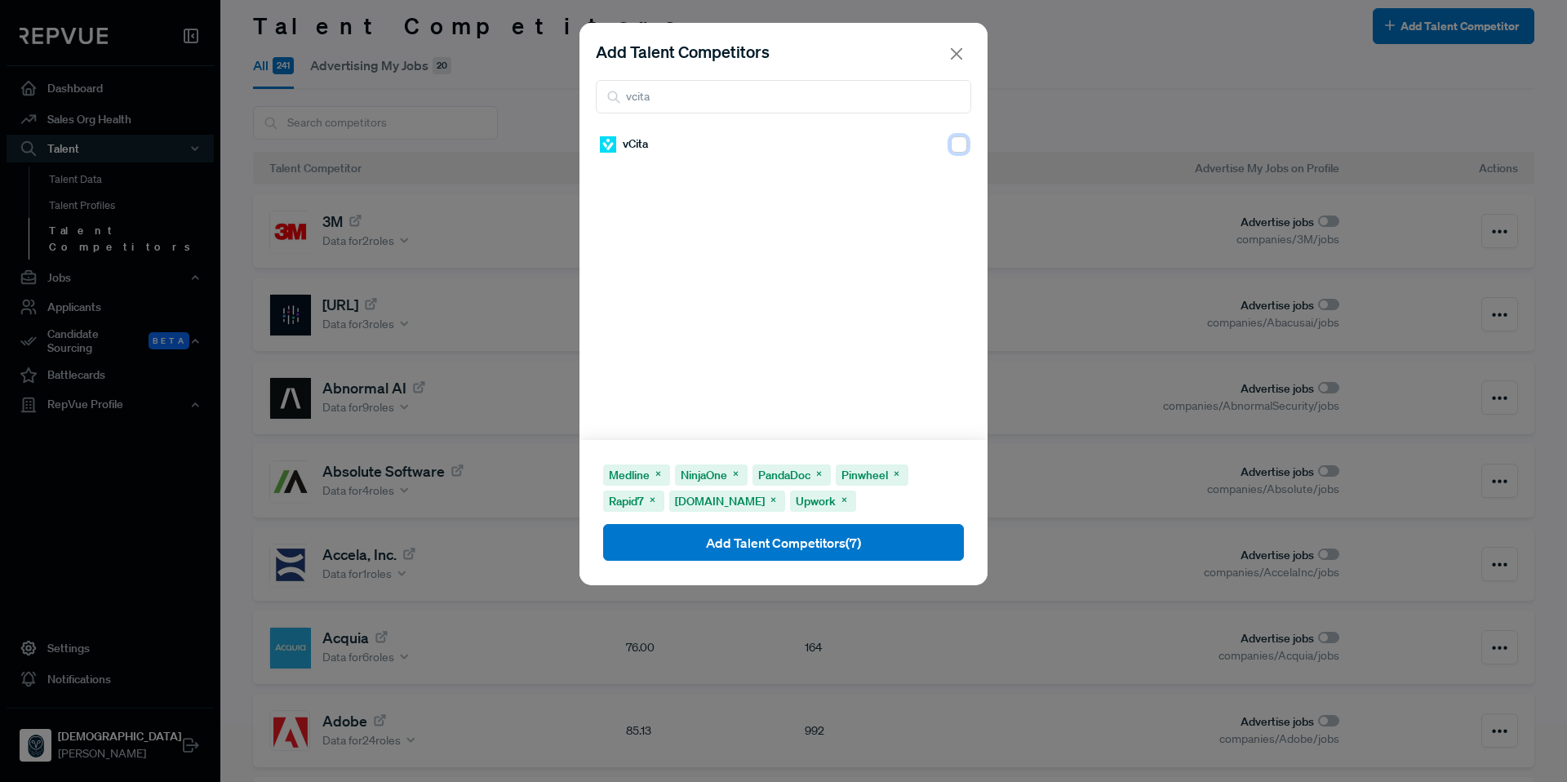
checkbox input "true"
drag, startPoint x: 769, startPoint y: 95, endPoint x: 624, endPoint y: 93, distance: 144.5
click at [624, 93] on input "vcita" at bounding box center [783, 96] width 375 height 33
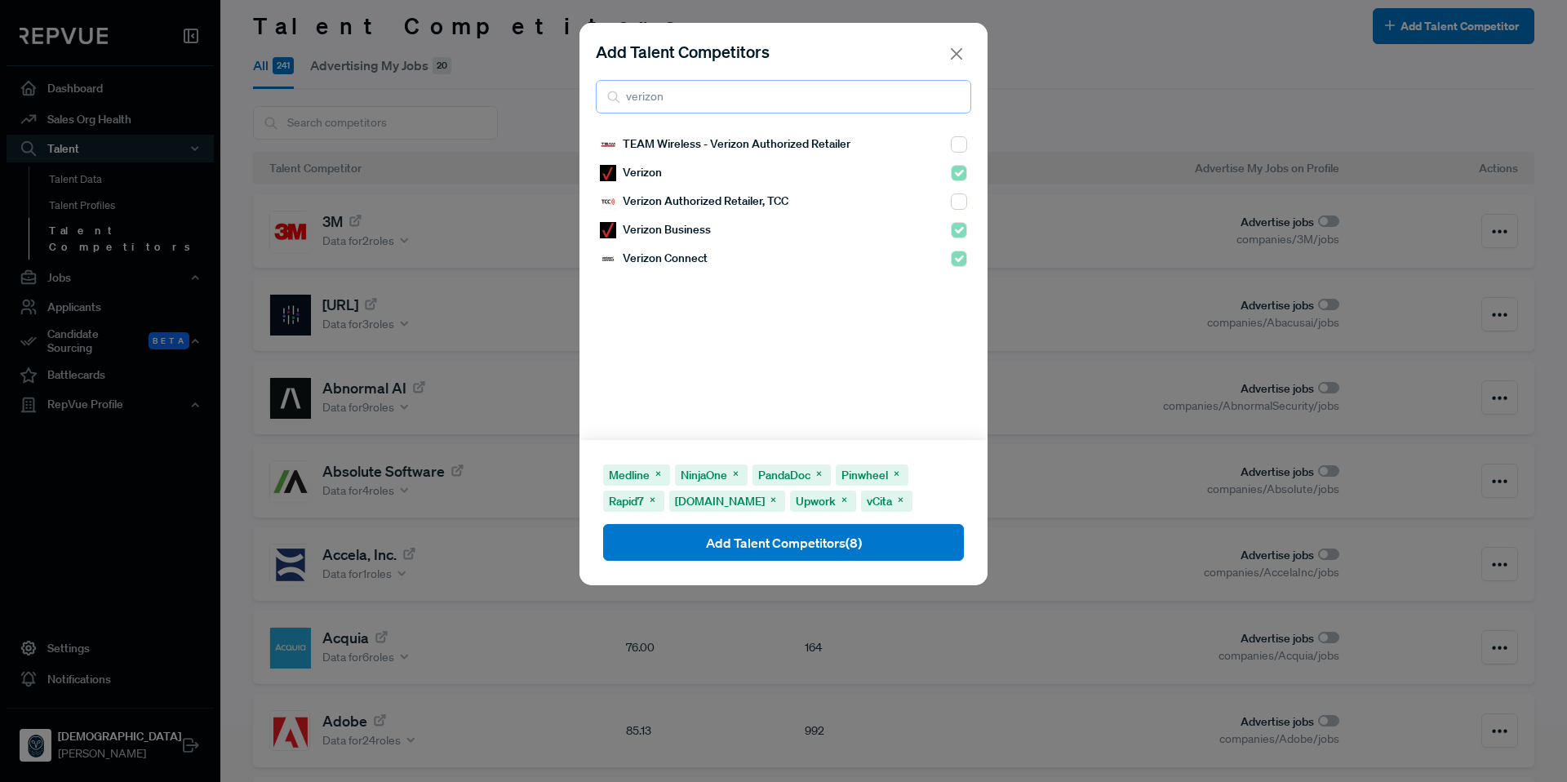
drag, startPoint x: 676, startPoint y: 104, endPoint x: 576, endPoint y: 98, distance: 99.7
click at [576, 98] on div "Add Talent Competitors verizon TEAM Wireless - Verizon Authorized Retailer Veri…" at bounding box center [783, 391] width 1567 height 782
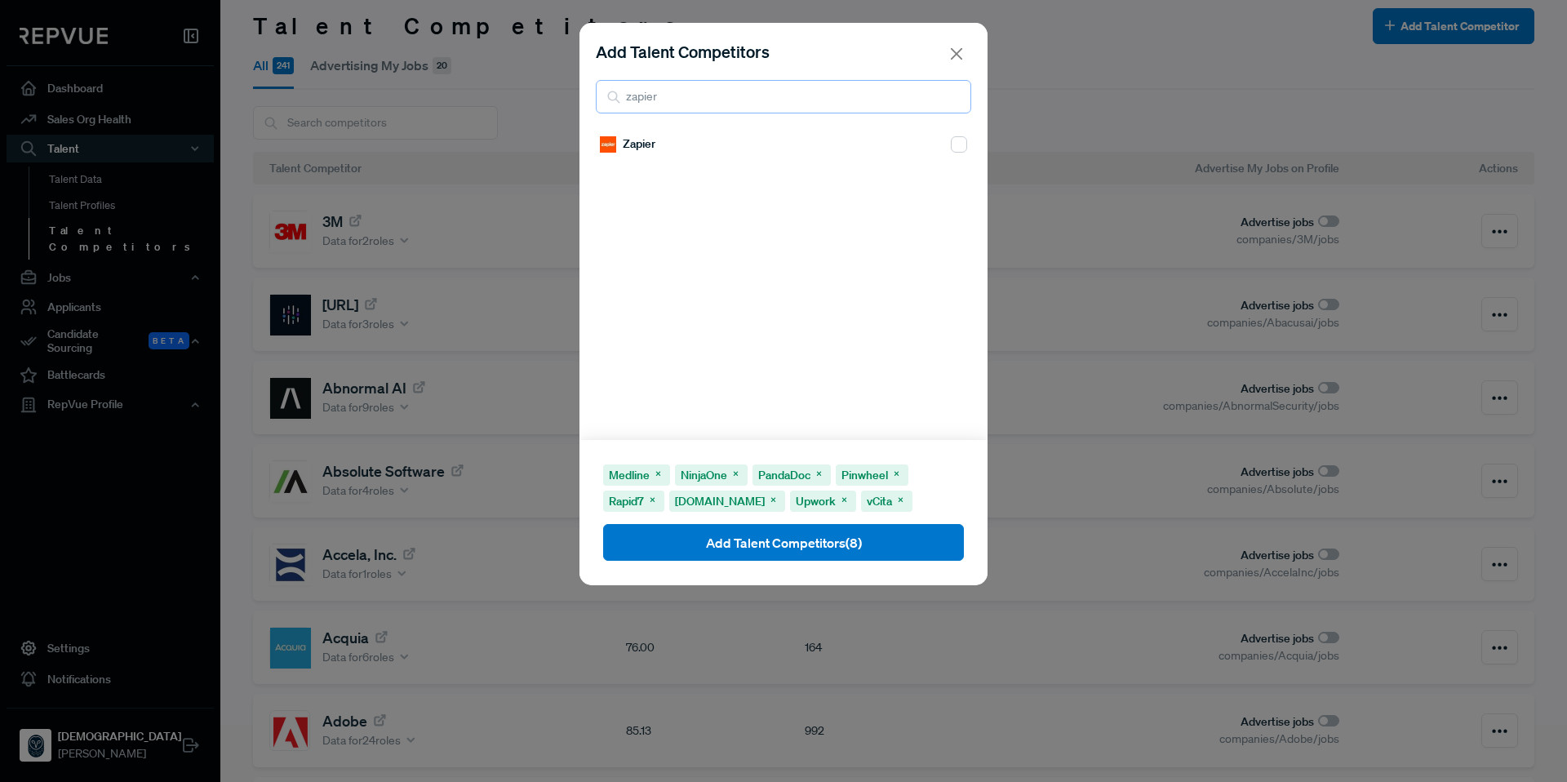
type input "zapier"
click at [951, 148] on input "checkbox" at bounding box center [959, 144] width 16 height 16
checkbox input "true"
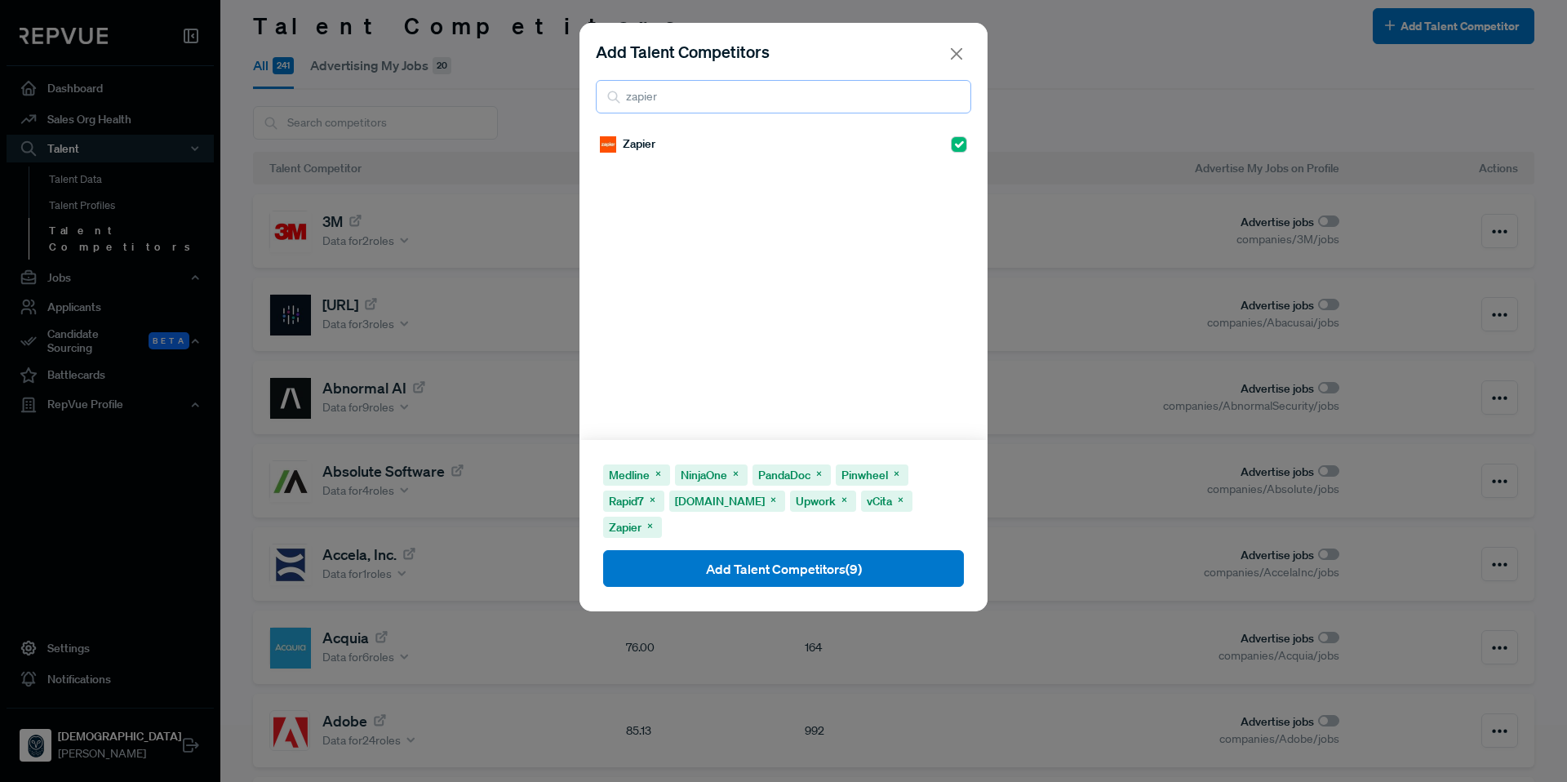
drag, startPoint x: 623, startPoint y: 99, endPoint x: 581, endPoint y: 96, distance: 41.7
click at [581, 96] on div "Add Talent Competitors zapier" at bounding box center [783, 76] width 408 height 107
type input "zillo"
click at [951, 146] on input "checkbox" at bounding box center [959, 144] width 16 height 16
checkbox input "true"
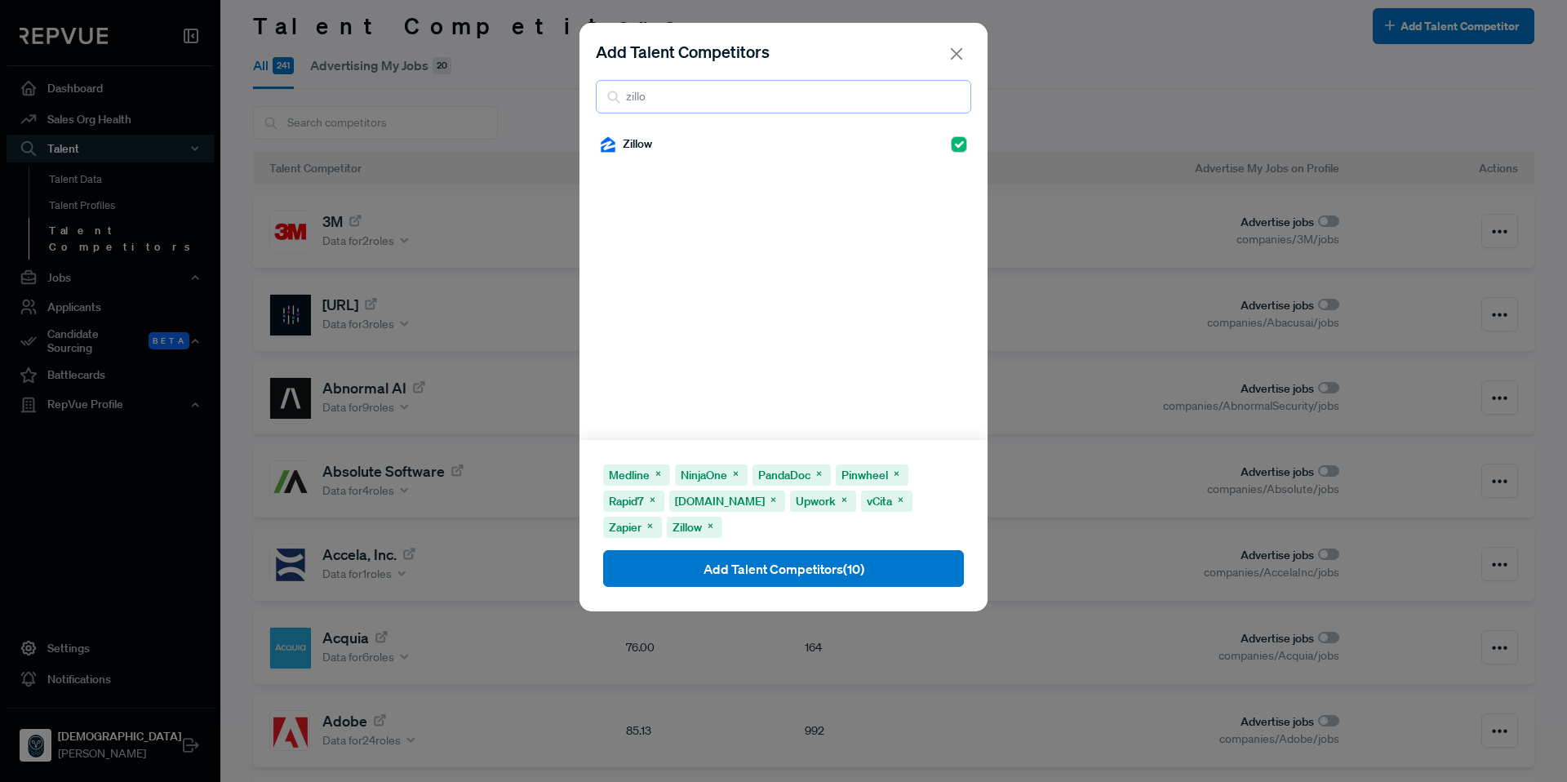
drag, startPoint x: 712, startPoint y: 100, endPoint x: 566, endPoint y: 100, distance: 146.1
click at [566, 100] on div "Add Talent Competitors zillo Zillow Medline NinjaOne PandaDoc Pinwheel Rapid7 […" at bounding box center [783, 391] width 1567 height 782
type input "zoho"
click at [951, 145] on input "checkbox" at bounding box center [959, 144] width 16 height 16
checkbox input "true"
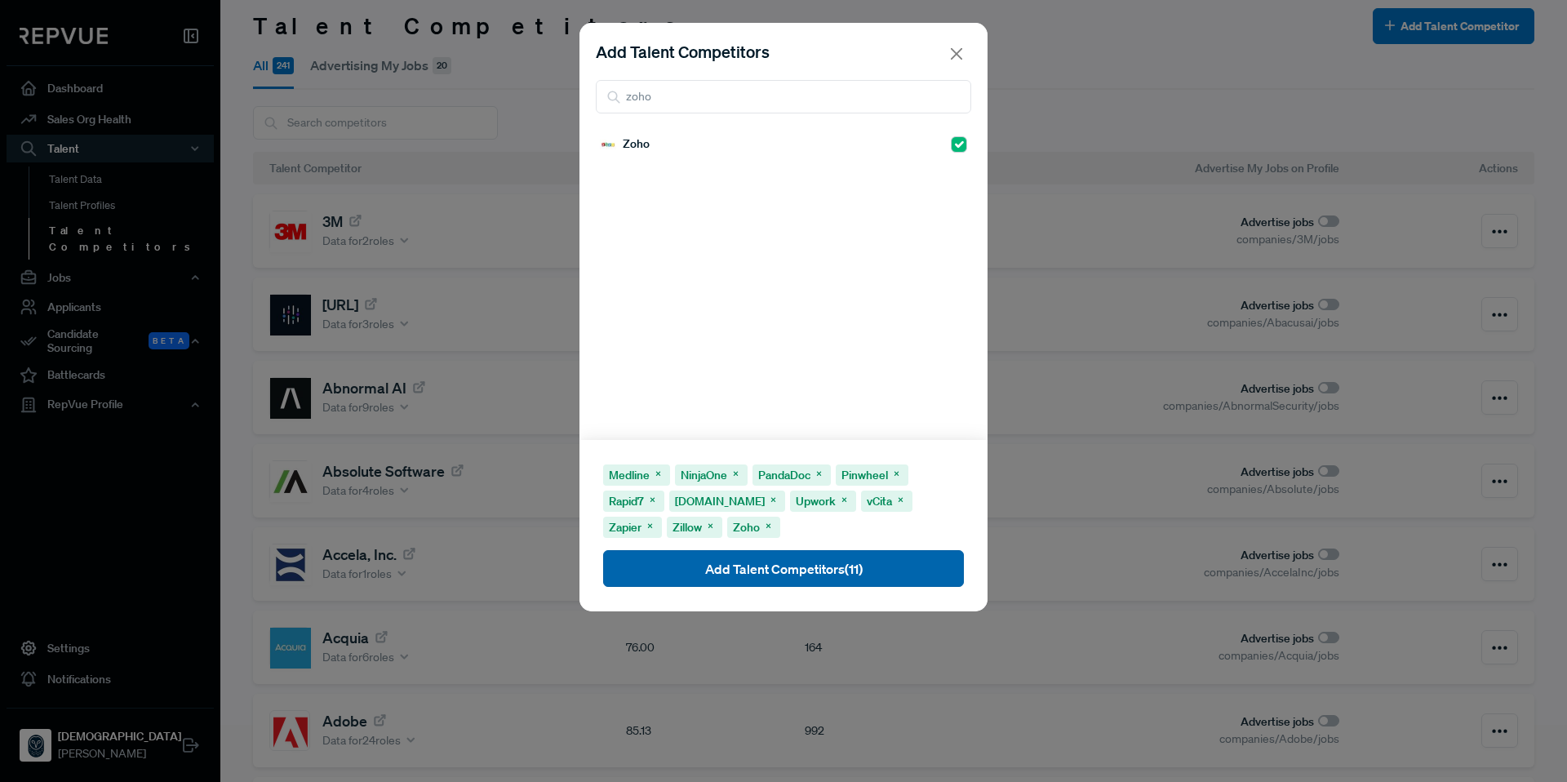
click at [934, 569] on button "Add Talent Competitors (11)" at bounding box center [783, 568] width 361 height 37
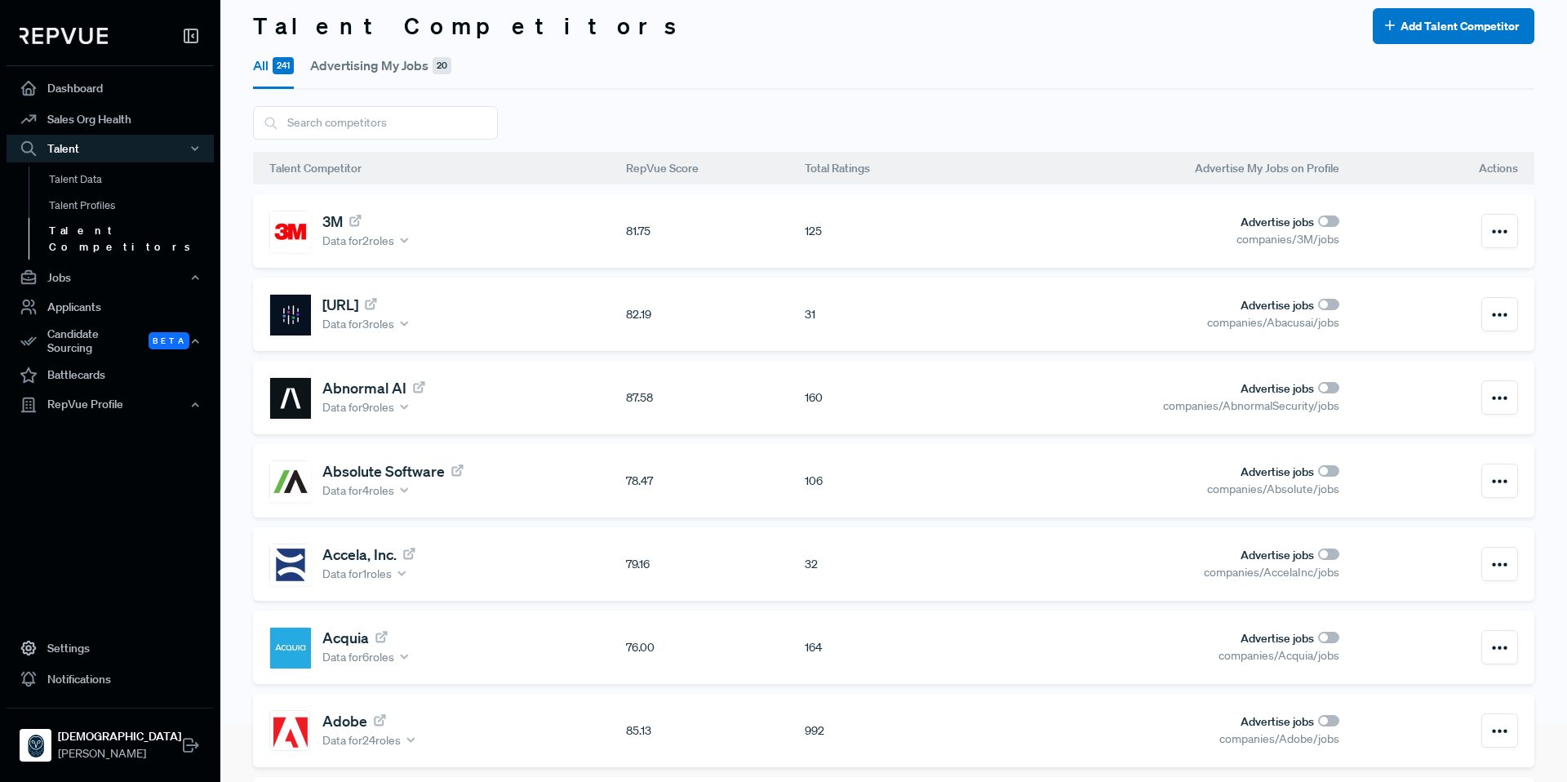
click at [393, 57] on button "Advertising My Jobs 20" at bounding box center [380, 65] width 141 height 42
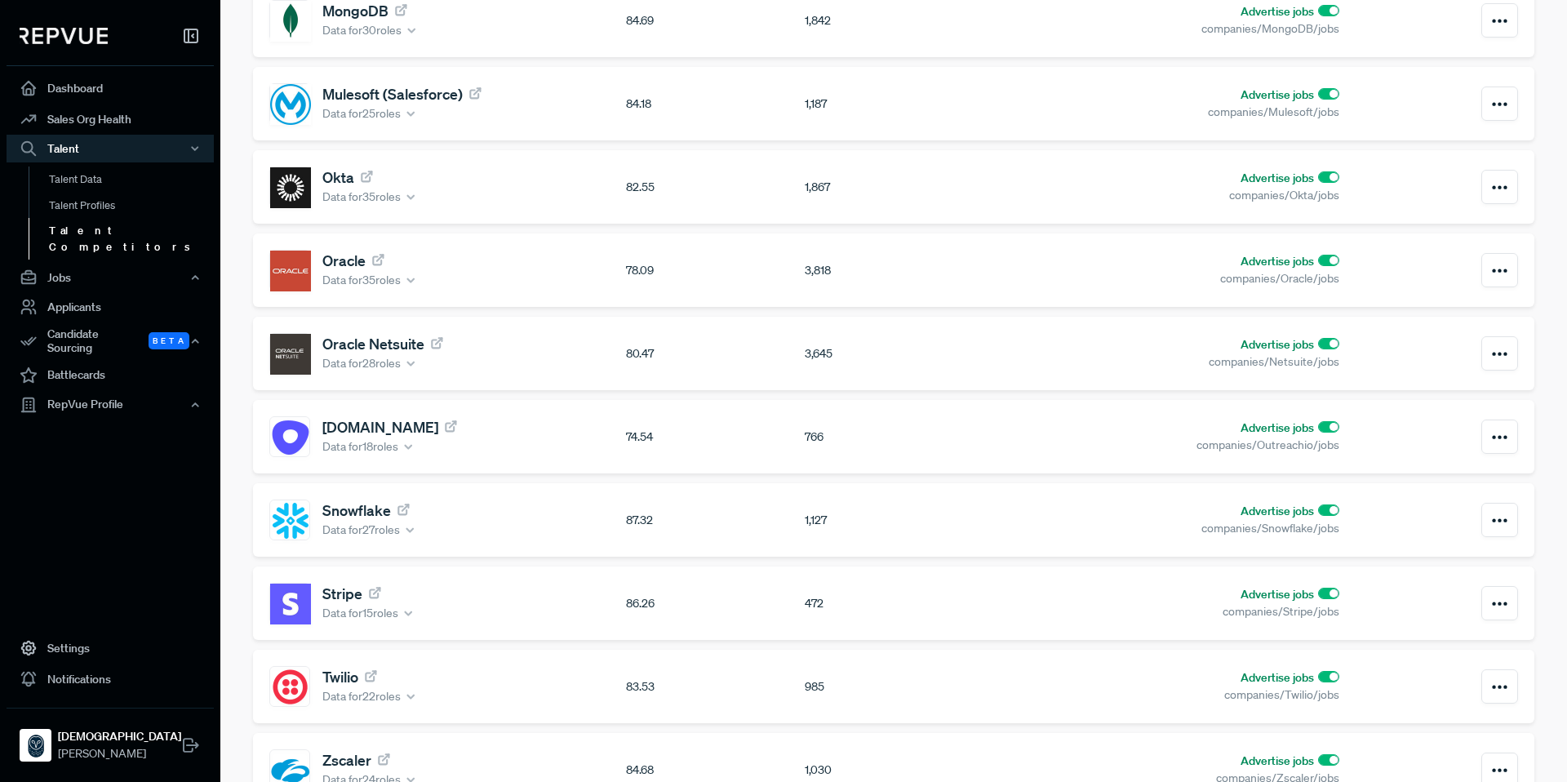
scroll to position [1203, 0]
